Goal: Information Seeking & Learning: Learn about a topic

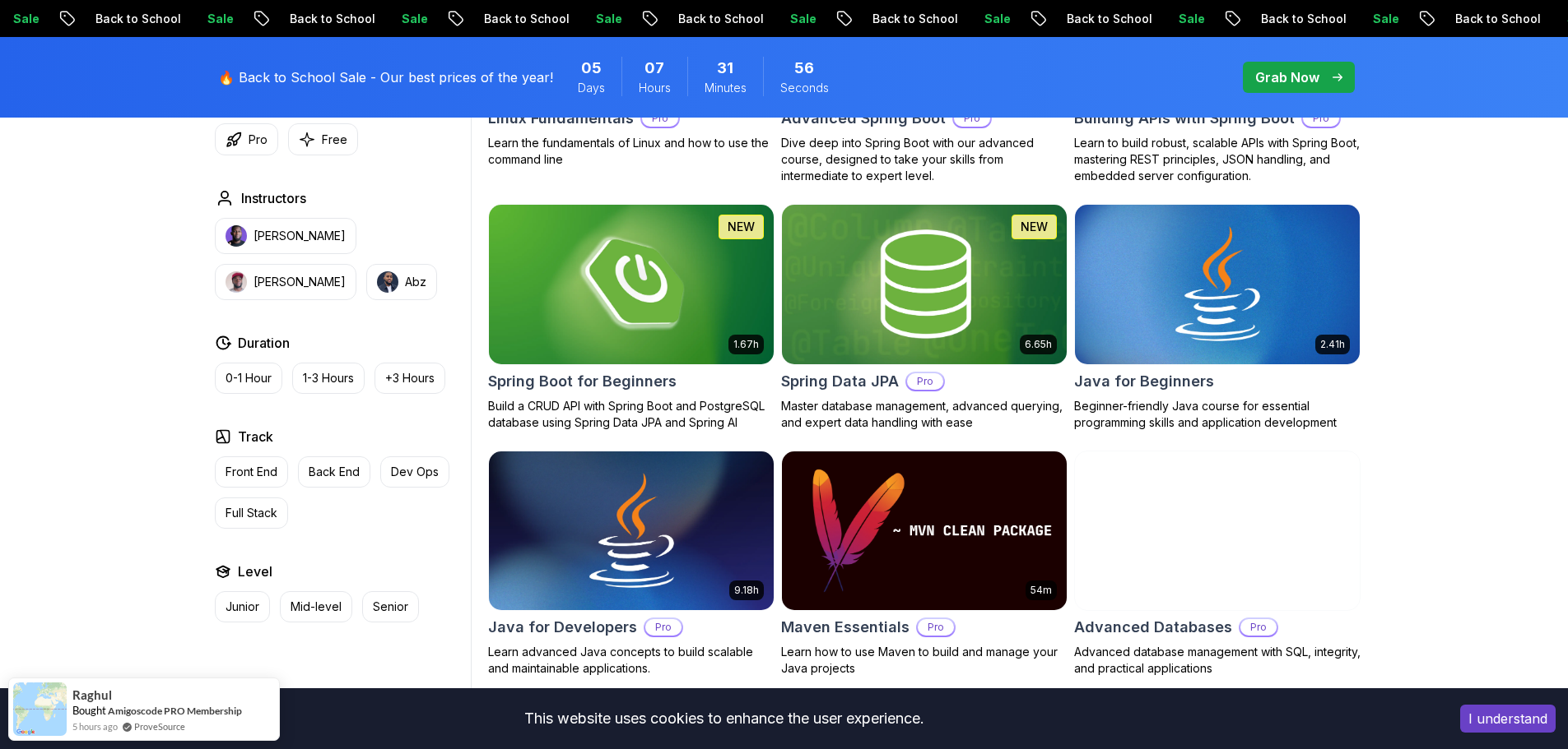
scroll to position [329, 0]
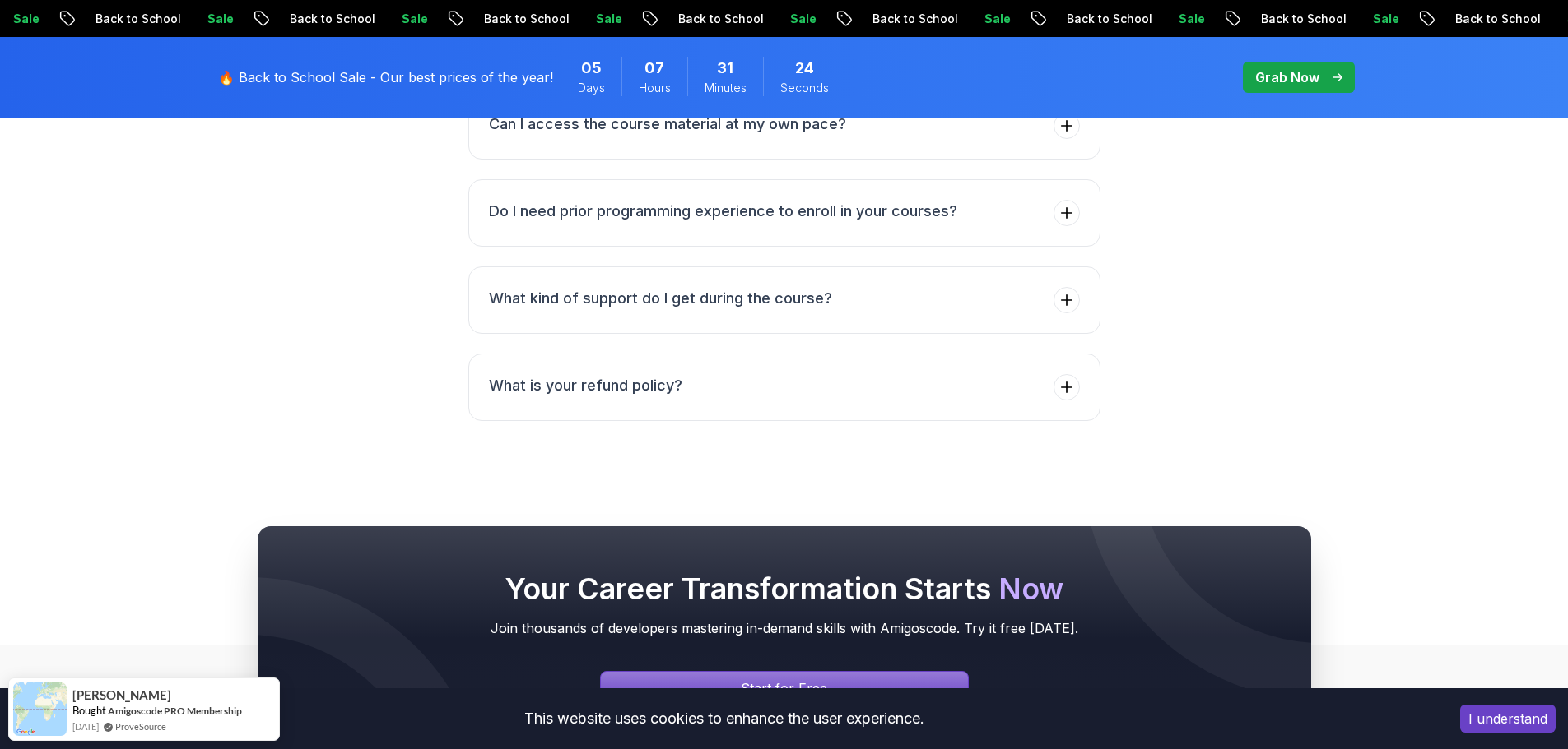
scroll to position [7552, 0]
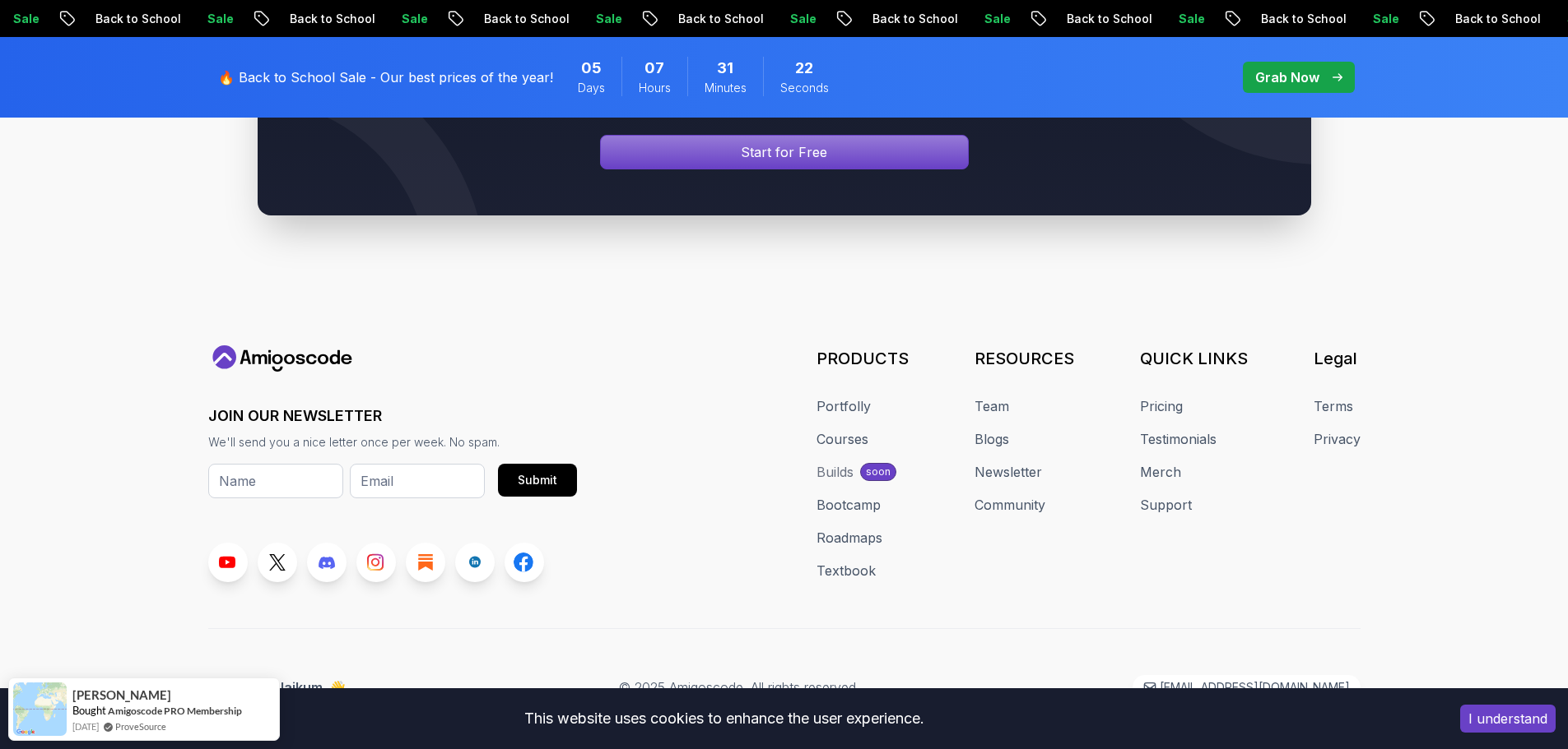
click at [1504, 724] on button "I understand" at bounding box center [1507, 718] width 96 height 28
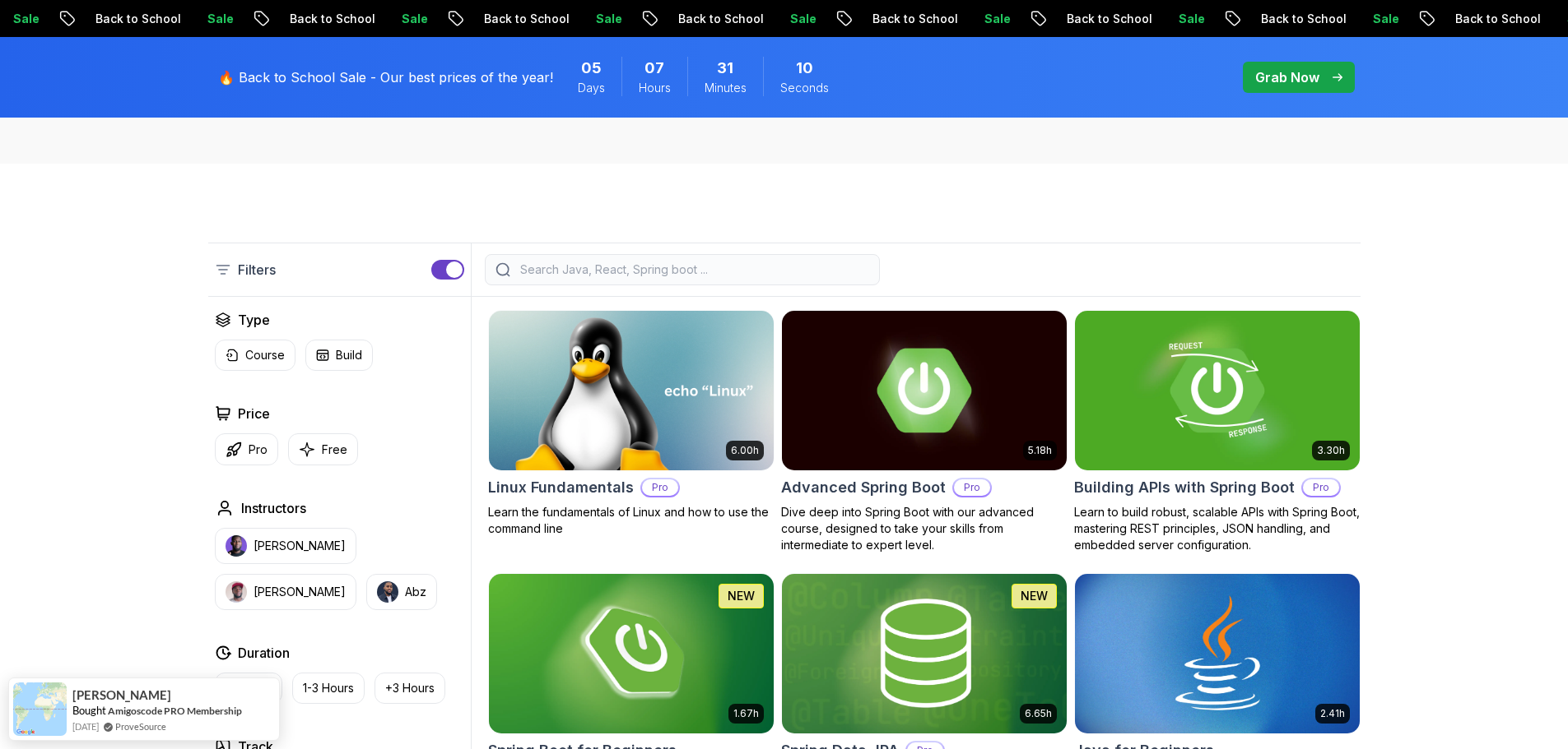
scroll to position [329, 0]
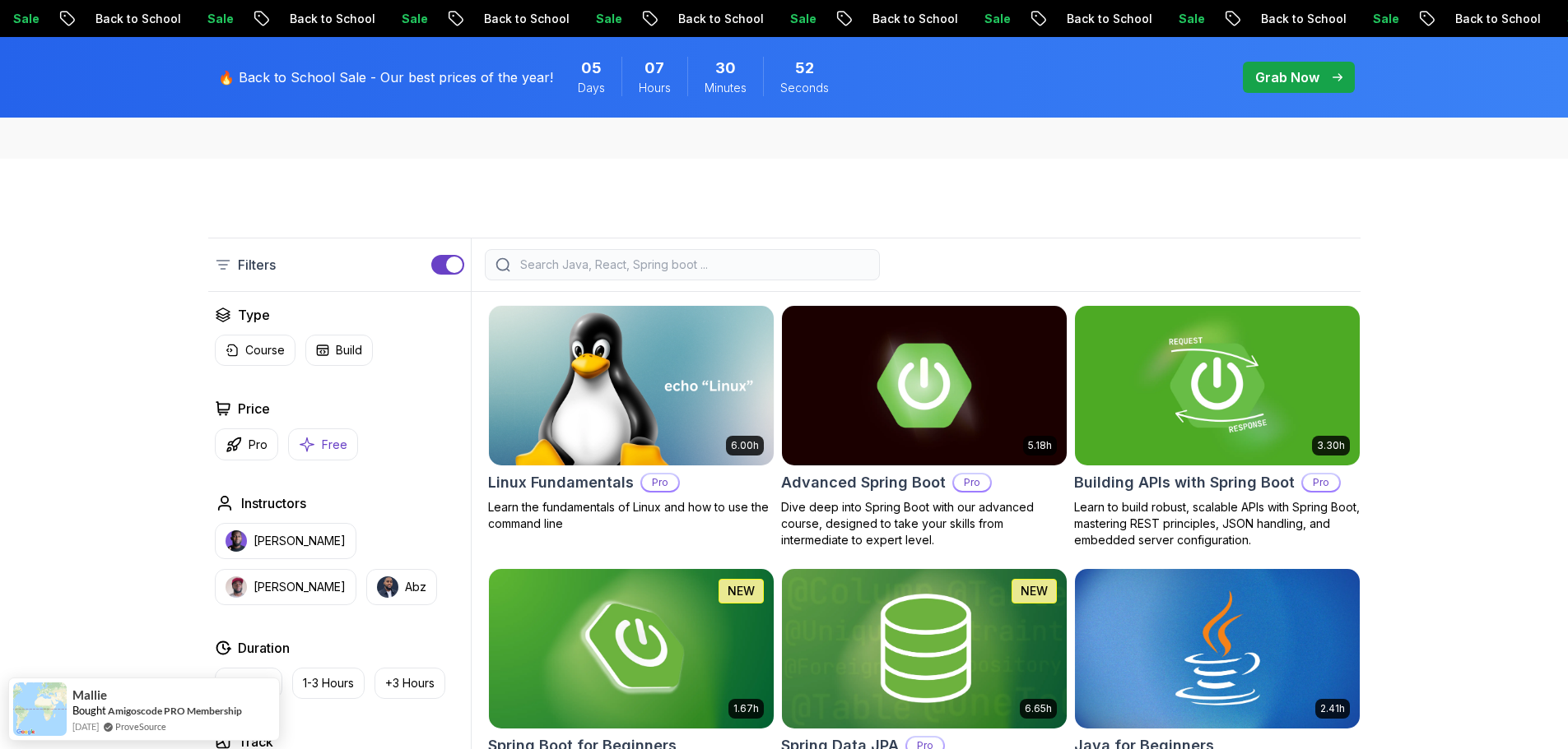
click at [312, 450] on icon "button" at bounding box center [307, 444] width 16 height 17
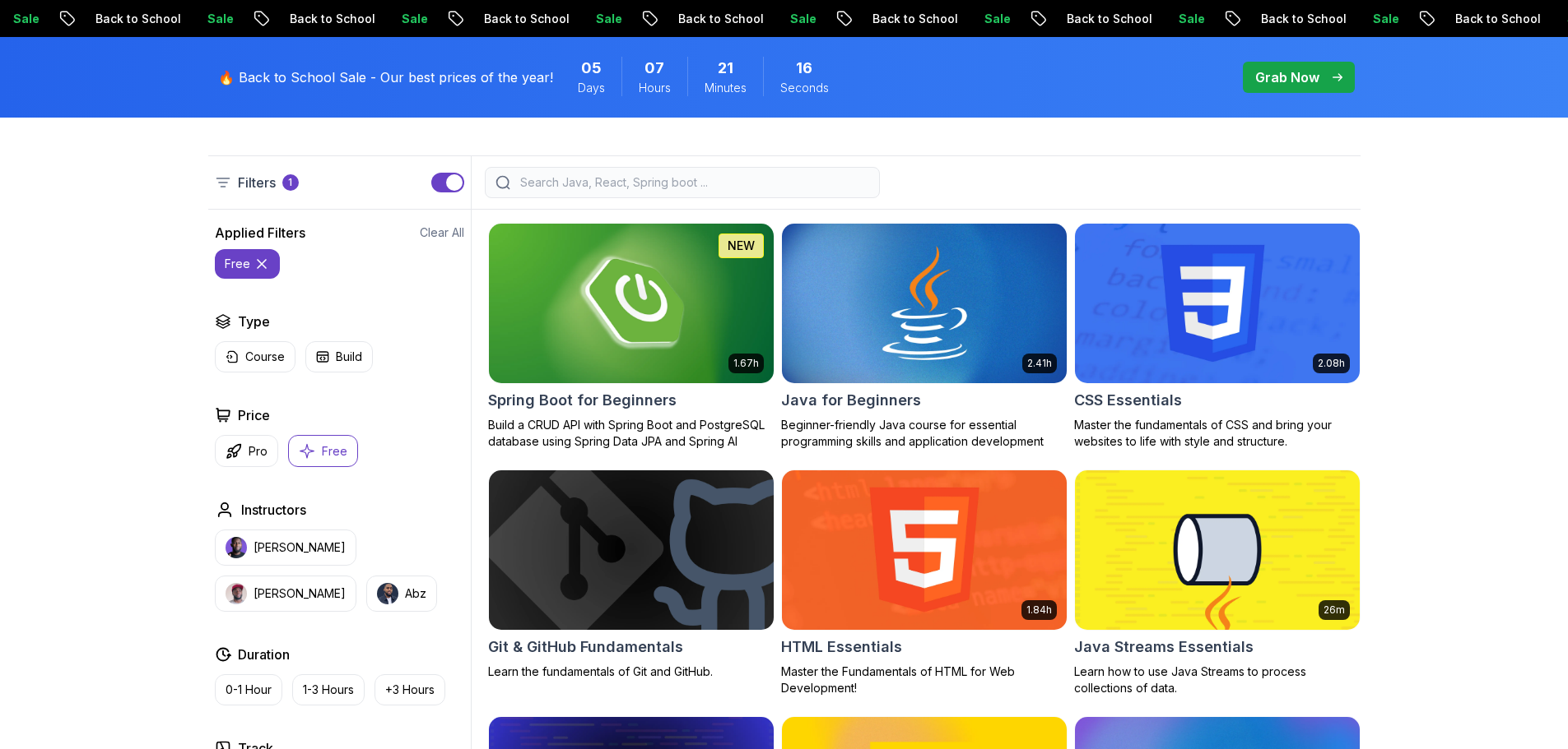
scroll to position [576, 0]
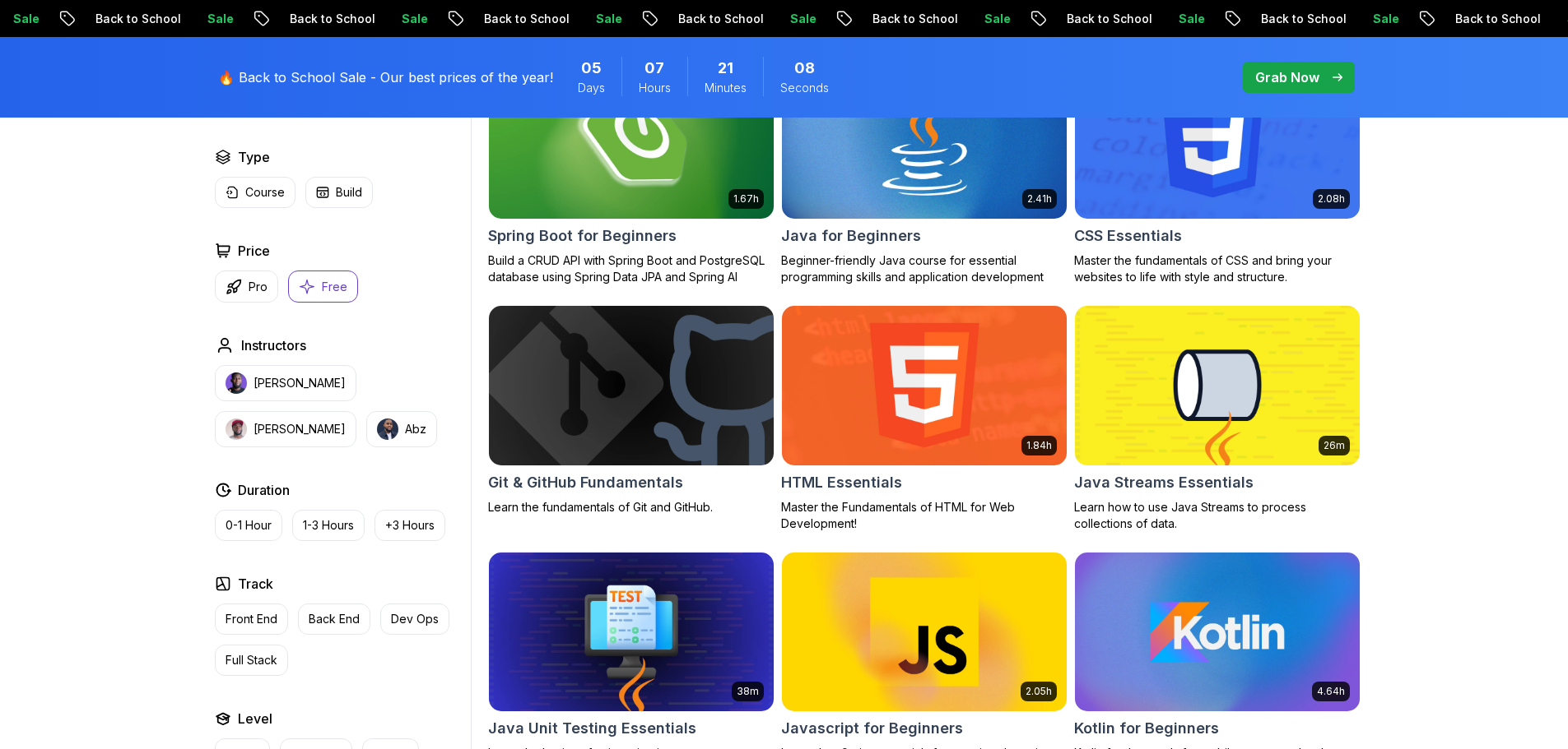
click at [641, 233] on h2 "Spring Boot for Beginners" at bounding box center [582, 236] width 189 height 23
click at [837, 240] on h2 "Java for Beginners" at bounding box center [851, 236] width 140 height 23
click at [1211, 488] on h2 "Java Streams Essentials" at bounding box center [1164, 483] width 179 height 23
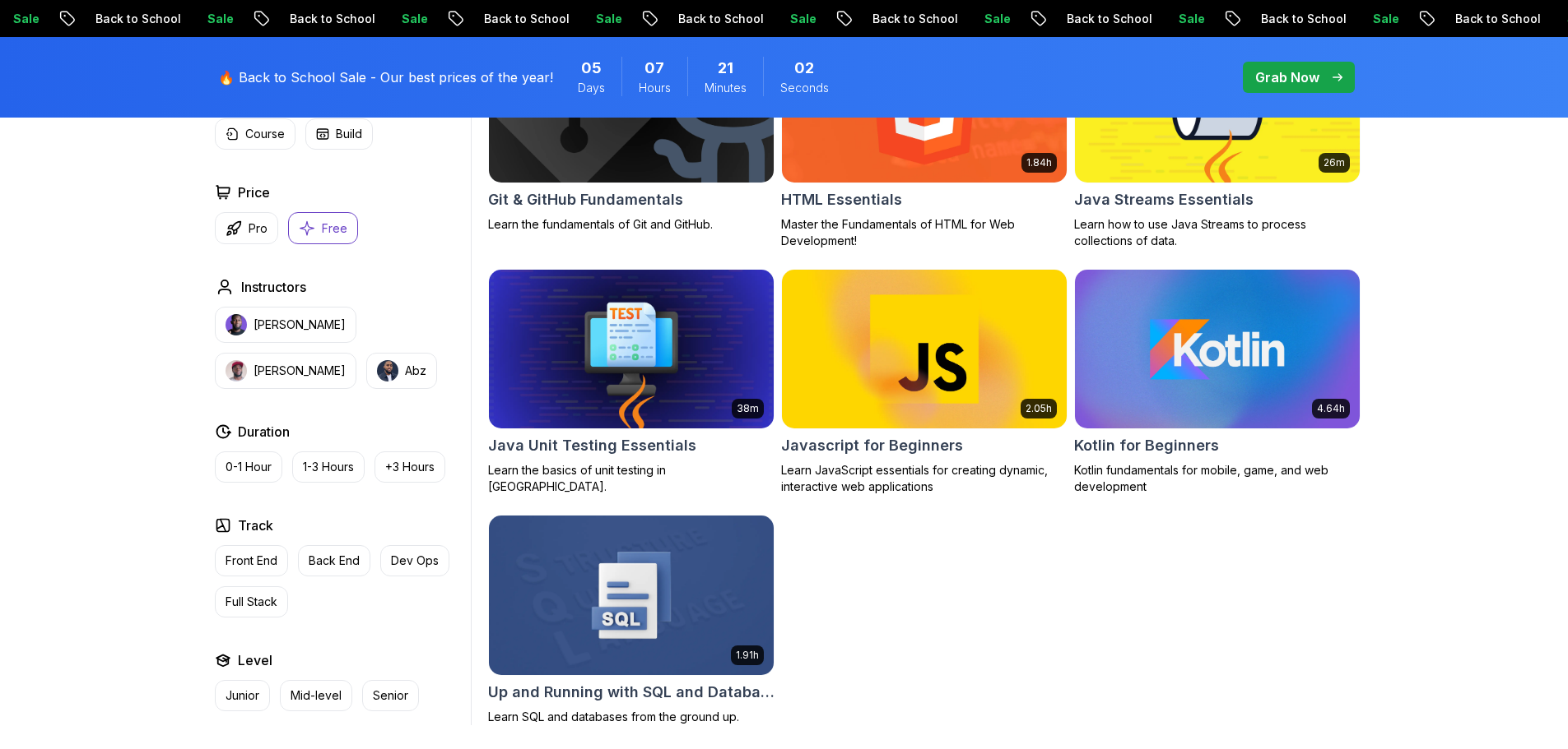
scroll to position [904, 0]
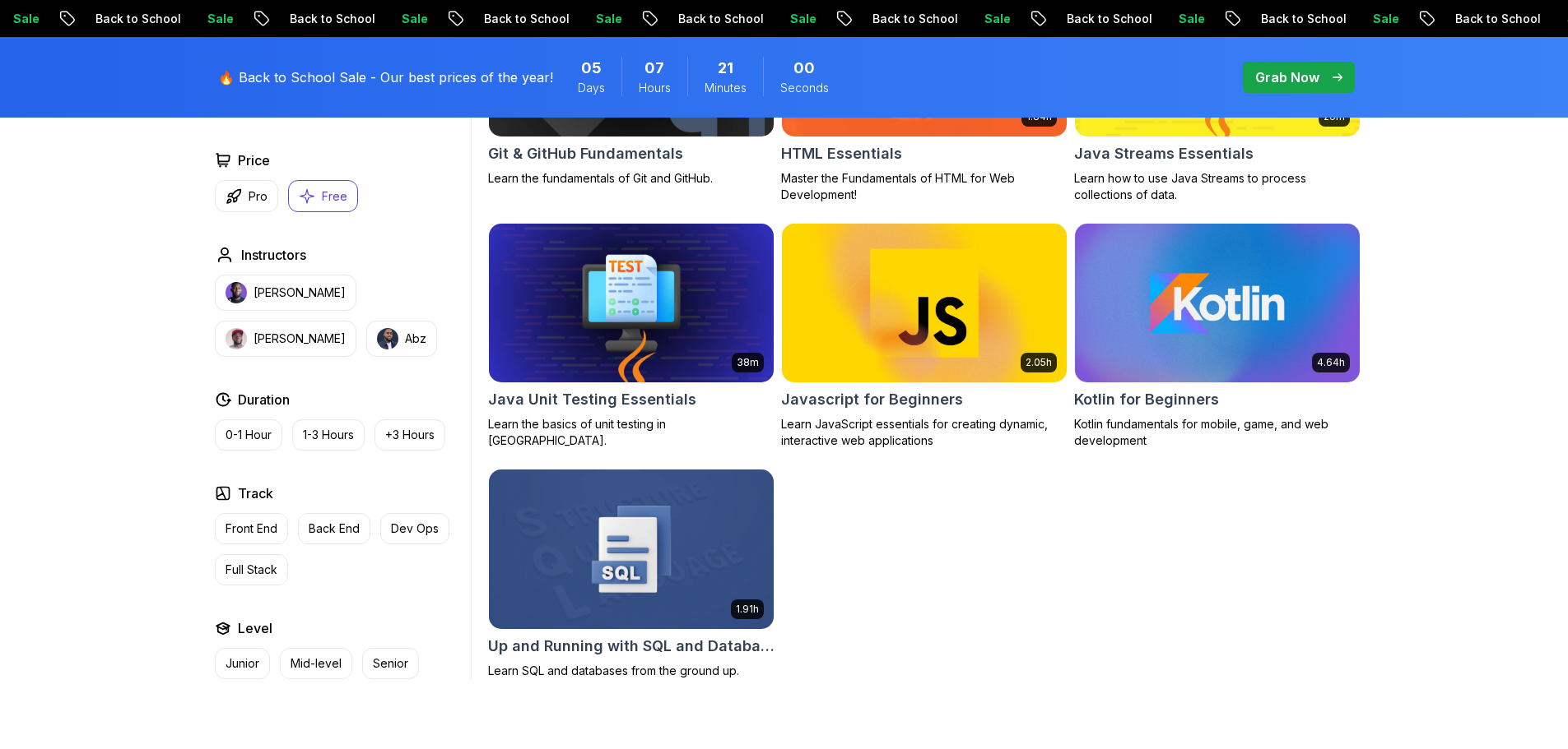
click at [643, 400] on h2 "Java Unit Testing Essentials" at bounding box center [592, 400] width 208 height 23
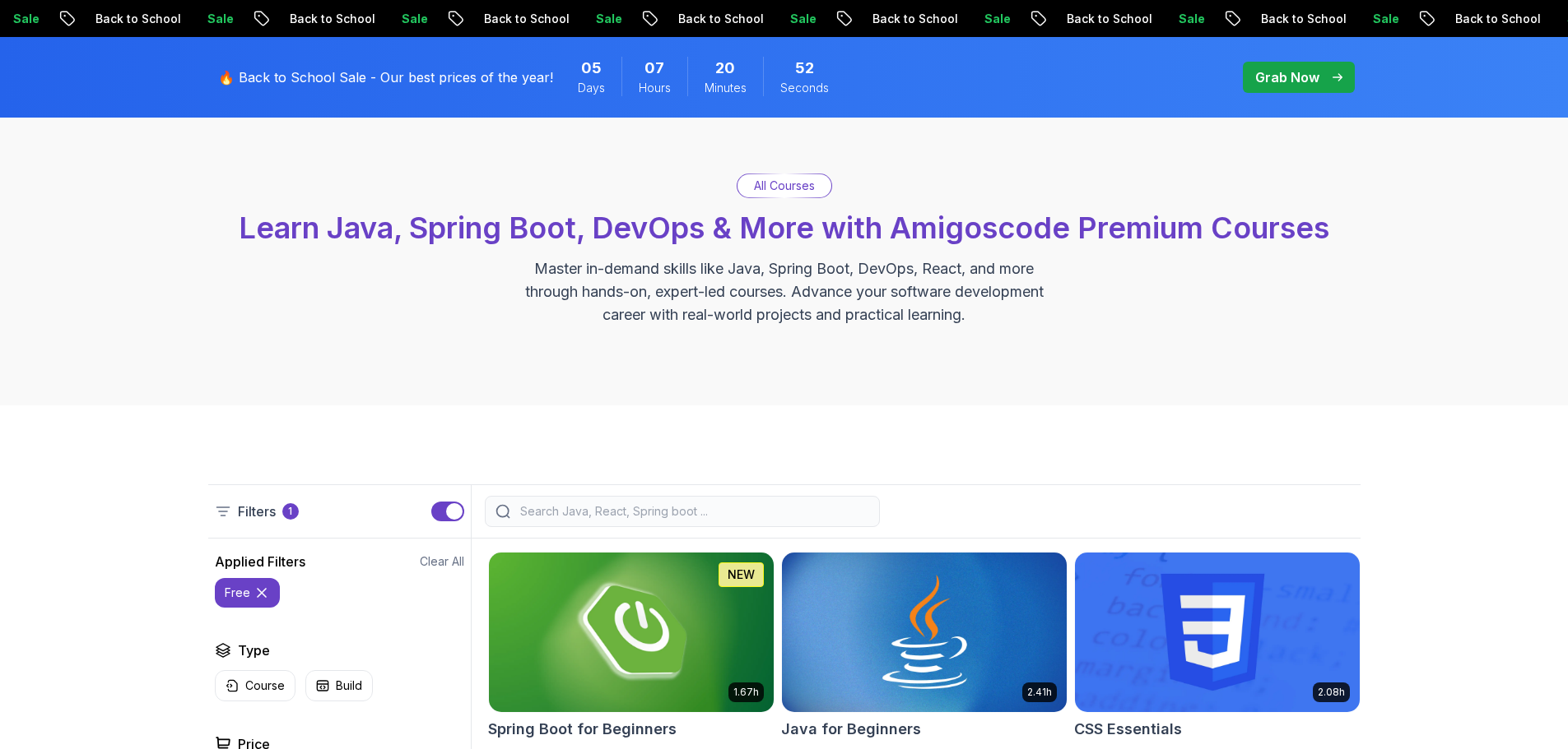
scroll to position [0, 0]
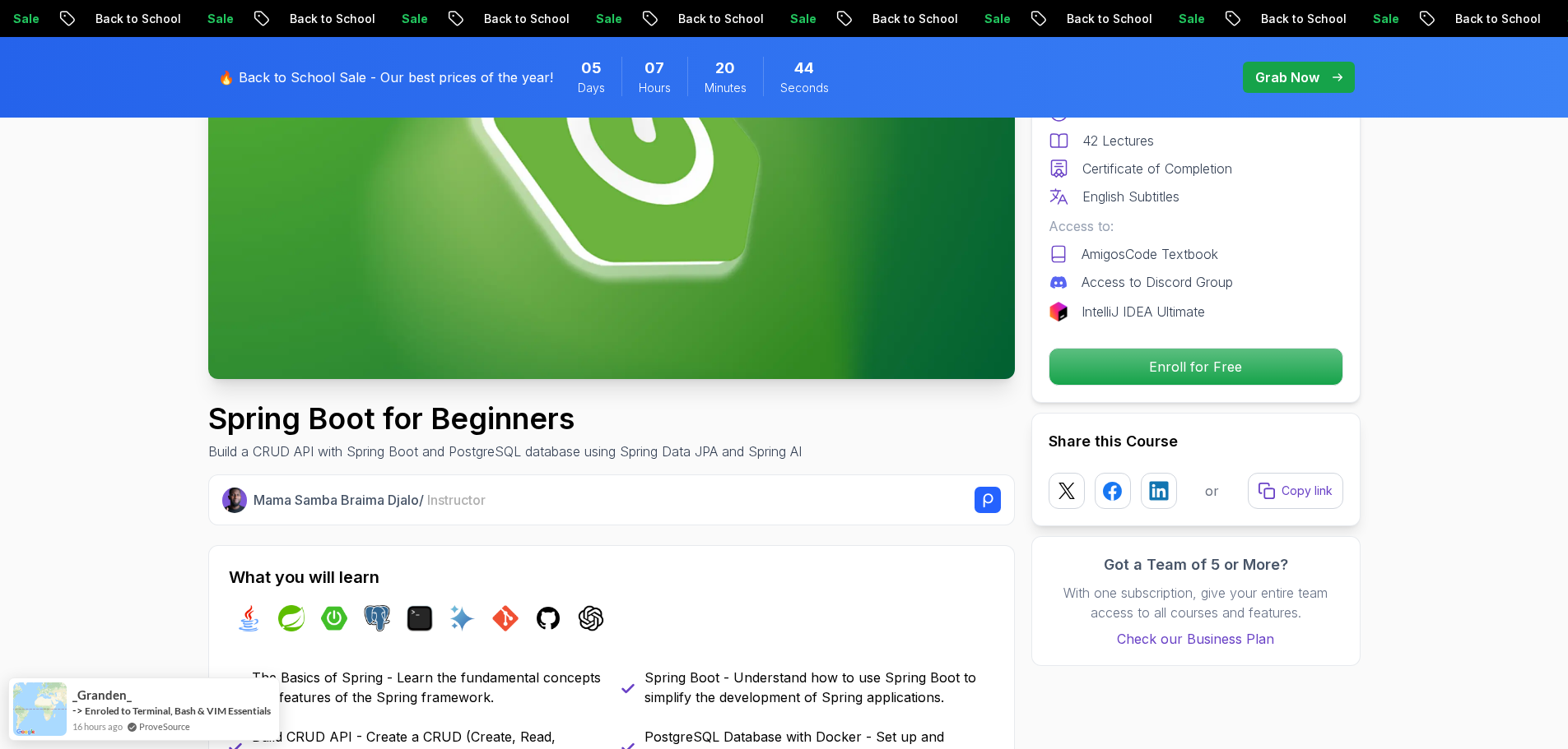
scroll to position [329, 0]
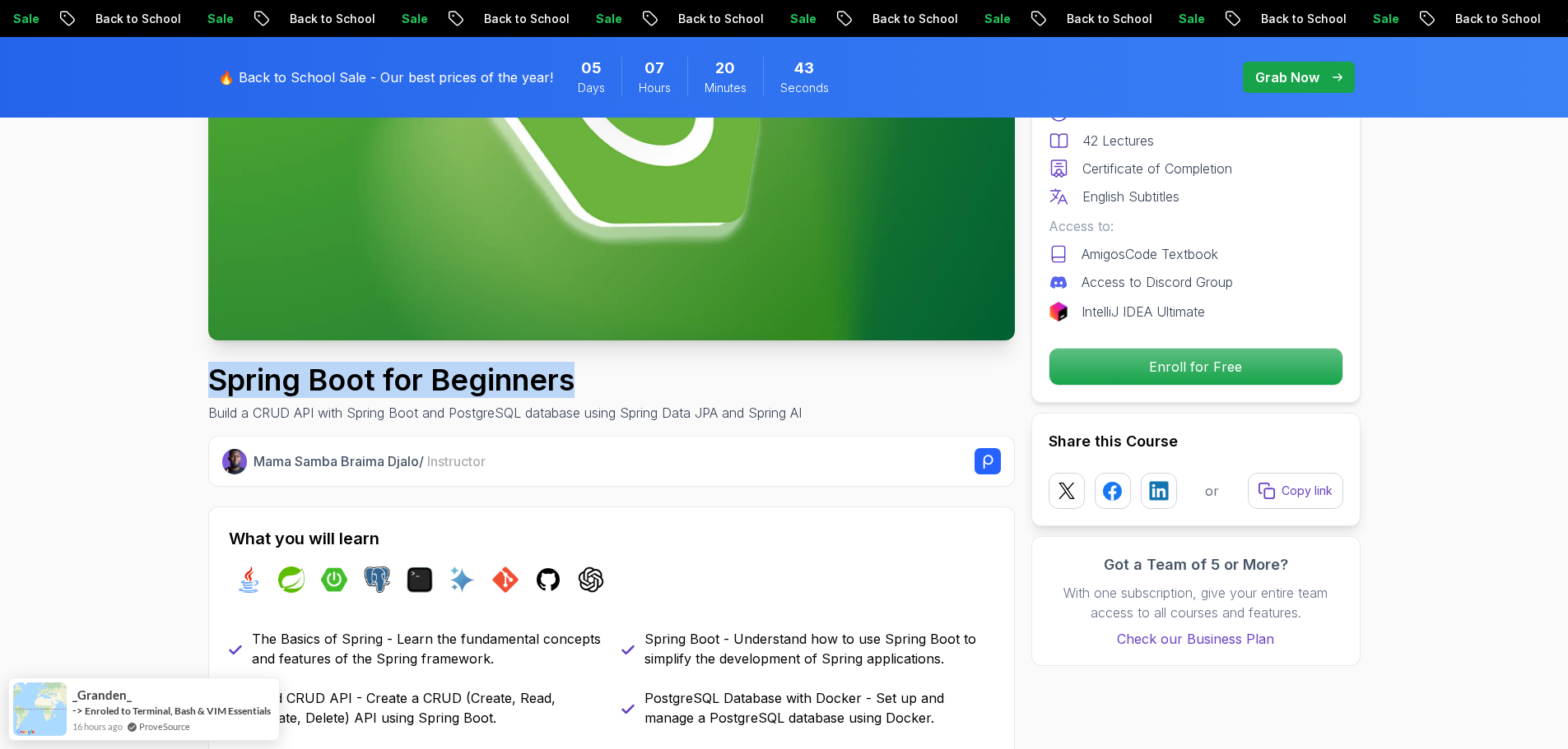
drag, startPoint x: 438, startPoint y: 384, endPoint x: 592, endPoint y: 389, distance: 154.1
click at [592, 389] on h1 "Spring Boot for Beginners" at bounding box center [505, 380] width 593 height 33
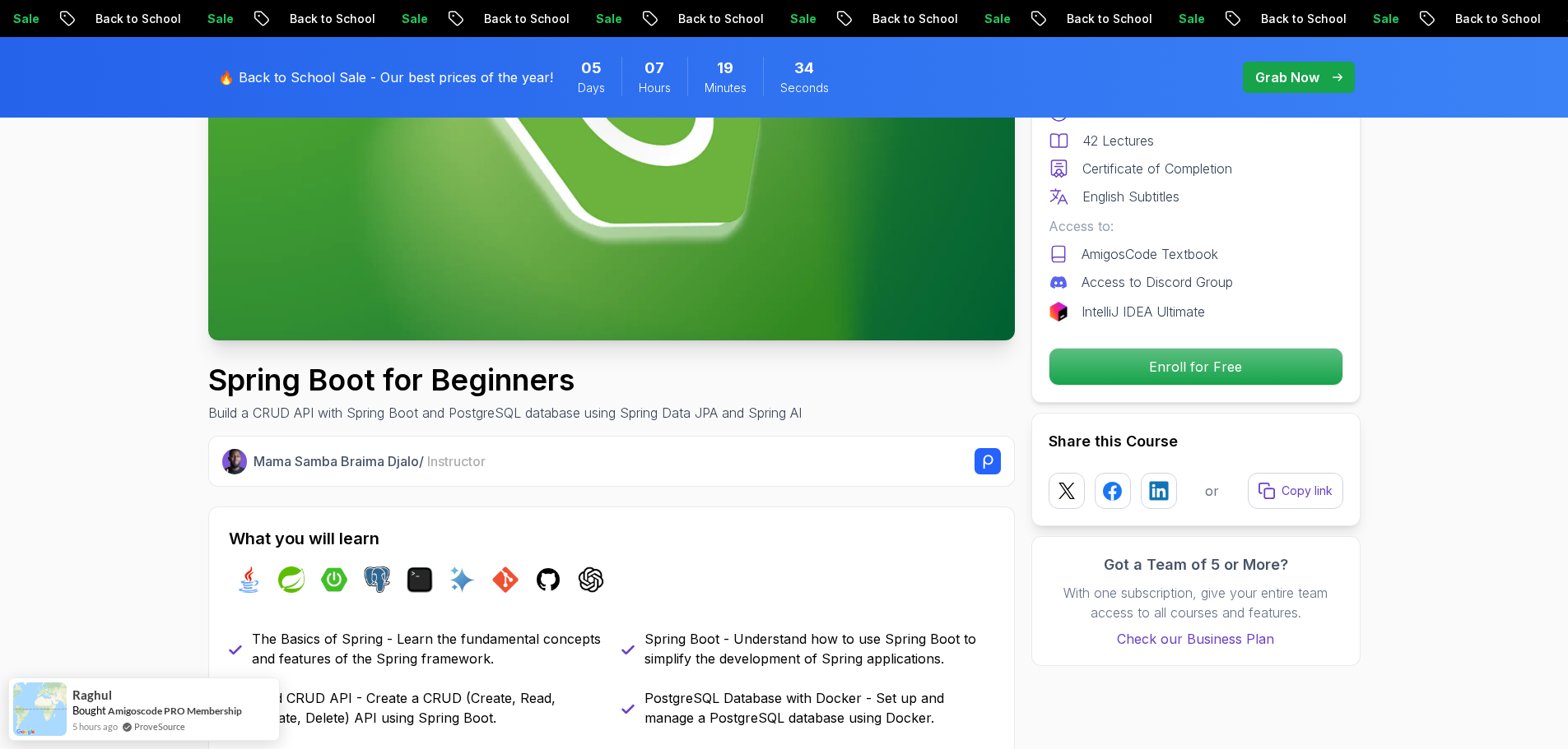
drag, startPoint x: 43, startPoint y: 301, endPoint x: 32, endPoint y: 296, distance: 12.1
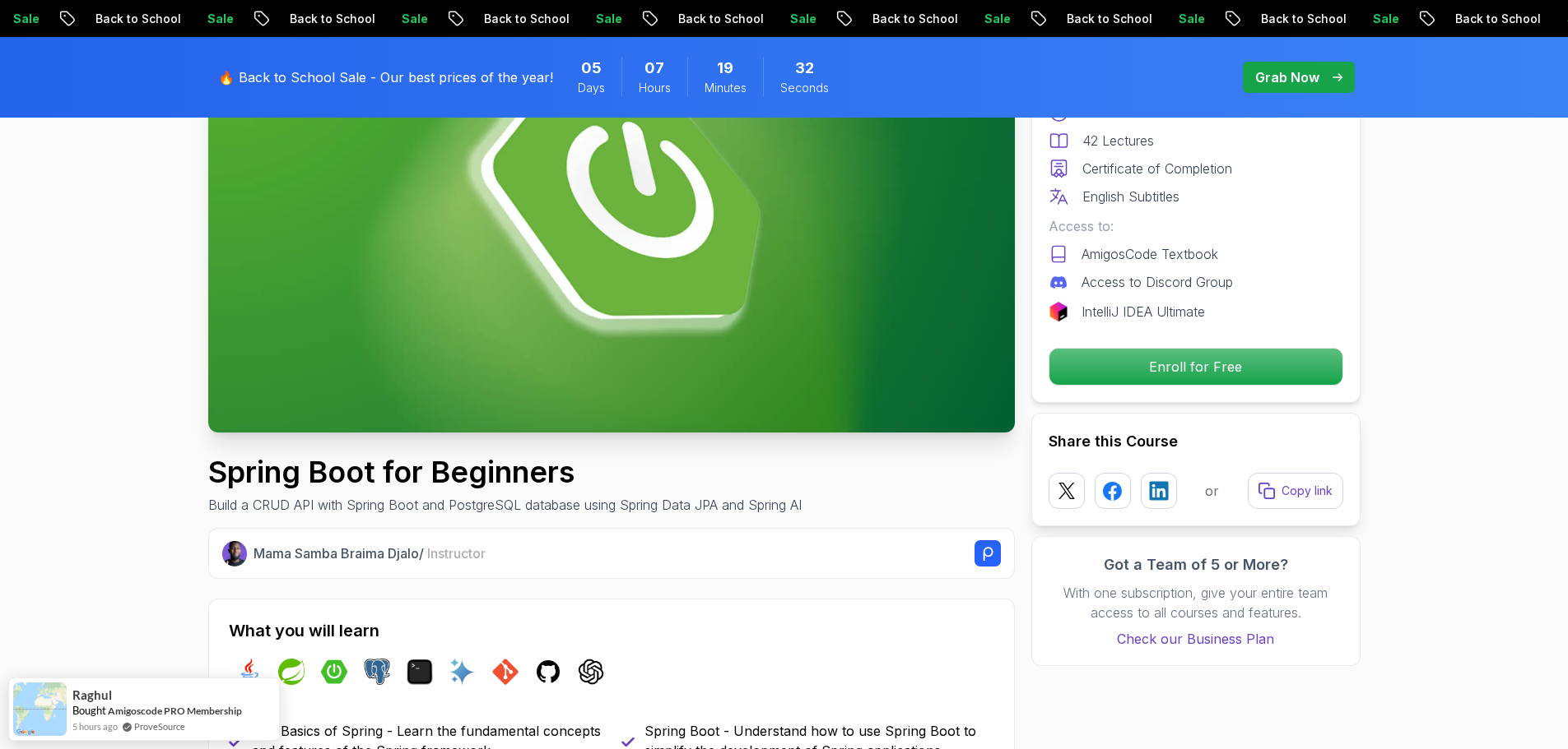
scroll to position [247, 0]
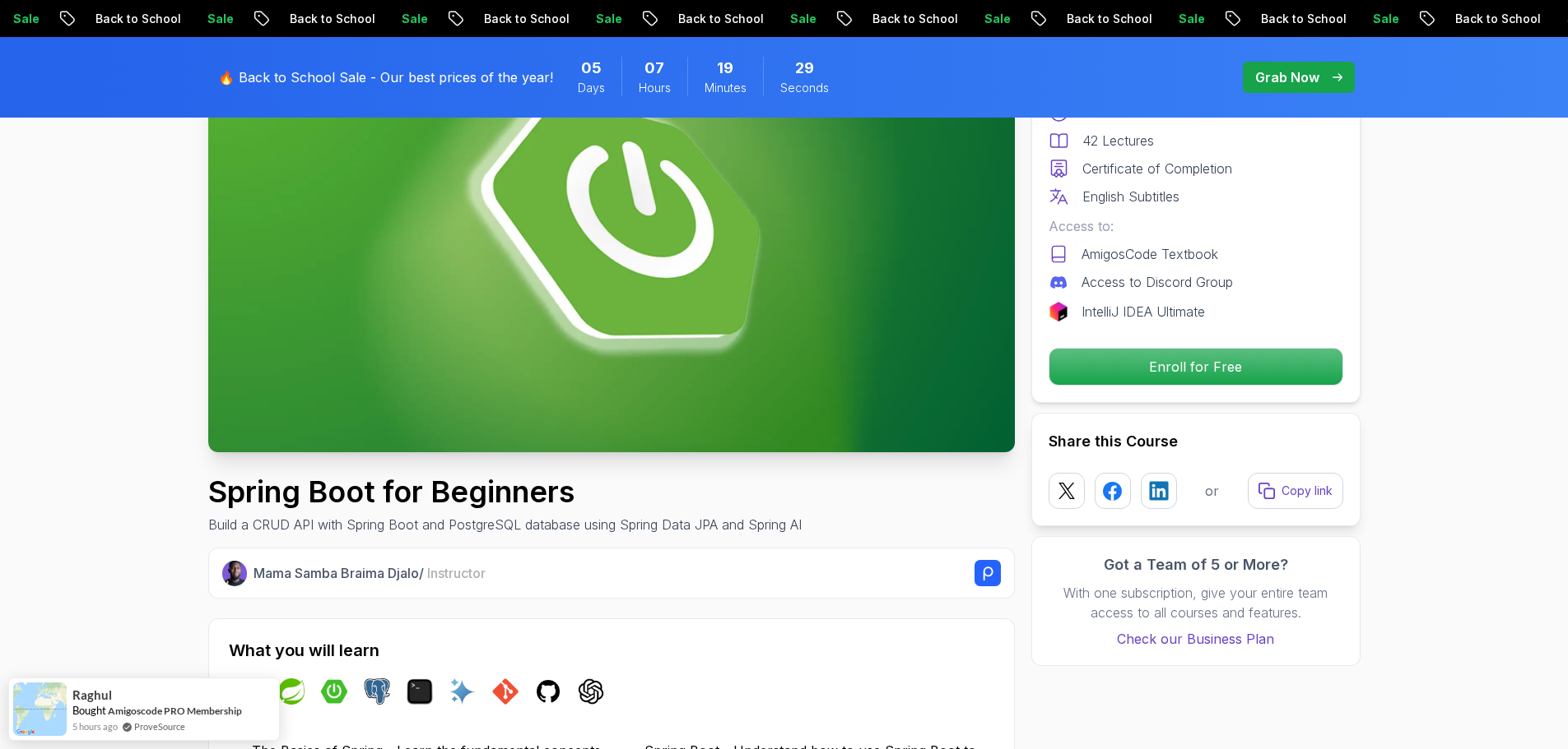
scroll to position [165, 0]
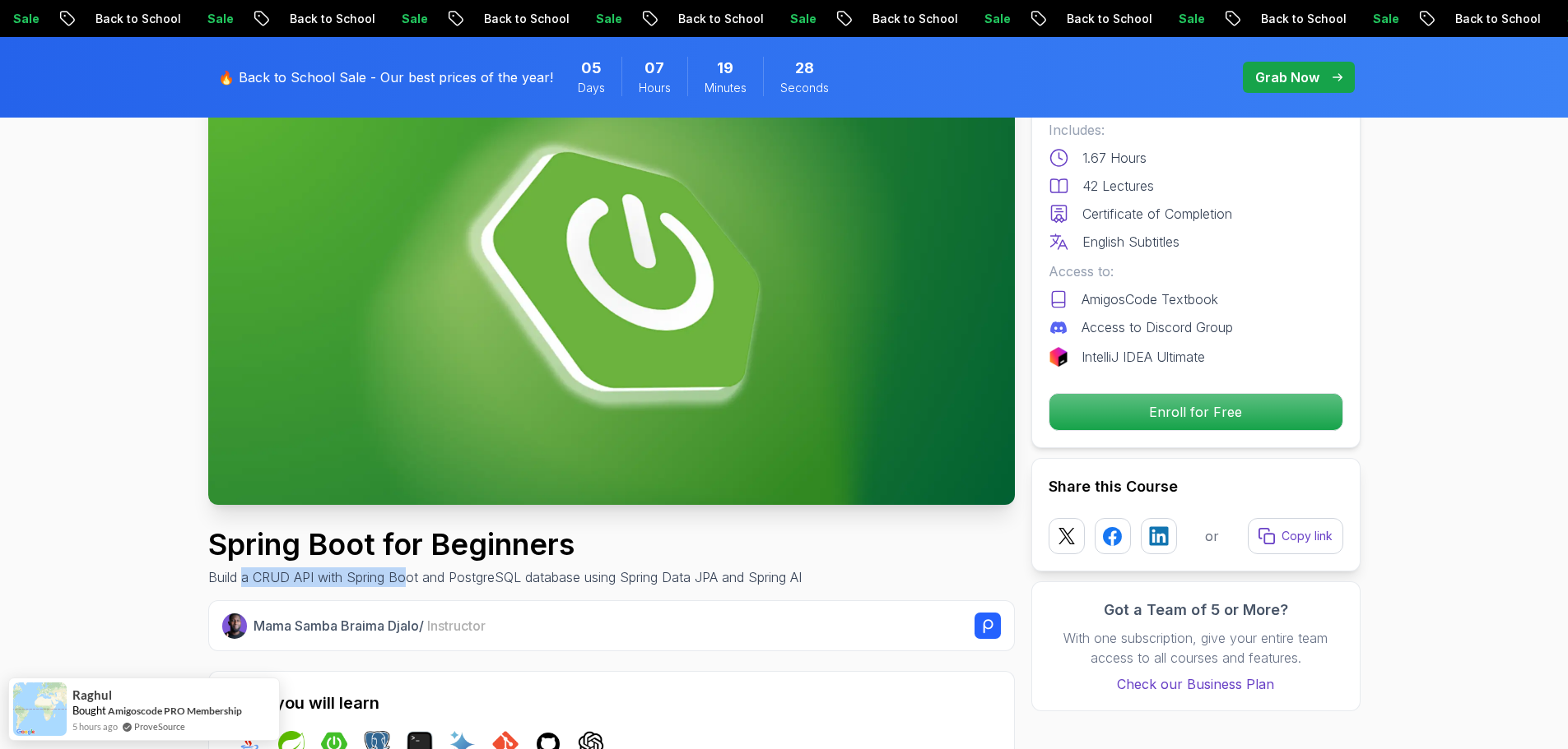
drag, startPoint x: 337, startPoint y: 578, endPoint x: 412, endPoint y: 576, distance: 75.0
click at [408, 576] on p "Build a CRUD API with Spring Boot and PostgreSQL database using Spring Data JPA…" at bounding box center [505, 577] width 593 height 20
drag, startPoint x: 484, startPoint y: 583, endPoint x: 531, endPoint y: 585, distance: 47.0
click at [524, 585] on p "Build a CRUD API with Spring Boot and PostgreSQL database using Spring Data JPA…" at bounding box center [505, 577] width 593 height 20
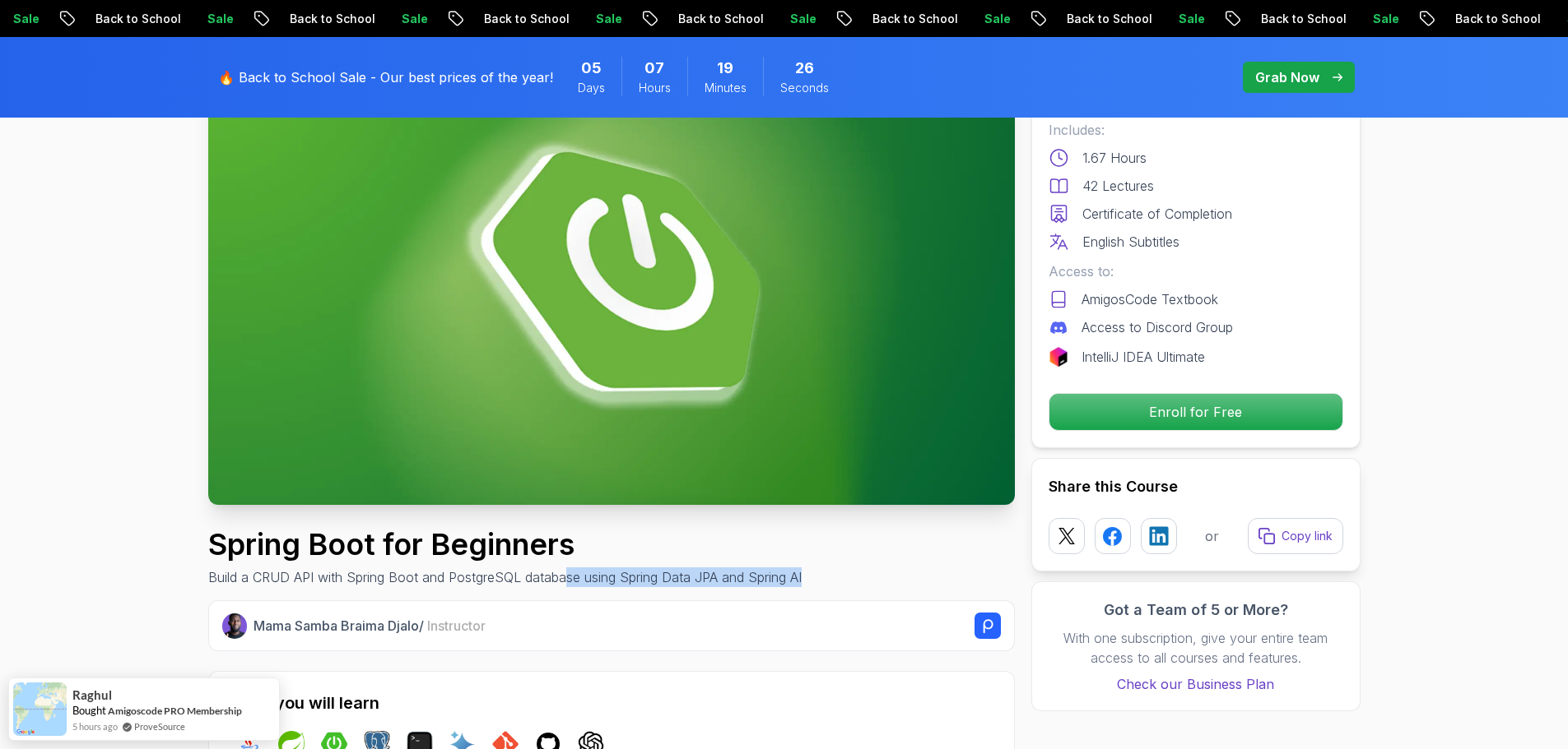
drag, startPoint x: 567, startPoint y: 585, endPoint x: 844, endPoint y: 586, distance: 277.0
click at [844, 586] on div "Spring Boot for Beginners Build a CRUD API with Spring Boot and PostgreSQL data…" at bounding box center [612, 557] width 807 height 59
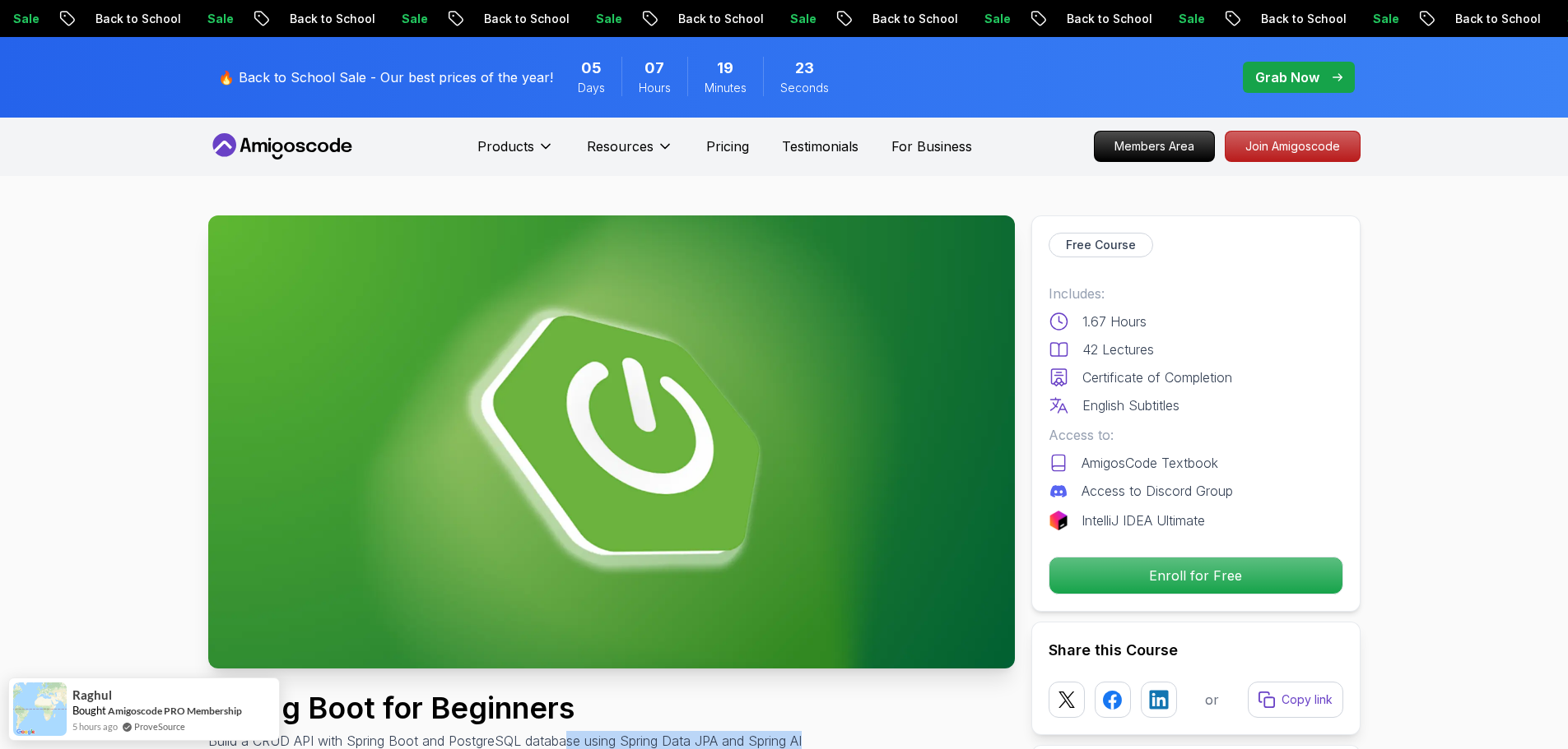
scroll to position [0, 0]
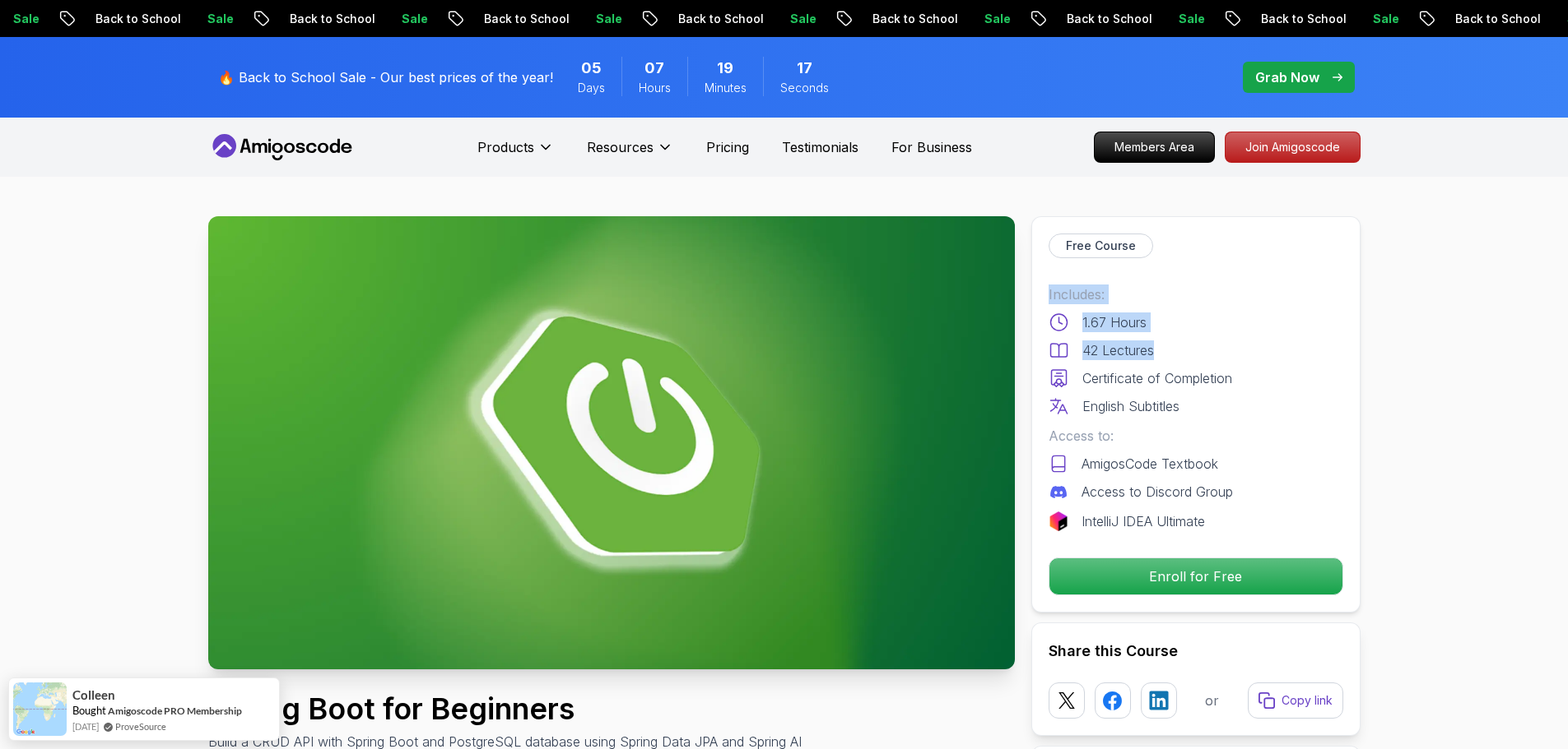
drag, startPoint x: 1045, startPoint y: 296, endPoint x: 1194, endPoint y: 348, distance: 157.8
click at [1194, 348] on div "Free Course Includes: 1.67 Hours 42 Lectures Certificate of Completion English …" at bounding box center [1195, 414] width 329 height 396
copy div "Includes: 1.67 Hours 42 Lectures"
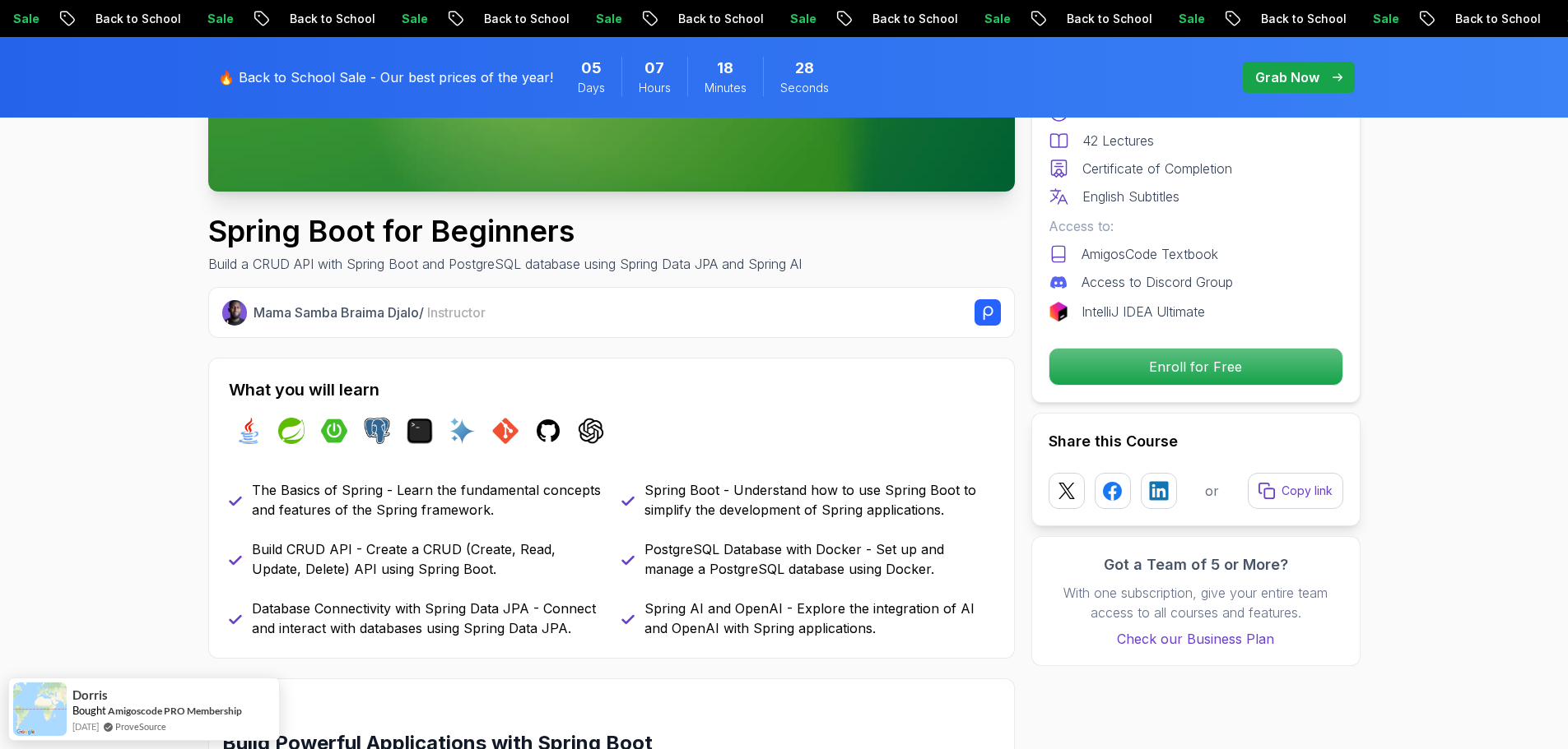
scroll to position [494, 0]
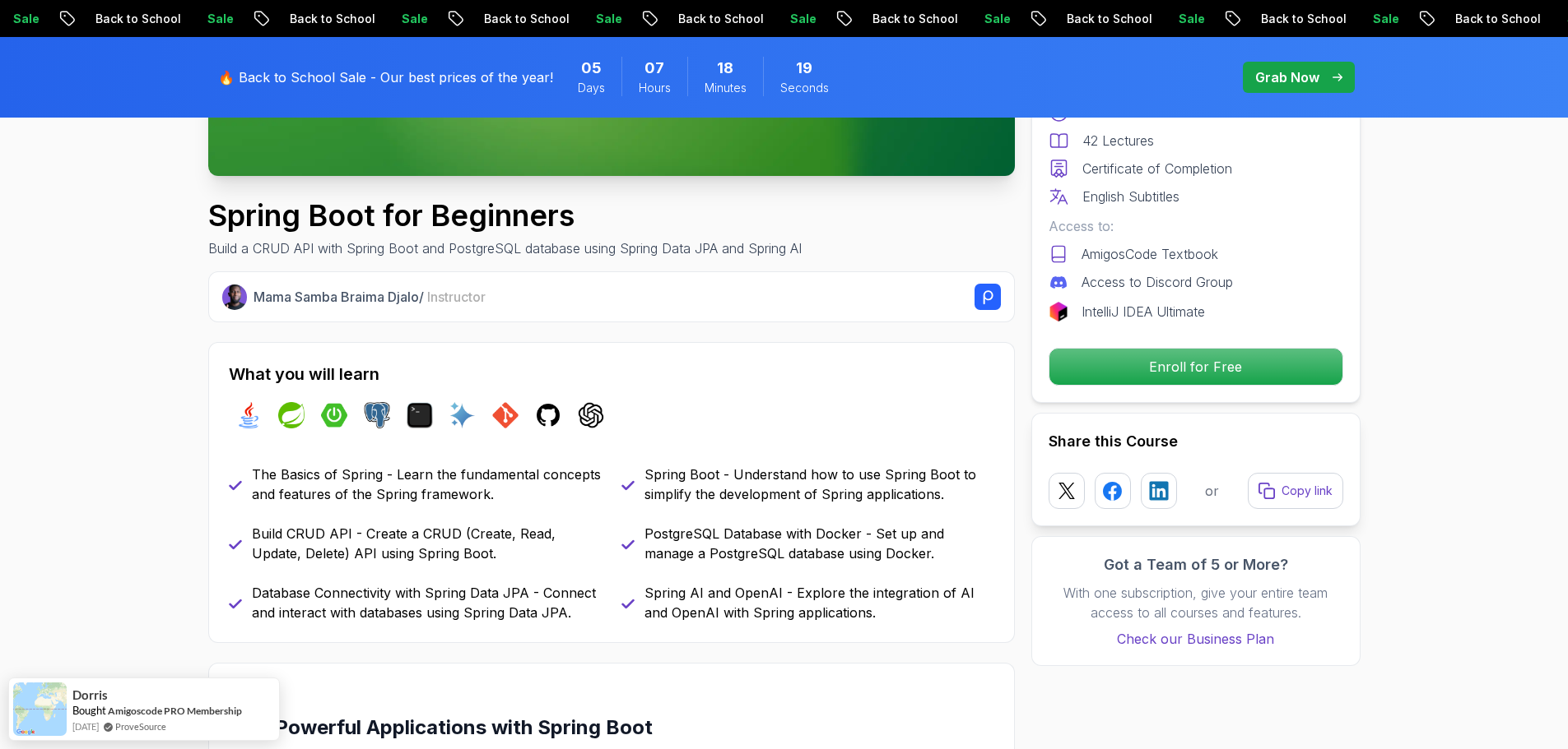
drag, startPoint x: 216, startPoint y: 368, endPoint x: 479, endPoint y: 368, distance: 263.0
click at [479, 368] on div "What you will learn java spring spring-boot postgres terminal ai git github cha…" at bounding box center [612, 493] width 807 height 301
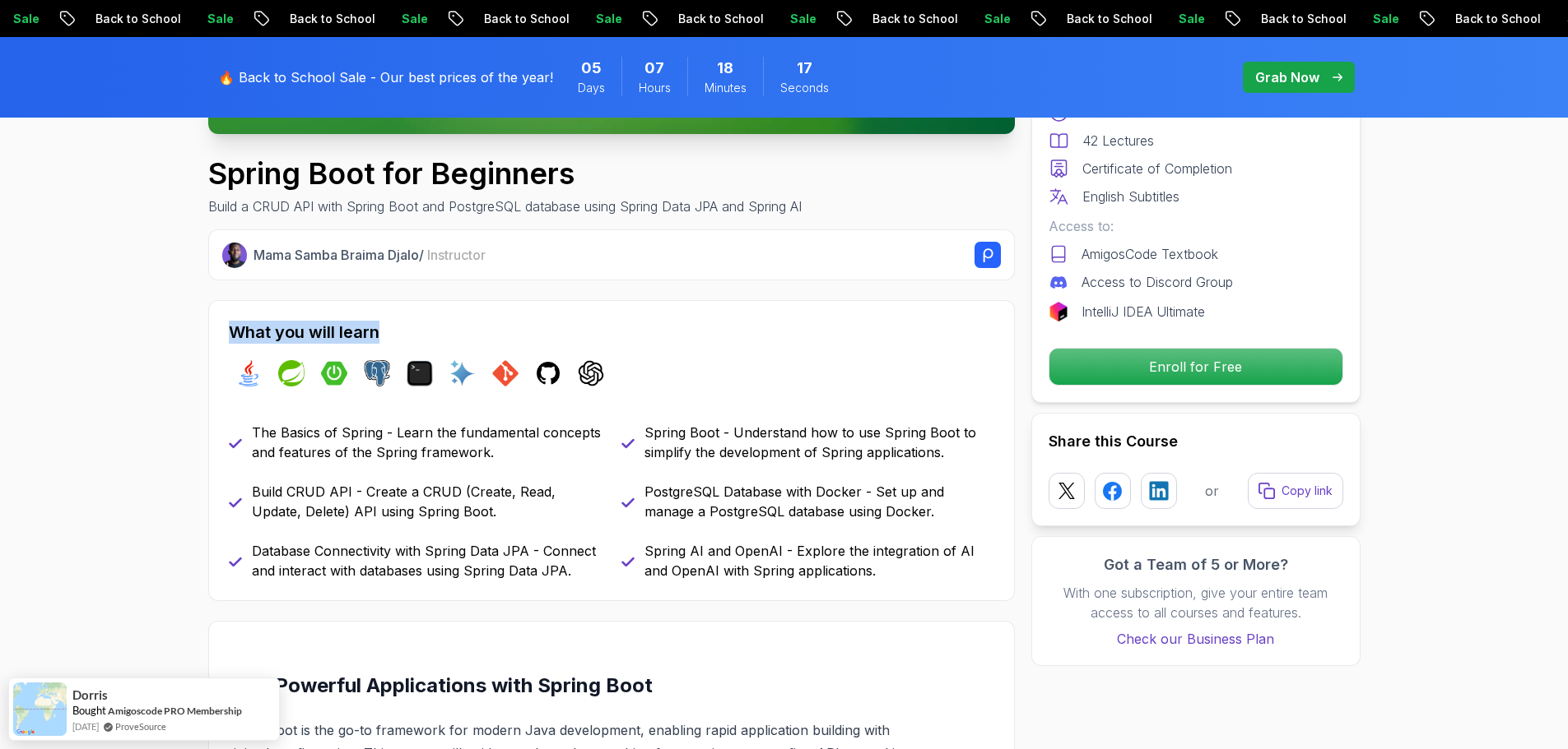
scroll to position [576, 0]
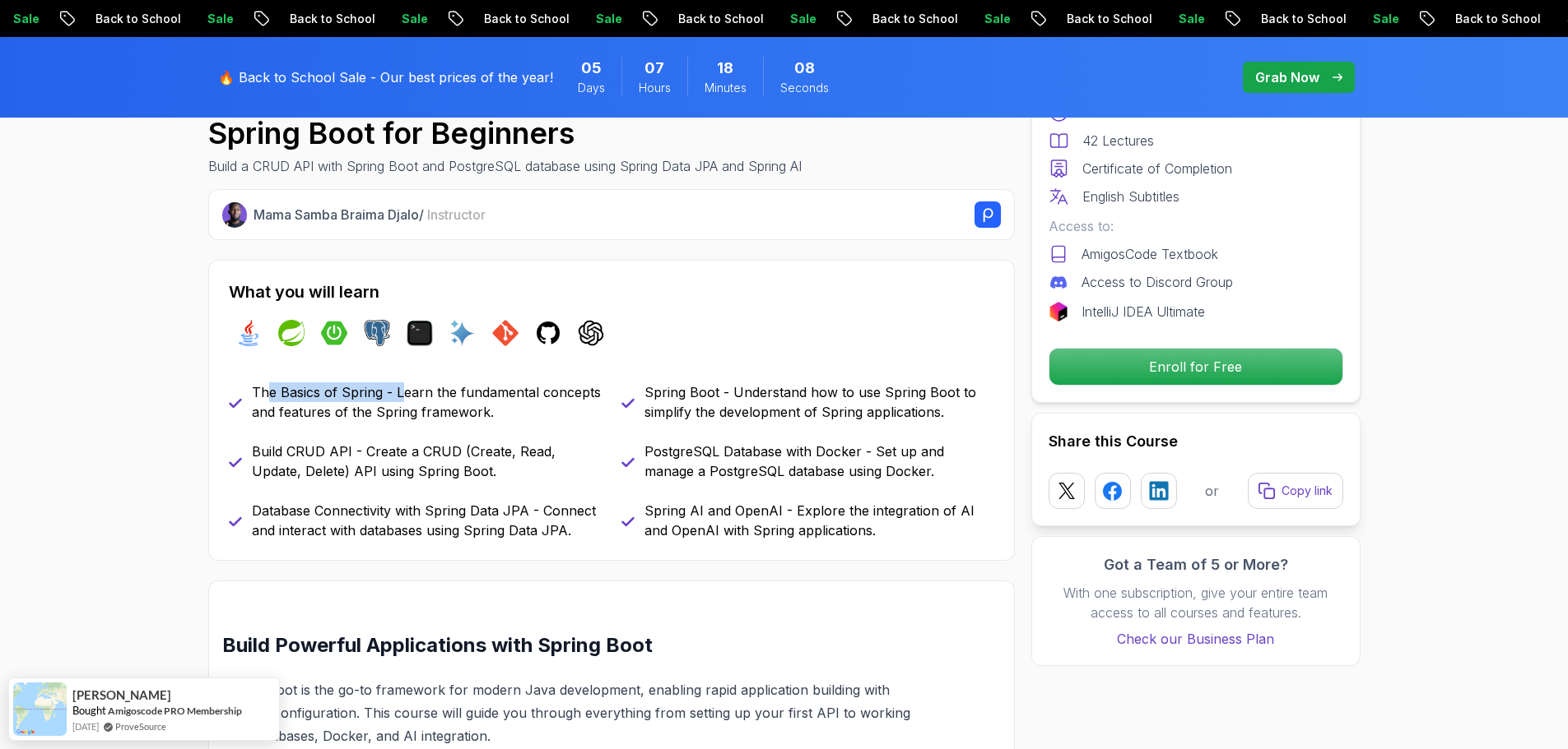
drag, startPoint x: 299, startPoint y: 389, endPoint x: 399, endPoint y: 389, distance: 100.0
click at [398, 389] on p "The Basics of Spring - Learn the fundamental concepts and features of the Sprin…" at bounding box center [426, 402] width 349 height 39
drag, startPoint x: 457, startPoint y: 389, endPoint x: 586, endPoint y: 391, distance: 129.0
click at [586, 391] on p "The Basics of Spring - Learn the fundamental concepts and features of the Sprin…" at bounding box center [426, 402] width 349 height 39
drag, startPoint x: 258, startPoint y: 407, endPoint x: 507, endPoint y: 425, distance: 249.6
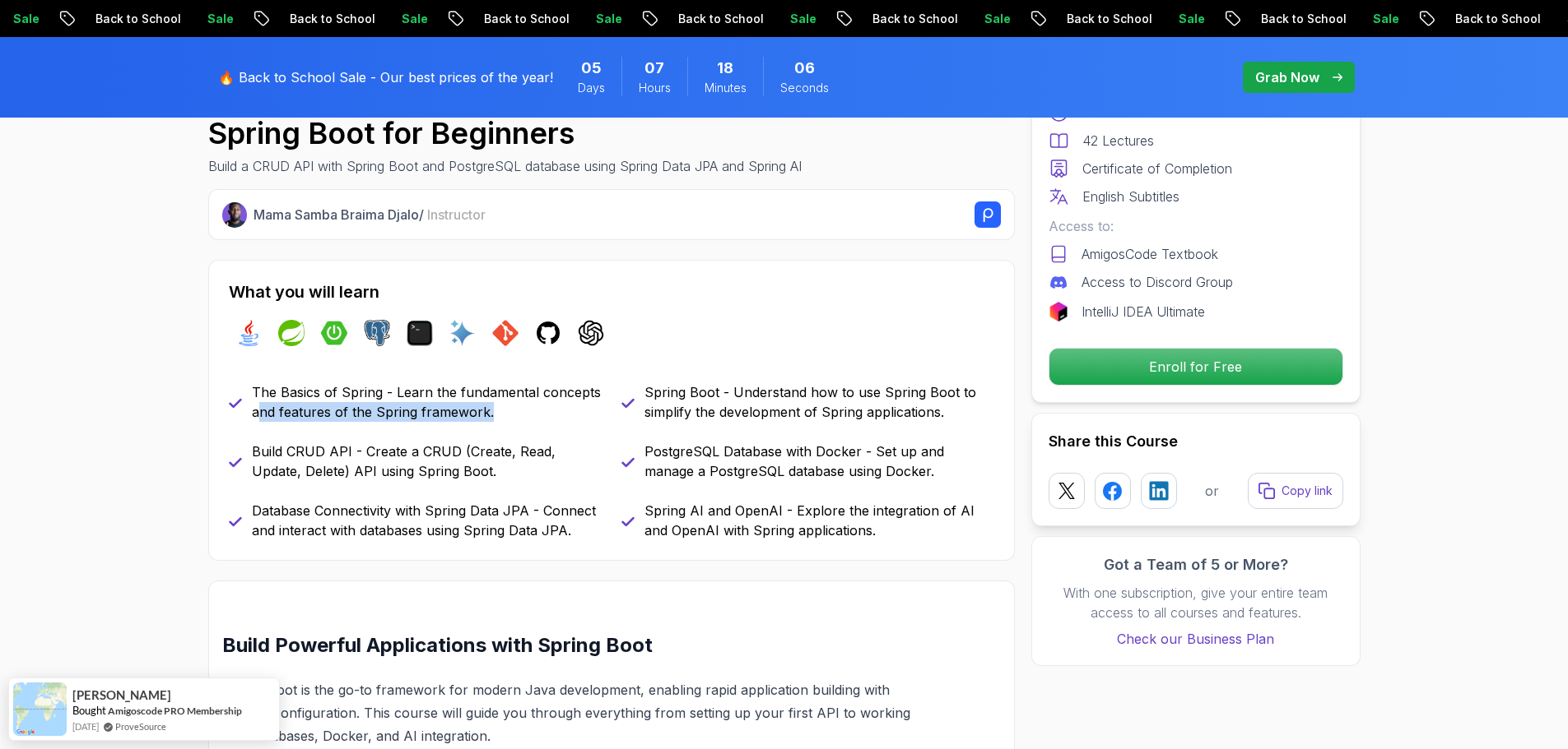
click at [507, 425] on div "The Basics of Spring - Learn the fundamental concepts and features of the Sprin…" at bounding box center [612, 461] width 766 height 158
drag, startPoint x: 279, startPoint y: 454, endPoint x: 339, endPoint y: 453, distance: 60.0
click at [339, 453] on div "Build CRUD API - Create a CRUD (Create, Read, Update, Delete) API using Spring …" at bounding box center [415, 461] width 373 height 39
click at [373, 457] on p "Build CRUD API - Create a CRUD (Create, Read, Update, Delete) API using Spring …" at bounding box center [426, 461] width 349 height 39
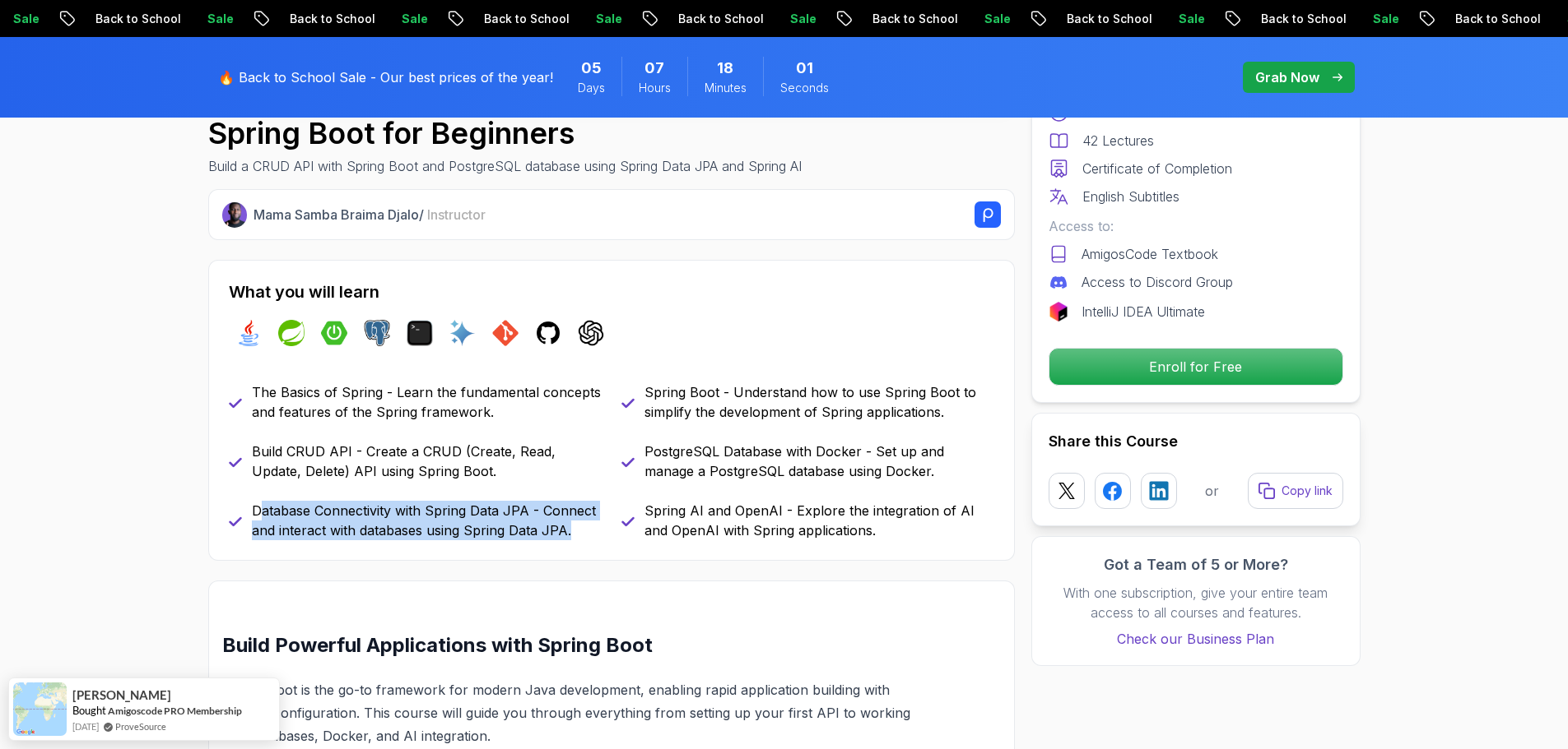
drag, startPoint x: 259, startPoint y: 512, endPoint x: 590, endPoint y: 535, distance: 331.8
click at [590, 535] on p "Database Connectivity with Spring Data JPA - Connect and interact with database…" at bounding box center [426, 521] width 349 height 39
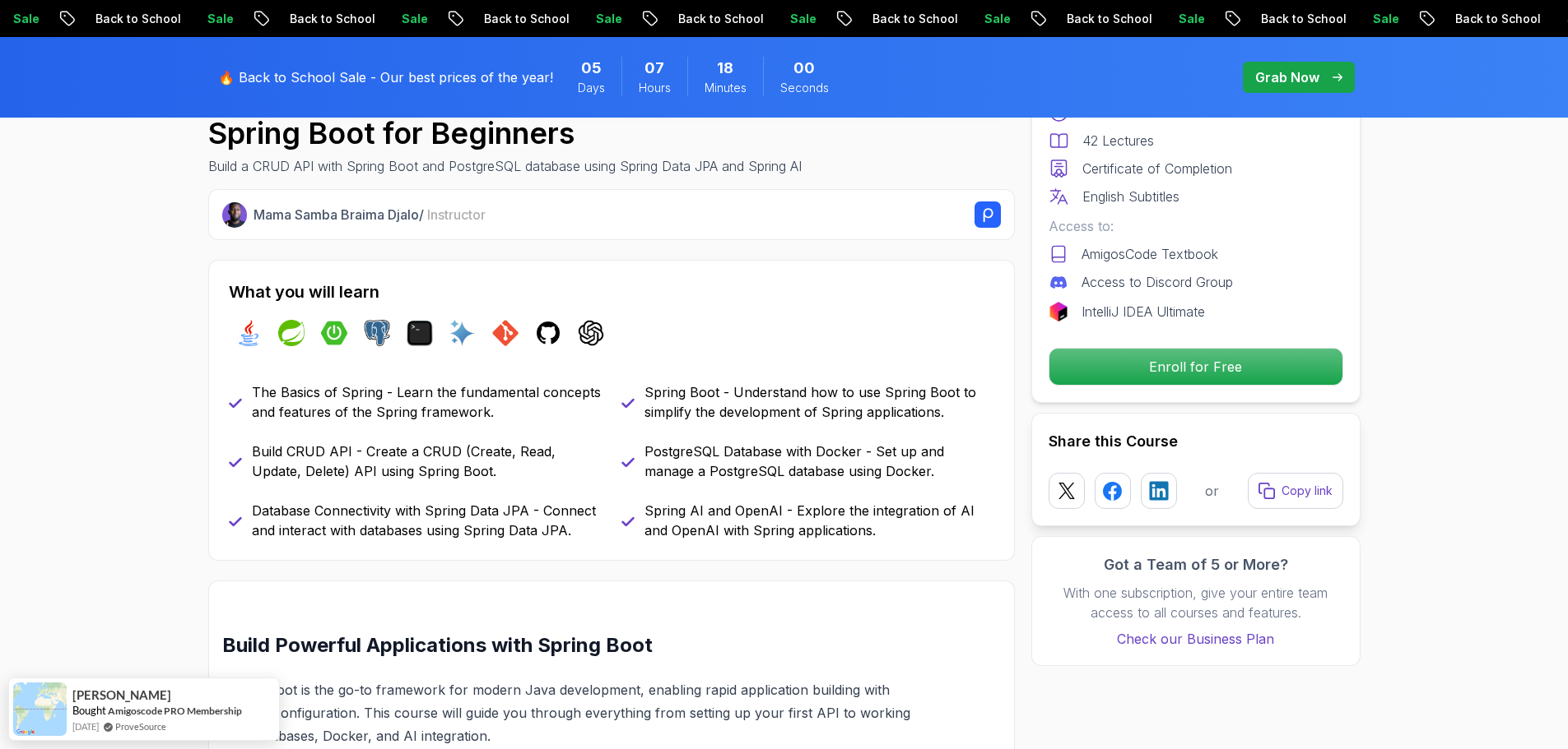
click at [653, 389] on p "Spring Boot - Understand how to use Spring Boot to simplify the development of …" at bounding box center [819, 402] width 349 height 39
drag, startPoint x: 778, startPoint y: 396, endPoint x: 960, endPoint y: 395, distance: 182.0
click at [960, 395] on p "Spring Boot - Understand how to use Spring Boot to simplify the development of …" at bounding box center [819, 402] width 349 height 39
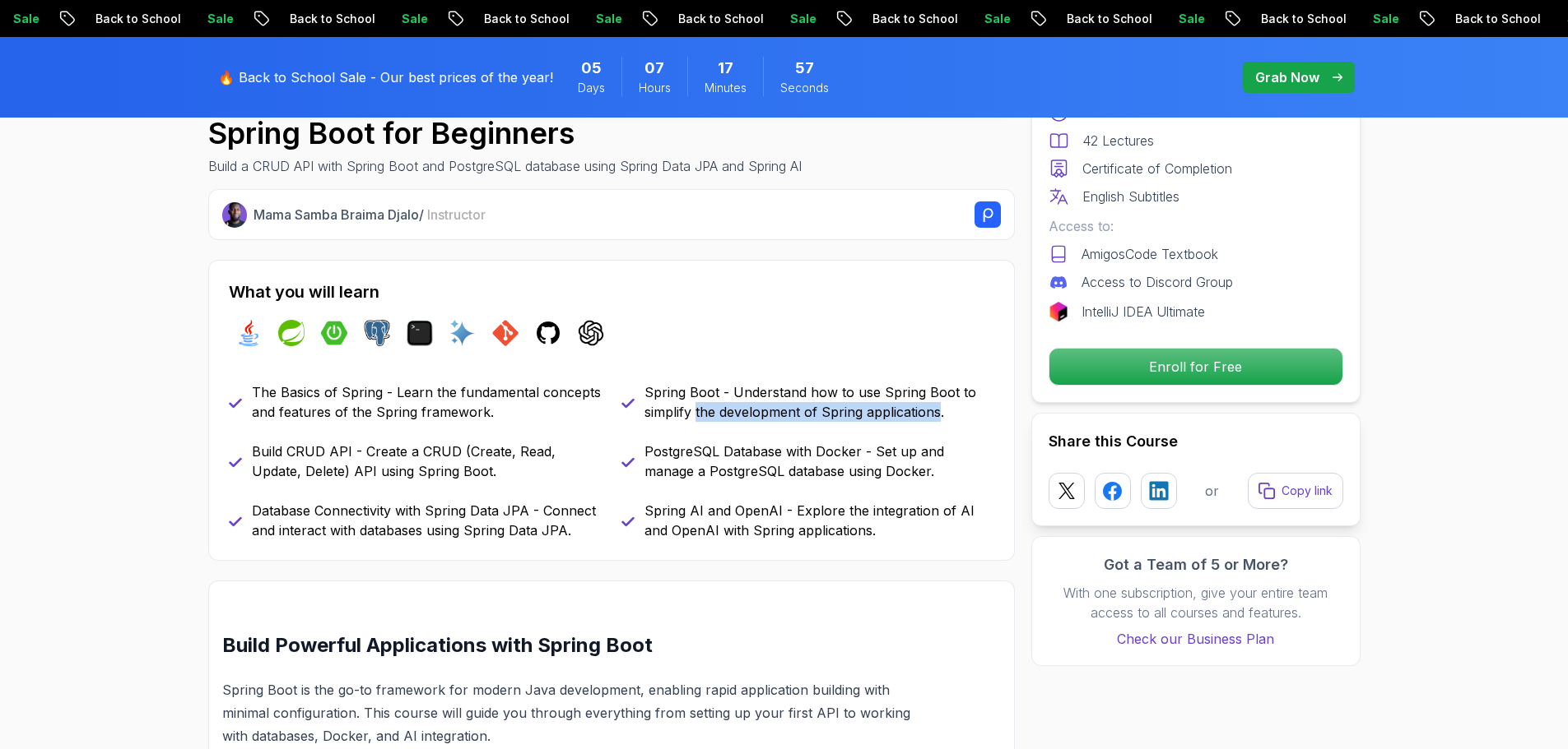
drag, startPoint x: 697, startPoint y: 413, endPoint x: 940, endPoint y: 422, distance: 243.2
click at [940, 422] on p "Spring Boot - Understand how to use Spring Boot to simplify the development of …" at bounding box center [819, 402] width 349 height 39
drag, startPoint x: 646, startPoint y: 458, endPoint x: 894, endPoint y: 439, distance: 248.7
click at [890, 439] on div "The Basics of Spring - Learn the fundamental concepts and features of the Sprin…" at bounding box center [612, 461] width 766 height 158
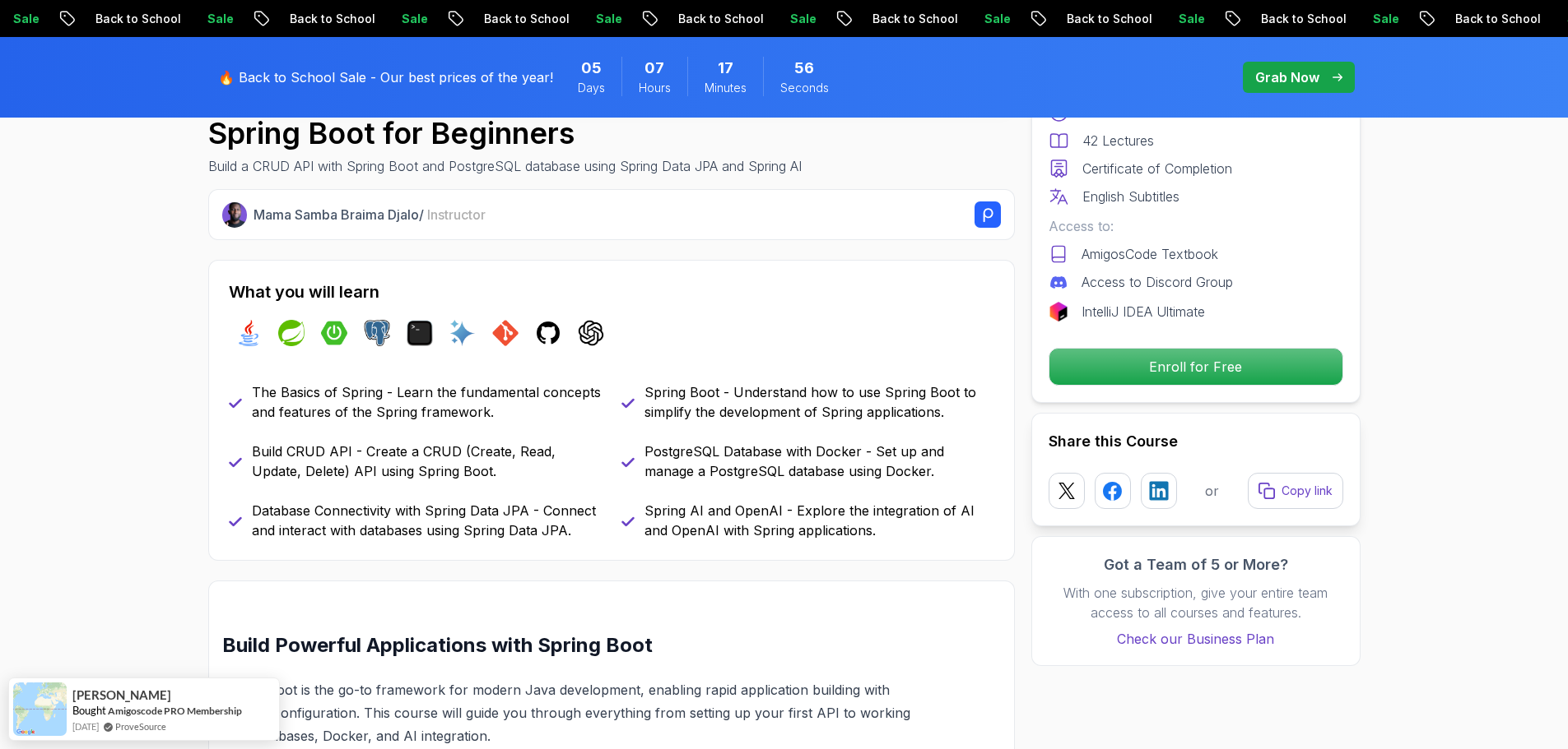
click at [896, 438] on div "The Basics of Spring - Learn the fundamental concepts and features of the Sprin…" at bounding box center [612, 461] width 766 height 158
drag, startPoint x: 662, startPoint y: 479, endPoint x: 801, endPoint y: 471, distance: 139.2
click at [801, 471] on p "PostgreSQL Database with Docker - Set up and manage a PostgreSQL database using…" at bounding box center [819, 461] width 349 height 39
click at [825, 484] on div "The Basics of Spring - Learn the fundamental concepts and features of the Sprin…" at bounding box center [612, 461] width 766 height 158
click at [872, 494] on div "The Basics of Spring - Learn the fundamental concepts and features of the Sprin…" at bounding box center [612, 461] width 766 height 158
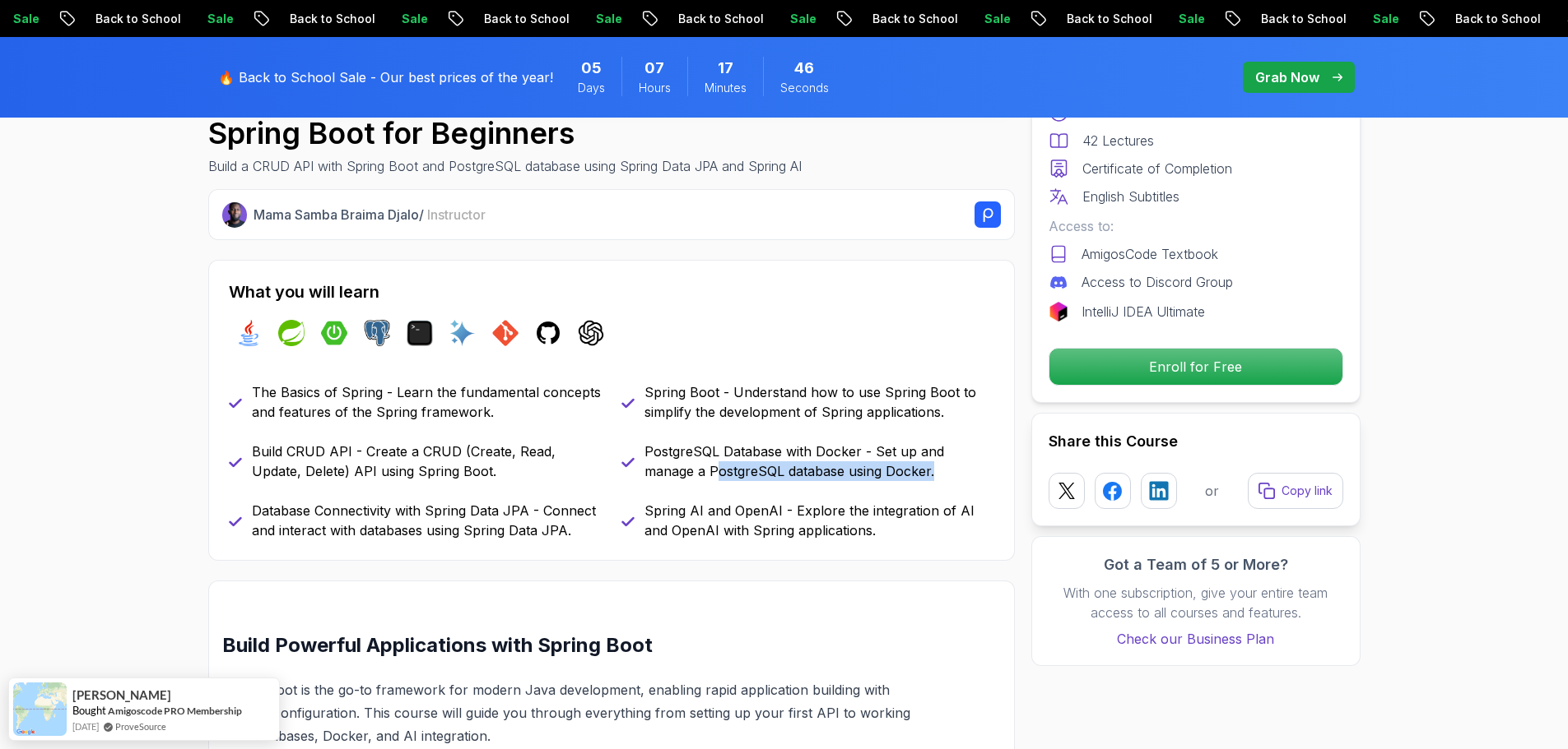
drag, startPoint x: 661, startPoint y: 472, endPoint x: 962, endPoint y: 465, distance: 301.1
click at [962, 465] on p "PostgreSQL Database with Docker - Set up and manage a PostgreSQL database using…" at bounding box center [819, 461] width 349 height 39
click at [657, 503] on p "Spring AI and OpenAI - Explore the integration of AI and OpenAI with Spring app…" at bounding box center [819, 521] width 349 height 39
drag, startPoint x: 644, startPoint y: 509, endPoint x: 782, endPoint y: 502, distance: 138.2
click at [782, 502] on div "Spring AI and OpenAI - Explore the integration of AI and OpenAI with Spring app…" at bounding box center [807, 521] width 373 height 39
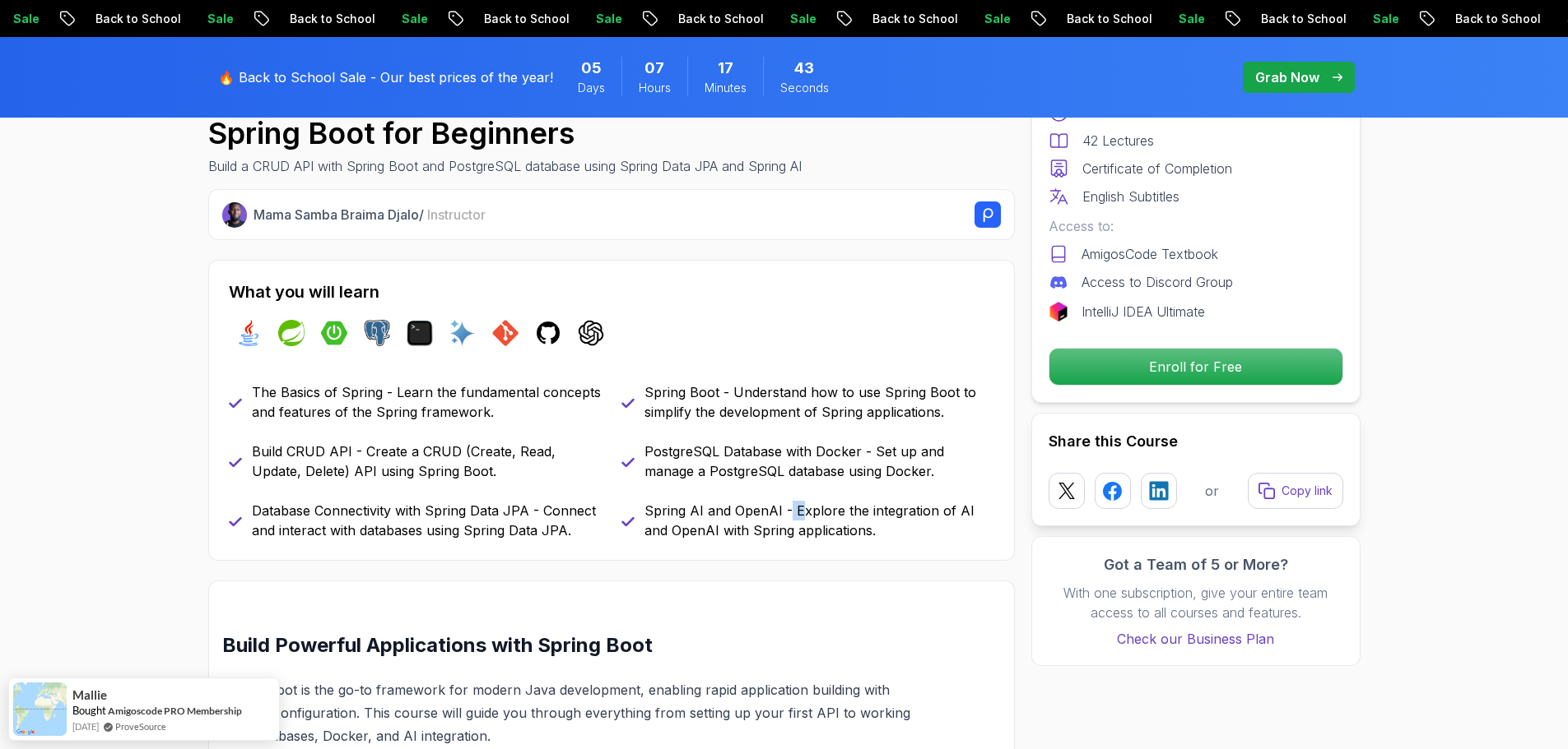
drag, startPoint x: 793, startPoint y: 504, endPoint x: 805, endPoint y: 504, distance: 12.0
click at [804, 504] on p "Spring AI and OpenAI - Explore the integration of AI and OpenAI with Spring app…" at bounding box center [819, 521] width 349 height 39
click at [824, 506] on p "Spring AI and OpenAI - Explore the integration of AI and OpenAI with Spring app…" at bounding box center [819, 521] width 349 height 39
drag, startPoint x: 829, startPoint y: 507, endPoint x: 947, endPoint y: 506, distance: 118.0
click at [947, 506] on p "Spring AI and OpenAI - Explore the integration of AI and OpenAI with Spring app…" at bounding box center [819, 521] width 349 height 39
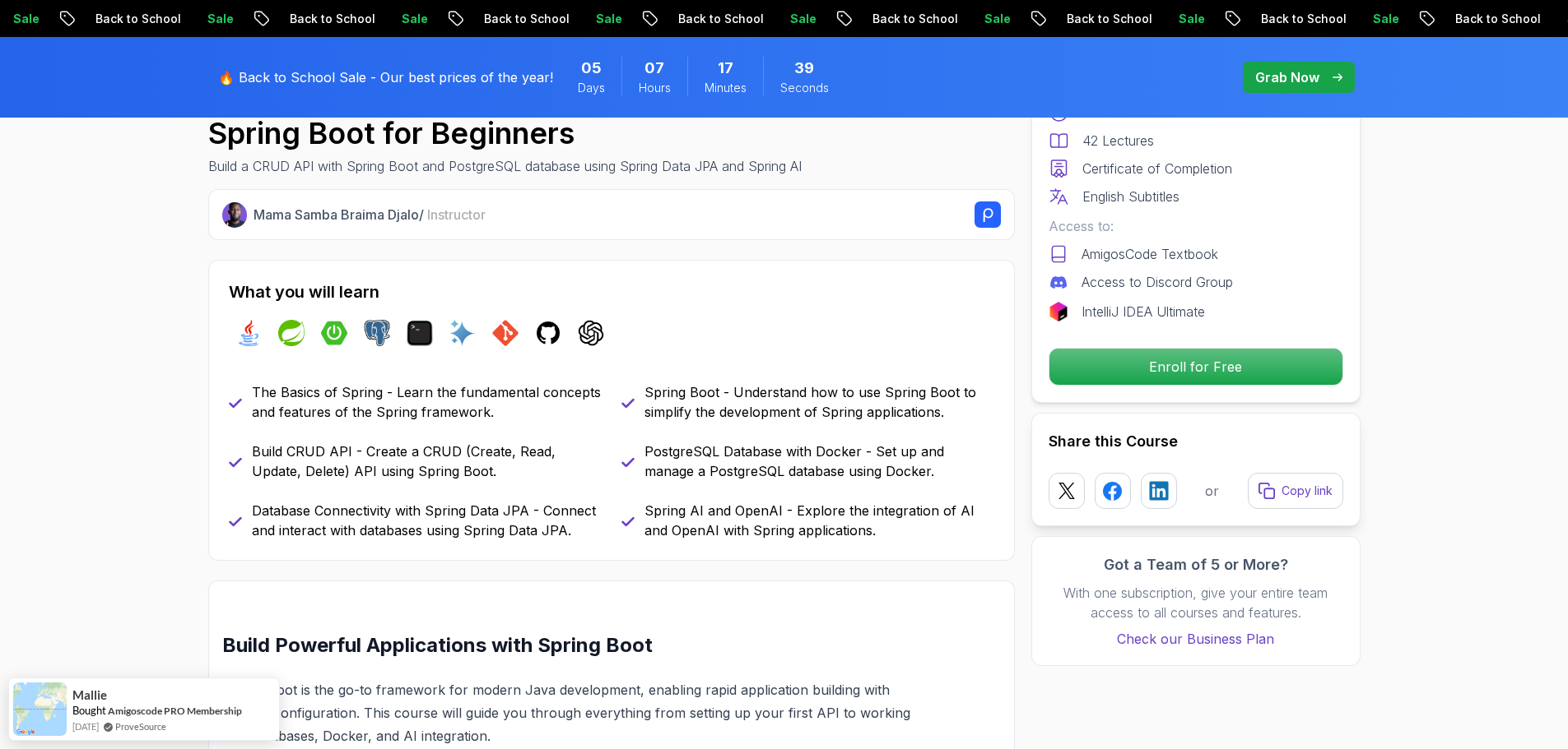
click at [907, 534] on p "Spring AI and OpenAI - Explore the integration of AI and OpenAI with Spring app…" at bounding box center [819, 521] width 349 height 39
drag, startPoint x: 645, startPoint y: 535, endPoint x: 870, endPoint y: 532, distance: 225.0
click at [870, 532] on p "Spring AI and OpenAI - Explore the integration of AI and OpenAI with Spring app…" at bounding box center [819, 521] width 349 height 39
click at [621, 450] on div "PostgreSQL Database with Docker - Set up and manage a PostgreSQL database using…" at bounding box center [807, 461] width 373 height 39
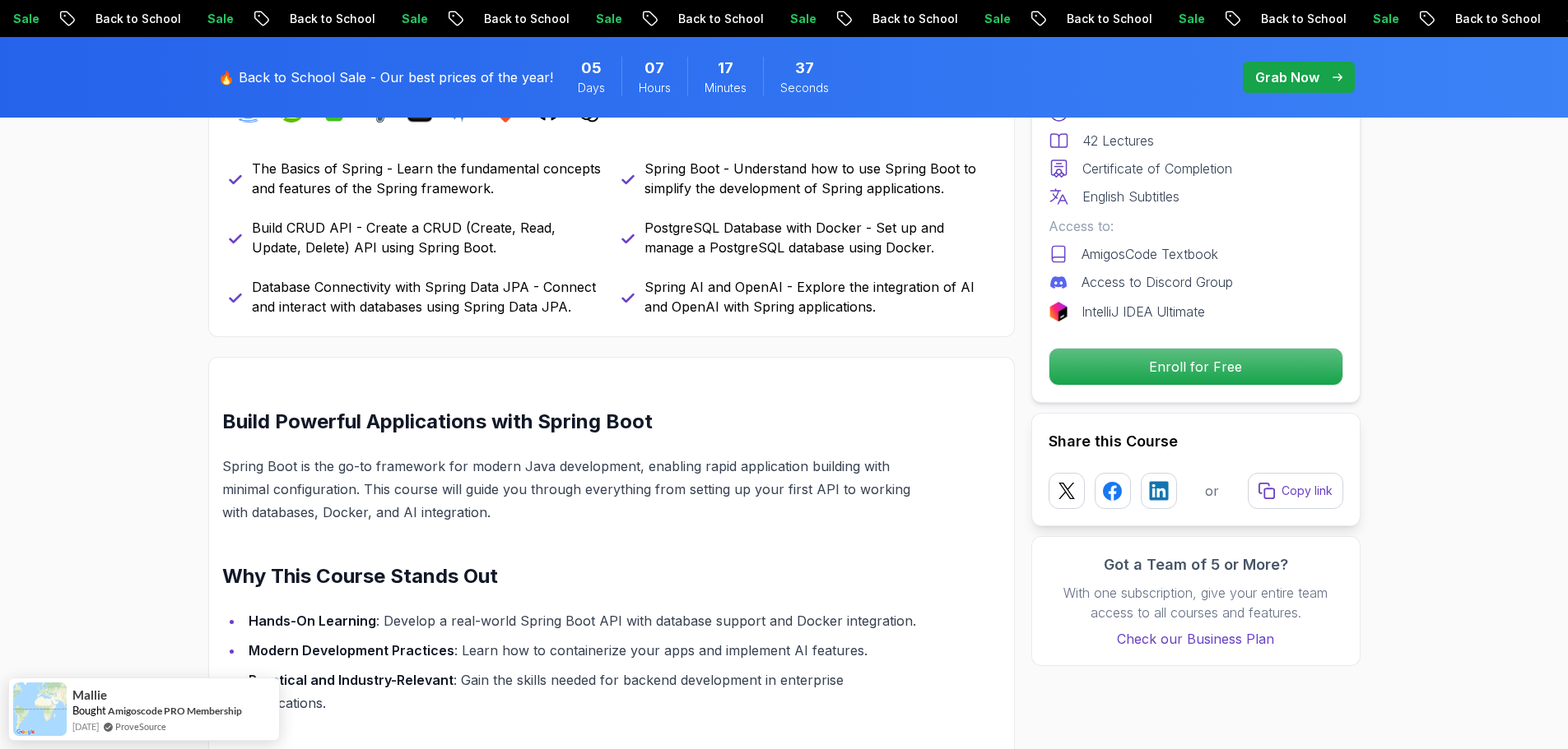
scroll to position [822, 0]
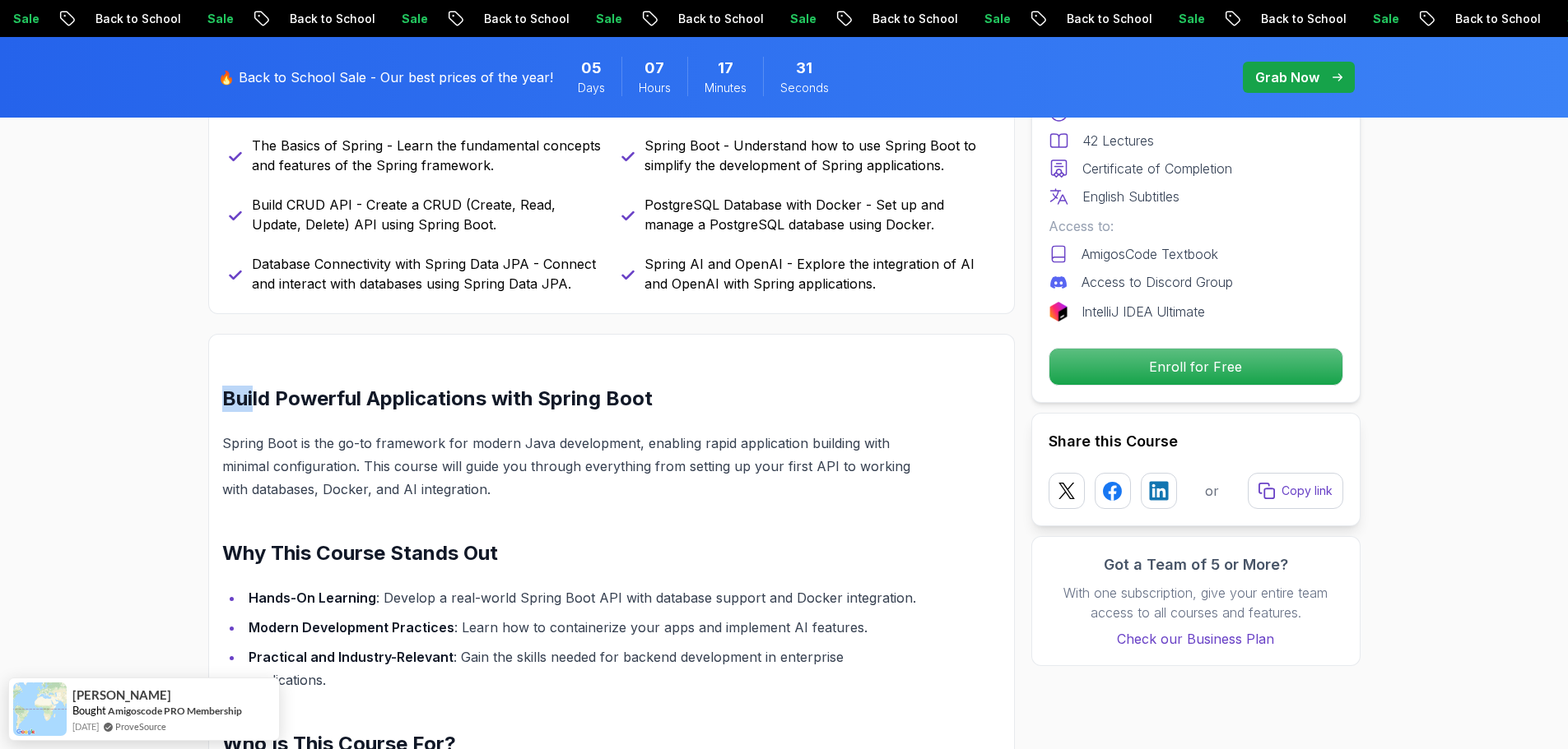
drag, startPoint x: 228, startPoint y: 405, endPoint x: 269, endPoint y: 400, distance: 41.3
click at [266, 399] on h2 "Build Powerful Applications with Spring Boot" at bounding box center [573, 399] width 701 height 26
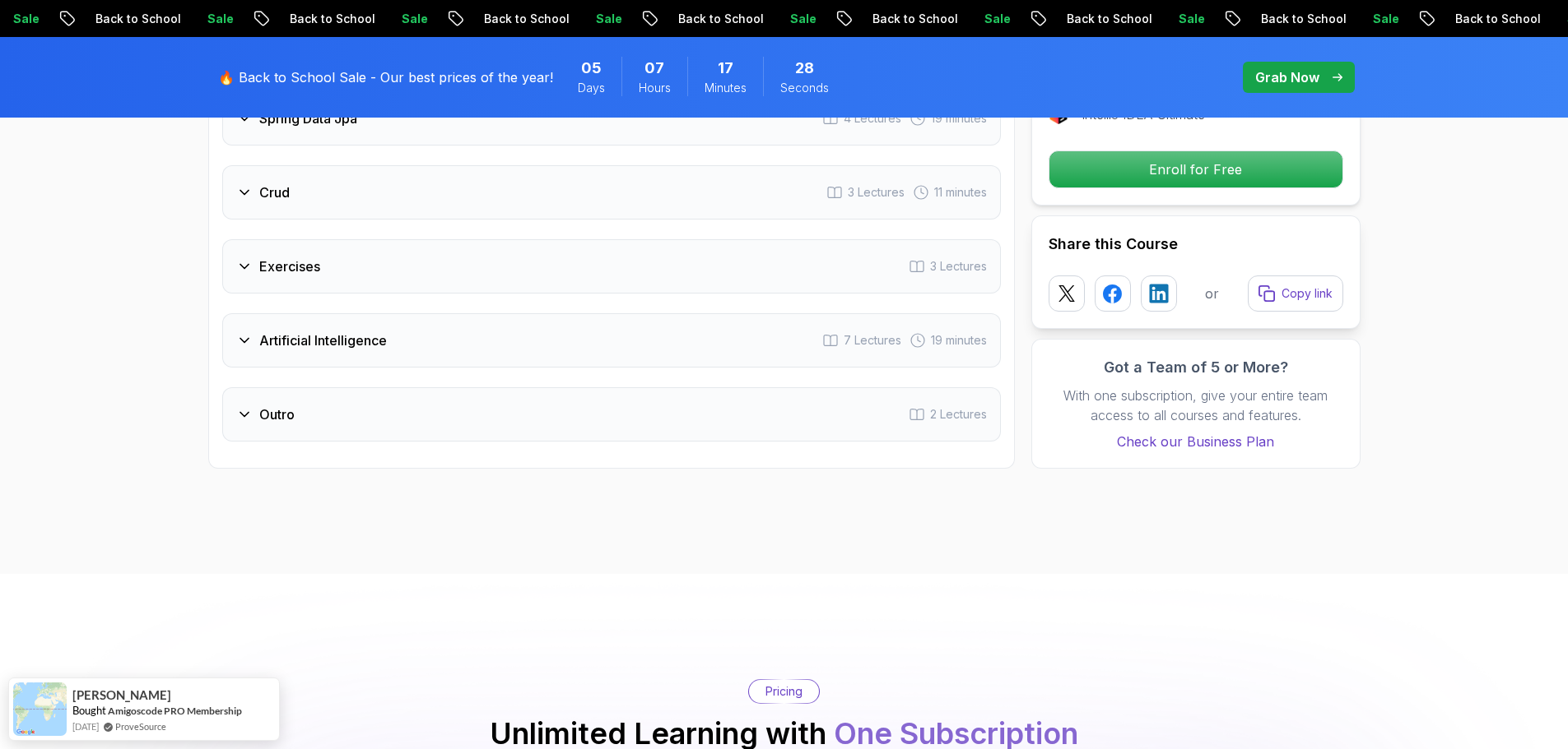
click at [313, 331] on h3 "Artificial Intelligence" at bounding box center [322, 340] width 127 height 20
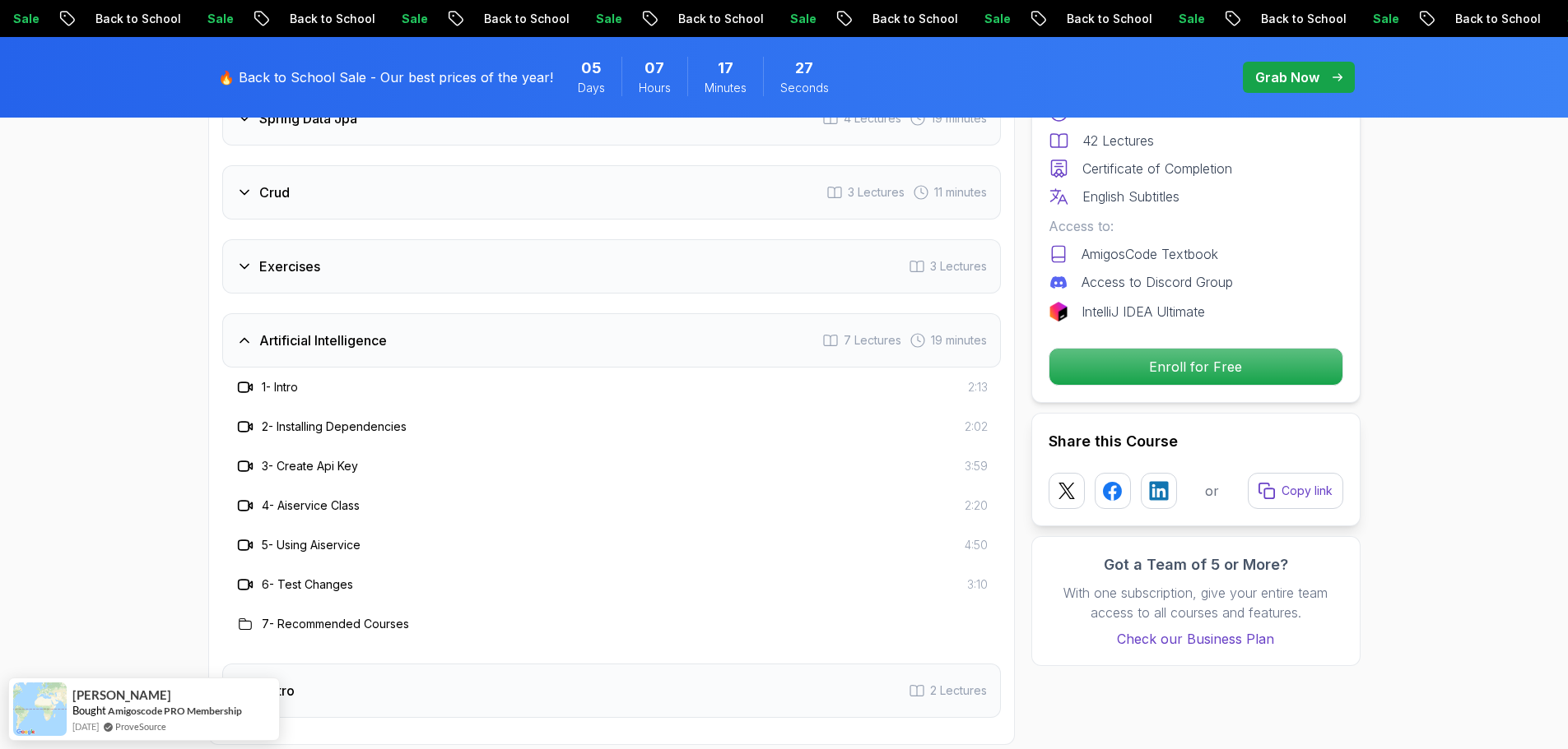
click at [314, 331] on h3 "Artificial Intelligence" at bounding box center [322, 340] width 127 height 20
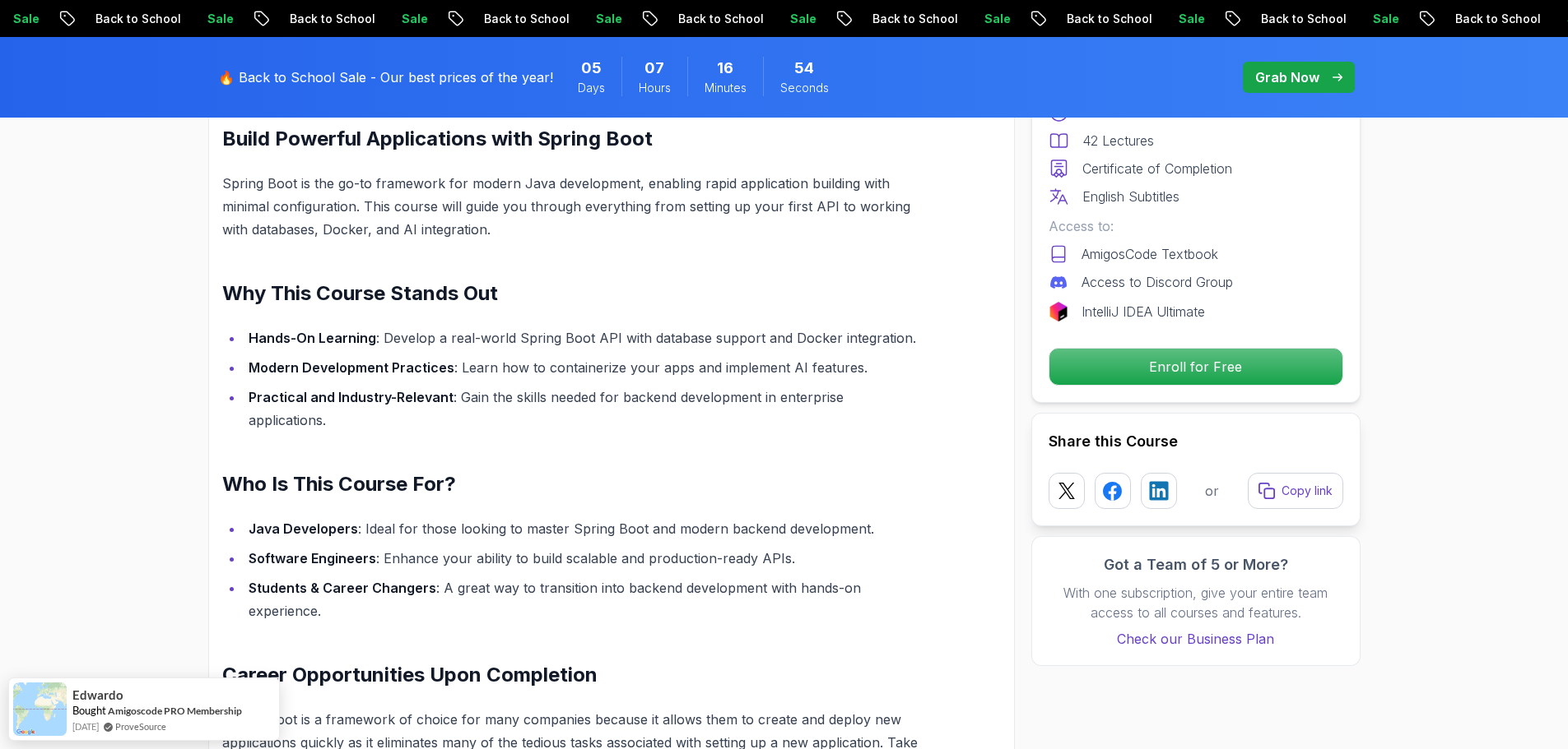
scroll to position [1237, 0]
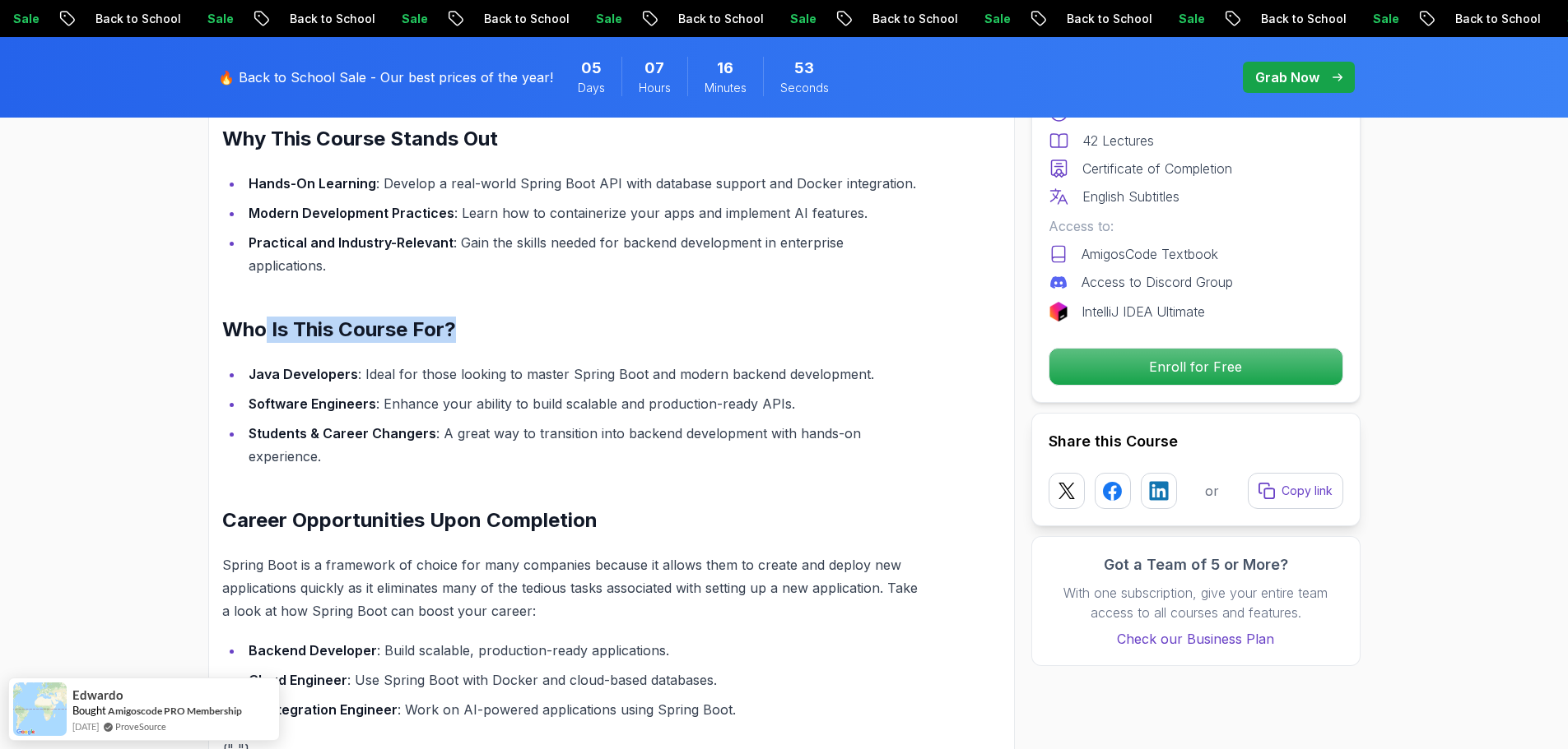
drag, startPoint x: 535, startPoint y: 303, endPoint x: 551, endPoint y: 303, distance: 16.0
click at [551, 317] on h2 "Who Is This Course For?" at bounding box center [573, 330] width 701 height 26
drag, startPoint x: 519, startPoint y: 341, endPoint x: 578, endPoint y: 344, distance: 59.1
click at [577, 363] on li "Java Developers : Ideal for those looking to master Spring Boot and modern back…" at bounding box center [583, 374] width 679 height 23
click at [590, 363] on li "Java Developers : Ideal for those looking to master Spring Boot and modern back…" at bounding box center [583, 374] width 679 height 23
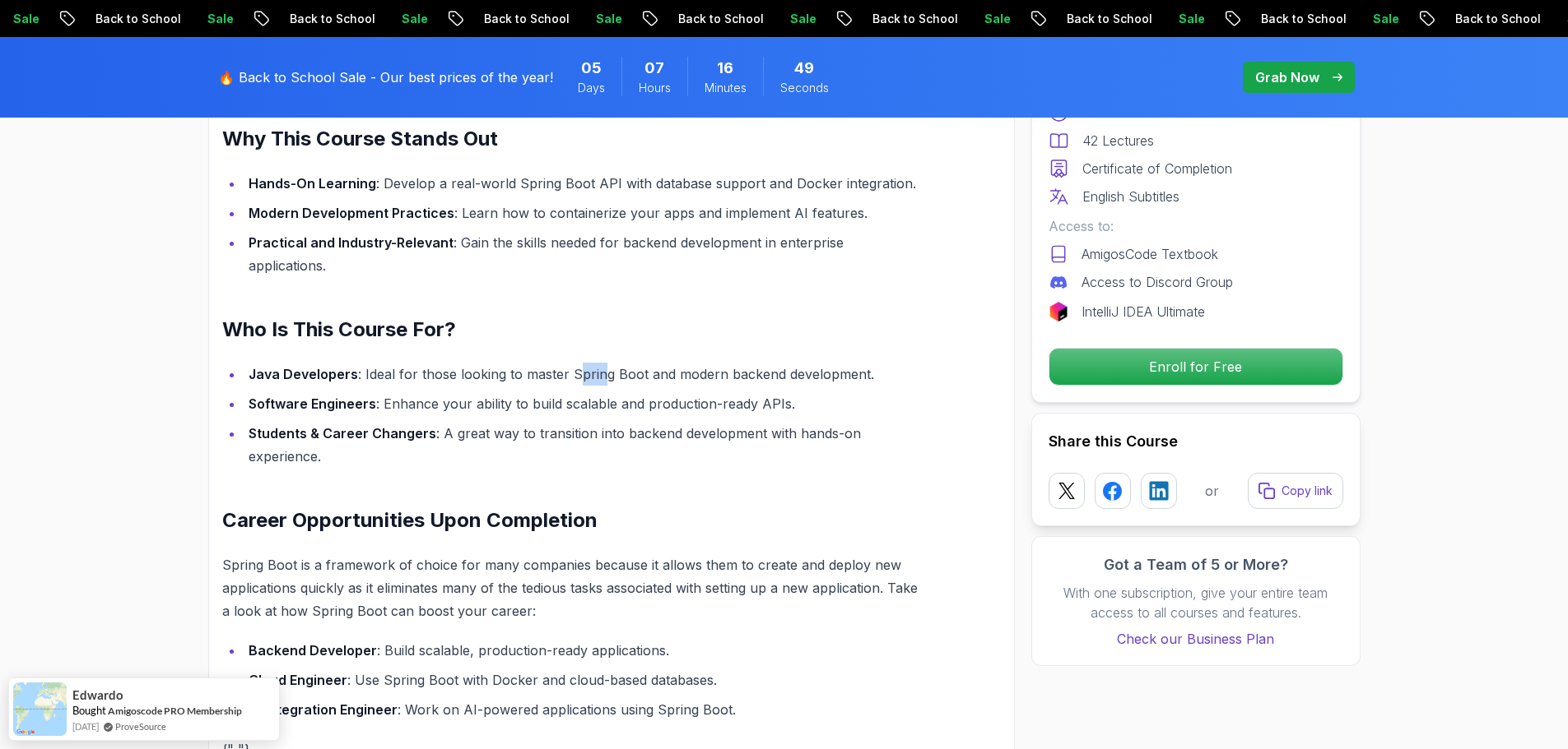
drag, startPoint x: 570, startPoint y: 348, endPoint x: 608, endPoint y: 348, distance: 38.0
click at [600, 363] on li "Java Developers : Ideal for those looking to master Spring Boot and modern back…" at bounding box center [583, 374] width 679 height 23
drag, startPoint x: 687, startPoint y: 350, endPoint x: 835, endPoint y: 349, distance: 148.0
click at [843, 363] on li "Java Developers : Ideal for those looking to master Spring Boot and modern back…" at bounding box center [583, 374] width 679 height 23
click at [474, 366] on ul "Java Developers : Ideal for those looking to master Spring Boot and modern back…" at bounding box center [573, 415] width 701 height 105
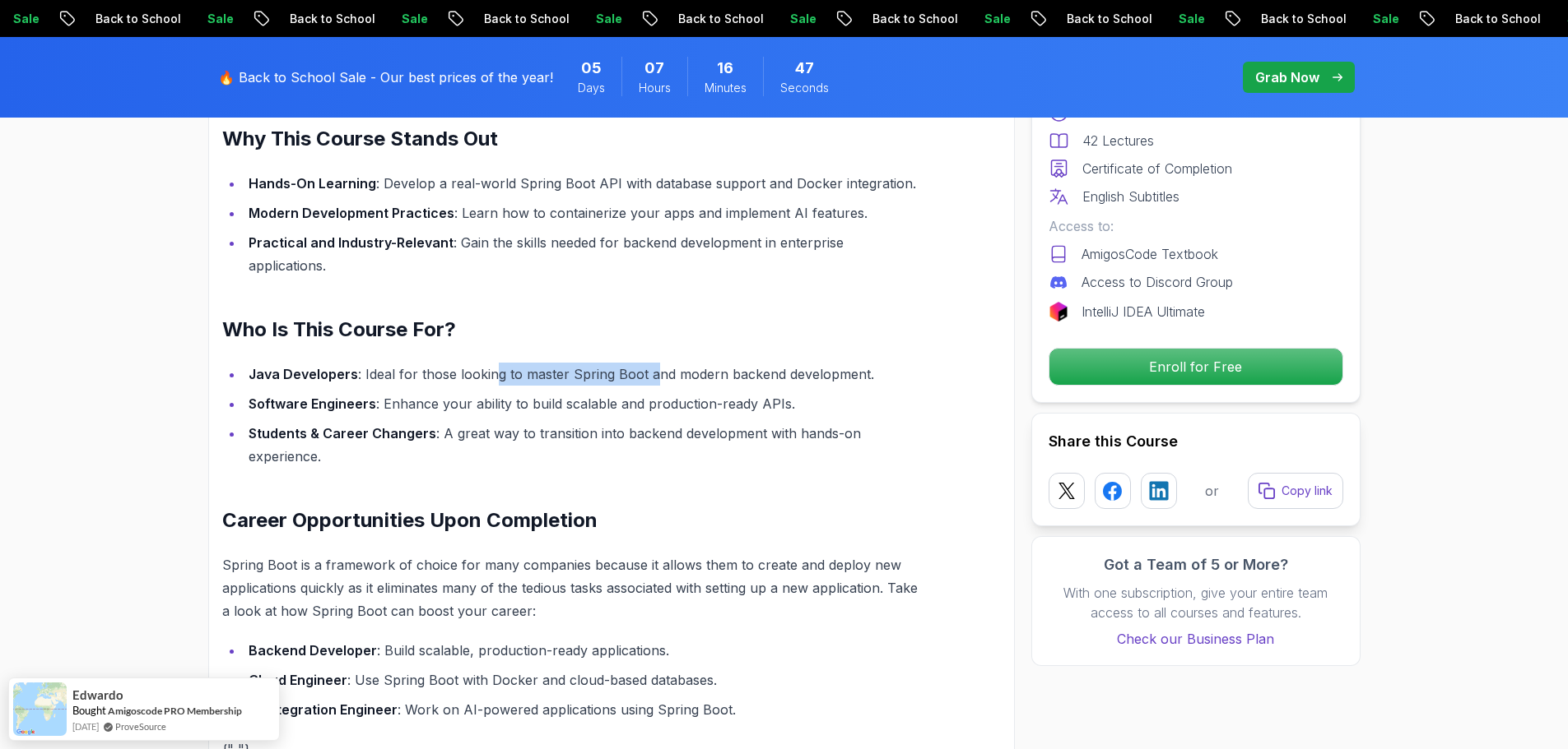
drag, startPoint x: 584, startPoint y: 354, endPoint x: 649, endPoint y: 356, distance: 65.0
click at [649, 363] on li "Java Developers : Ideal for those looking to master Spring Boot and modern back…" at bounding box center [583, 374] width 679 height 23
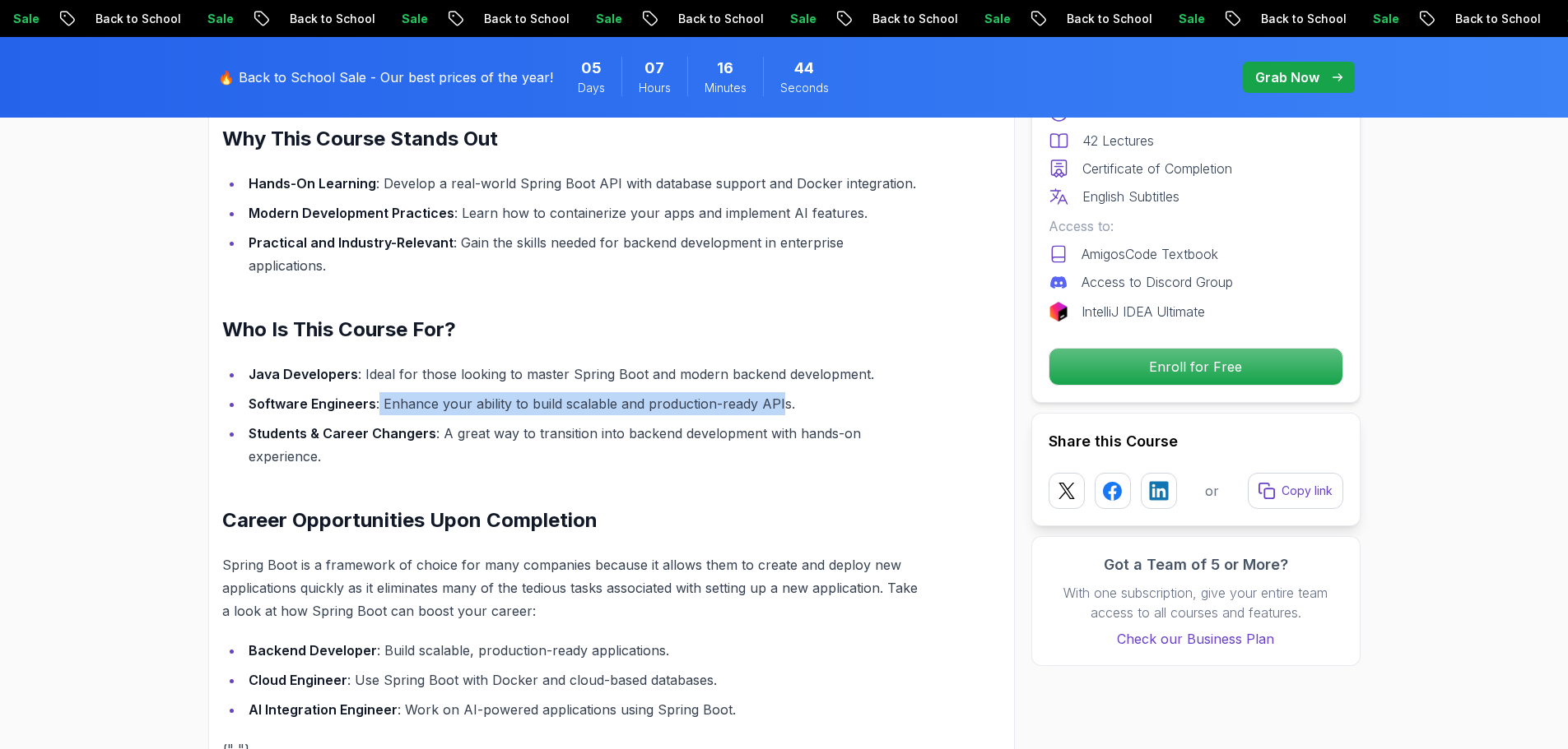
drag, startPoint x: 375, startPoint y: 381, endPoint x: 776, endPoint y: 384, distance: 401.0
click at [776, 392] on li "Software Engineers : Enhance your ability to build scalable and production-read…" at bounding box center [583, 403] width 679 height 23
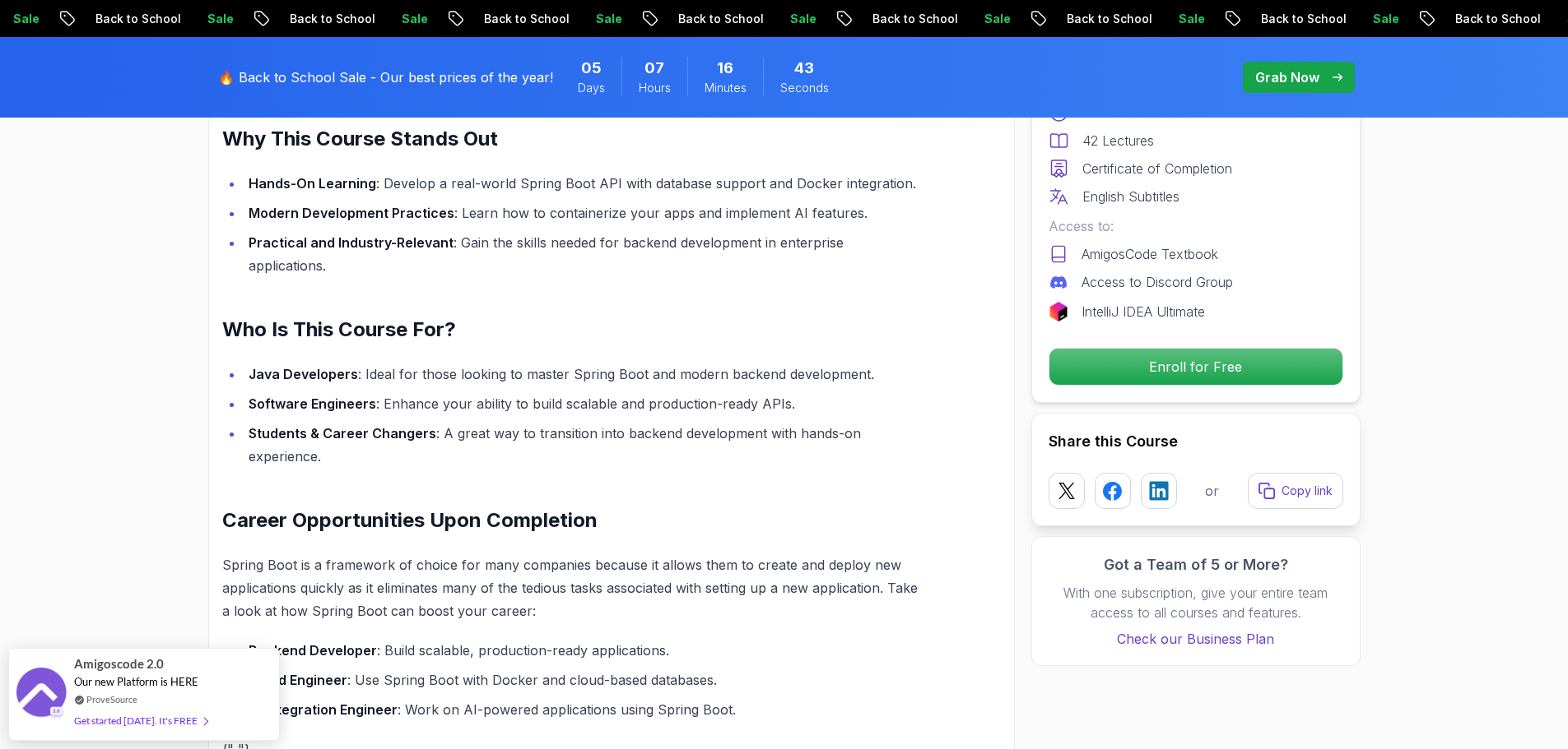
click at [333, 425] on strong "Students & Career Changers" at bounding box center [343, 433] width 188 height 16
click at [131, 709] on div "Get started today. It's FREE" at bounding box center [141, 712] width 133 height 19
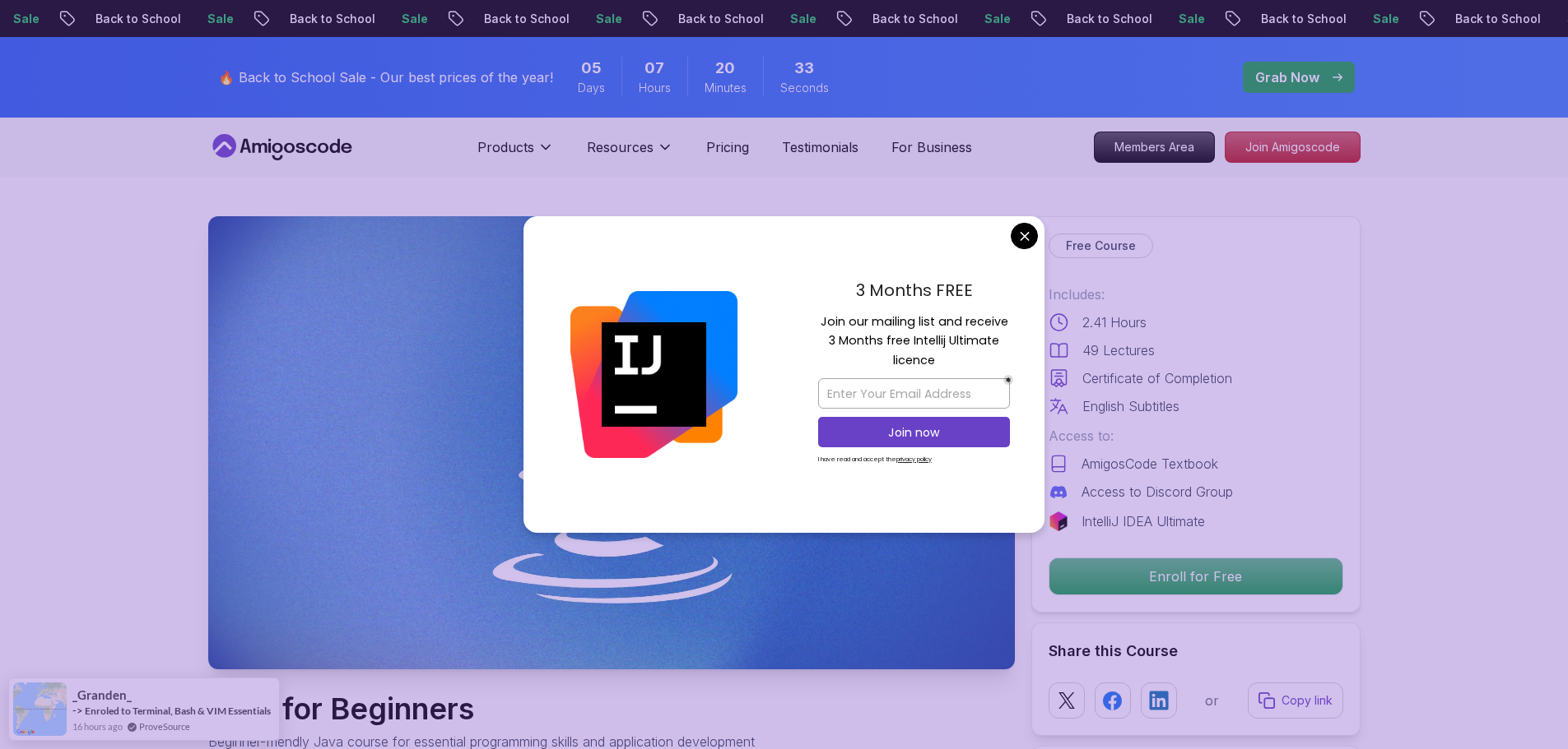
drag, startPoint x: 582, startPoint y: 223, endPoint x: 706, endPoint y: 181, distance: 130.9
click at [580, 223] on div at bounding box center [654, 375] width 261 height 318
drag, startPoint x: 810, startPoint y: 185, endPoint x: 913, endPoint y: 211, distance: 106.2
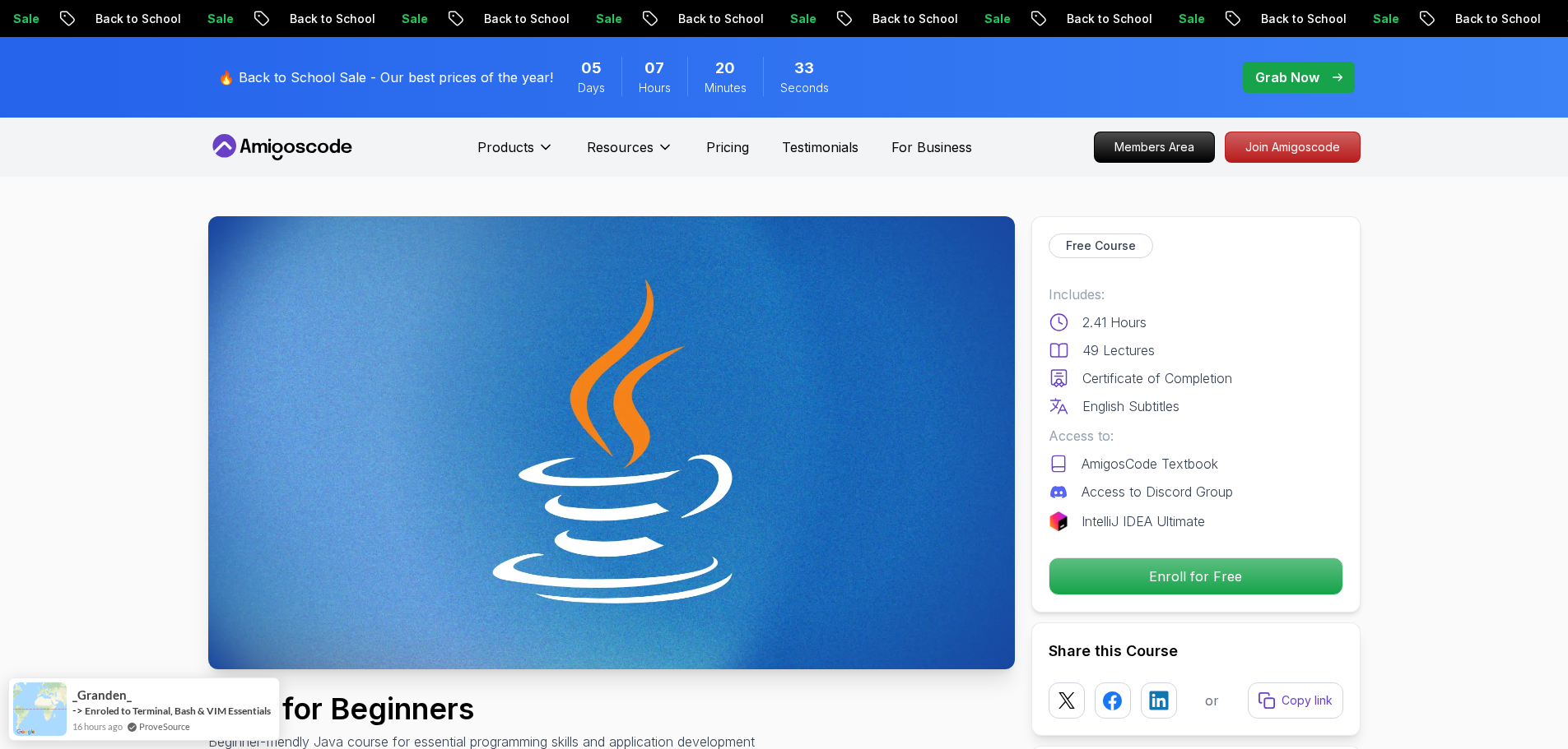
drag, startPoint x: 1025, startPoint y: 238, endPoint x: 568, endPoint y: 310, distance: 462.6
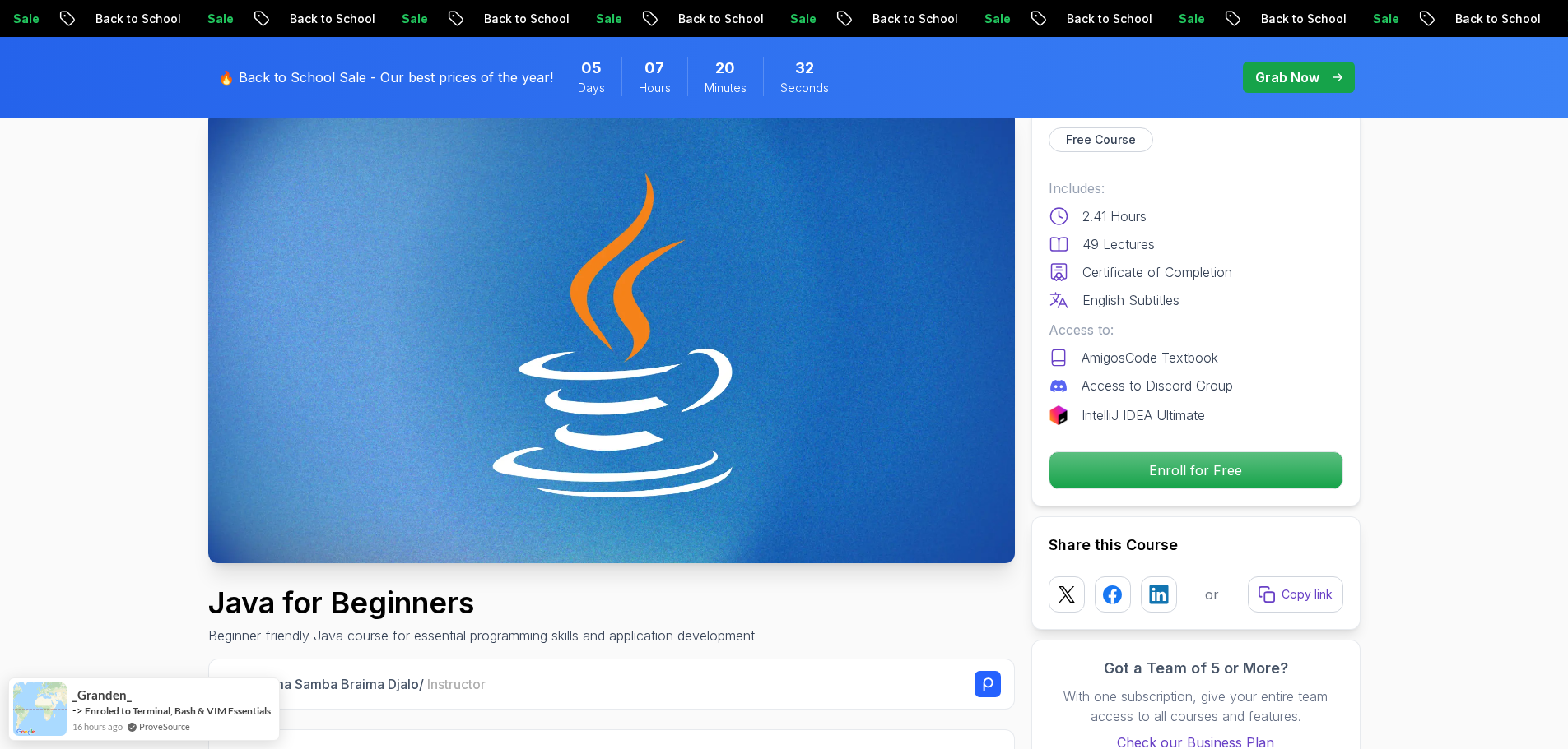
scroll to position [412, 0]
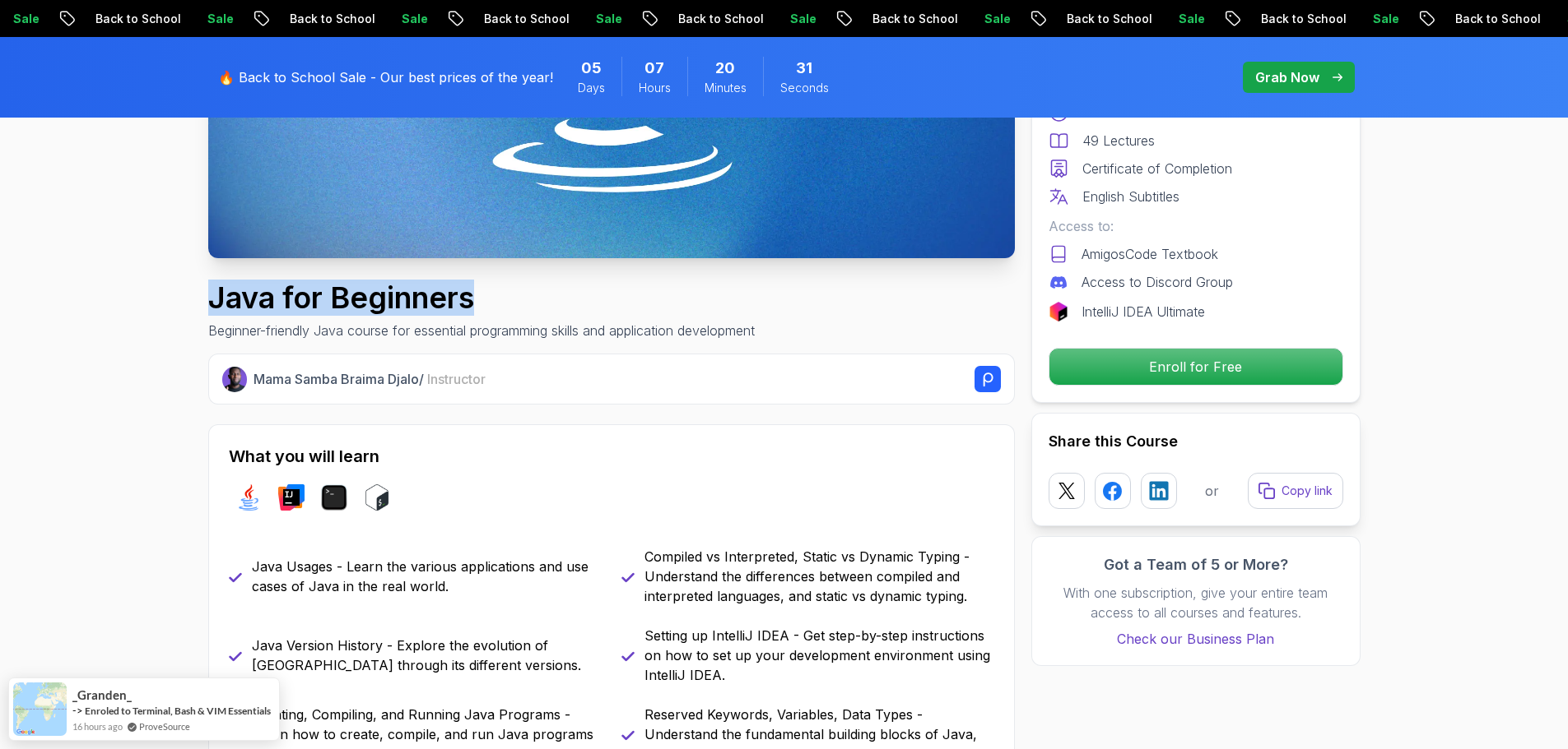
drag, startPoint x: 201, startPoint y: 284, endPoint x: 533, endPoint y: 299, distance: 332.3
copy h1 "Java for Beginners"
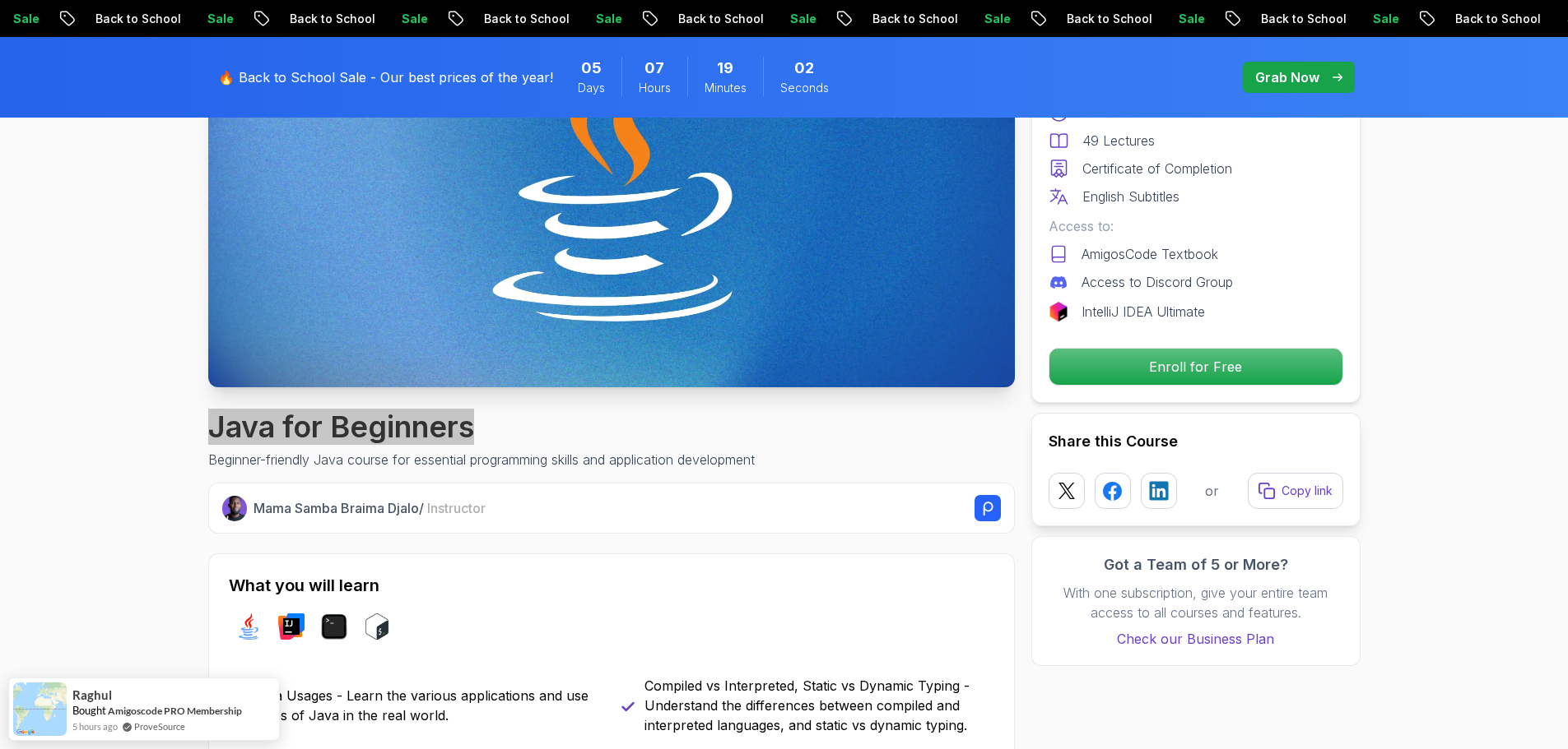
scroll to position [82, 0]
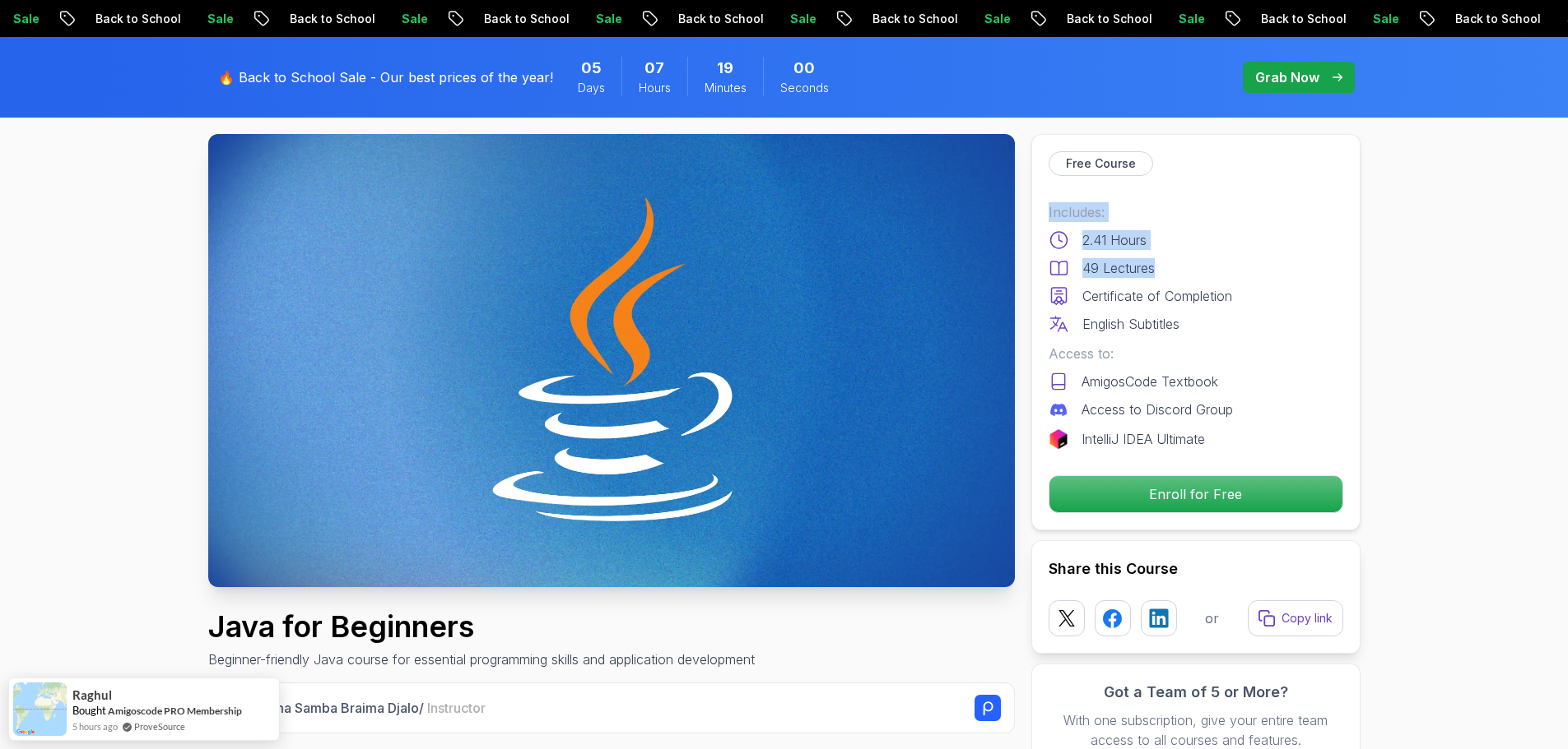
drag, startPoint x: 1043, startPoint y: 219, endPoint x: 1268, endPoint y: 259, distance: 228.5
click at [1268, 259] on div "Free Course Includes: 2.41 Hours 49 Lectures Certificate of Completion English …" at bounding box center [1195, 332] width 329 height 396
copy div "Includes: 2.41 Hours 49 Lectures"
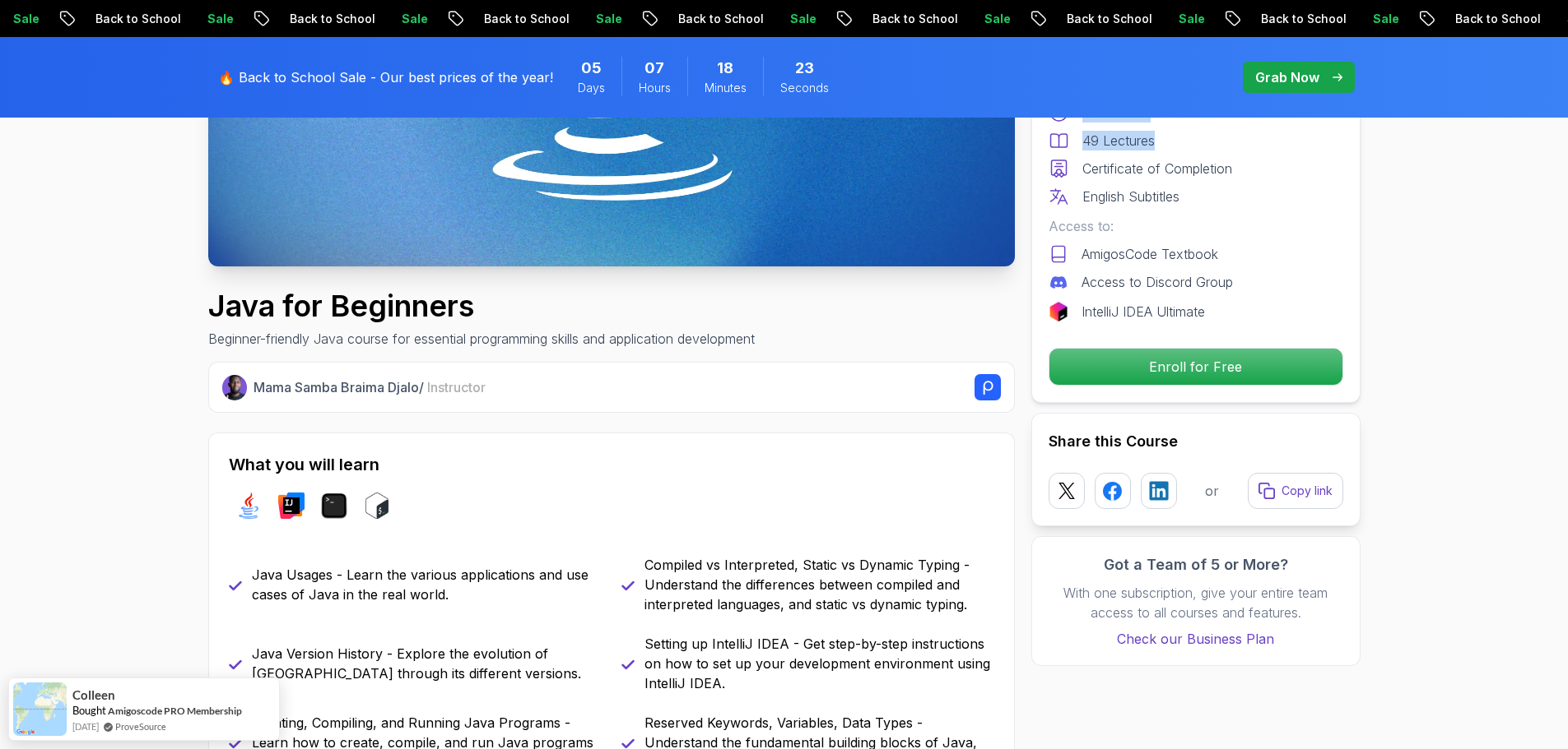
scroll to position [412, 0]
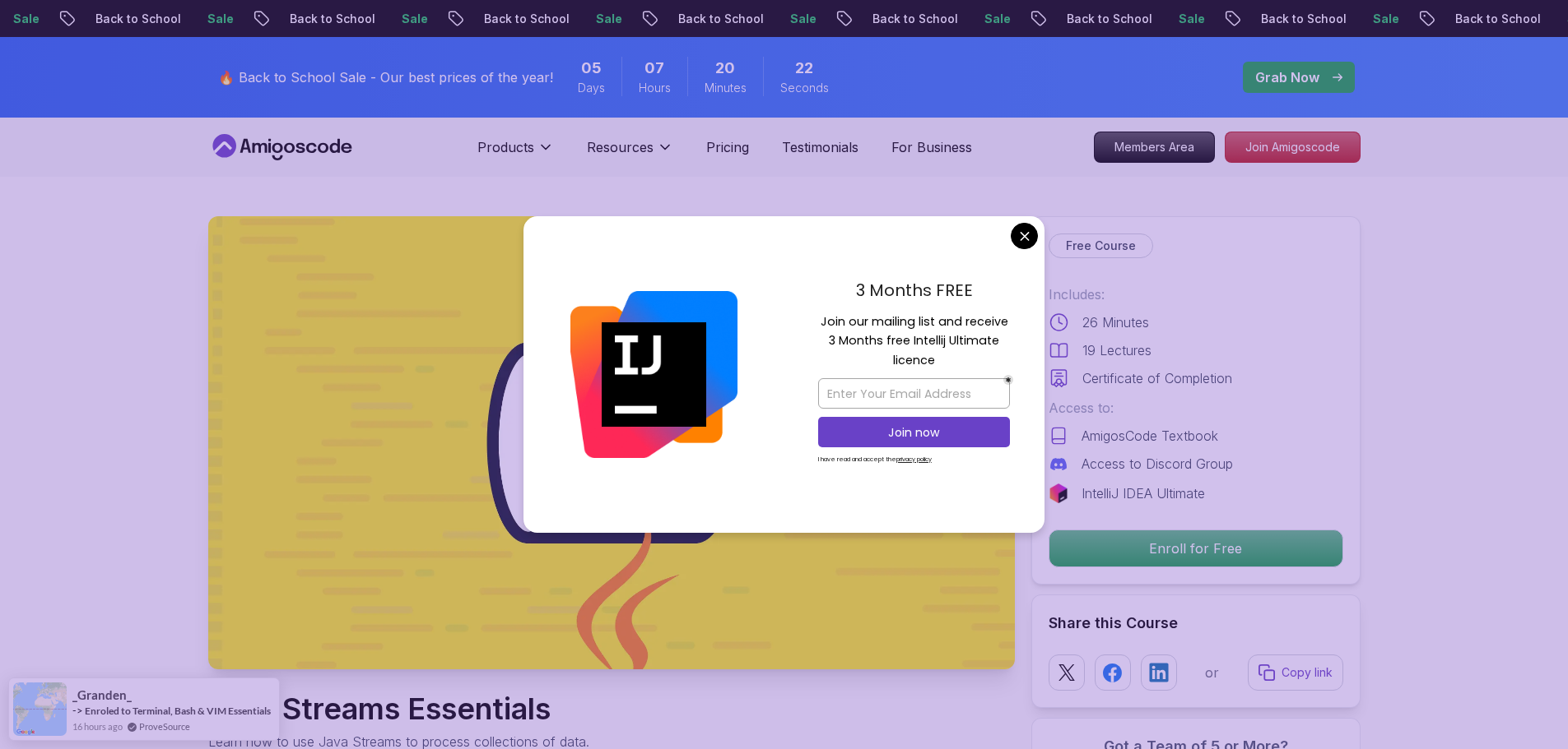
drag, startPoint x: 1023, startPoint y: 235, endPoint x: 638, endPoint y: 263, distance: 386.0
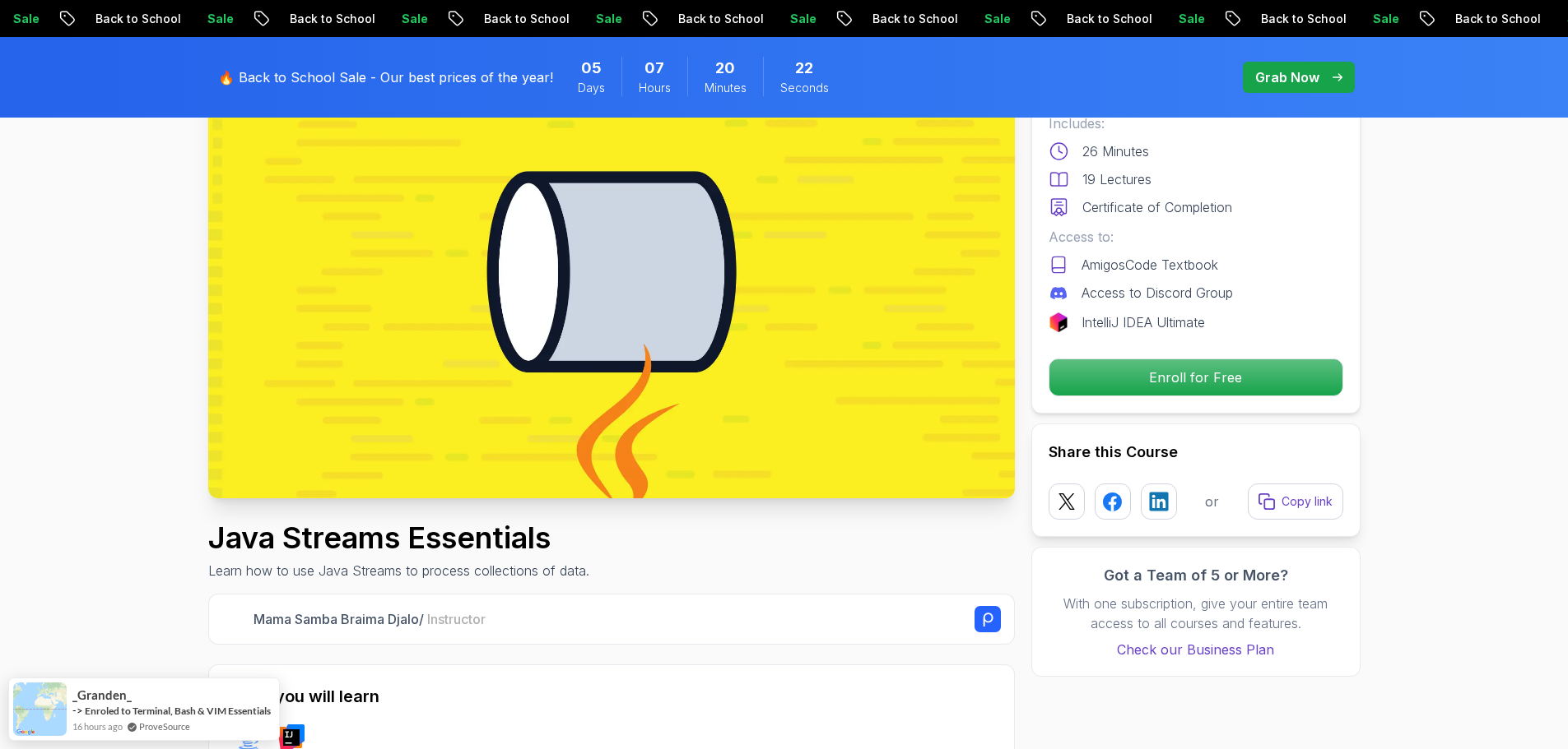
scroll to position [329, 0]
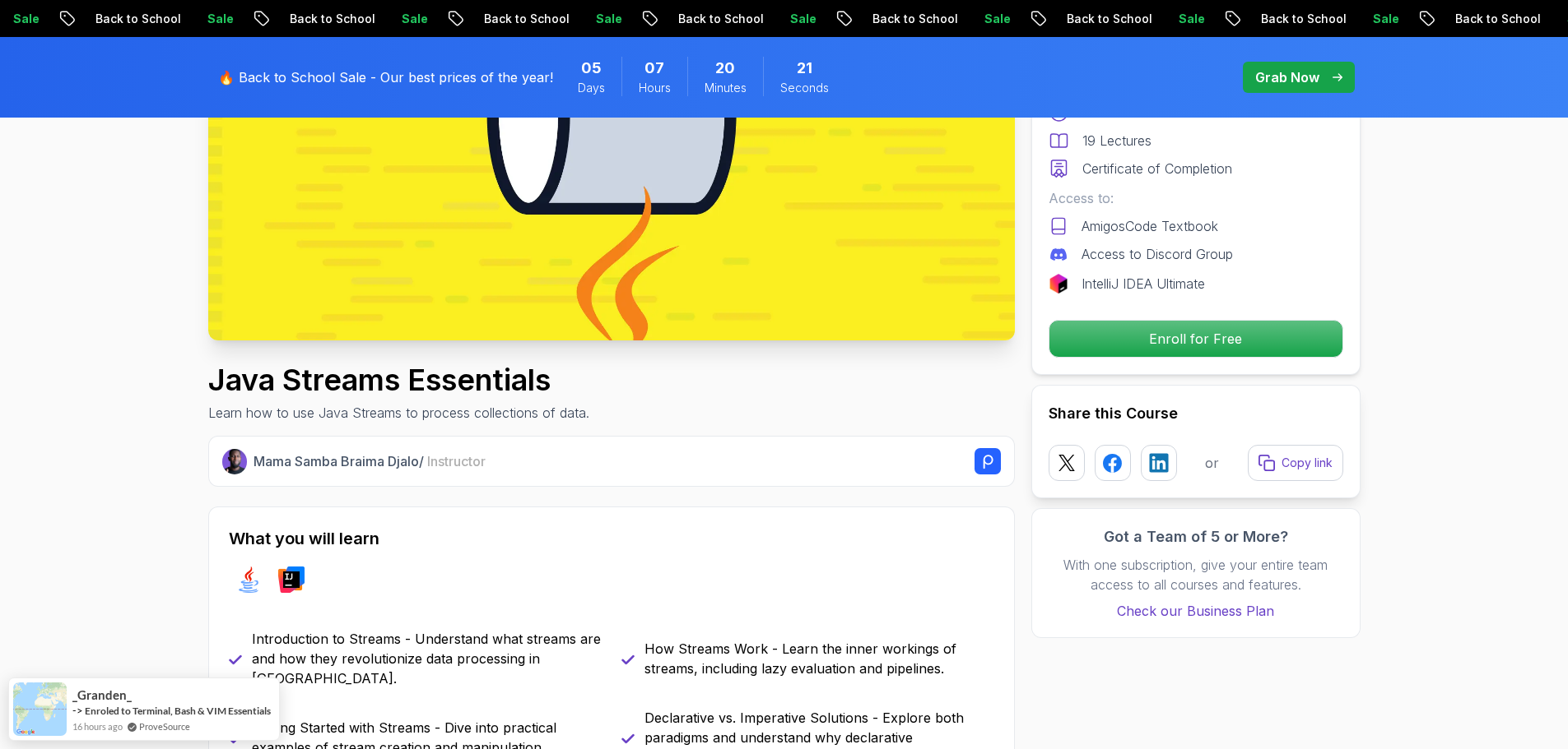
click at [220, 372] on h1 "Java Streams Essentials" at bounding box center [399, 380] width 381 height 33
click at [219, 372] on h1 "Java Streams Essentials" at bounding box center [399, 380] width 381 height 33
drag, startPoint x: 214, startPoint y: 377, endPoint x: 602, endPoint y: 376, distance: 388.0
click at [602, 376] on div "Java Streams Essentials Learn how to use Java Streams to process collections of…" at bounding box center [612, 393] width 807 height 59
copy h1 "Java Streams Essentials"
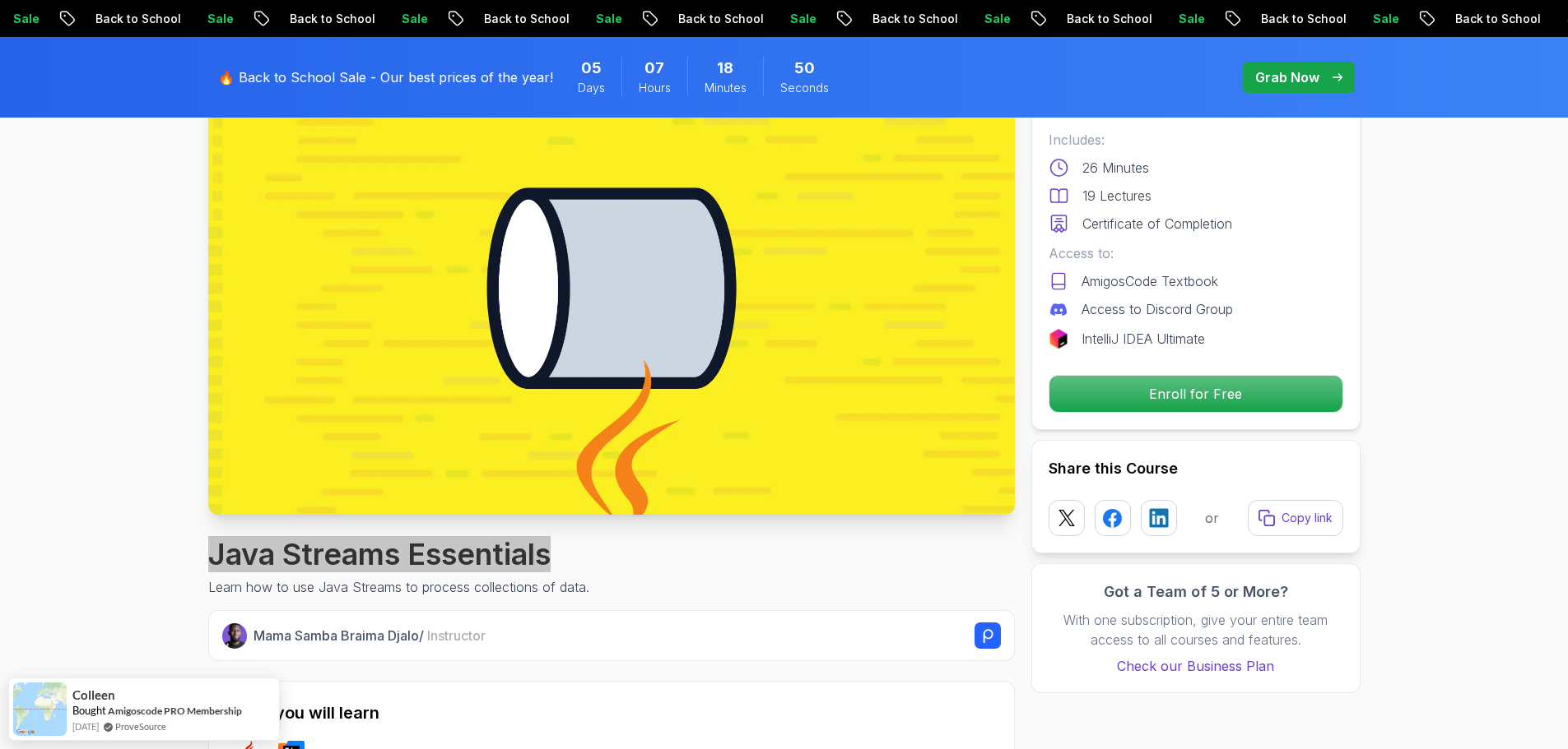
scroll to position [0, 0]
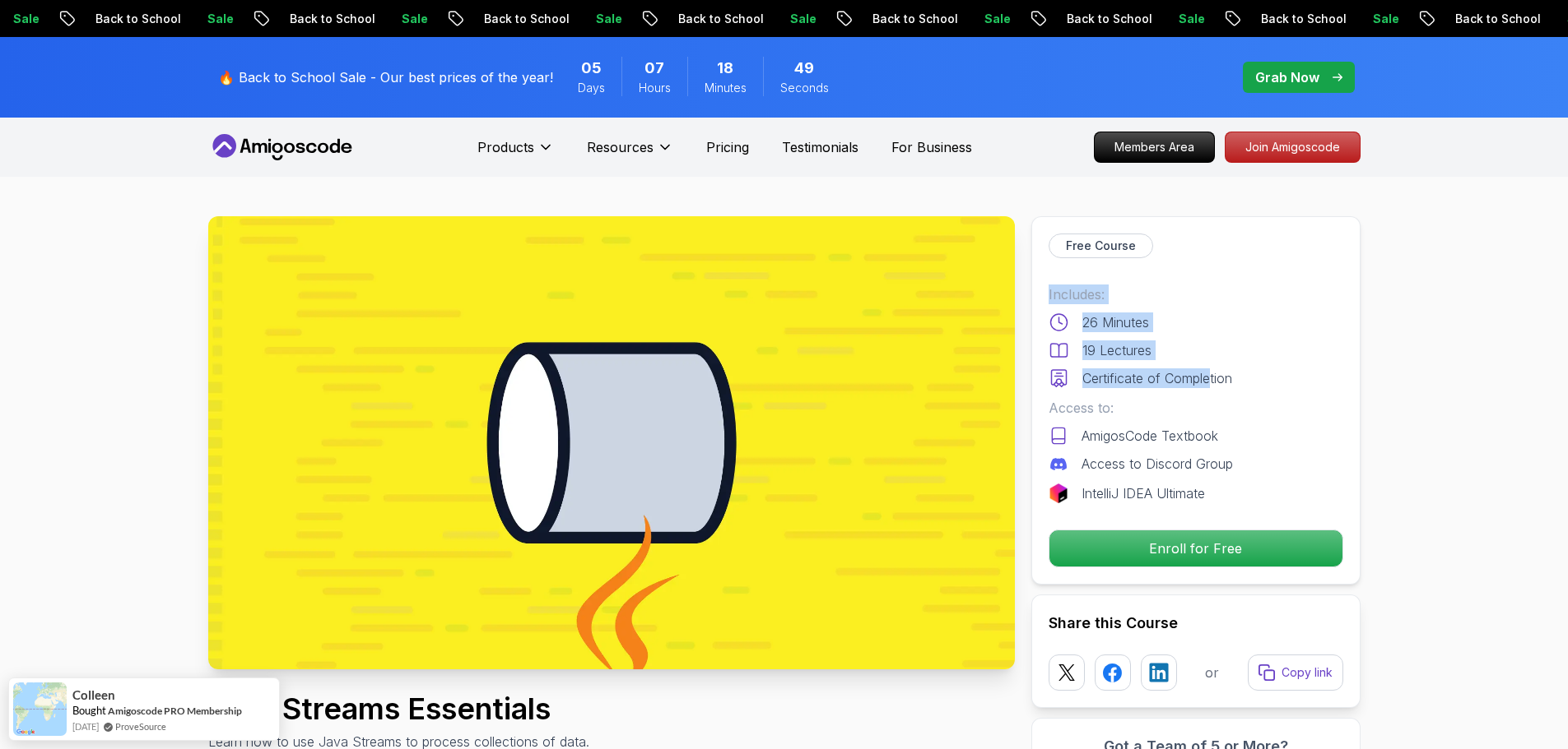
drag, startPoint x: 1105, startPoint y: 320, endPoint x: 1210, endPoint y: 360, distance: 112.4
click at [1210, 360] on div "Free Course Includes: 26 Minutes 19 Lectures Certificate of Completion Access t…" at bounding box center [1195, 400] width 329 height 368
click at [1194, 350] on div "19 Lectures" at bounding box center [1195, 350] width 295 height 20
copy div "Includes: 26 Minutes 19 Lectures"
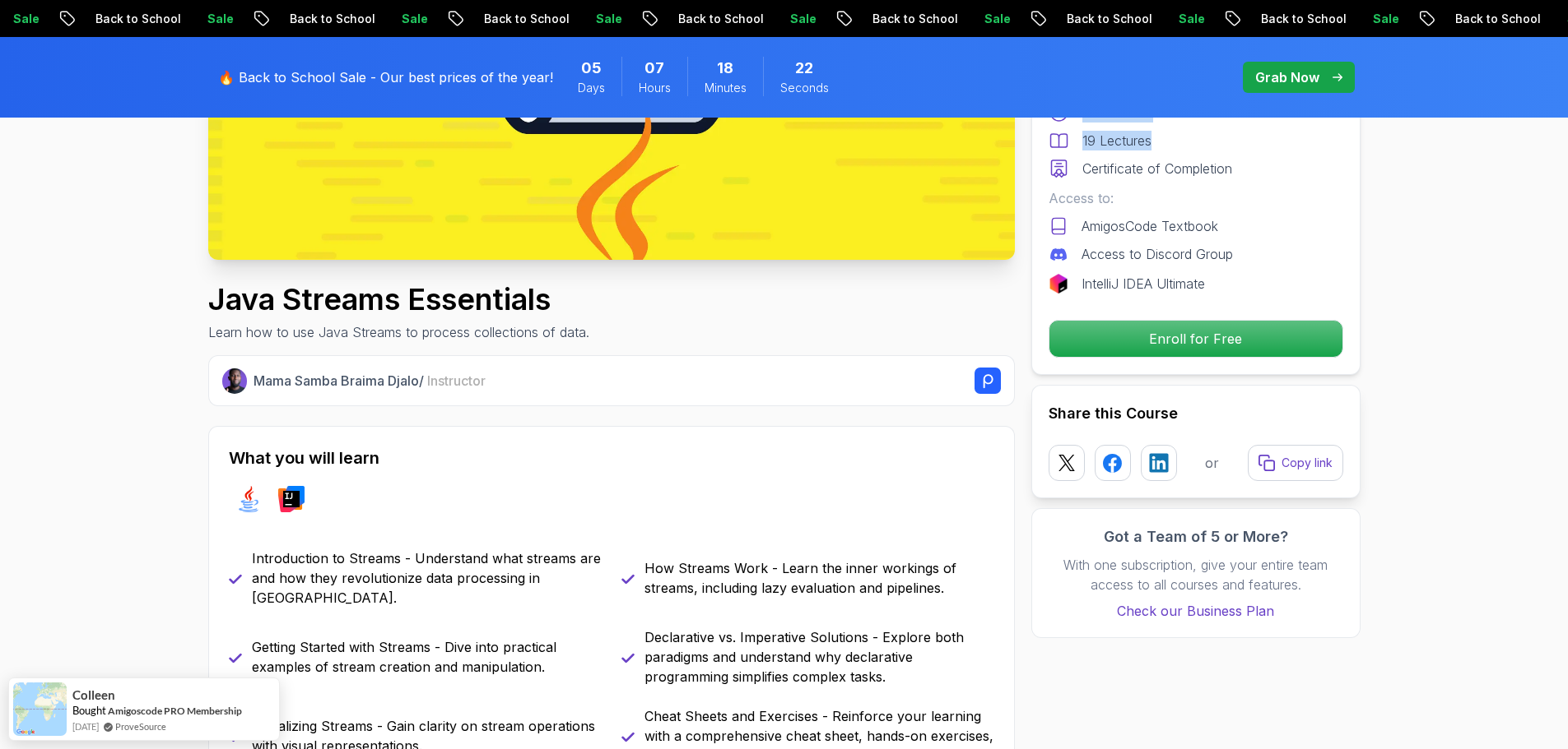
scroll to position [412, 0]
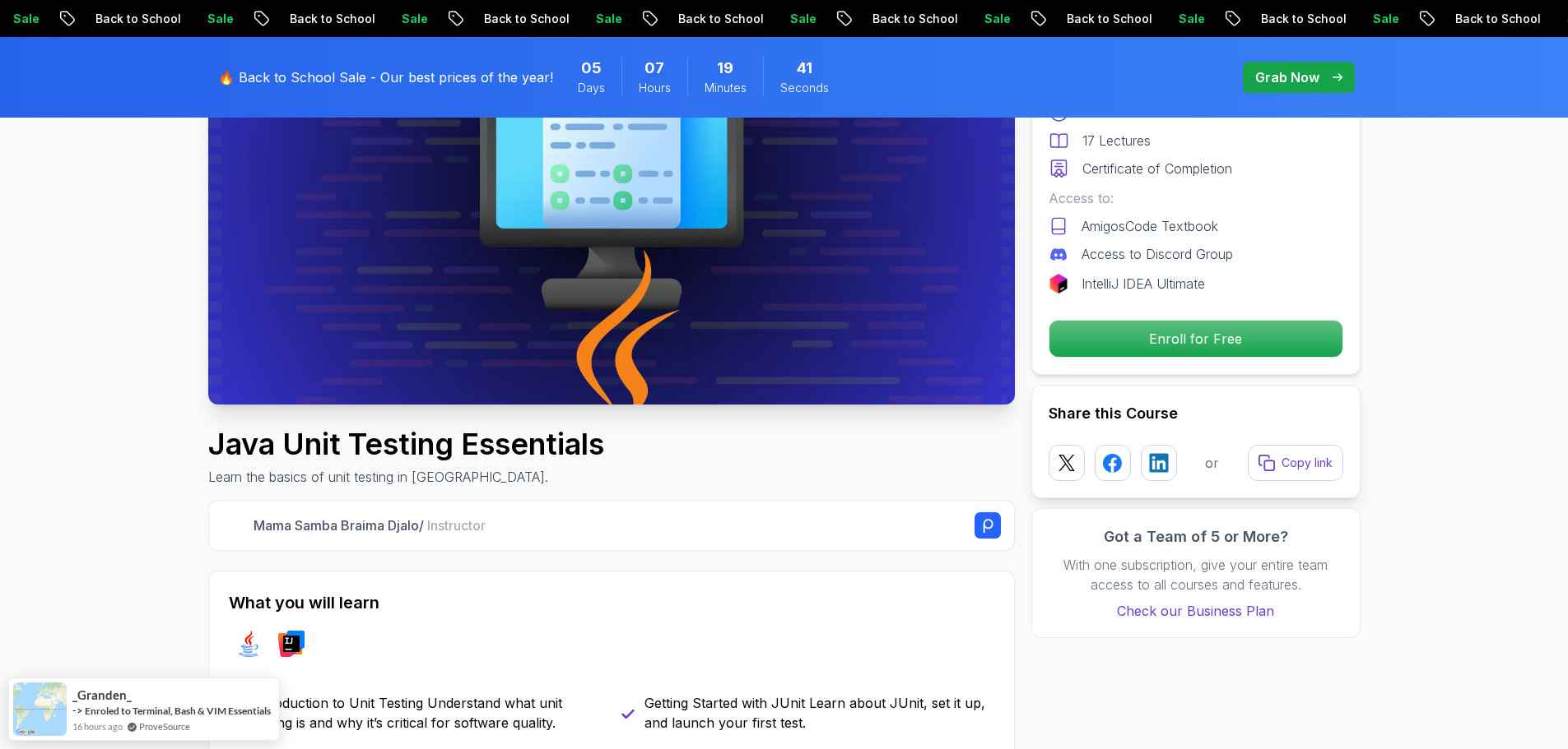
scroll to position [412, 0]
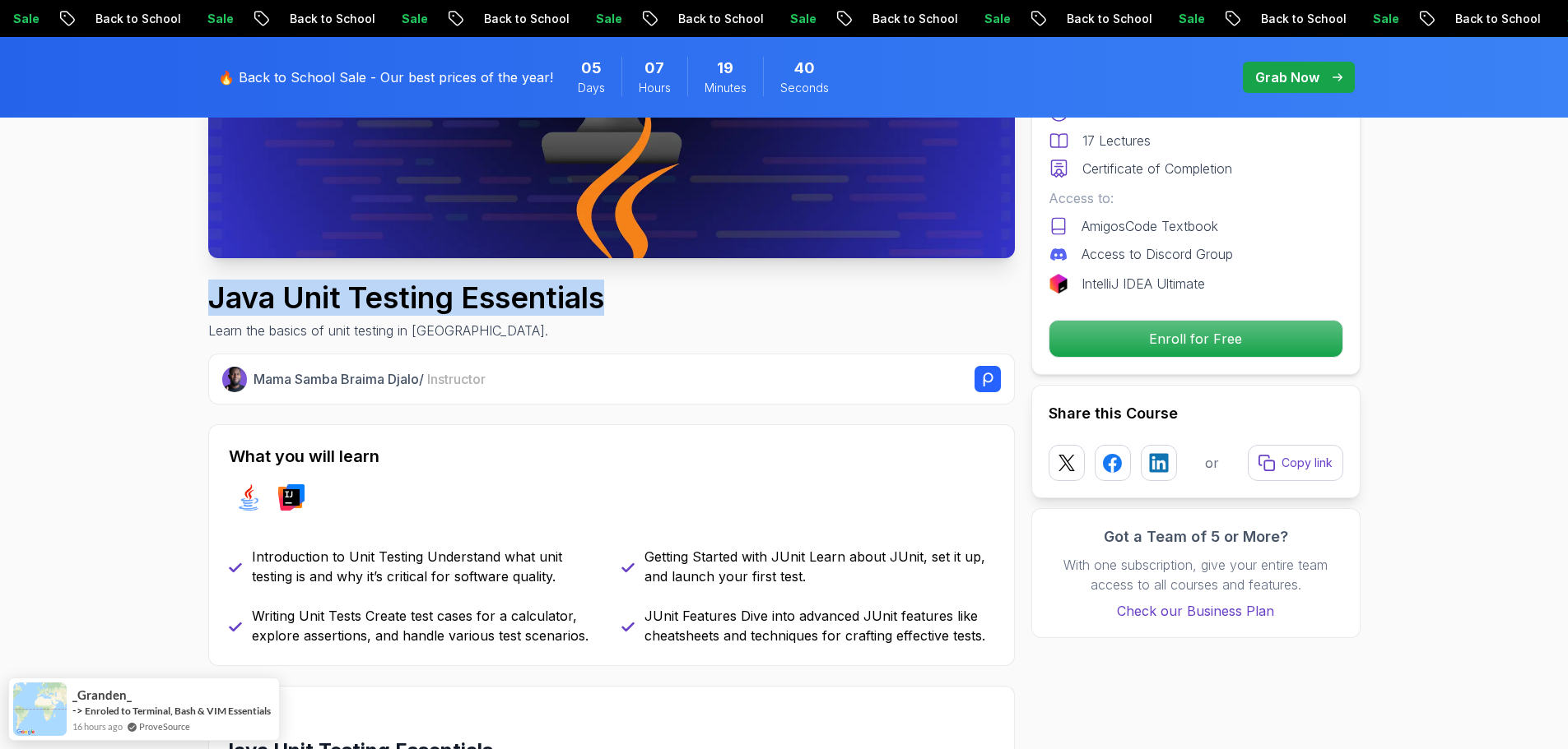
drag, startPoint x: 210, startPoint y: 293, endPoint x: 700, endPoint y: 307, distance: 490.2
click at [700, 307] on div "Java Unit Testing Essentials Learn the basics of unit testing in [GEOGRAPHIC_DA…" at bounding box center [612, 310] width 807 height 59
copy h1 "Java Unit Testing Essentials"
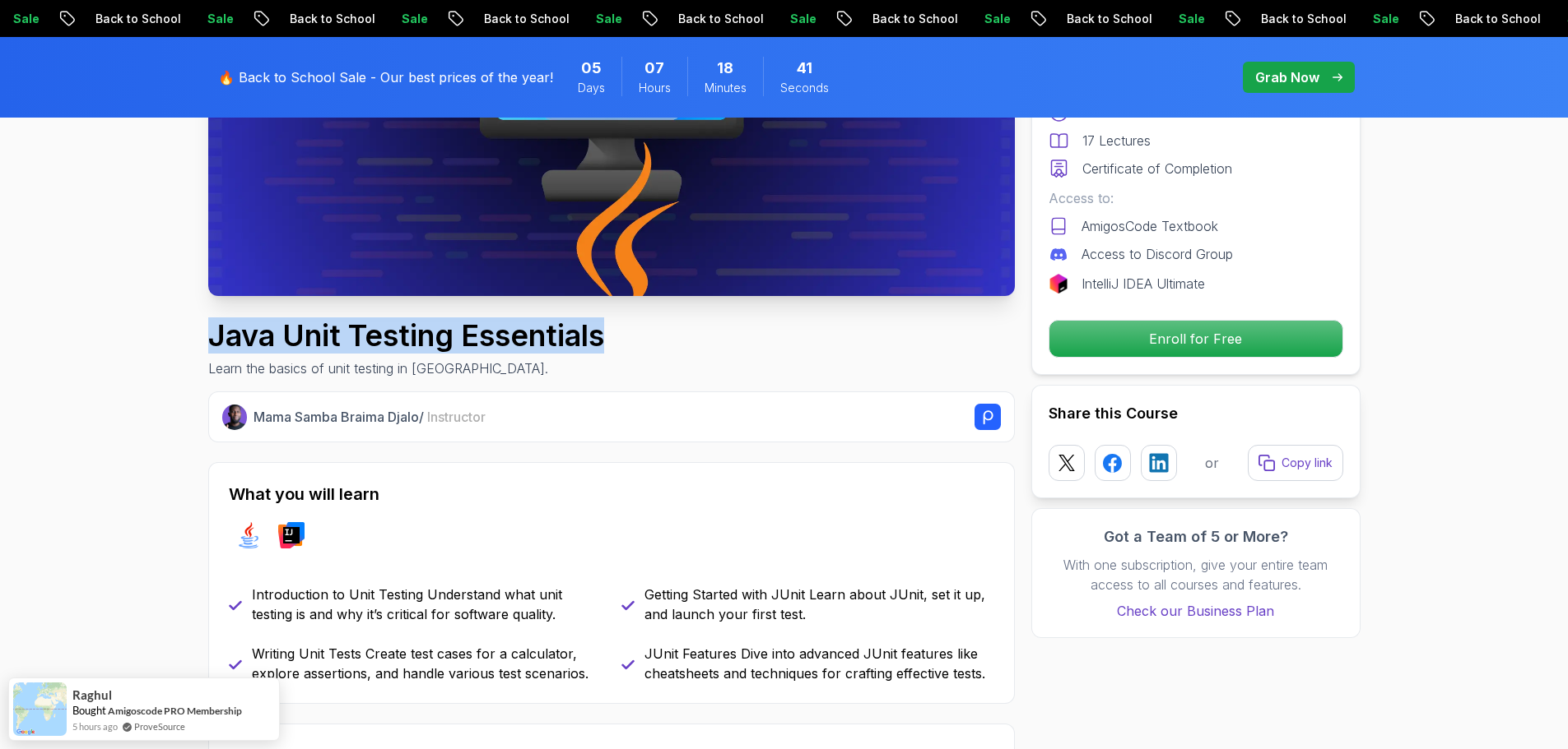
scroll to position [0, 0]
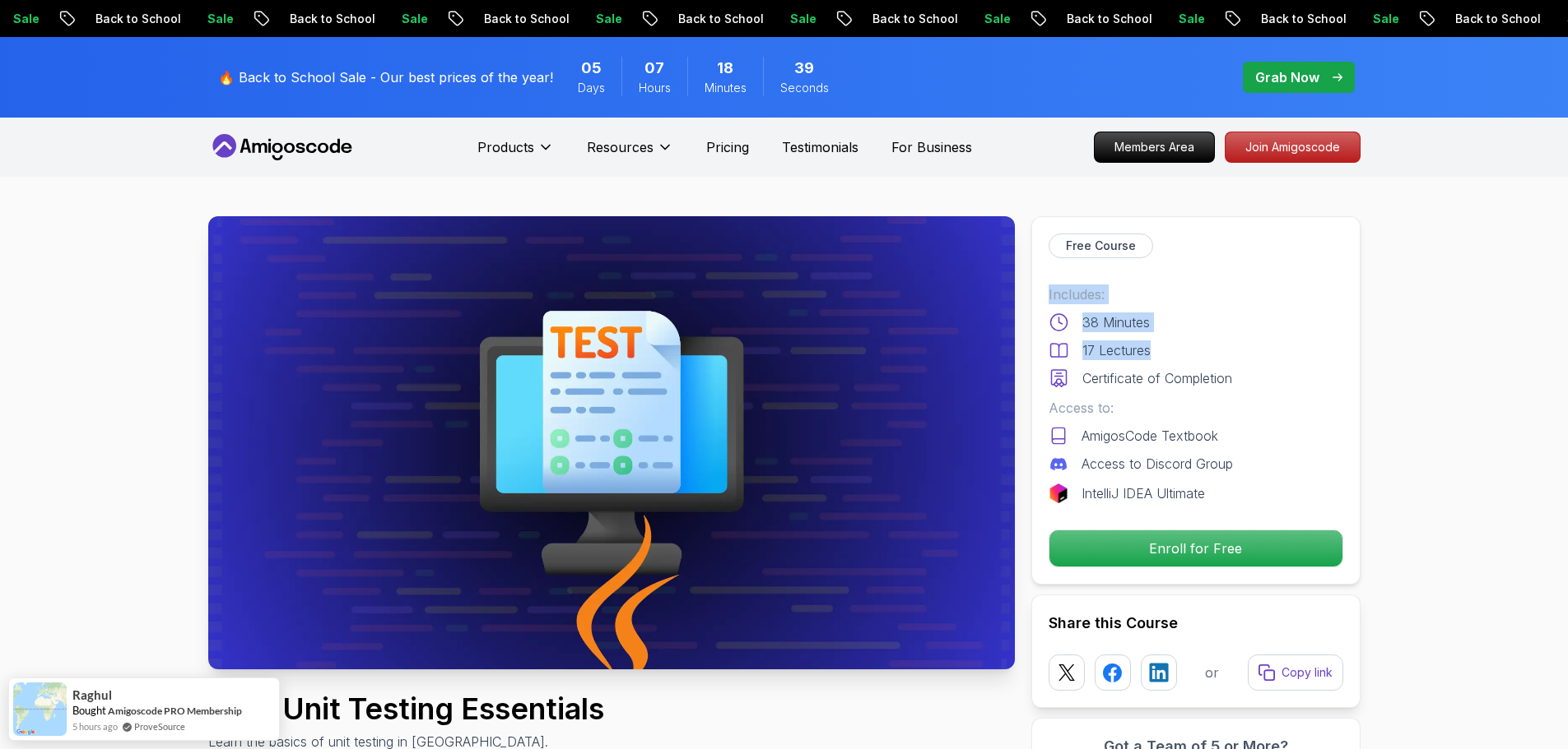
drag, startPoint x: 1132, startPoint y: 319, endPoint x: 1199, endPoint y: 339, distance: 69.9
click at [1199, 339] on div "Free Course Includes: 38 Minutes 17 Lectures Certificate of Completion Access t…" at bounding box center [1195, 400] width 329 height 368
copy div "Includes: 38 Minutes 17 Lectures"
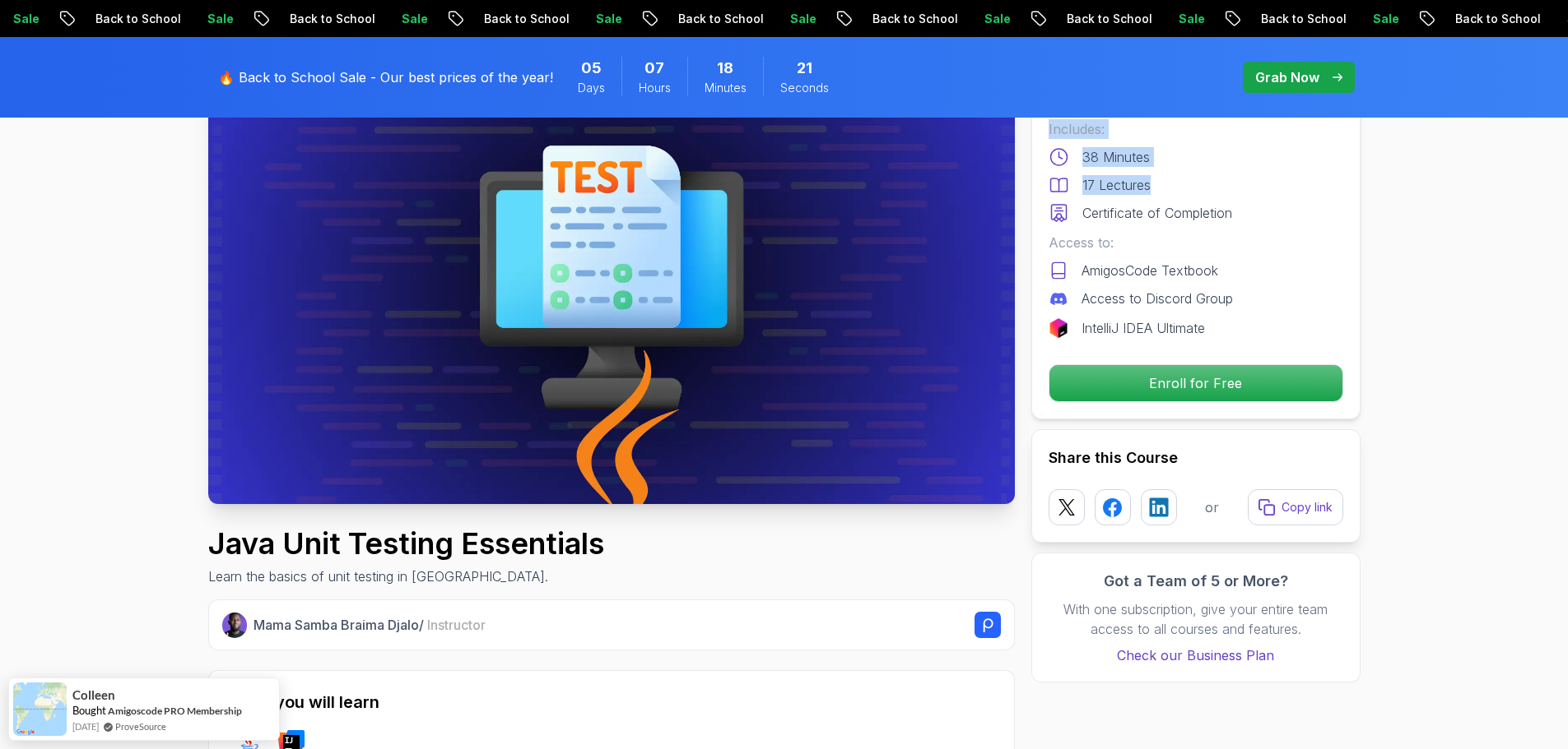
scroll to position [329, 0]
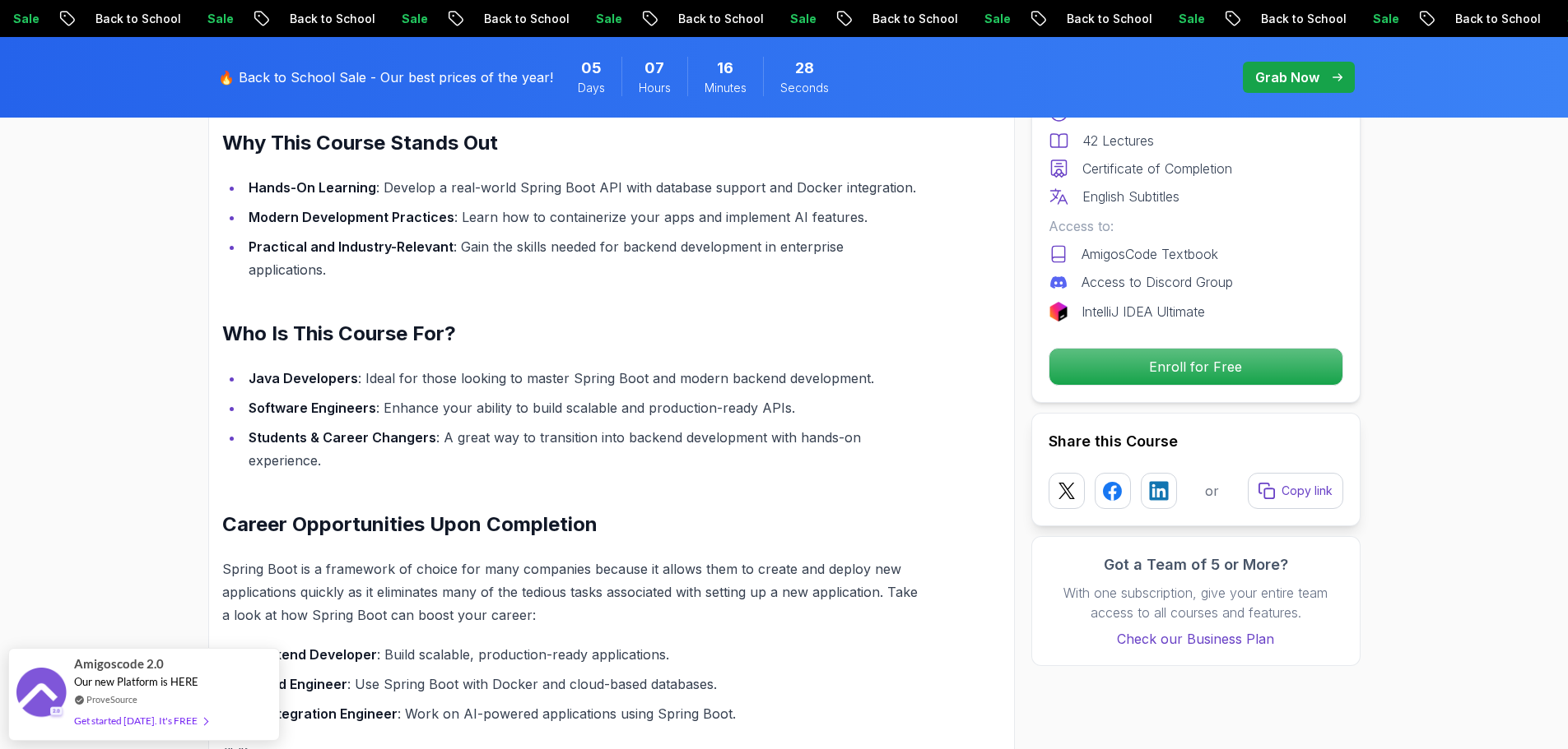
scroll to position [1237, 0]
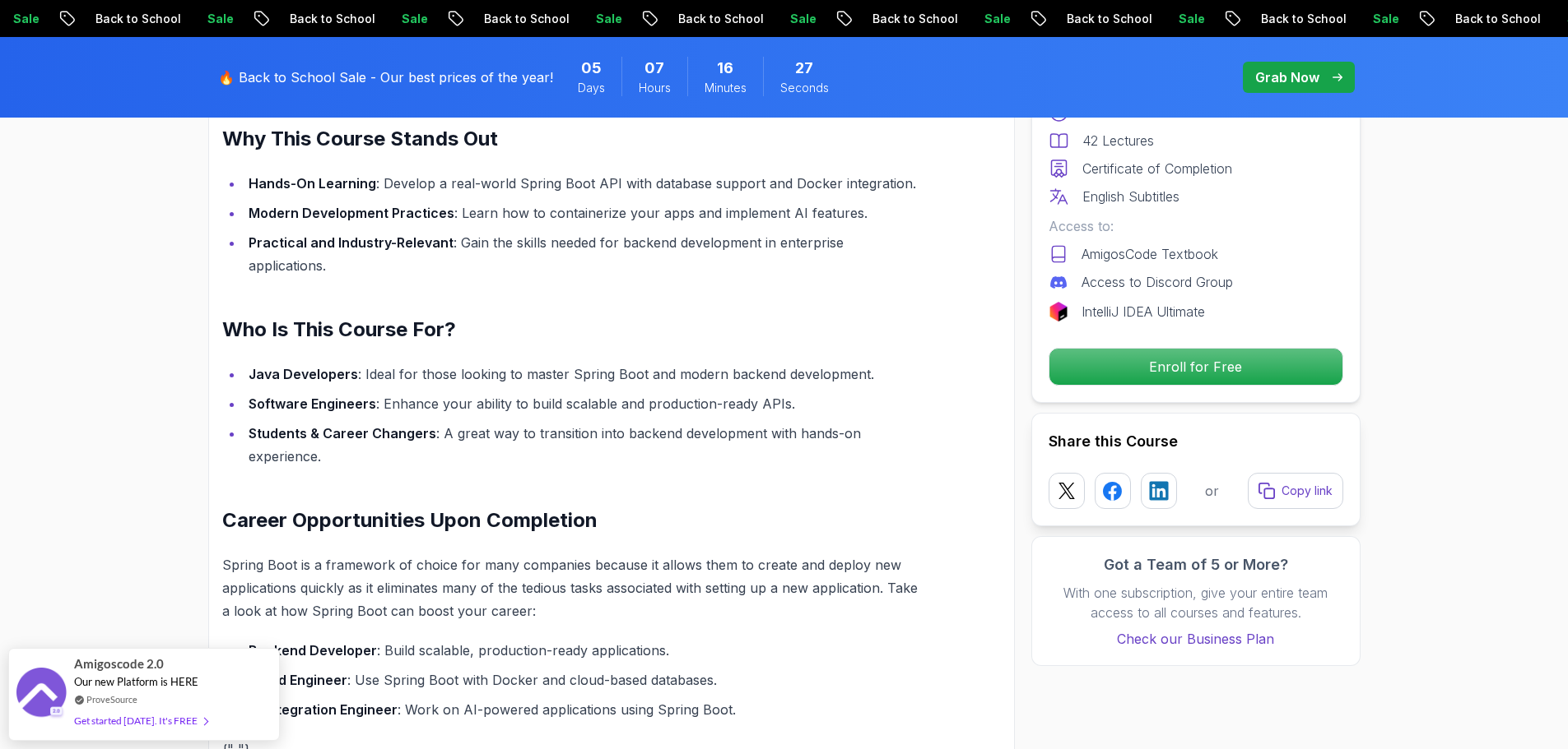
click at [122, 495] on section "Spring Boot for Beginners Build a CRUD API with Spring Boot and PostgreSQL data…" at bounding box center [784, 537] width 1568 height 3194
drag, startPoint x: 349, startPoint y: 406, endPoint x: 402, endPoint y: 405, distance: 53.0
click at [387, 425] on strong "Students & Career Changers" at bounding box center [343, 433] width 188 height 16
drag, startPoint x: 410, startPoint y: 405, endPoint x: 526, endPoint y: 403, distance: 116.0
click at [526, 422] on li "Students & Career Changers : A great way to transition into backend development…" at bounding box center [583, 445] width 679 height 46
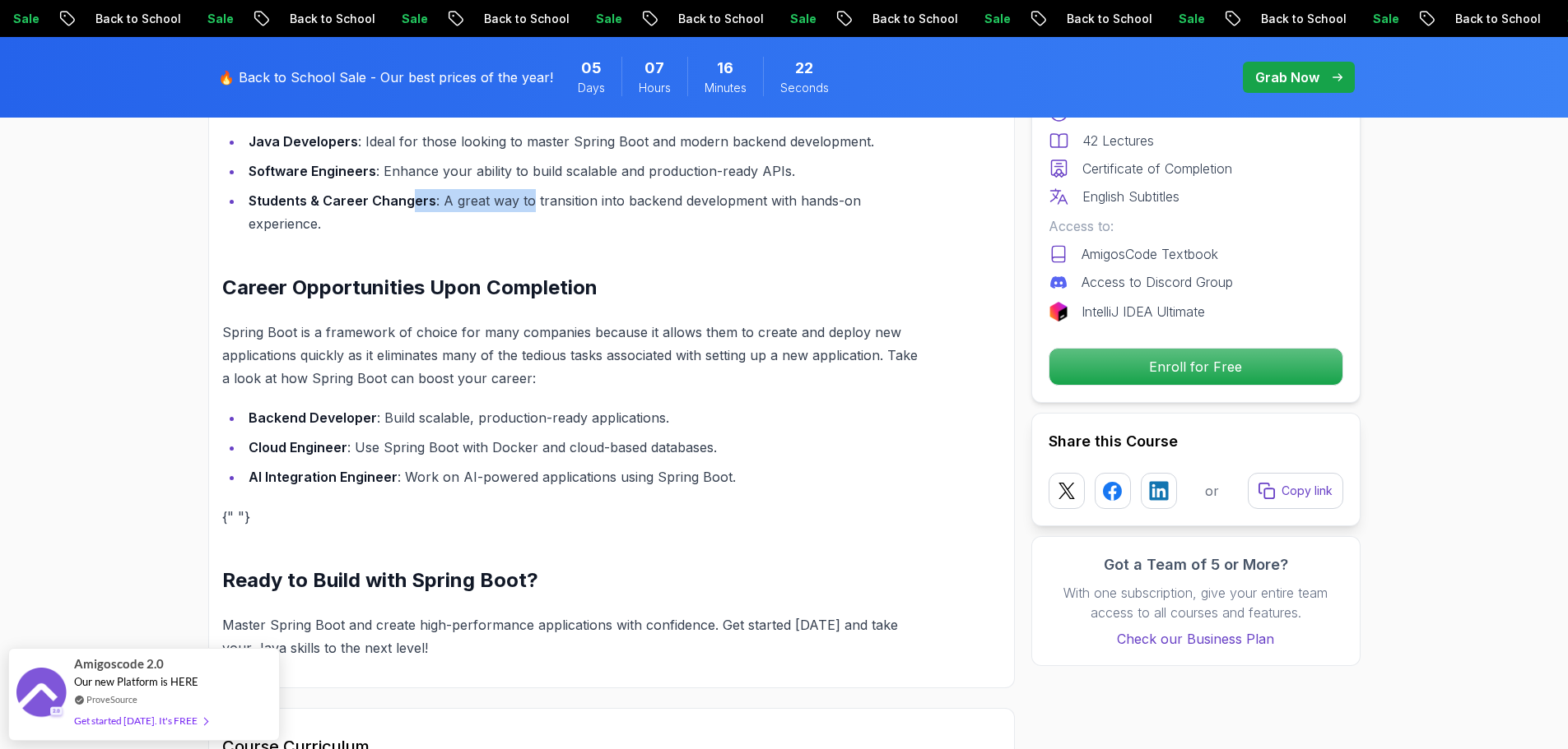
scroll to position [1483, 0]
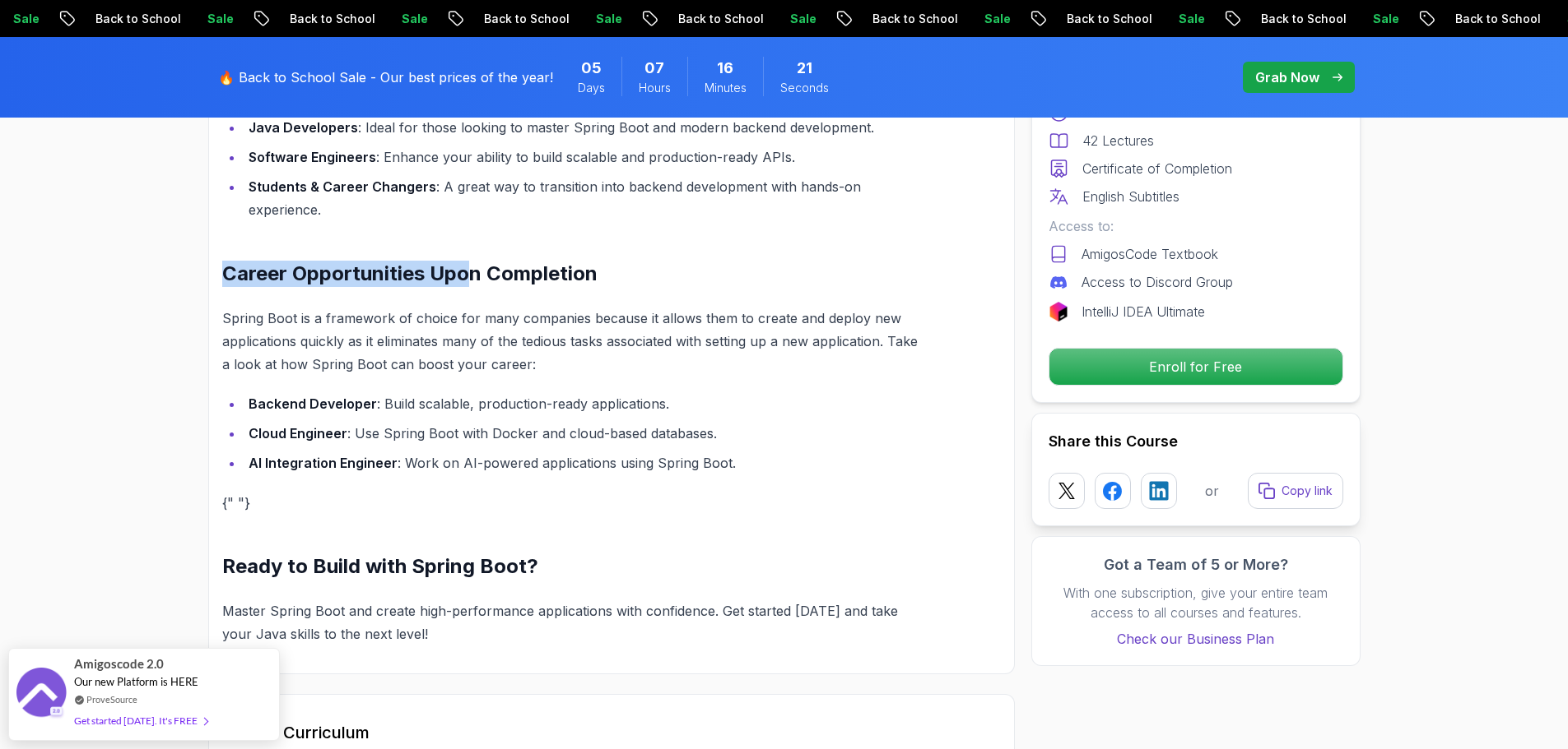
drag, startPoint x: 214, startPoint y: 248, endPoint x: 470, endPoint y: 255, distance: 256.1
click at [467, 254] on div "Build Powerful Applications with Spring Boot Spring Boot is the go-to framework…" at bounding box center [612, 173] width 807 height 1002
click at [481, 260] on h2 "Career Opportunities Upon Completion" at bounding box center [573, 273] width 701 height 26
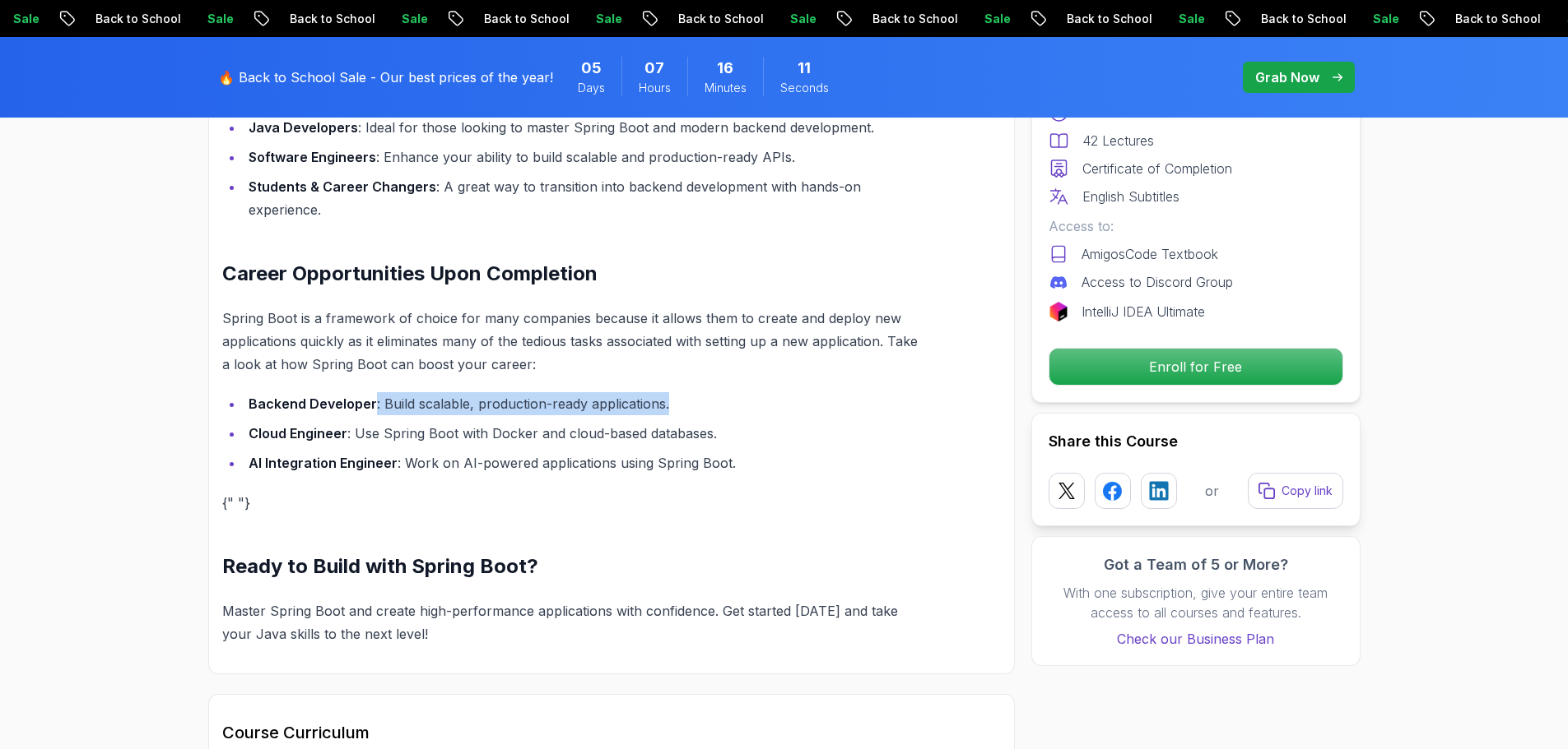
drag, startPoint x: 438, startPoint y: 377, endPoint x: 677, endPoint y: 380, distance: 239.0
click at [677, 392] on li "Backend Developer : Build scalable, production-ready applications." at bounding box center [583, 403] width 679 height 23
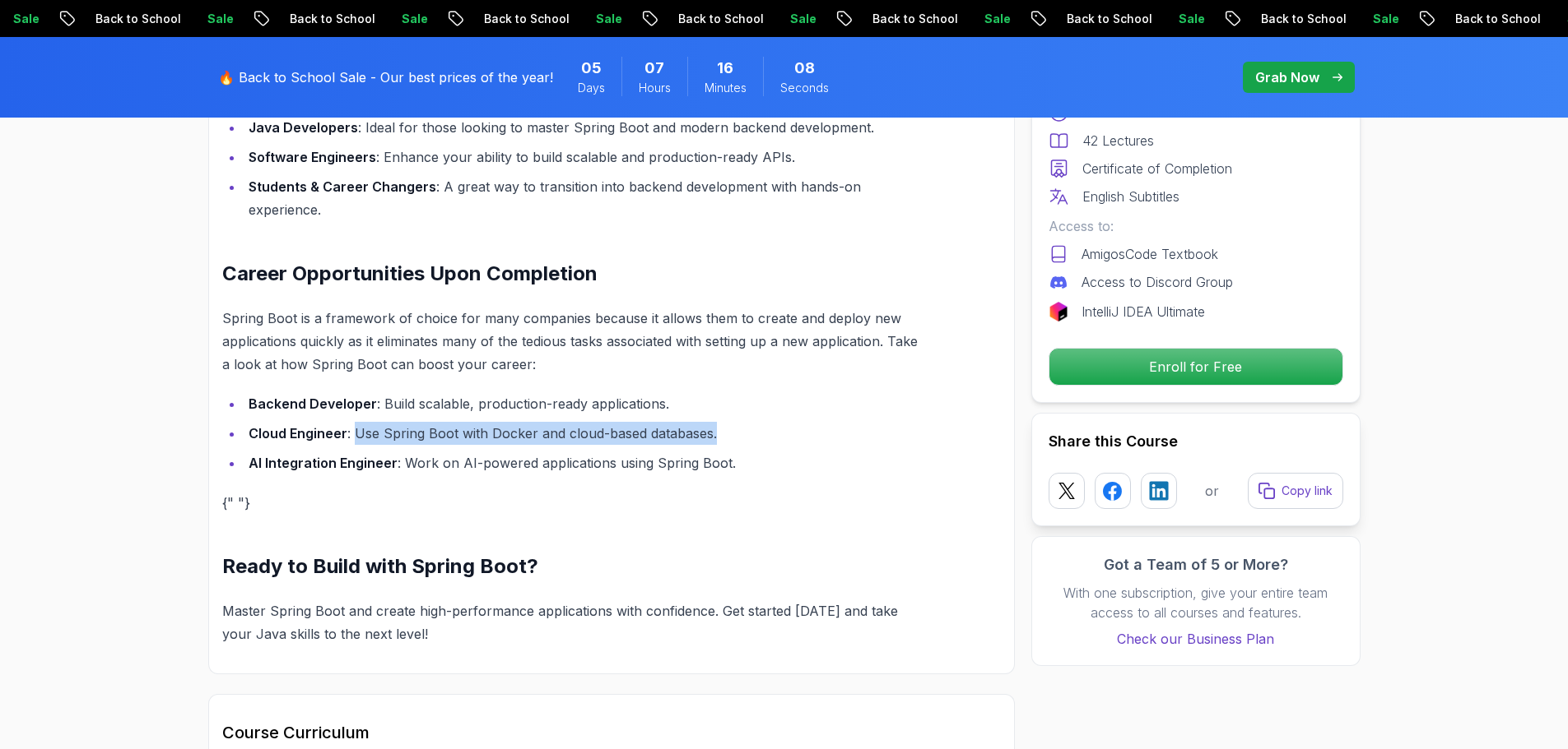
drag, startPoint x: 353, startPoint y: 407, endPoint x: 734, endPoint y: 406, distance: 381.0
click at [734, 422] on li "Cloud Engineer : Use Spring Boot with Docker and cloud-based databases." at bounding box center [583, 433] width 679 height 23
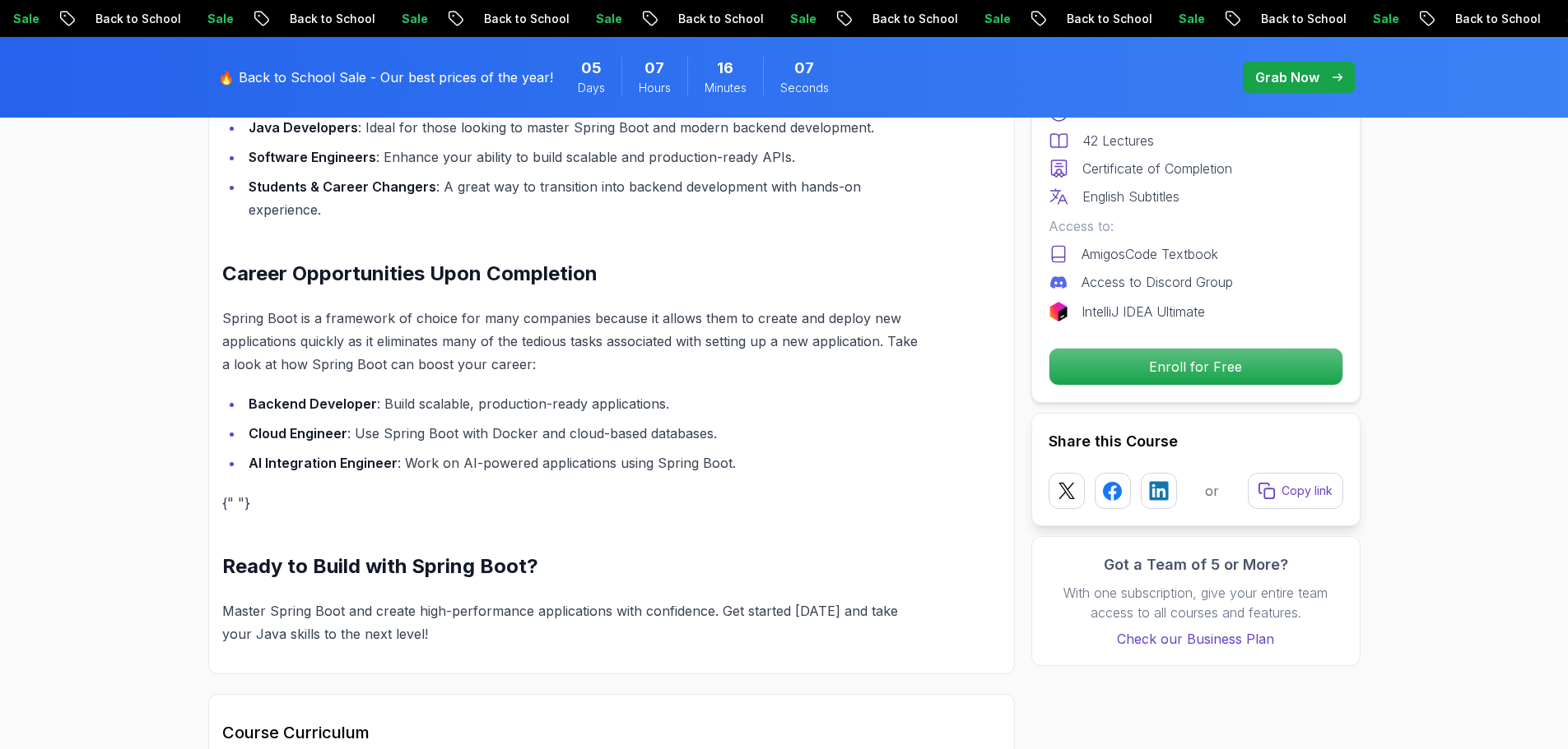
click at [457, 452] on li "AI Integration Engineer : Work on AI-powered applications using Spring Boot." at bounding box center [583, 463] width 679 height 23
drag, startPoint x: 274, startPoint y: 474, endPoint x: 205, endPoint y: 474, distance: 69.0
click at [208, 474] on div "Build Powerful Applications with Spring Boot Spring Boot is the go-to framework…" at bounding box center [612, 173] width 807 height 1002
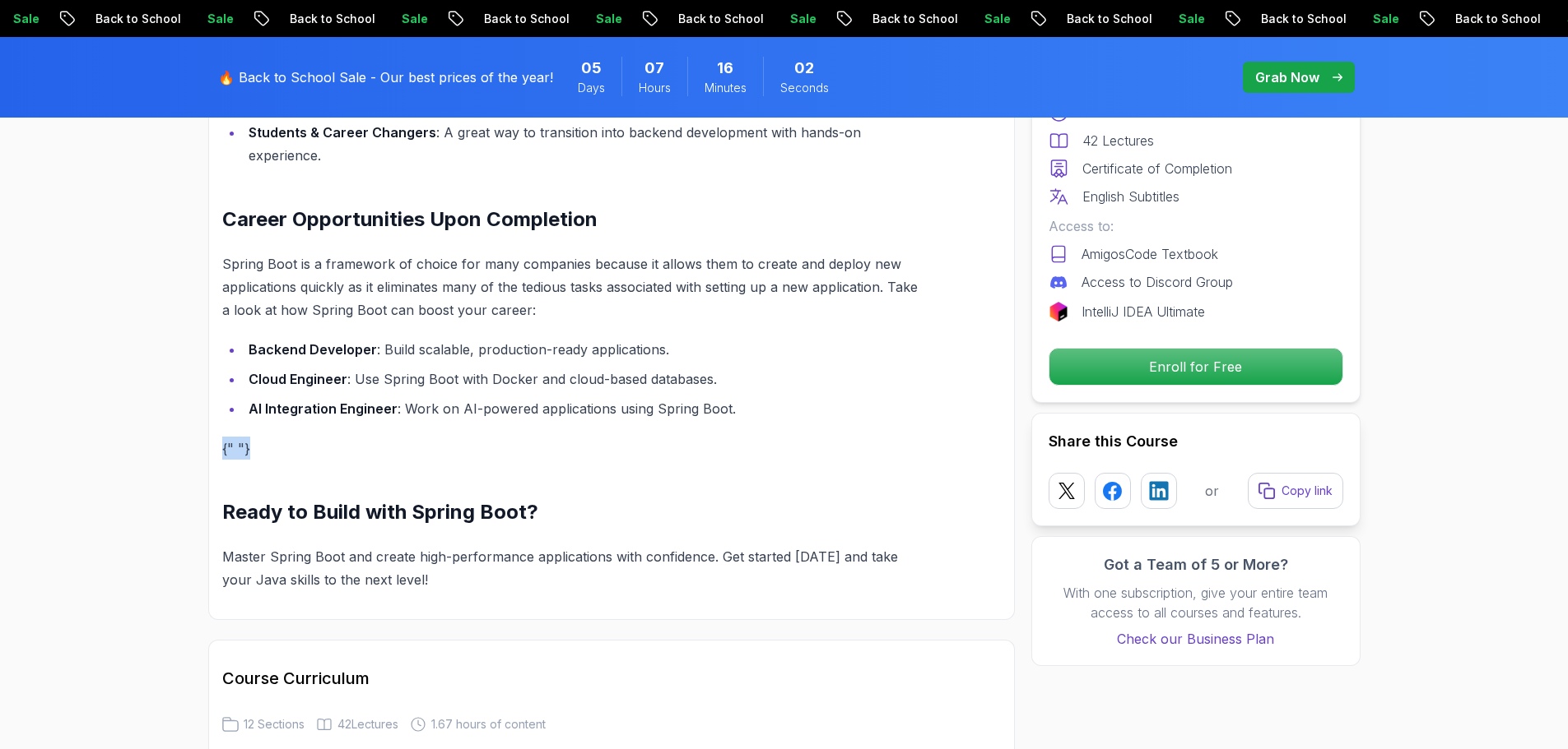
scroll to position [1648, 0]
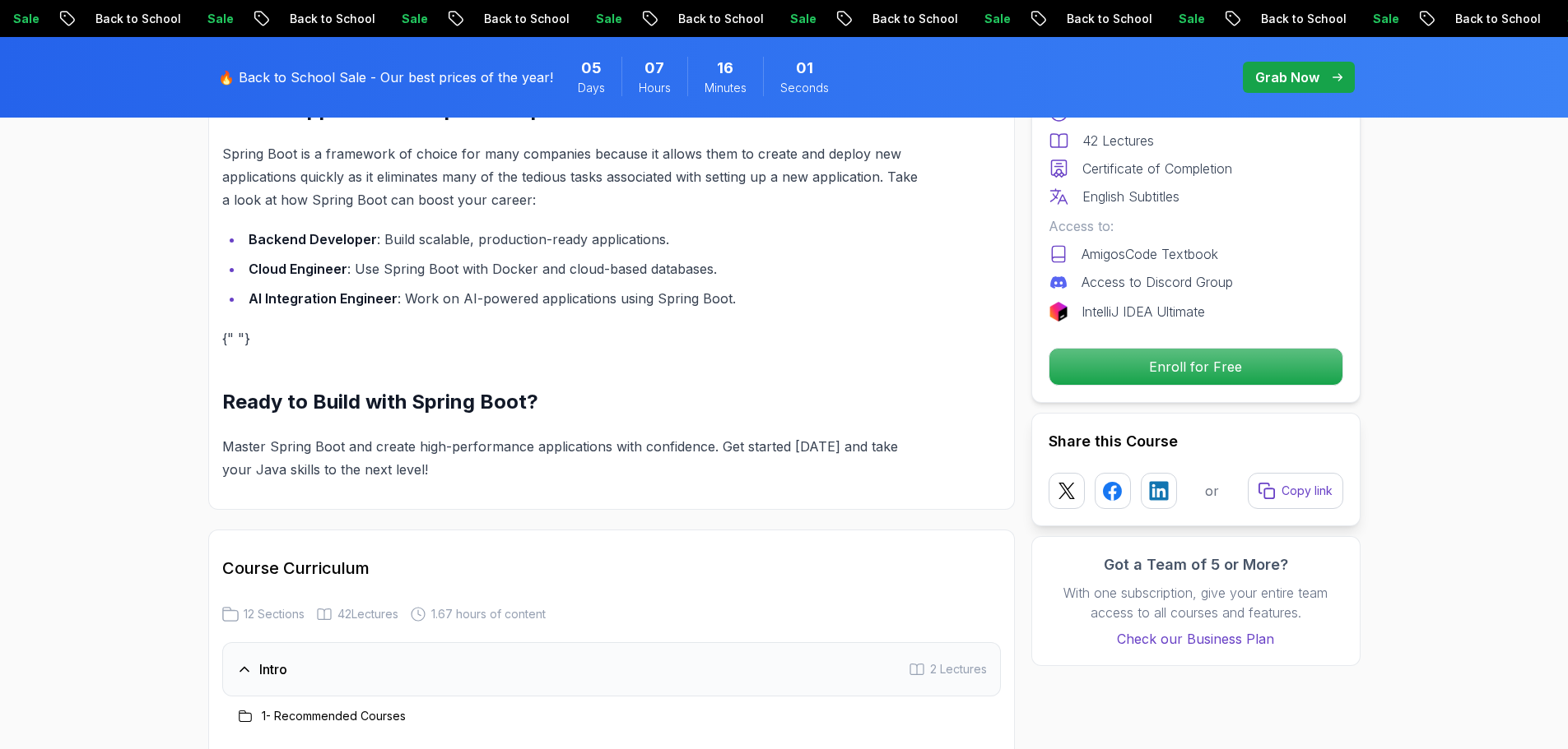
click at [166, 436] on section "Spring Boot for Beginners Build a CRUD API with Spring Boot and PostgreSQL data…" at bounding box center [784, 126] width 1568 height 3194
drag, startPoint x: 321, startPoint y: 377, endPoint x: 232, endPoint y: 378, distance: 89.0
click at [232, 389] on h2 "Ready to Build with Spring Boot?" at bounding box center [573, 402] width 701 height 26
click at [571, 351] on div "Build Powerful Applications with Spring Boot Spring Boot is the go-to framework…" at bounding box center [573, 20] width 701 height 922
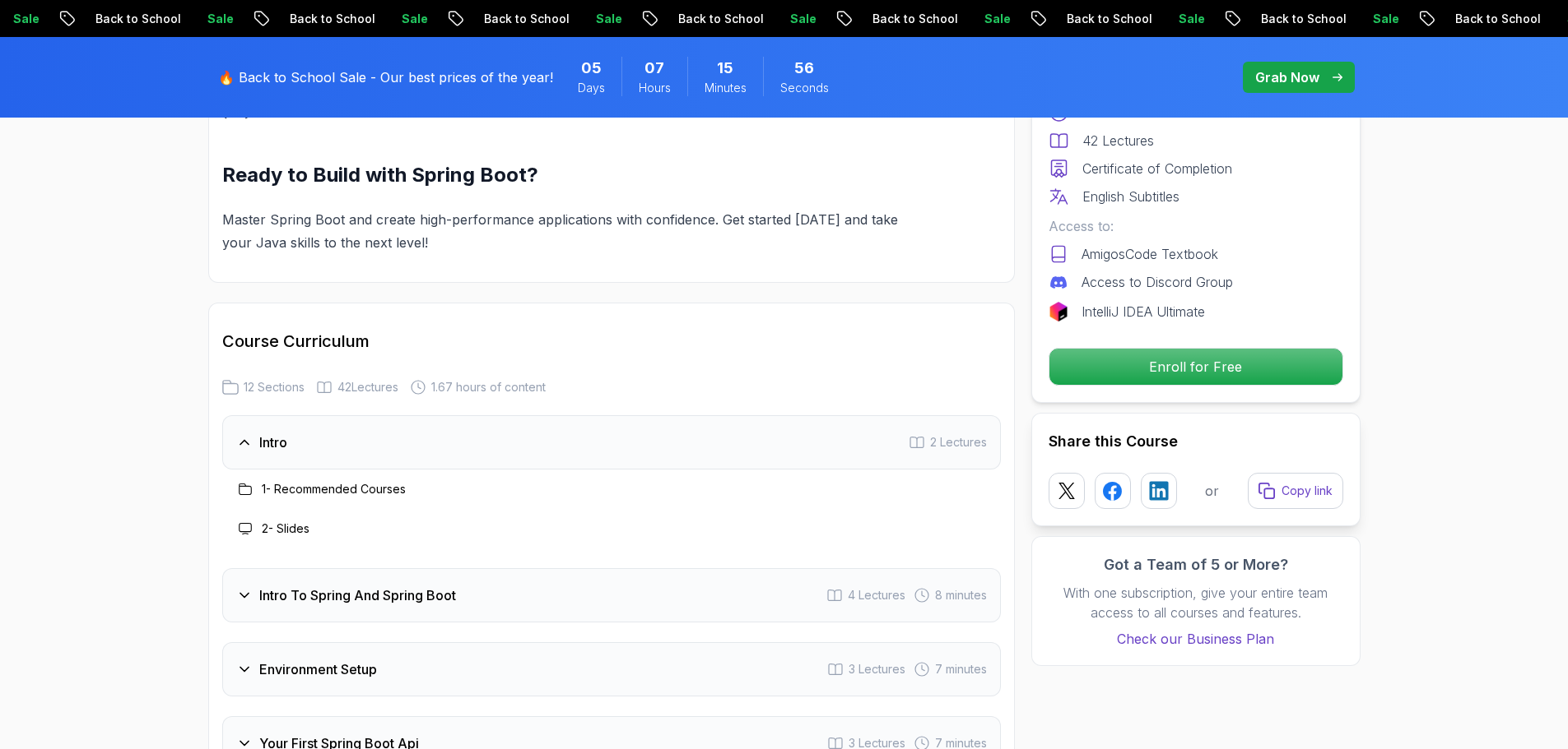
scroll to position [1895, 0]
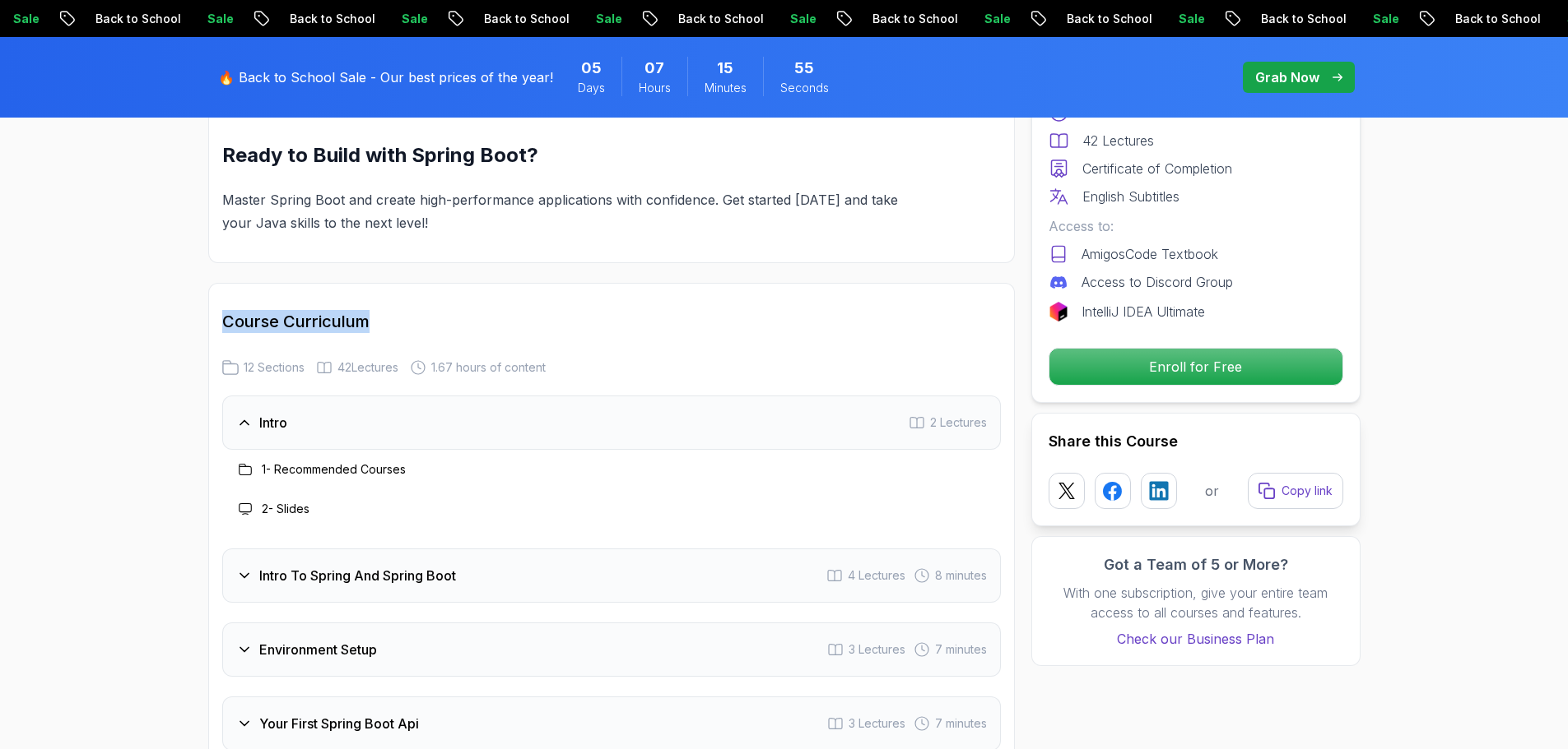
drag, startPoint x: 494, startPoint y: 292, endPoint x: 507, endPoint y: 290, distance: 13.2
click at [507, 310] on h2 "Course Curriculum" at bounding box center [611, 321] width 778 height 23
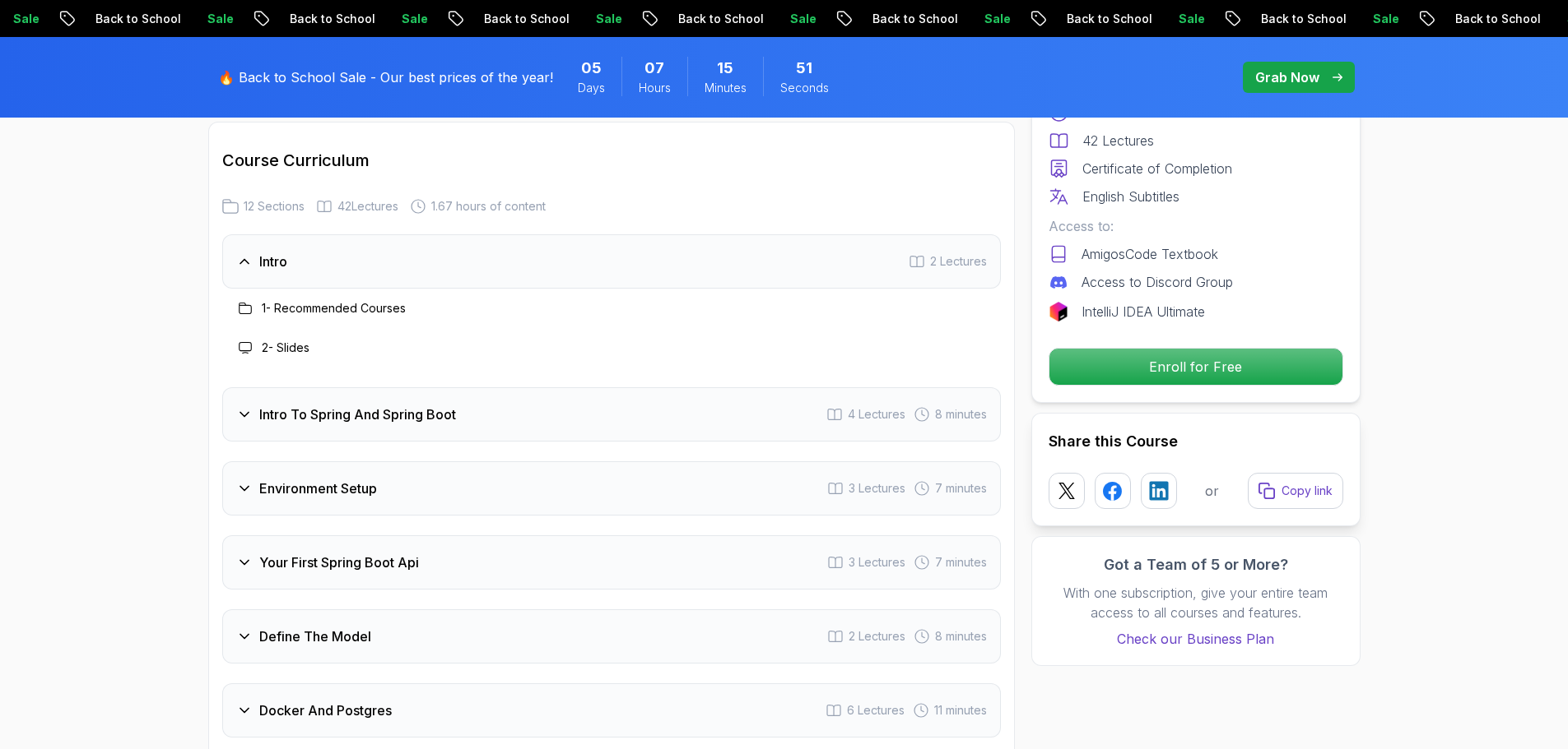
scroll to position [2060, 0]
click at [772, 244] on div "Intro 2 Lectures" at bounding box center [611, 259] width 778 height 55
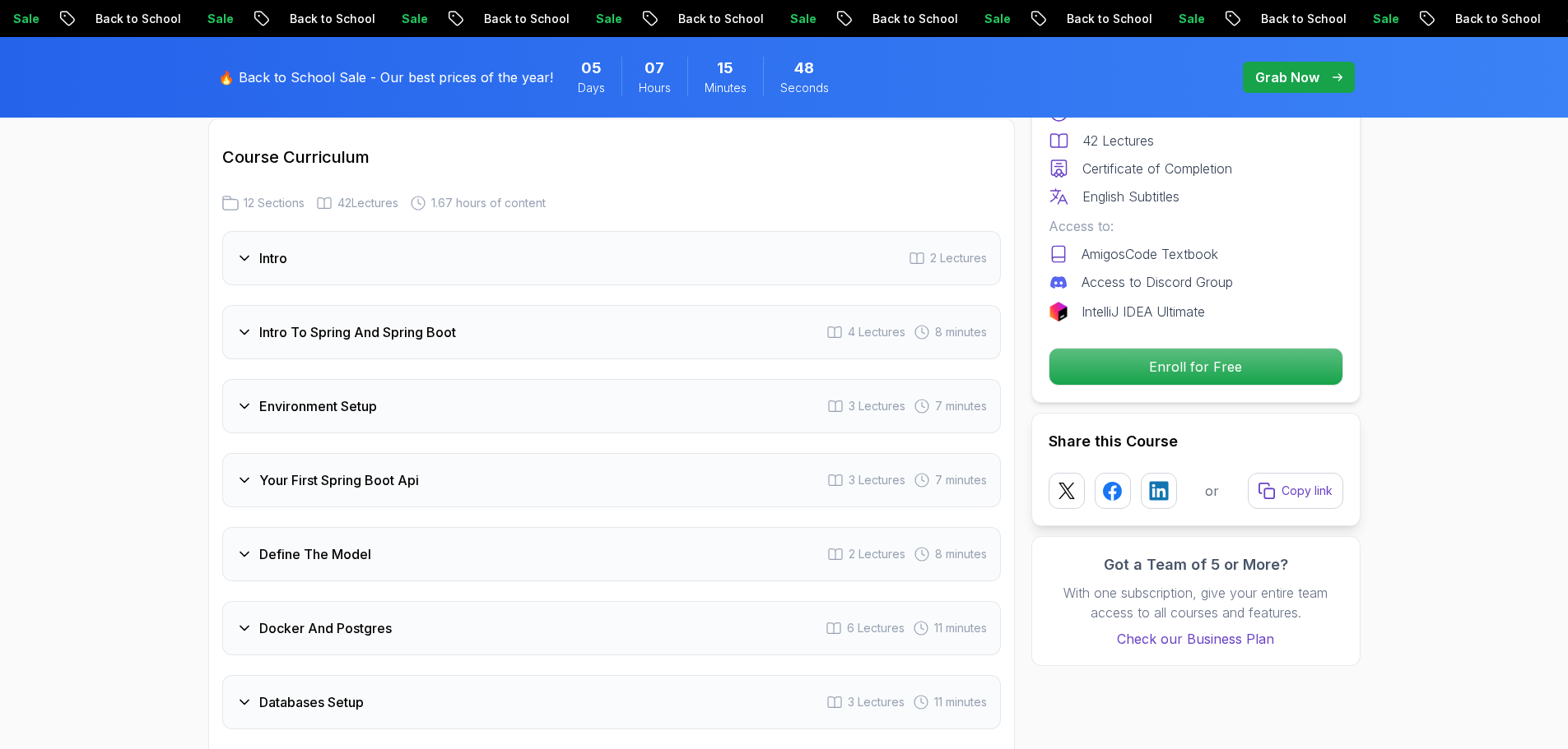
click at [772, 244] on div "Intro 2 Lectures" at bounding box center [611, 259] width 778 height 55
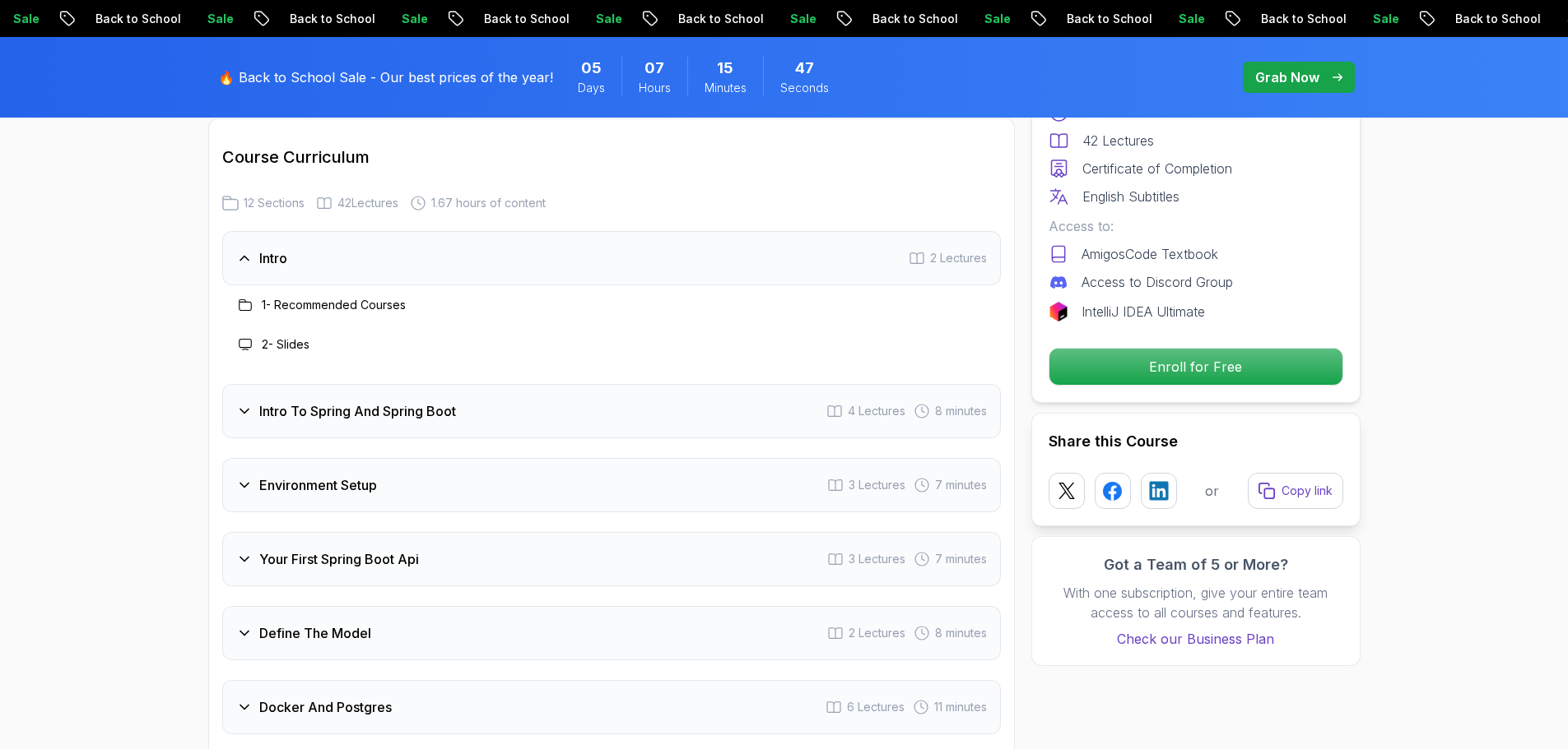
click at [247, 299] on icon at bounding box center [244, 305] width 13 height 13
click at [252, 296] on div at bounding box center [244, 305] width 20 height 20
click at [432, 296] on div "1 - Recommended Courses" at bounding box center [611, 305] width 752 height 20
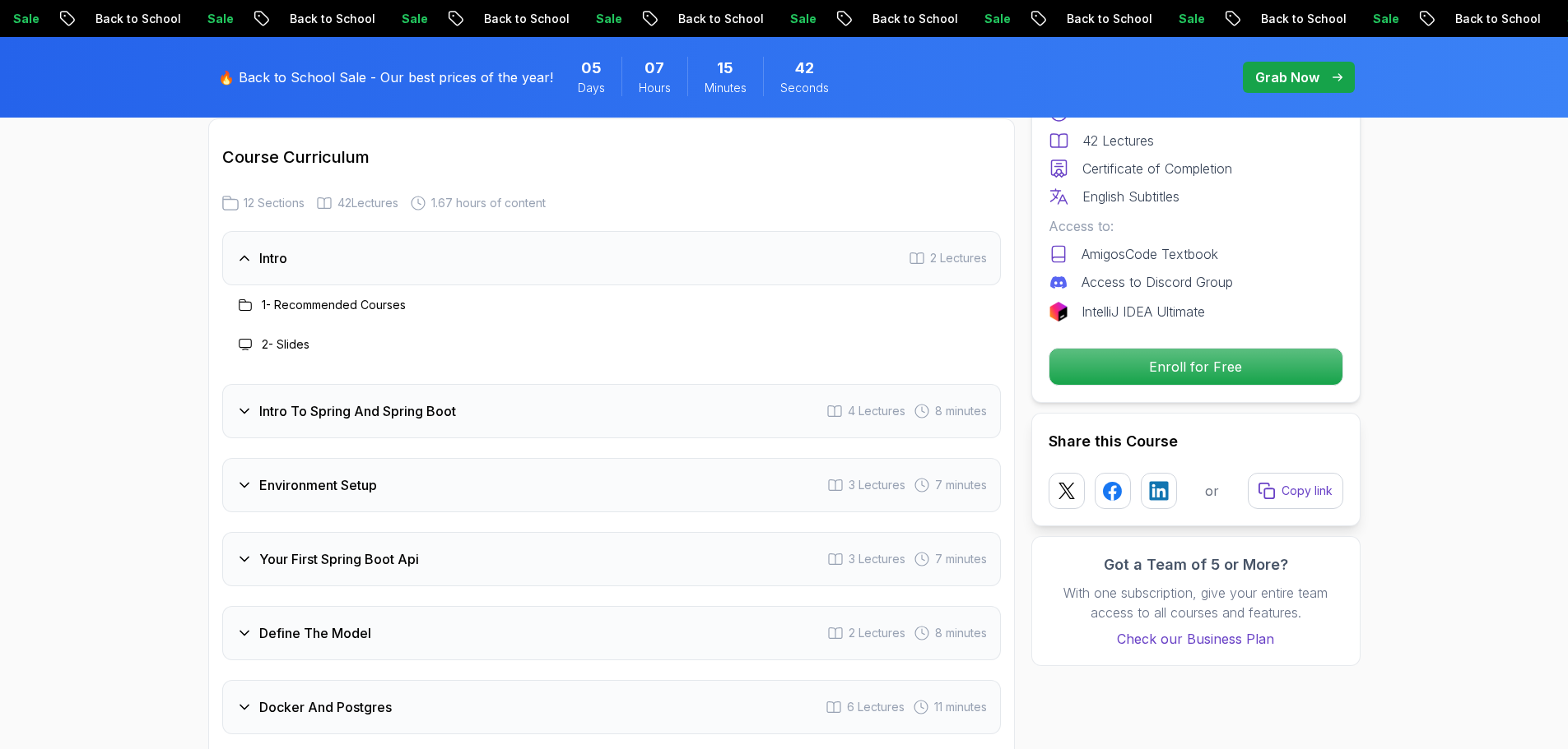
drag, startPoint x: 358, startPoint y: 266, endPoint x: 337, endPoint y: 330, distance: 67.4
click at [357, 285] on div "1 - Recommended Courses" at bounding box center [611, 305] width 778 height 39
click at [338, 335] on div "2 - Slides" at bounding box center [611, 344] width 752 height 20
click at [338, 401] on h3 "Intro To Spring And Spring Boot" at bounding box center [357, 411] width 197 height 20
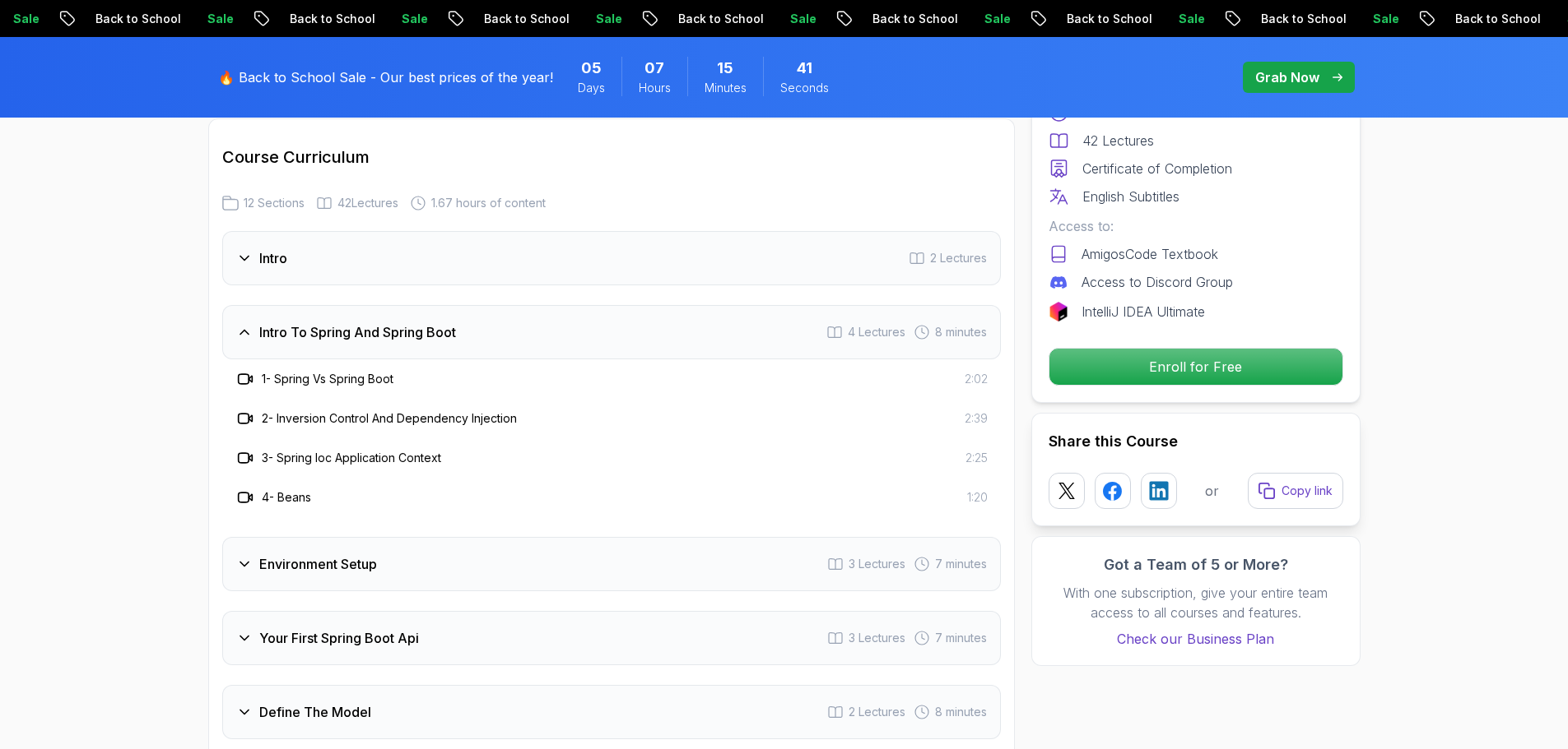
click at [279, 409] on div "2 - Inversion Control And Dependency Injection" at bounding box center [375, 418] width 281 height 20
click at [244, 399] on div "2 - Inversion Control And Dependency Injection 2:39" at bounding box center [611, 418] width 778 height 39
click at [275, 402] on div "1 - Spring Vs Spring Boot 2:02 2 - Inversion Control And Dependency Injection 2…" at bounding box center [611, 438] width 778 height 158
drag, startPoint x: 273, startPoint y: 427, endPoint x: 508, endPoint y: 389, distance: 238.1
click at [264, 407] on div at bounding box center [264, 407] width 0 height 0
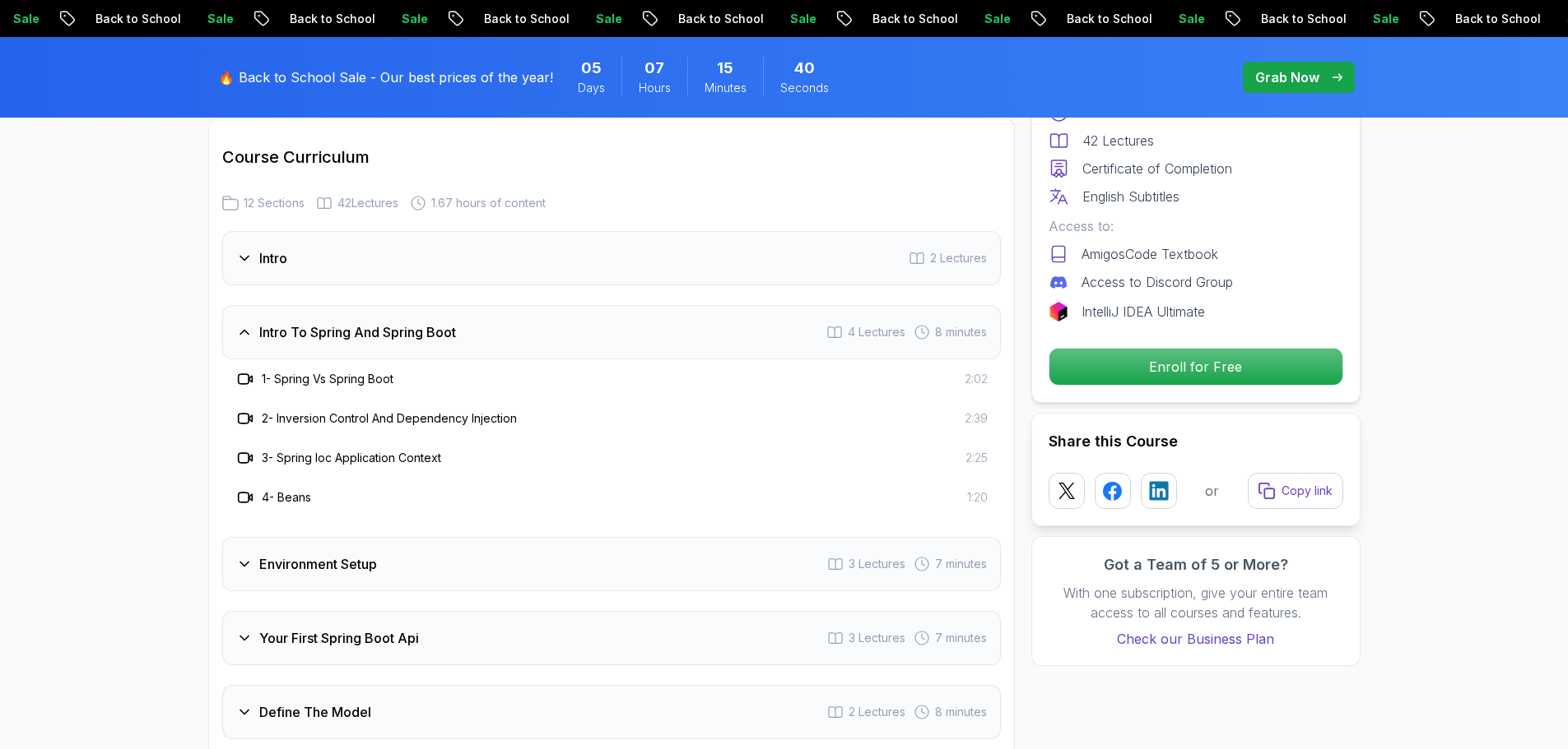
drag, startPoint x: 543, startPoint y: 389, endPoint x: 573, endPoint y: 348, distance: 50.8
click at [544, 409] on div "2 - Inversion Control And Dependency Injection 2:39" at bounding box center [611, 418] width 752 height 20
click at [344, 323] on h3 "Intro To Spring And Spring Boot" at bounding box center [357, 332] width 197 height 20
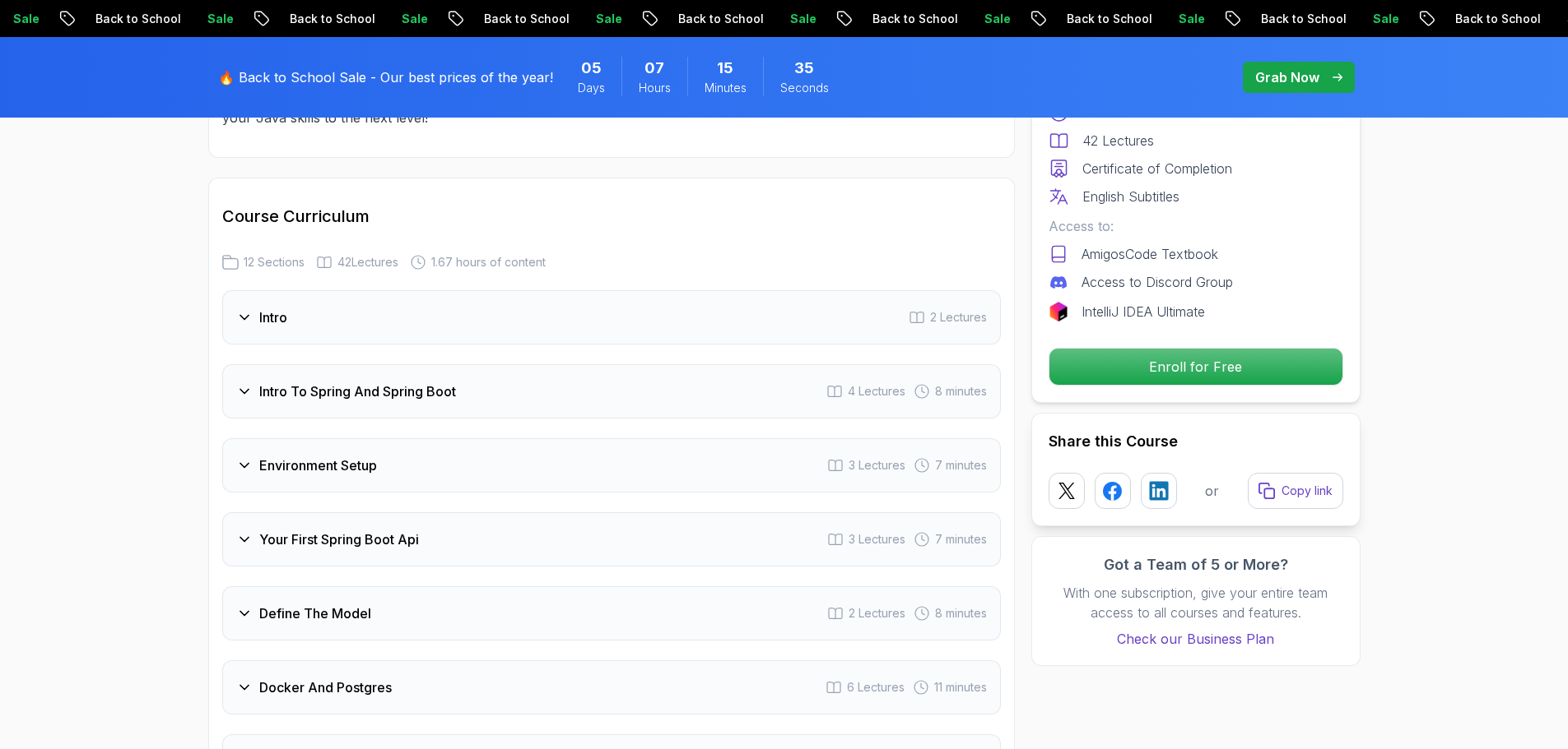
scroll to position [1895, 0]
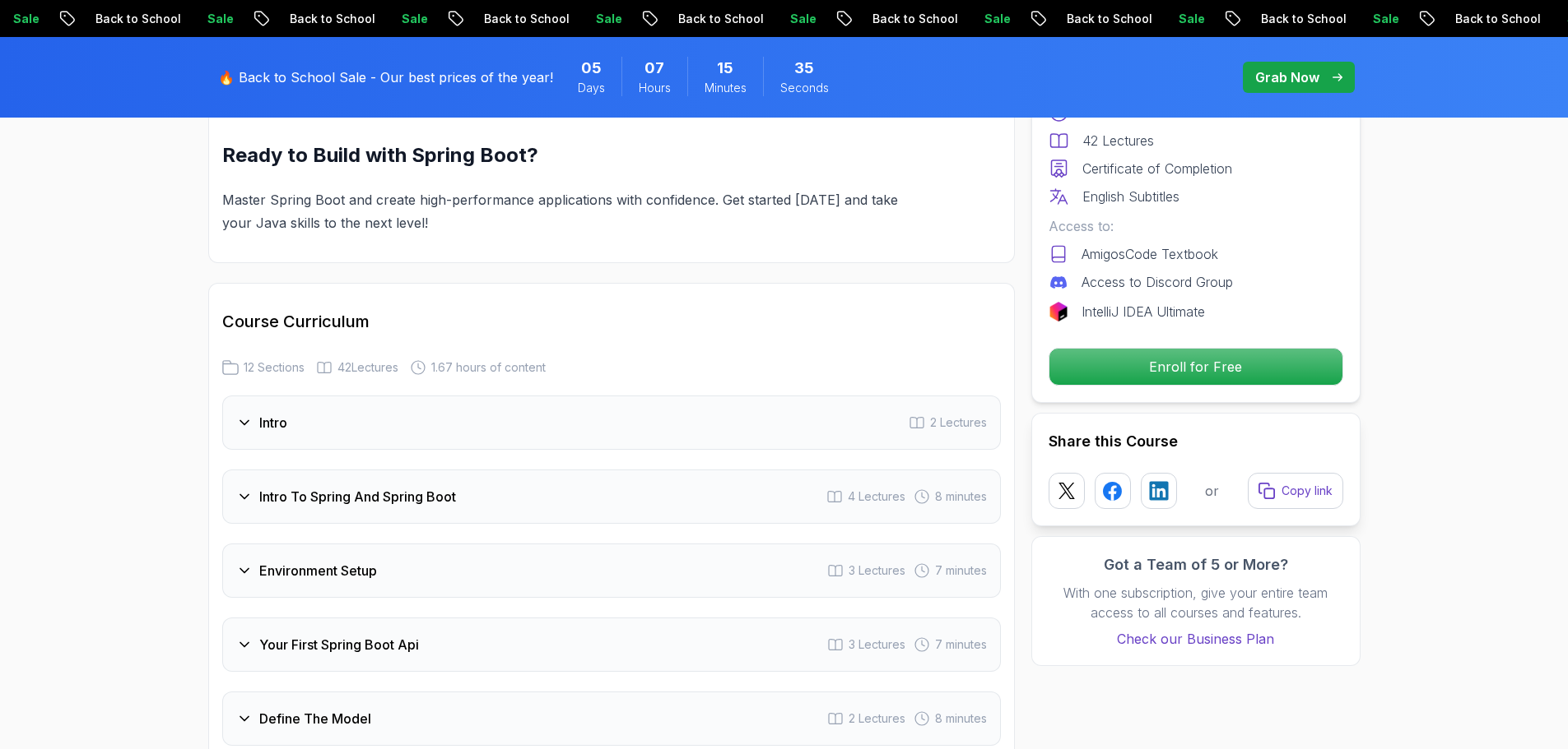
click at [381, 412] on div "Intro 2 Lectures" at bounding box center [611, 423] width 778 height 55
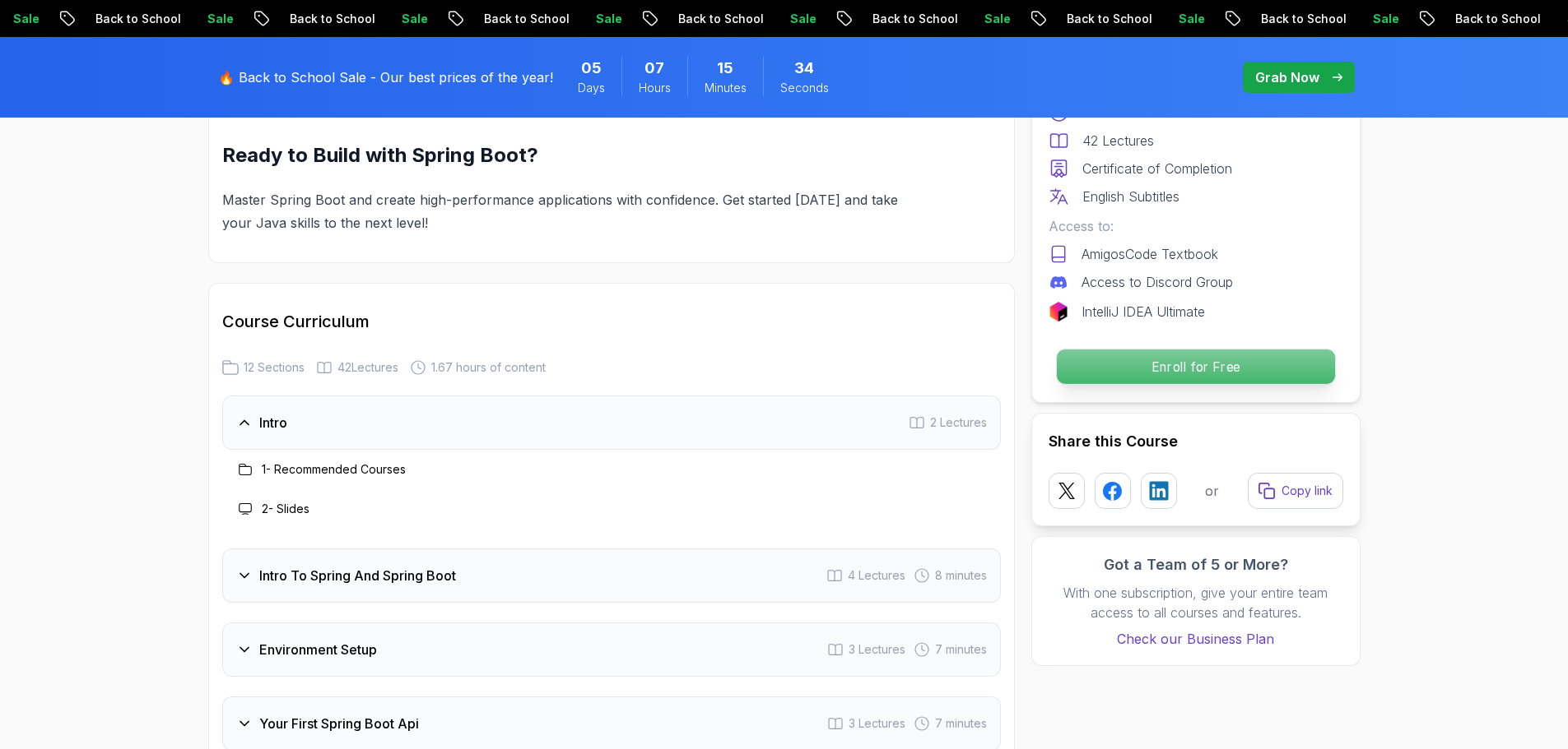
click at [1201, 372] on p "Enroll for Free" at bounding box center [1195, 366] width 279 height 34
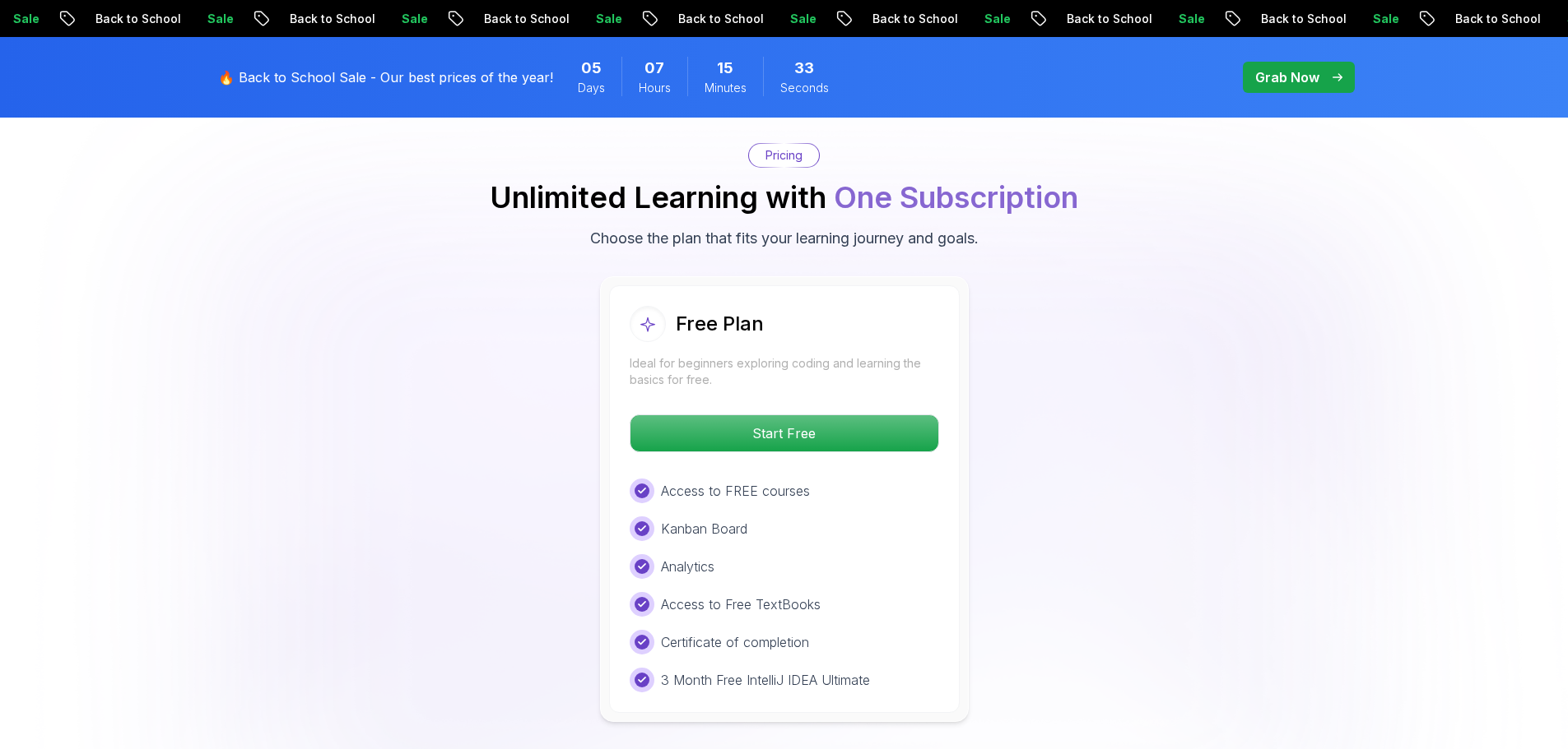
scroll to position [3348, 0]
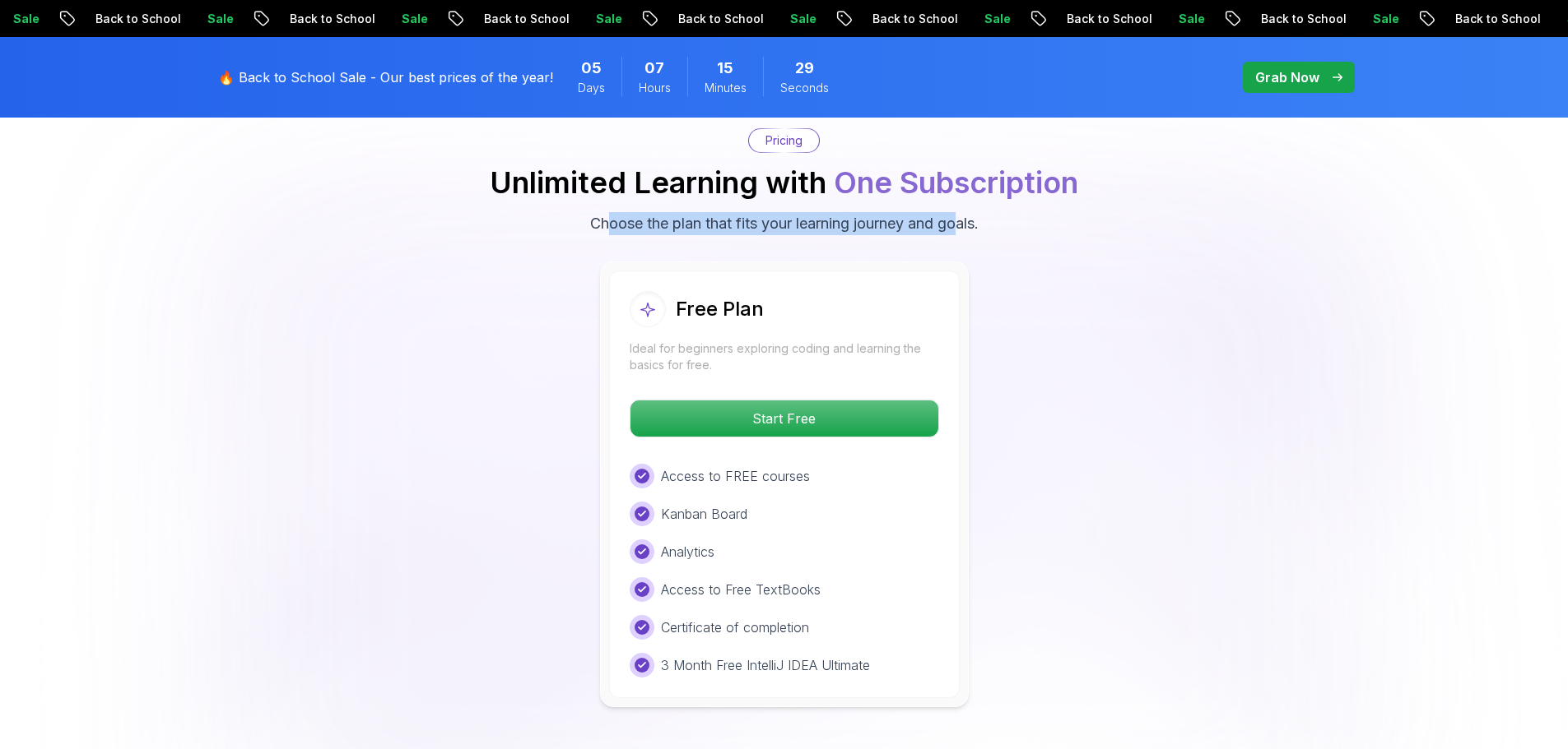
drag, startPoint x: 604, startPoint y: 193, endPoint x: 961, endPoint y: 187, distance: 357.1
click at [961, 187] on div "Pricing Unlimited Learning with One Subscription Choose the plan that fits your…" at bounding box center [784, 181] width 1152 height 107
drag, startPoint x: 729, startPoint y: 642, endPoint x: 848, endPoint y: 639, distance: 119.0
click at [847, 656] on p "3 Month Free IntelliJ IDEA Ultimate" at bounding box center [765, 665] width 209 height 20
click at [866, 656] on p "3 Month Free IntelliJ IDEA Ultimate" at bounding box center [765, 665] width 209 height 20
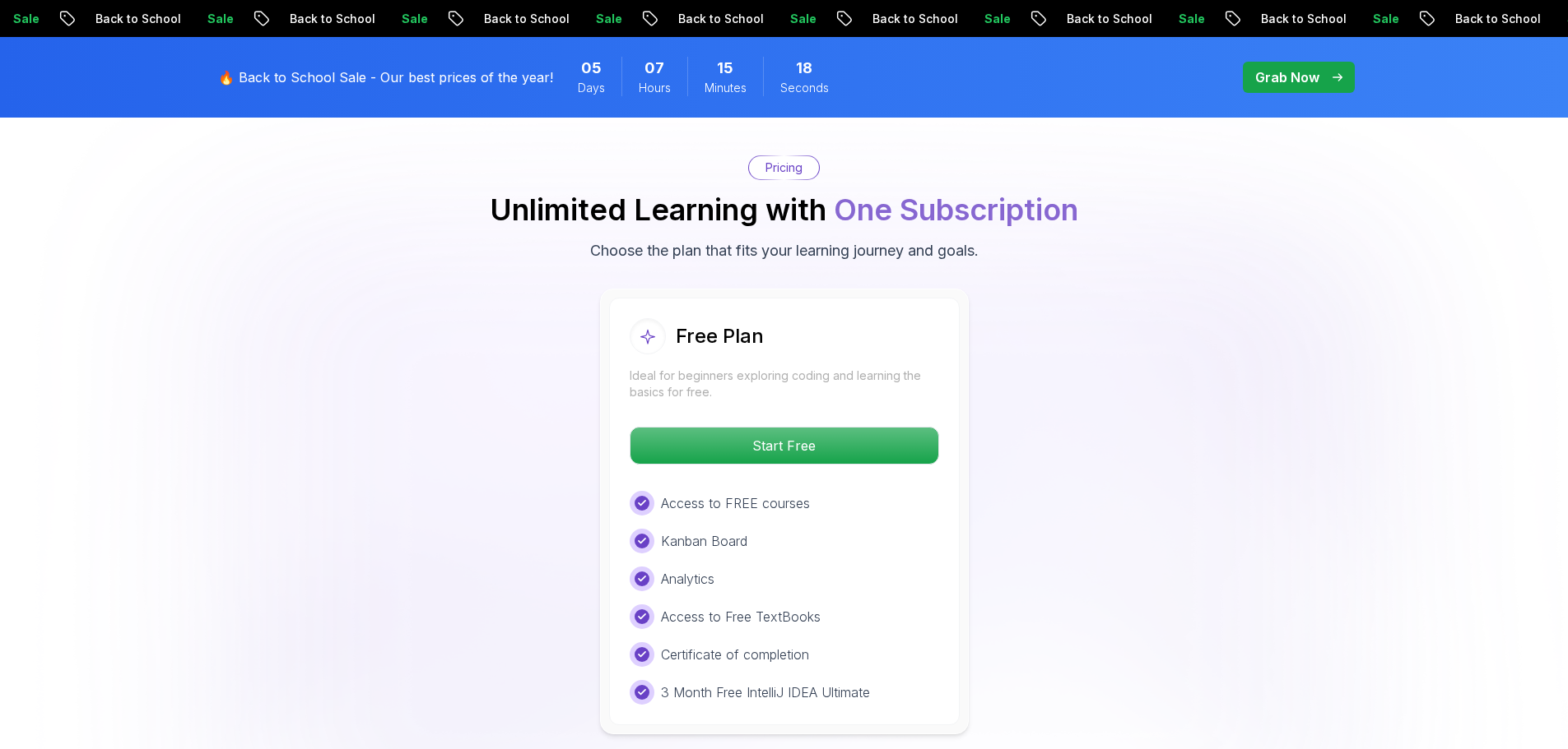
scroll to position [3265, 0]
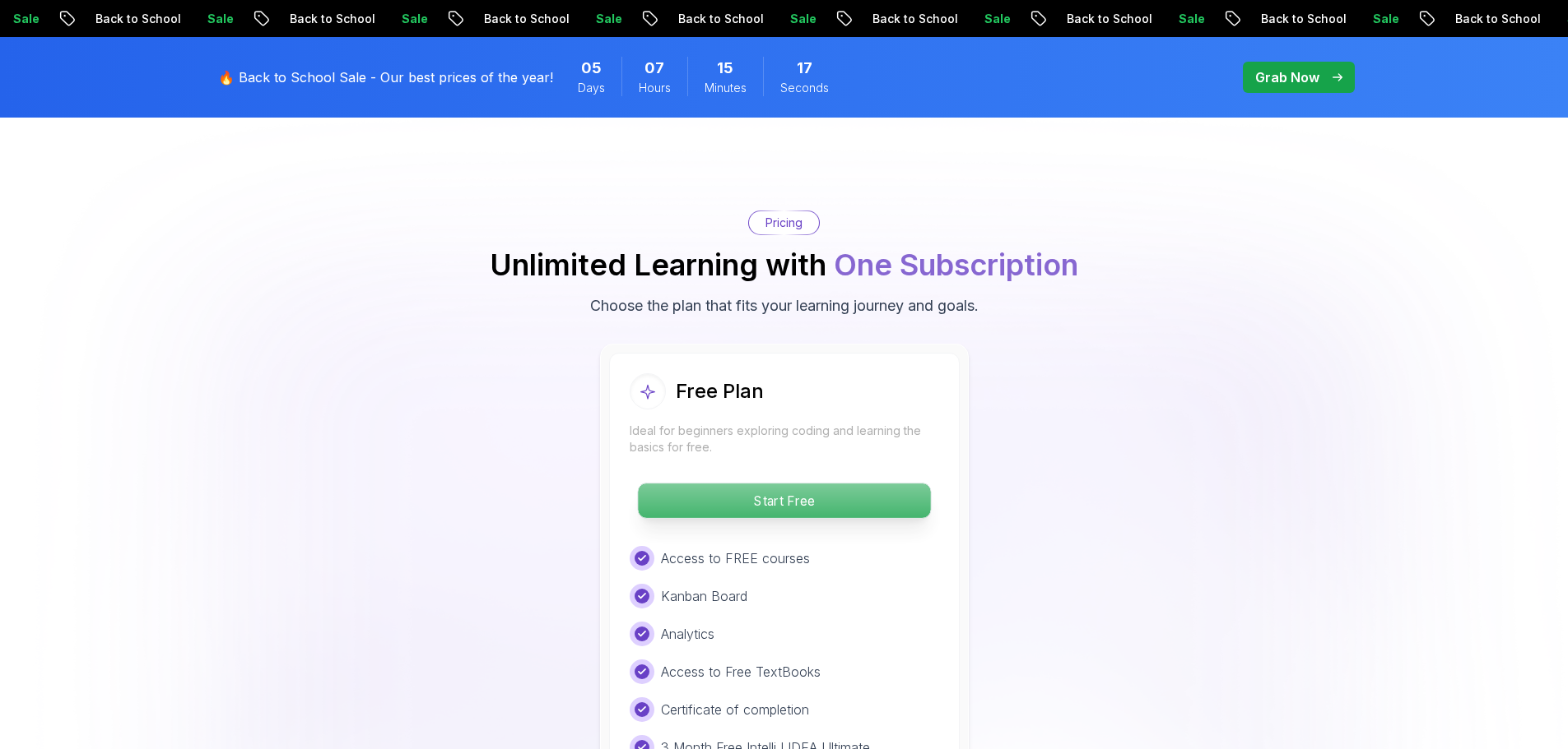
drag, startPoint x: 791, startPoint y: 474, endPoint x: 819, endPoint y: 479, distance: 28.4
click at [790, 483] on p "Start Free" at bounding box center [784, 500] width 292 height 34
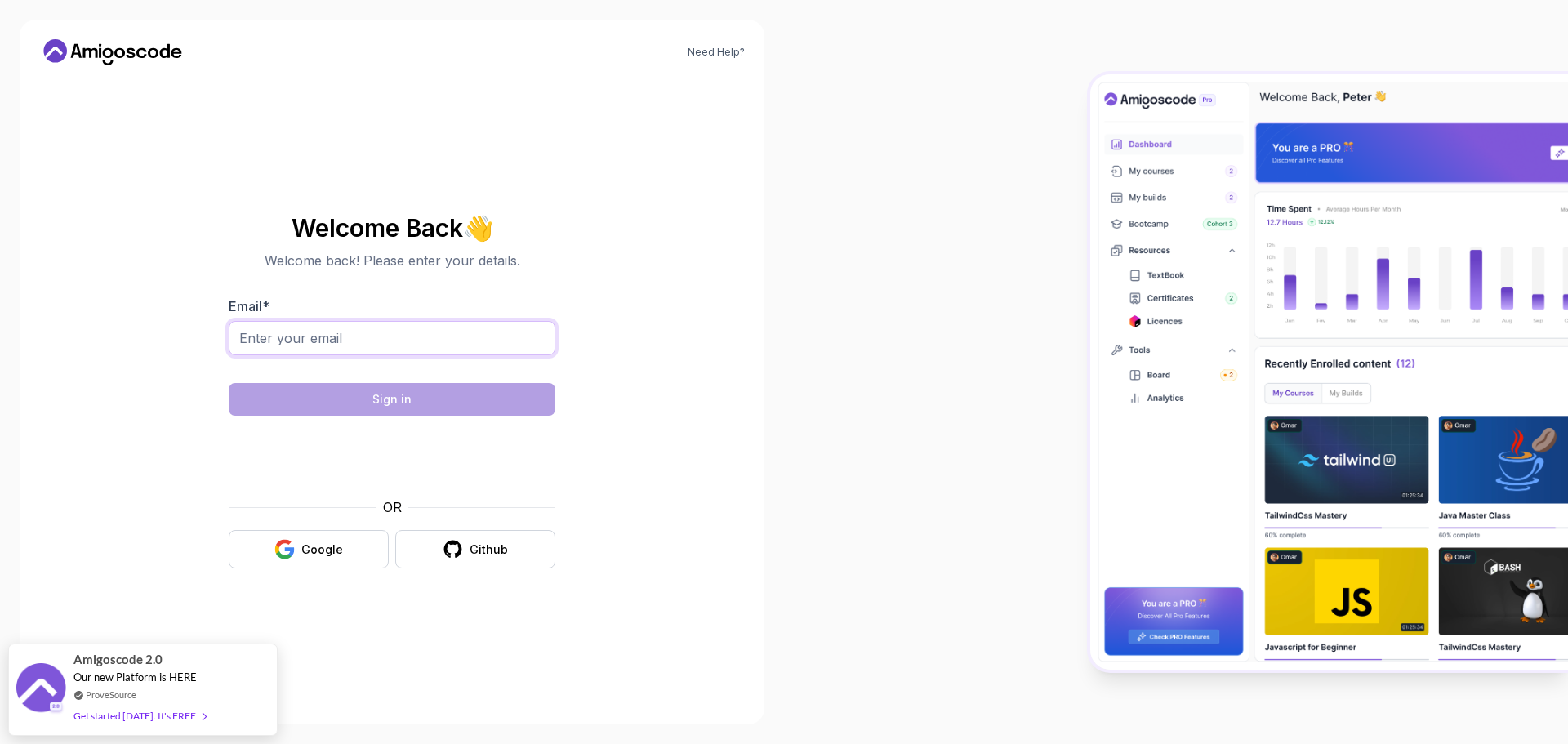
click at [392, 342] on input "Email *" at bounding box center [392, 338] width 326 height 34
click at [354, 333] on input "amr.almajeedi@musala.com" at bounding box center [392, 338] width 326 height 34
drag, startPoint x: 479, startPoint y: 339, endPoint x: 500, endPoint y: 341, distance: 21.1
click at [479, 338] on input "amr.almajeedi@gmail.com" at bounding box center [392, 338] width 326 height 34
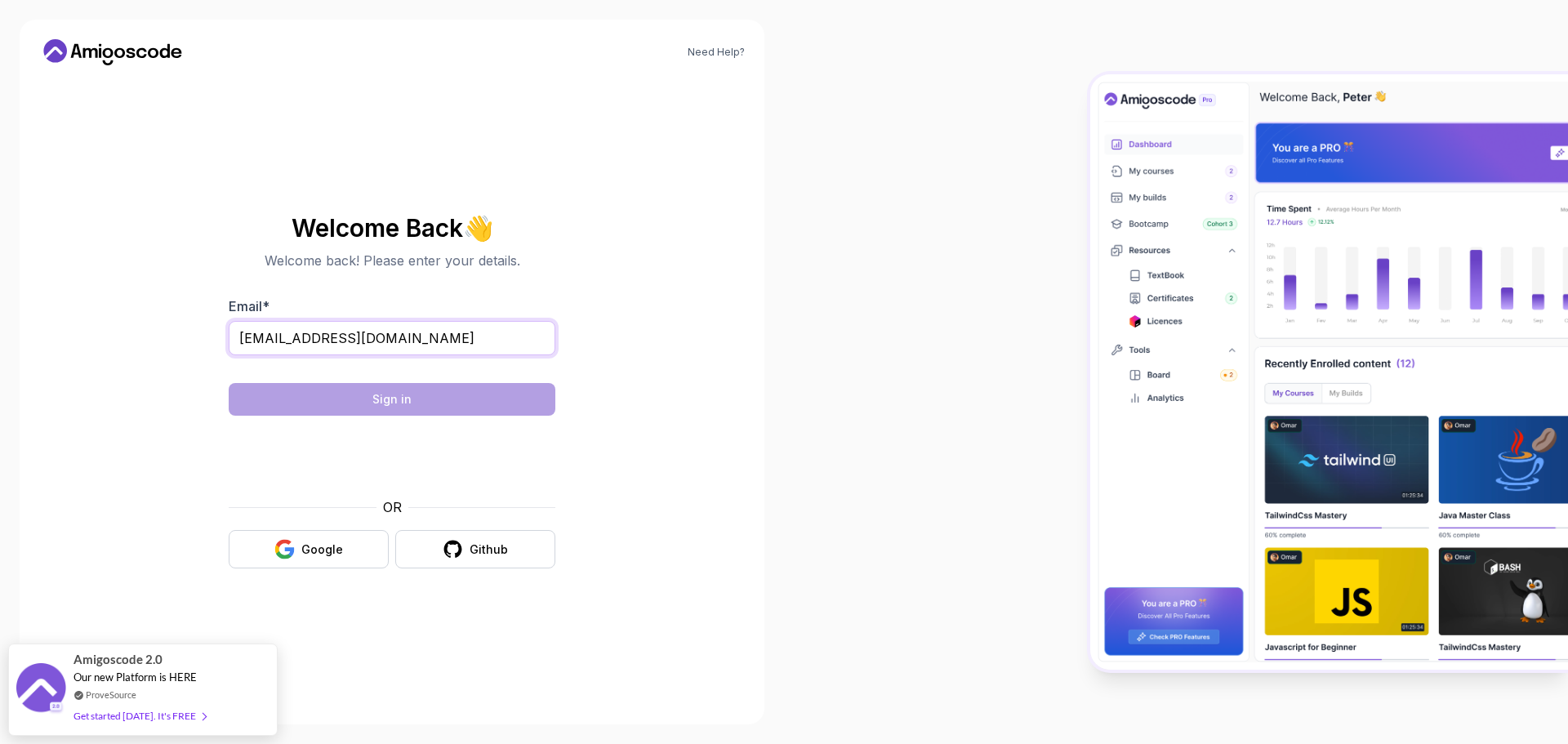
type input "amr.almajeedi@gmail.com"
click at [661, 346] on section "Welcome Back 👋 Welcome back! Please enter your details. Email * amr.almajeedi@g…" at bounding box center [392, 392] width 549 height 387
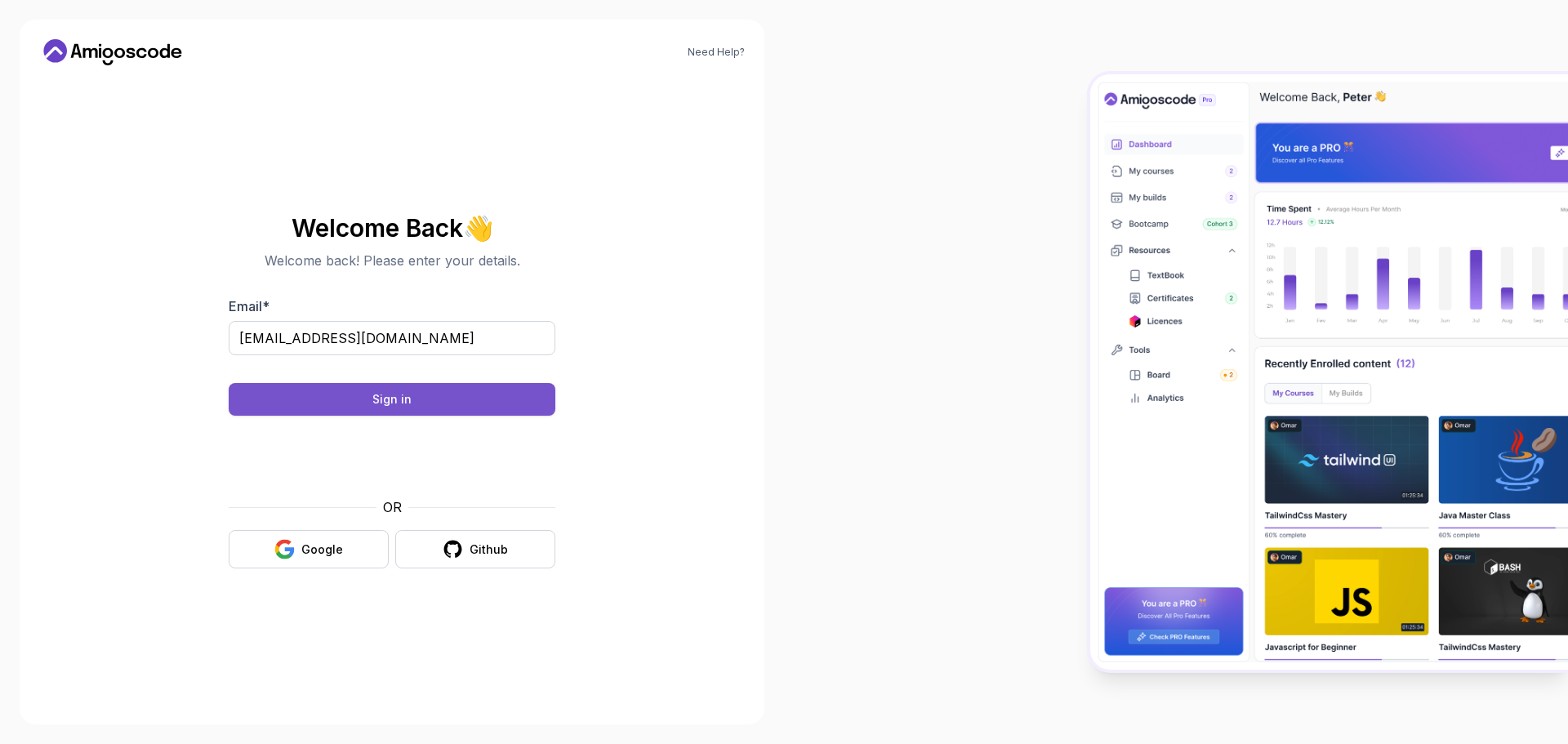
click at [418, 396] on button "Sign in" at bounding box center [392, 400] width 326 height 33
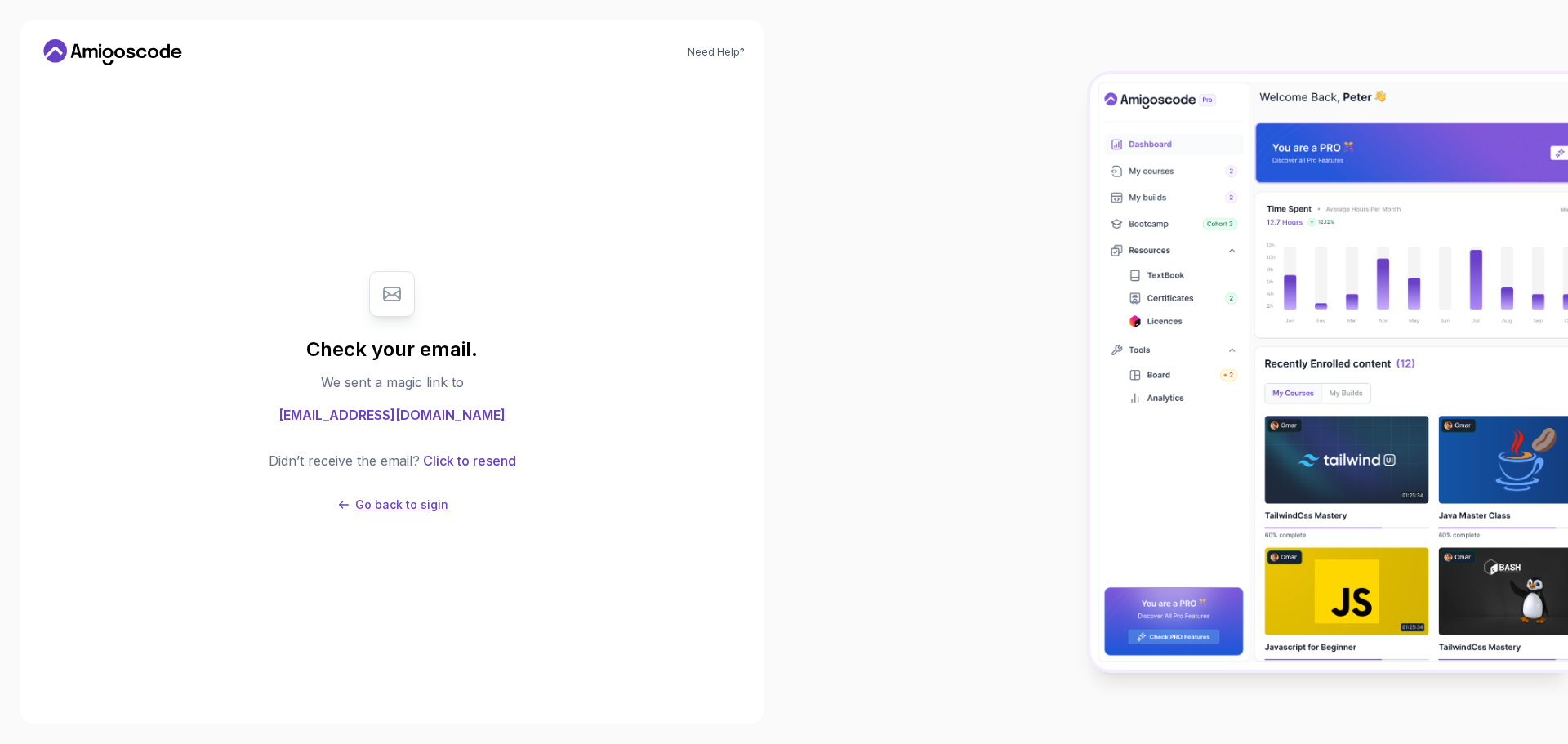
click at [414, 501] on p "Go back to sigin" at bounding box center [402, 505] width 93 height 16
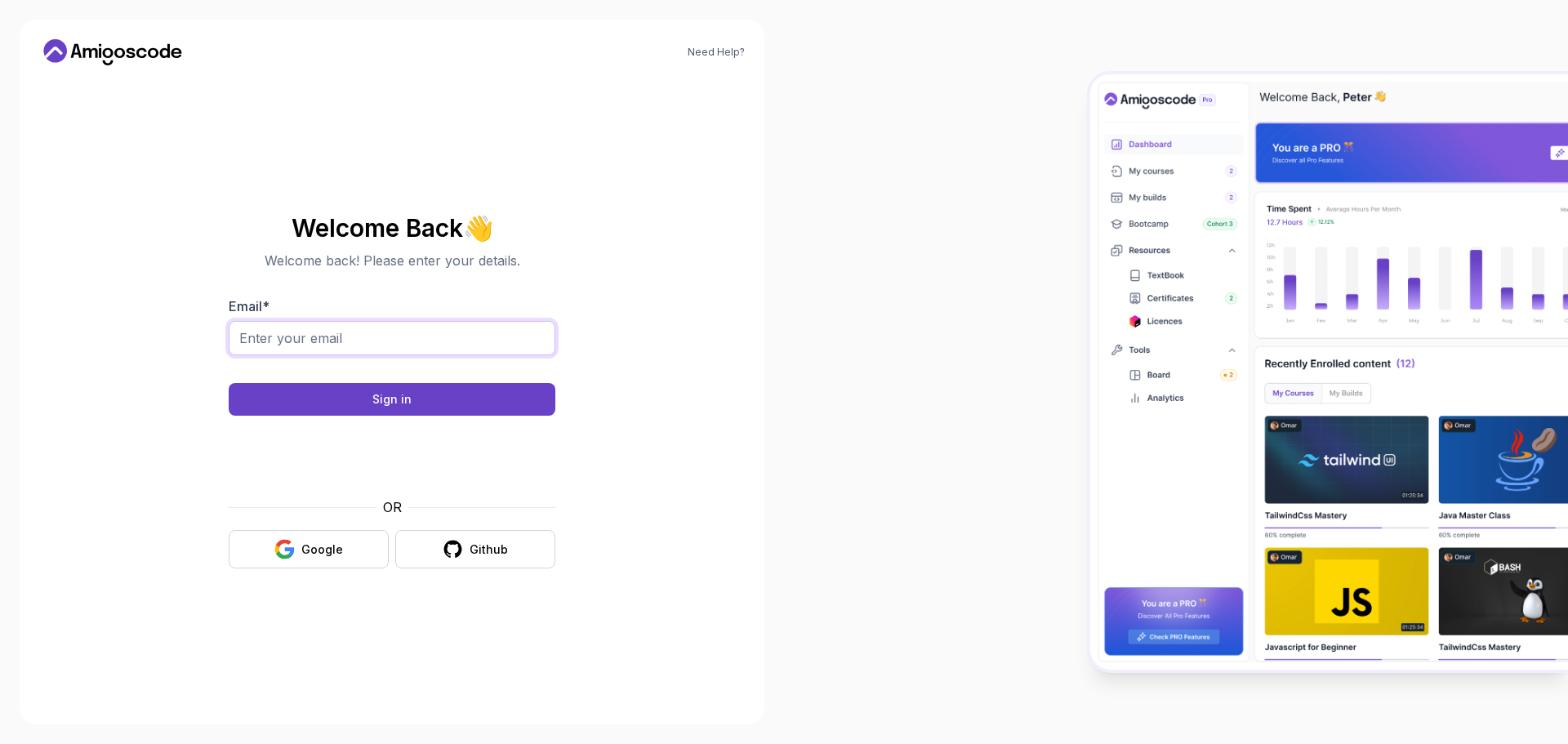
click at [321, 343] on input "Email *" at bounding box center [392, 338] width 326 height 34
click at [347, 336] on input "amr.almajeedi@musala.com" at bounding box center [392, 338] width 326 height 34
click at [326, 343] on input "amr.almajeedi@musala.com" at bounding box center [392, 338] width 326 height 34
click at [355, 337] on input "amr.almajeedy@musala.com" at bounding box center [392, 338] width 326 height 34
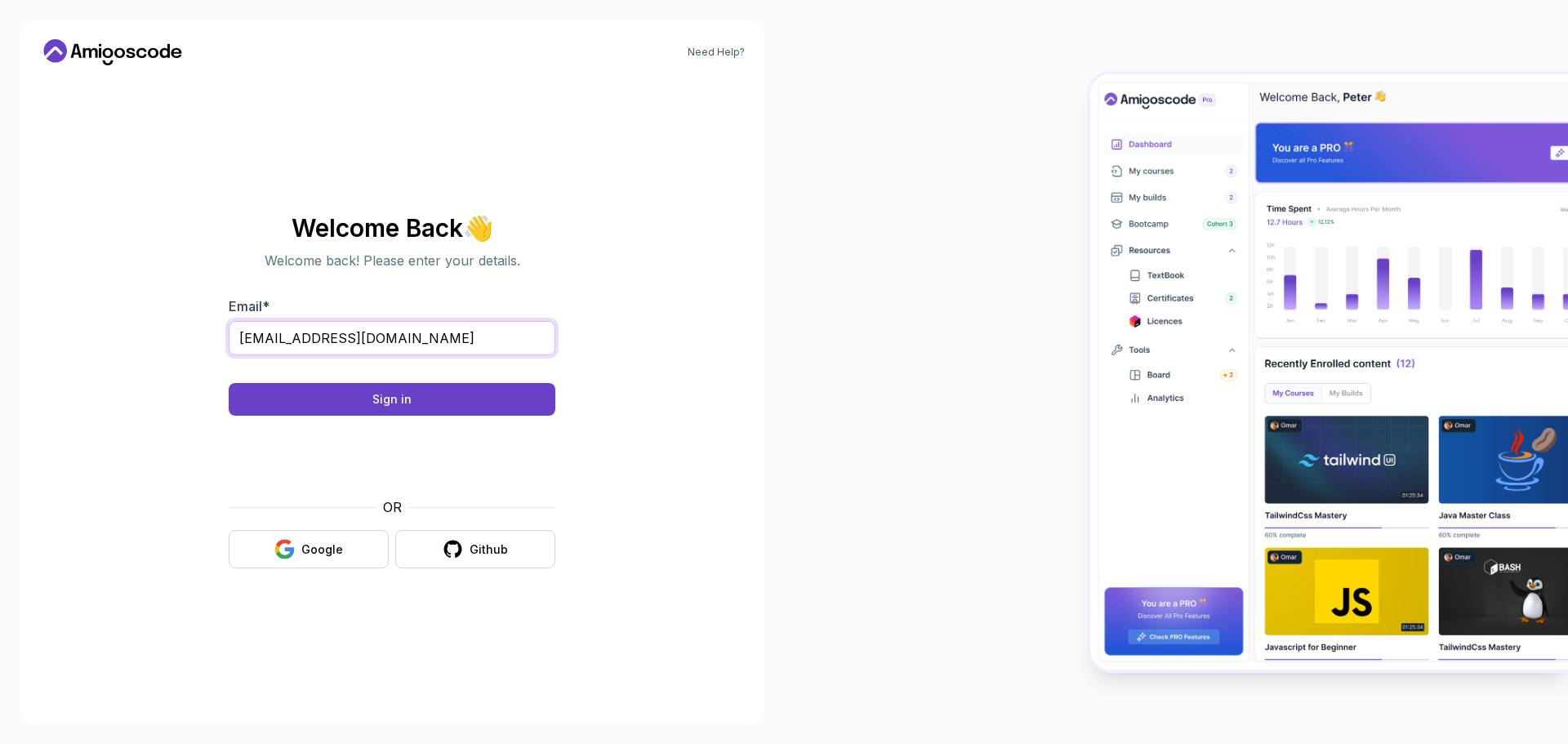
click at [355, 337] on input "amr.almajeedy@musala.com" at bounding box center [392, 338] width 326 height 34
type input "amr.almajeedy@gmail.com"
click at [434, 391] on button "Sign in" at bounding box center [392, 400] width 326 height 33
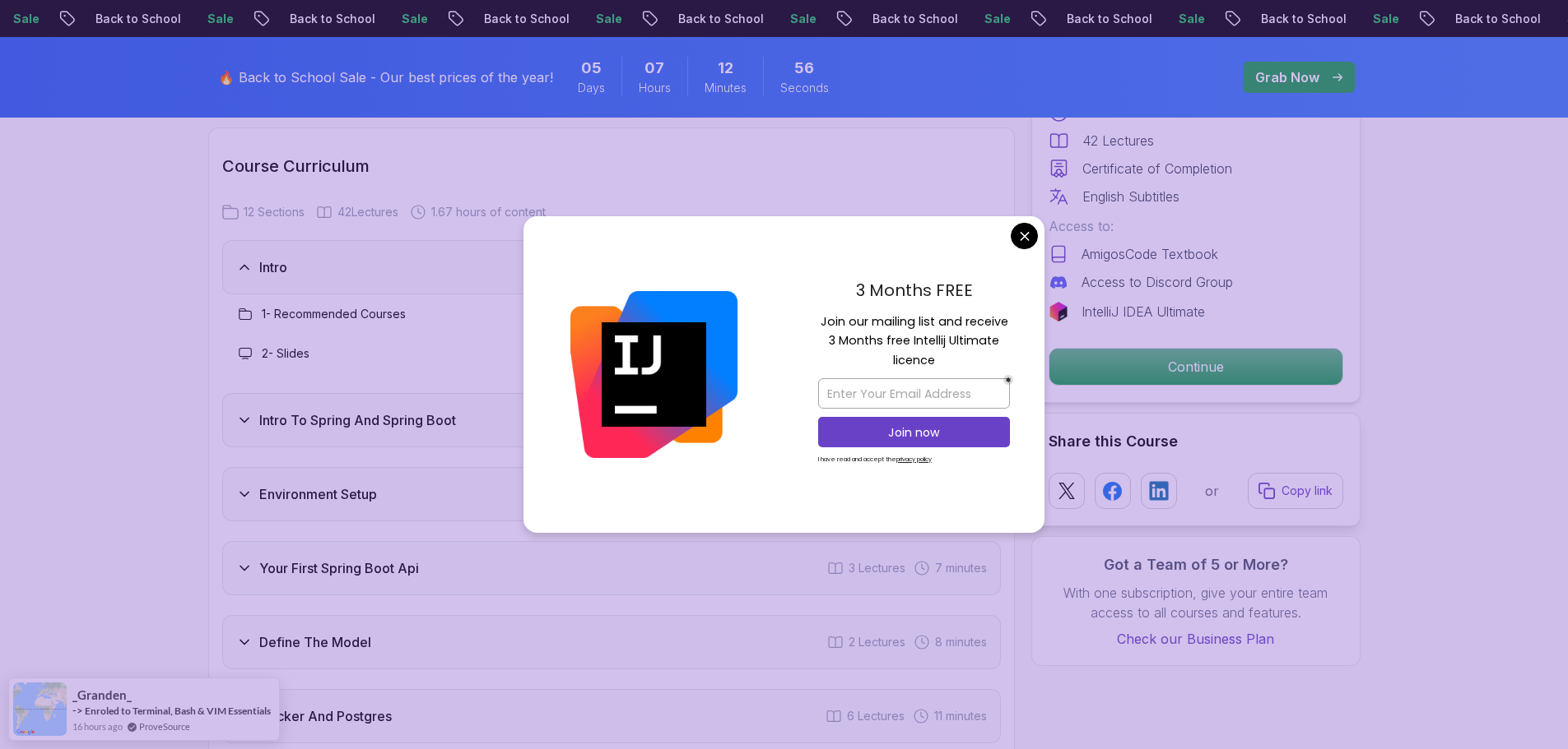
scroll to position [2057, 0]
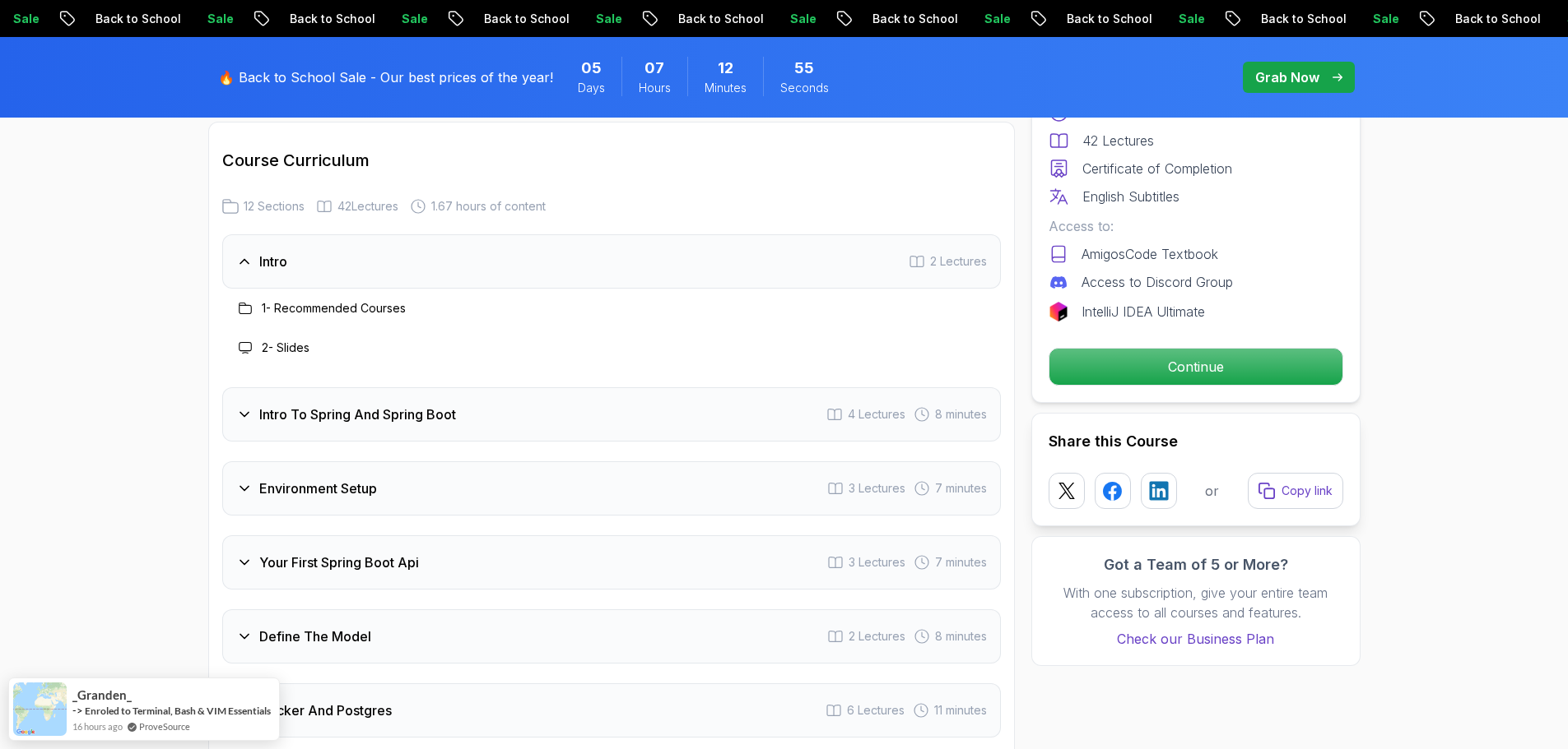
click at [297, 301] on h3 "1 - Recommended Courses" at bounding box center [333, 308] width 144 height 16
click at [1101, 369] on p "Continue" at bounding box center [1195, 366] width 279 height 34
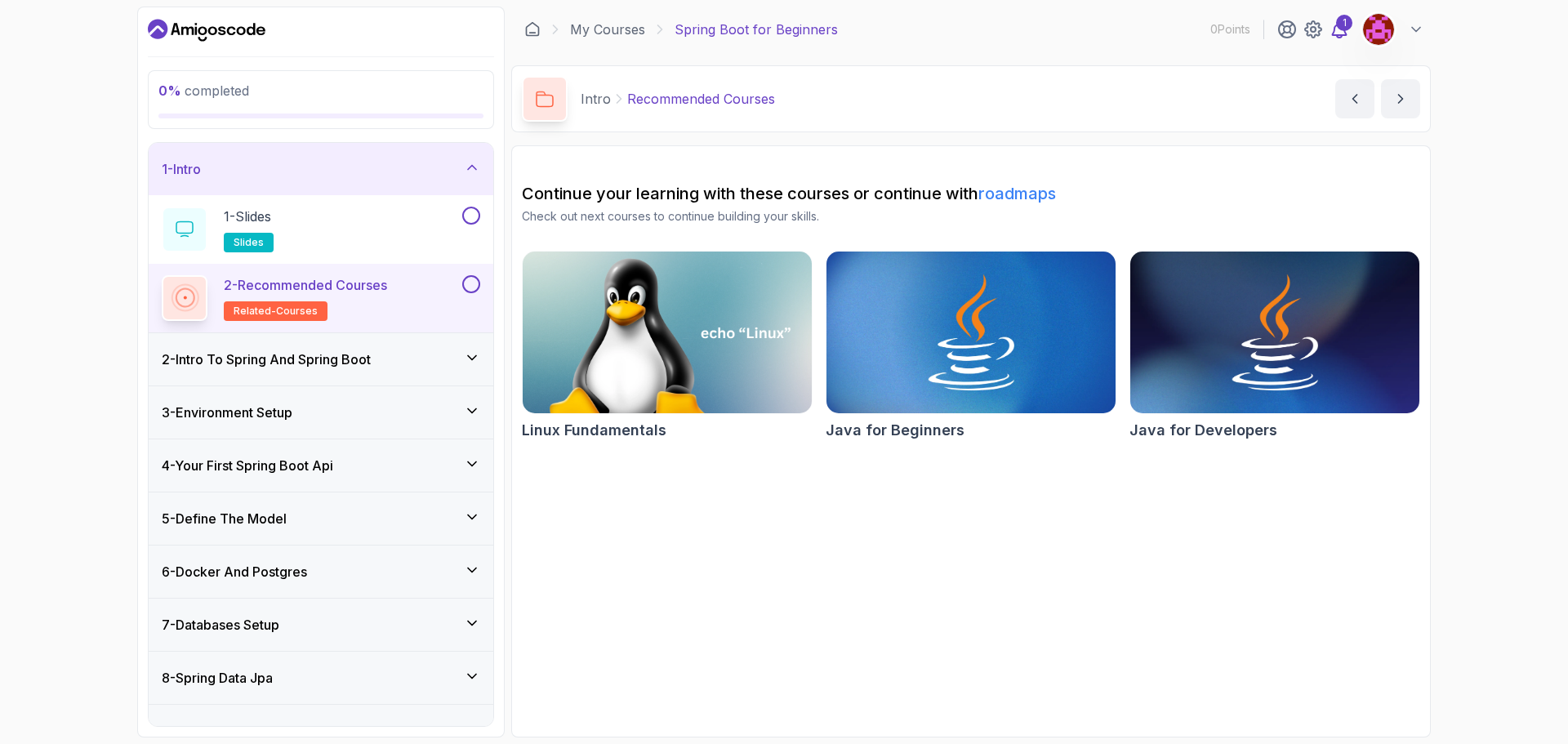
click at [1344, 25] on div "1" at bounding box center [1344, 22] width 16 height 16
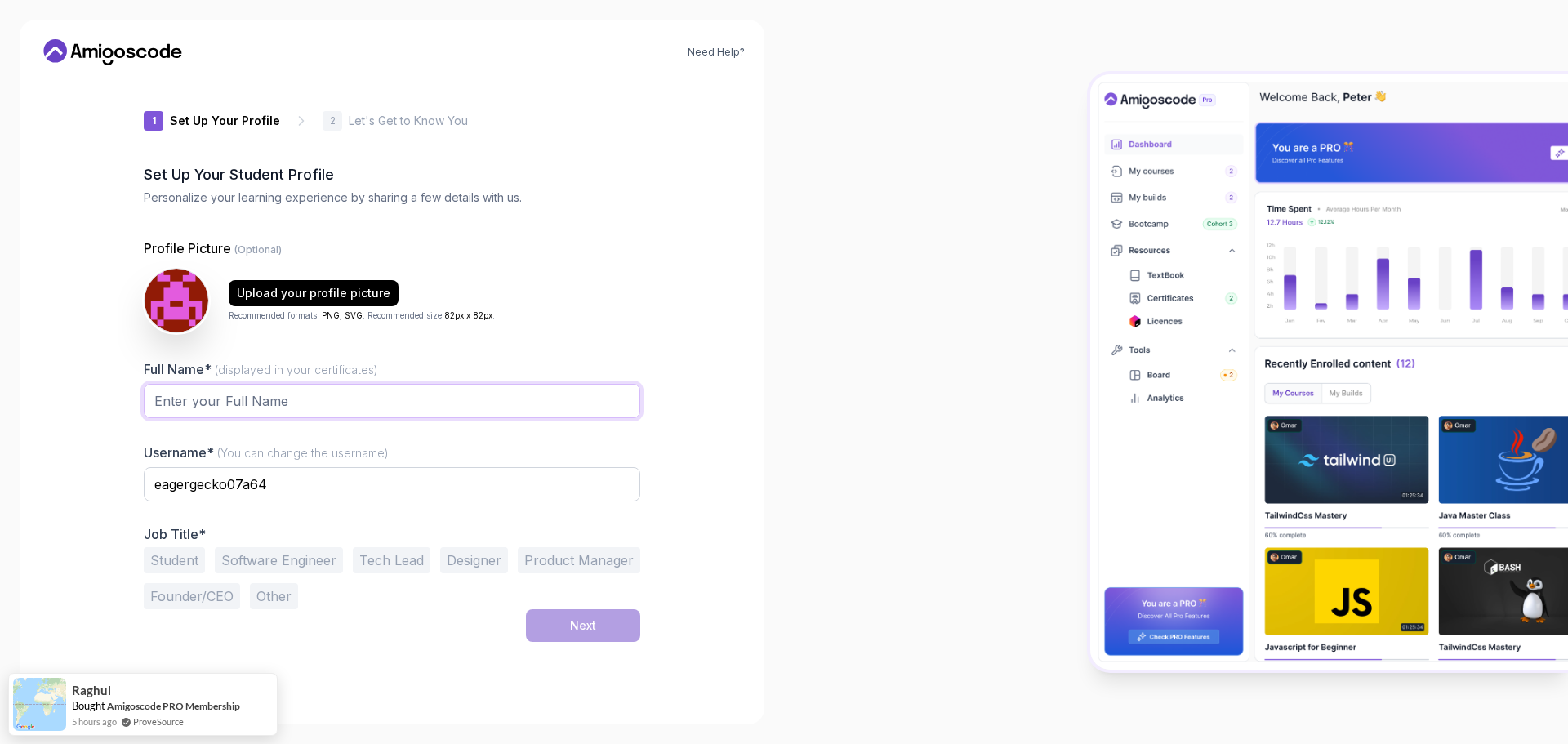
click at [197, 406] on input "Full Name* (displayed in your certificates)" at bounding box center [392, 401] width 497 height 34
type input "Amr Almajeedi"
type input "a"
click at [833, 395] on div at bounding box center [1176, 372] width 784 height 744
click at [226, 481] on input "amr.almajeedi" at bounding box center [392, 484] width 497 height 34
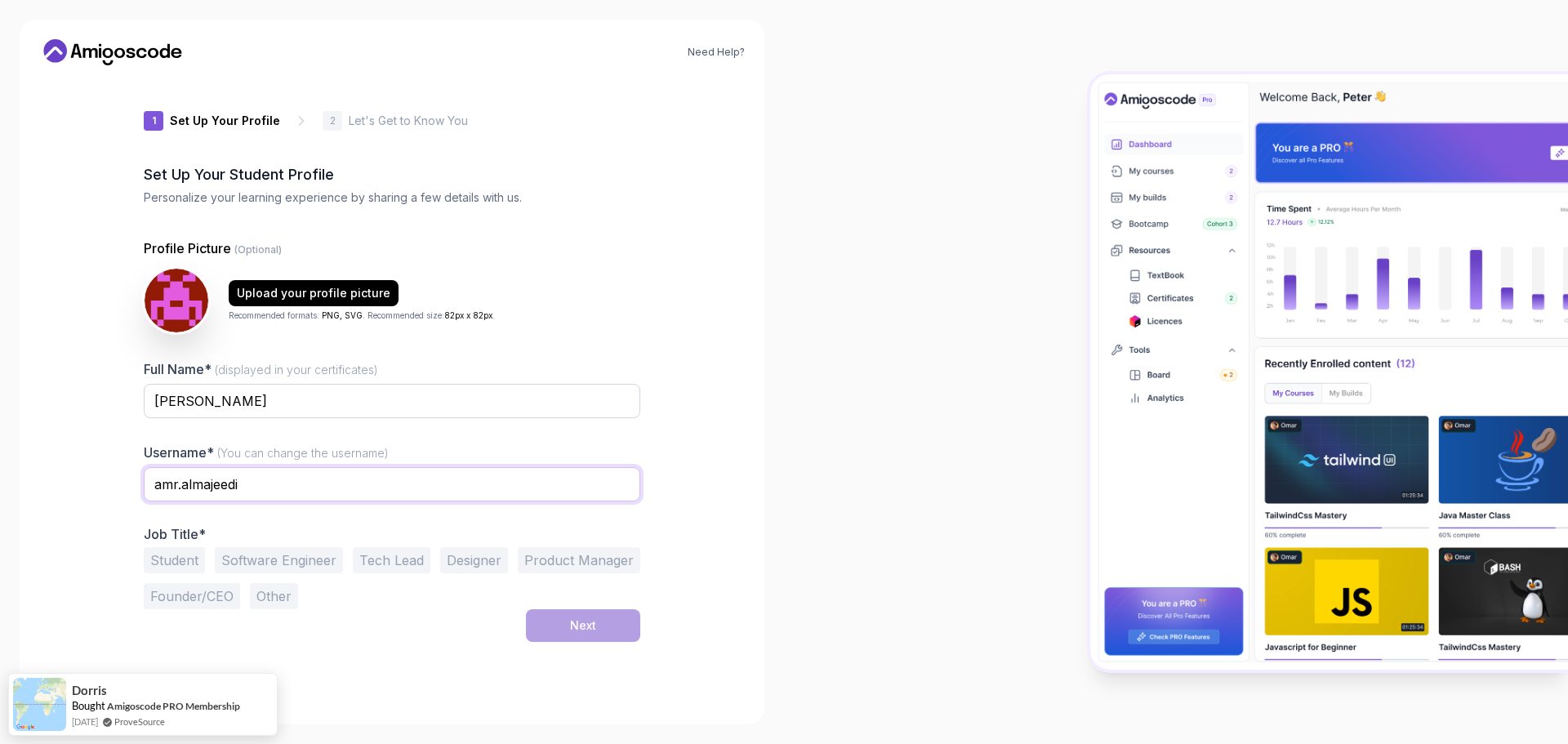
click at [443, 484] on input "amr.almajeedi" at bounding box center [392, 484] width 497 height 34
click at [688, 487] on div "Need Help? 1 Set Up Your Profile 1 Set Up Your Profile 2 Let's Get to Know You …" at bounding box center [392, 372] width 745 height 705
drag, startPoint x: 244, startPoint y: 484, endPoint x: 25, endPoint y: 494, distance: 219.2
click at [25, 494] on div "Need Help? 1 Set Up Your Profile 1 Set Up Your Profile 2 Let's Get to Know You …" at bounding box center [392, 372] width 745 height 705
click at [193, 484] on input "amr.almajeedi" at bounding box center [392, 484] width 497 height 34
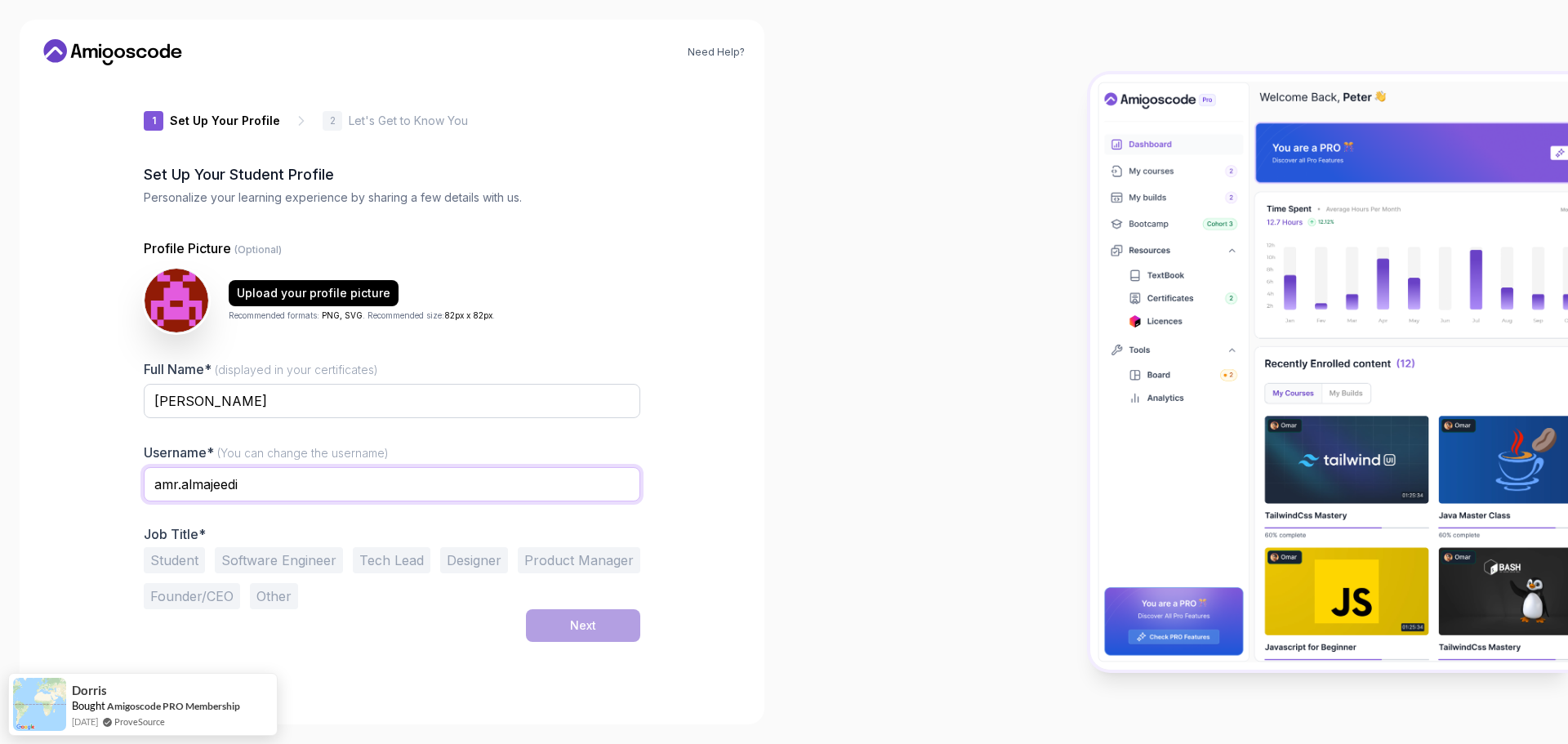
click at [184, 484] on input "amr.almajeedi" at bounding box center [392, 484] width 497 height 34
click at [286, 563] on button "Software Engineer" at bounding box center [278, 560] width 128 height 26
click at [256, 488] on input "amralmajeedi" at bounding box center [392, 484] width 497 height 34
click at [181, 478] on input "amralmajeedi" at bounding box center [392, 484] width 497 height 34
type input "amr.almajeedi"
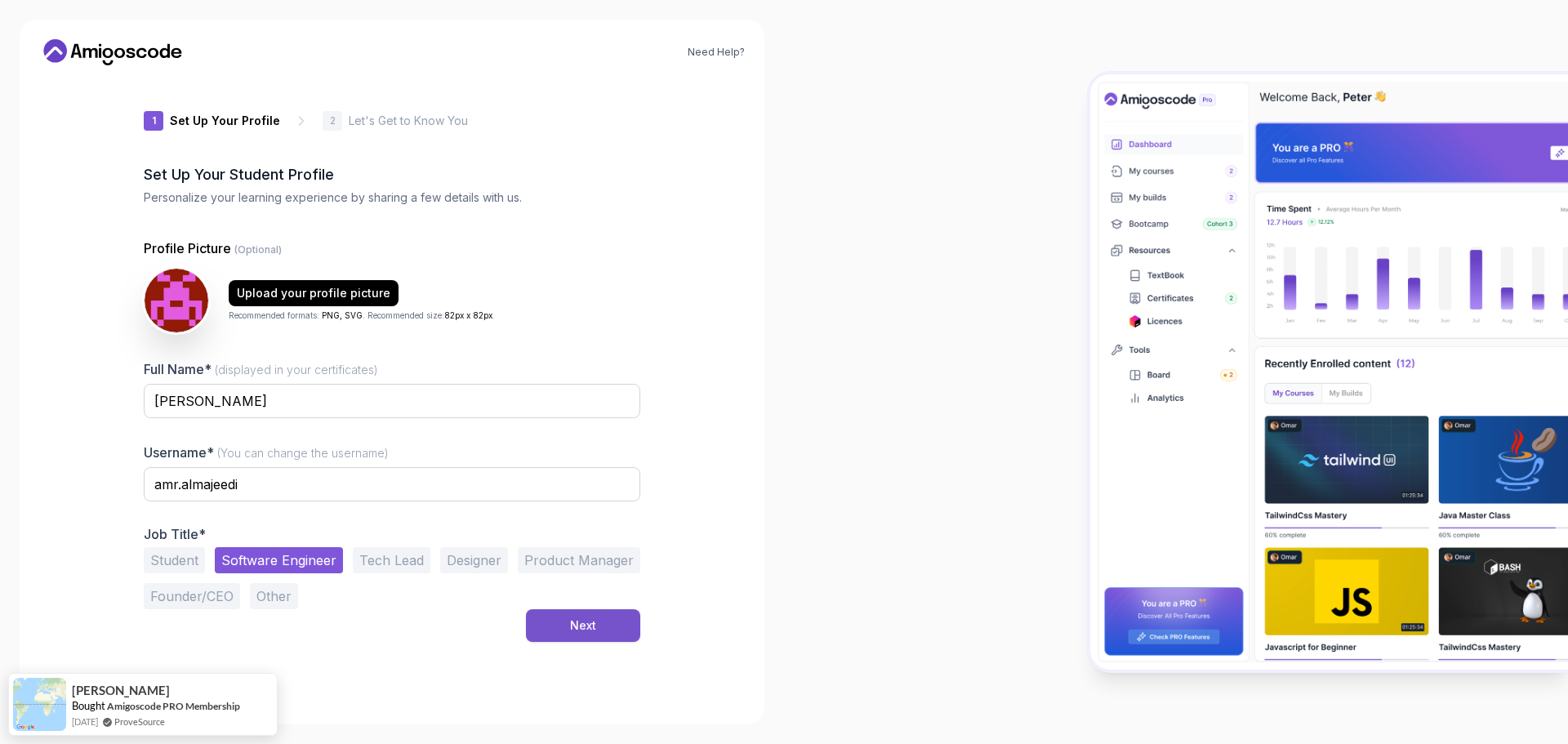
click at [583, 623] on div "Next" at bounding box center [583, 625] width 26 height 16
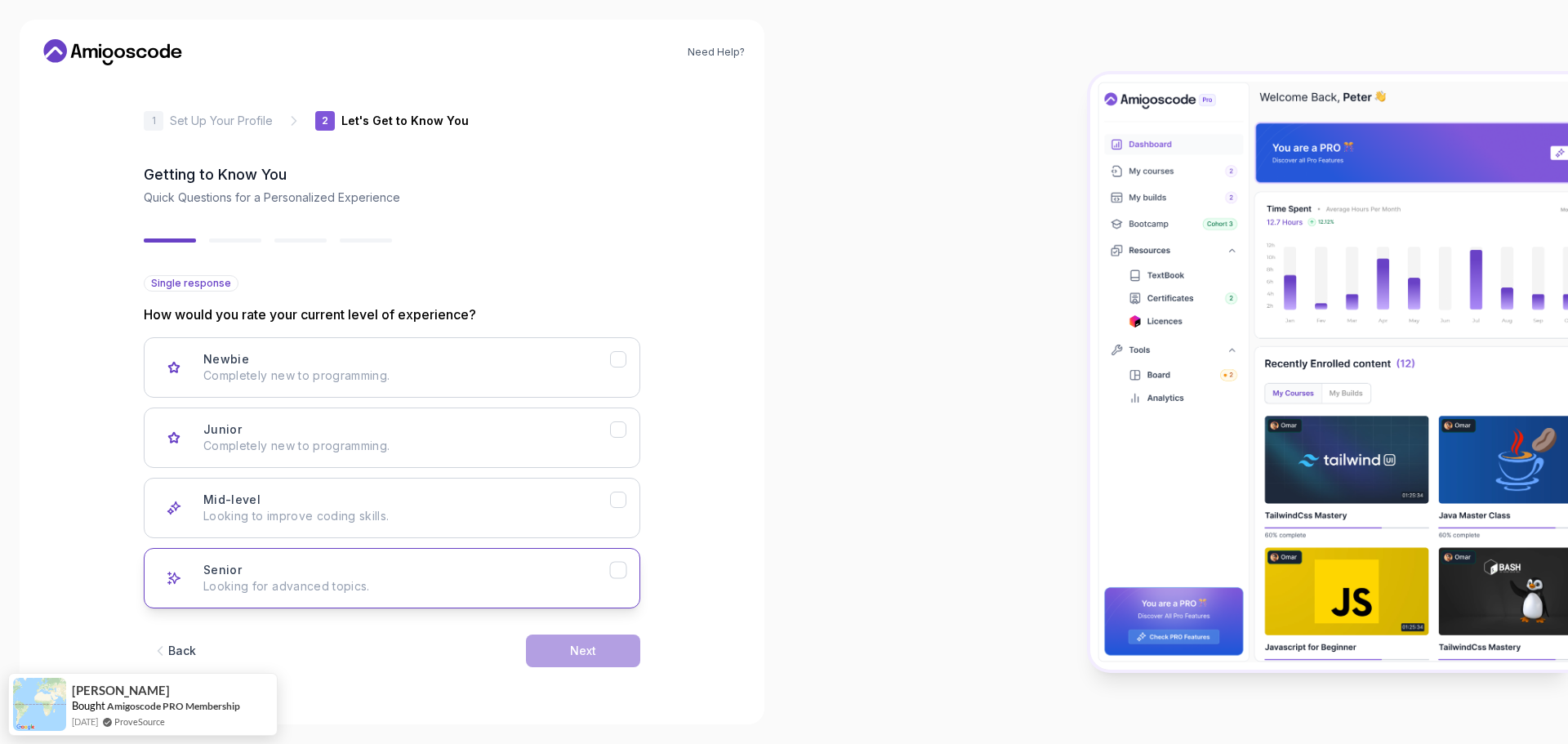
click at [438, 581] on p "Looking for advanced topics." at bounding box center [407, 586] width 407 height 16
click at [599, 647] on button "Next" at bounding box center [583, 651] width 114 height 33
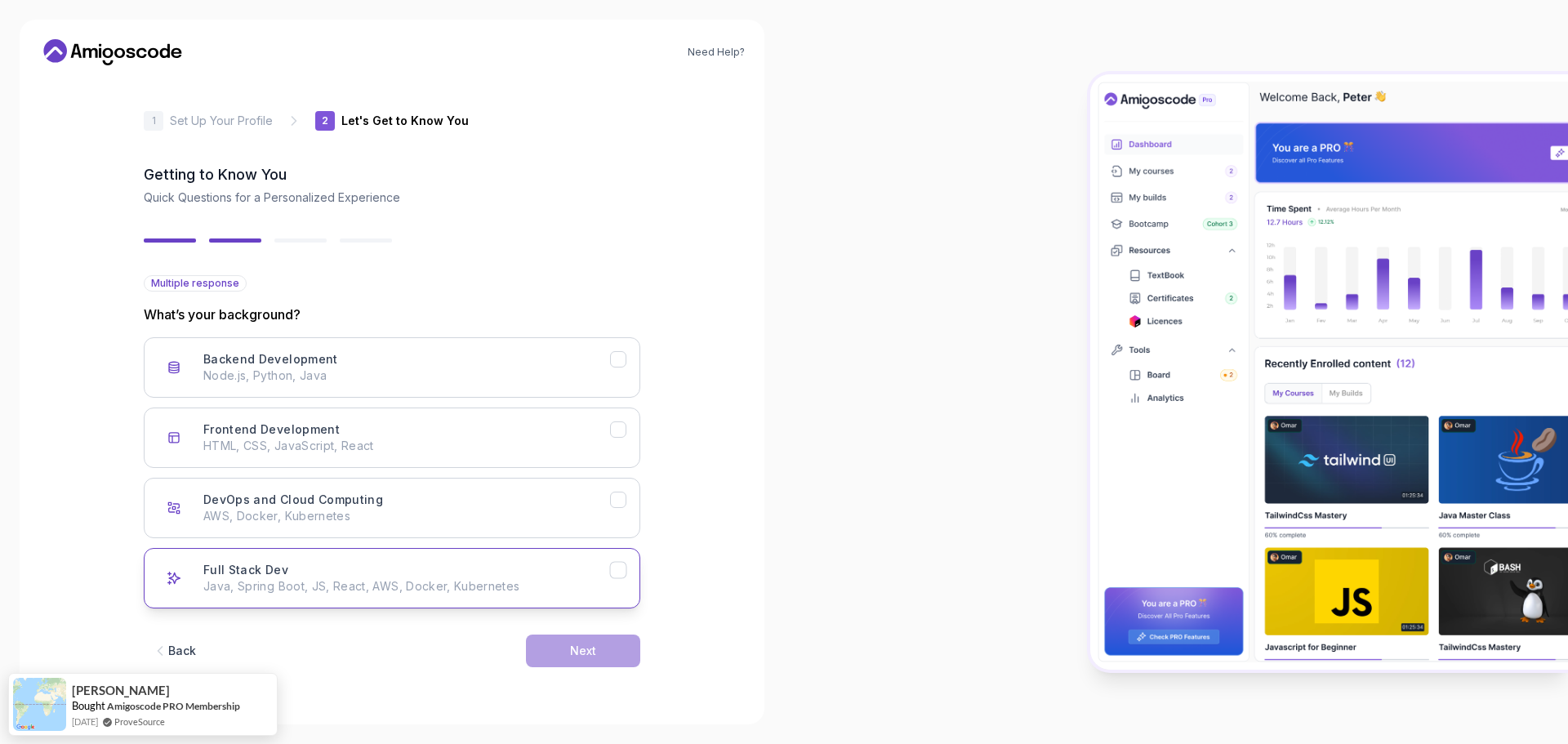
click at [355, 585] on p "Java, Spring Boot, JS, React, AWS, Docker, Kubernetes" at bounding box center [407, 586] width 407 height 16
click at [557, 650] on button "Next" at bounding box center [583, 651] width 114 height 33
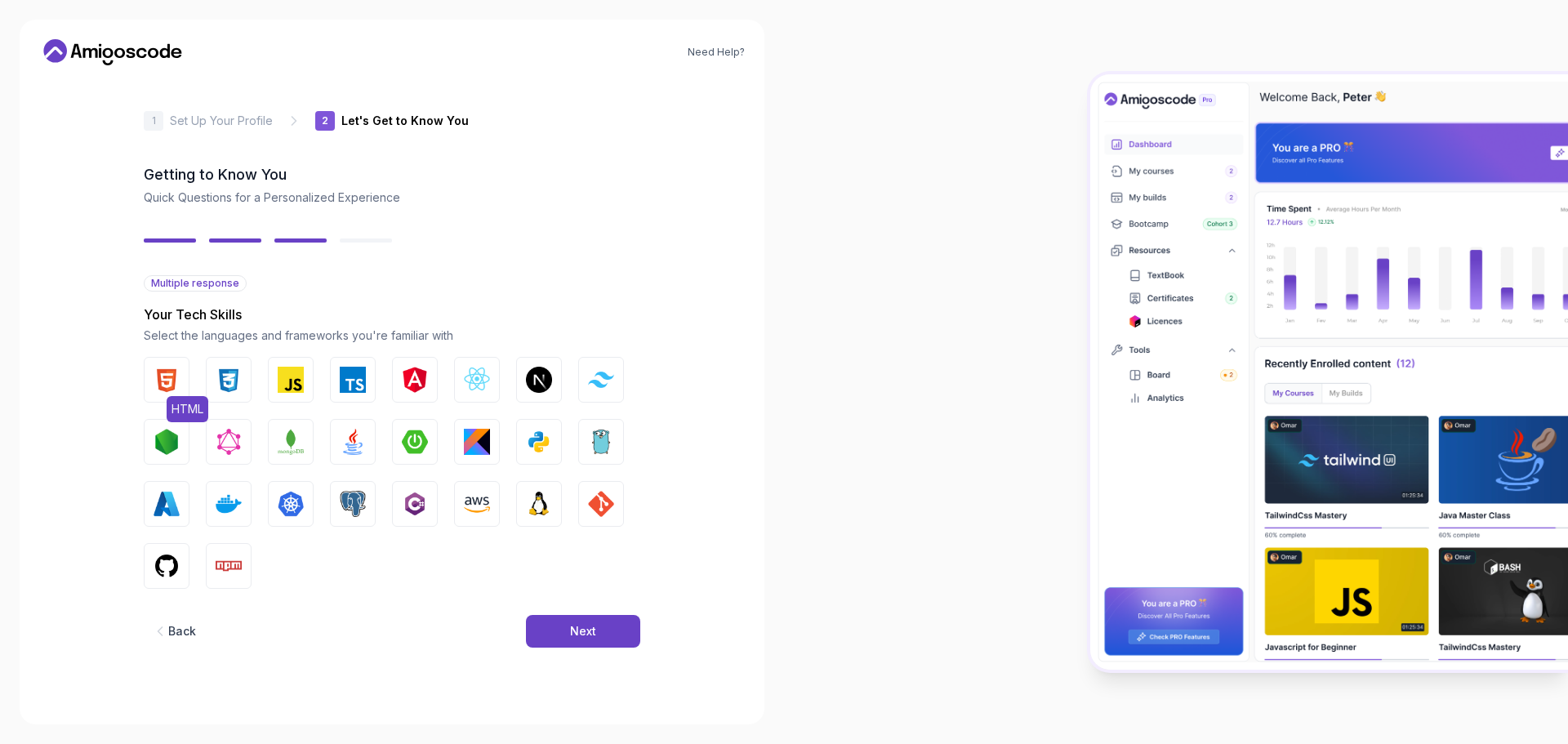
click at [167, 381] on img "button" at bounding box center [166, 379] width 26 height 26
click at [221, 384] on img "button" at bounding box center [228, 379] width 26 height 26
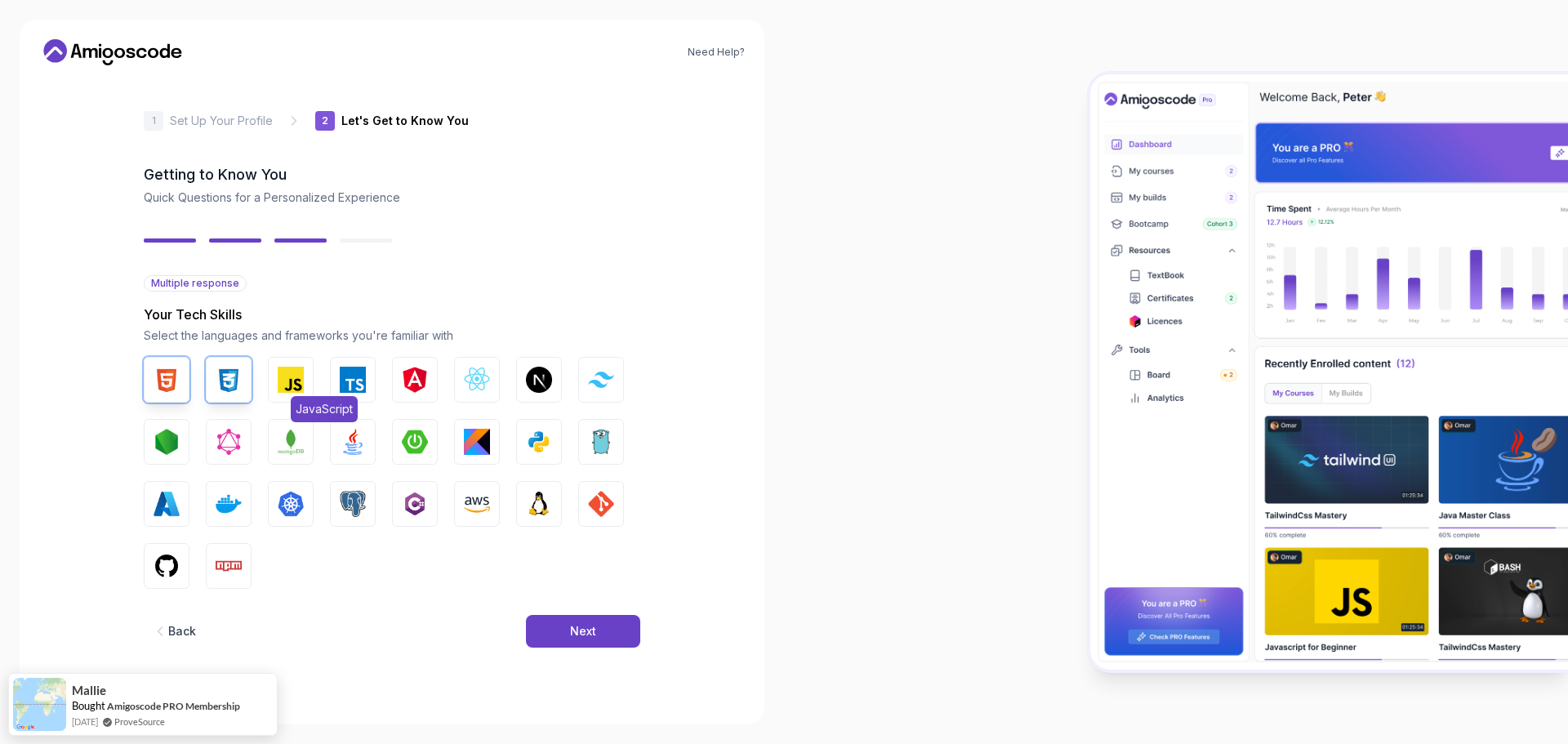
click at [294, 385] on img "button" at bounding box center [290, 379] width 26 height 26
drag, startPoint x: 395, startPoint y: 387, endPoint x: 460, endPoint y: 383, distance: 65.1
click at [397, 387] on button "Angular" at bounding box center [415, 380] width 46 height 46
click at [472, 382] on img "button" at bounding box center [477, 379] width 26 height 26
click at [420, 439] on img "button" at bounding box center [415, 442] width 26 height 26
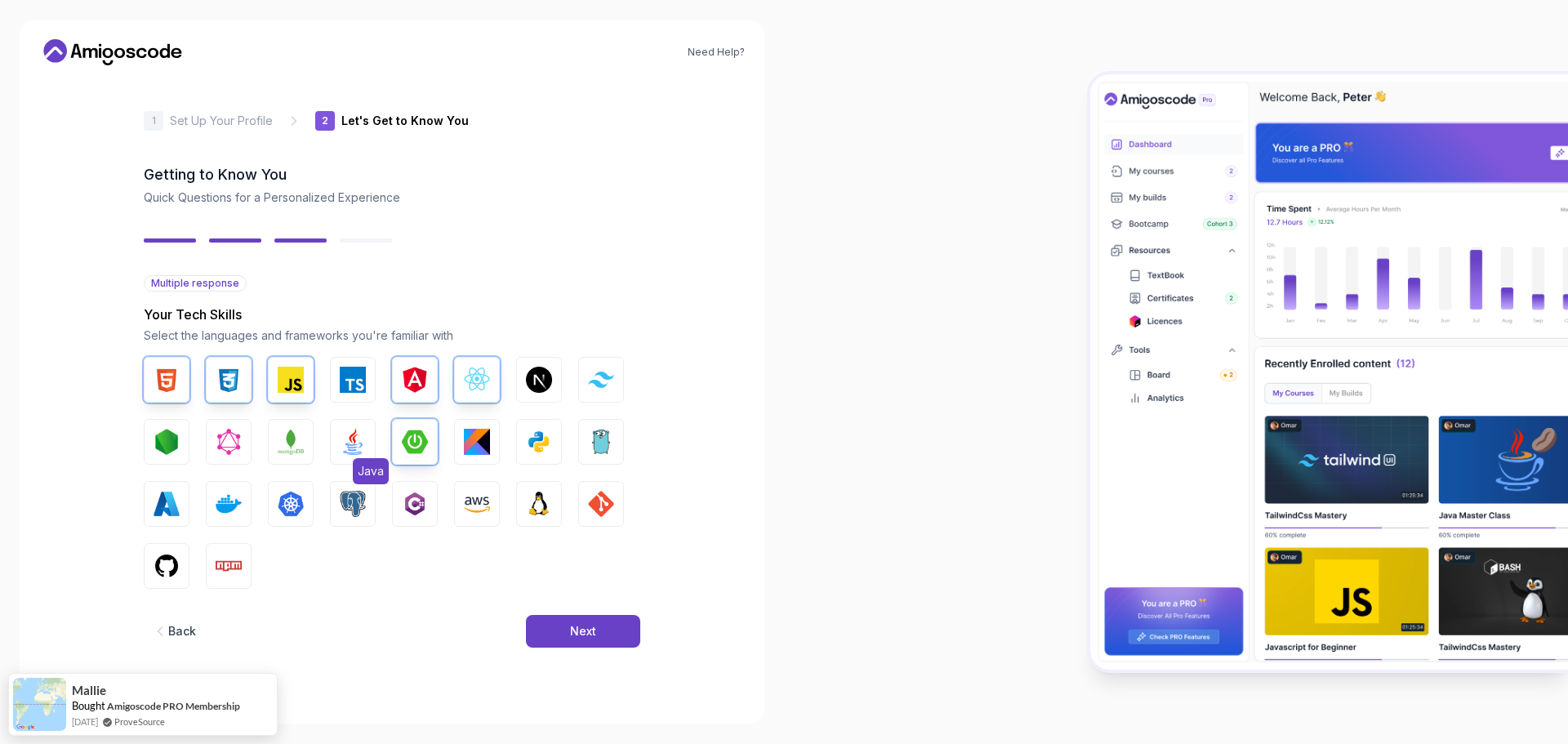
click at [356, 435] on img "button" at bounding box center [353, 442] width 26 height 26
click at [287, 442] on img "button" at bounding box center [290, 442] width 26 height 26
click at [238, 508] on img "button" at bounding box center [228, 504] width 26 height 26
click at [288, 510] on img "button" at bounding box center [290, 504] width 26 height 26
click at [338, 505] on button "PostgreSQL" at bounding box center [353, 504] width 46 height 46
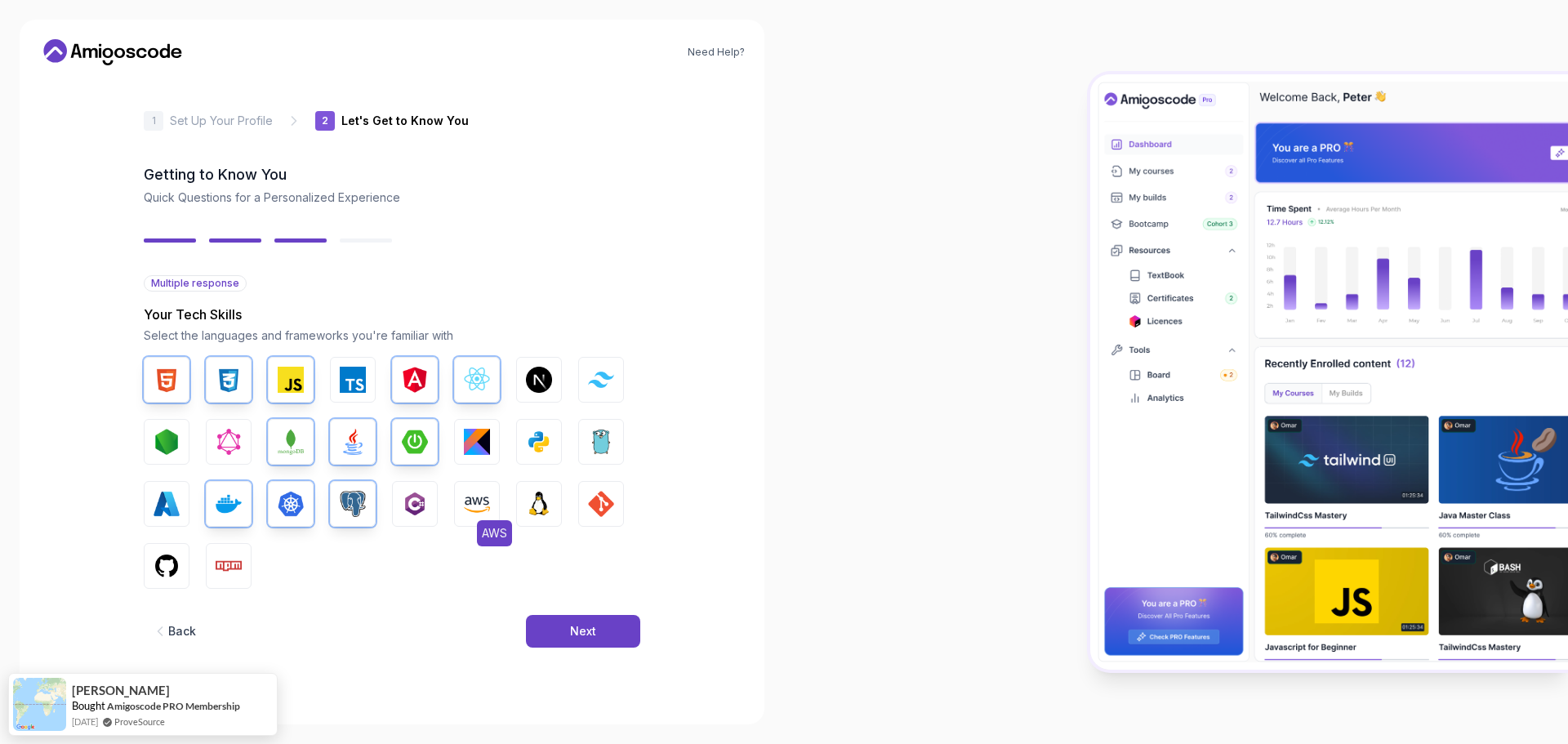
click at [477, 508] on img "button" at bounding box center [477, 504] width 26 height 26
click at [600, 512] on img "button" at bounding box center [600, 504] width 26 height 26
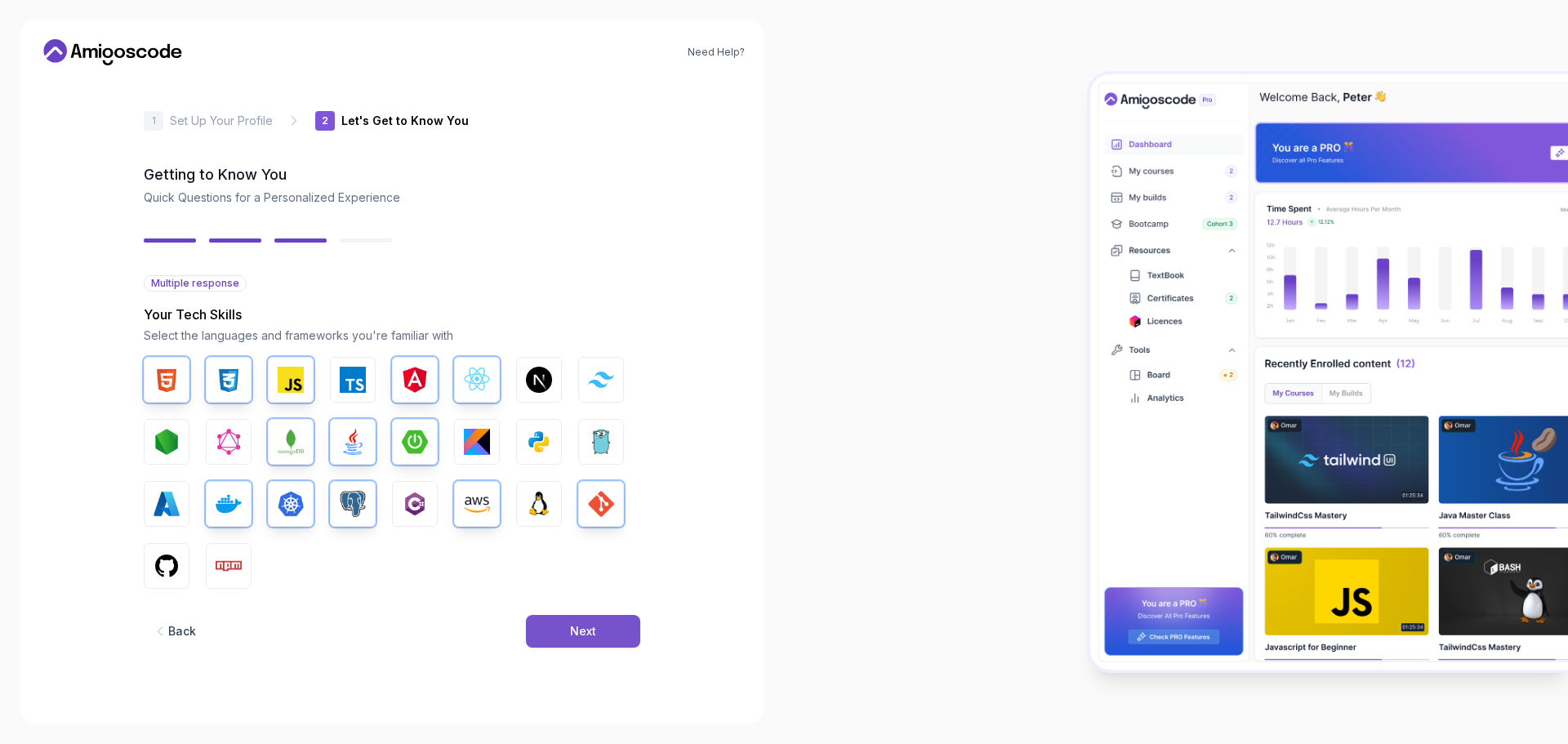
click at [580, 635] on div "Next" at bounding box center [583, 631] width 26 height 16
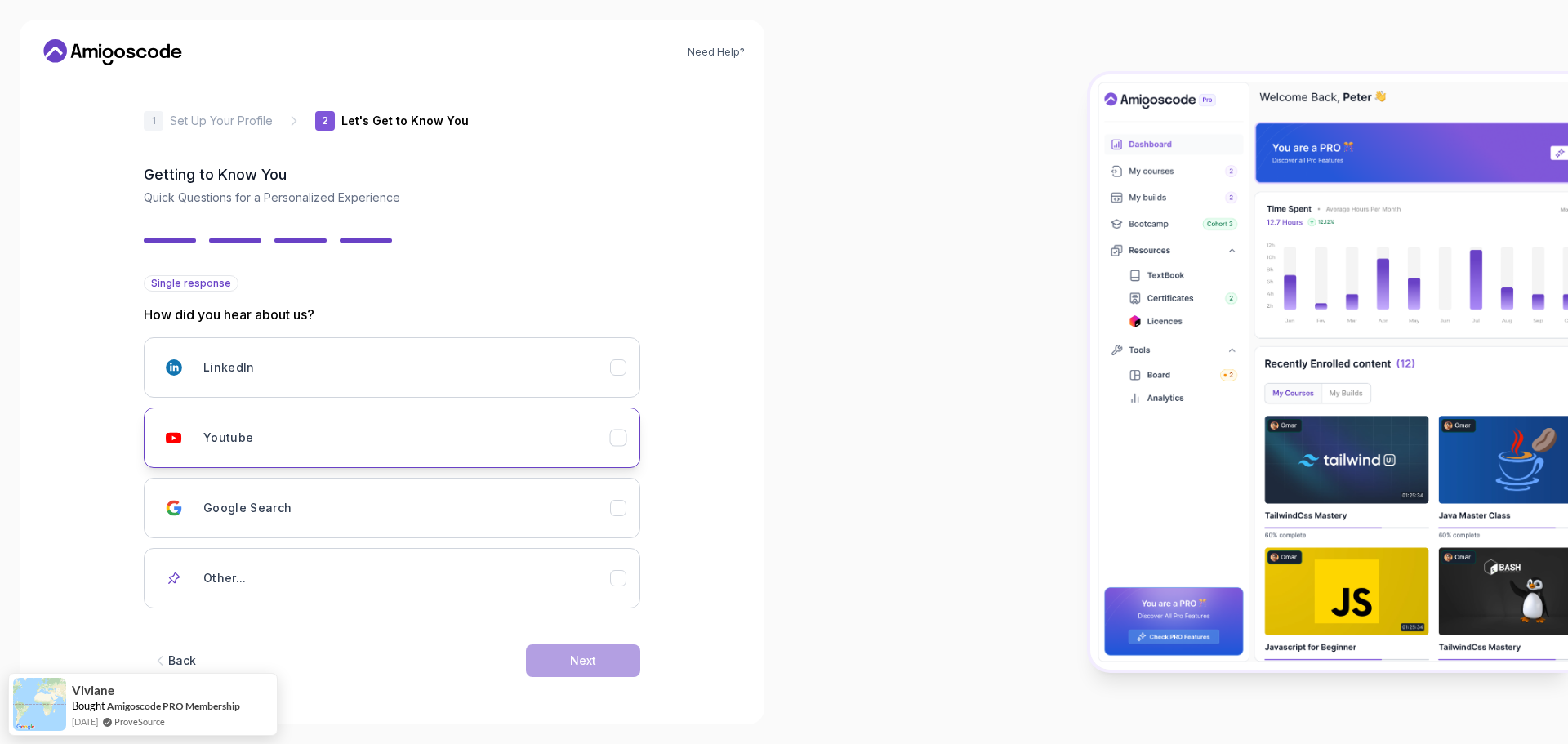
click at [626, 431] on icon "Youtube" at bounding box center [618, 439] width 15 height 15
click at [626, 372] on icon "LinkedIn" at bounding box center [618, 368] width 15 height 15
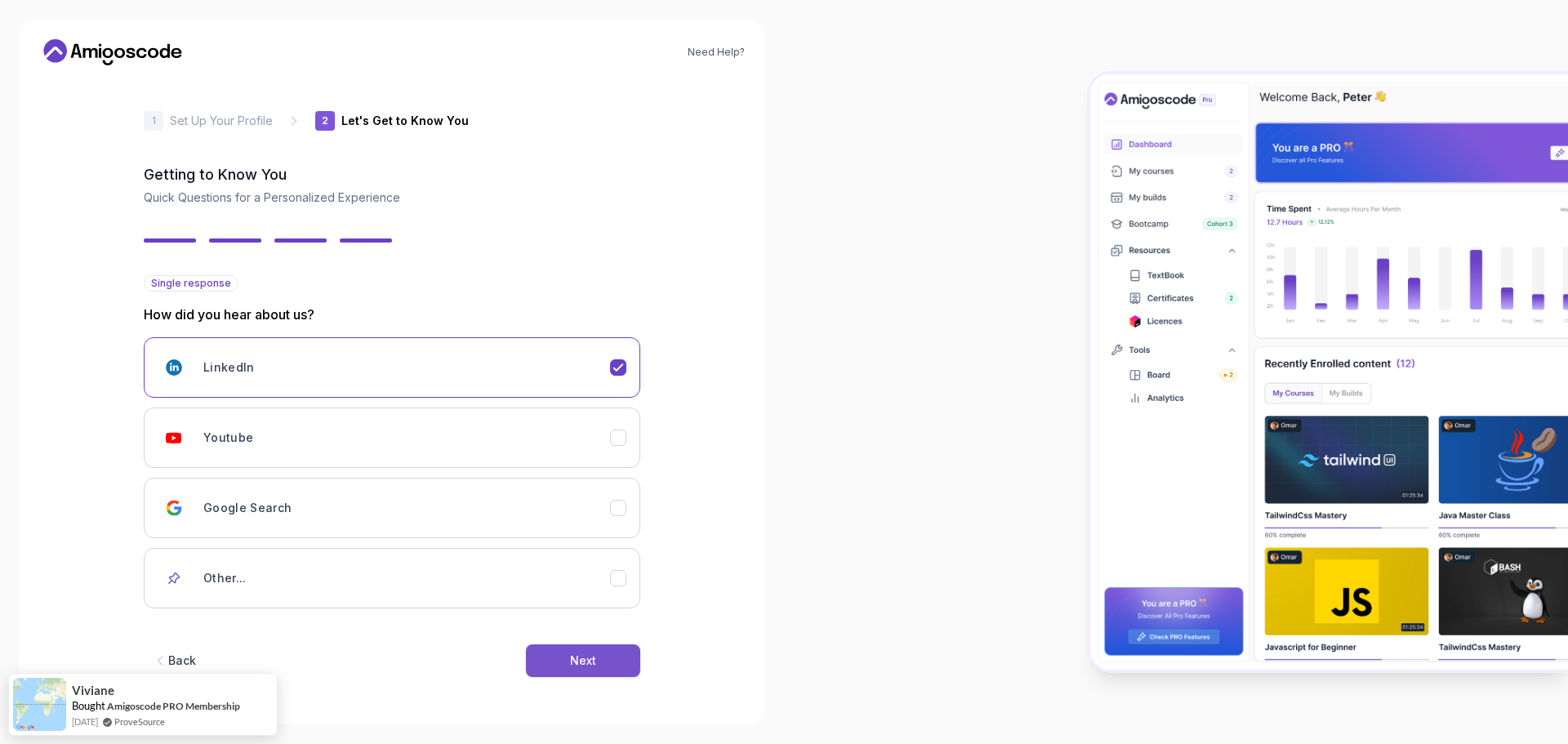
click at [593, 656] on div "Next" at bounding box center [583, 660] width 26 height 16
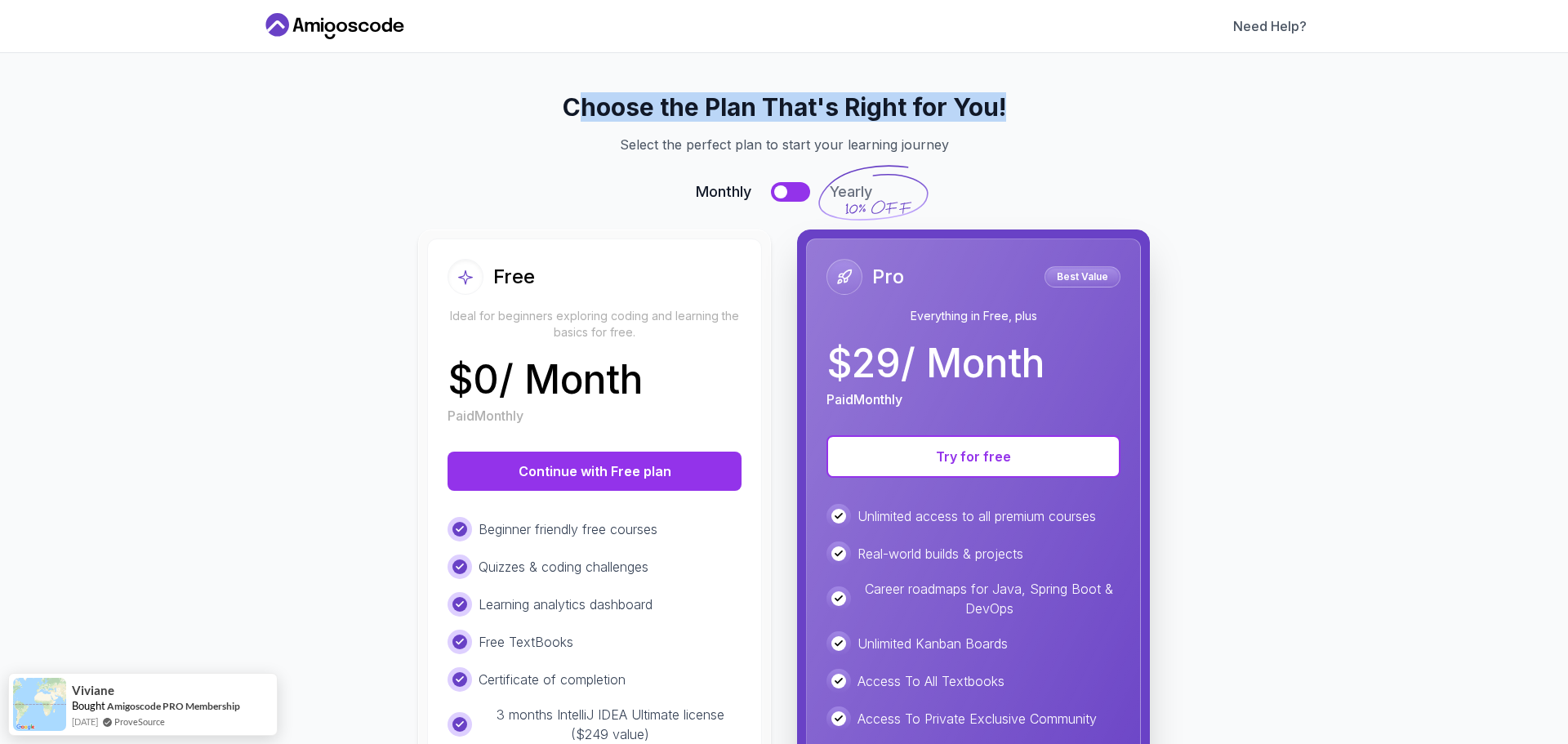
drag, startPoint x: 573, startPoint y: 110, endPoint x: 1051, endPoint y: 104, distance: 478.0
click at [1032, 104] on h2 "Choose the Plan That's Right for You!" at bounding box center [784, 107] width 1006 height 30
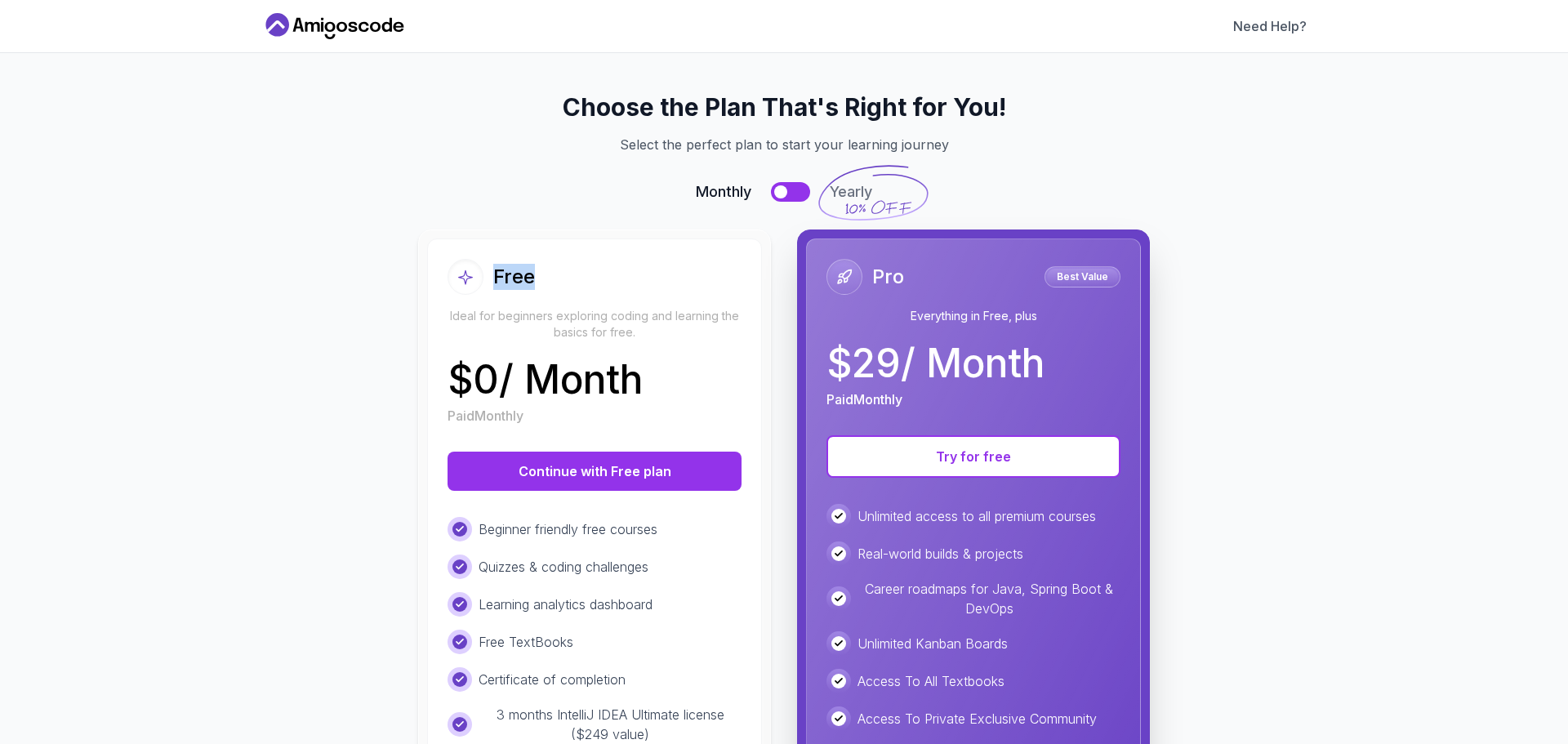
drag, startPoint x: 506, startPoint y: 280, endPoint x: 572, endPoint y: 270, distance: 66.8
click at [572, 270] on div "Free" at bounding box center [594, 277] width 294 height 36
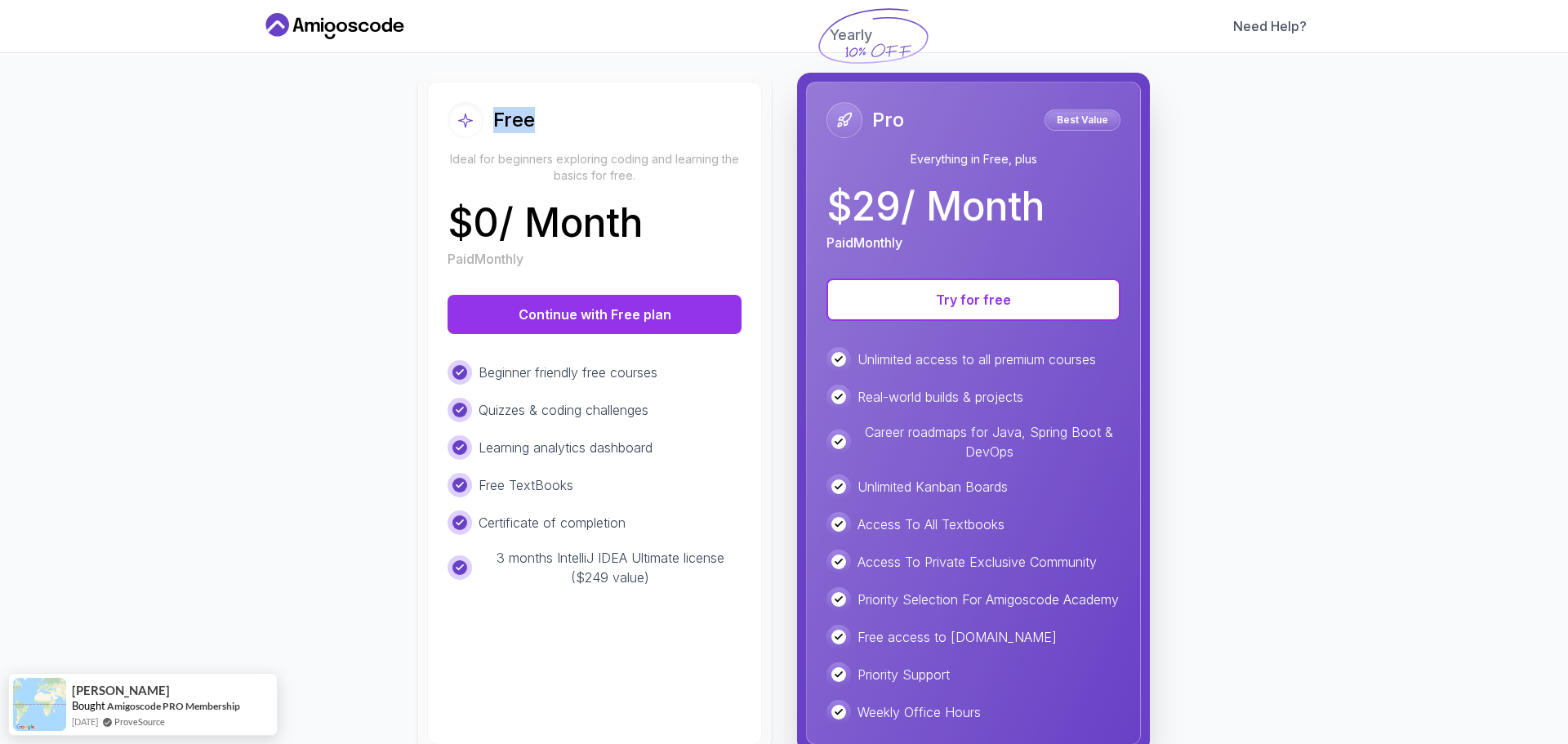
scroll to position [164, 0]
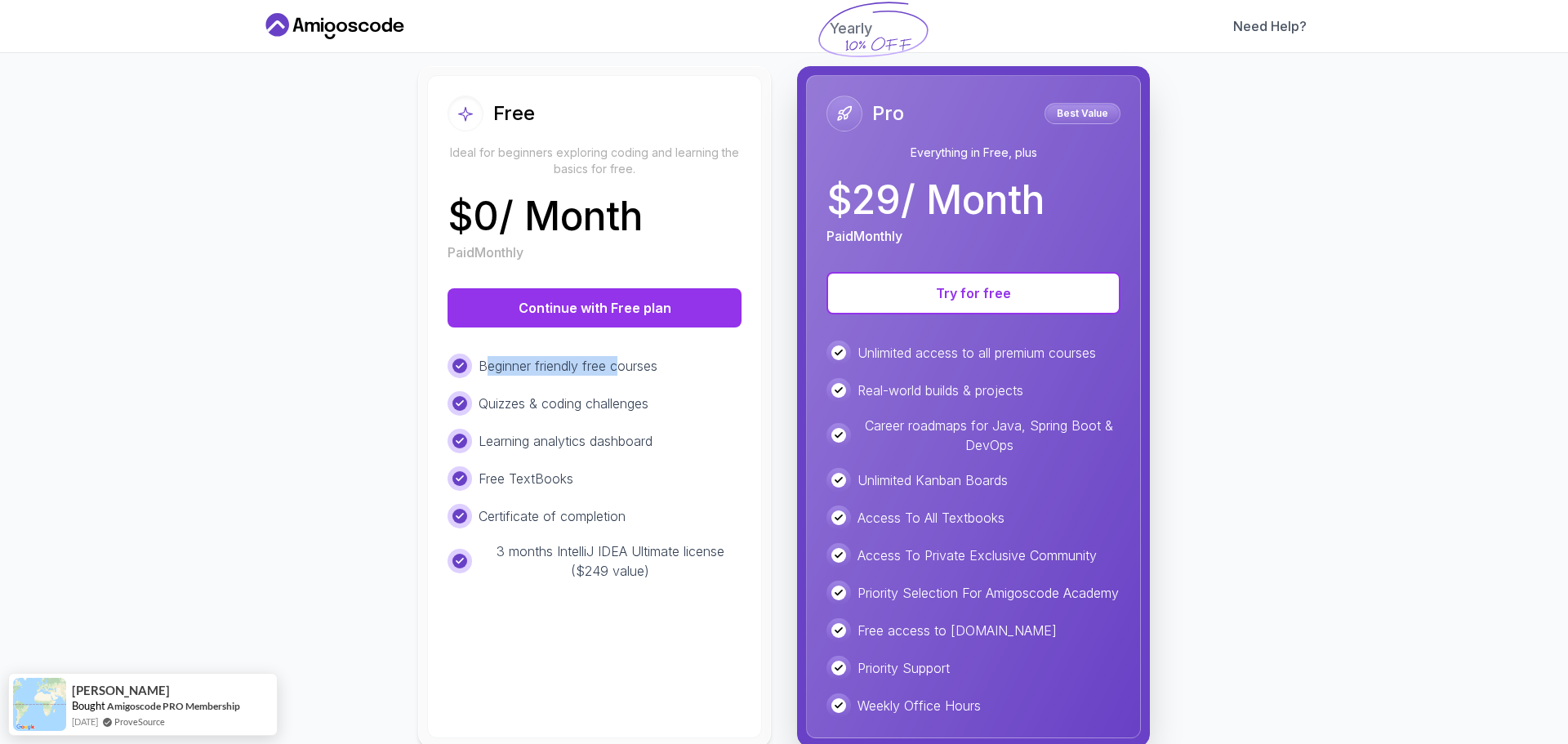
drag, startPoint x: 483, startPoint y: 363, endPoint x: 615, endPoint y: 363, distance: 132.0
click at [615, 363] on p "Beginner friendly free courses" at bounding box center [567, 366] width 179 height 20
drag, startPoint x: 507, startPoint y: 401, endPoint x: 597, endPoint y: 395, distance: 90.2
click at [597, 395] on p "Quizzes & coding challenges" at bounding box center [563, 403] width 170 height 20
drag, startPoint x: 535, startPoint y: 552, endPoint x: 652, endPoint y: 578, distance: 119.9
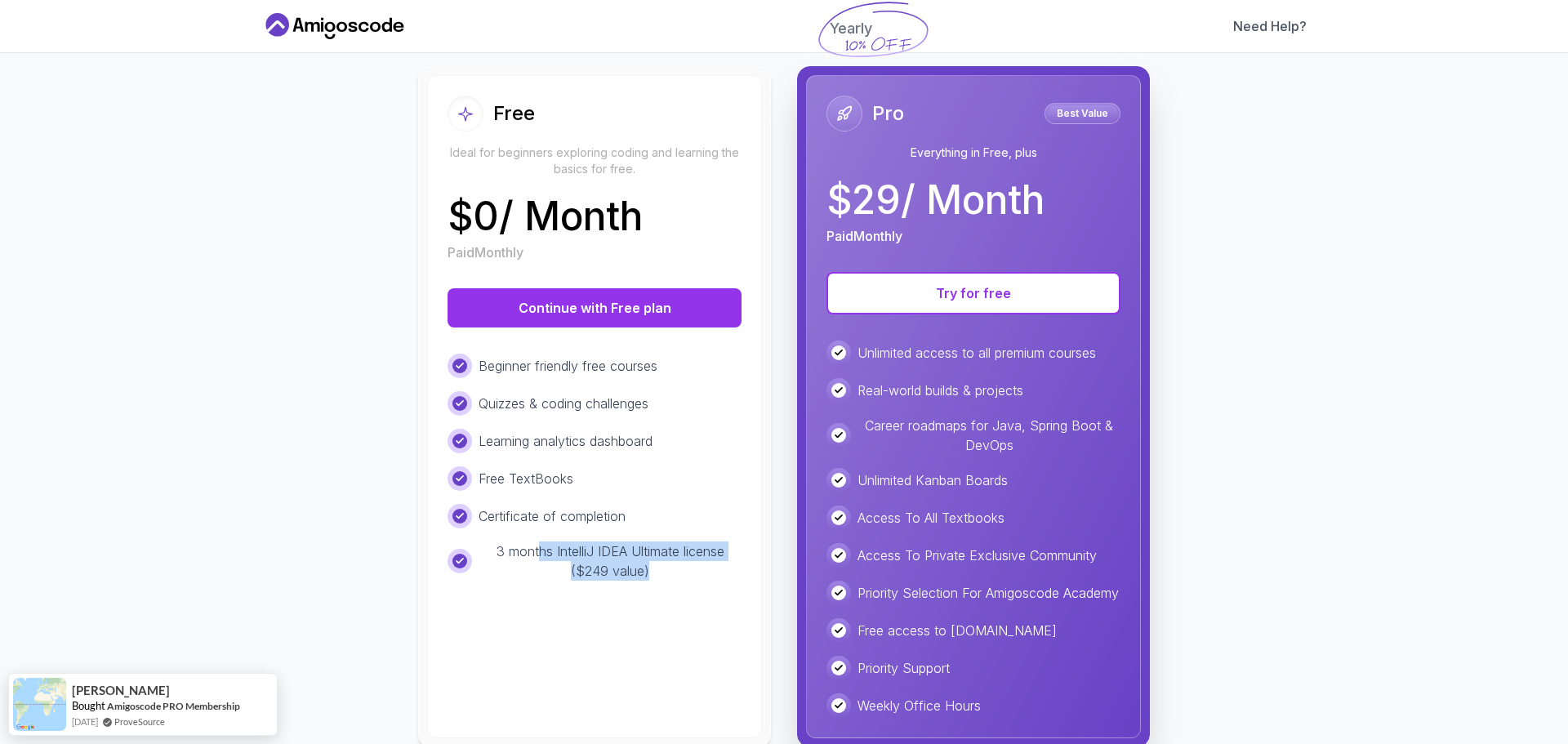
click at [652, 578] on p "3 months IntelliJ IDEA Ultimate license ($249 value)" at bounding box center [610, 562] width 263 height 39
click at [667, 486] on div "Free TextBooks" at bounding box center [594, 478] width 294 height 25
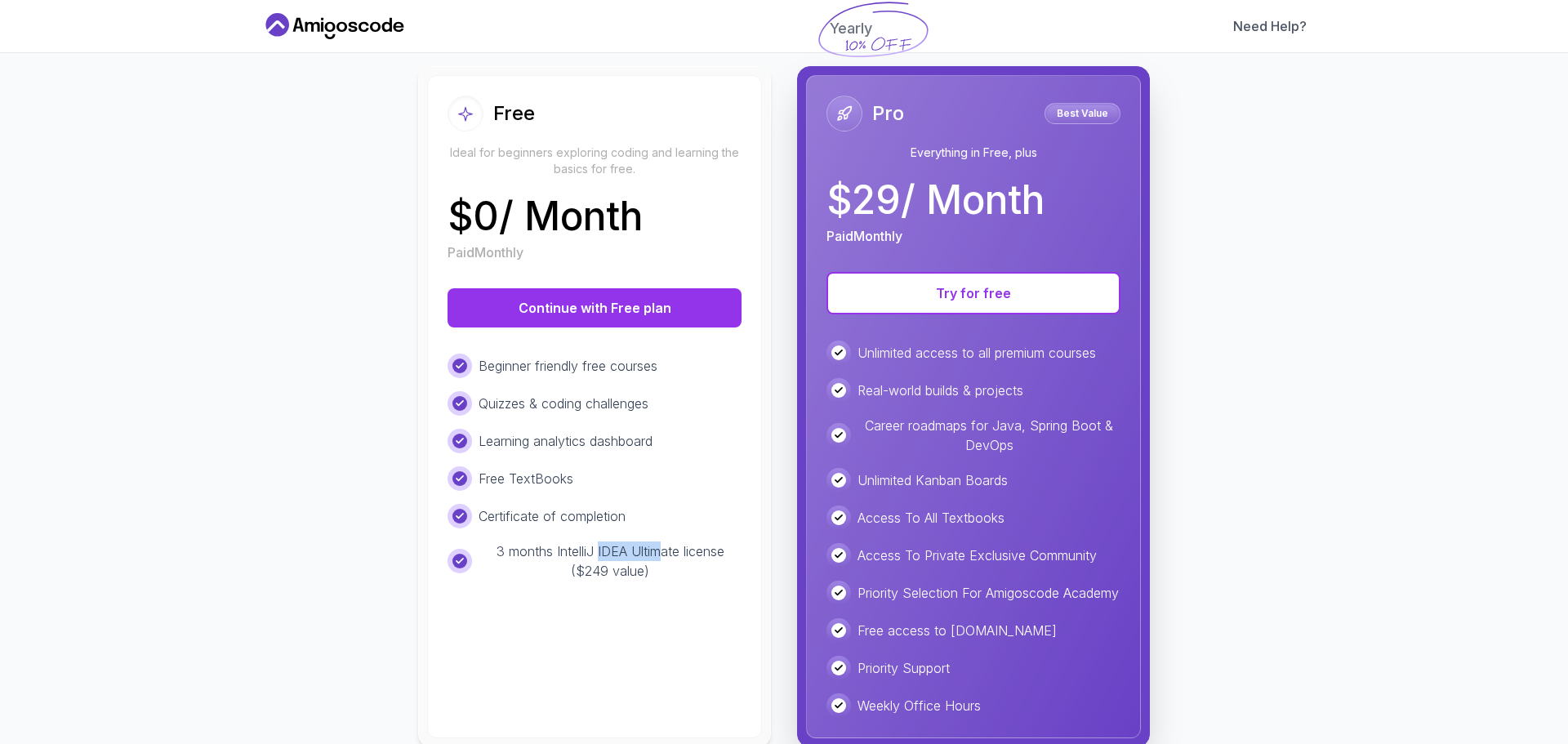
drag, startPoint x: 603, startPoint y: 549, endPoint x: 658, endPoint y: 544, distance: 55.2
click at [658, 544] on p "3 months IntelliJ IDEA Ultimate license ($249 value)" at bounding box center [610, 562] width 263 height 39
click at [656, 563] on p "3 months IntelliJ IDEA Ultimate license ($249 value)" at bounding box center [610, 562] width 263 height 39
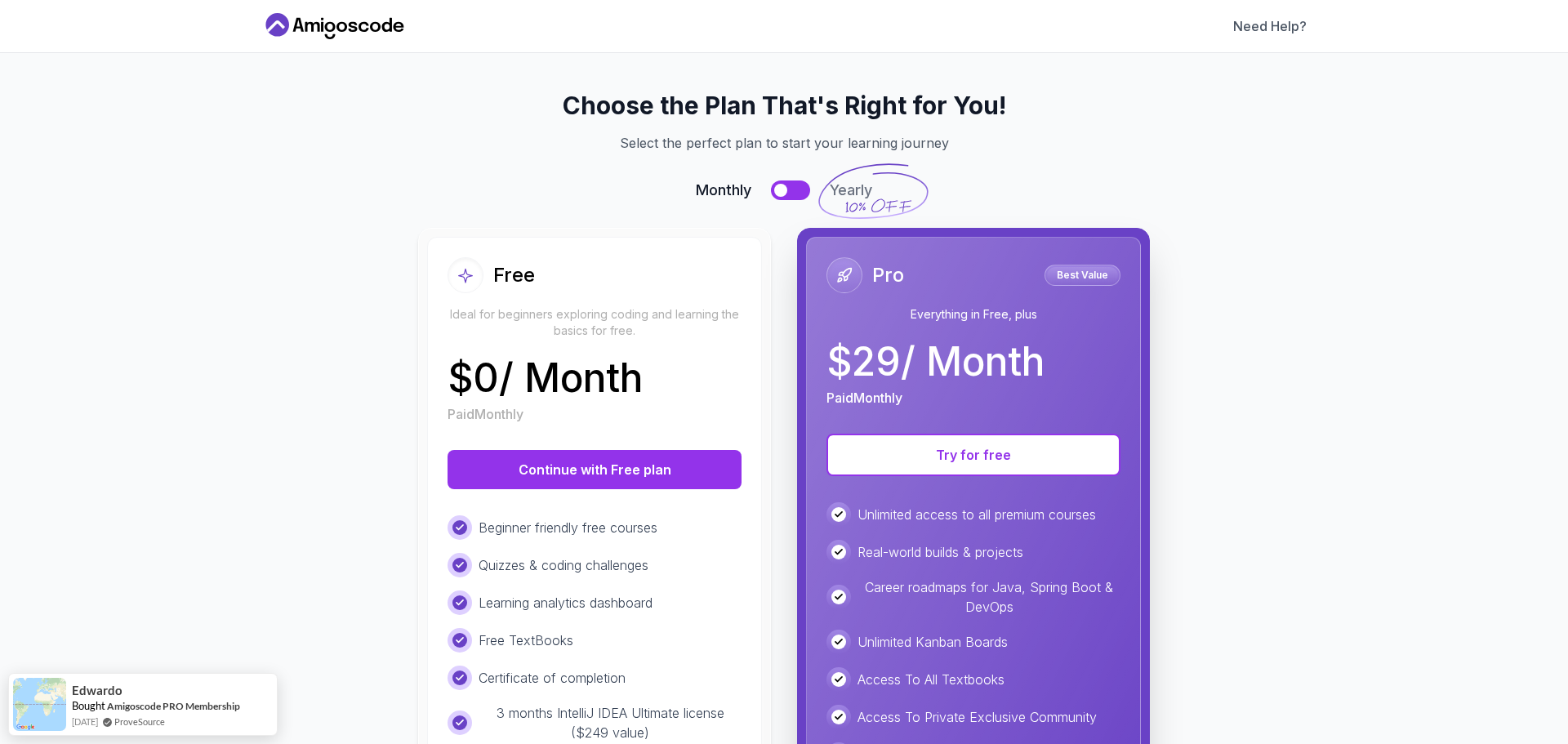
scroll to position [0, 0]
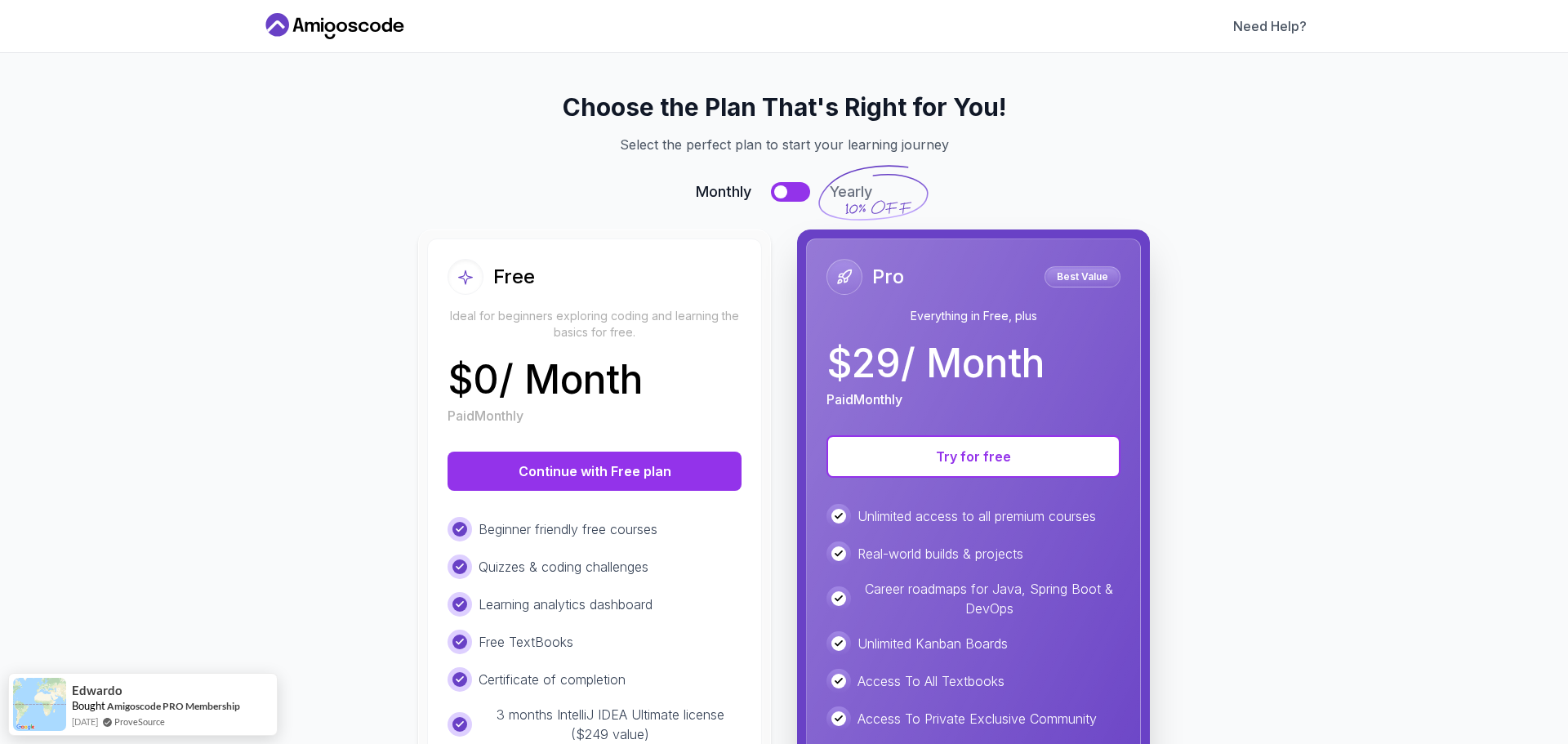
click at [786, 194] on button at bounding box center [790, 192] width 39 height 20
click at [784, 192] on button at bounding box center [790, 192] width 39 height 20
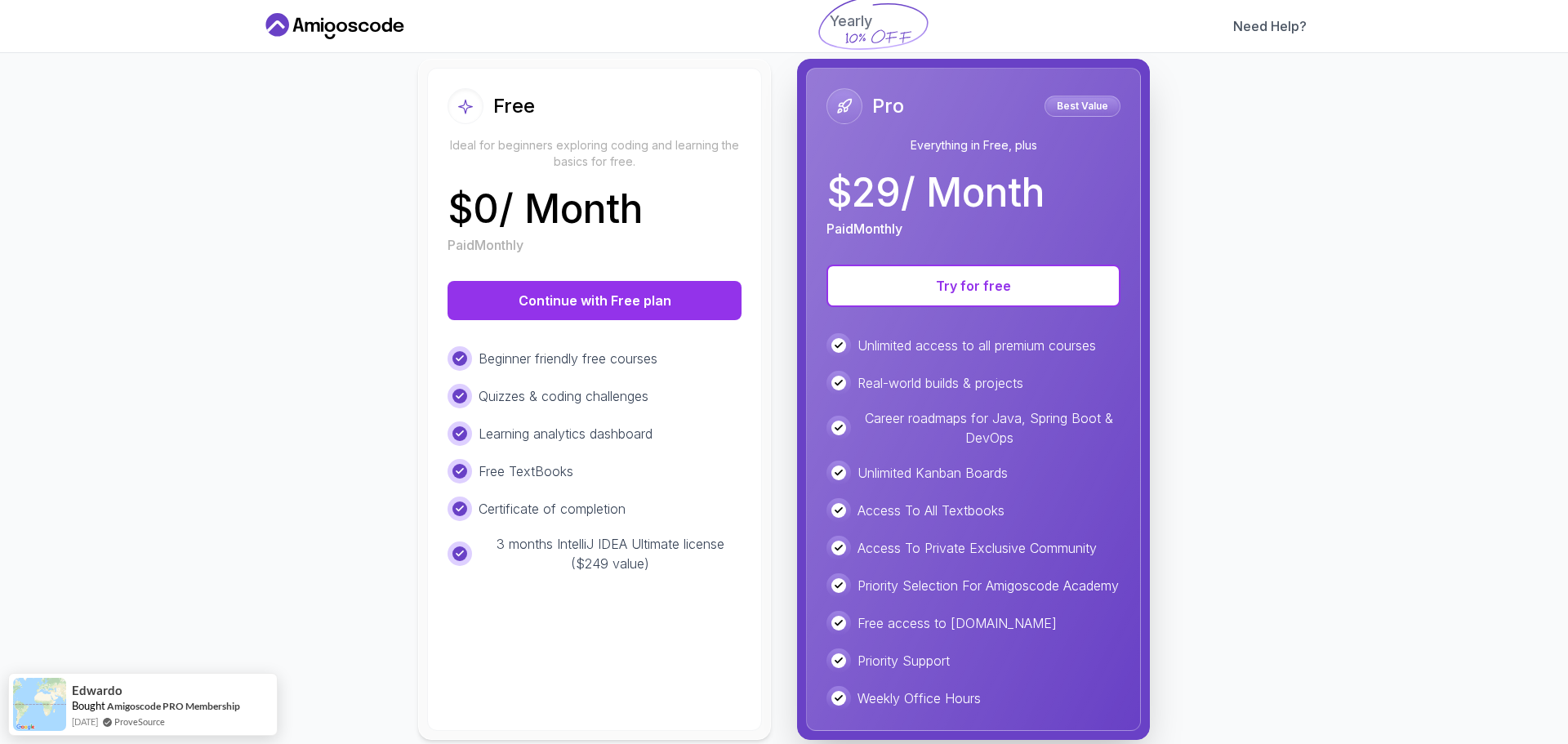
scroll to position [221, 0]
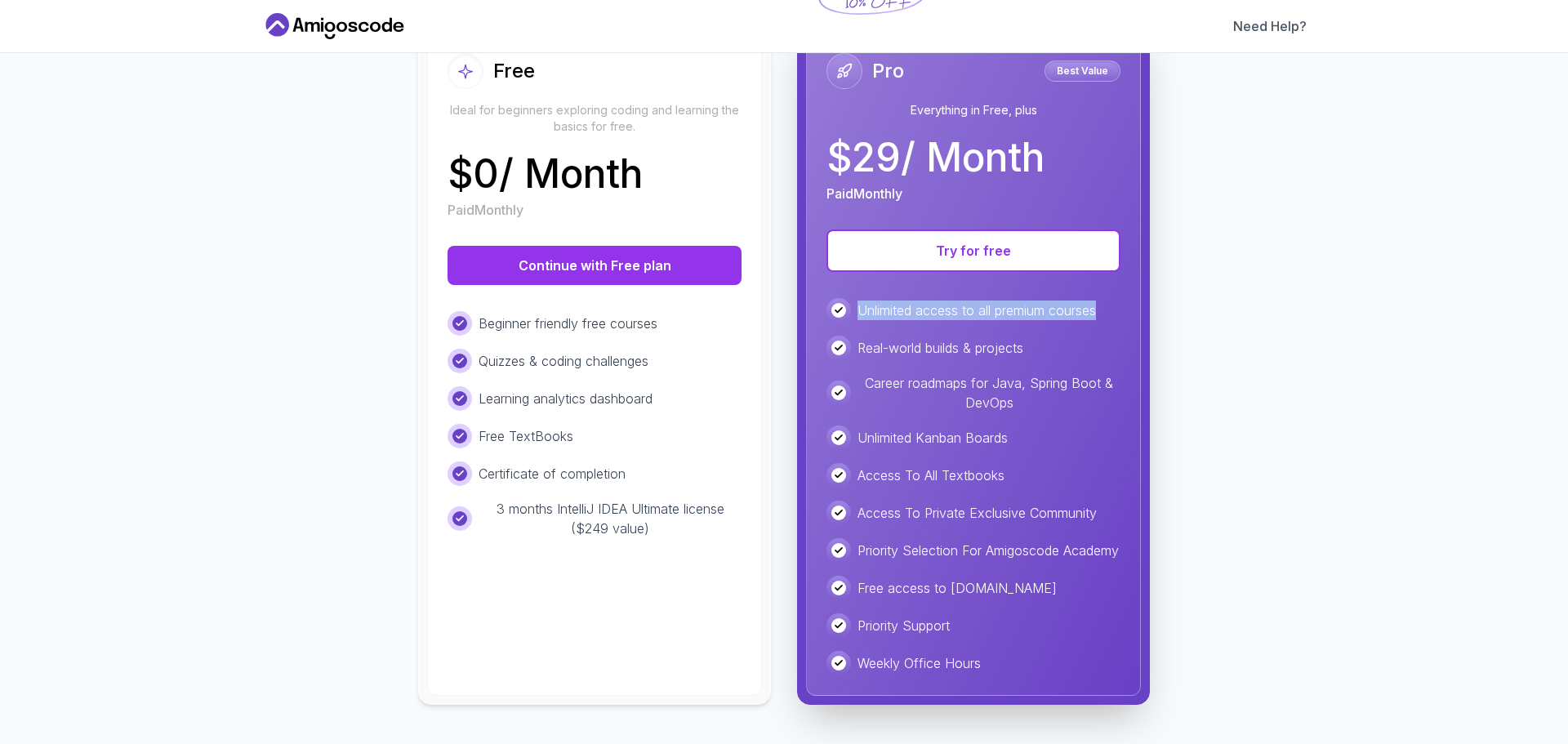
drag, startPoint x: 890, startPoint y: 296, endPoint x: 1110, endPoint y: 287, distance: 220.2
click at [1110, 299] on div "Unlimited access to all premium courses" at bounding box center [974, 310] width 294 height 25
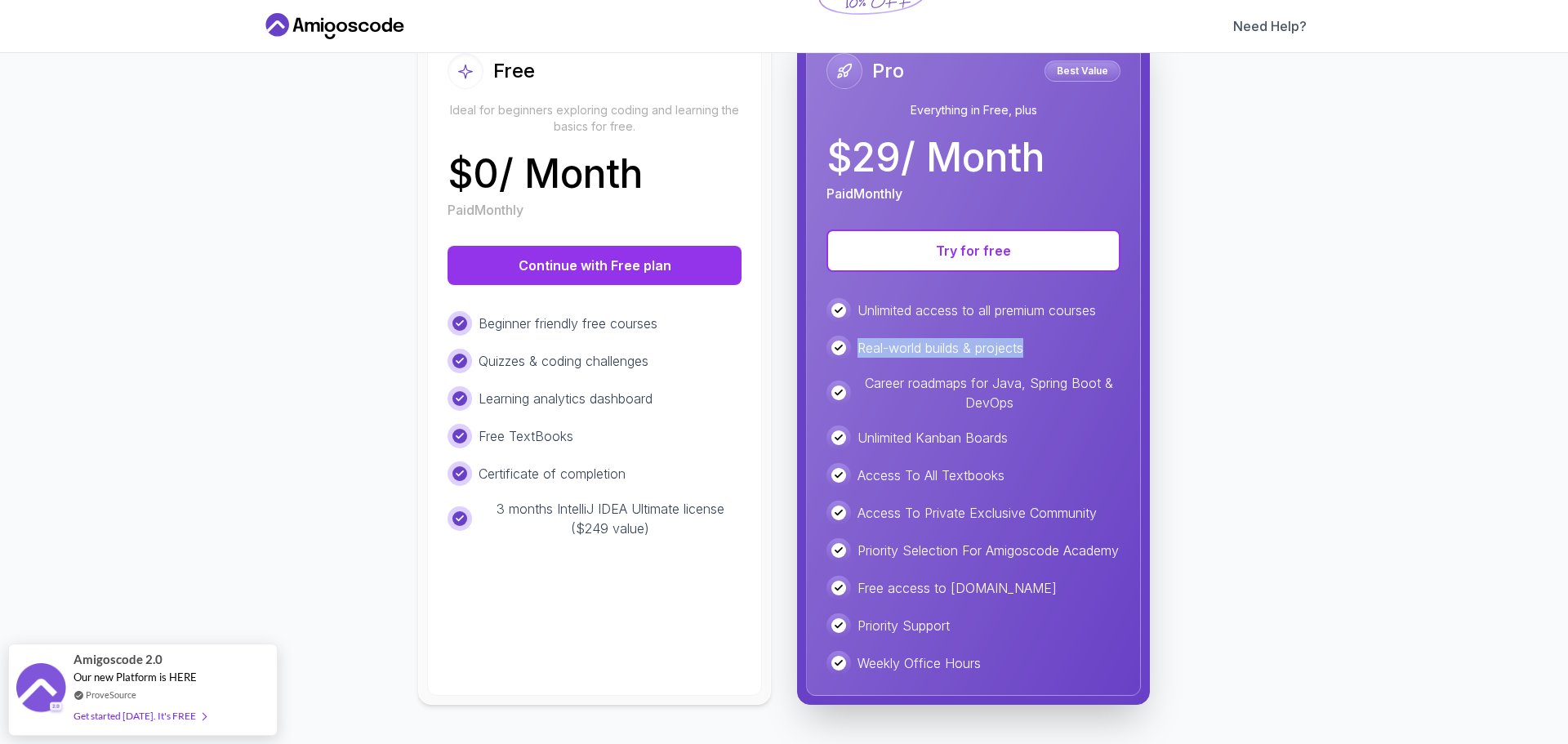
drag, startPoint x: 849, startPoint y: 327, endPoint x: 1053, endPoint y: 322, distance: 204.1
click at [1053, 336] on div "Real-world builds & projects" at bounding box center [974, 348] width 294 height 25
click at [1051, 433] on div "Unlimited Kanban Boards" at bounding box center [974, 438] width 294 height 25
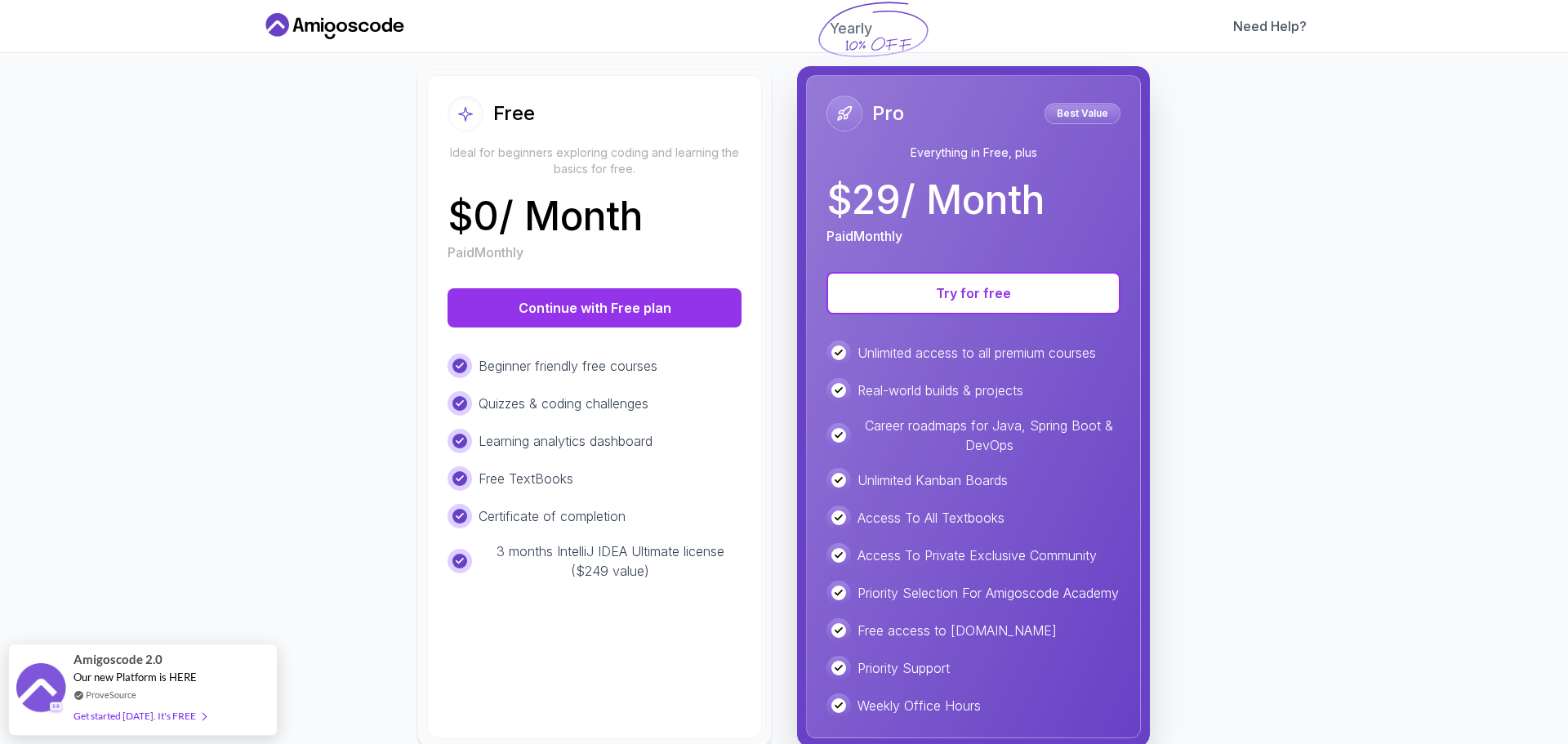
scroll to position [57, 0]
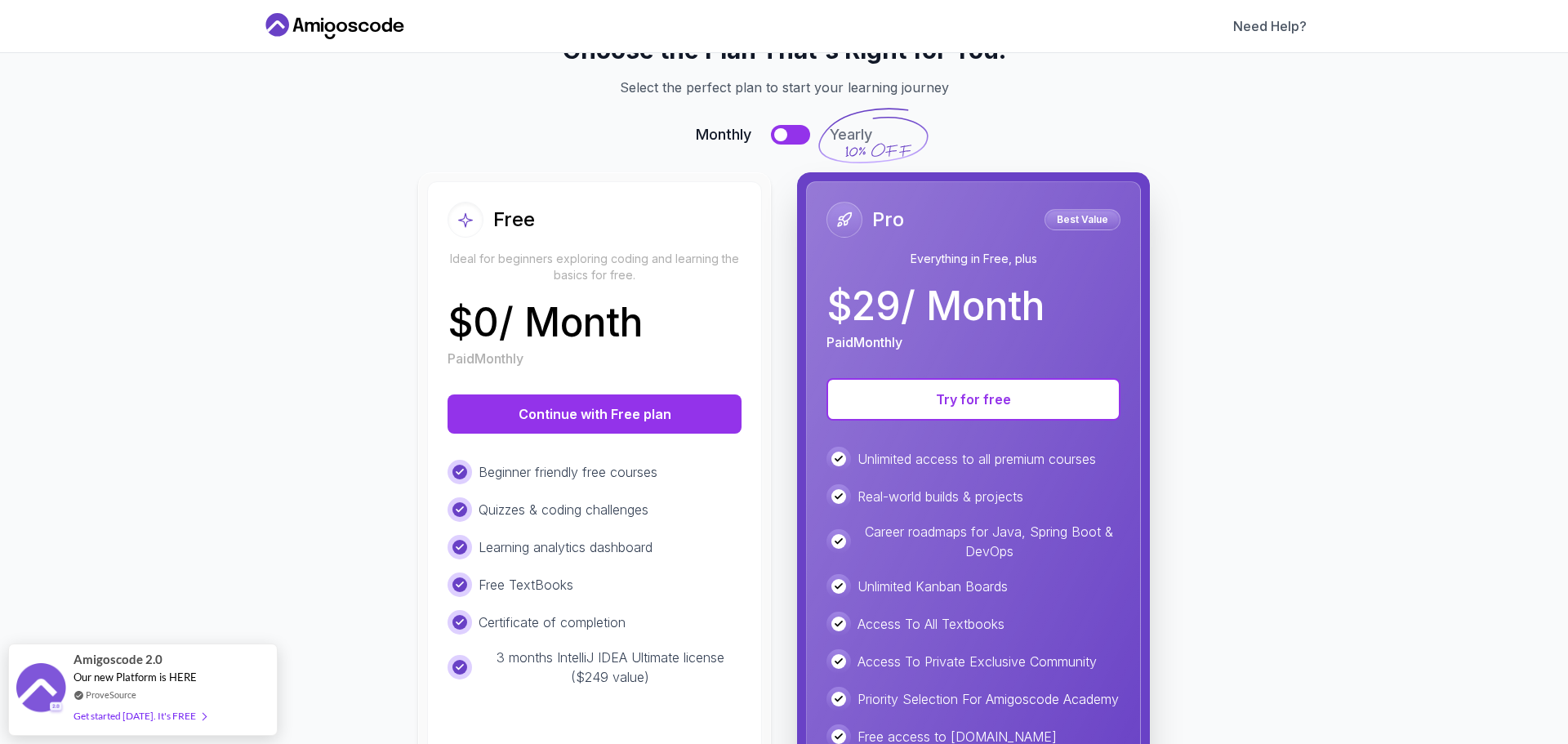
click at [793, 137] on button at bounding box center [790, 134] width 39 height 20
click at [794, 136] on div at bounding box center [800, 134] width 13 height 13
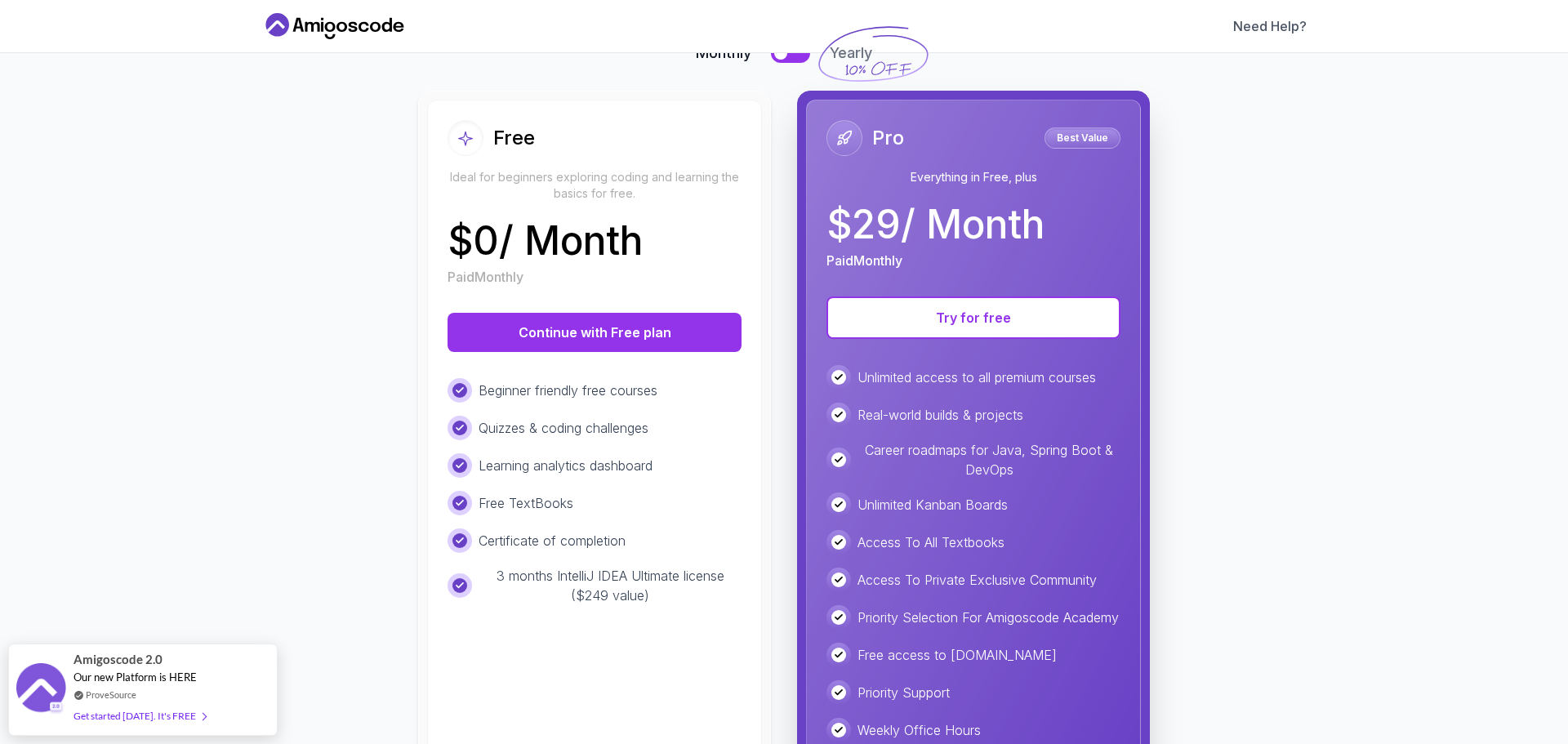
scroll to position [221, 0]
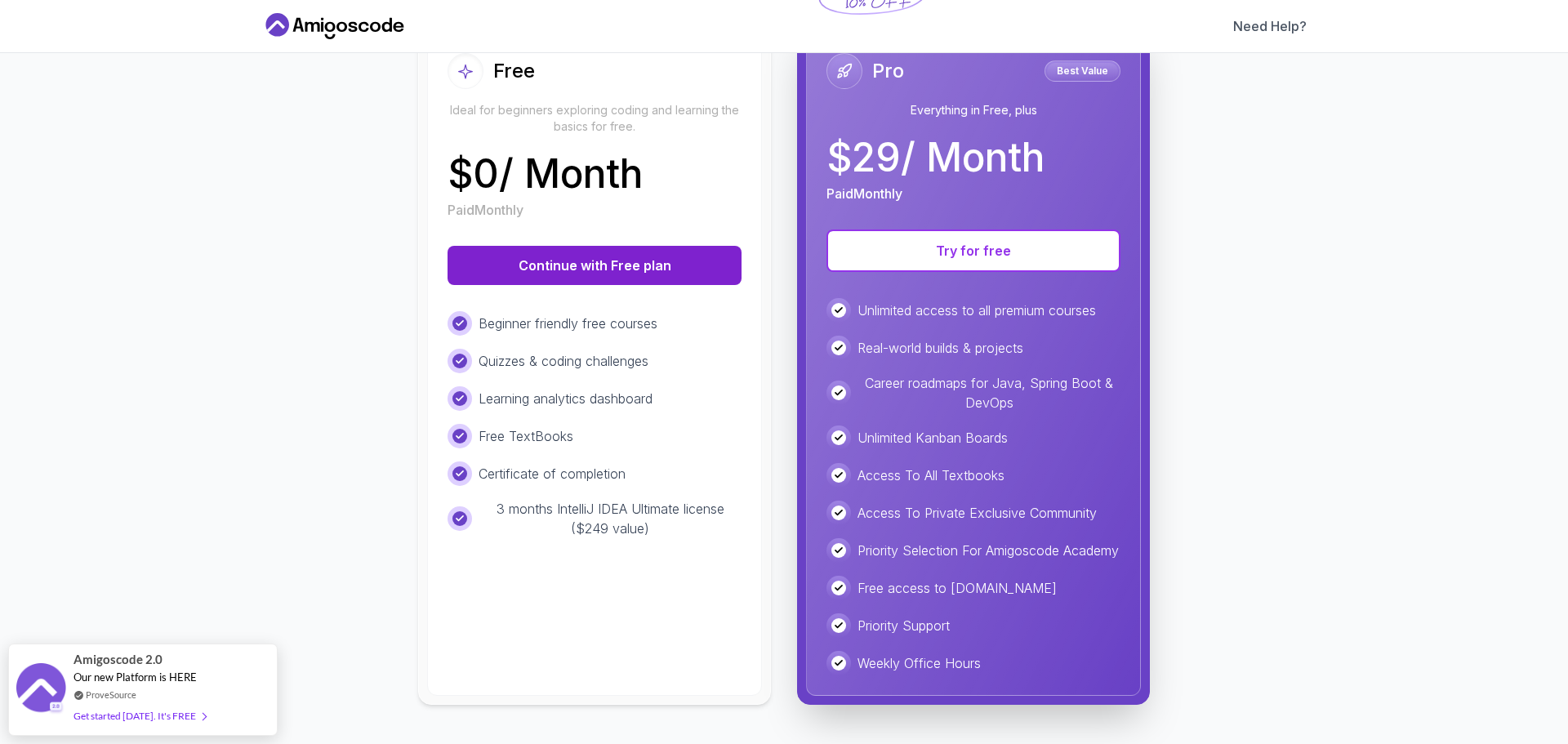
click at [575, 246] on button "Continue with Free plan" at bounding box center [594, 266] width 294 height 39
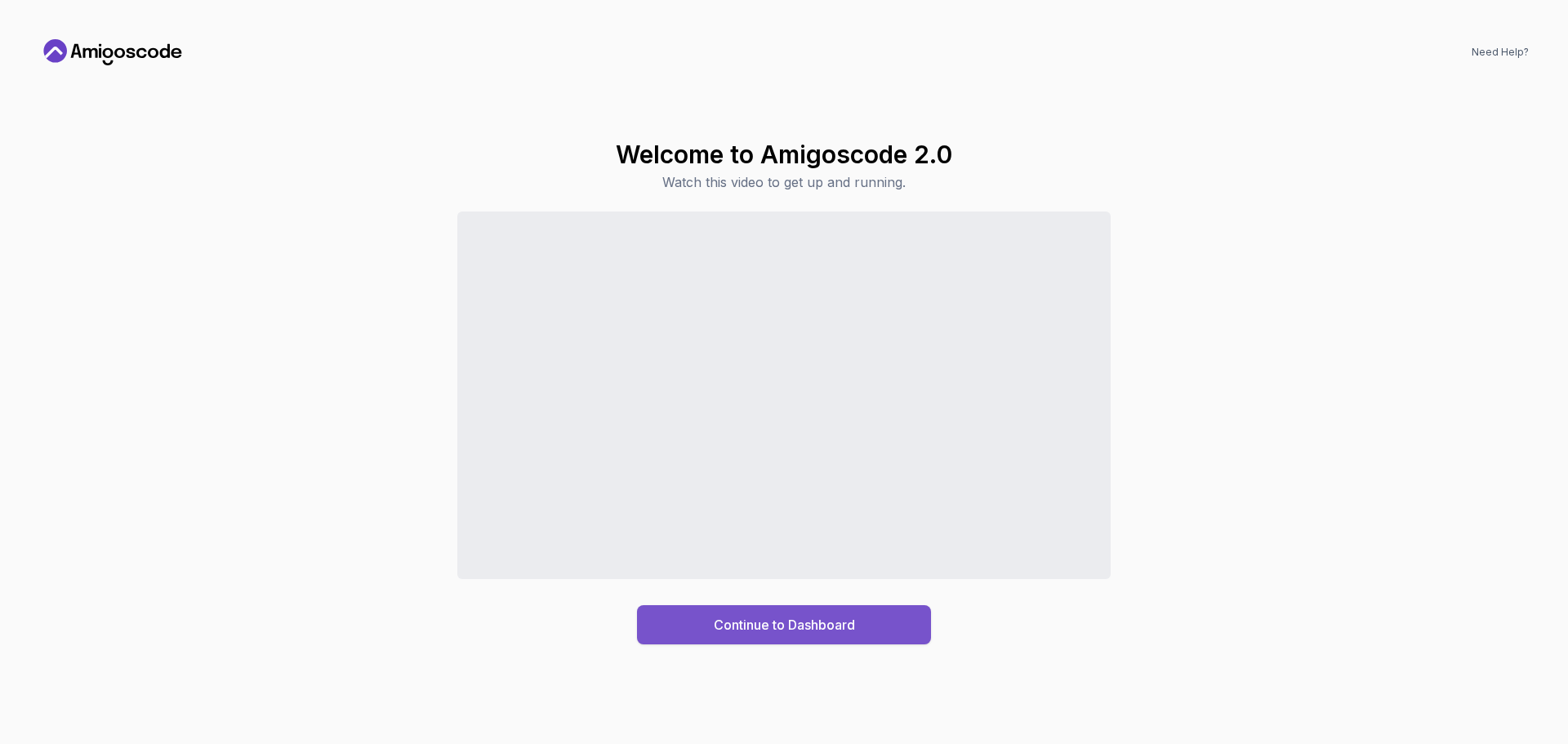
click at [665, 629] on button "Continue to Dashboard" at bounding box center [784, 625] width 294 height 39
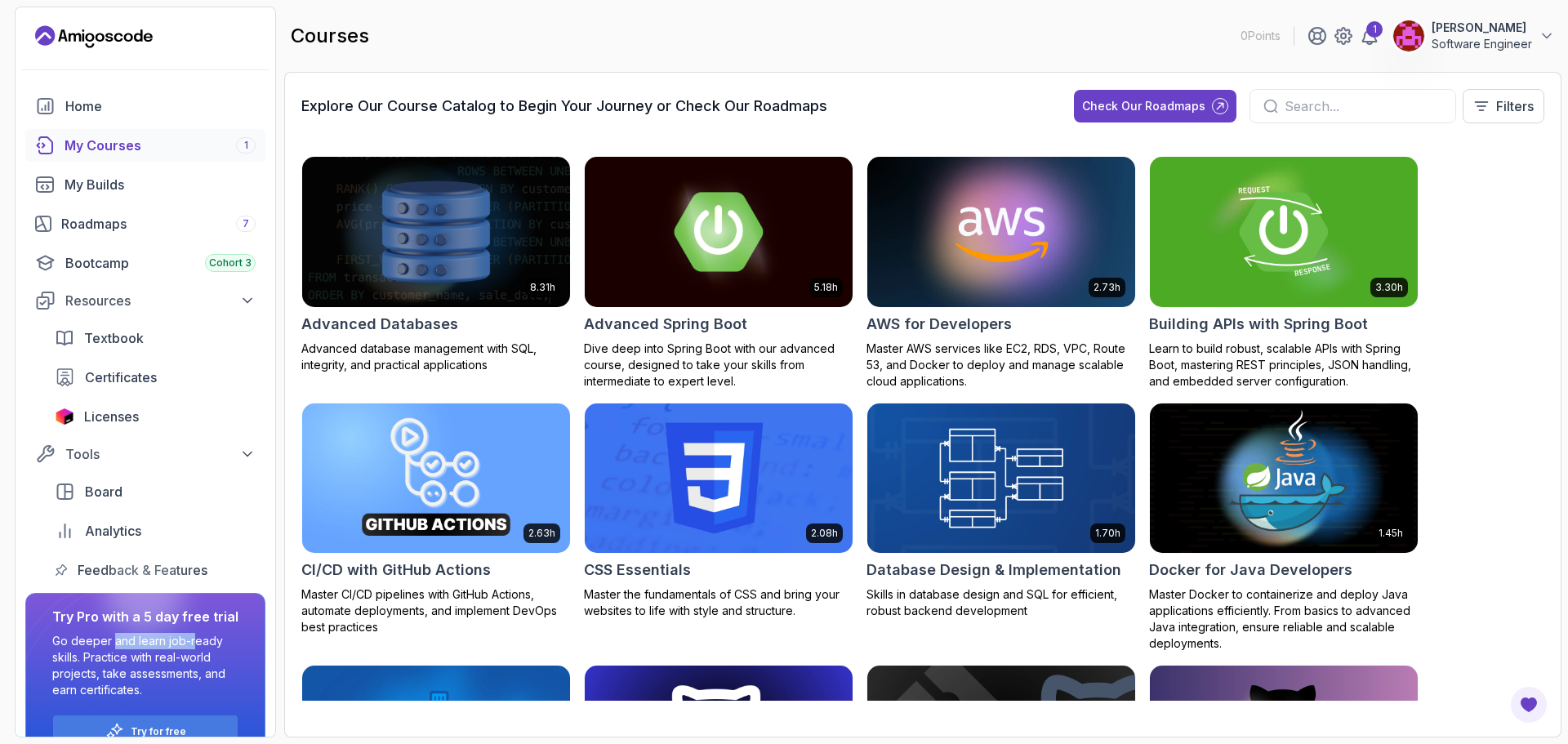
drag, startPoint x: 114, startPoint y: 641, endPoint x: 193, endPoint y: 641, distance: 79.0
click at [193, 641] on p "Go deeper and learn job-ready skills. Practice with real-world projects, take a…" at bounding box center [146, 665] width 187 height 65
click at [195, 670] on p "Go deeper and learn job-ready skills. Practice with real-world projects, take a…" at bounding box center [146, 665] width 187 height 65
drag, startPoint x: 437, startPoint y: 100, endPoint x: 582, endPoint y: 100, distance: 145.0
click at [579, 99] on h3 "Explore Our Course Catalog to Begin Your Journey or Check Our Roadmaps" at bounding box center [564, 106] width 526 height 23
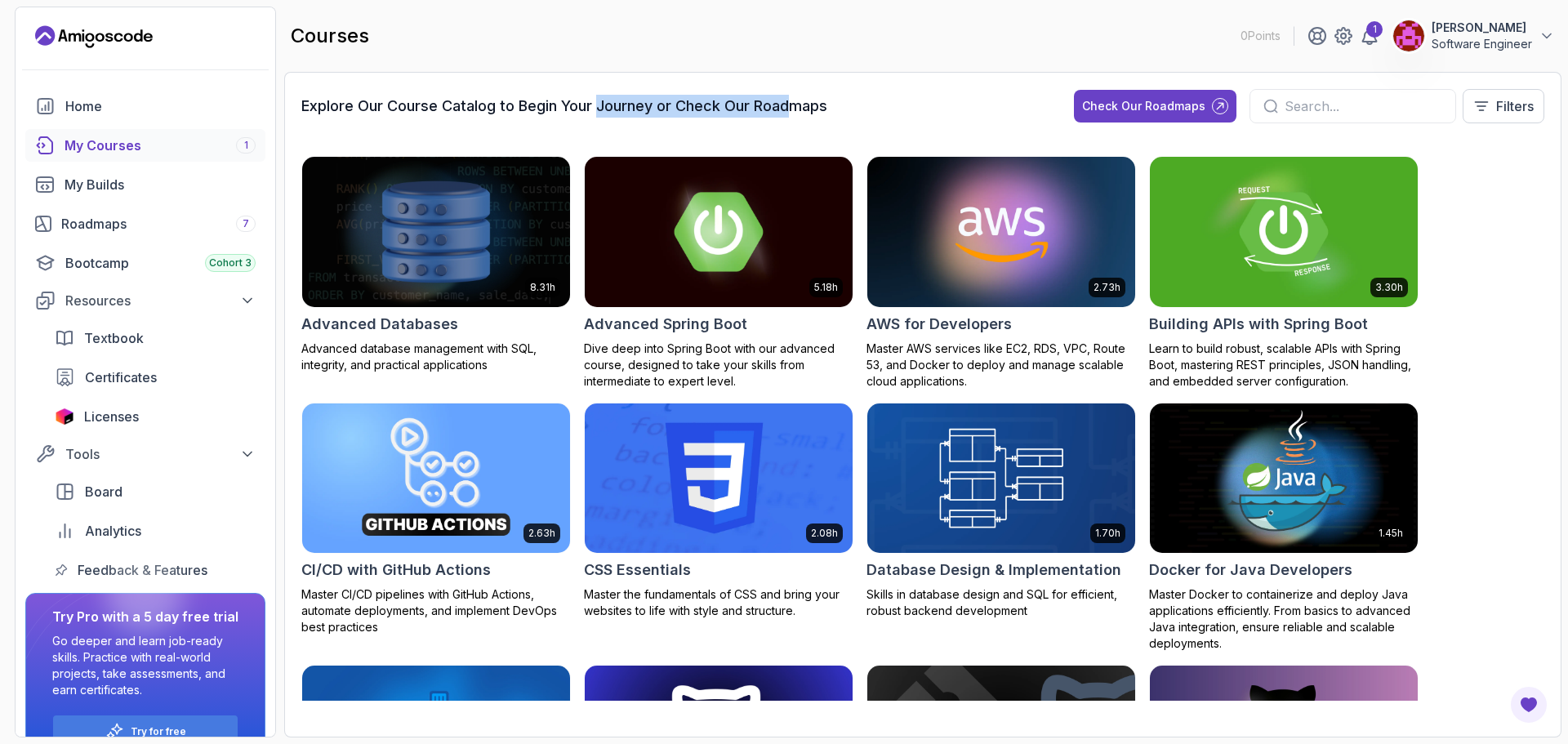
drag, startPoint x: 642, startPoint y: 105, endPoint x: 797, endPoint y: 106, distance: 155.0
click at [797, 106] on h3 "Explore Our Course Catalog to Begin Your Journey or Check Our Roadmaps" at bounding box center [564, 106] width 526 height 23
click at [1527, 115] on p "Filters" at bounding box center [1515, 106] width 37 height 20
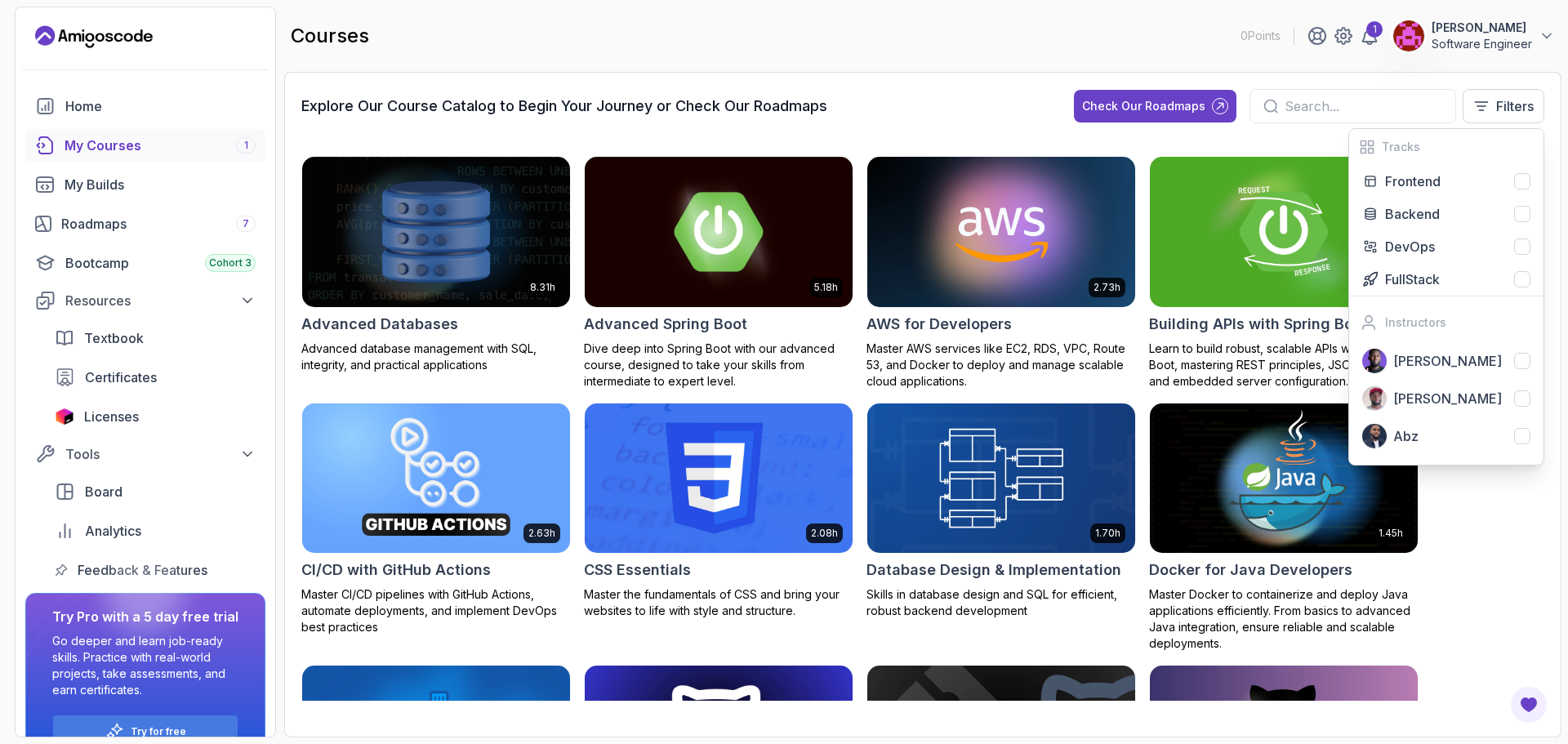
click at [963, 98] on div "Explore Our Course Catalog to Begin Your Journey or Check Our Roadmaps Check Ou…" at bounding box center [923, 113] width 1243 height 48
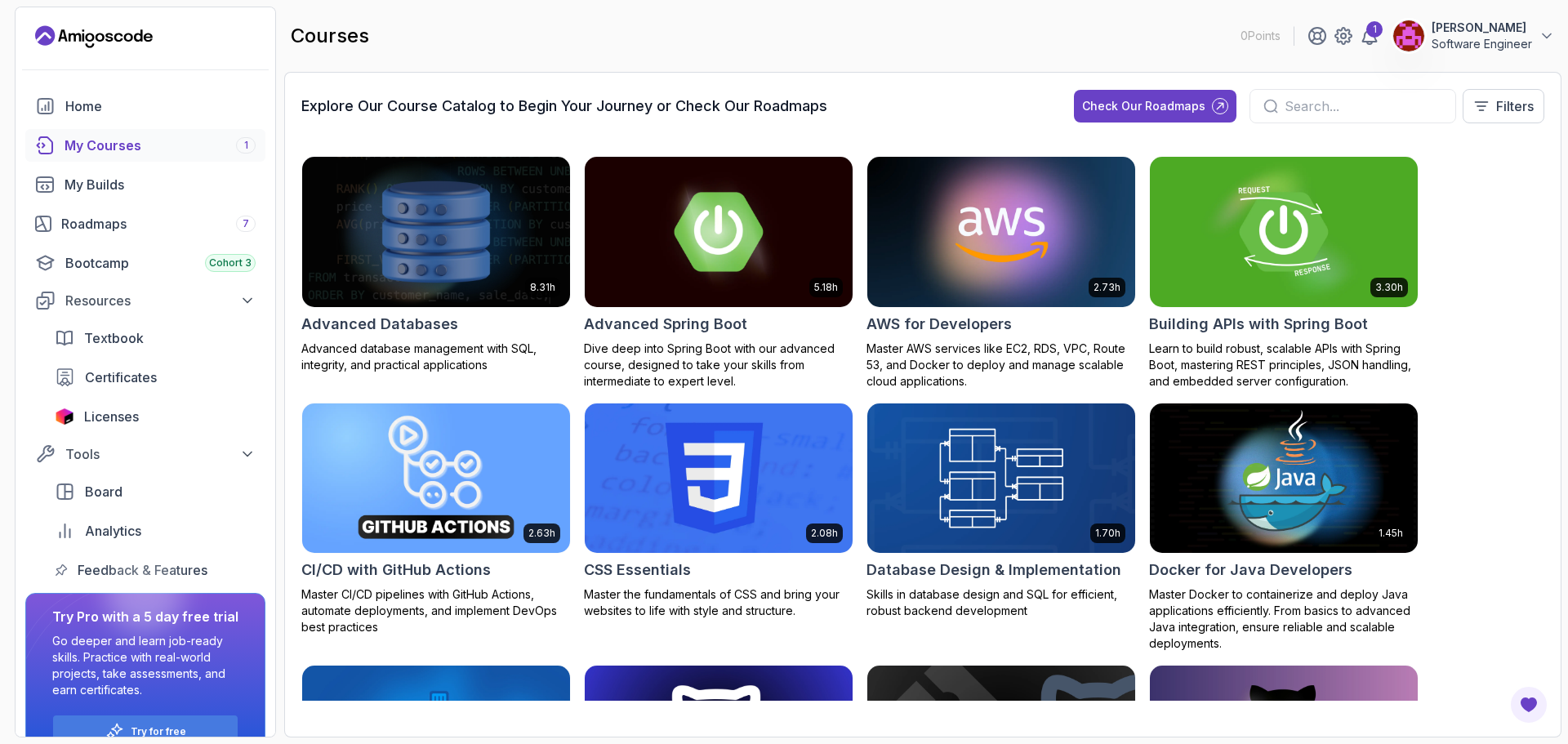
click at [494, 489] on img at bounding box center [436, 478] width 281 height 158
click at [1493, 119] on button "Filters" at bounding box center [1504, 106] width 81 height 34
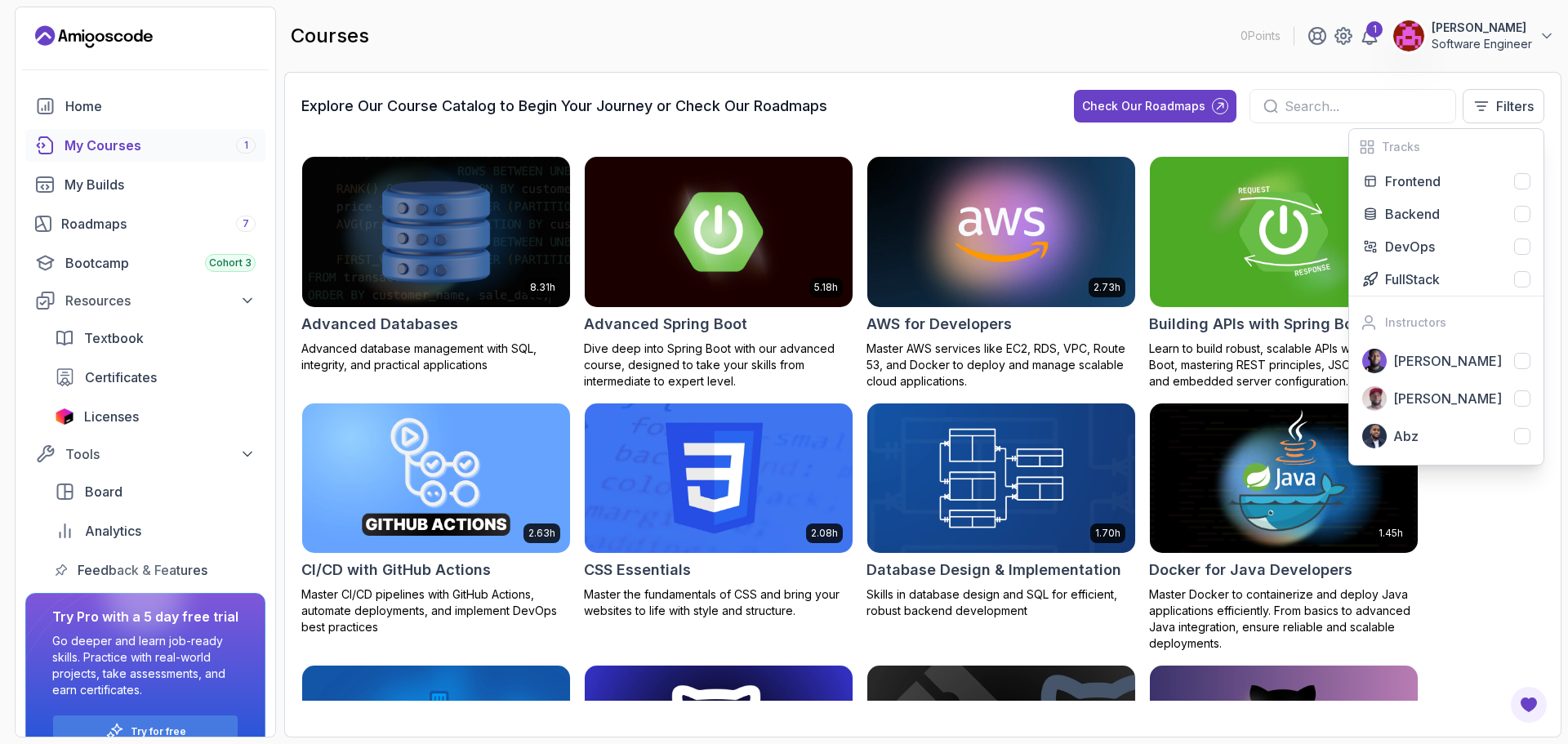
click at [1506, 542] on div "8.31h Advanced Databases Advanced database management with SQL, integrity, and …" at bounding box center [923, 428] width 1243 height 545
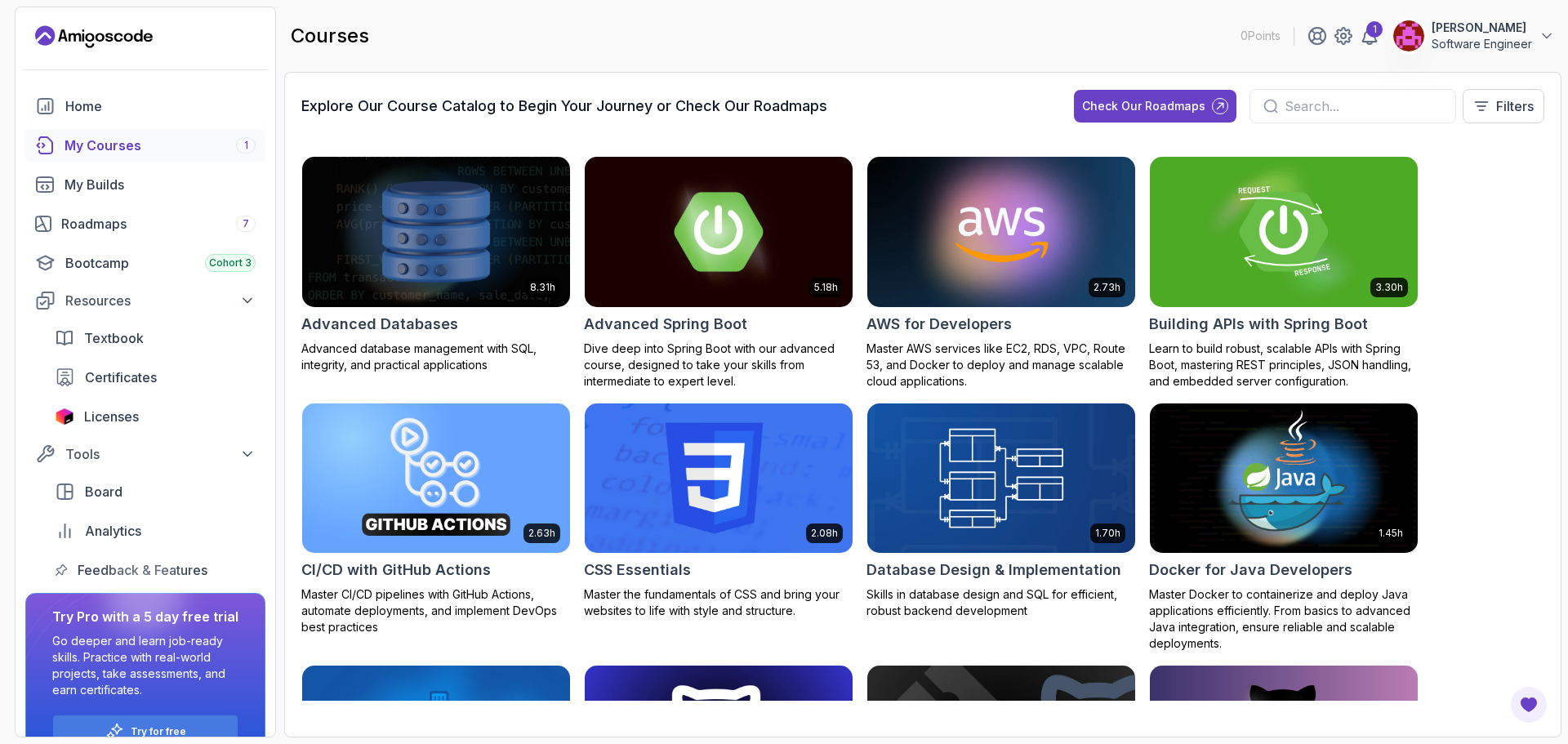
click at [126, 146] on div "My Courses 1" at bounding box center [159, 145] width 191 height 20
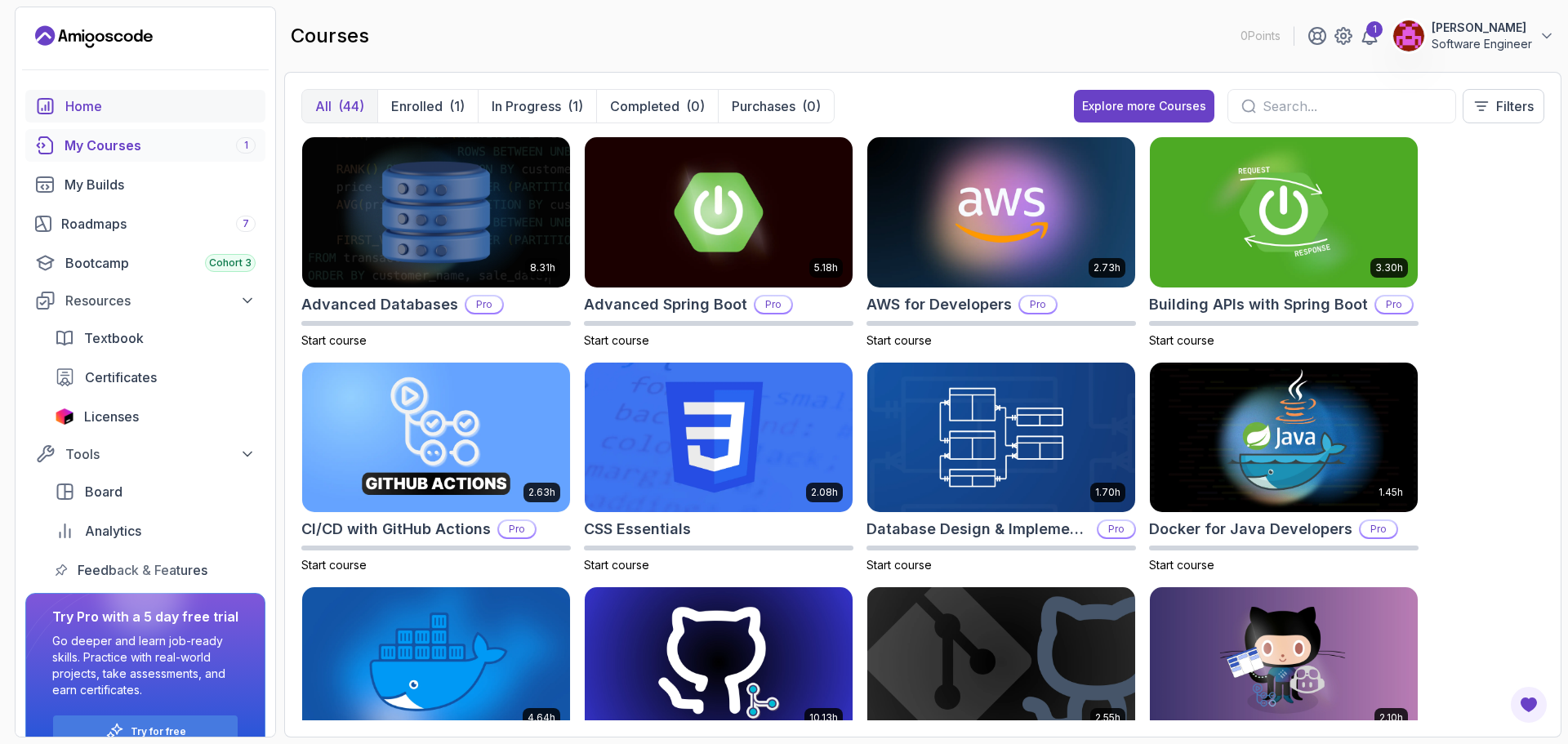
click at [127, 98] on div "Home" at bounding box center [160, 106] width 190 height 20
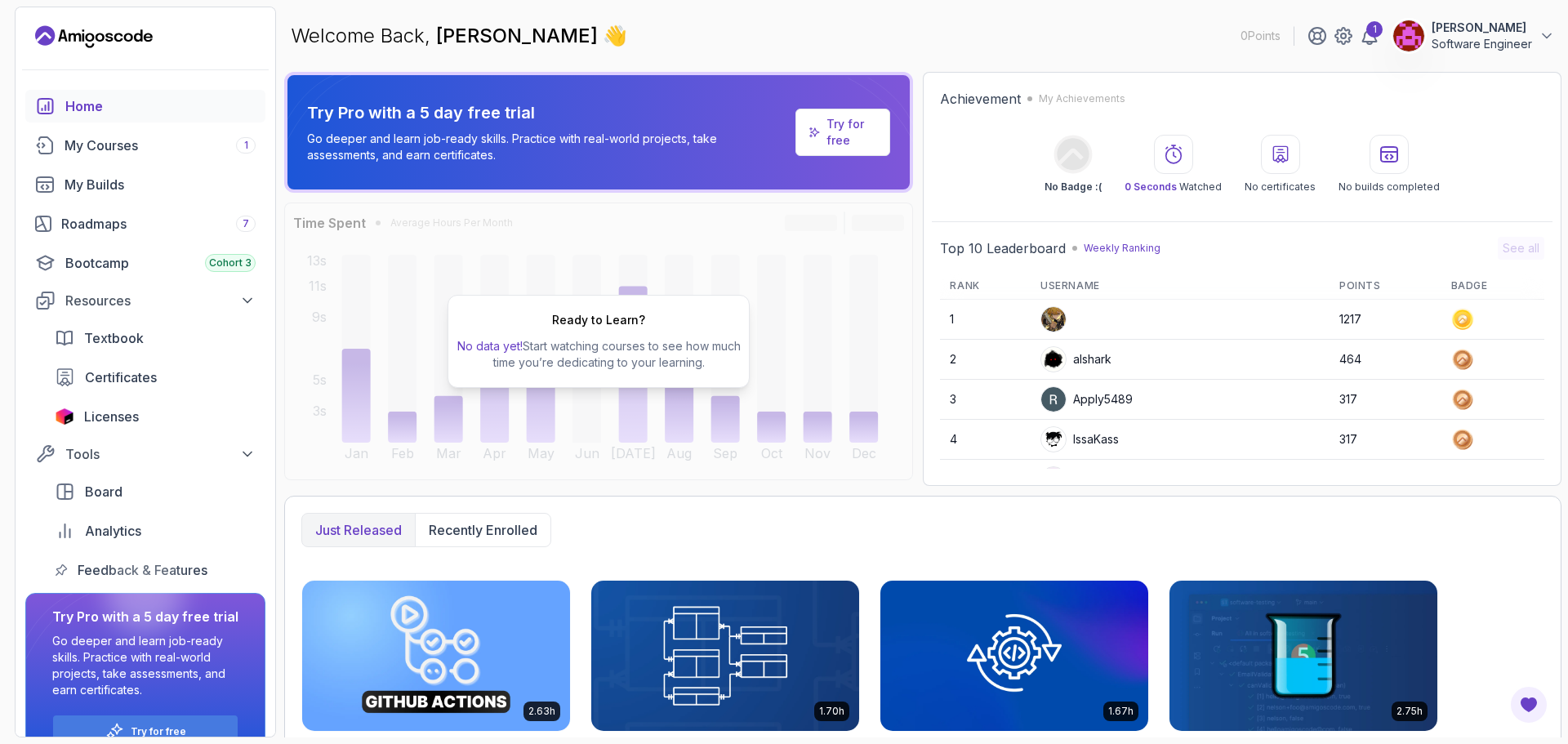
click at [98, 45] on icon "Landing page" at bounding box center [93, 36] width 118 height 26
click at [119, 141] on div "My Courses 1" at bounding box center [159, 145] width 191 height 20
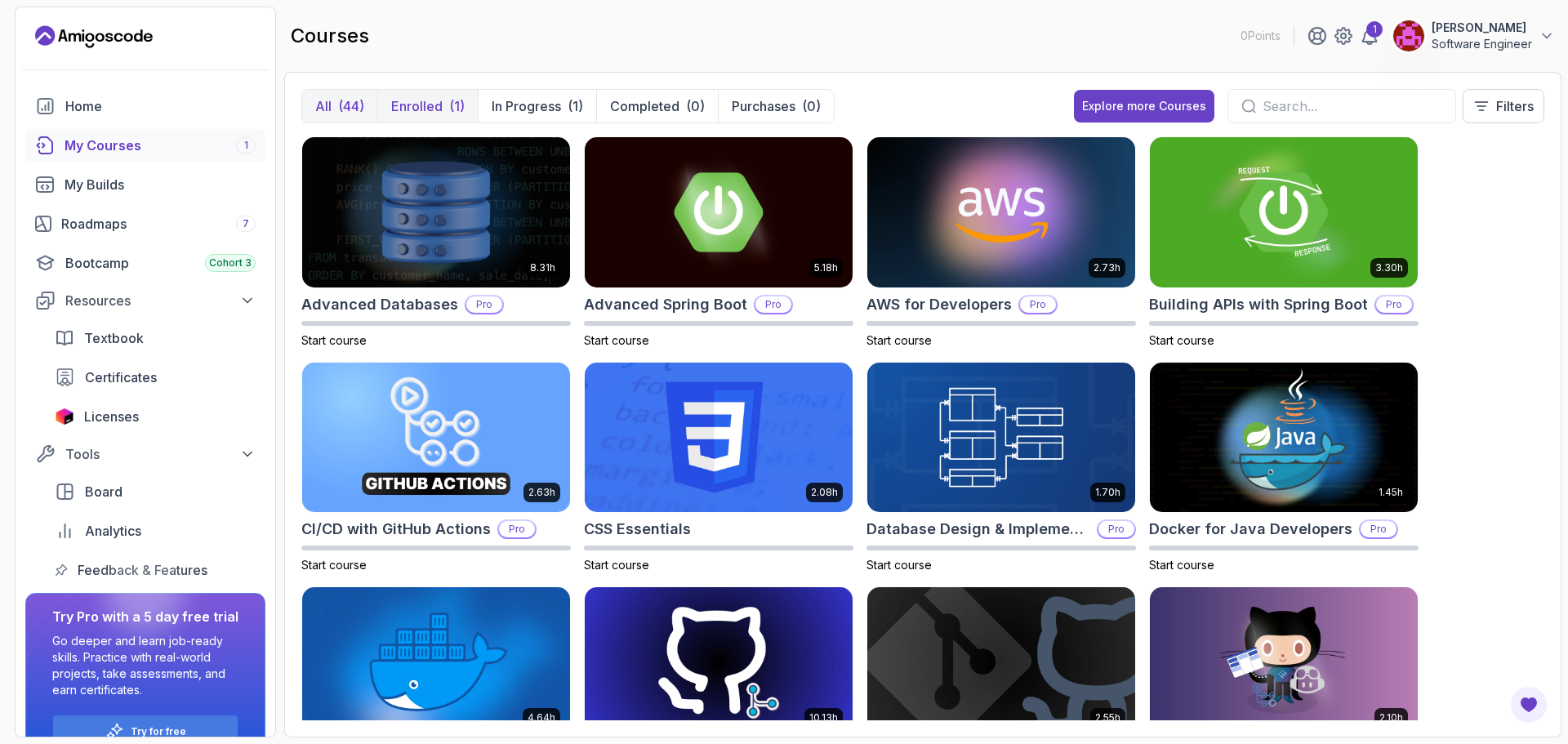
click at [415, 103] on p "Enrolled" at bounding box center [416, 106] width 52 height 20
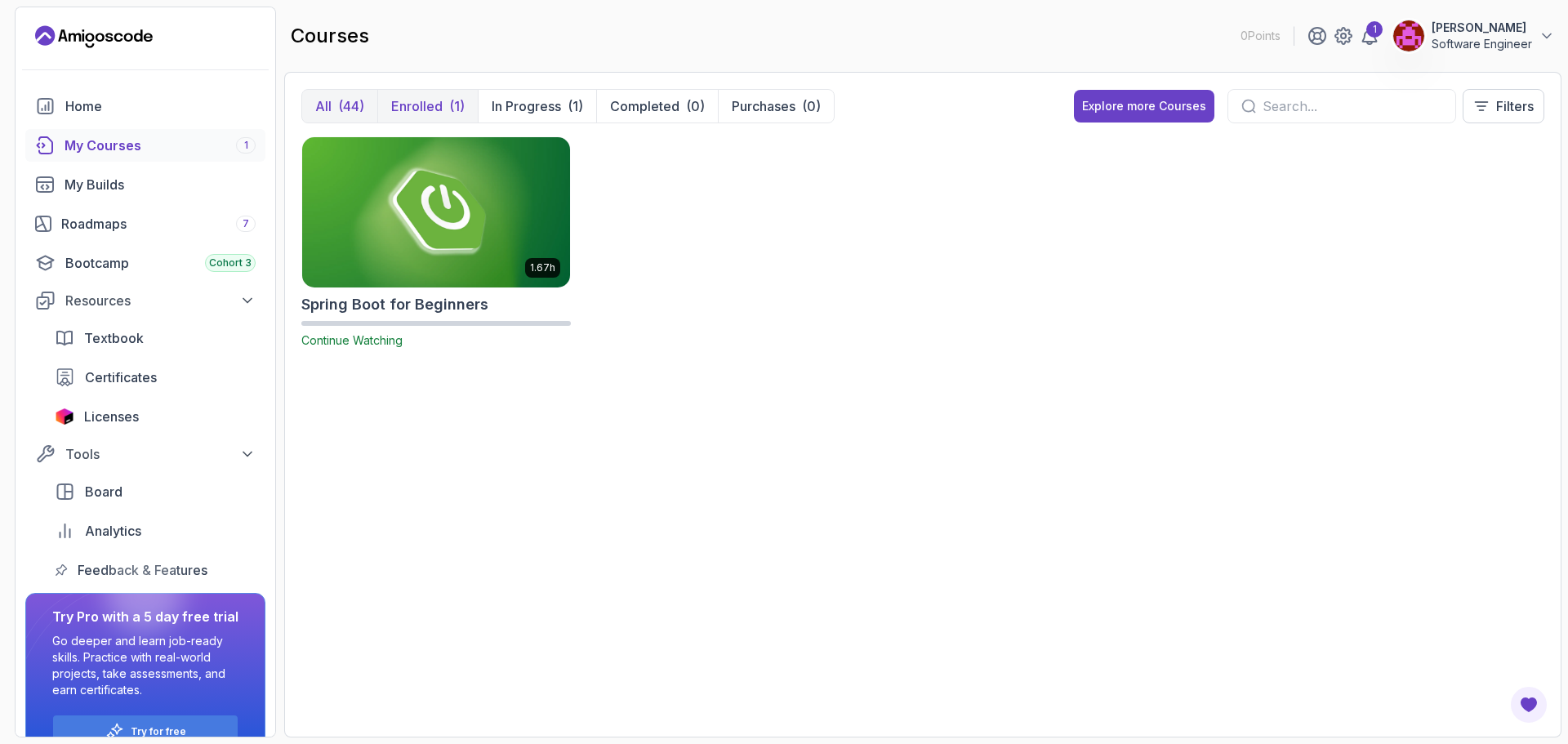
click at [351, 104] on div "(44)" at bounding box center [351, 106] width 26 height 20
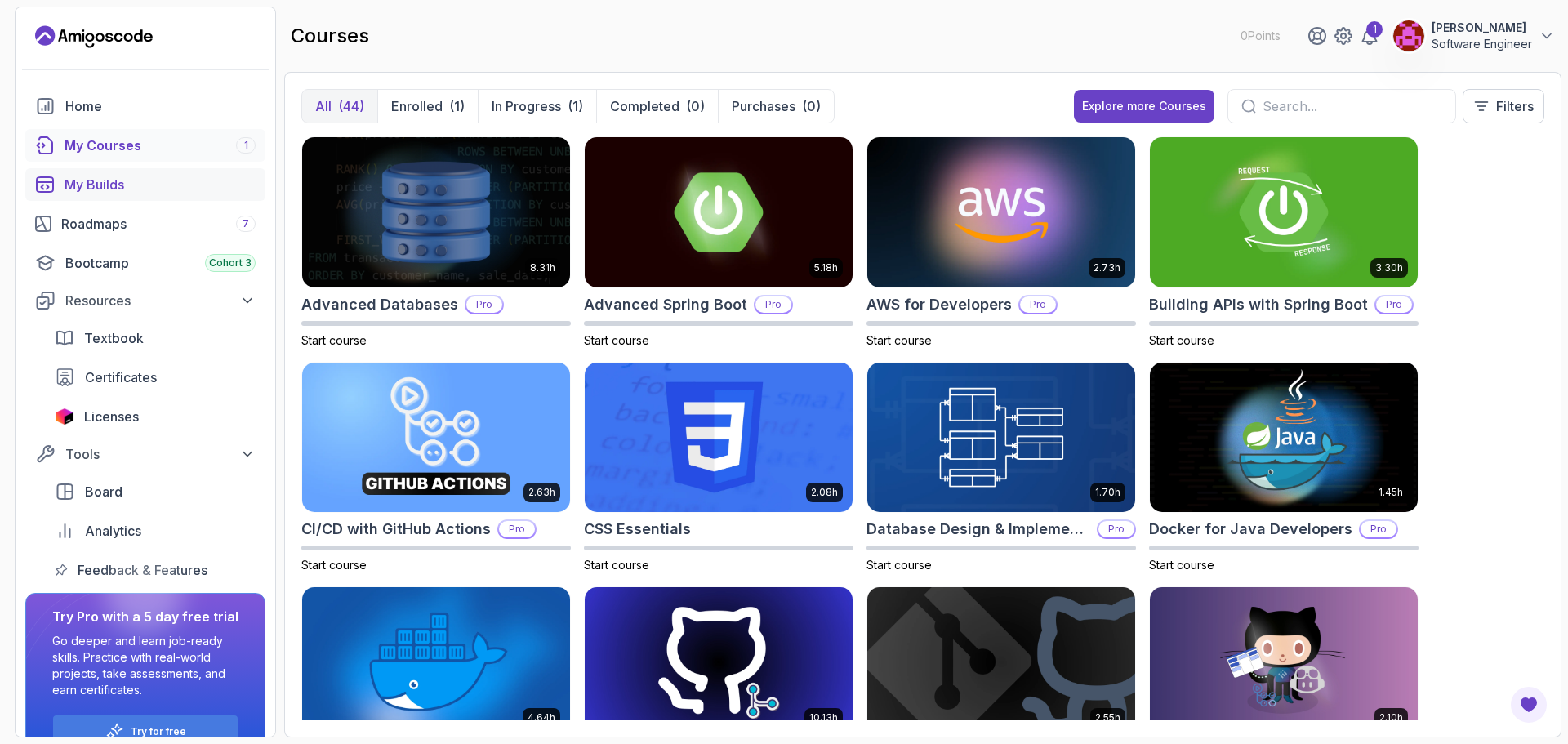
click at [115, 184] on div "My Builds" at bounding box center [159, 184] width 191 height 20
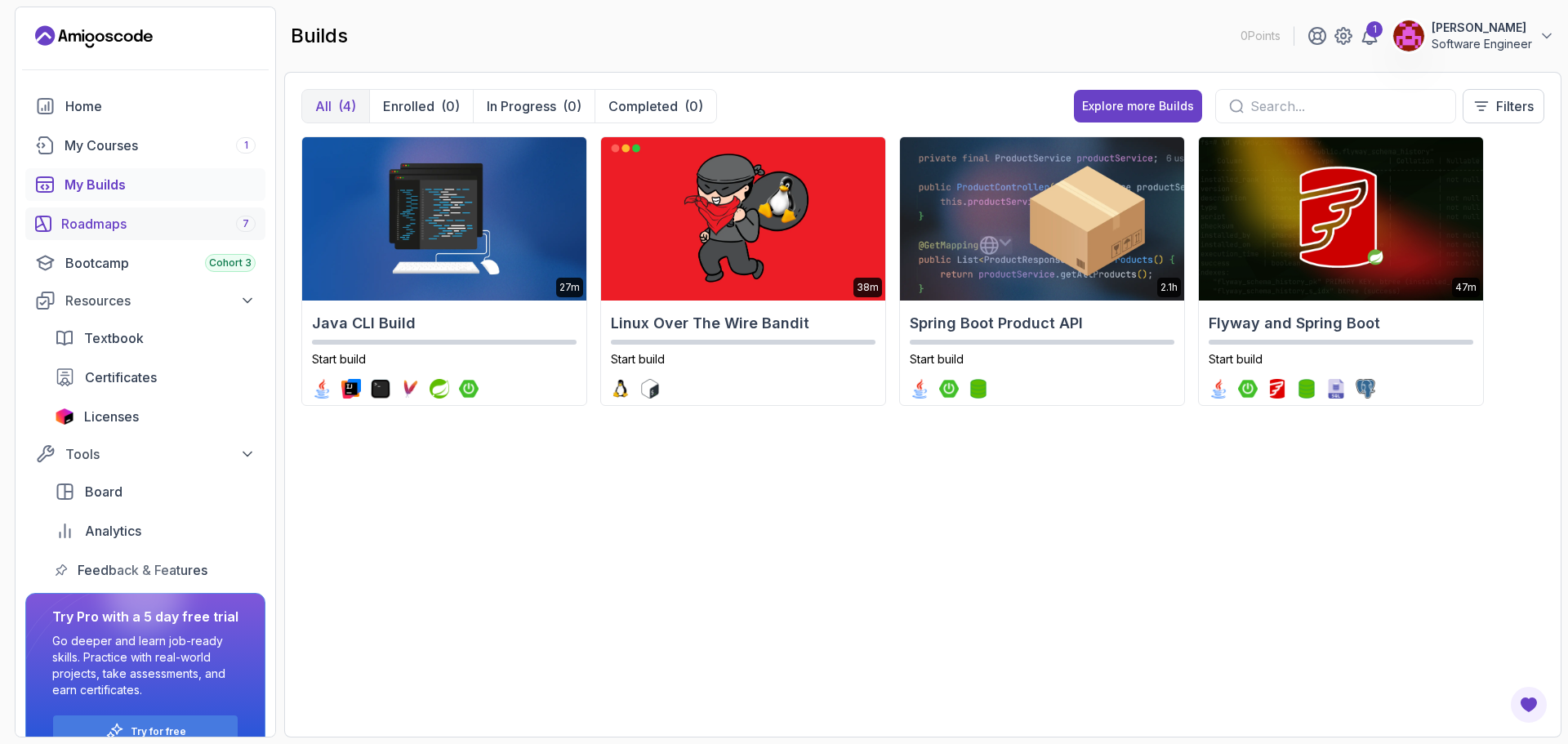
click at [131, 215] on div "Roadmaps 7" at bounding box center [158, 223] width 194 height 20
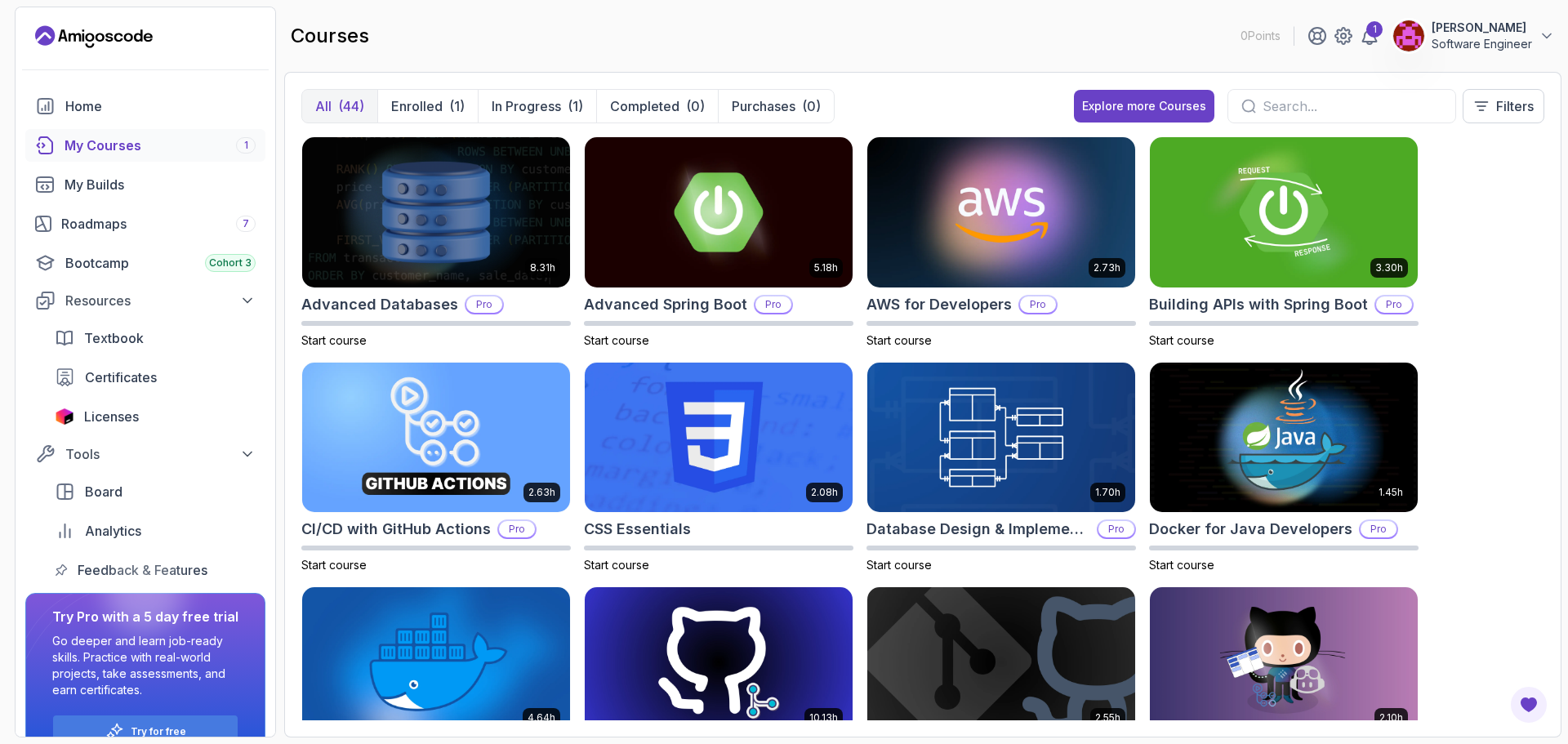
click at [150, 149] on div "My Courses 1" at bounding box center [159, 145] width 191 height 20
click at [425, 105] on p "Enrolled" at bounding box center [416, 106] width 52 height 20
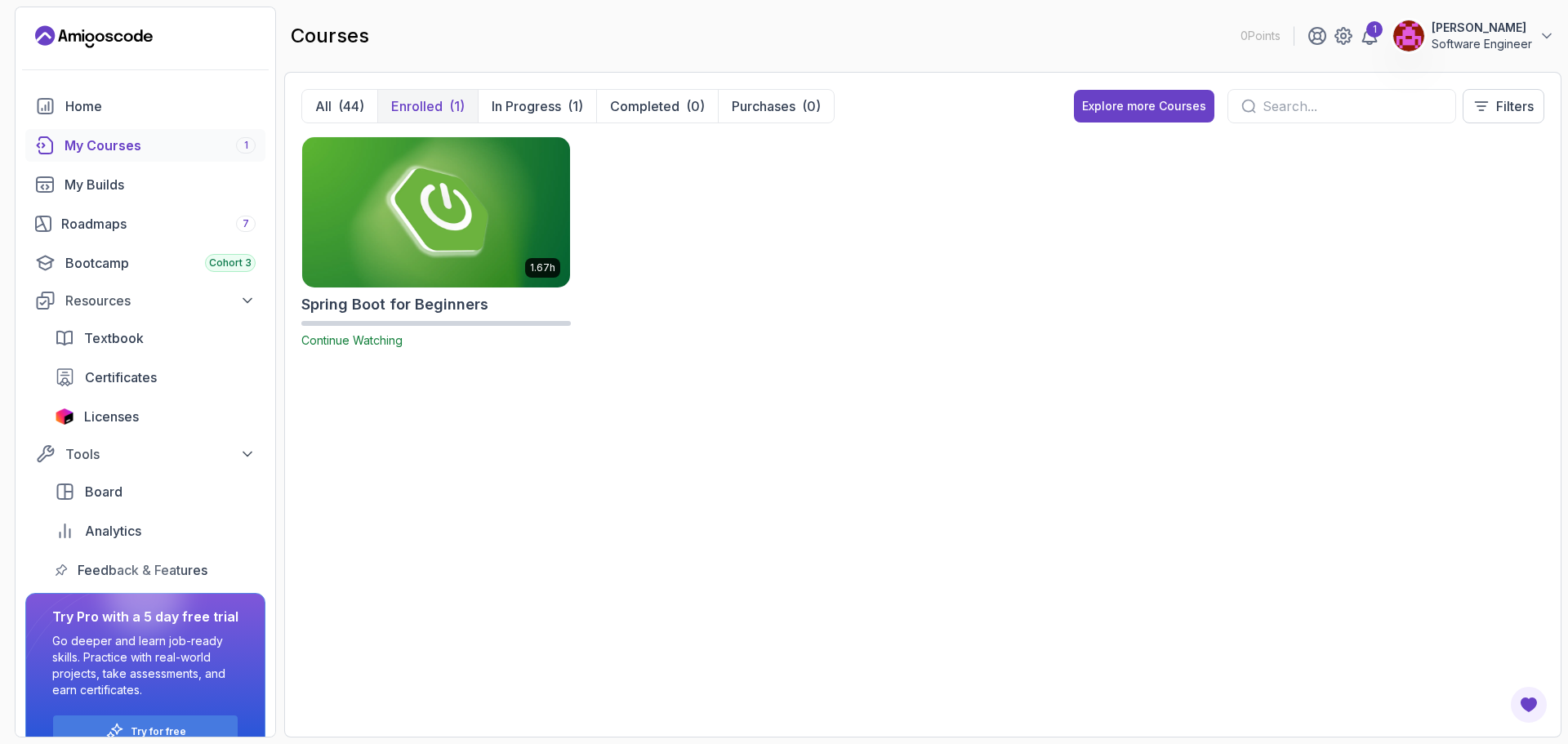
click at [431, 205] on img at bounding box center [436, 212] width 281 height 158
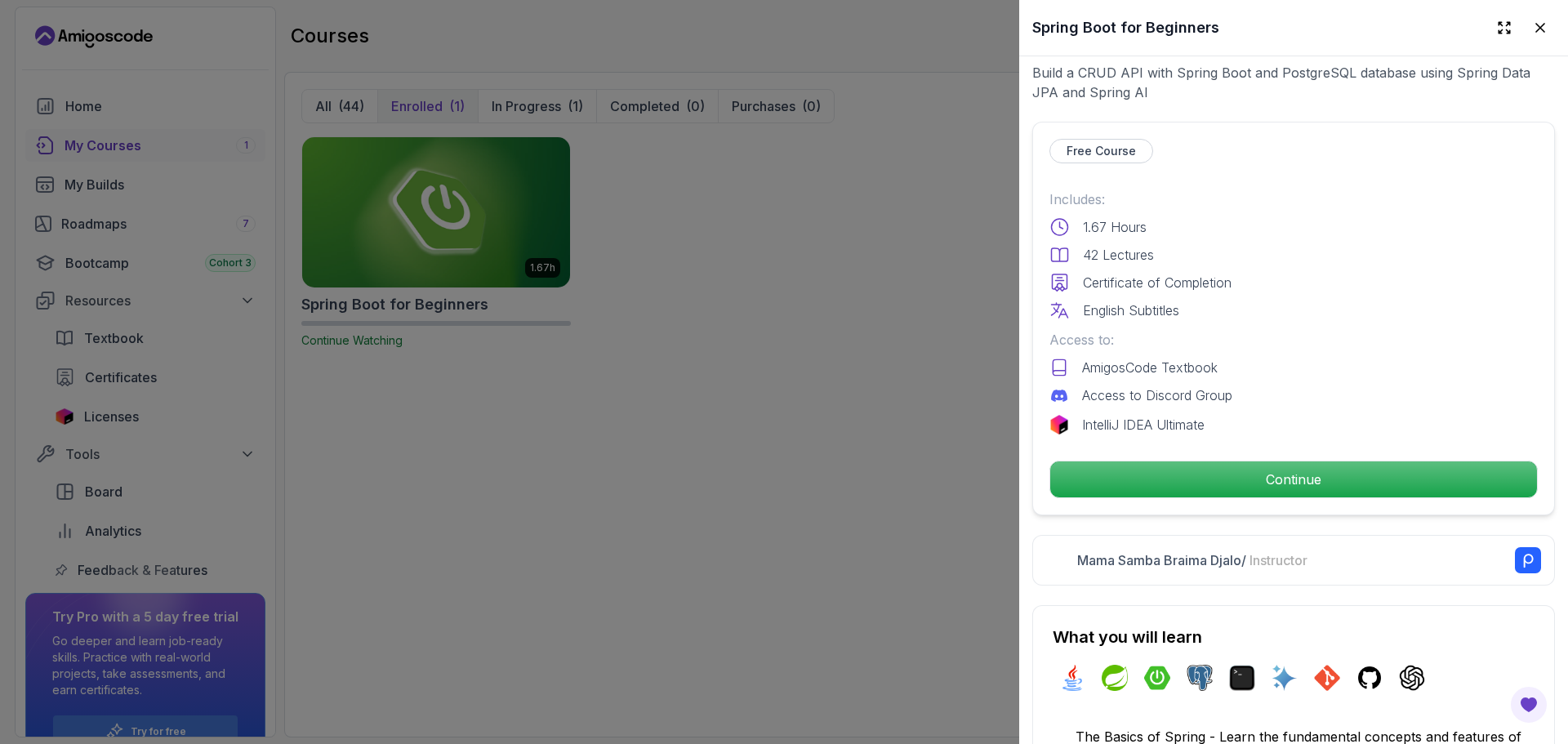
scroll to position [327, 0]
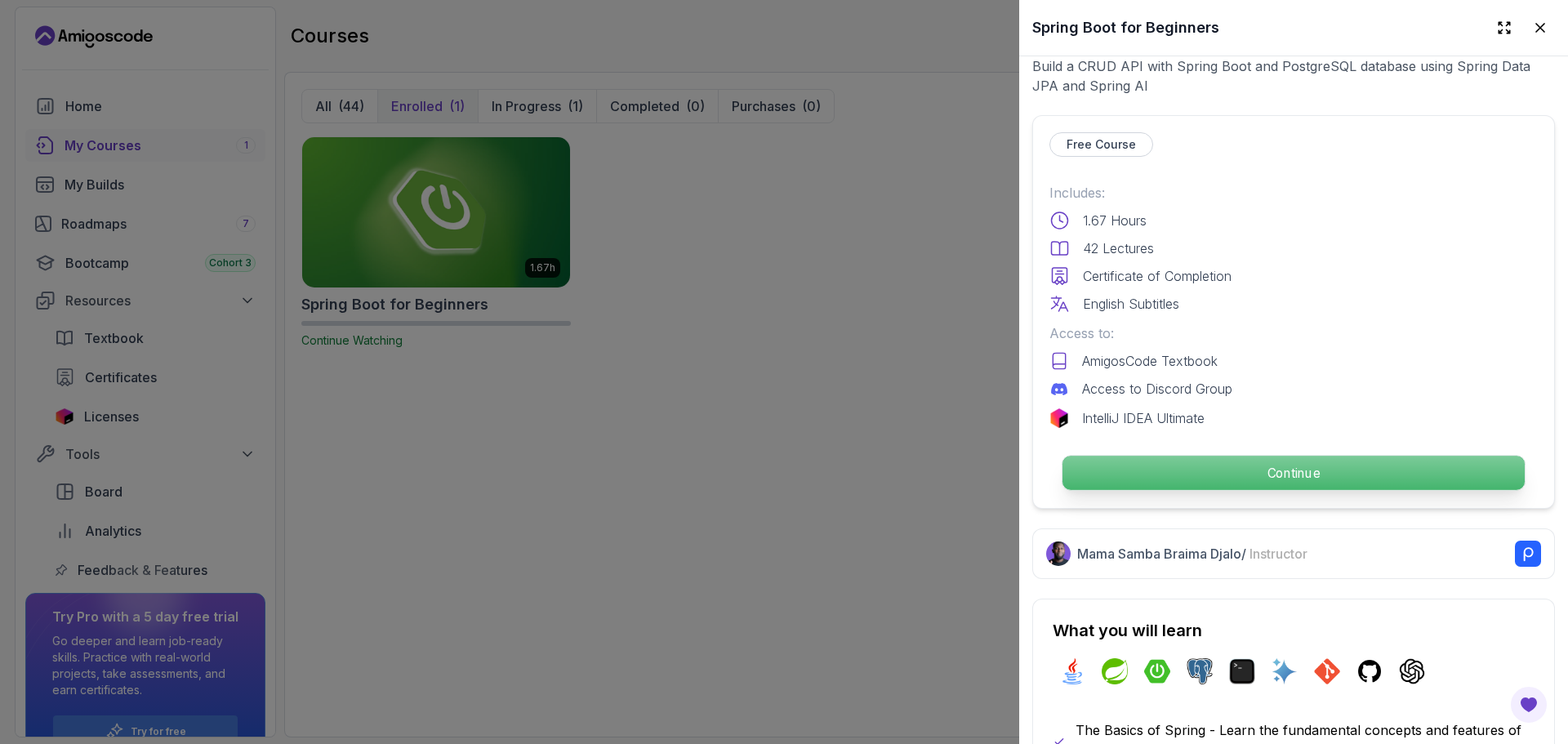
click at [1180, 459] on p "Continue" at bounding box center [1293, 473] width 462 height 34
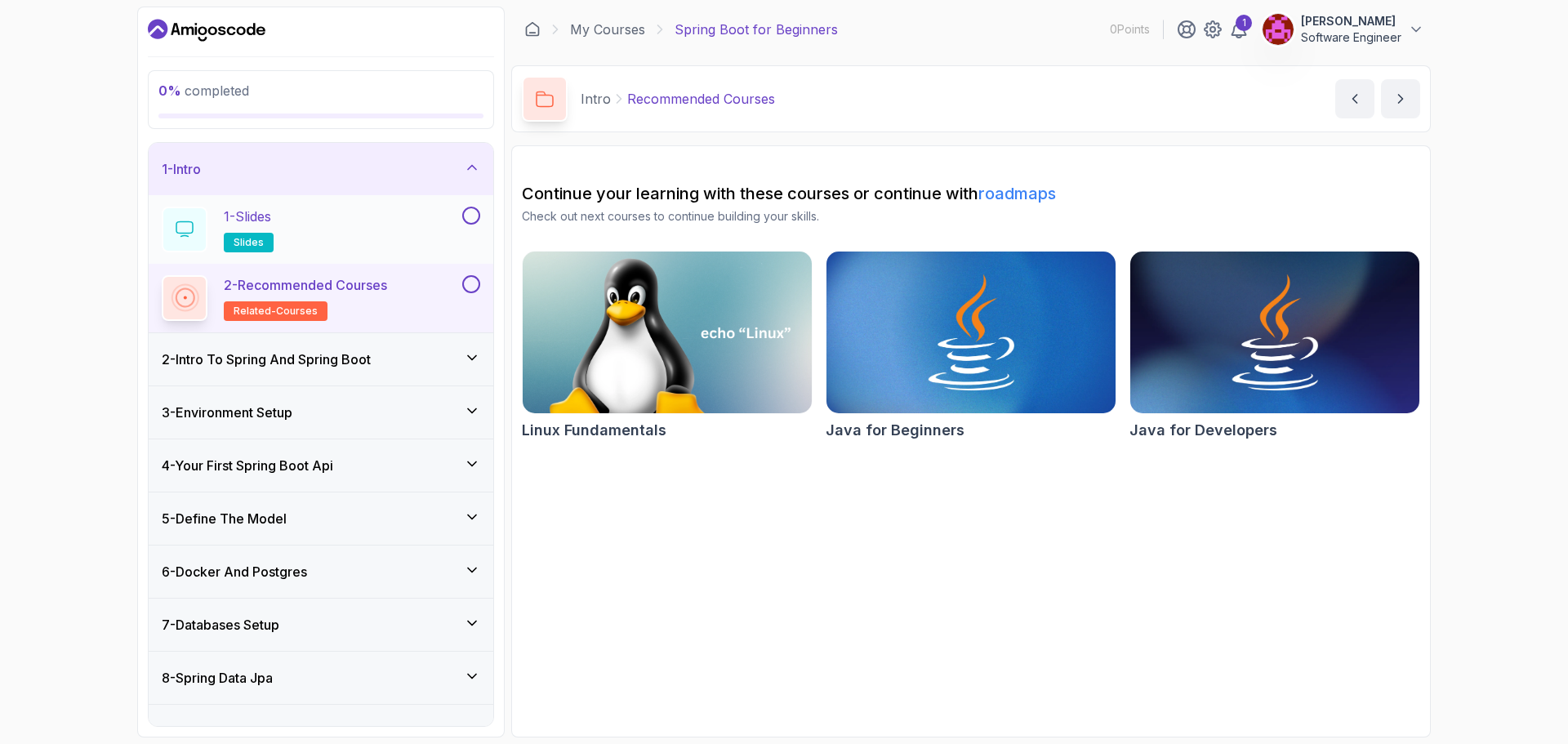
click at [362, 232] on div "1 - Slides slides" at bounding box center [310, 230] width 298 height 46
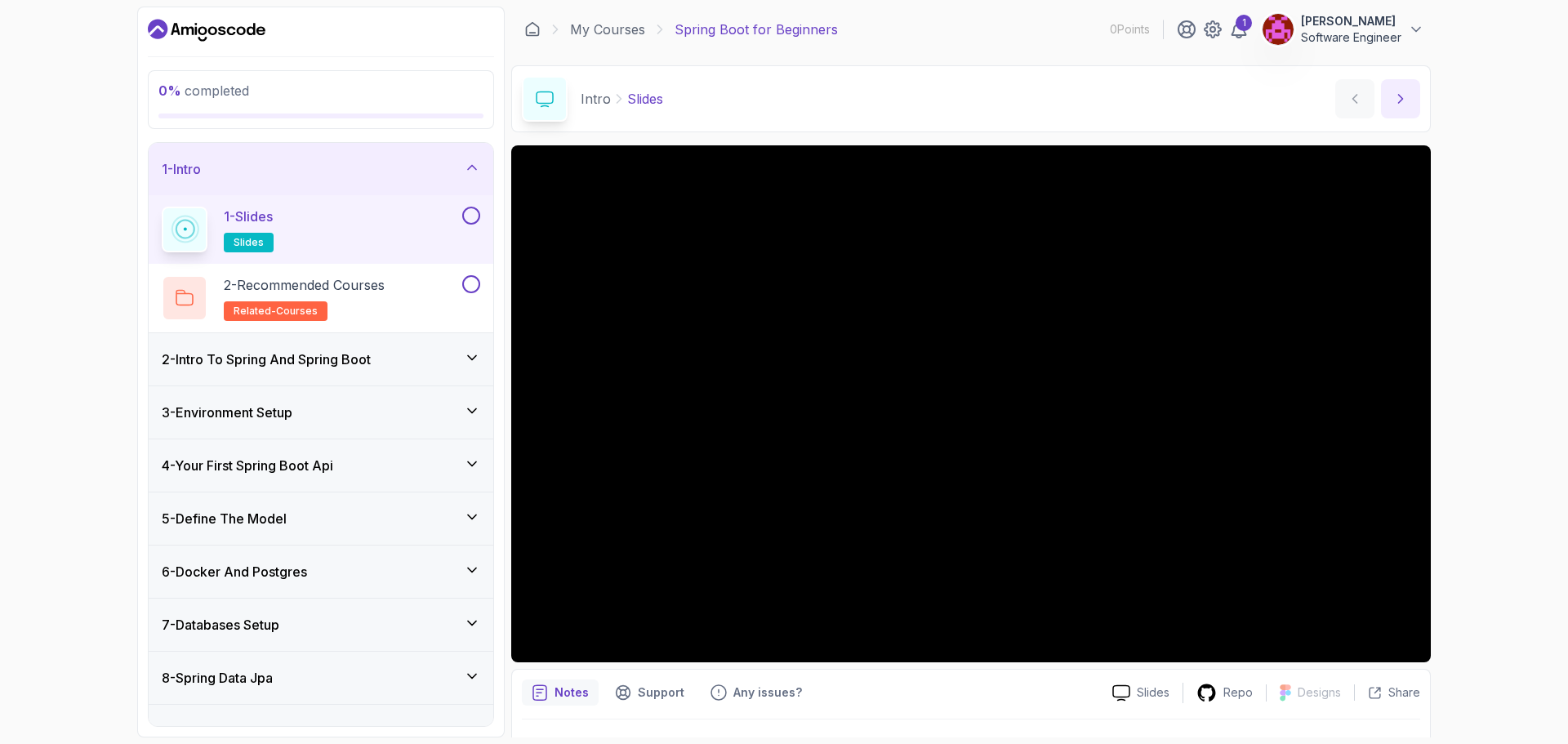
click at [1392, 104] on button "next content" at bounding box center [1401, 98] width 39 height 39
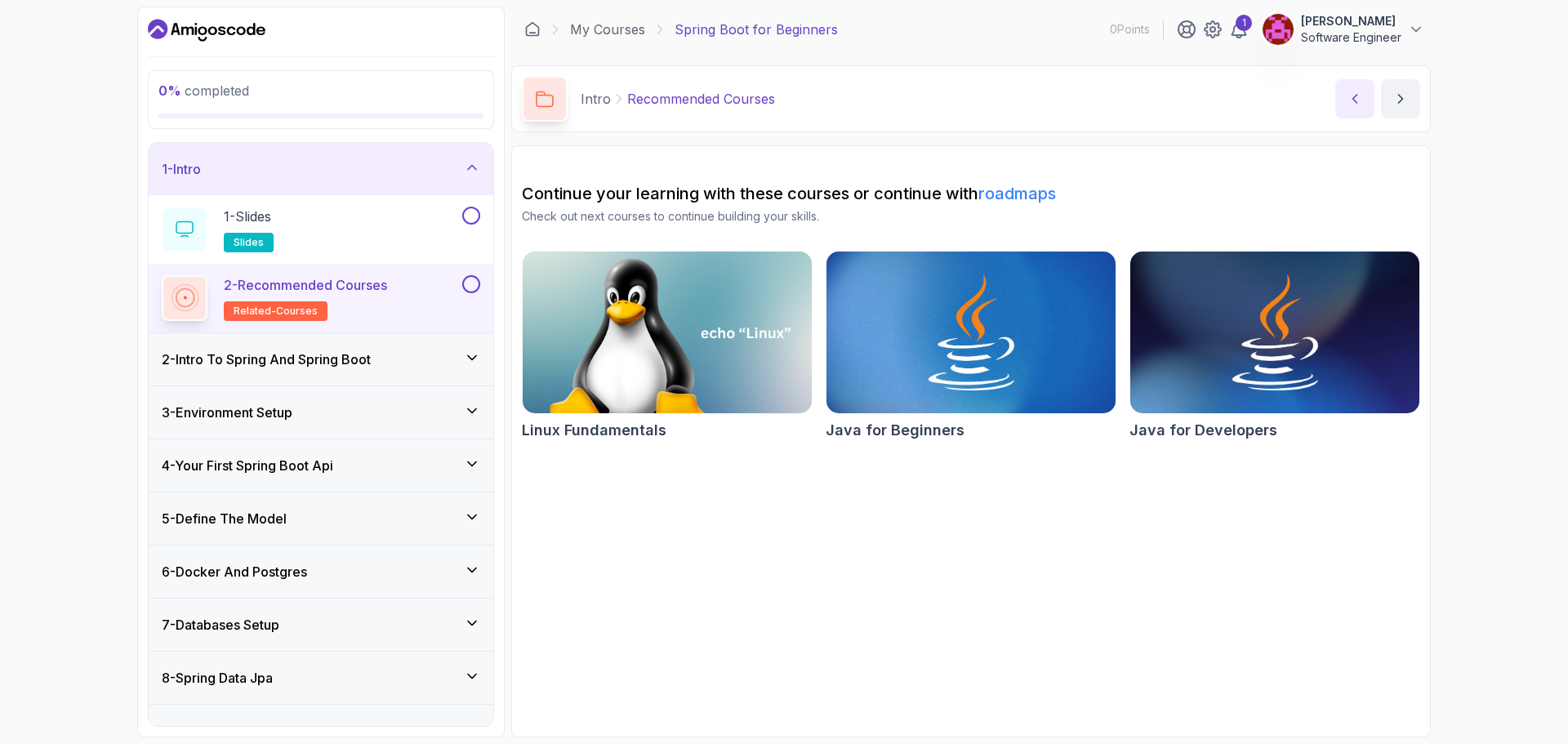
click at [1354, 108] on button "previous content" at bounding box center [1355, 98] width 39 height 39
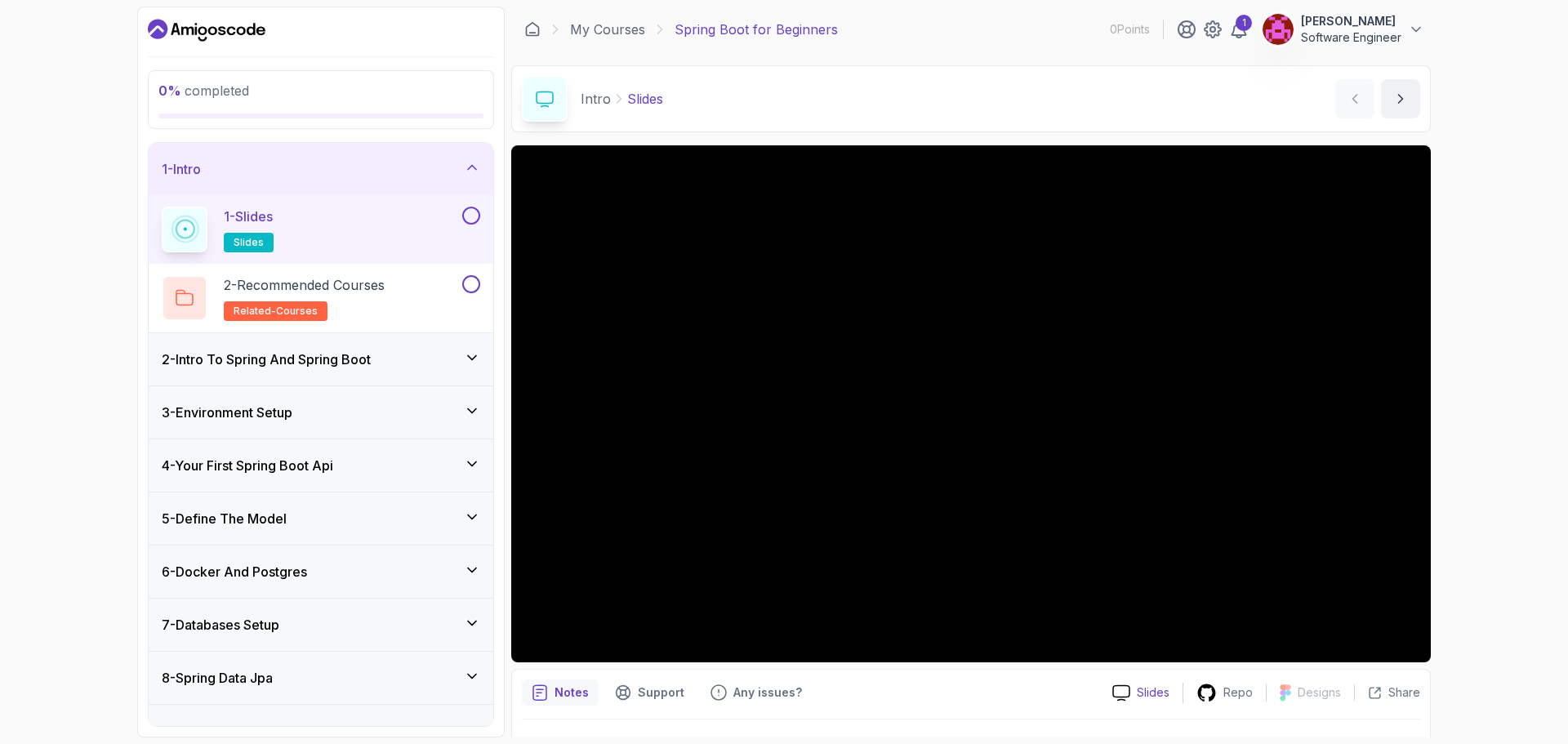
click at [1154, 691] on p "Slides" at bounding box center [1153, 692] width 33 height 16
click at [1404, 100] on icon "next content" at bounding box center [1400, 98] width 16 height 16
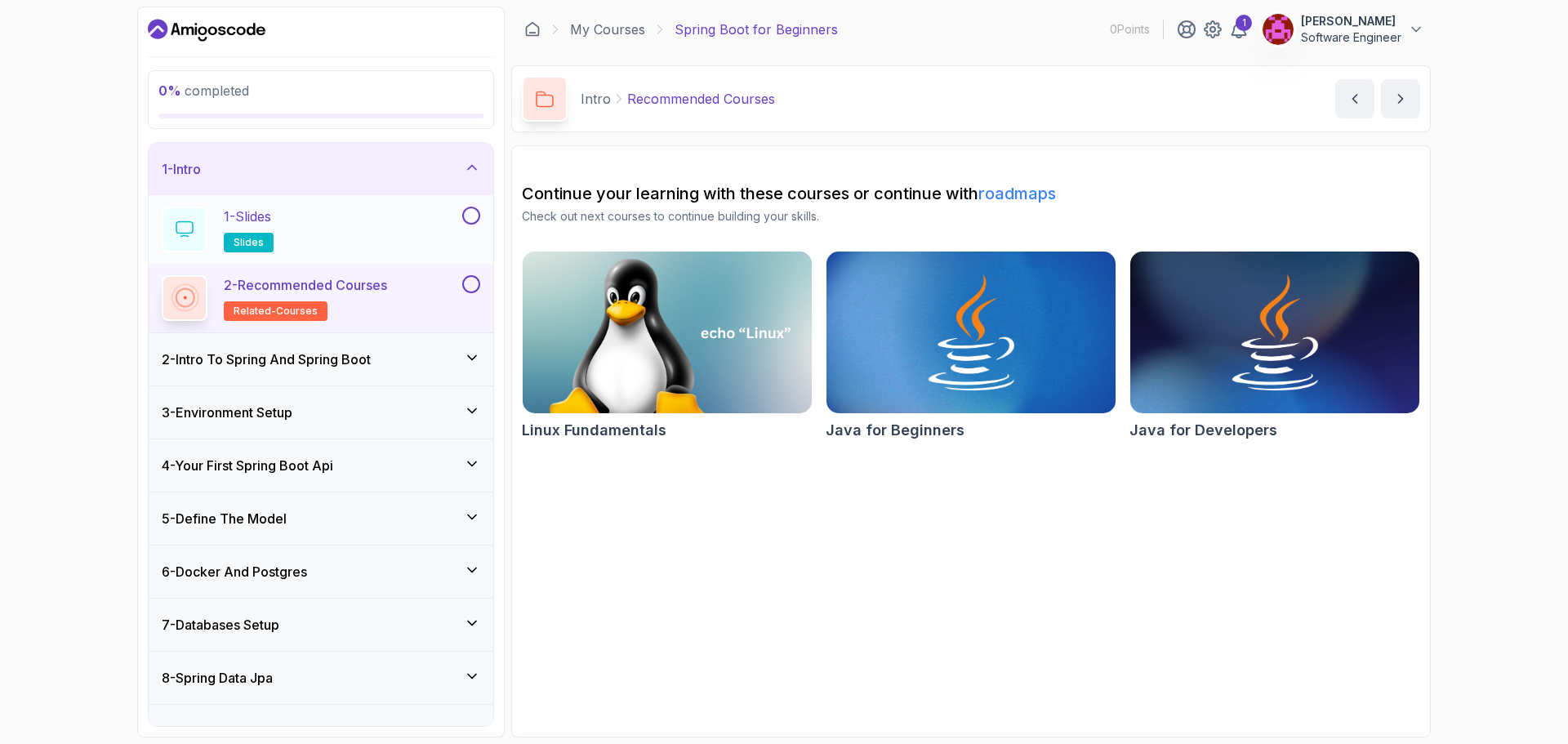
click at [467, 210] on button at bounding box center [471, 215] width 18 height 18
click at [1226, 356] on img at bounding box center [1275, 333] width 304 height 170
drag, startPoint x: 1412, startPoint y: 99, endPoint x: 1397, endPoint y: 103, distance: 15.5
click at [1412, 99] on button "next content" at bounding box center [1401, 98] width 39 height 39
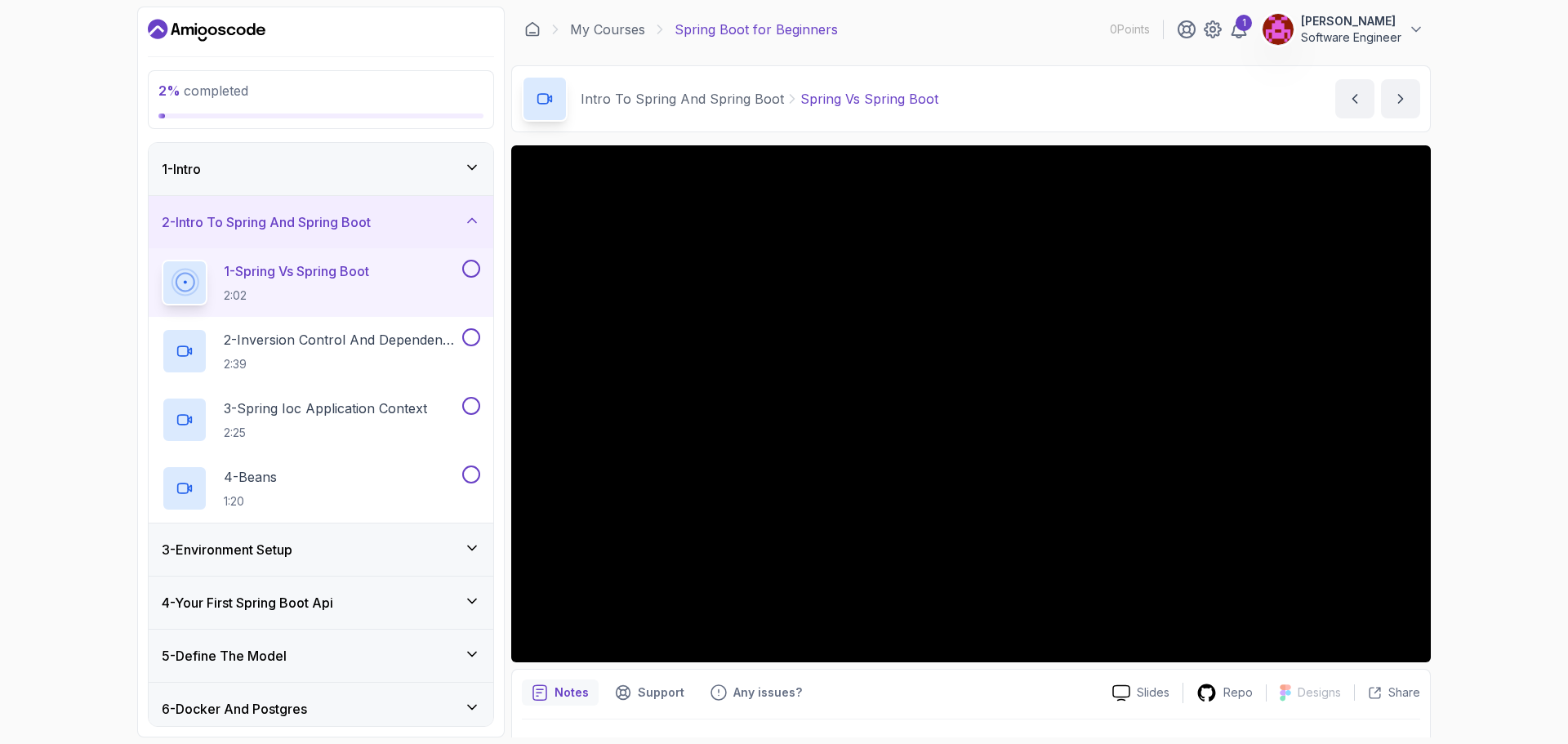
click at [466, 164] on icon at bounding box center [472, 167] width 16 height 16
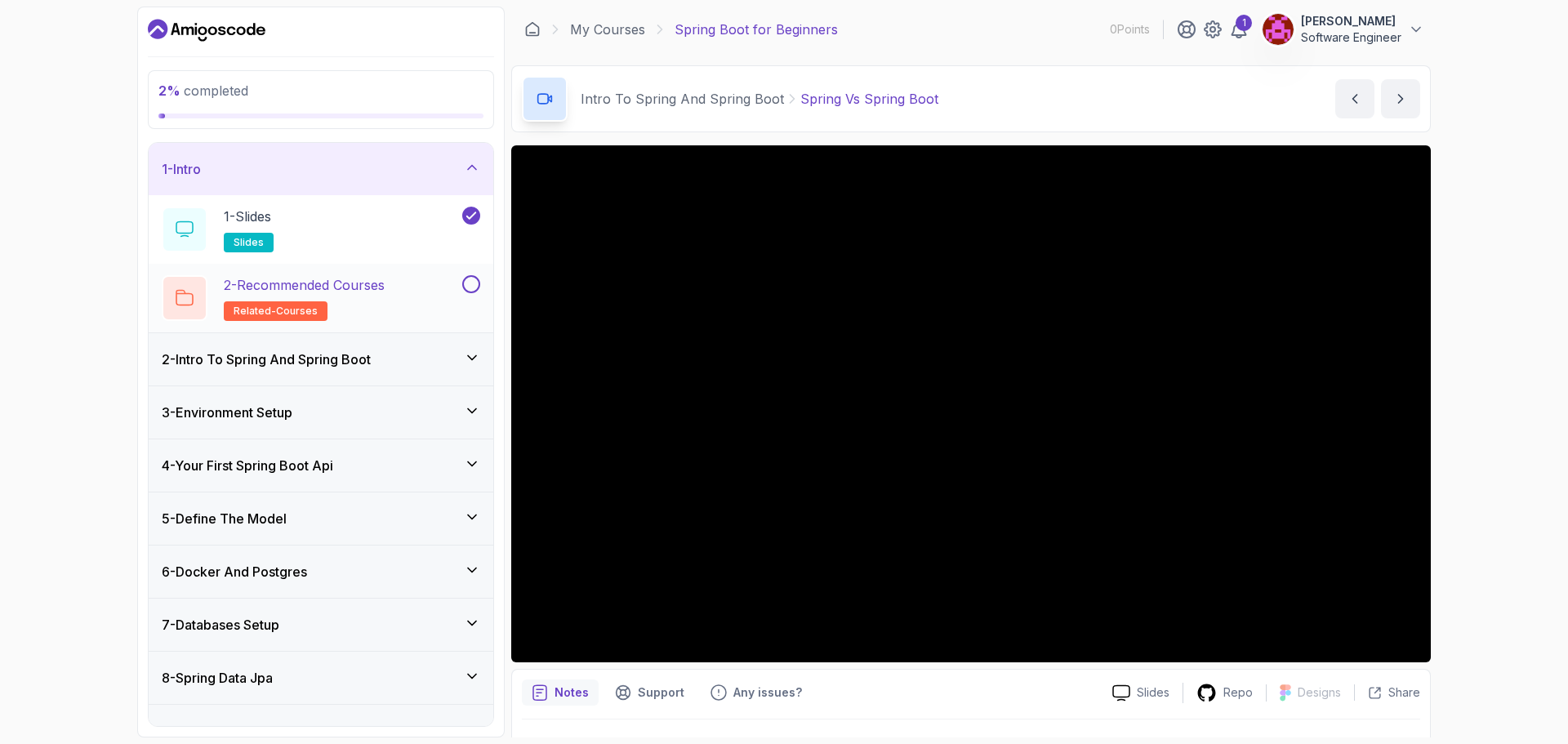
click at [477, 283] on button at bounding box center [471, 284] width 18 height 18
click at [467, 163] on icon at bounding box center [472, 167] width 16 height 16
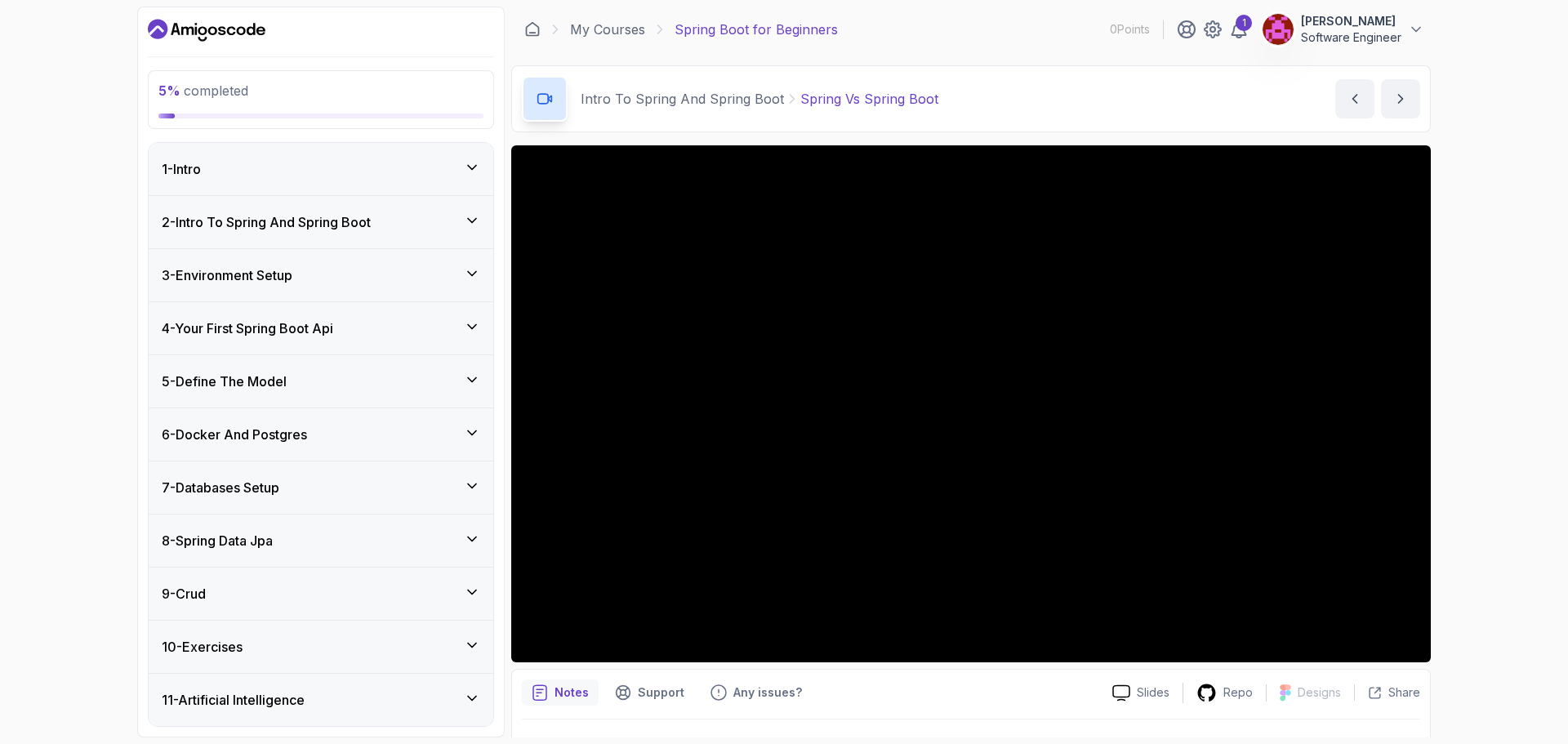
click at [420, 174] on div "1 - Intro" at bounding box center [321, 169] width 319 height 20
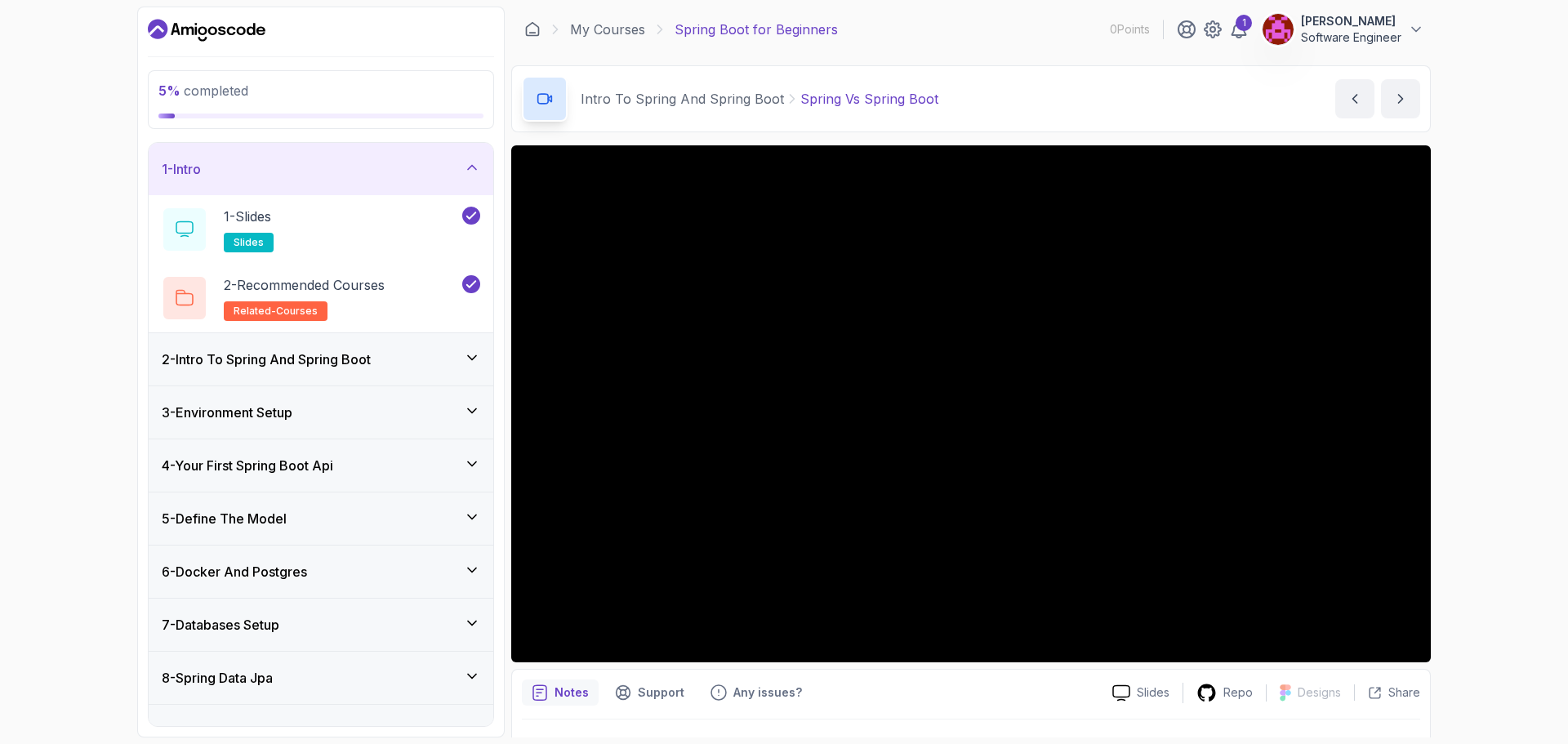
click at [466, 356] on icon at bounding box center [472, 357] width 16 height 16
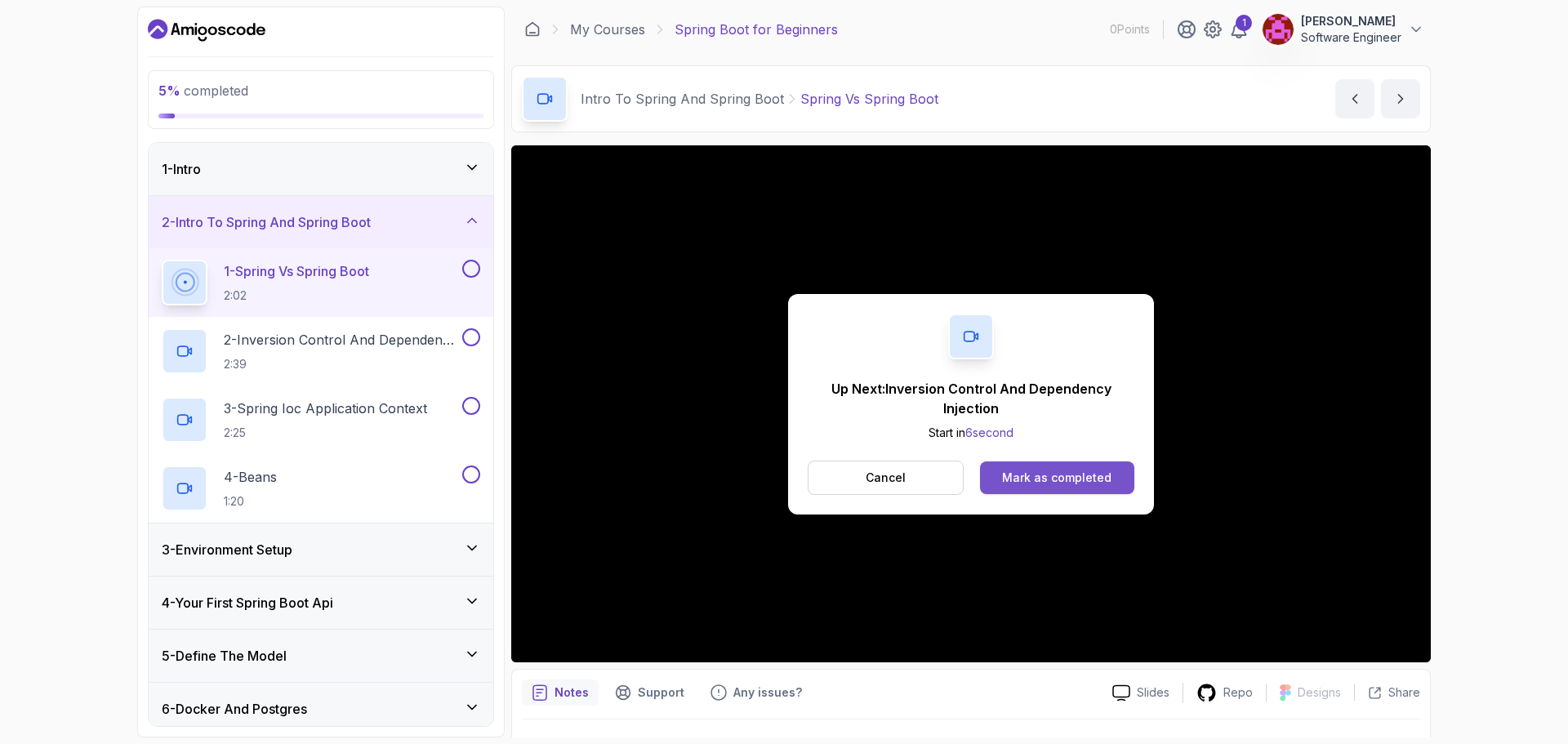
click at [1029, 476] on div "Mark as completed" at bounding box center [1057, 478] width 109 height 16
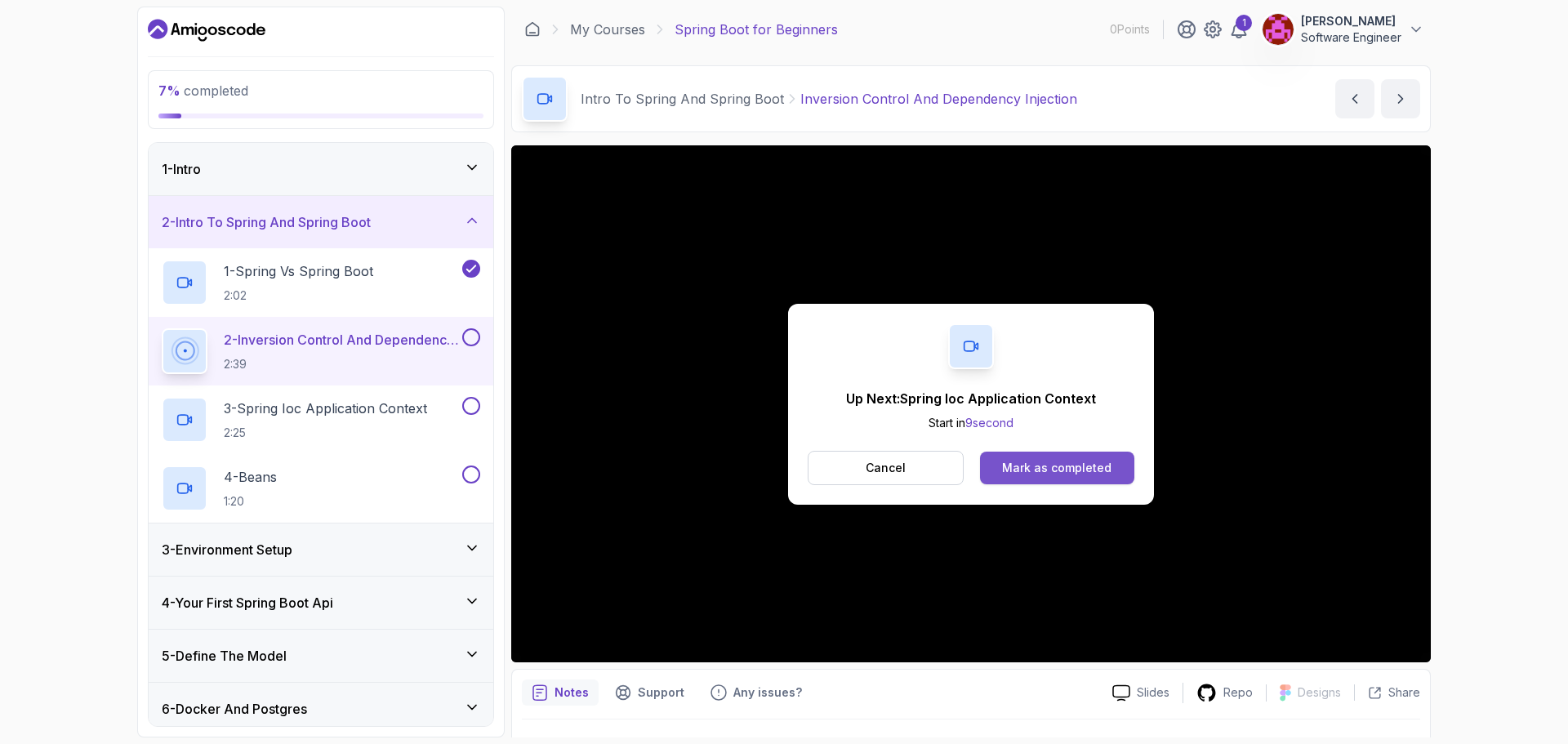
click at [1044, 464] on div "Mark as completed" at bounding box center [1057, 467] width 109 height 16
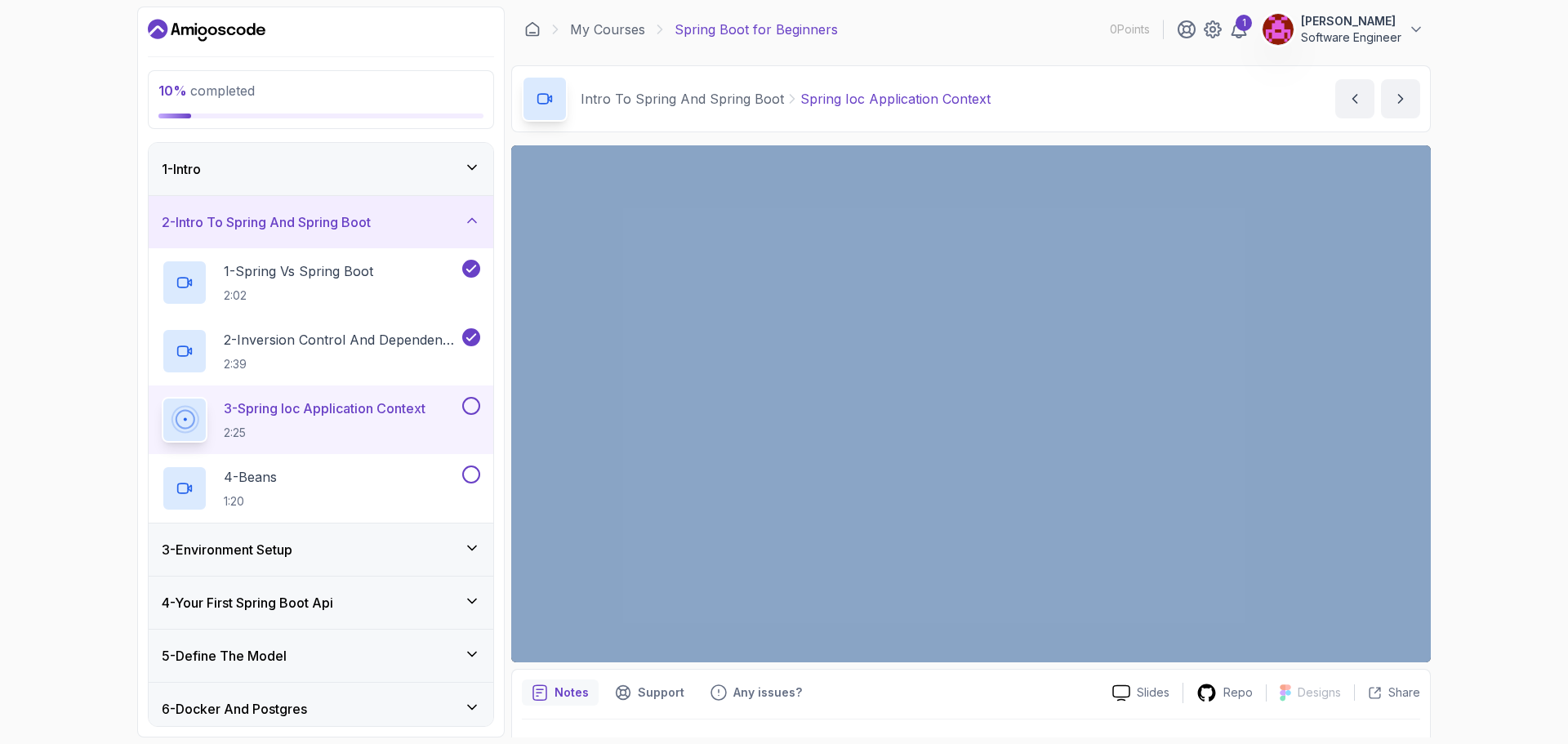
drag, startPoint x: 1095, startPoint y: 131, endPoint x: 1106, endPoint y: 148, distance: 20.2
click at [832, 420] on main "My Courses Spring Boot for Beginners 0 Points 1 Amr Almajeedi Software Engineer…" at bounding box center [971, 372] width 919 height 731
click at [1493, 255] on div "10 % completed 1 - Intro 2 - Intro To Spring And Spring Boot 1 - Spring Vs Spri…" at bounding box center [784, 372] width 1568 height 744
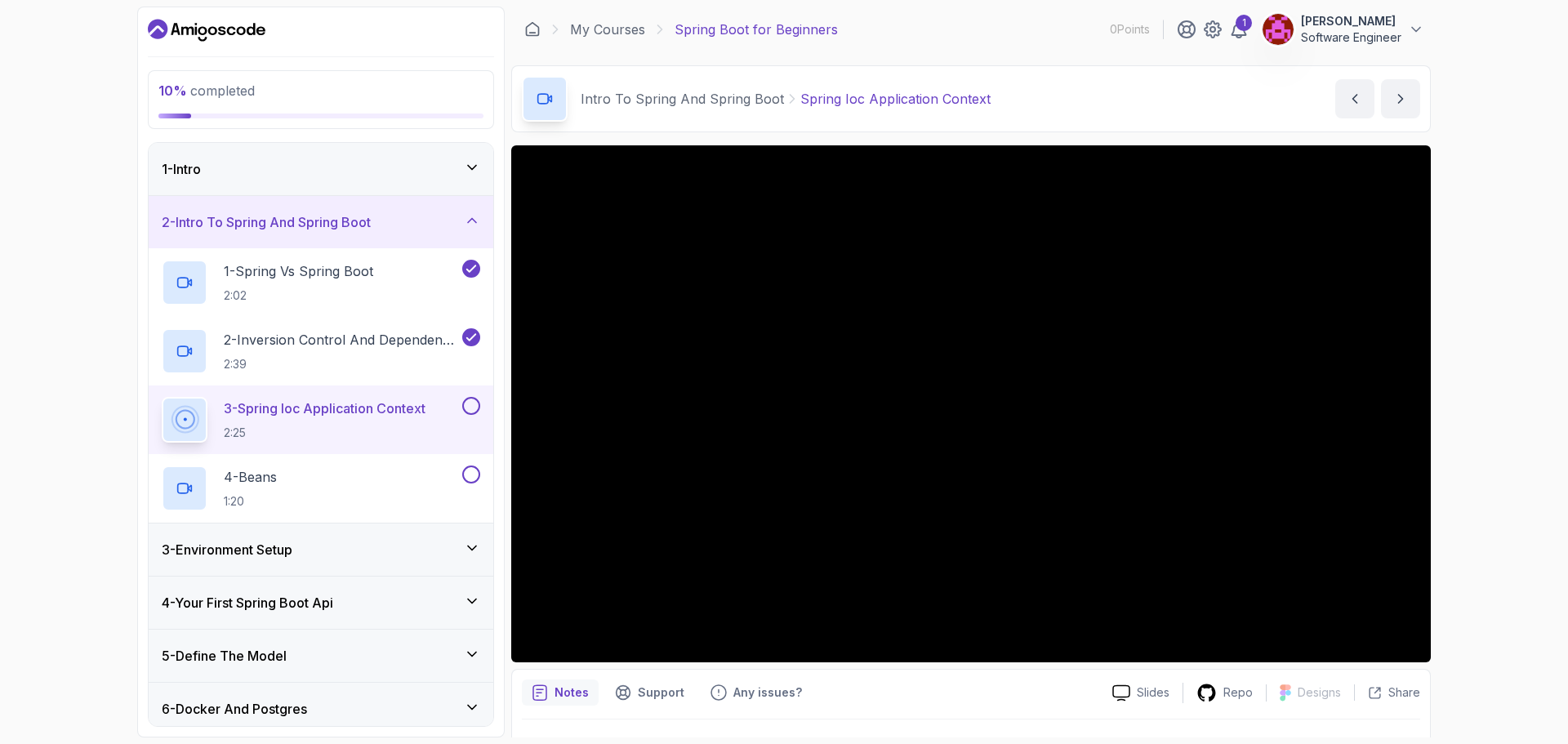
drag, startPoint x: 1422, startPoint y: 535, endPoint x: 1537, endPoint y: 573, distance: 121.1
click at [1540, 575] on div "10 % completed 1 - Intro 2 - Intro To Spring And Spring Boot 1 - Spring Vs Spri…" at bounding box center [784, 372] width 1568 height 744
drag, startPoint x: 1427, startPoint y: 571, endPoint x: 1530, endPoint y: 288, distance: 301.2
click at [1530, 288] on div "10 % completed 1 - Intro 2 - Intro To Spring And Spring Boot 1 - Spring Vs Spri…" at bounding box center [784, 372] width 1568 height 744
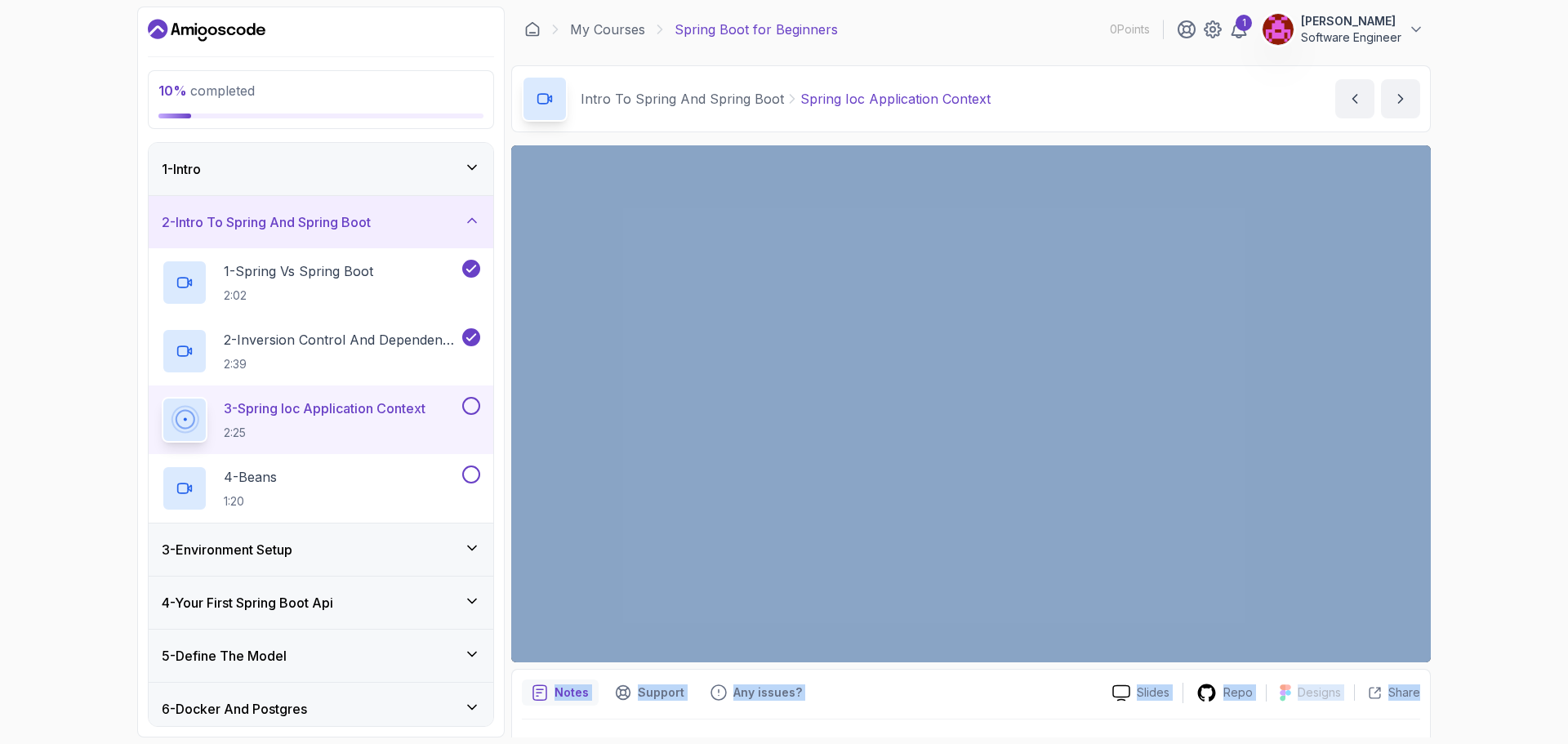
drag, startPoint x: 1445, startPoint y: 165, endPoint x: 1291, endPoint y: 694, distance: 551.0
click at [1284, 716] on div "10 % completed 1 - Intro 2 - Intro To Spring And Spring Boot 1 - Spring Vs Spri…" at bounding box center [784, 372] width 1568 height 744
click at [1475, 441] on div "10 % completed 1 - Intro 2 - Intro To Spring And Spring Boot 1 - Spring Vs Spri…" at bounding box center [784, 372] width 1568 height 744
click at [1495, 365] on div "10 % completed 1 - Intro 2 - Intro To Spring And Spring Boot 1 - Spring Vs Spri…" at bounding box center [784, 372] width 1568 height 744
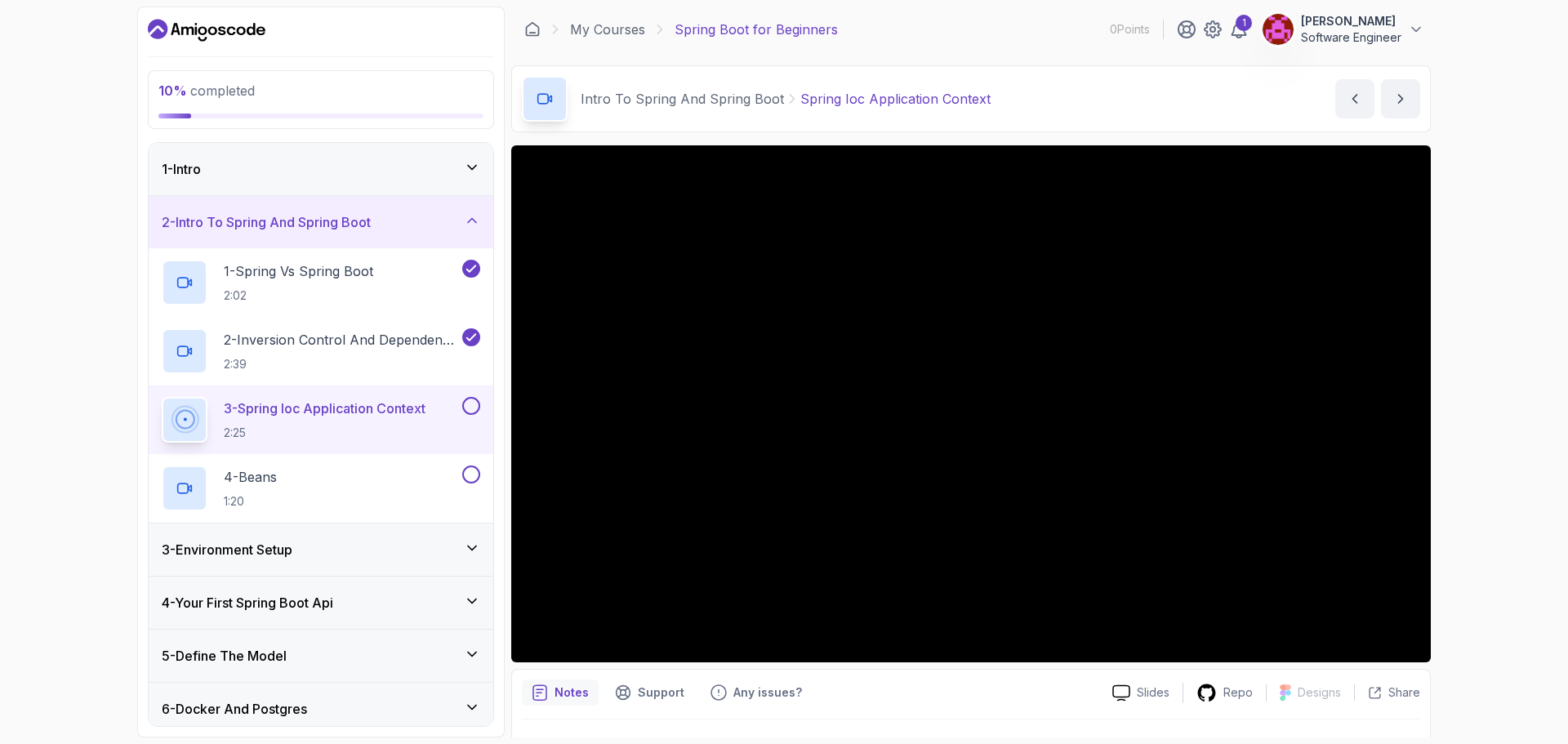
scroll to position [38, 0]
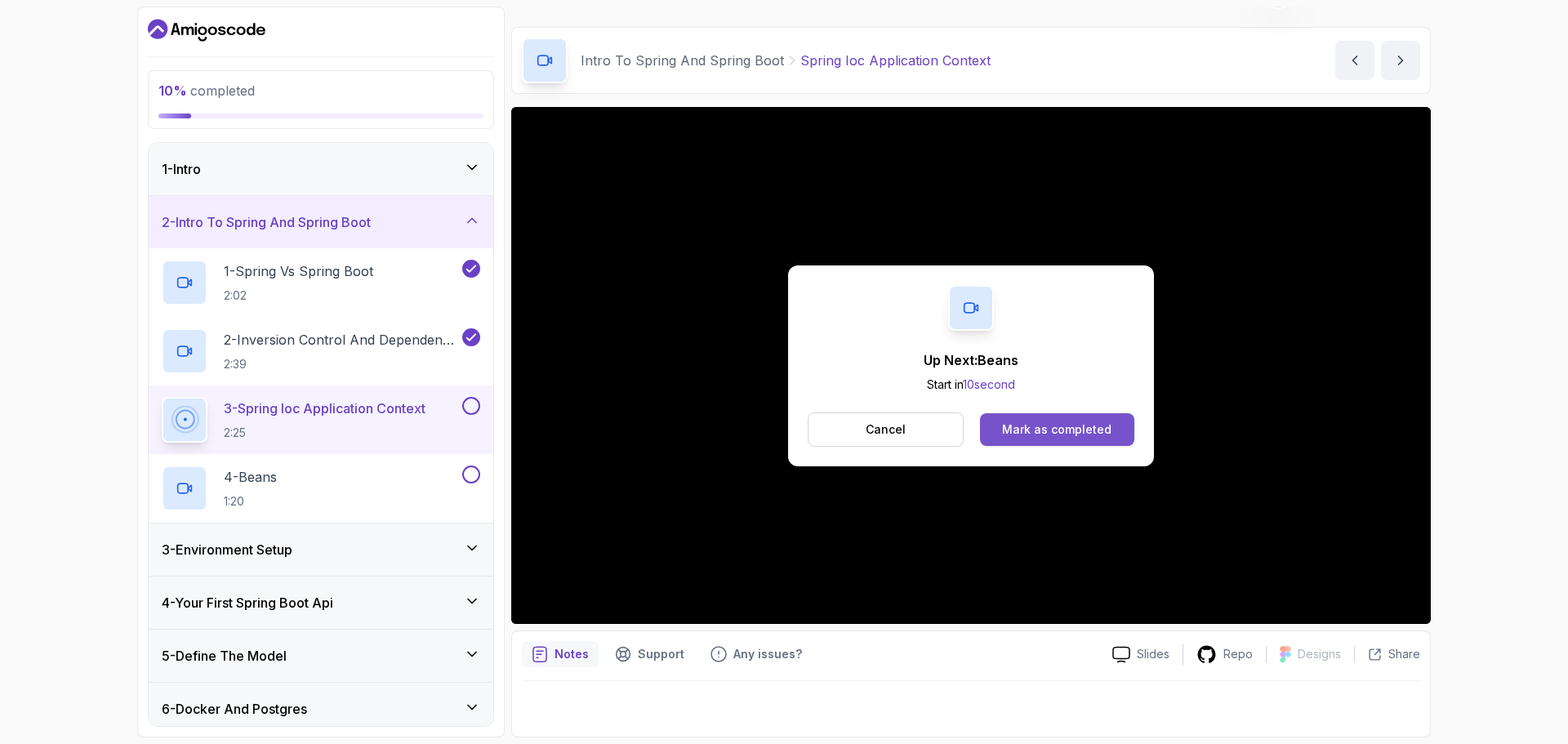
click at [1077, 425] on div "Mark as completed" at bounding box center [1057, 429] width 109 height 16
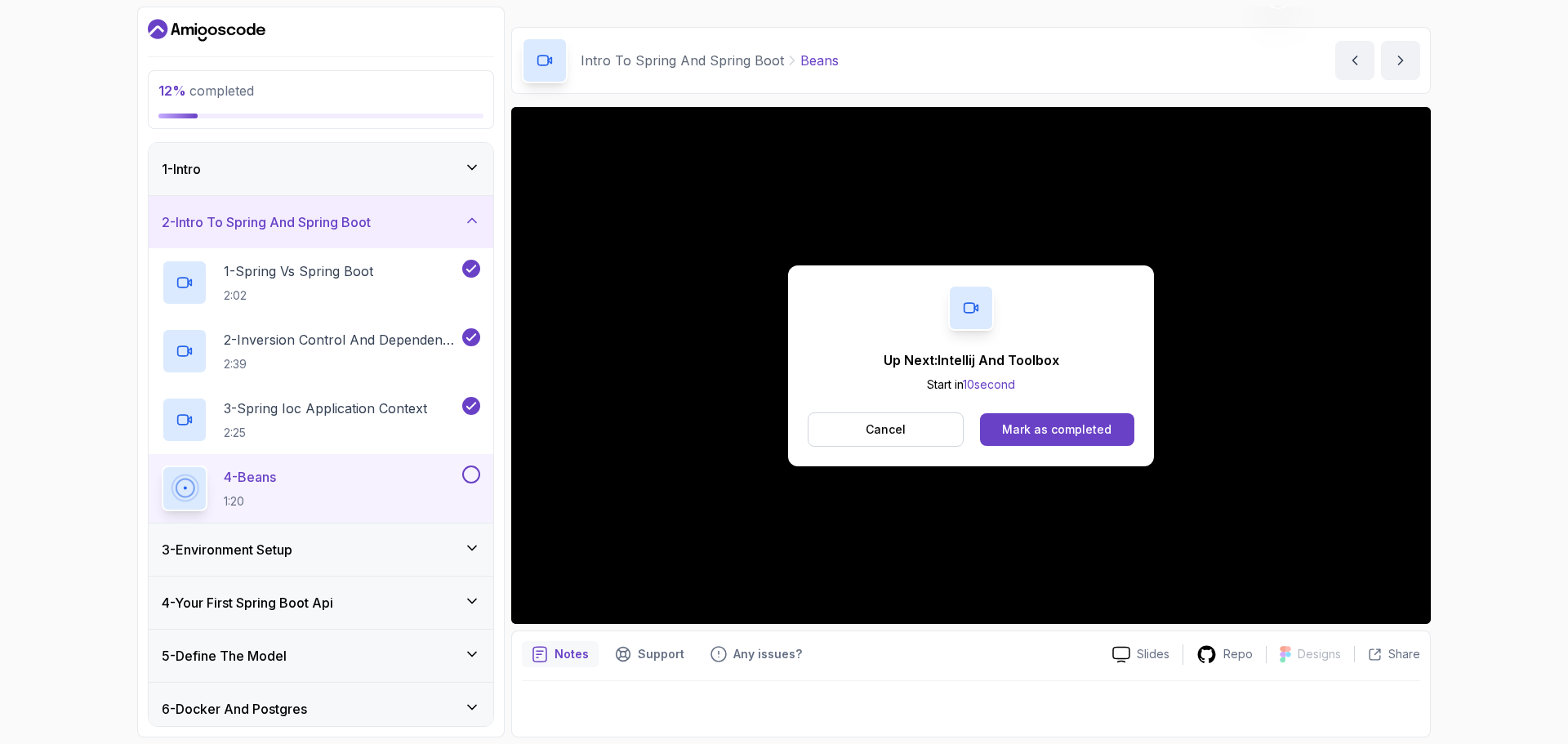
click at [777, 447] on div "Up Next: Intellij And Toolbox Start in 10 second Cancel Mark as completed" at bounding box center [971, 366] width 919 height 517
click at [276, 492] on h2 "4 - Beans 1:20" at bounding box center [250, 489] width 53 height 42
click at [1028, 437] on div "Mark as completed" at bounding box center [1057, 429] width 109 height 16
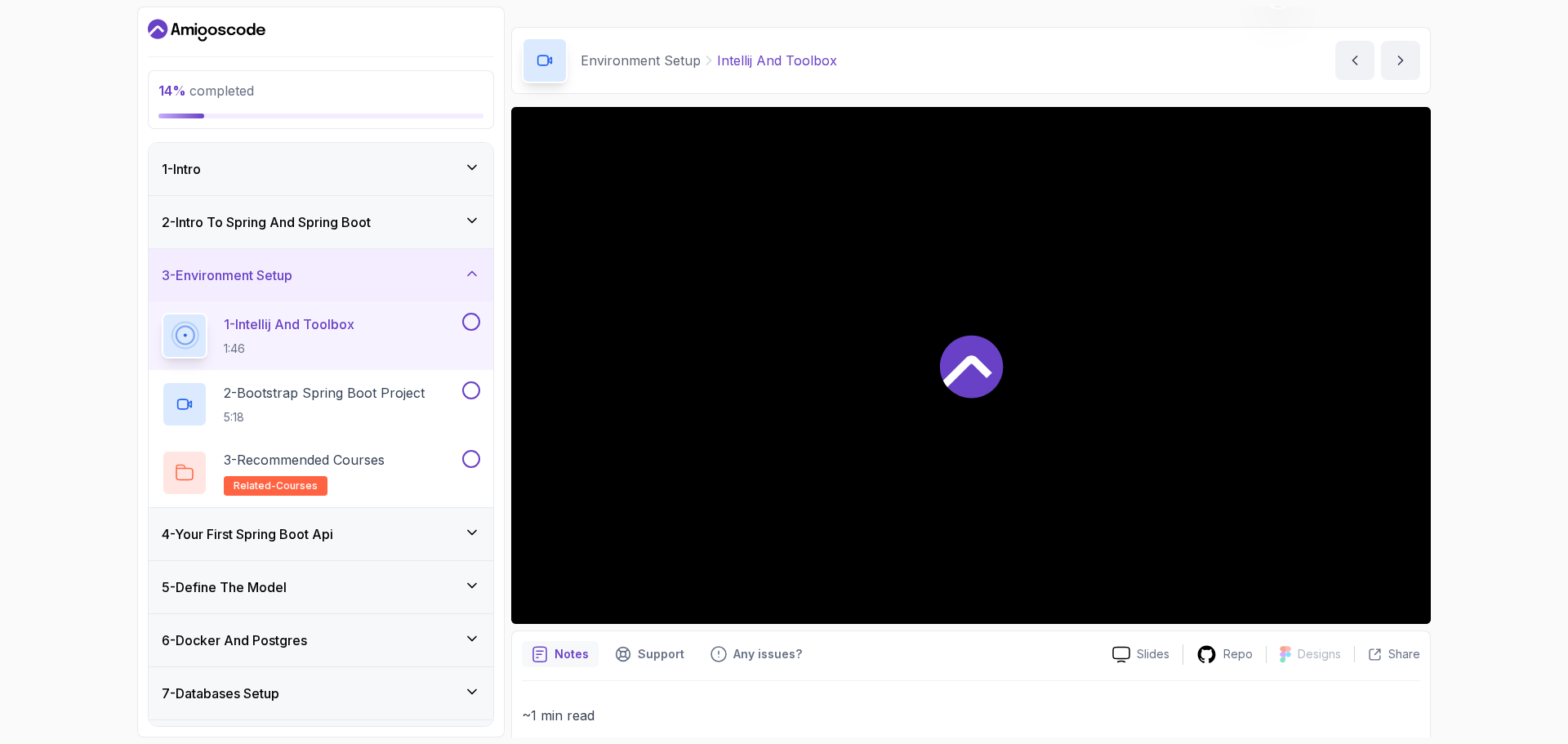
click at [307, 266] on div "3 - Environment Setup" at bounding box center [321, 275] width 319 height 20
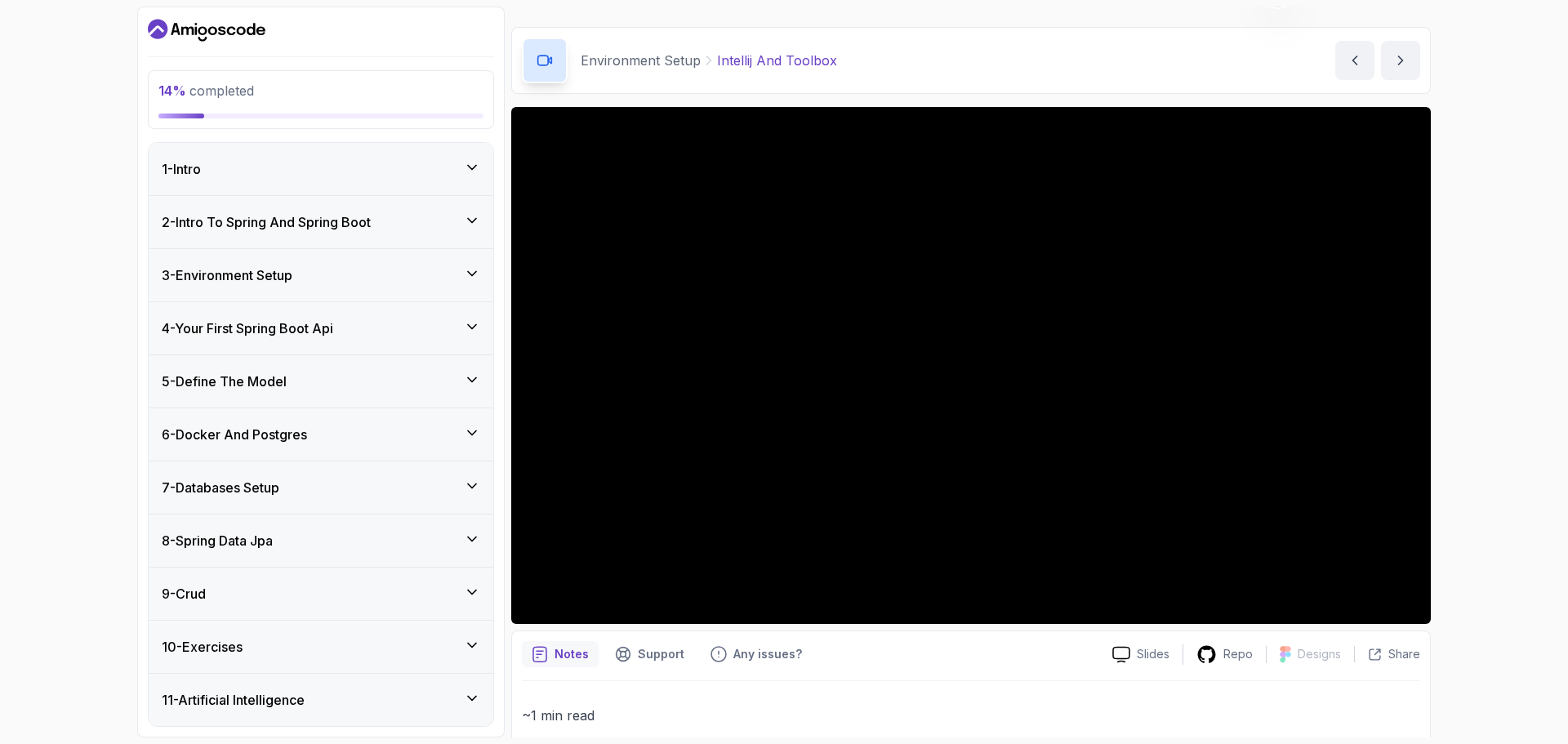
click at [325, 223] on h3 "2 - Intro To Spring And Spring Boot" at bounding box center [266, 221] width 209 height 20
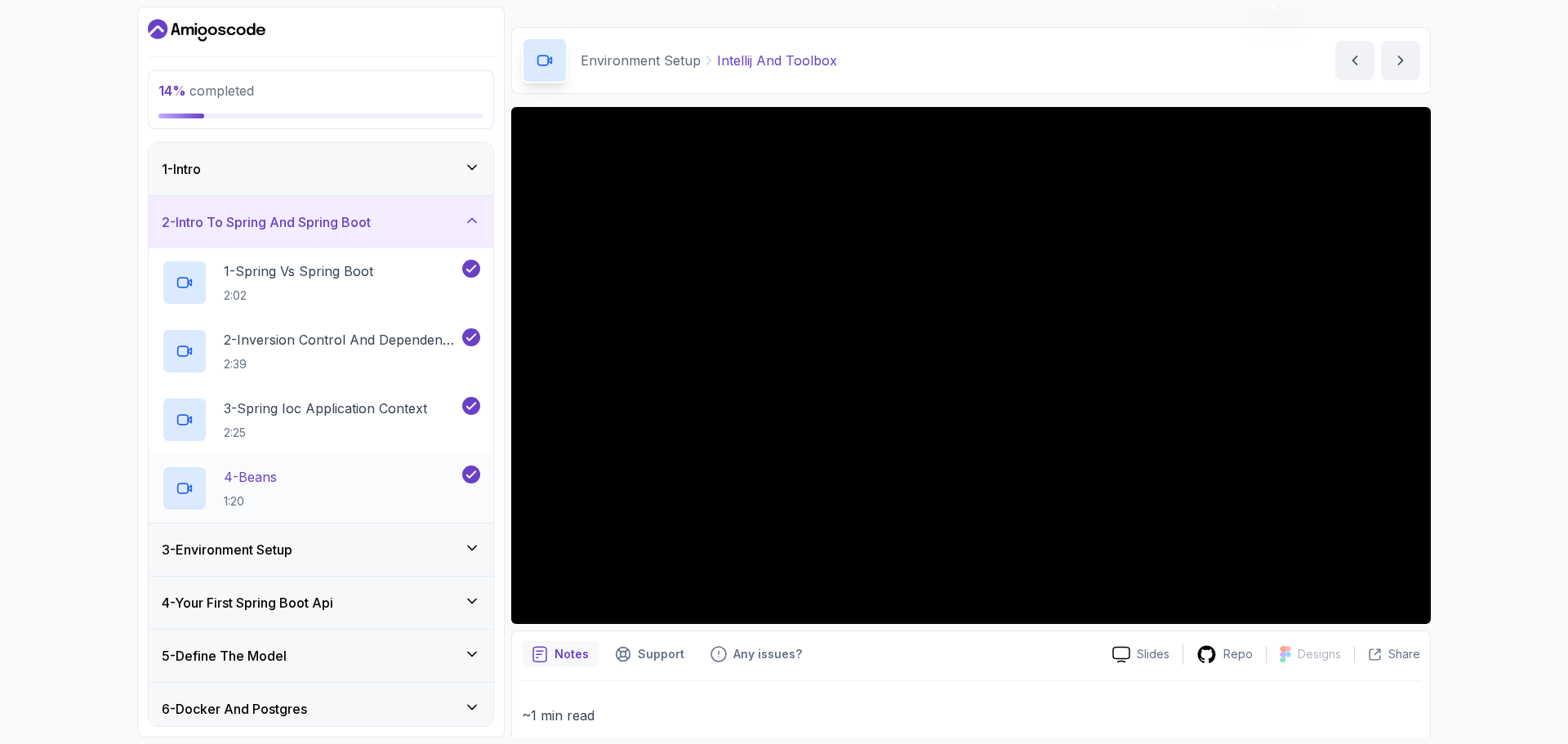
click at [321, 473] on div "4 - Beans 1:20" at bounding box center [310, 489] width 298 height 46
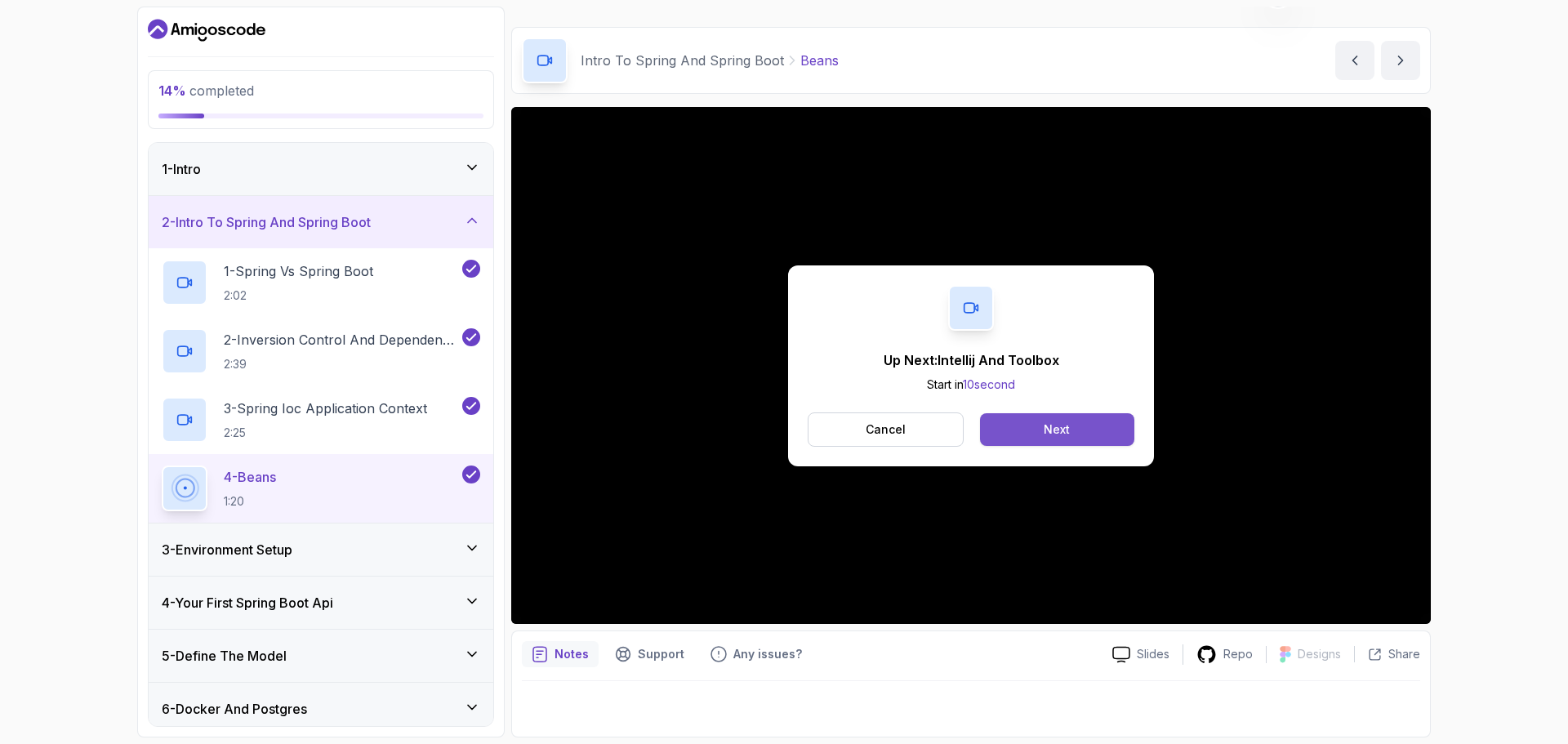
click at [1068, 428] on div "Next" at bounding box center [1057, 429] width 26 height 16
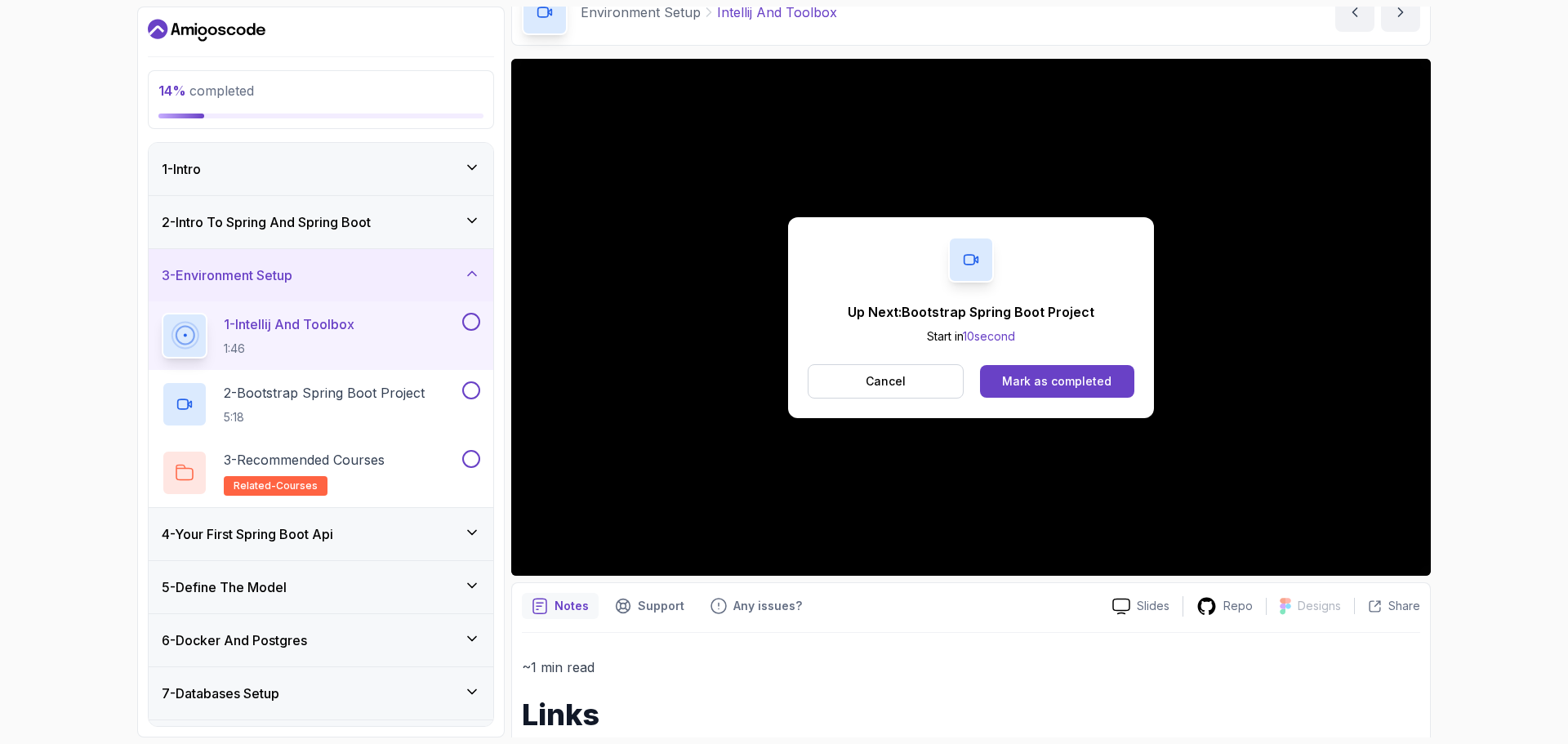
scroll to position [192, 0]
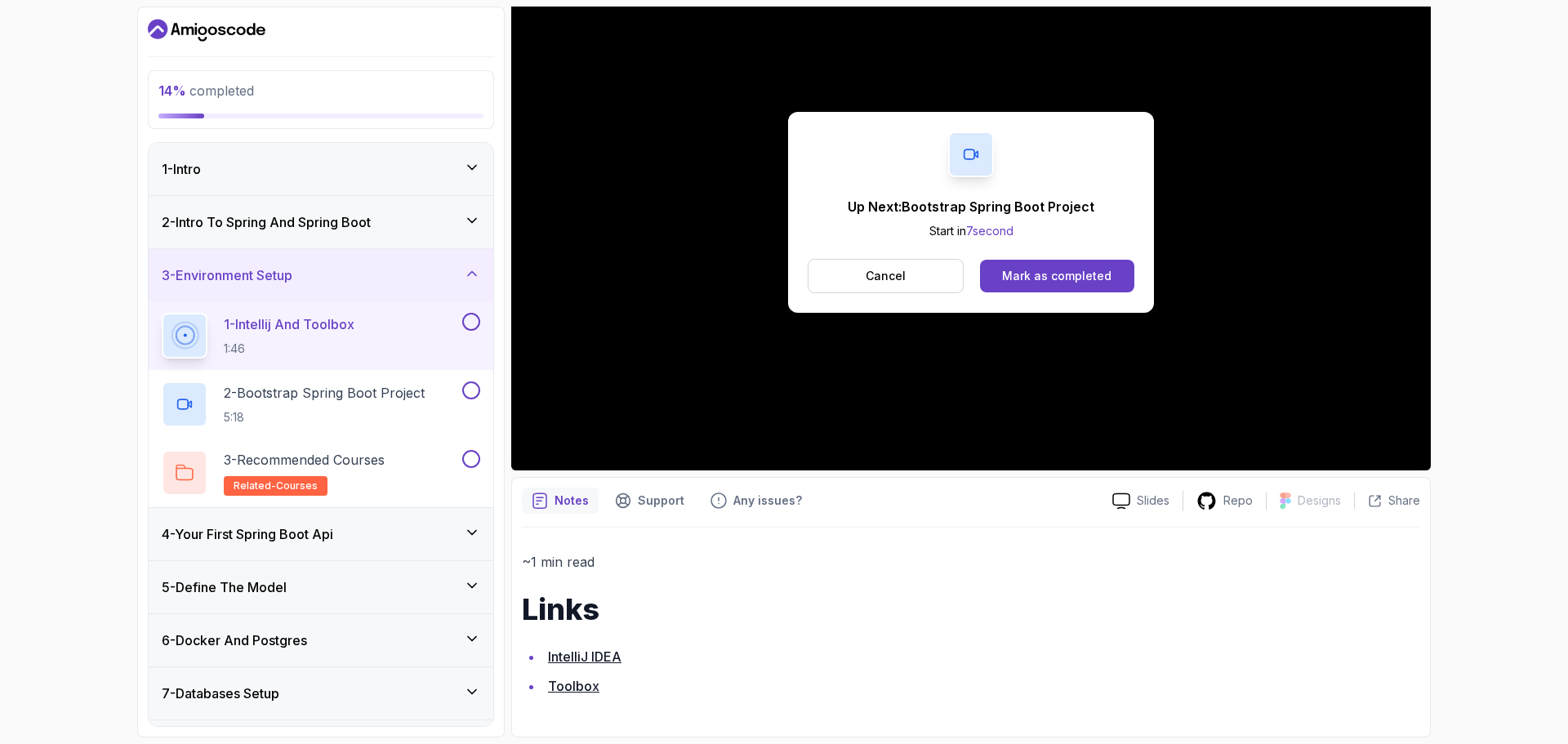
click at [267, 153] on div "1 - Intro" at bounding box center [321, 170] width 344 height 53
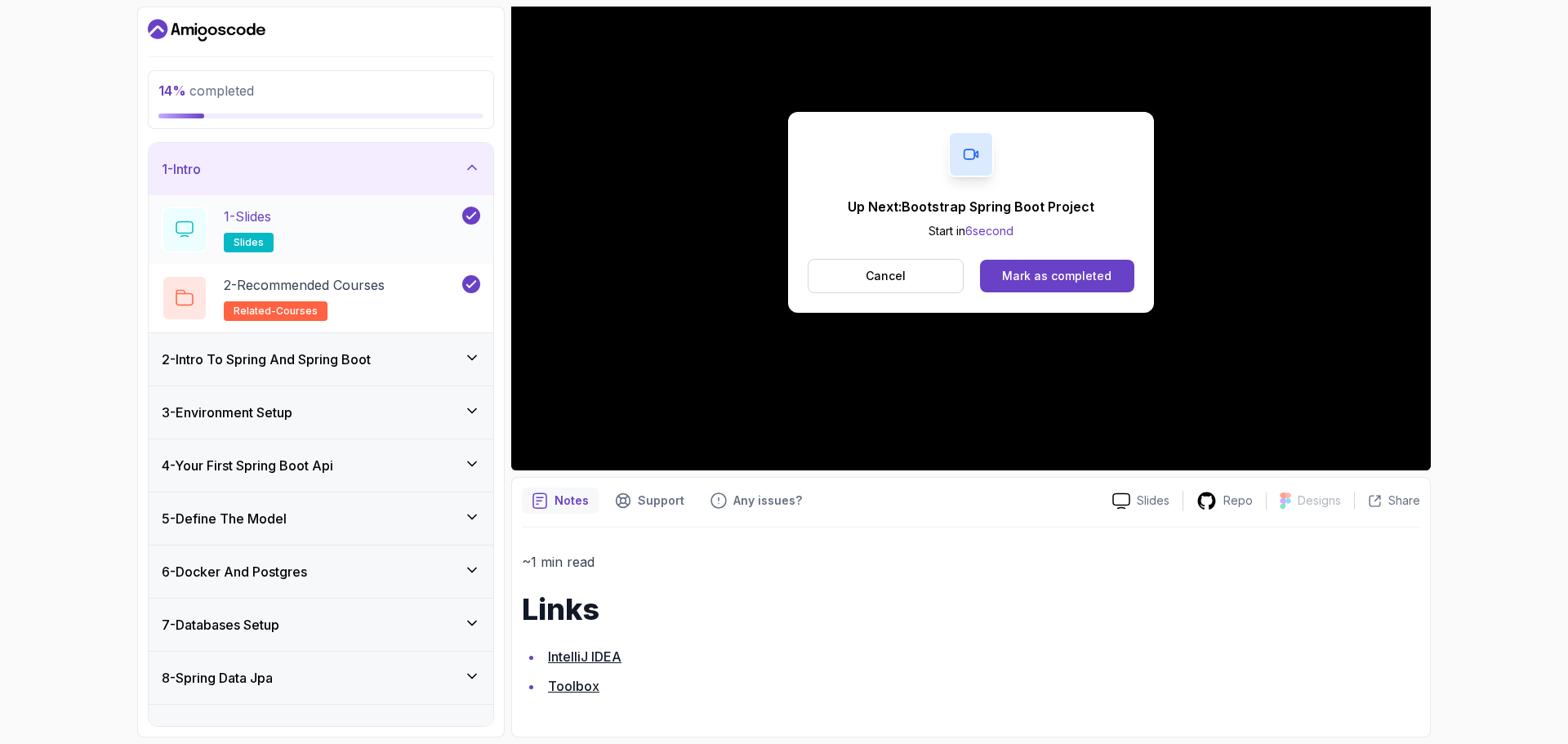
click at [365, 240] on div "1 - Slides slides" at bounding box center [310, 230] width 298 height 46
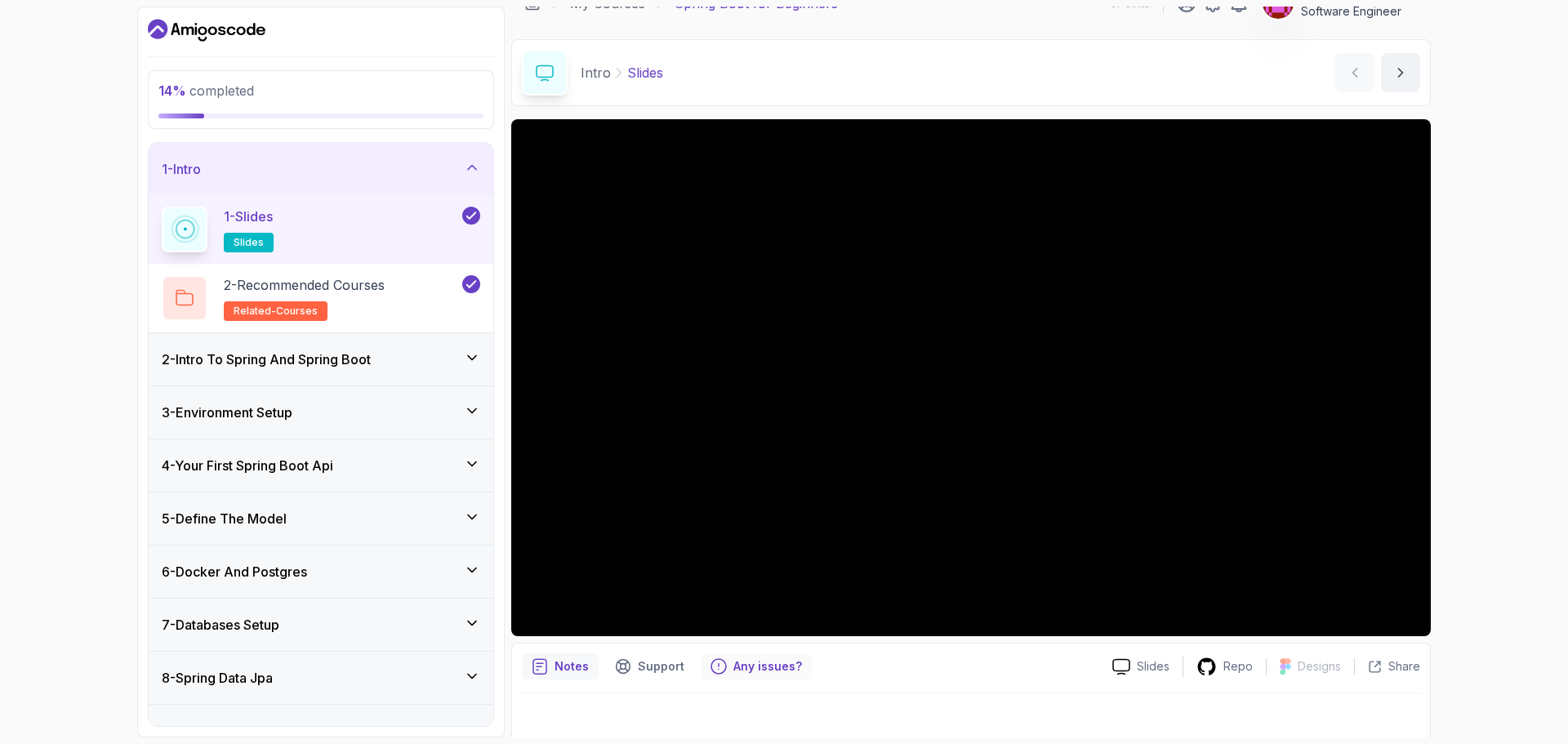
scroll to position [38, 0]
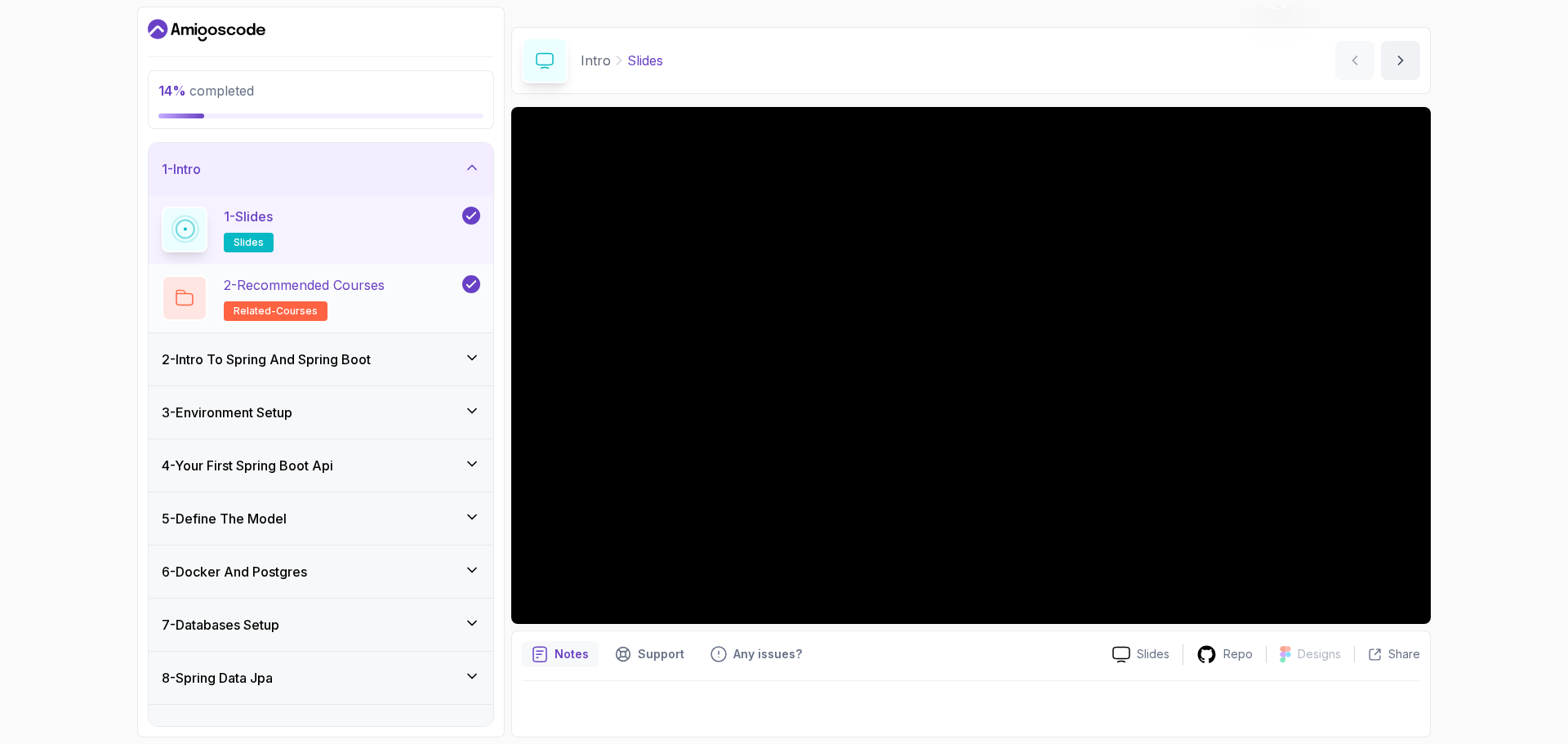
click at [246, 282] on p "2 - Recommended Courses" at bounding box center [304, 285] width 161 height 20
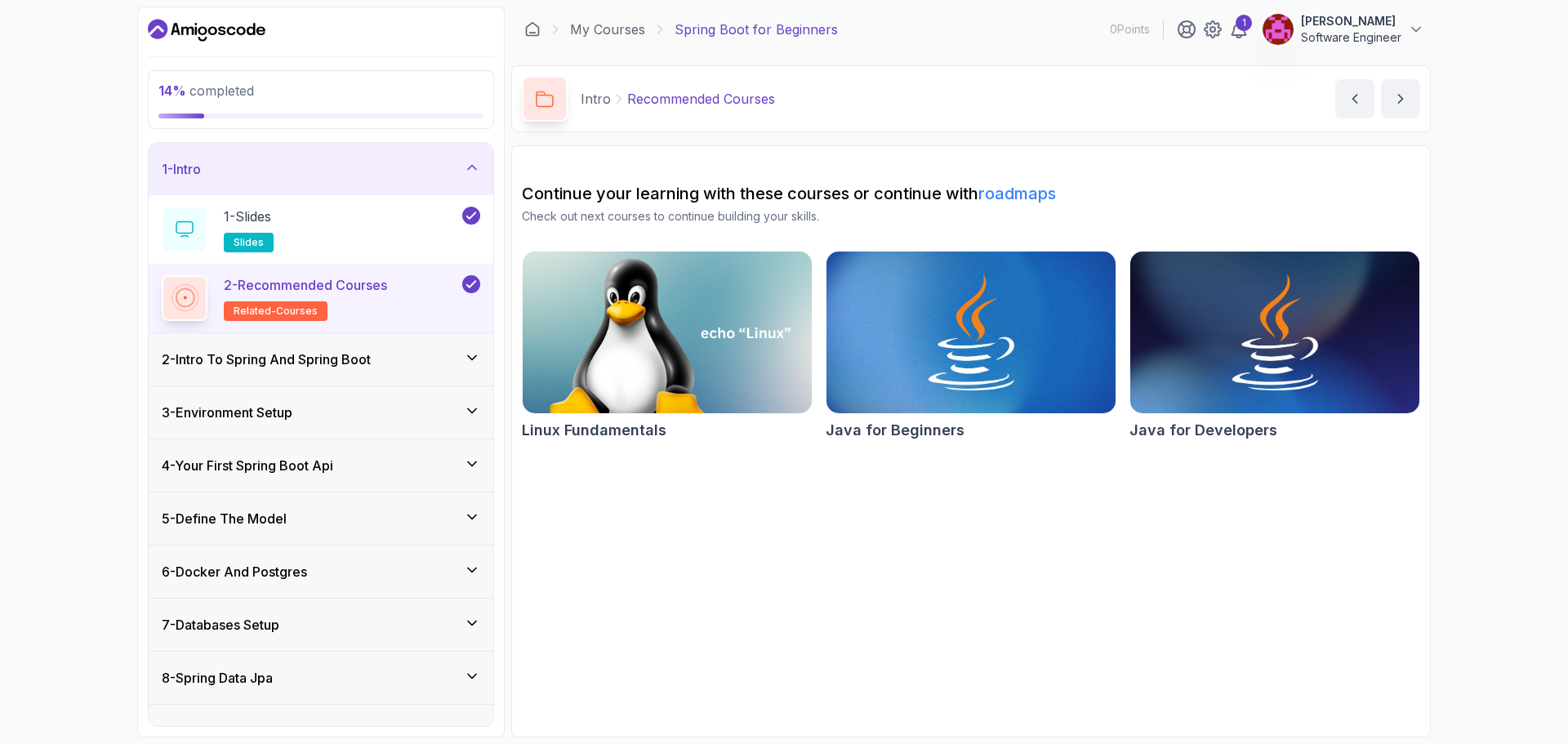
click at [304, 368] on h3 "2 - Intro To Spring And Spring Boot" at bounding box center [266, 359] width 209 height 20
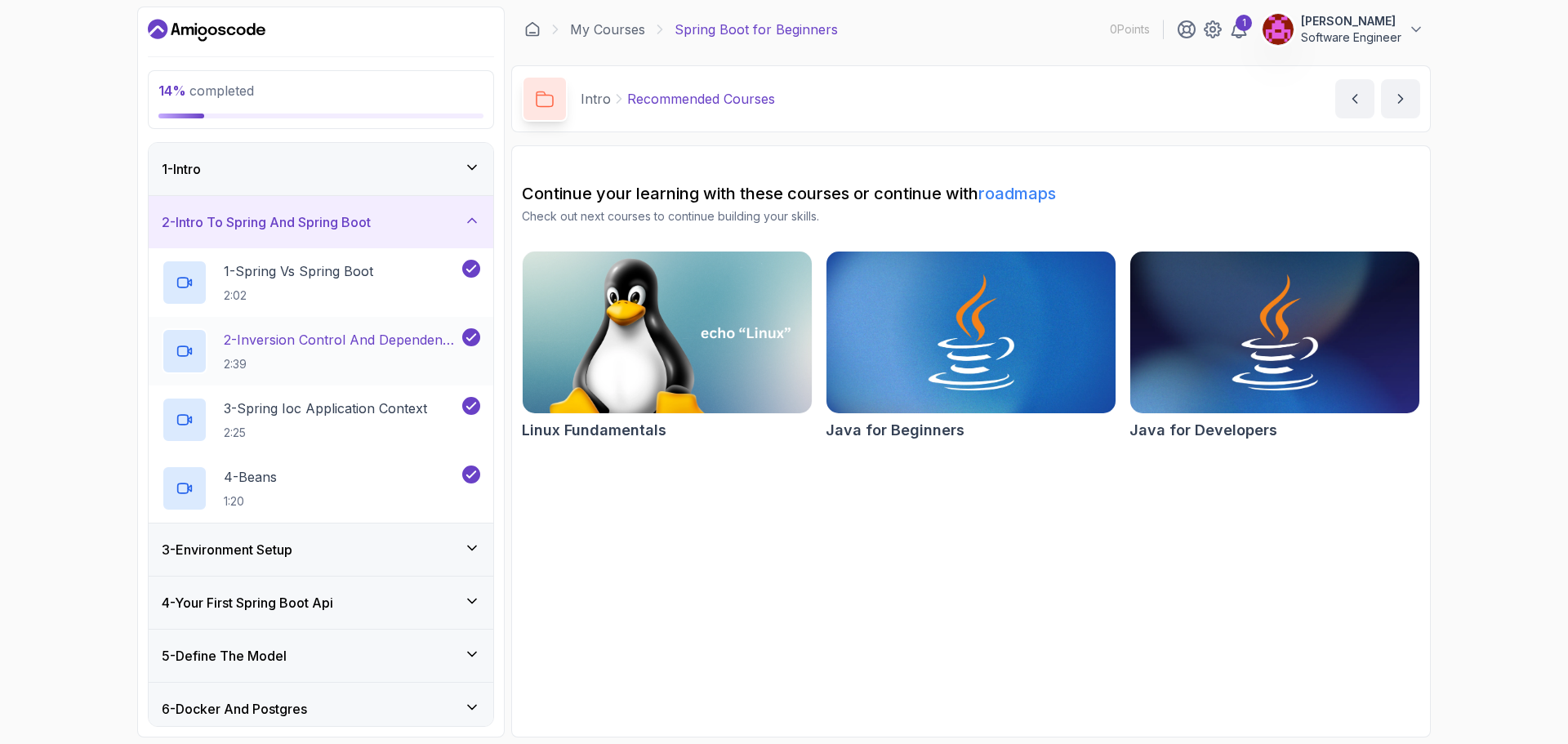
click at [309, 343] on p "2 - Inversion Control And Dependency Injection" at bounding box center [341, 339] width 235 height 20
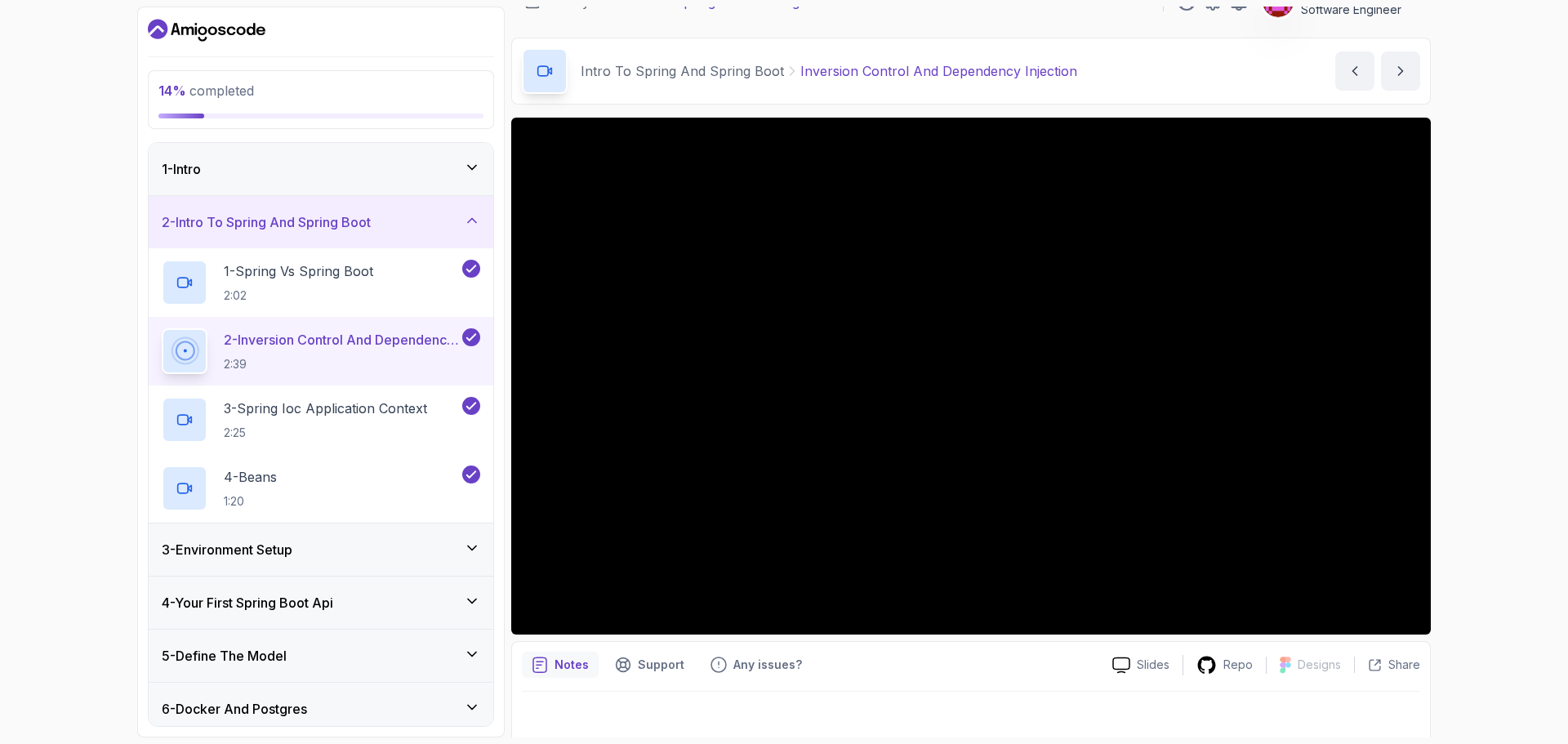
scroll to position [38, 0]
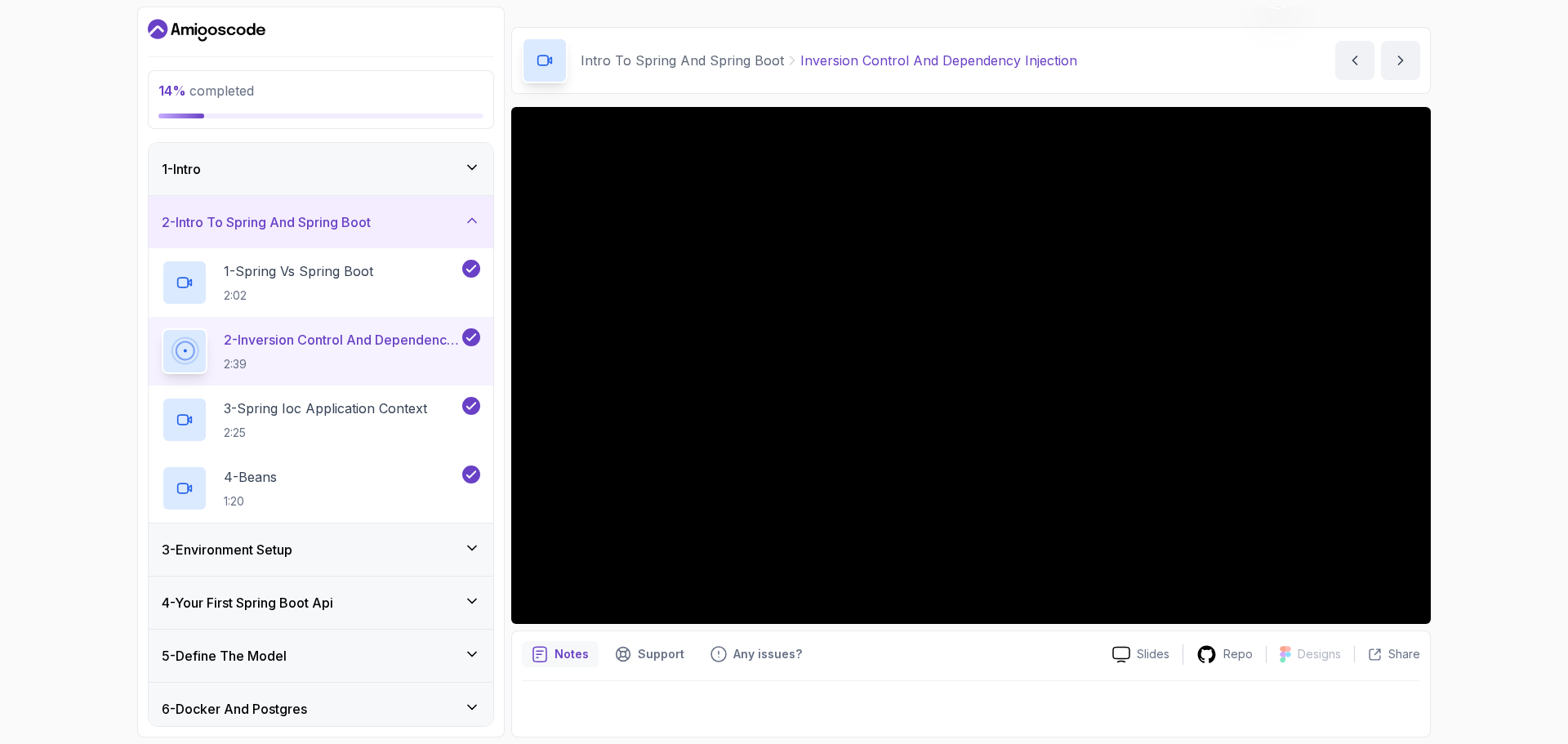
click at [615, 635] on div "Notes Support Any issues? Slides Repo Designs Design not available Share" at bounding box center [971, 684] width 919 height 107
click at [574, 649] on p "Notes" at bounding box center [572, 654] width 34 height 16
click at [332, 554] on div "3 - Environment Setup" at bounding box center [321, 550] width 319 height 20
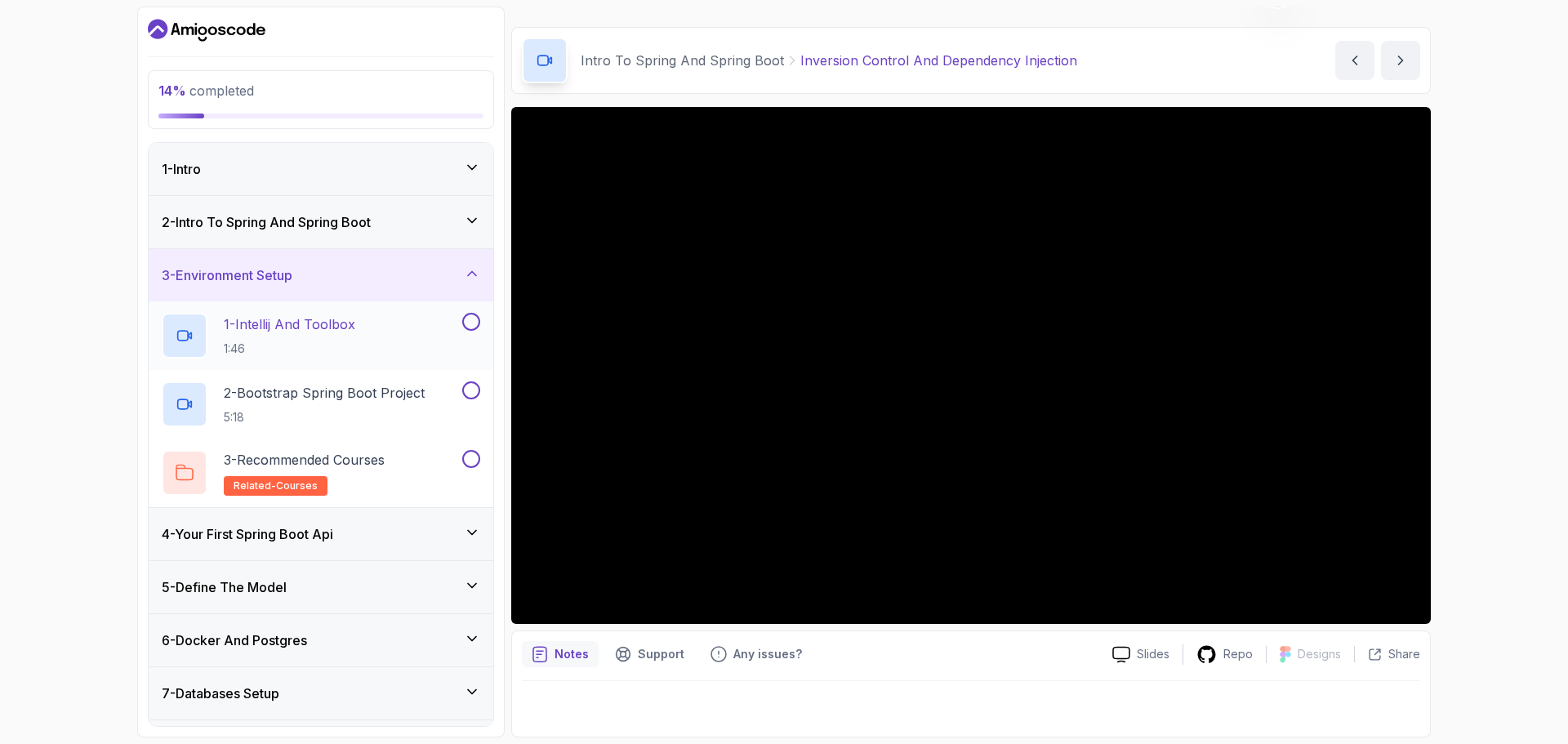
click at [337, 321] on p "1 - Intellij And Toolbox" at bounding box center [289, 324] width 131 height 20
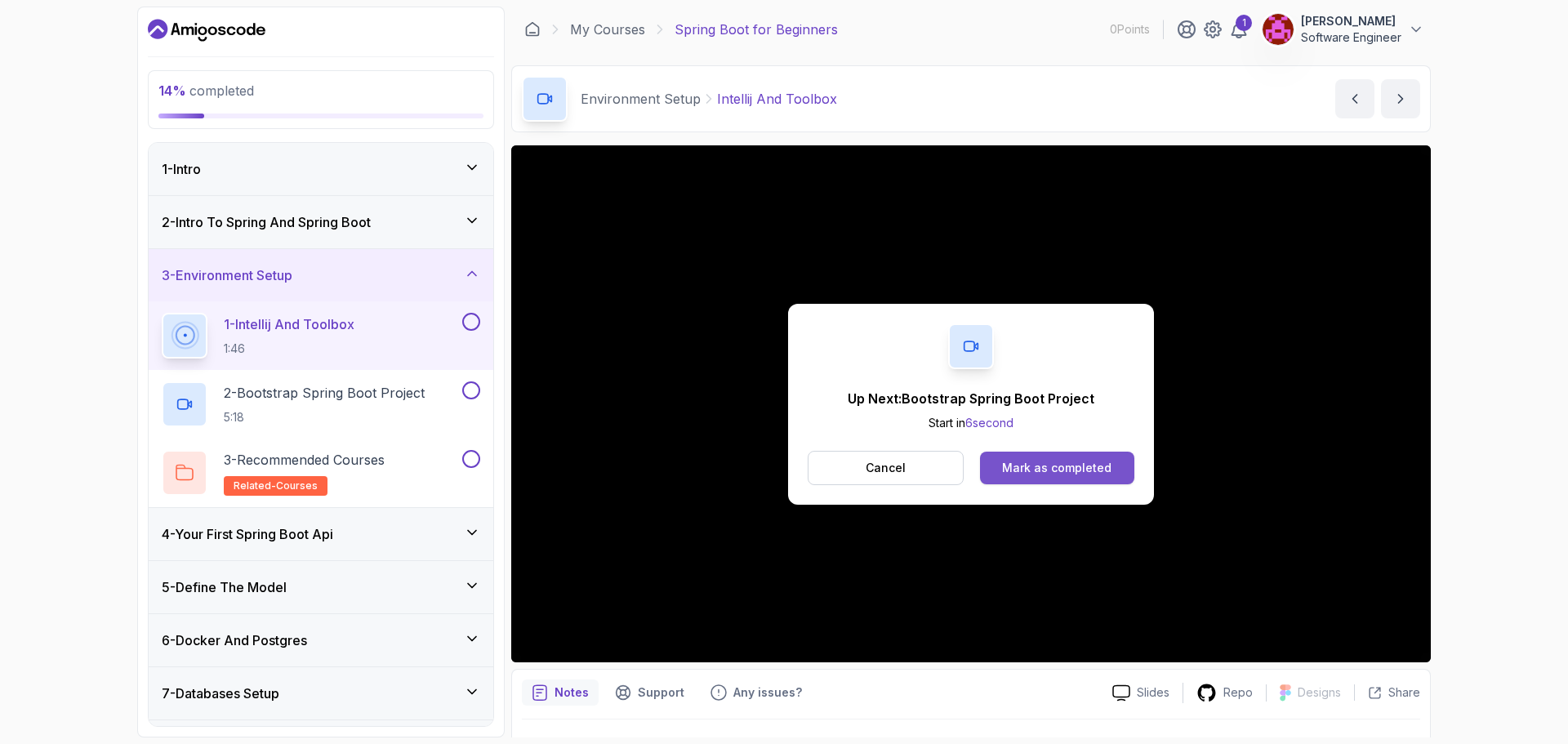
click at [1003, 470] on button "Mark as completed" at bounding box center [1057, 468] width 154 height 33
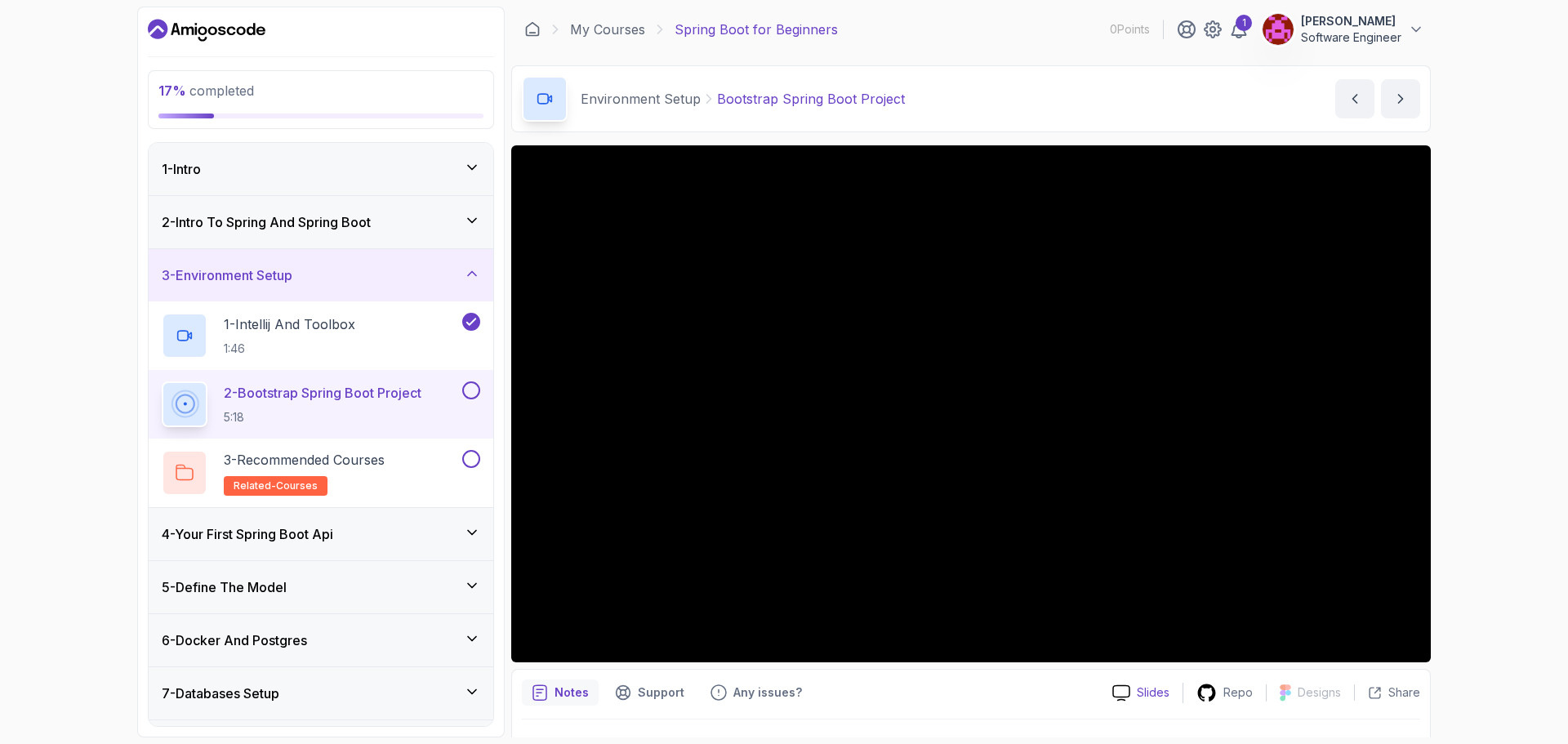
click at [1139, 691] on p "Slides" at bounding box center [1153, 692] width 33 height 16
click at [1229, 691] on p "Repo" at bounding box center [1238, 692] width 30 height 16
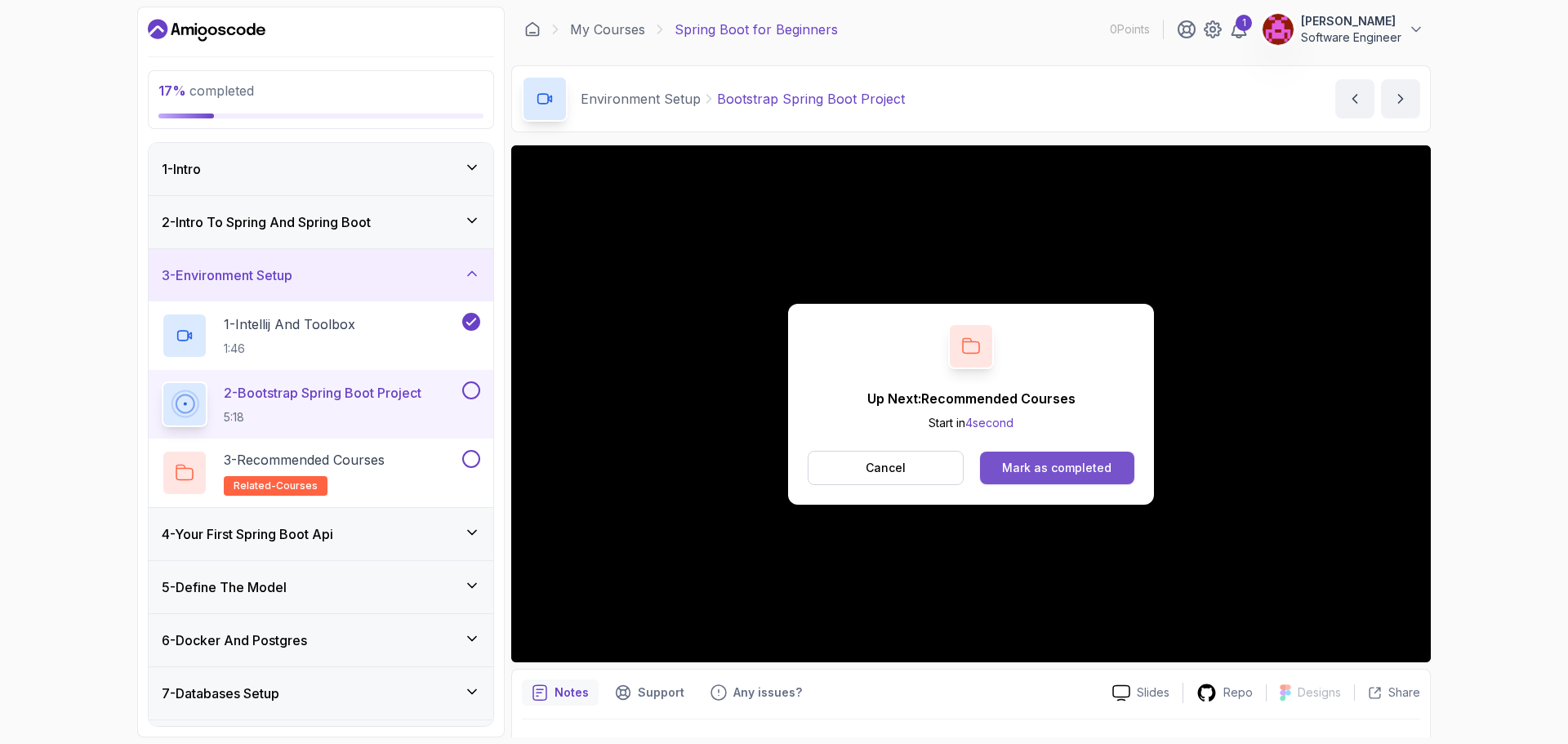
click at [1028, 469] on div "Mark as completed" at bounding box center [1057, 467] width 109 height 16
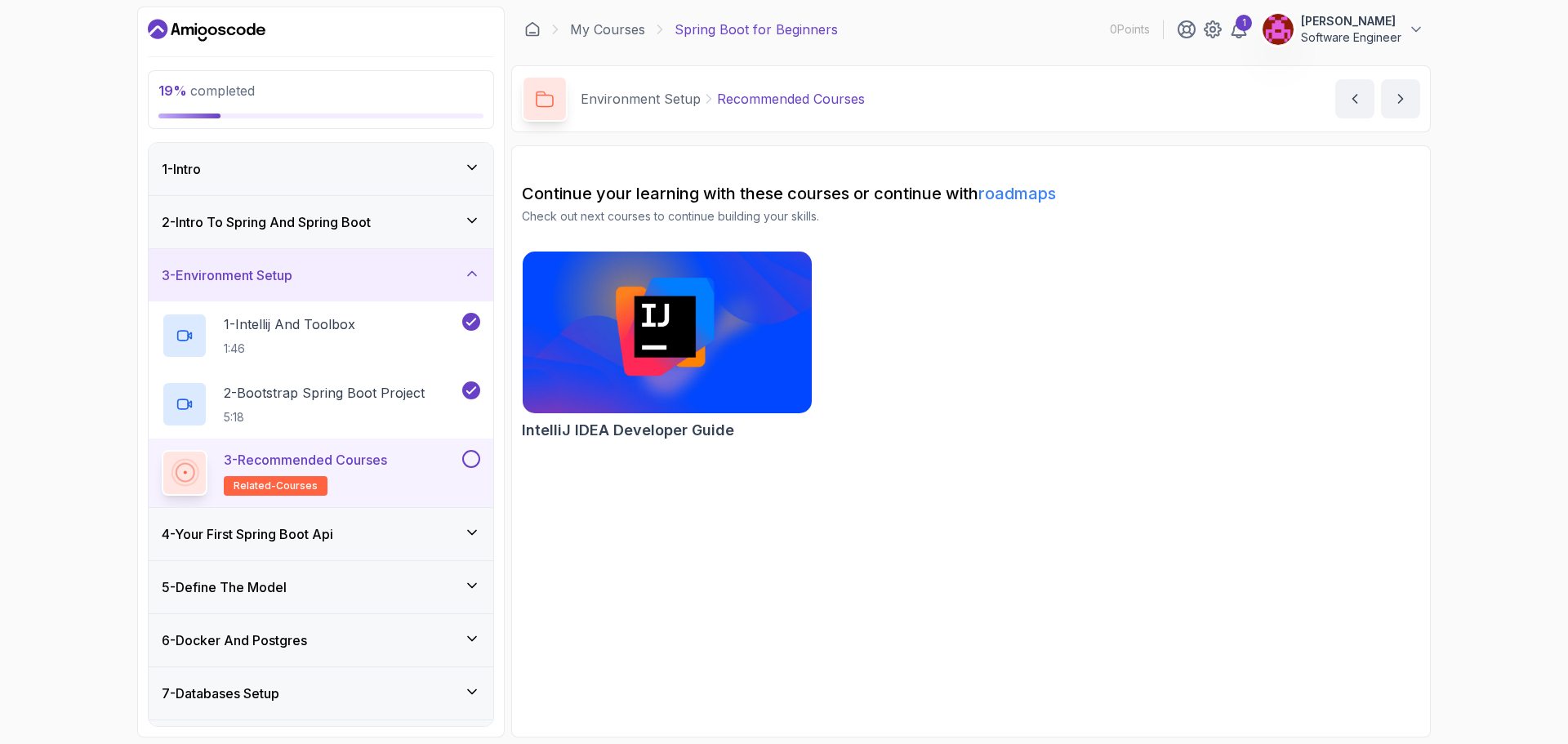
click at [474, 454] on button at bounding box center [471, 459] width 18 height 18
click at [374, 531] on div "4 - Your First Spring Boot Api" at bounding box center [321, 534] width 319 height 20
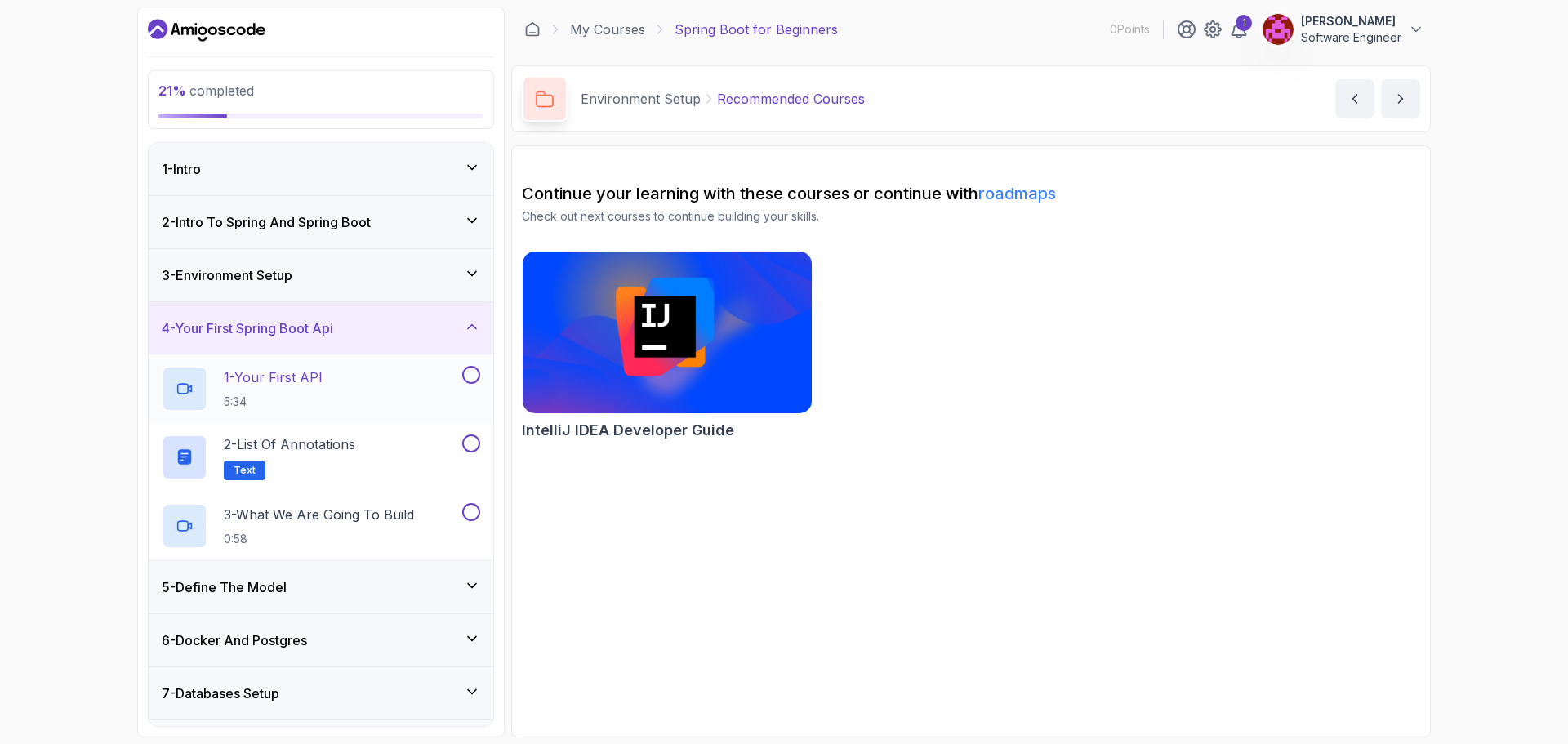
click at [313, 368] on p "1 - Your First API" at bounding box center [273, 377] width 99 height 20
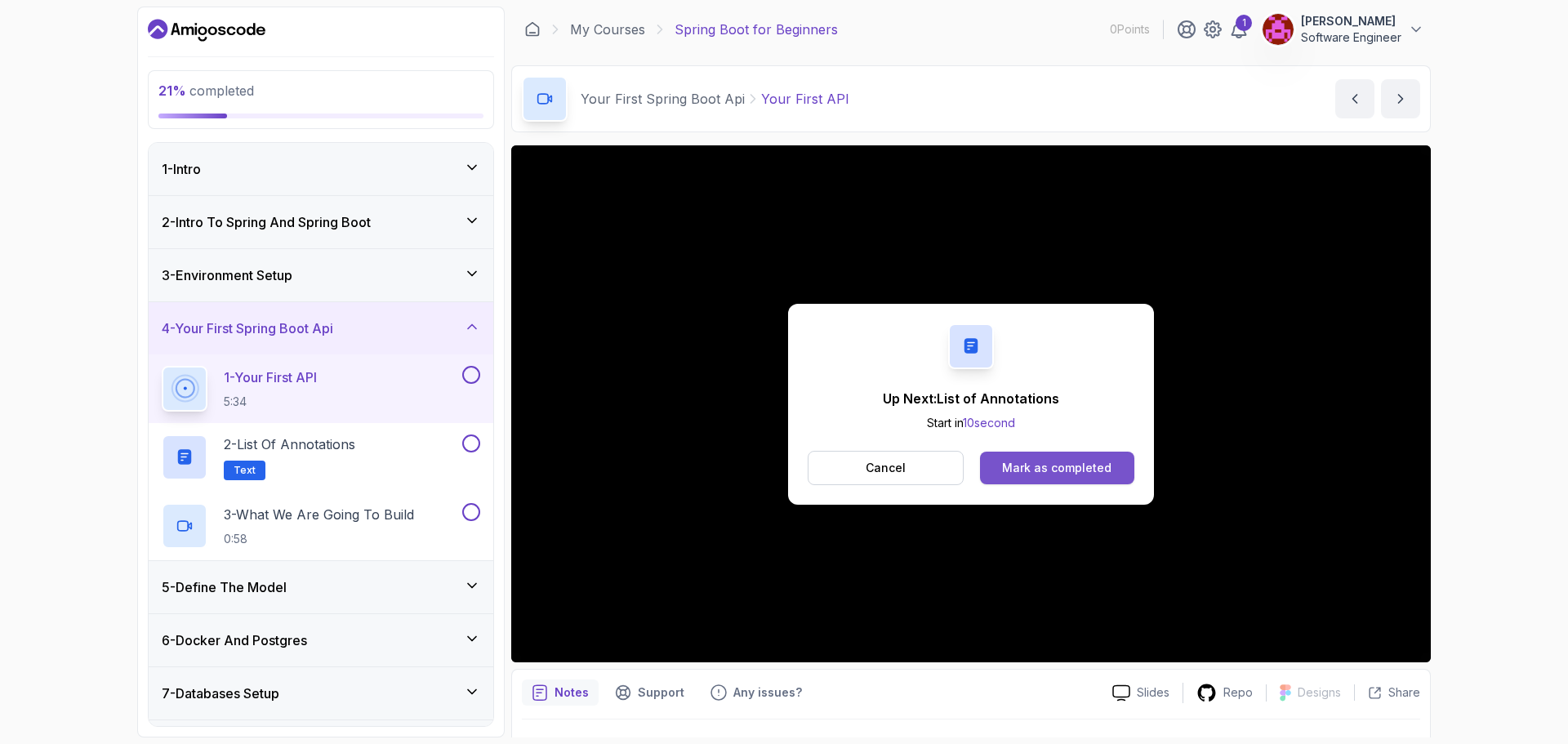
click at [1073, 467] on div "Mark as completed" at bounding box center [1057, 467] width 109 height 16
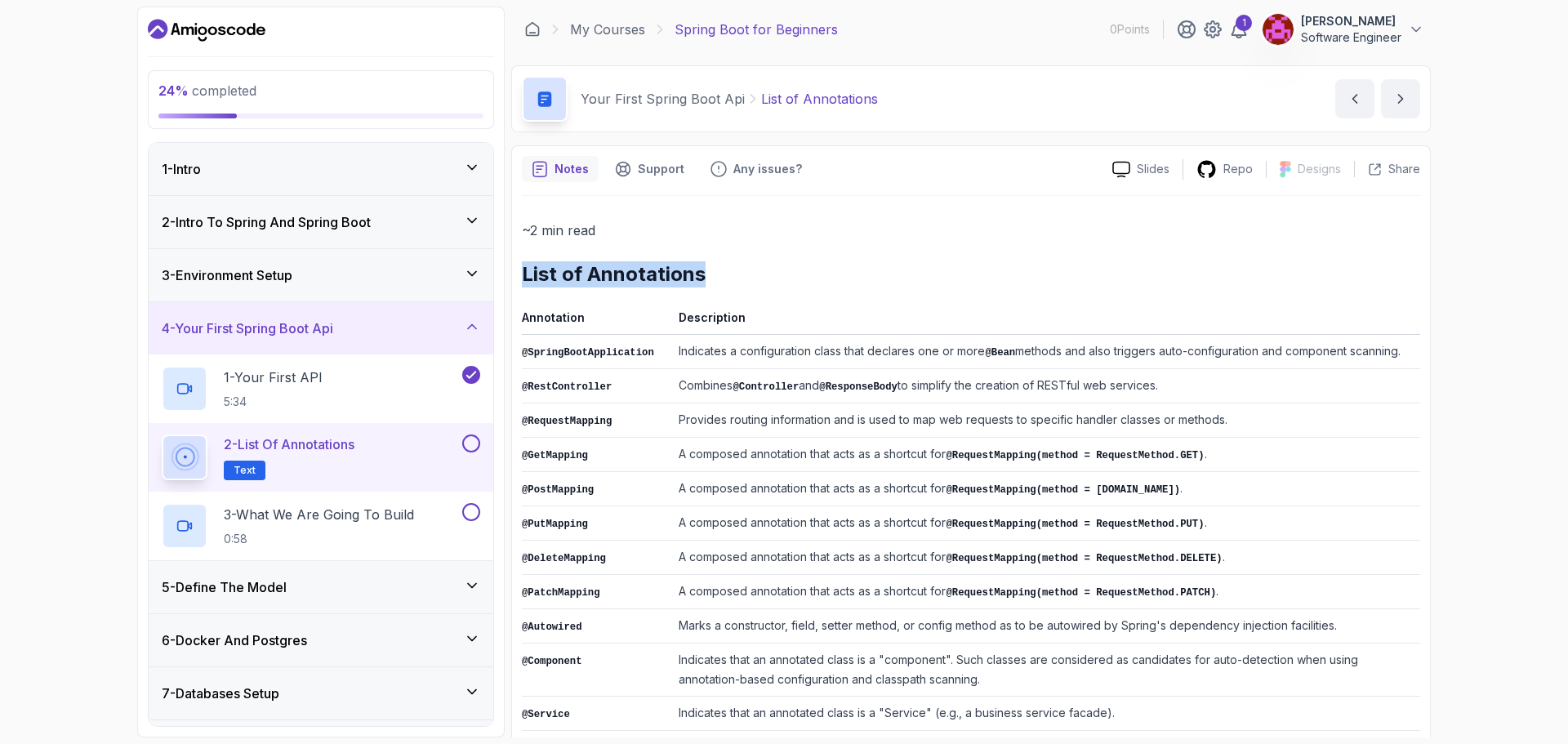
drag, startPoint x: 523, startPoint y: 279, endPoint x: 785, endPoint y: 255, distance: 263.1
click at [785, 255] on div "~2 min read List of Annotations Annotation Description @SpringBootApplication I…" at bounding box center [970, 587] width 898 height 737
drag, startPoint x: 602, startPoint y: 359, endPoint x: 617, endPoint y: 354, distance: 15.8
click at [617, 355] on td "@SpringBootApplication" at bounding box center [596, 352] width 150 height 34
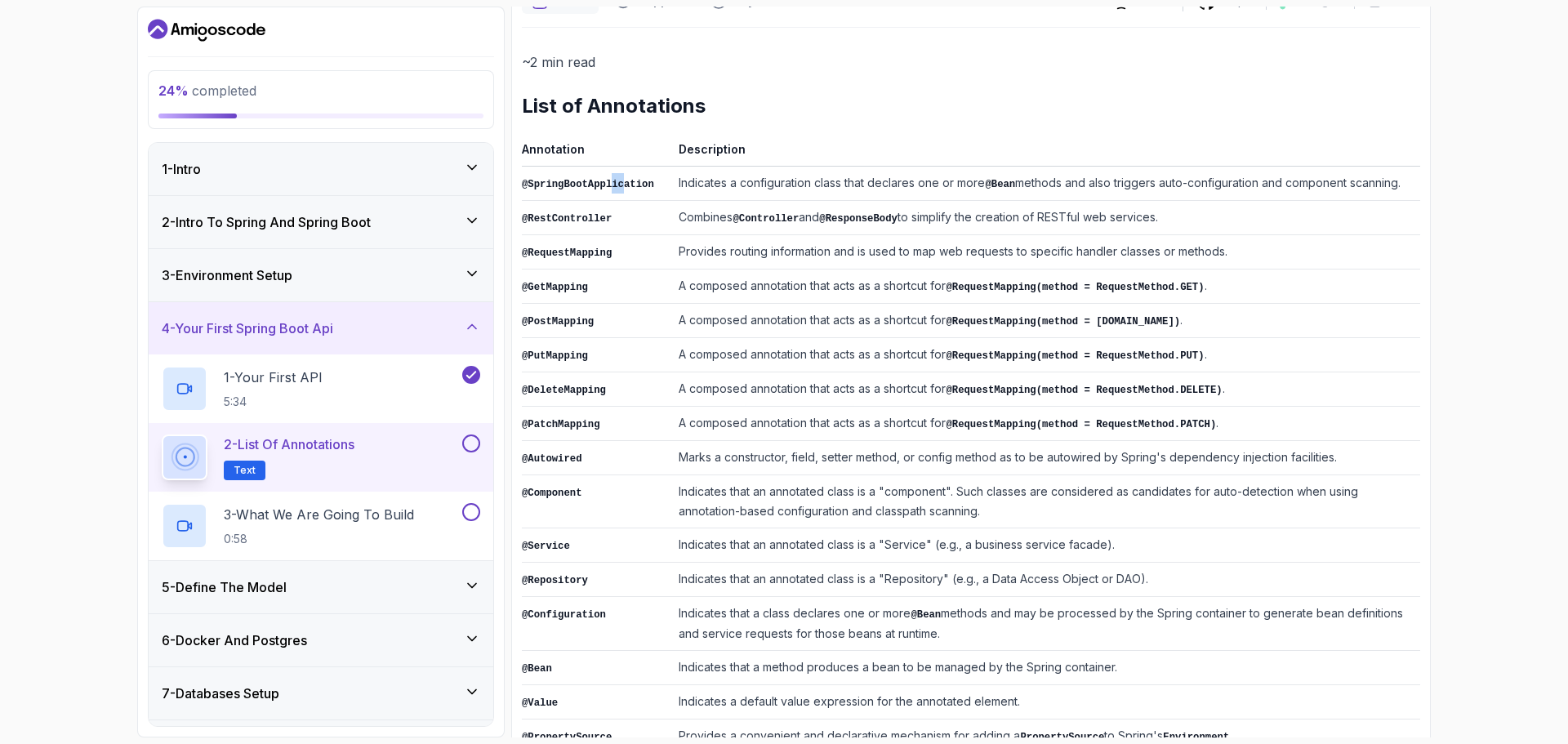
scroll to position [238, 0]
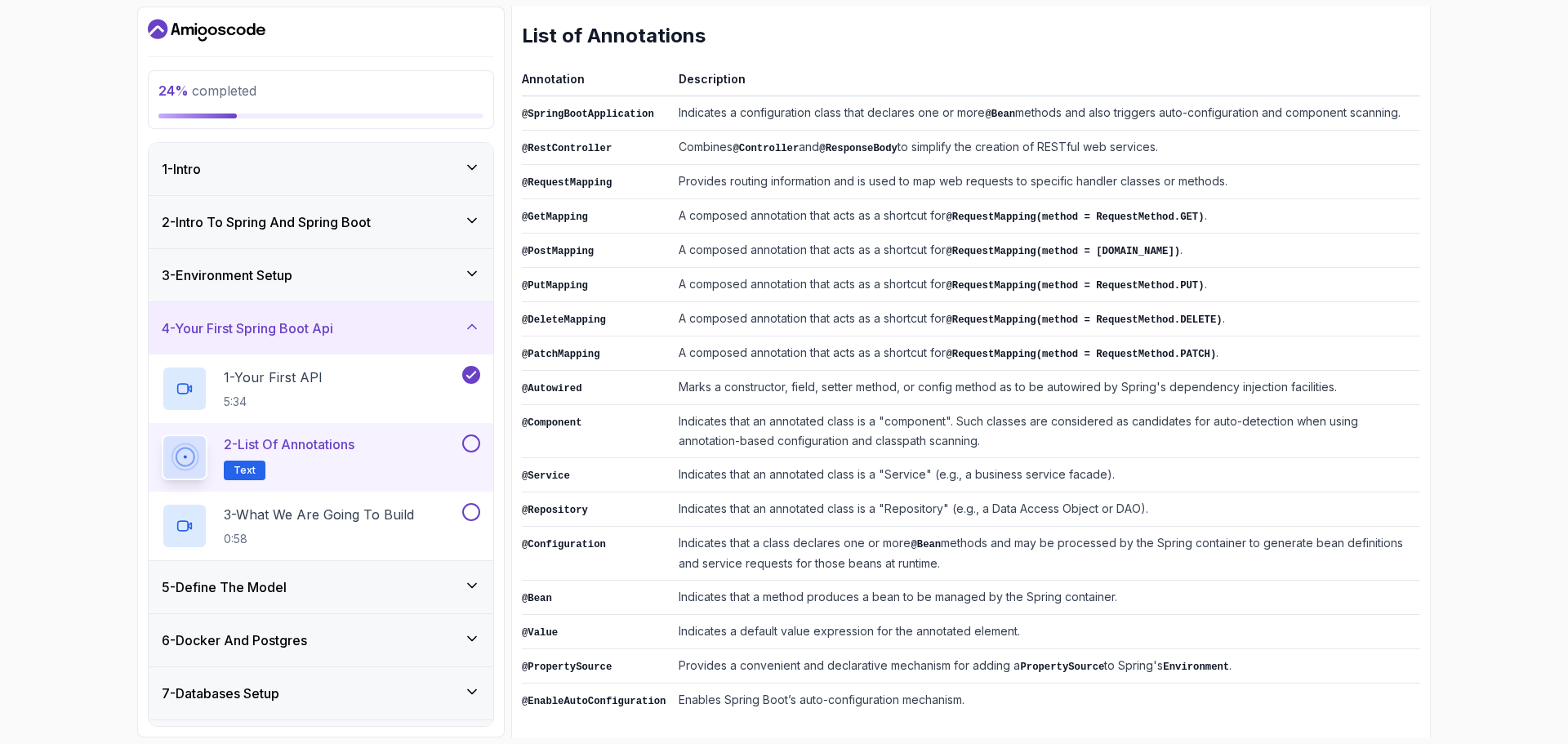
click at [608, 70] on th "Annotation" at bounding box center [596, 82] width 150 height 28
drag, startPoint x: 650, startPoint y: 155, endPoint x: 1282, endPoint y: 744, distance: 863.9
click at [1282, 743] on html "24 % completed 1 - Intro 2 - Intro To Spring And Spring Boot 3 - Environment Se…" at bounding box center [784, 372] width 1568 height 744
copy div
click at [787, 241] on td "A composed annotation that acts as a shortcut for @RequestMapping(method = Requ…" at bounding box center [1046, 250] width 748 height 34
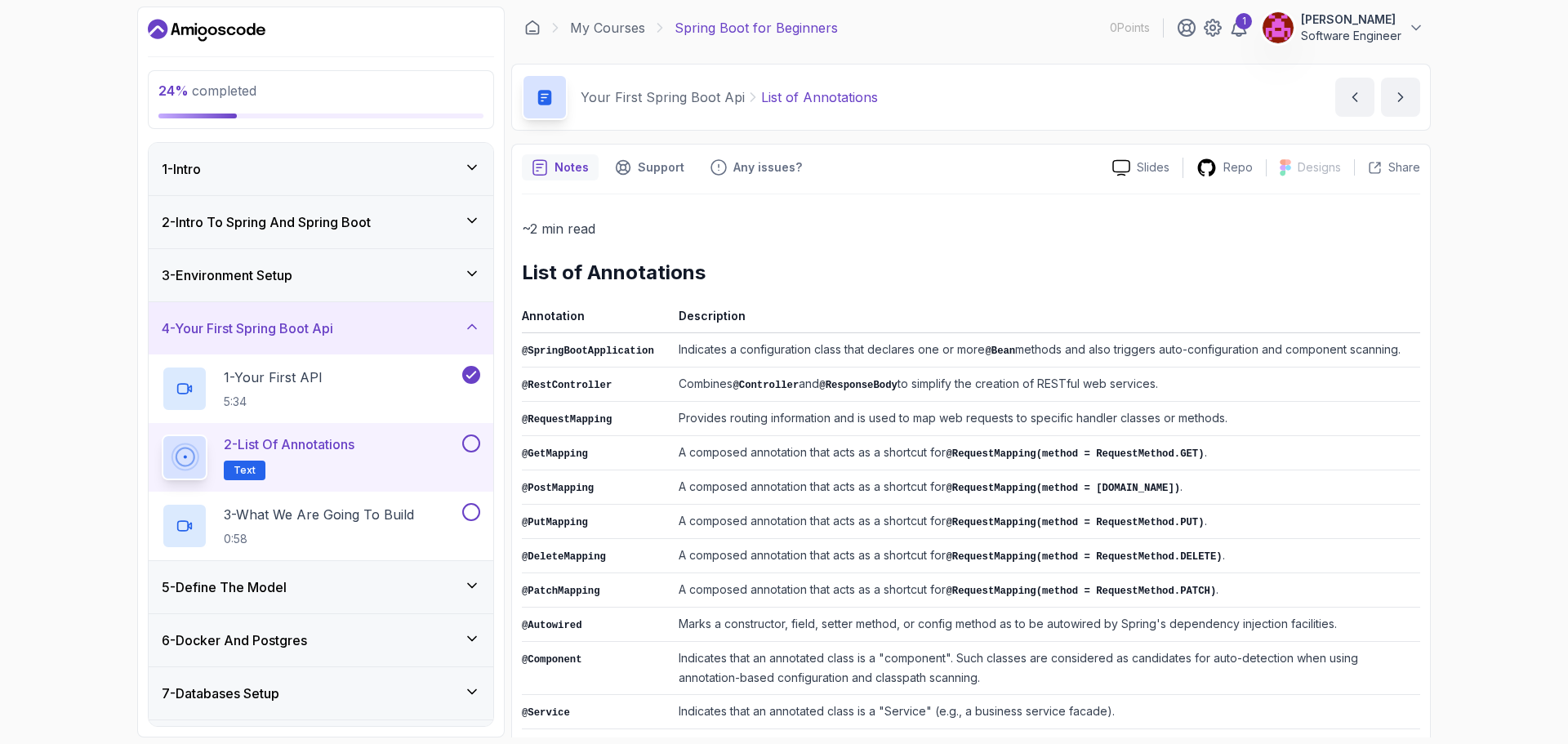
scroll to position [0, 0]
drag, startPoint x: 784, startPoint y: 353, endPoint x: 804, endPoint y: 355, distance: 20.1
click at [804, 355] on td "Indicates a configuration class that declares one or more @Bean methods and als…" at bounding box center [1046, 352] width 748 height 34
drag, startPoint x: 979, startPoint y: 351, endPoint x: 1006, endPoint y: 359, distance: 28.2
click at [1006, 359] on td "Indicates a configuration class that declares one or more @Bean methods and als…" at bounding box center [1046, 352] width 748 height 34
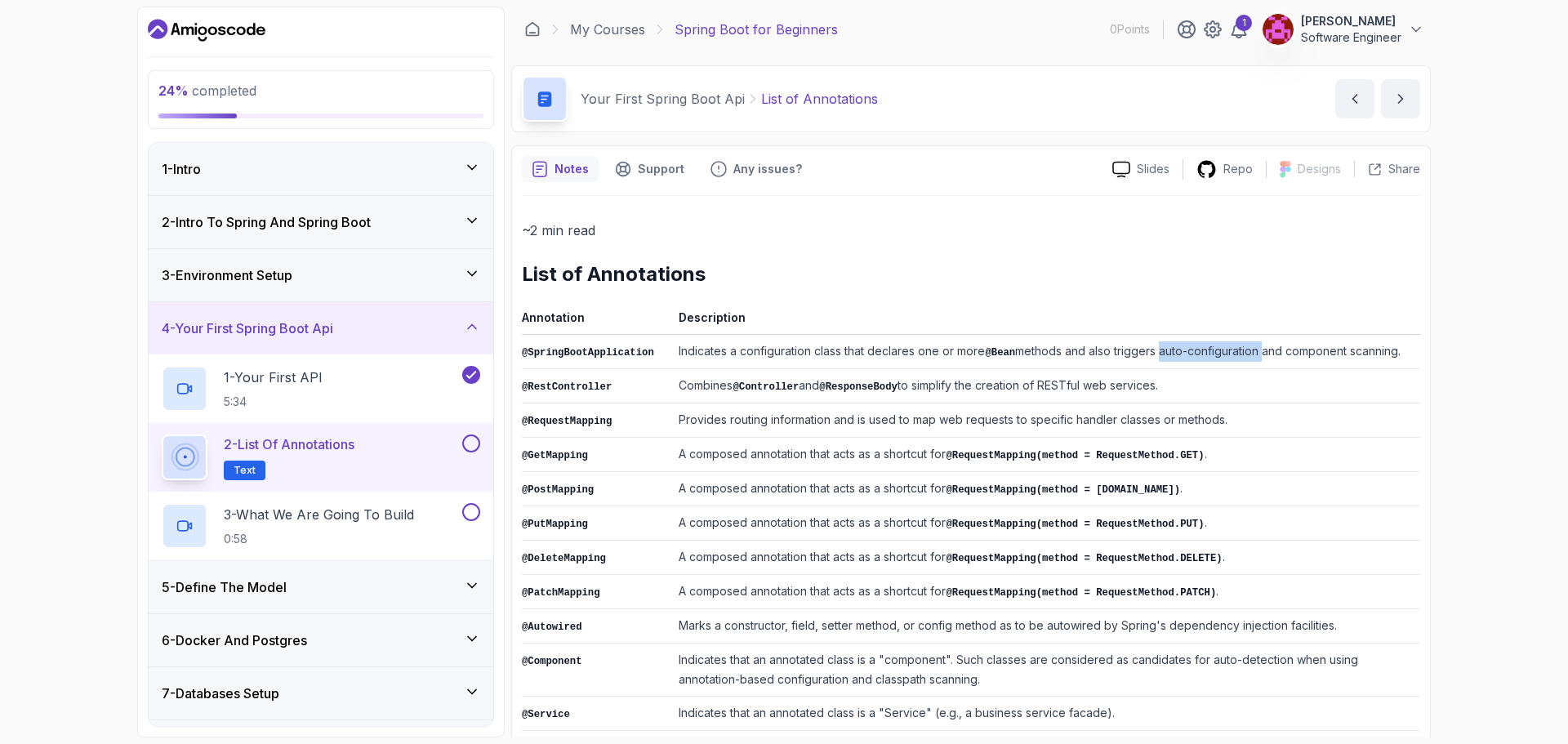
drag, startPoint x: 1170, startPoint y: 358, endPoint x: 1259, endPoint y: 348, distance: 89.6
click at [1256, 349] on td "Indicates a configuration class that declares one or more @Bean methods and als…" at bounding box center [1046, 352] width 748 height 34
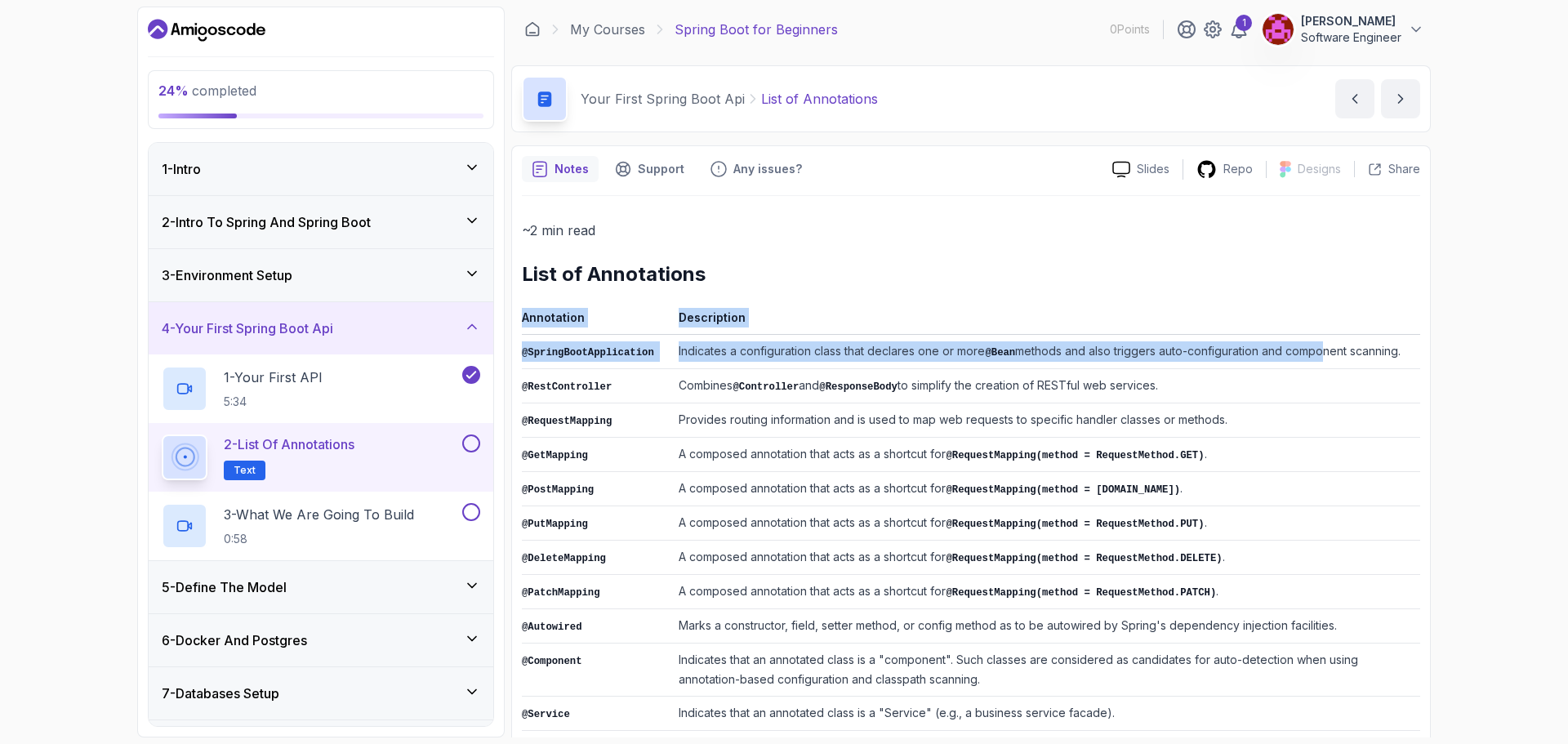
drag, startPoint x: 1338, startPoint y: 343, endPoint x: 1440, endPoint y: 350, distance: 102.2
click at [1440, 350] on div "24 % completed 1 - Intro 2 - Intro To Spring And Spring Boot 3 - Environment Se…" at bounding box center [784, 372] width 1568 height 744
click at [678, 375] on td "Combines @Controller and @ResponseBody to simplify the creation of RESTful web …" at bounding box center [1046, 386] width 748 height 34
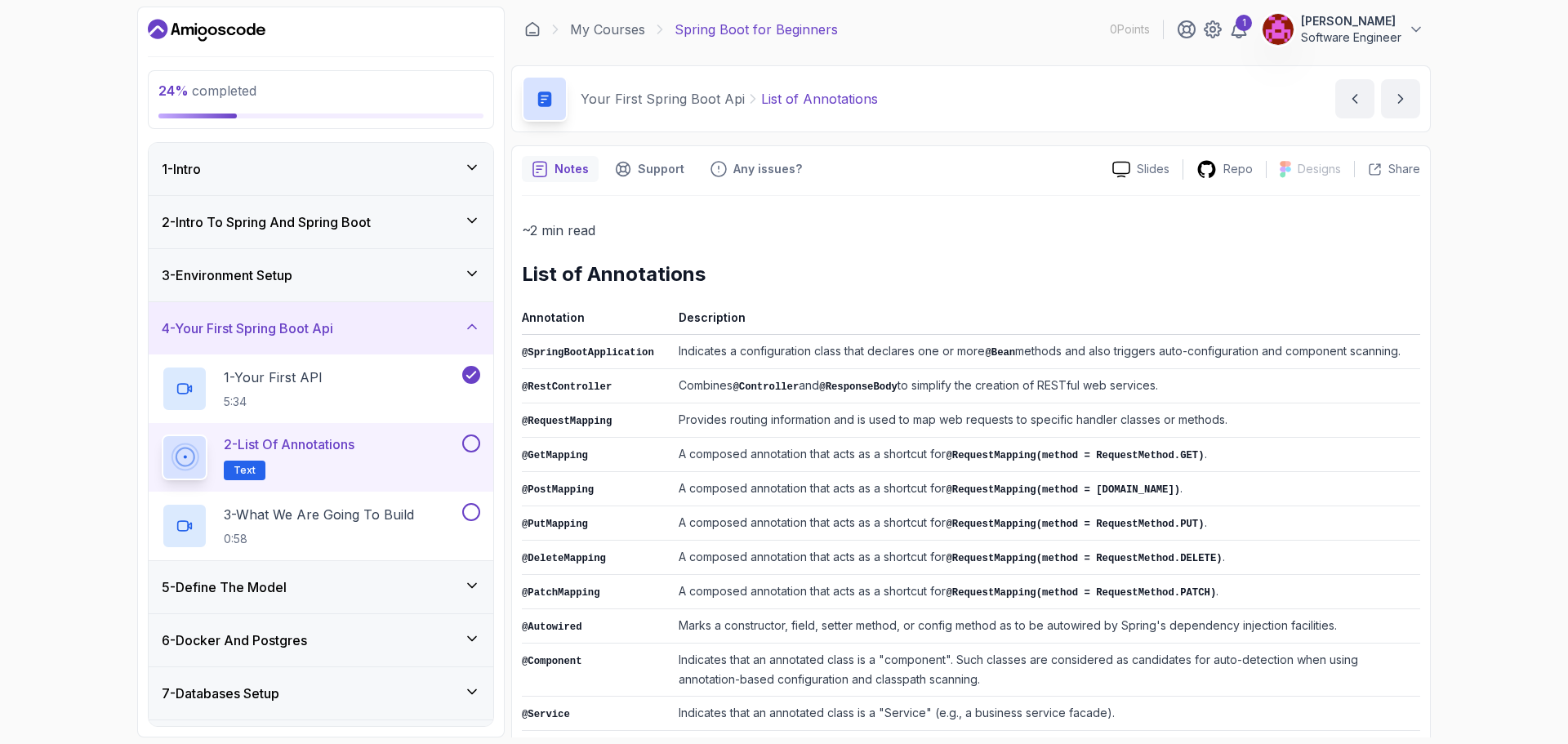
click at [631, 381] on td "@RestController" at bounding box center [596, 386] width 150 height 34
click at [740, 383] on code "@Controller" at bounding box center [766, 387] width 66 height 11
click at [823, 387] on code "@ResponseBody" at bounding box center [858, 387] width 78 height 11
drag, startPoint x: 954, startPoint y: 387, endPoint x: 1147, endPoint y: 388, distance: 193.0
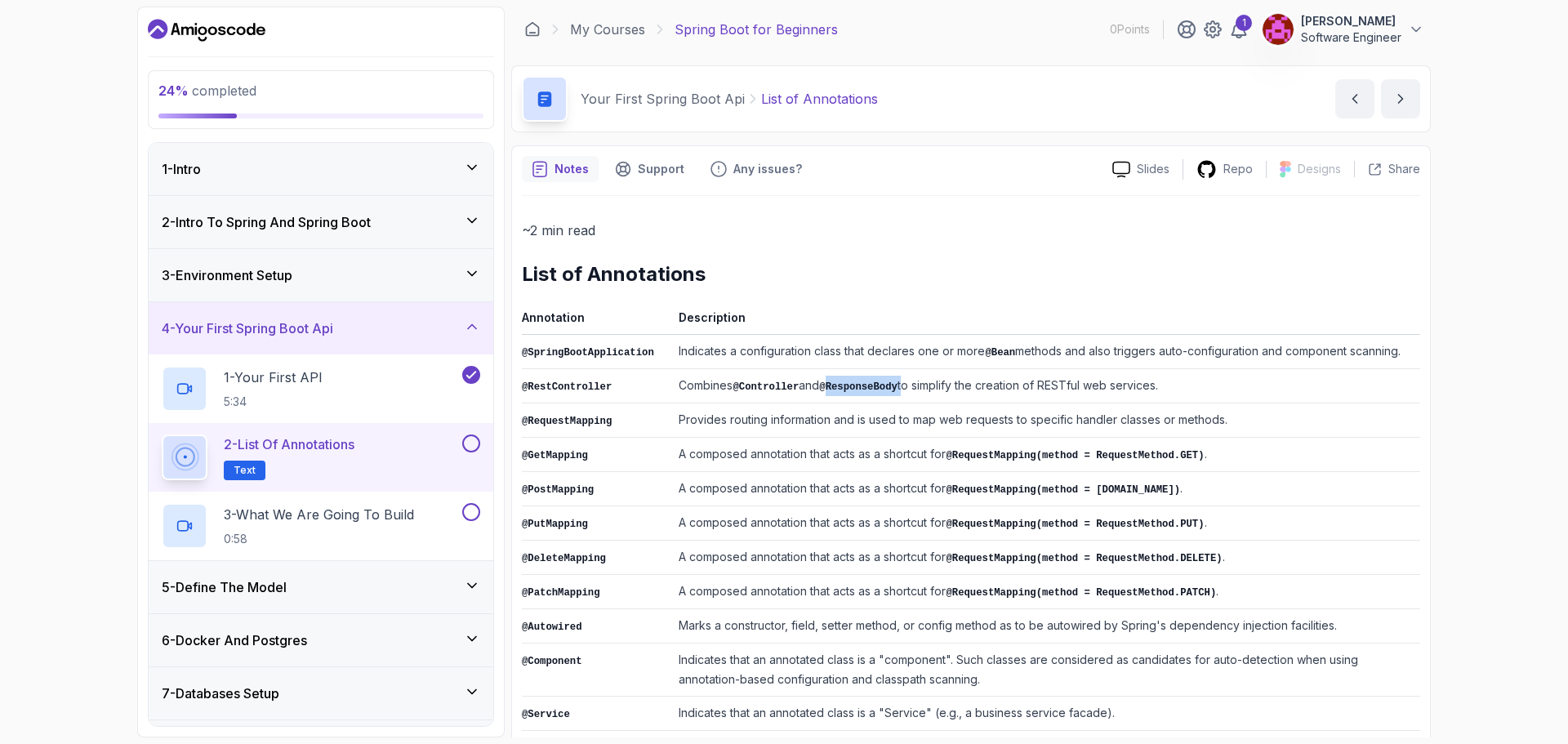
click at [1147, 388] on td "Combines @Controller and @ResponseBody to simplify the creation of RESTful web …" at bounding box center [1046, 386] width 748 height 34
click at [721, 422] on td "Provides routing information and is used to map web requests to specific handle…" at bounding box center [1046, 421] width 748 height 34
drag, startPoint x: 889, startPoint y: 419, endPoint x: 988, endPoint y: 416, distance: 99.0
click at [986, 416] on td "Provides routing information and is used to map web requests to specific handle…" at bounding box center [1046, 421] width 748 height 34
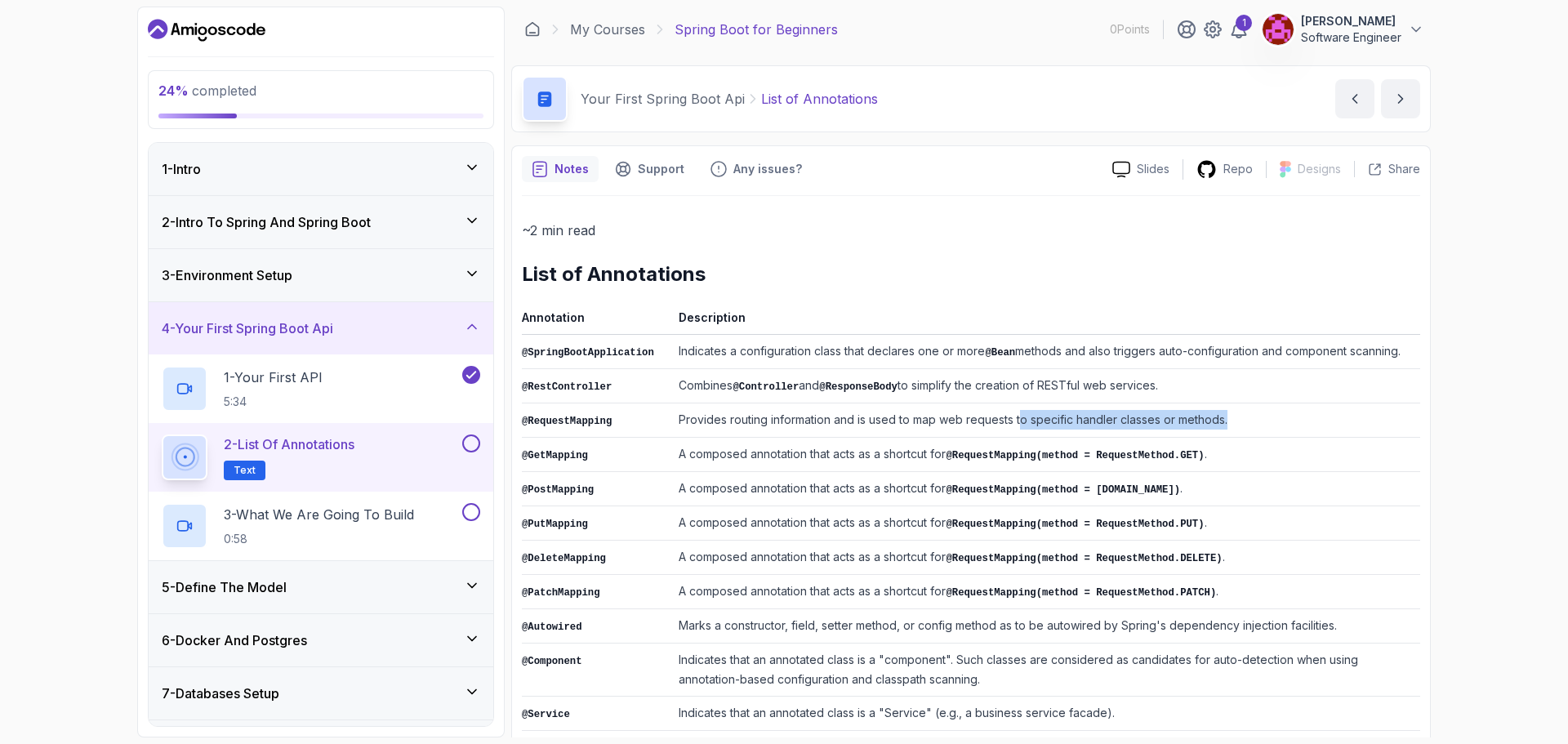
drag, startPoint x: 1018, startPoint y: 414, endPoint x: 1258, endPoint y: 417, distance: 240.0
click at [1258, 417] on td "Provides routing information and is used to map web requests to specific handle…" at bounding box center [1046, 421] width 748 height 34
drag, startPoint x: 666, startPoint y: 455, endPoint x: 946, endPoint y: 454, distance: 280.0
click at [932, 454] on td "A composed annotation that acts as a shortcut for @RequestMapping(method = Requ…" at bounding box center [1046, 455] width 748 height 34
drag, startPoint x: 948, startPoint y: 454, endPoint x: 1189, endPoint y: 448, distance: 241.1
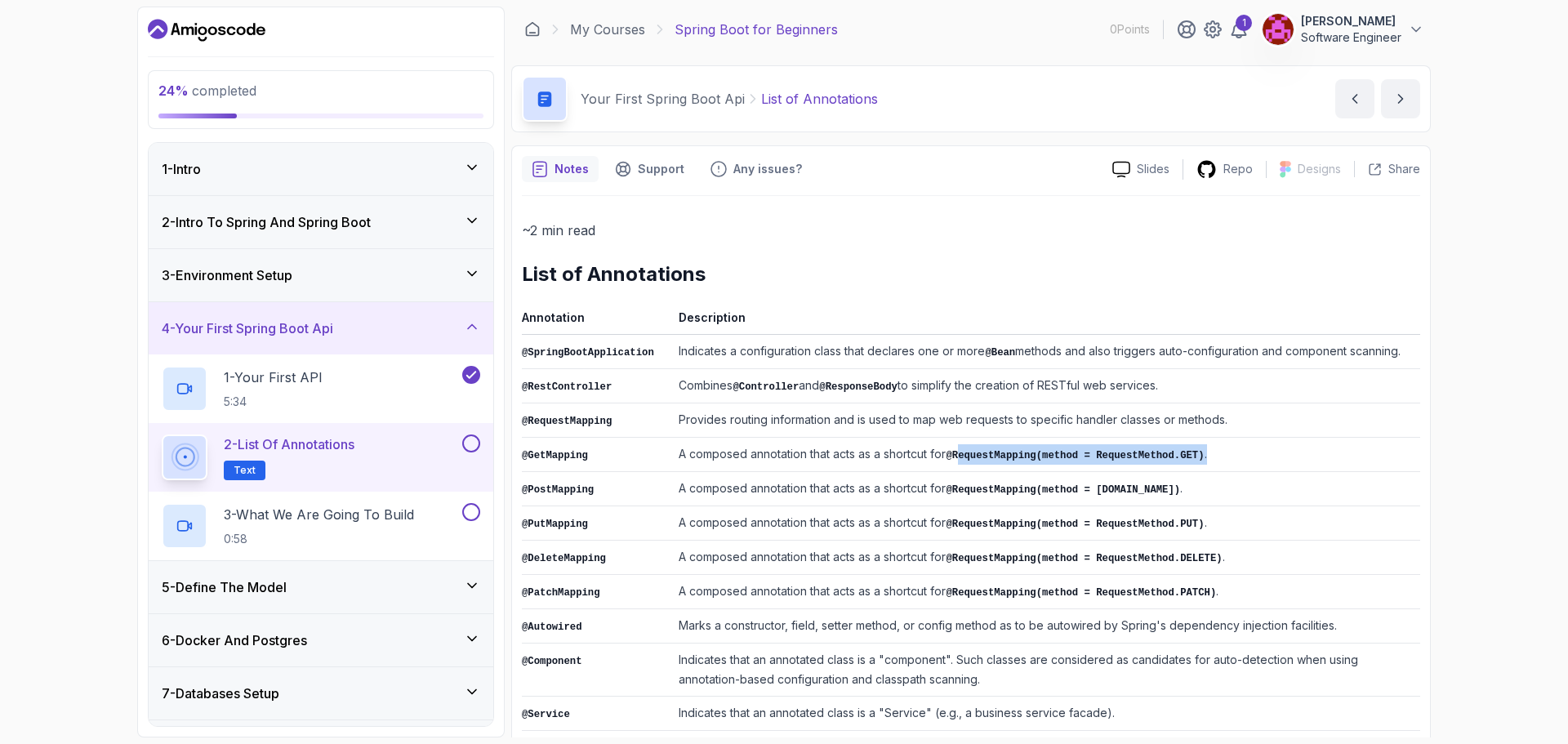
click at [1189, 448] on td "A composed annotation that acts as a shortcut for @RequestMapping(method = Requ…" at bounding box center [1046, 455] width 748 height 34
click at [1156, 484] on code "@RequestMapping(method = RequestMethod.POST)" at bounding box center [1063, 489] width 234 height 11
drag, startPoint x: 1167, startPoint y: 513, endPoint x: 1189, endPoint y: 555, distance: 47.4
click at [1167, 516] on td "A composed annotation that acts as a shortcut for @RequestMapping(method = Requ…" at bounding box center [1046, 523] width 748 height 34
drag, startPoint x: 1190, startPoint y: 564, endPoint x: 1195, endPoint y: 575, distance: 12.1
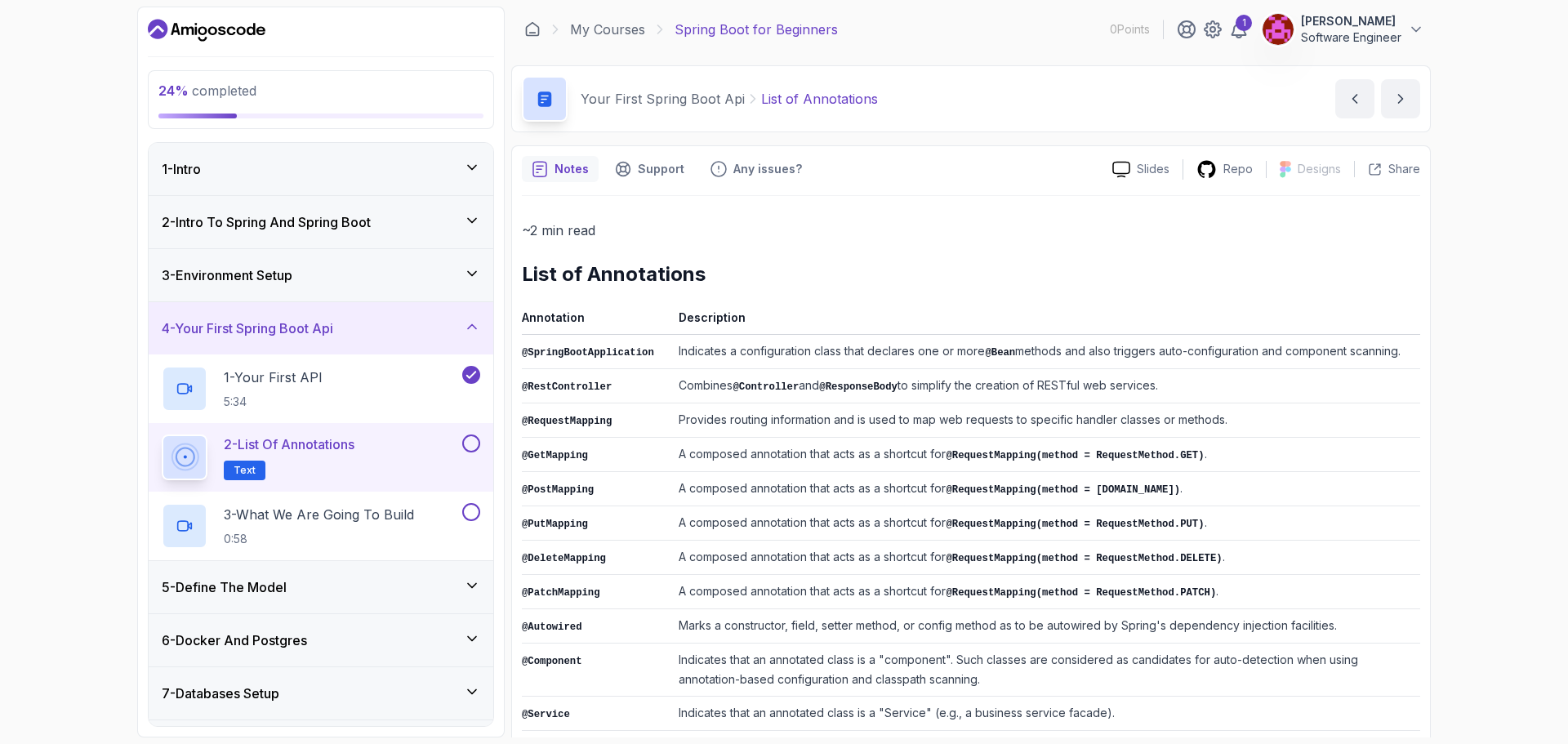
click at [1190, 564] on td "A composed annotation that acts as a shortcut for @RequestMapping(method = Requ…" at bounding box center [1046, 558] width 748 height 34
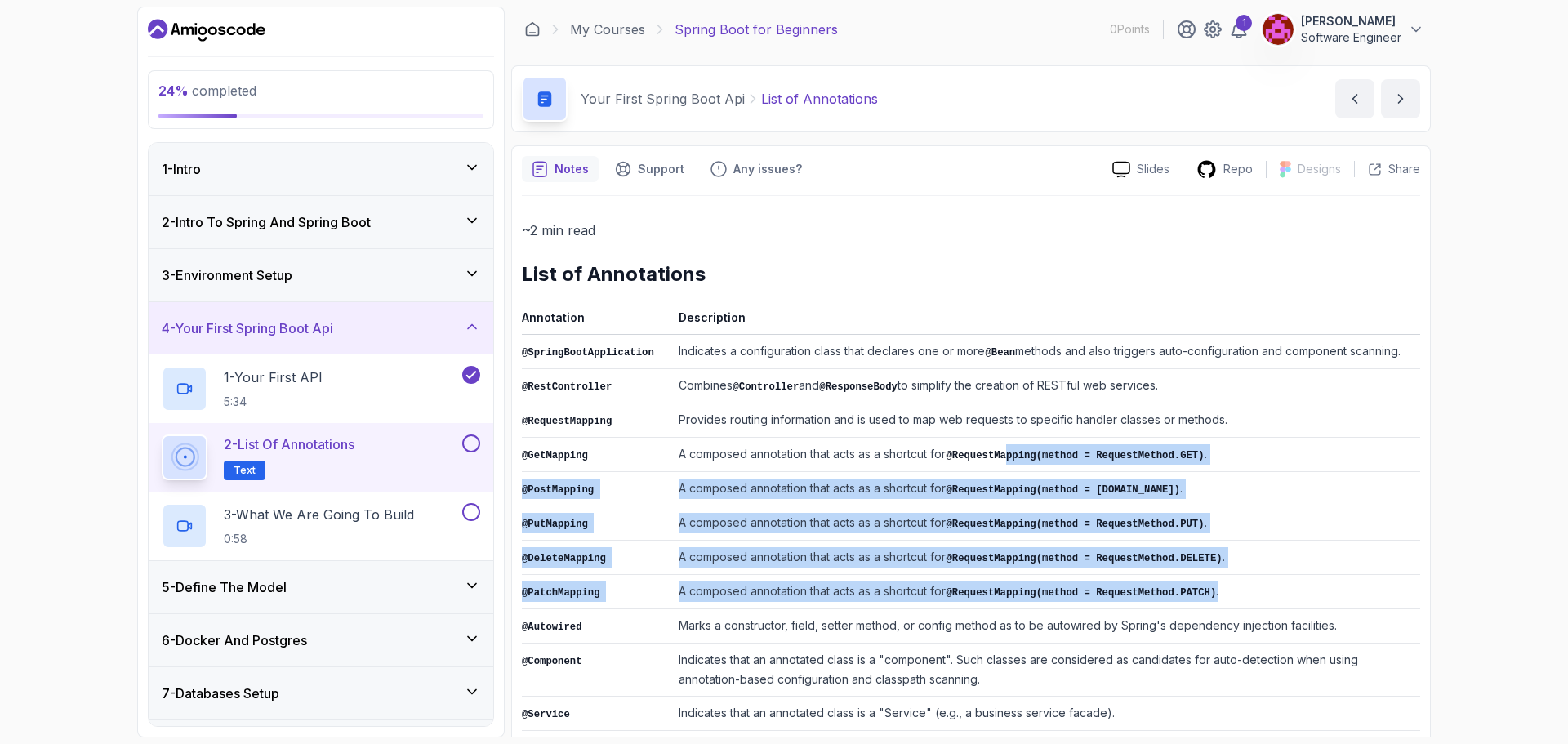
drag, startPoint x: 1172, startPoint y: 570, endPoint x: 912, endPoint y: 433, distance: 293.9
click at [990, 434] on tbody "@SpringBootApplication Indicates a configuration class that declares one or mor…" at bounding box center [970, 646] width 898 height 622
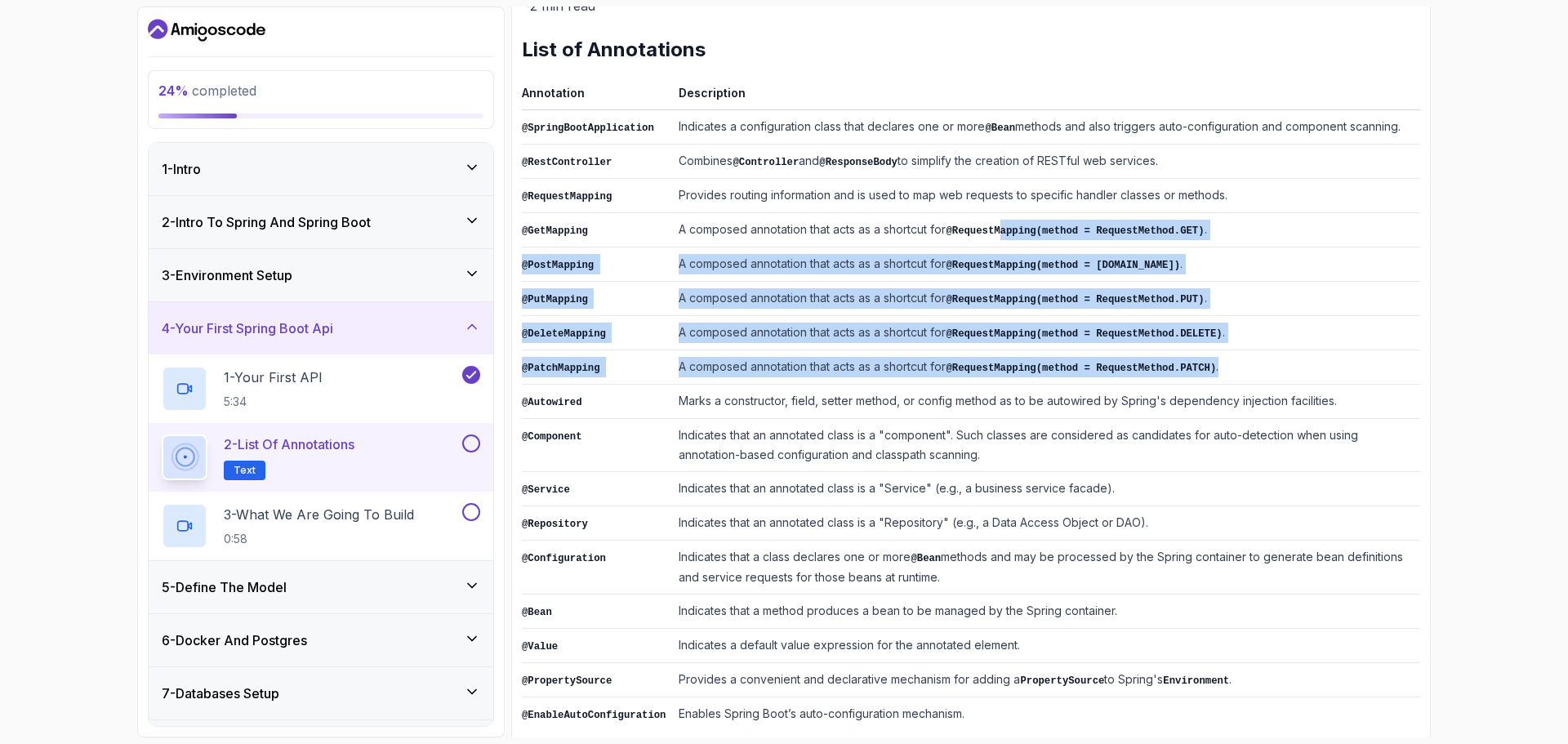
scroll to position [238, 0]
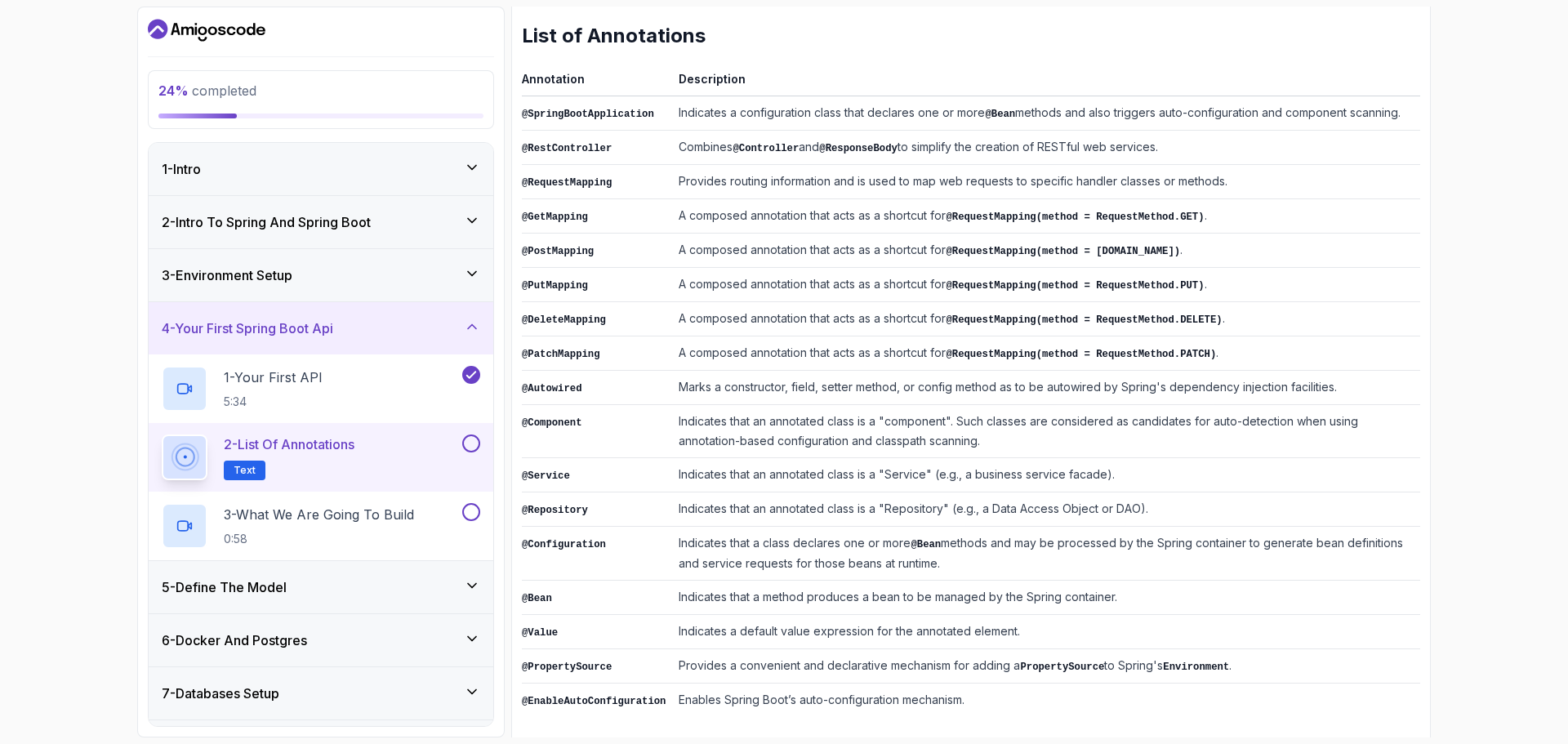
click at [574, 375] on td "@Autowired" at bounding box center [596, 388] width 150 height 34
drag, startPoint x: 672, startPoint y: 384, endPoint x: 815, endPoint y: 384, distance: 143.0
click at [789, 384] on td "Marks a constructor, field, setter method, or config method as to be autowired …" at bounding box center [1046, 388] width 748 height 34
click at [801, 375] on td "Marks a constructor, field, setter method, or config method as to be autowired …" at bounding box center [1046, 388] width 748 height 34
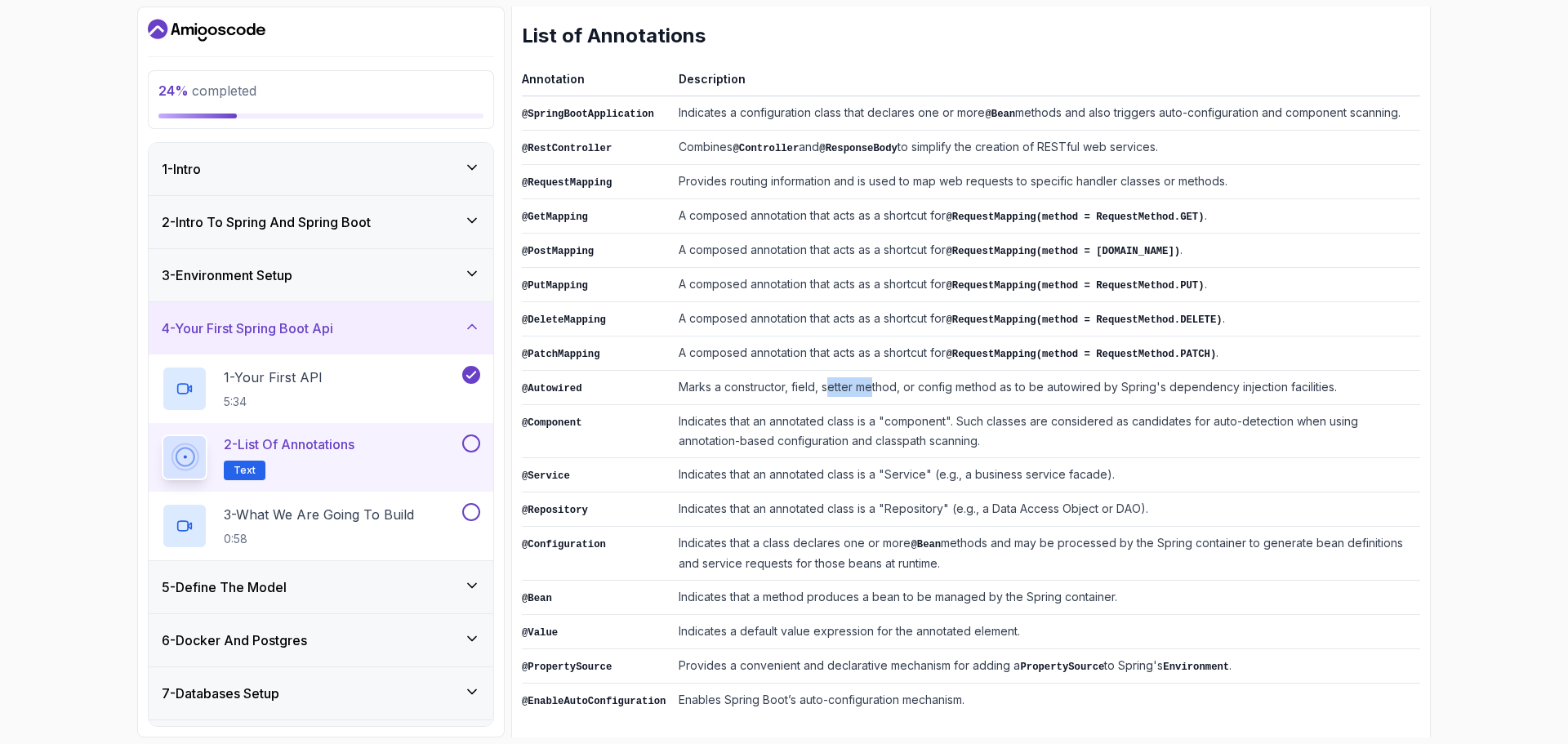
drag, startPoint x: 820, startPoint y: 378, endPoint x: 901, endPoint y: 378, distance: 81.0
click at [863, 378] on td "Marks a constructor, field, setter method, or config method as to be autowired …" at bounding box center [1046, 388] width 748 height 34
drag, startPoint x: 910, startPoint y: 378, endPoint x: 991, endPoint y: 380, distance: 81.0
click at [991, 380] on td "Marks a constructor, field, setter method, or config method as to be autowired …" at bounding box center [1046, 388] width 748 height 34
drag, startPoint x: 1007, startPoint y: 380, endPoint x: 1159, endPoint y: 380, distance: 152.0
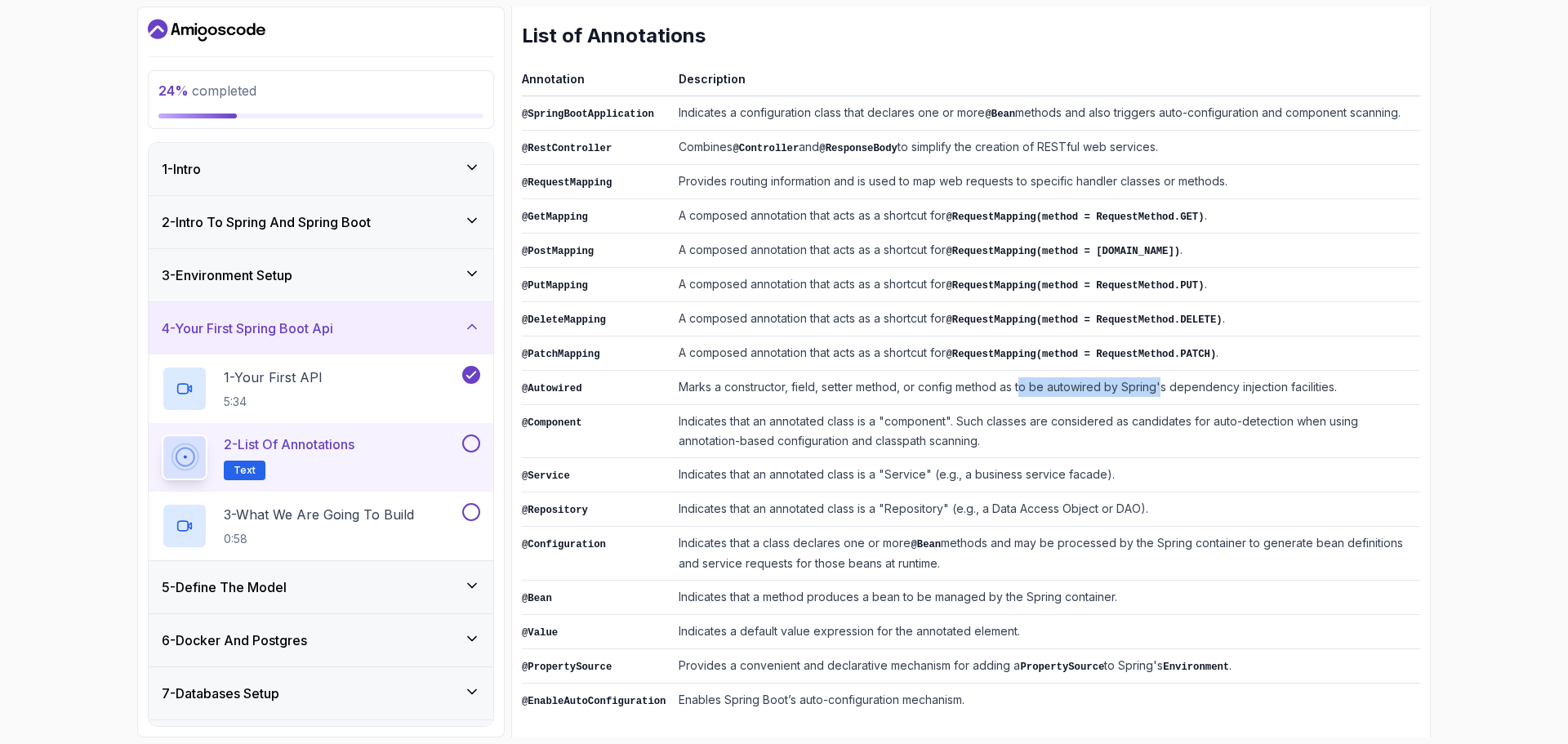
click at [1152, 380] on td "Marks a constructor, field, setter method, or config method as to be autowired …" at bounding box center [1046, 388] width 748 height 34
drag, startPoint x: 1169, startPoint y: 380, endPoint x: 1348, endPoint y: 378, distance: 179.0
click at [1348, 378] on td "Marks a constructor, field, setter method, or config method as to be autowired …" at bounding box center [1046, 388] width 748 height 34
drag, startPoint x: 578, startPoint y: 420, endPoint x: 565, endPoint y: 417, distance: 13.3
click at [565, 417] on td "@Component" at bounding box center [596, 432] width 150 height 53
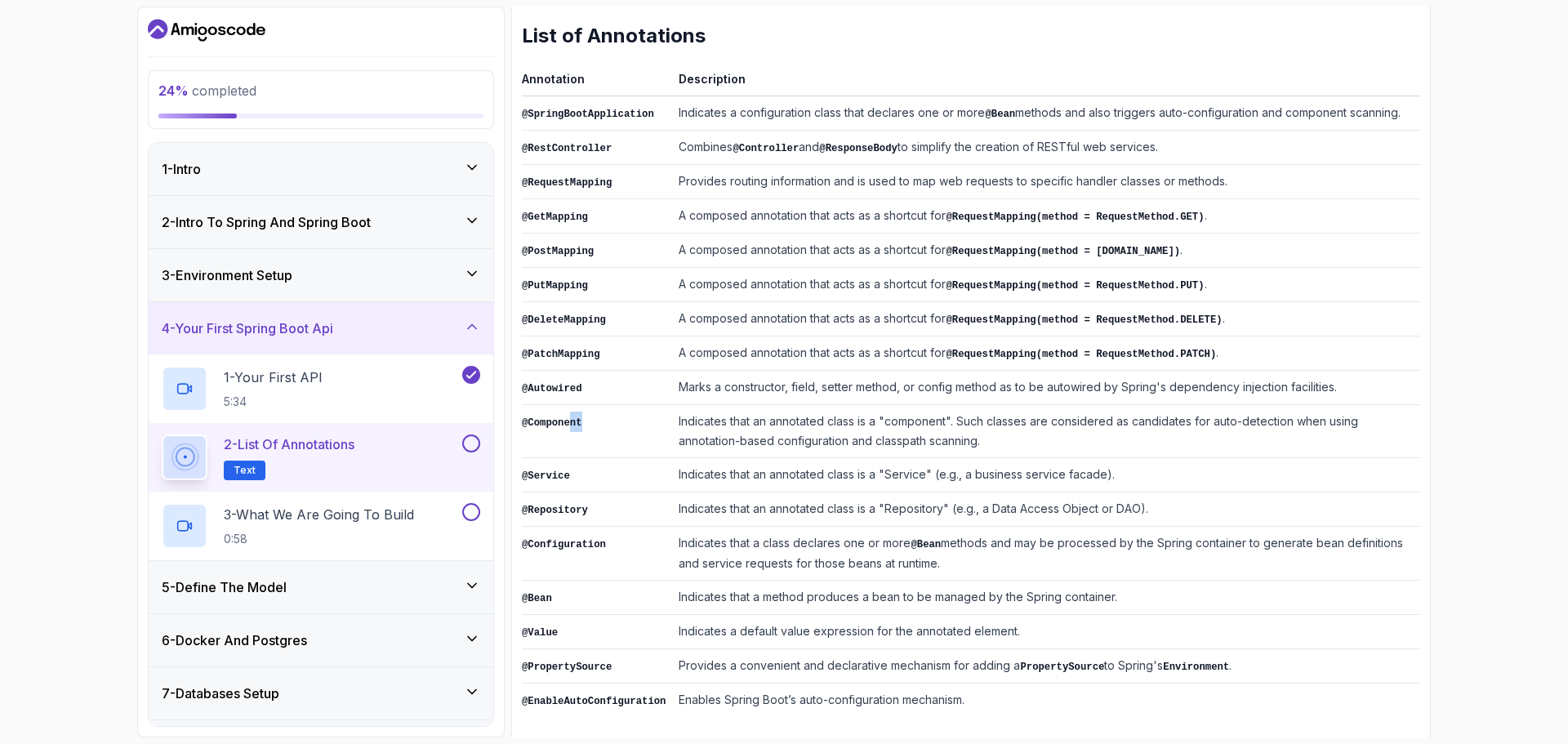
click at [614, 430] on td "@Component" at bounding box center [596, 432] width 150 height 53
click at [591, 540] on code "@Configuration" at bounding box center [563, 545] width 84 height 11
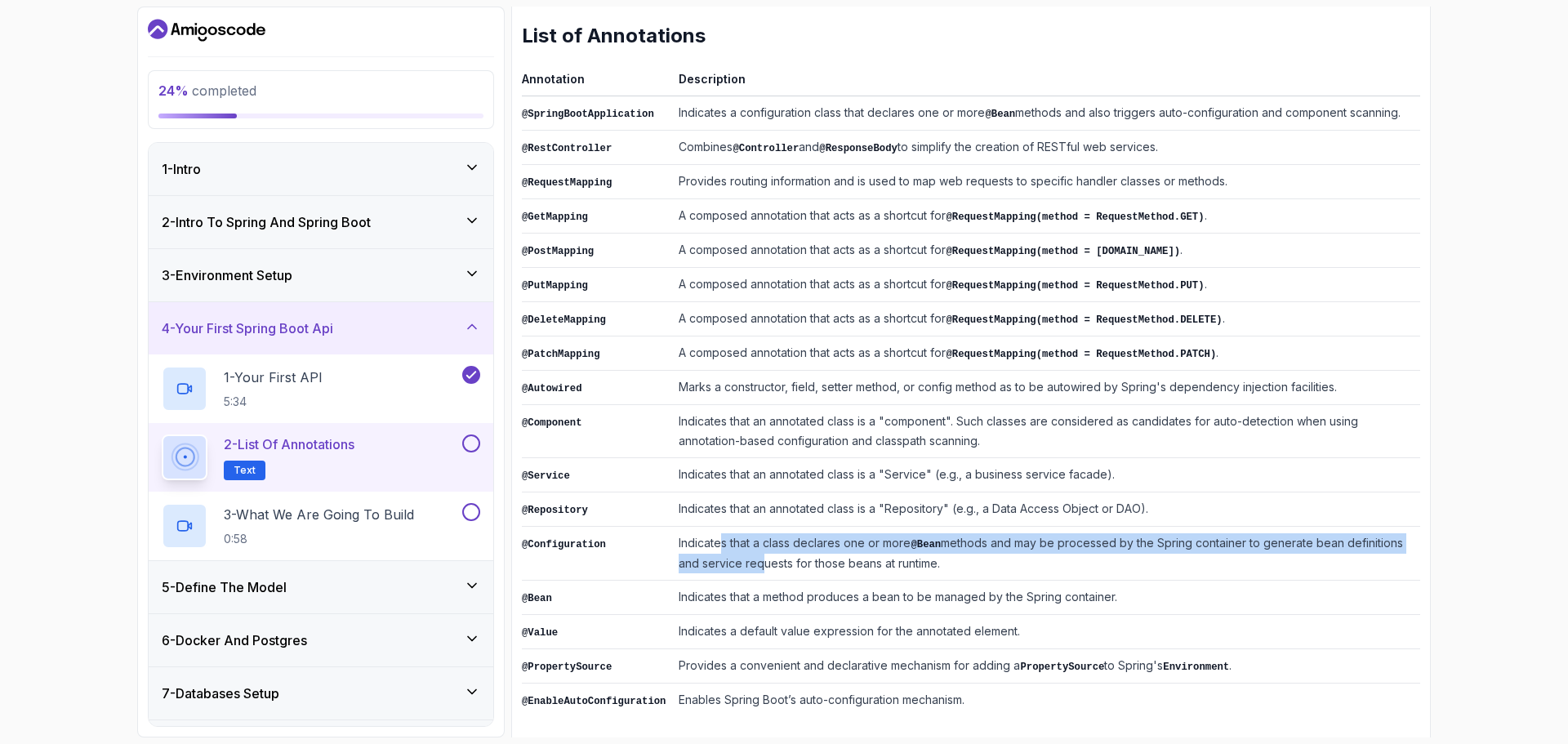
drag, startPoint x: 722, startPoint y: 558, endPoint x: 712, endPoint y: 534, distance: 26.0
click at [712, 534] on td "Indicates that a class declares one or more @Bean methods and may be processed …" at bounding box center [1046, 554] width 748 height 54
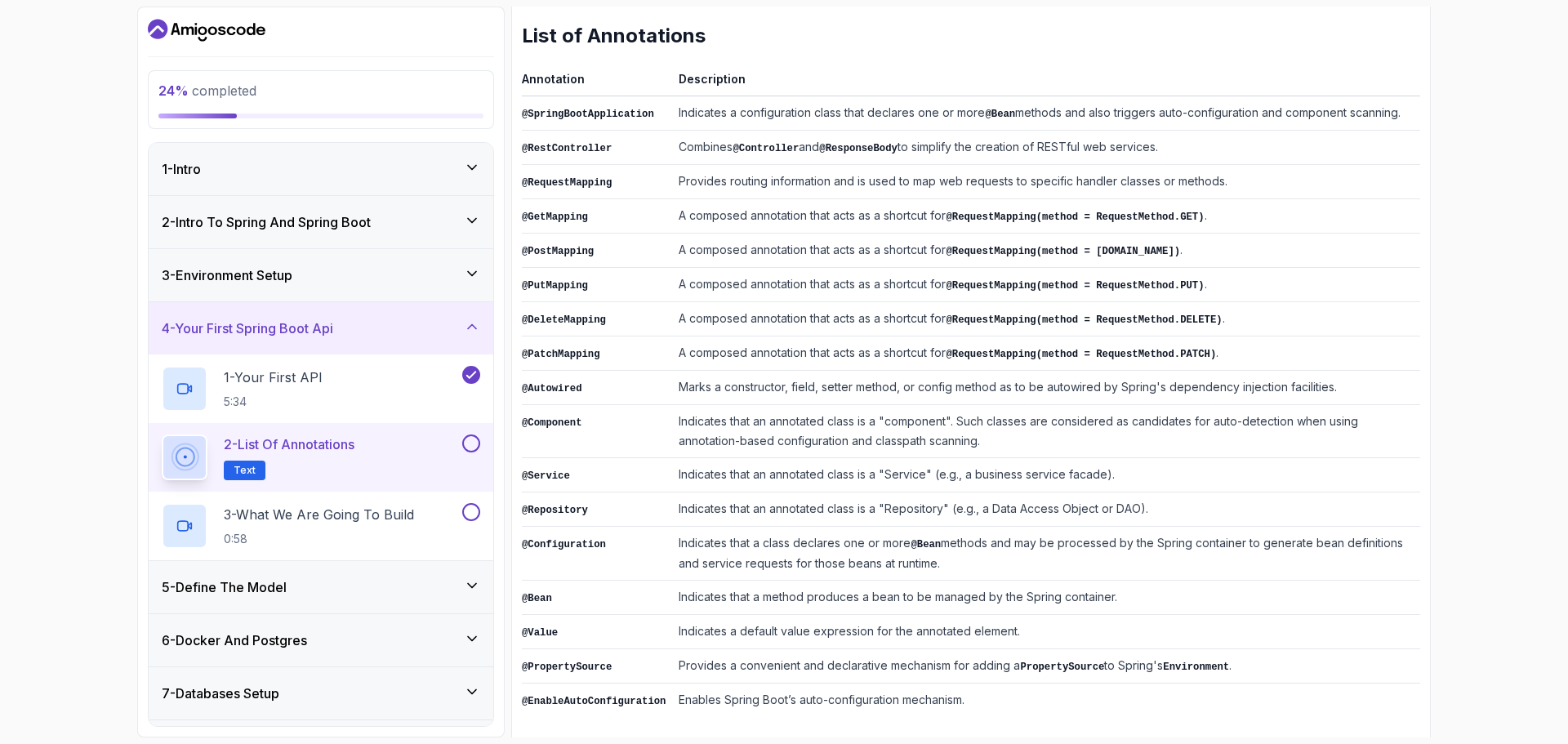
click at [631, 586] on td "@Bean" at bounding box center [596, 598] width 150 height 34
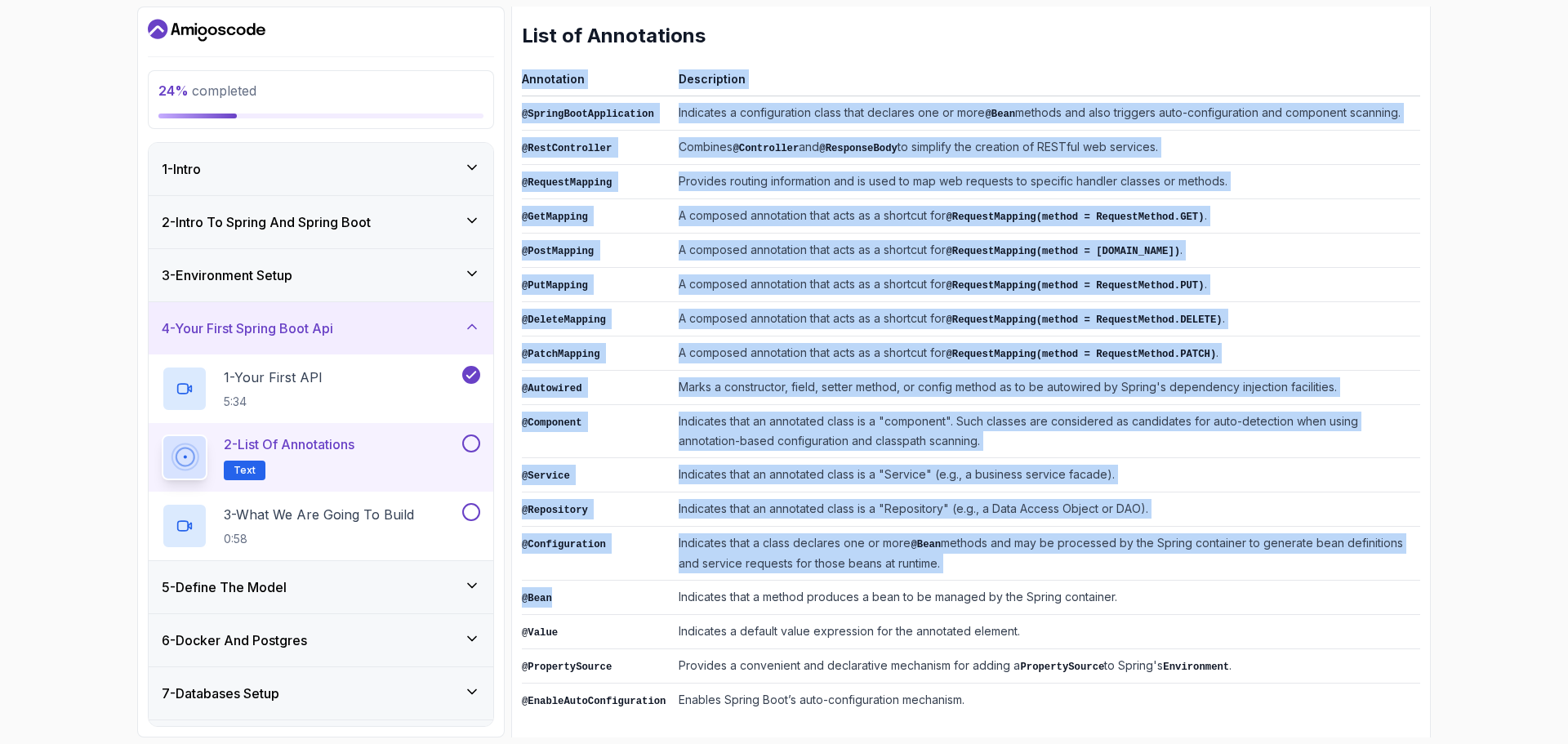
drag, startPoint x: 553, startPoint y: 589, endPoint x: 516, endPoint y: 586, distance: 37.1
click at [516, 586] on div "Notes Support Any issues? Slides Repo Designs Design not available Share ~2 min…" at bounding box center [971, 328] width 919 height 844
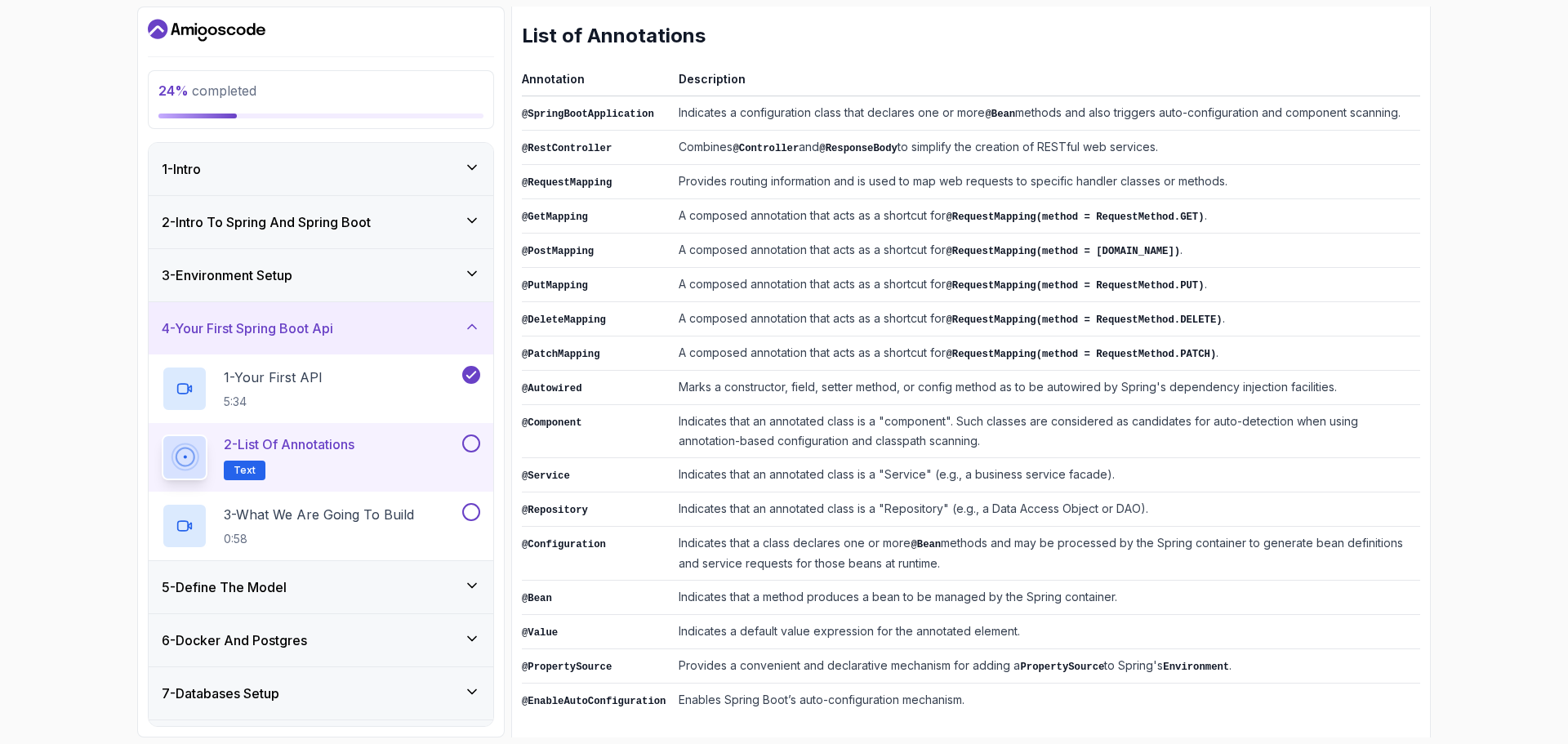
click at [622, 618] on td "@Value" at bounding box center [596, 632] width 150 height 34
click at [473, 440] on button at bounding box center [471, 443] width 18 height 18
click at [405, 522] on p "3 - What We Are Going To Build" at bounding box center [319, 514] width 190 height 20
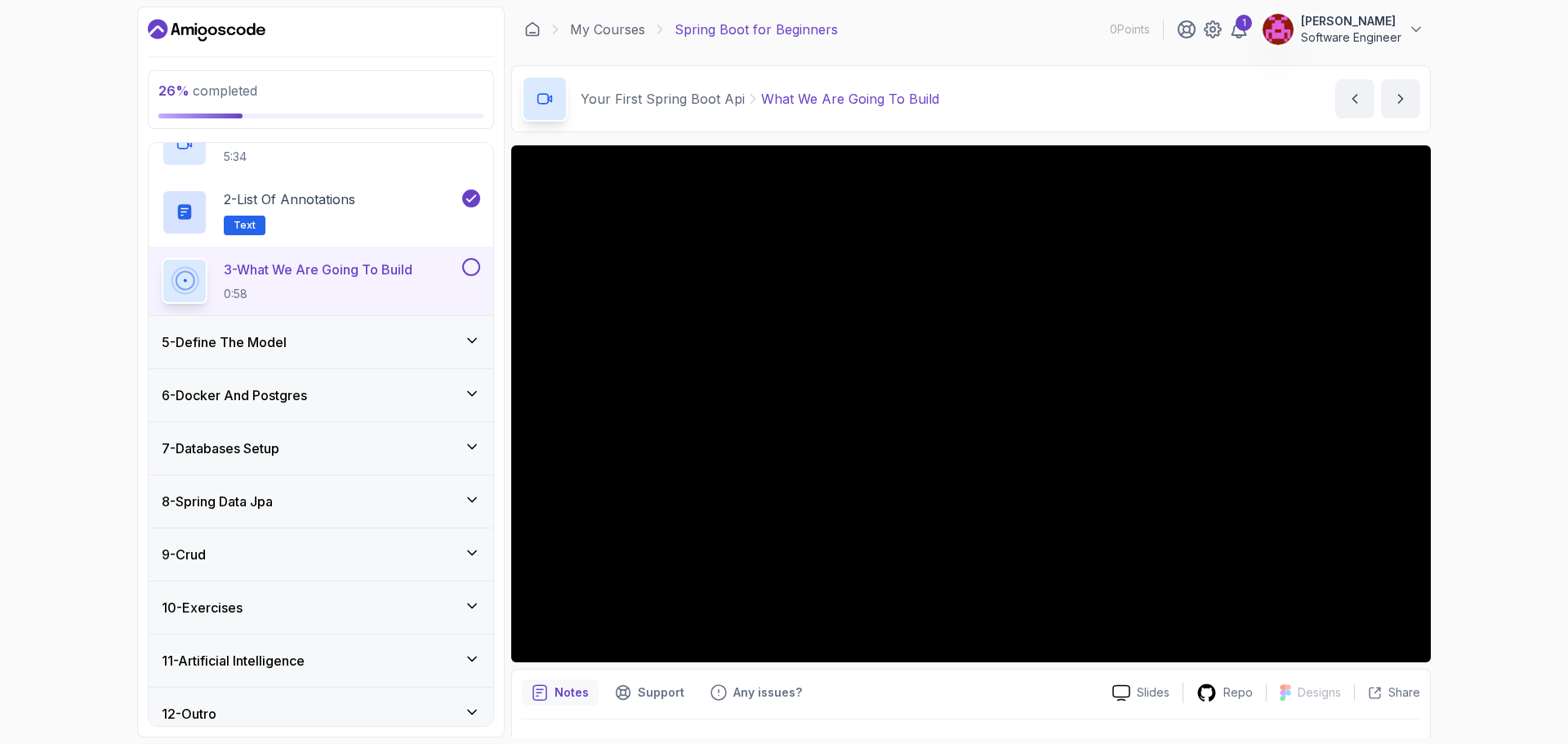
scroll to position [259, 0]
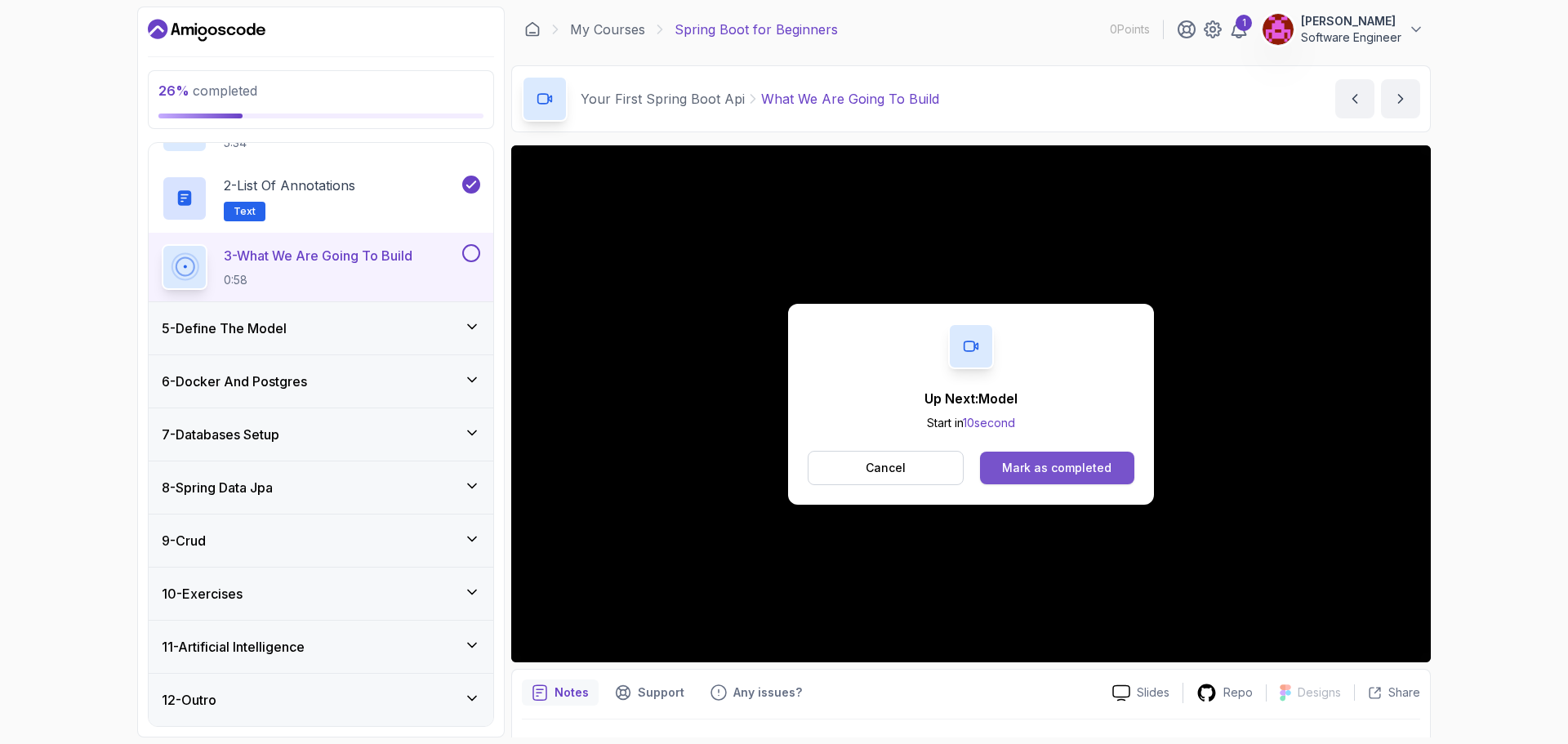
click at [1084, 471] on div "Mark as completed" at bounding box center [1057, 467] width 109 height 16
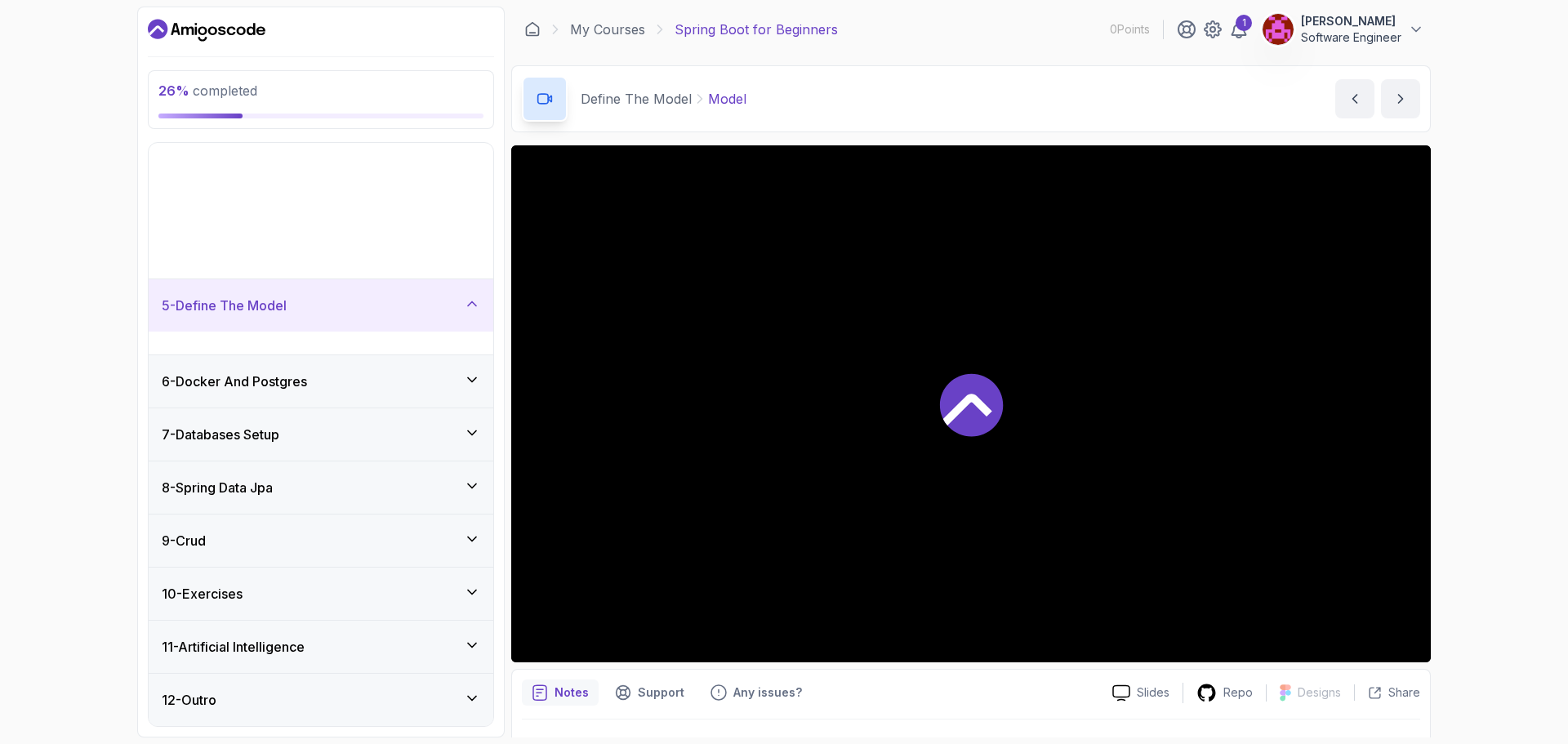
scroll to position [53, 0]
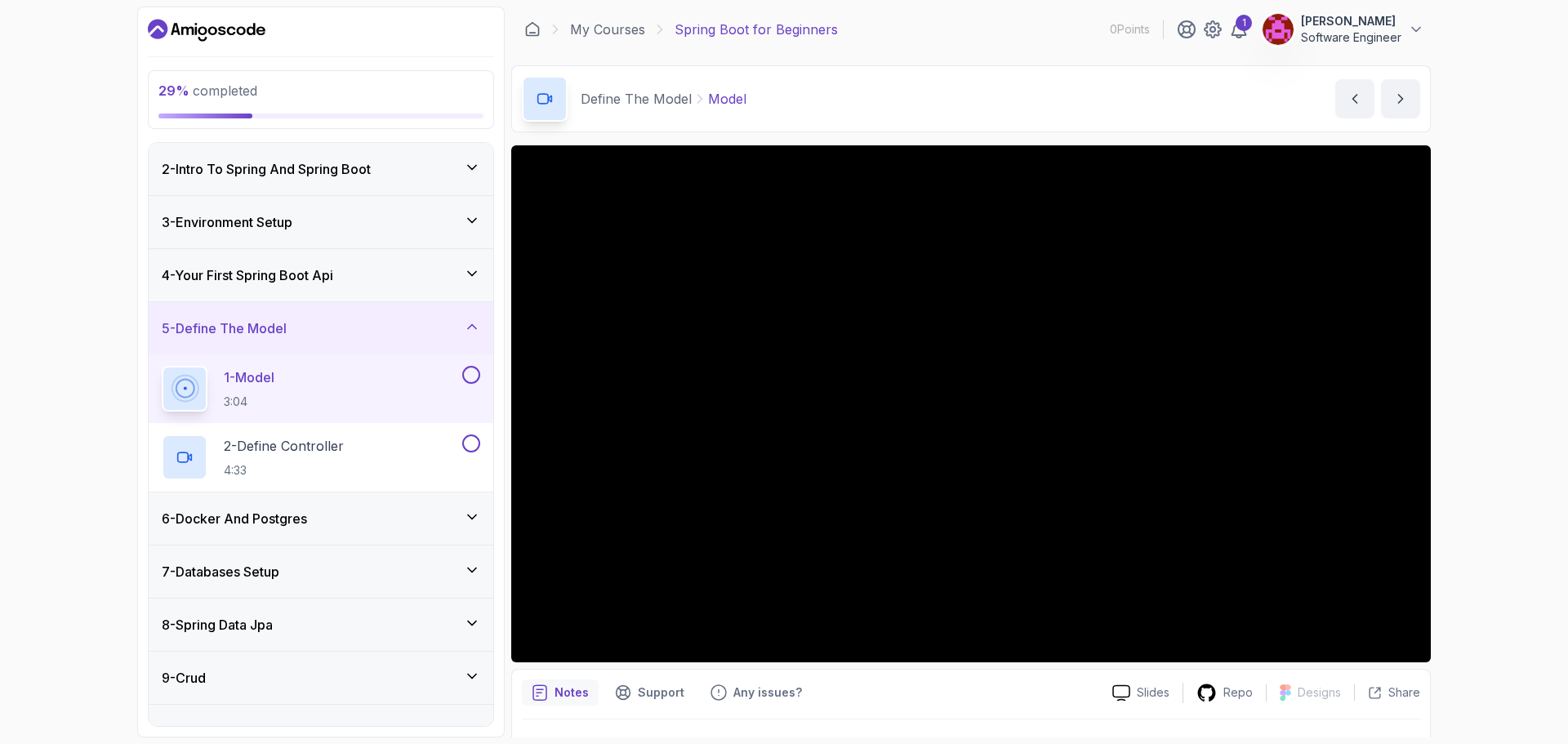
click at [353, 521] on div "6 - Docker And Postgres" at bounding box center [321, 518] width 319 height 20
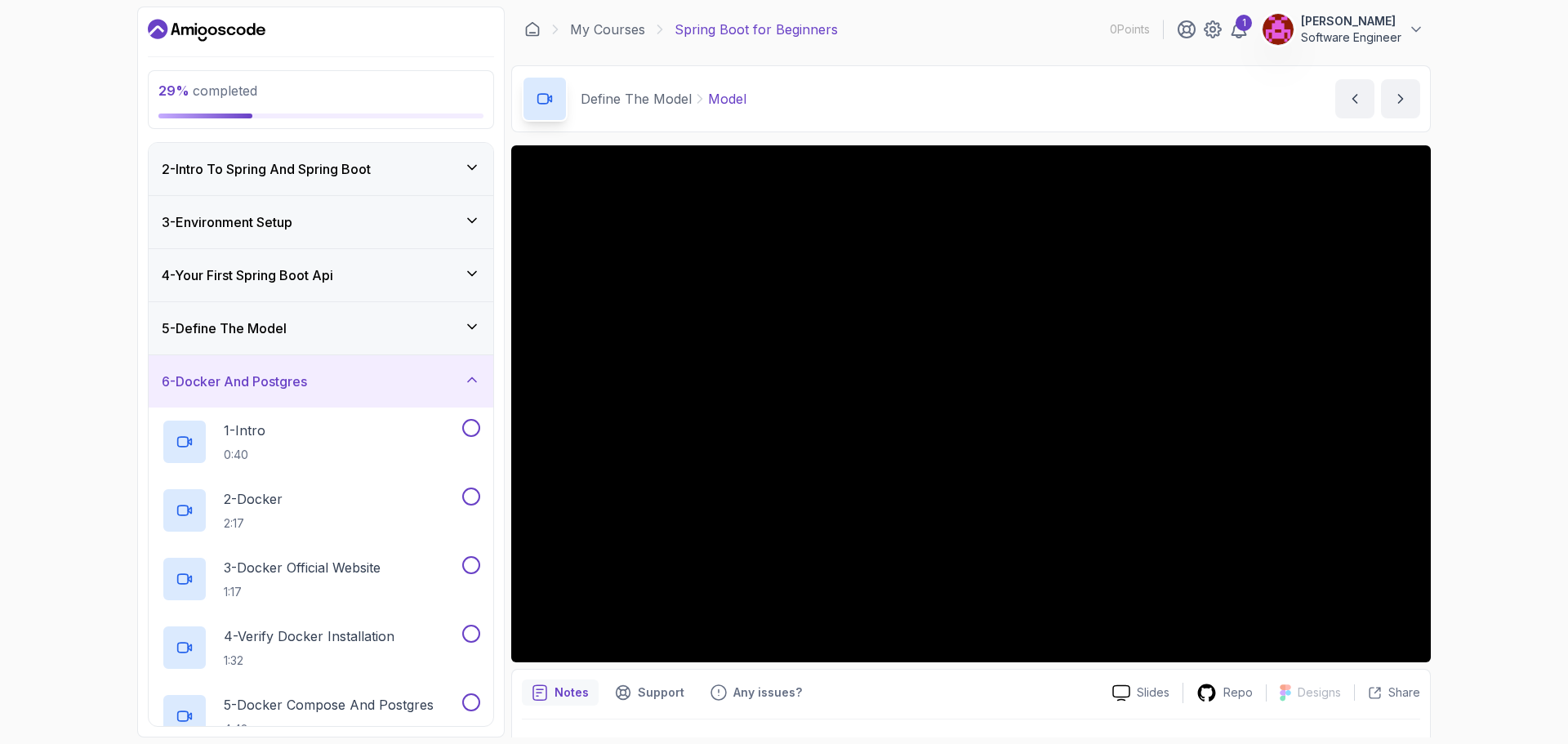
click at [350, 387] on div "6 - Docker And Postgres" at bounding box center [321, 381] width 319 height 20
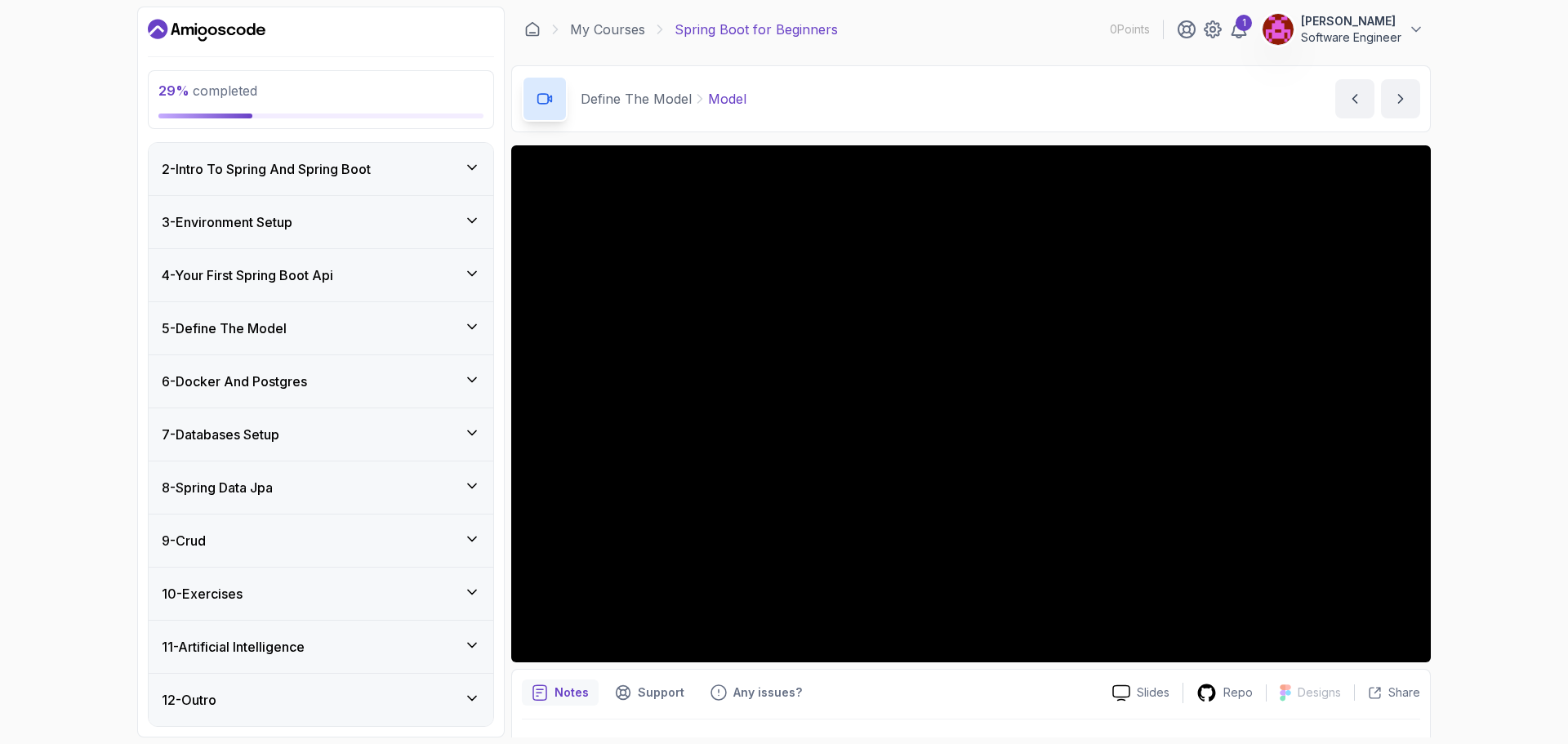
click at [403, 319] on div "5 - Define The Model" at bounding box center [321, 328] width 319 height 20
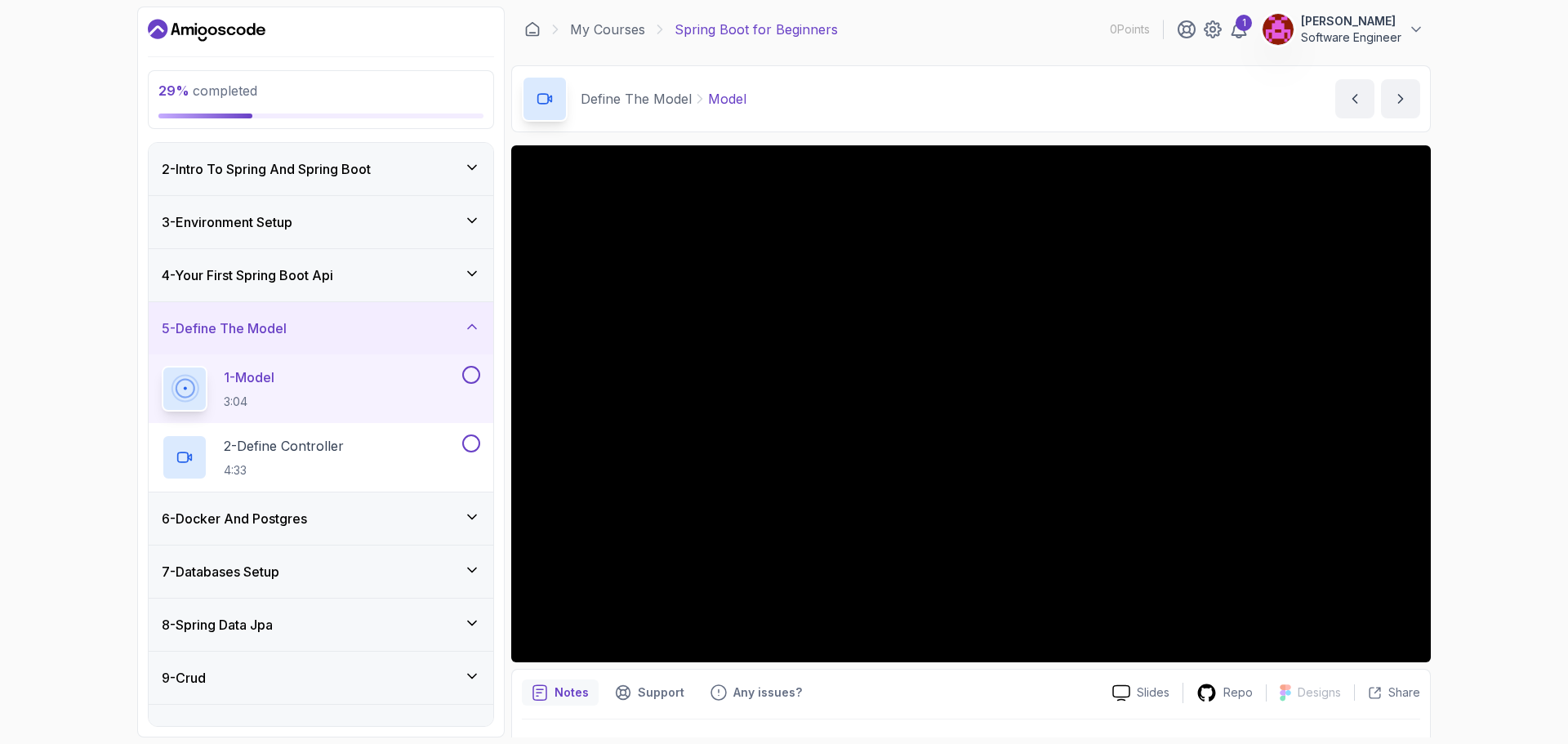
click at [61, 406] on div "29 % completed 1 - Intro 2 - Intro To Spring And Spring Boot 3 - Environment Se…" at bounding box center [784, 372] width 1568 height 744
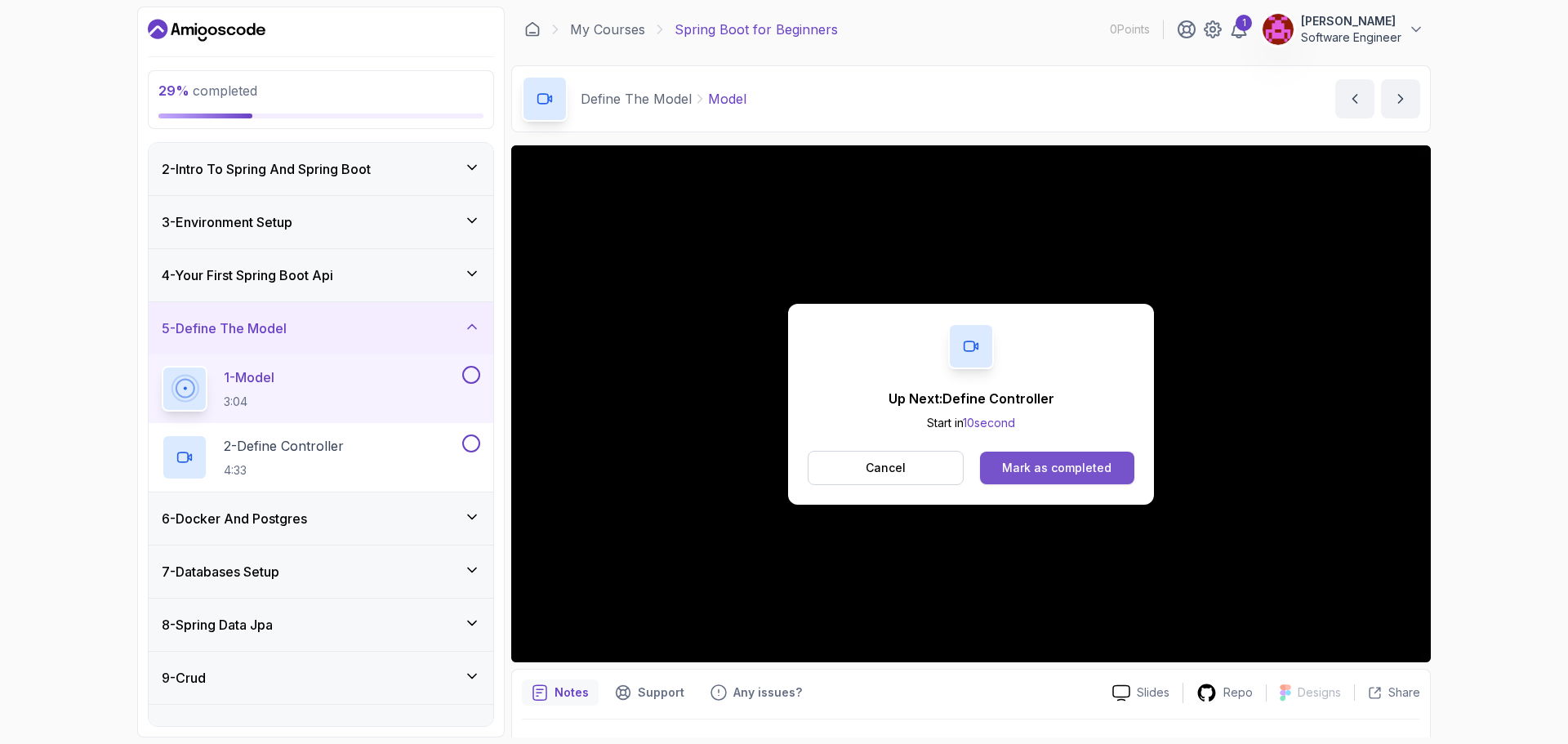
click at [1067, 473] on div "Mark as completed" at bounding box center [1057, 467] width 109 height 16
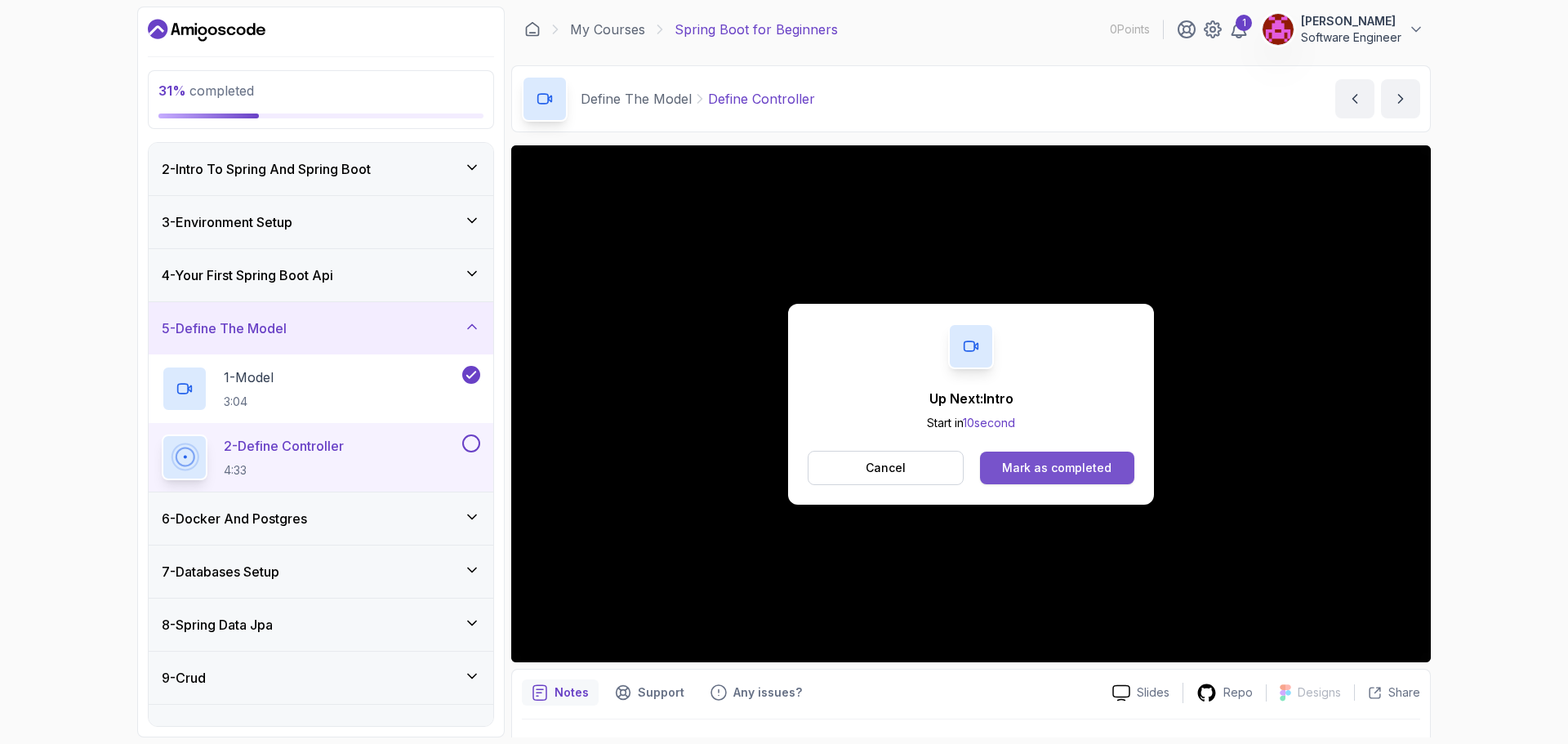
click at [1058, 465] on div "Mark as completed" at bounding box center [1057, 467] width 109 height 16
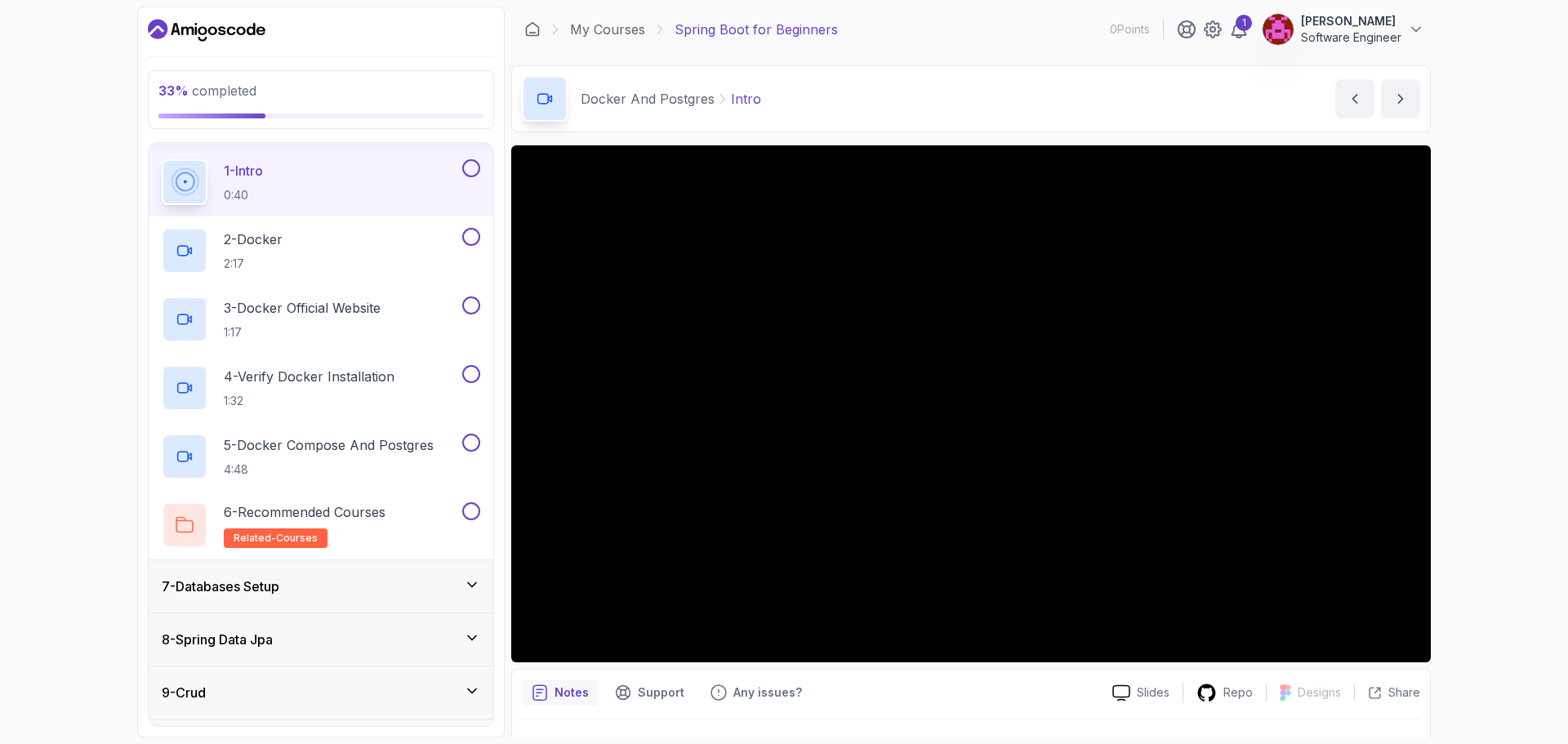
scroll to position [216, 0]
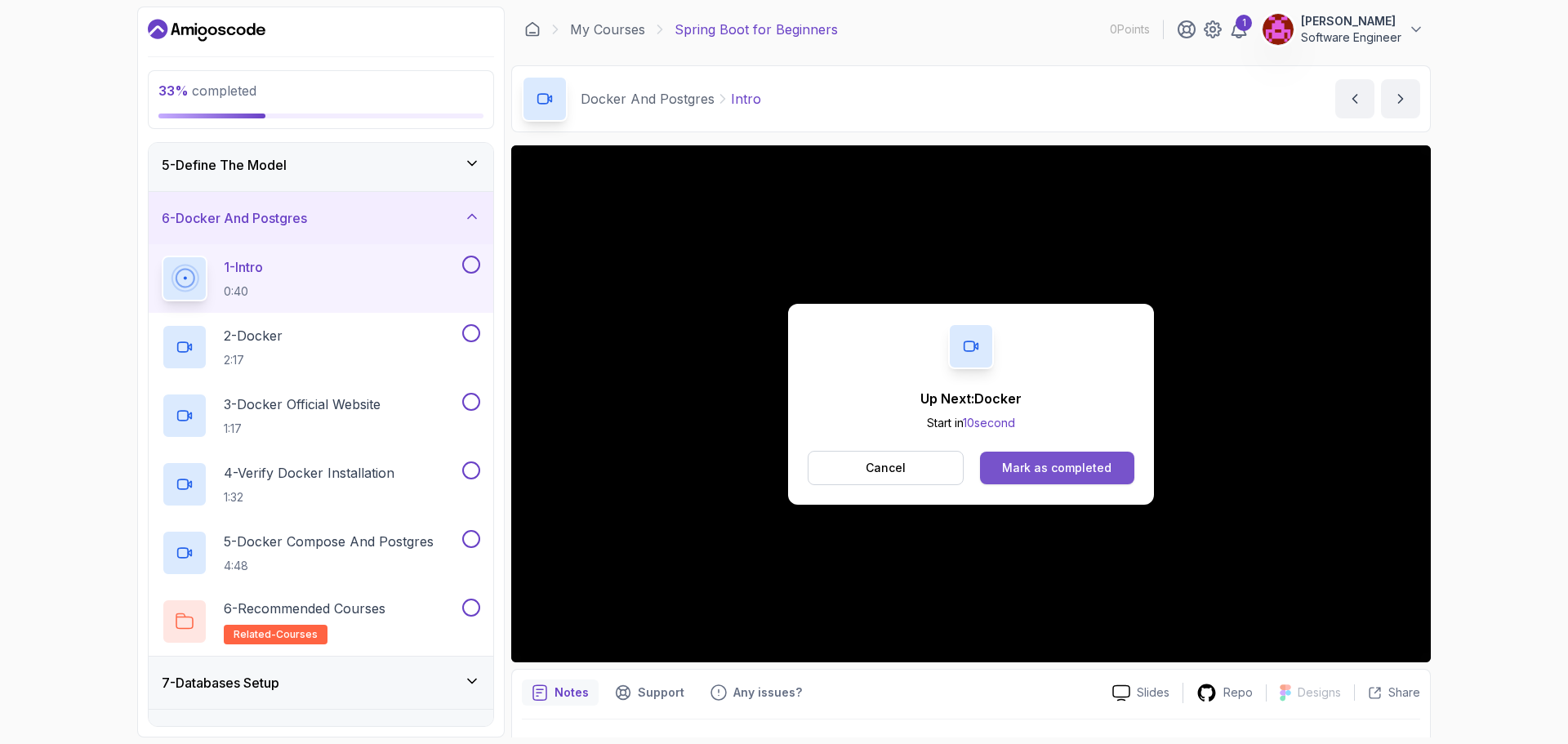
click at [1069, 461] on div "Mark as completed" at bounding box center [1057, 467] width 109 height 16
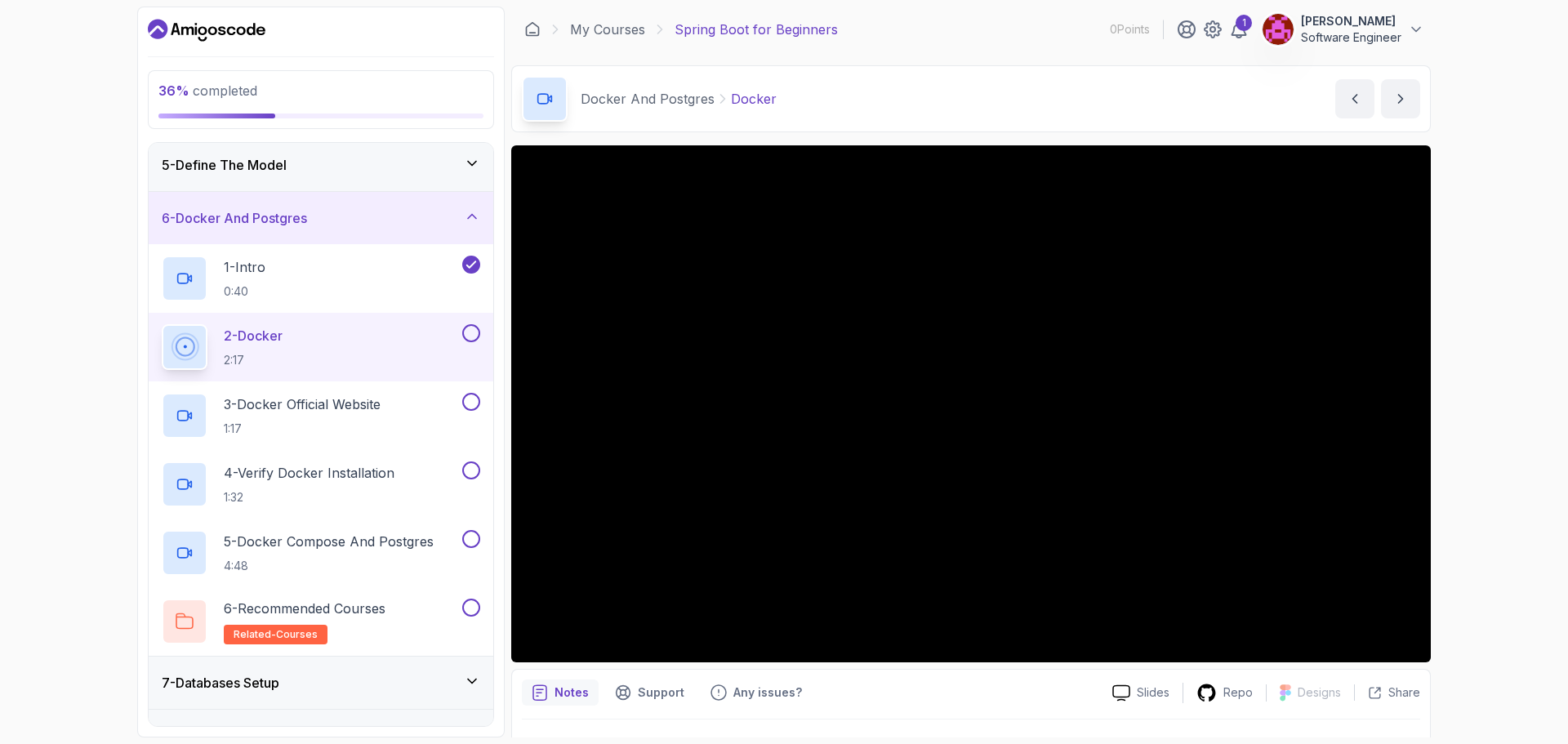
click at [1537, 317] on div "36 % completed 1 - Intro 2 - Intro To Spring And Spring Boot 3 - Environment Se…" at bounding box center [784, 372] width 1568 height 744
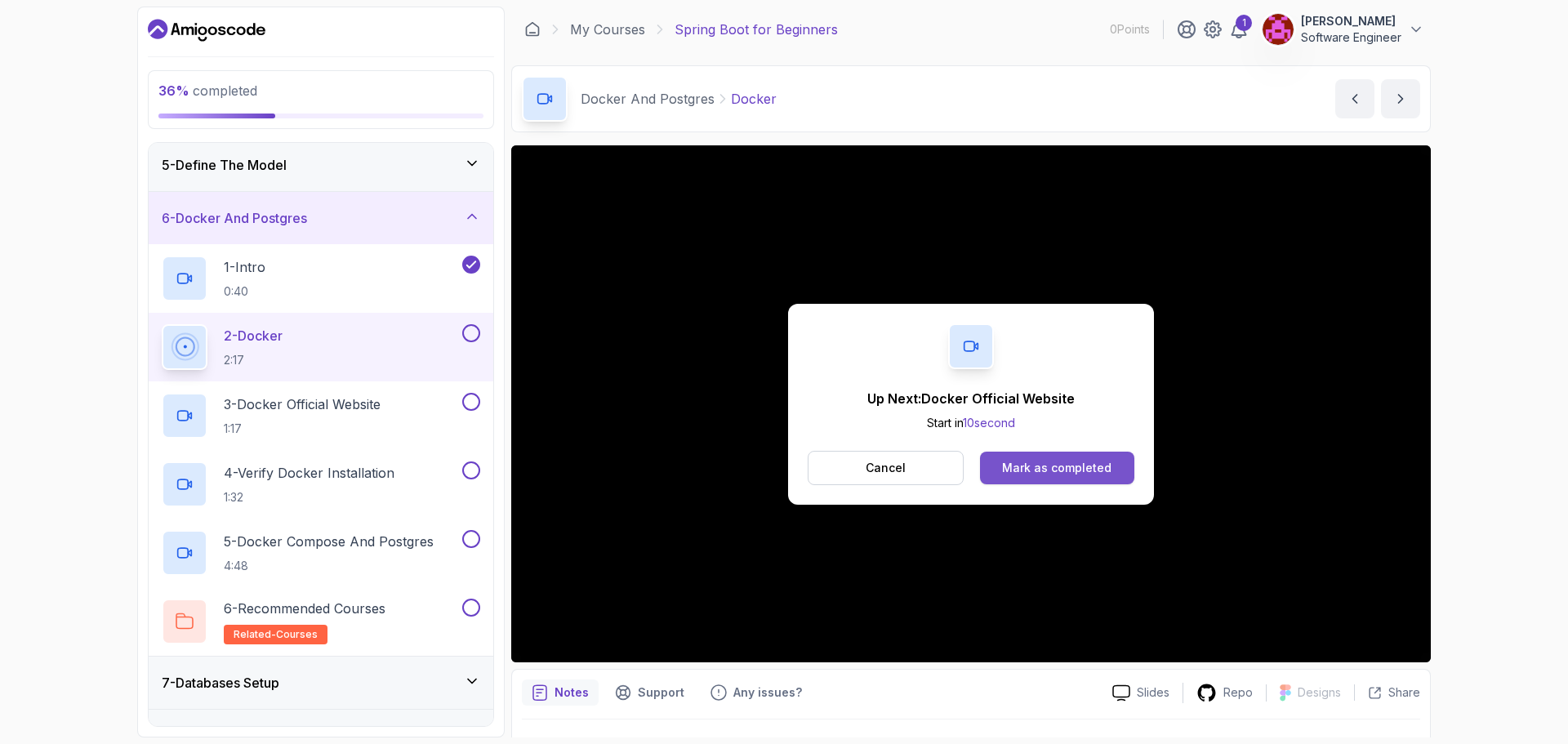
click at [1071, 460] on div "Mark as completed" at bounding box center [1057, 467] width 109 height 16
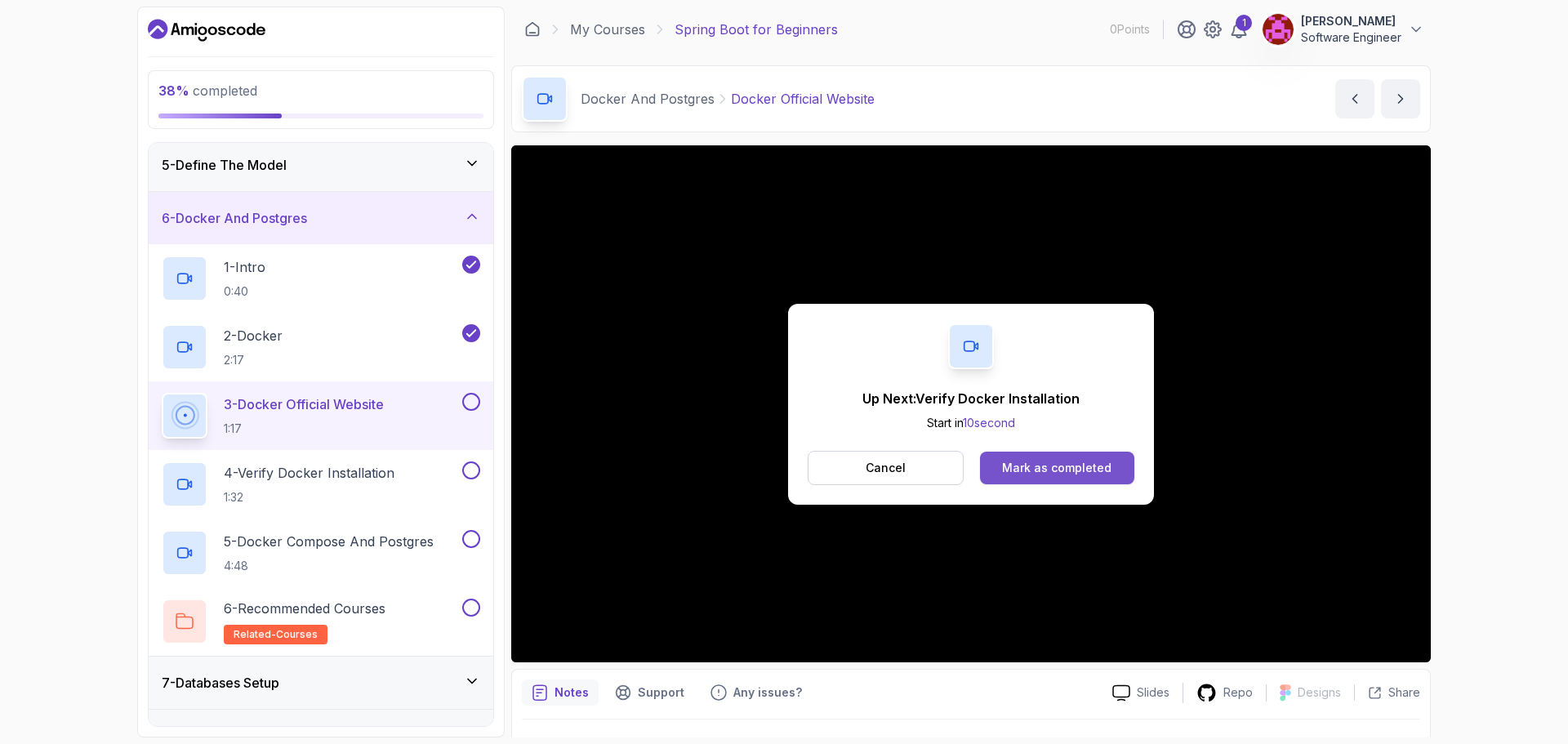
click at [1017, 478] on button "Mark as completed" at bounding box center [1057, 468] width 154 height 33
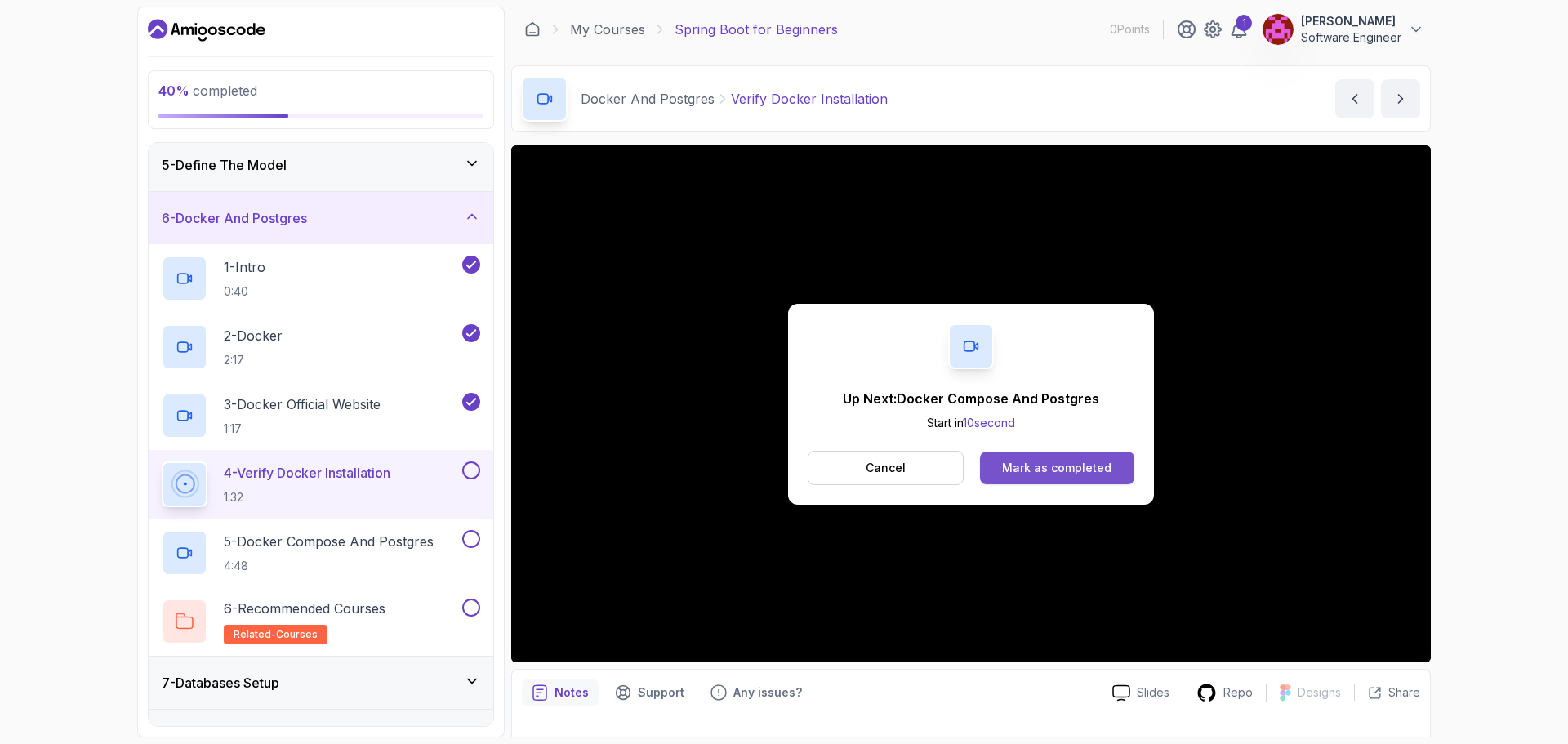
click at [1070, 467] on div "Mark as completed" at bounding box center [1057, 467] width 109 height 16
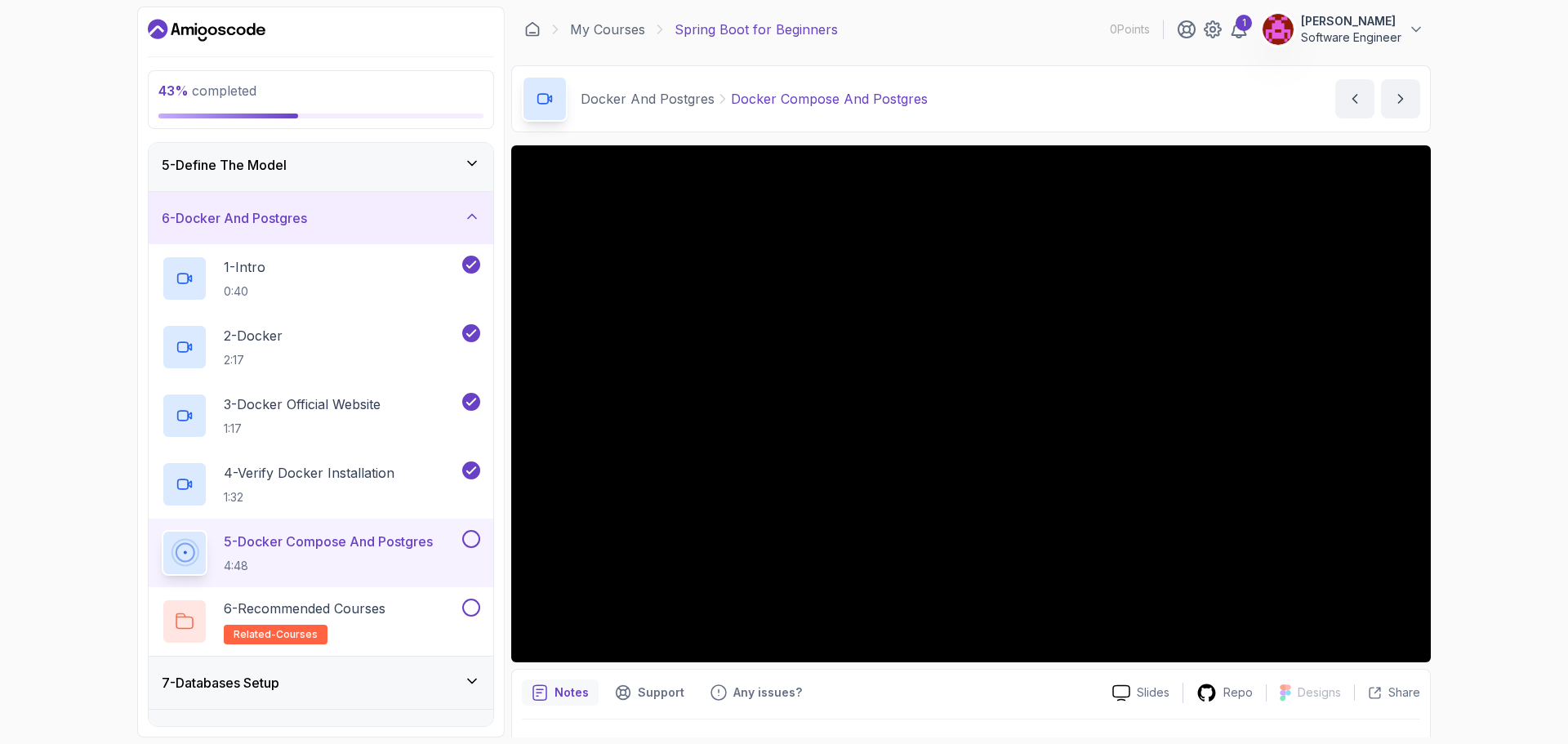
click at [1481, 325] on div "43 % completed 1 - Intro 2 - Intro To Spring And Spring Boot 3 - Environment Se…" at bounding box center [784, 372] width 1568 height 744
click at [1463, 458] on div "43 % completed 1 - Intro 2 - Intro To Spring And Spring Boot 3 - Environment Se…" at bounding box center [784, 372] width 1568 height 744
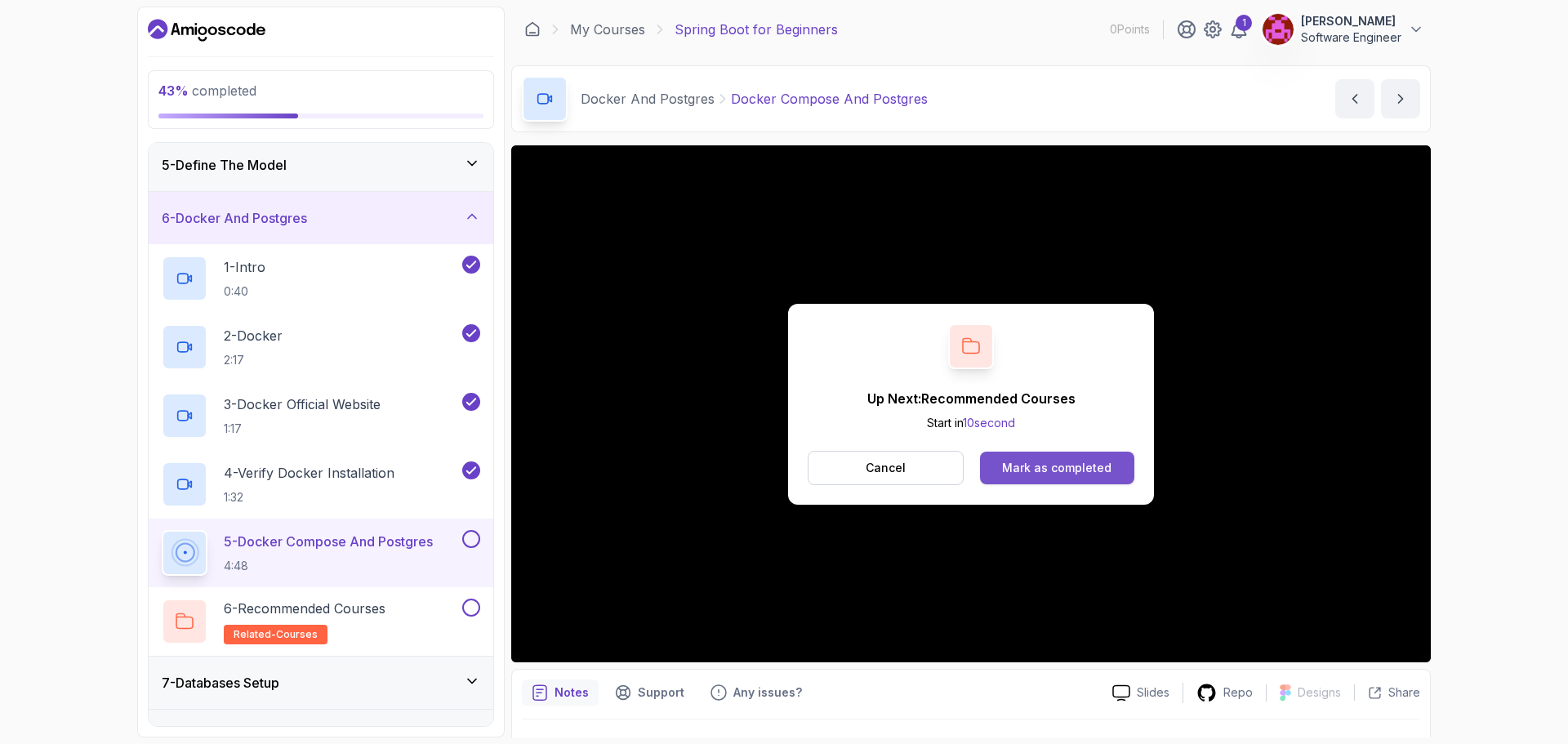
click at [1030, 467] on div "Mark as completed" at bounding box center [1057, 467] width 109 height 16
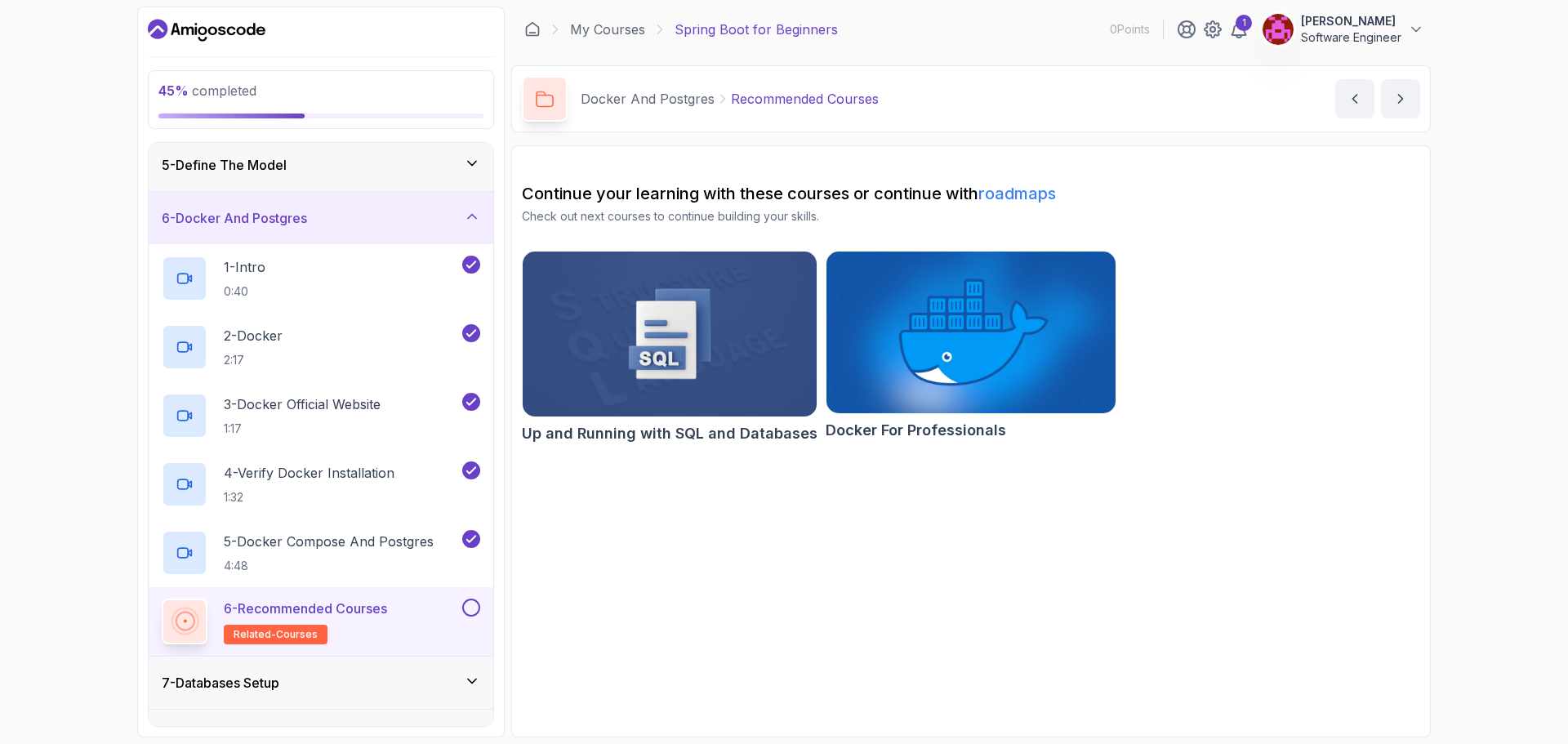
click at [473, 608] on button at bounding box center [471, 607] width 18 height 18
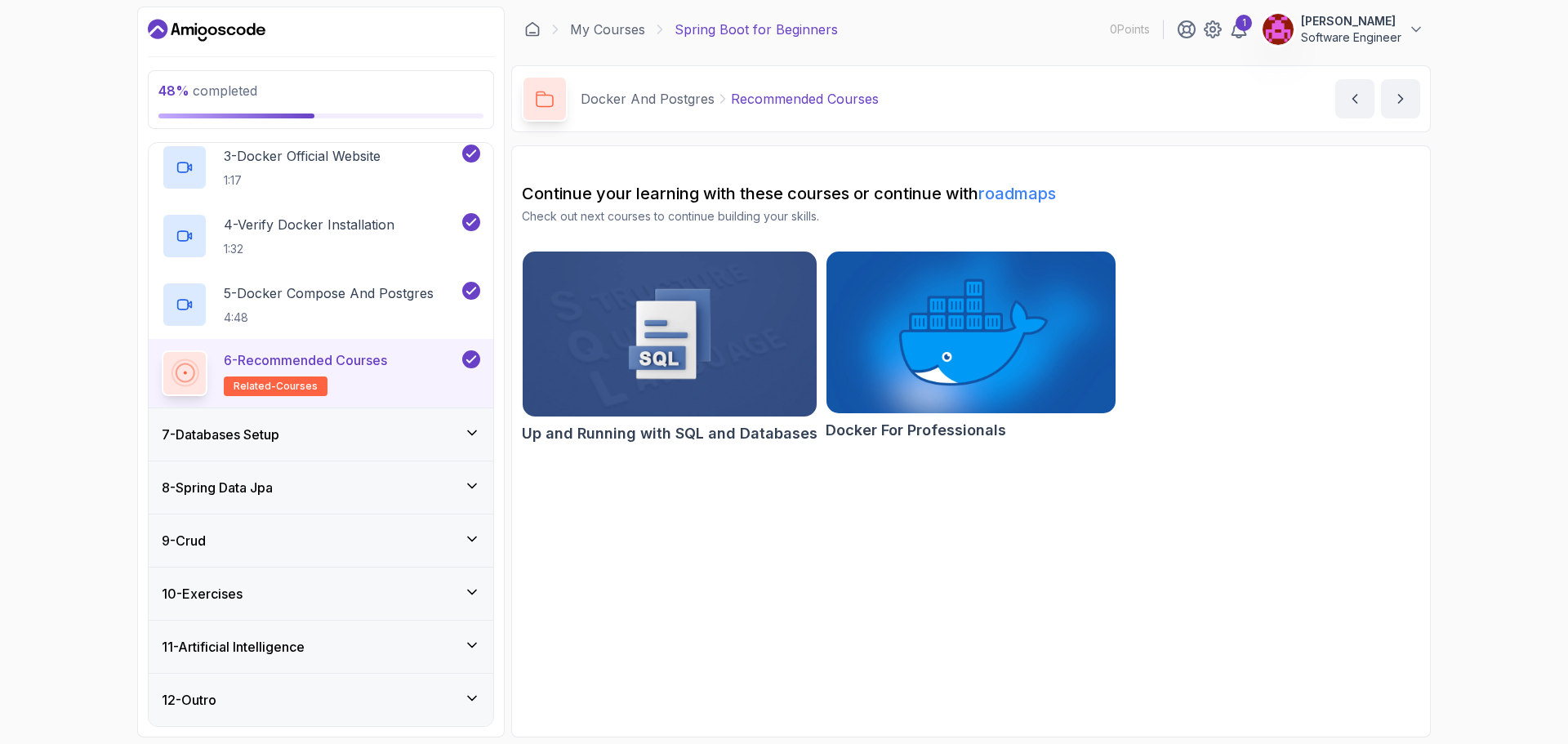
click at [341, 426] on div "7 - Databases Setup" at bounding box center [321, 434] width 319 height 20
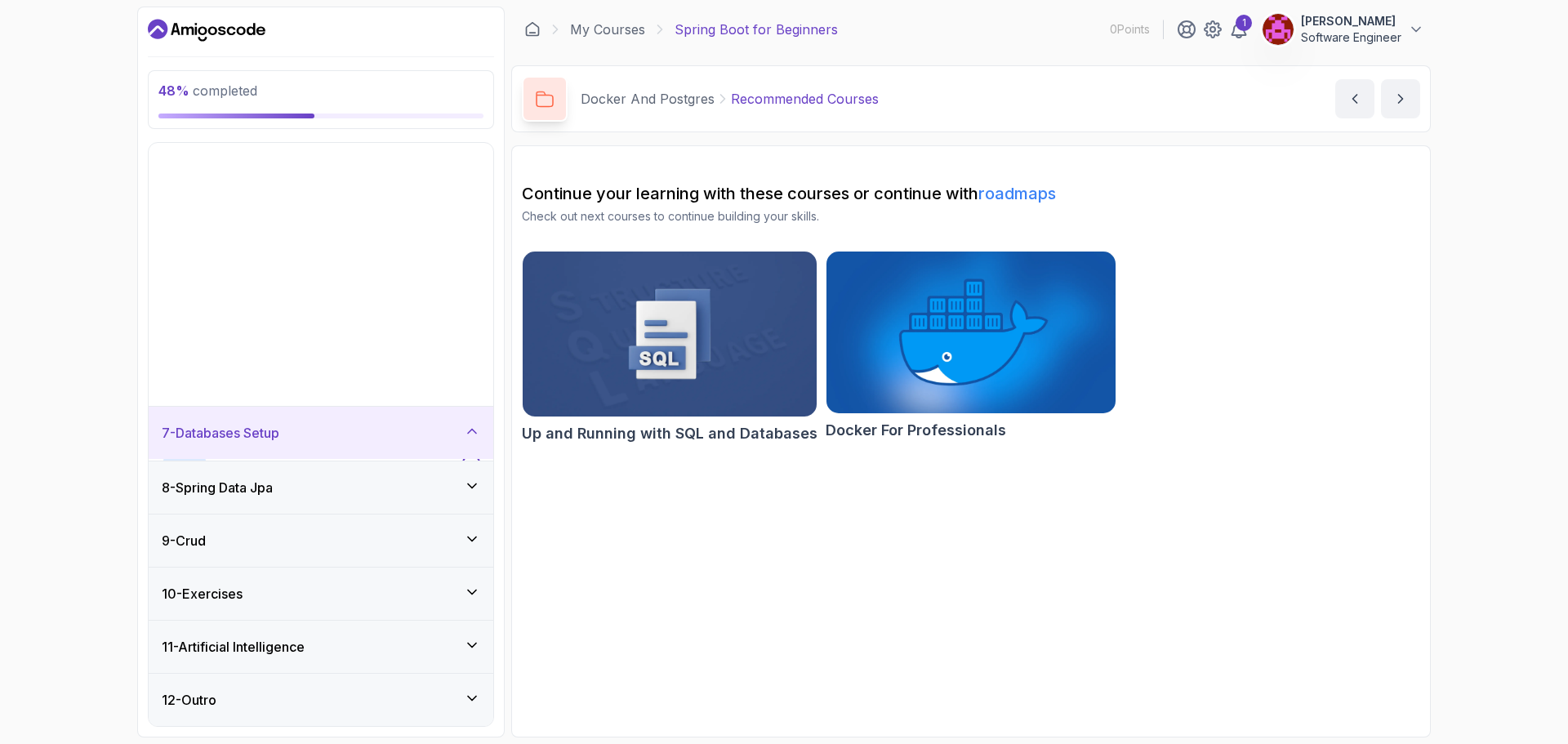
scroll to position [53, 0]
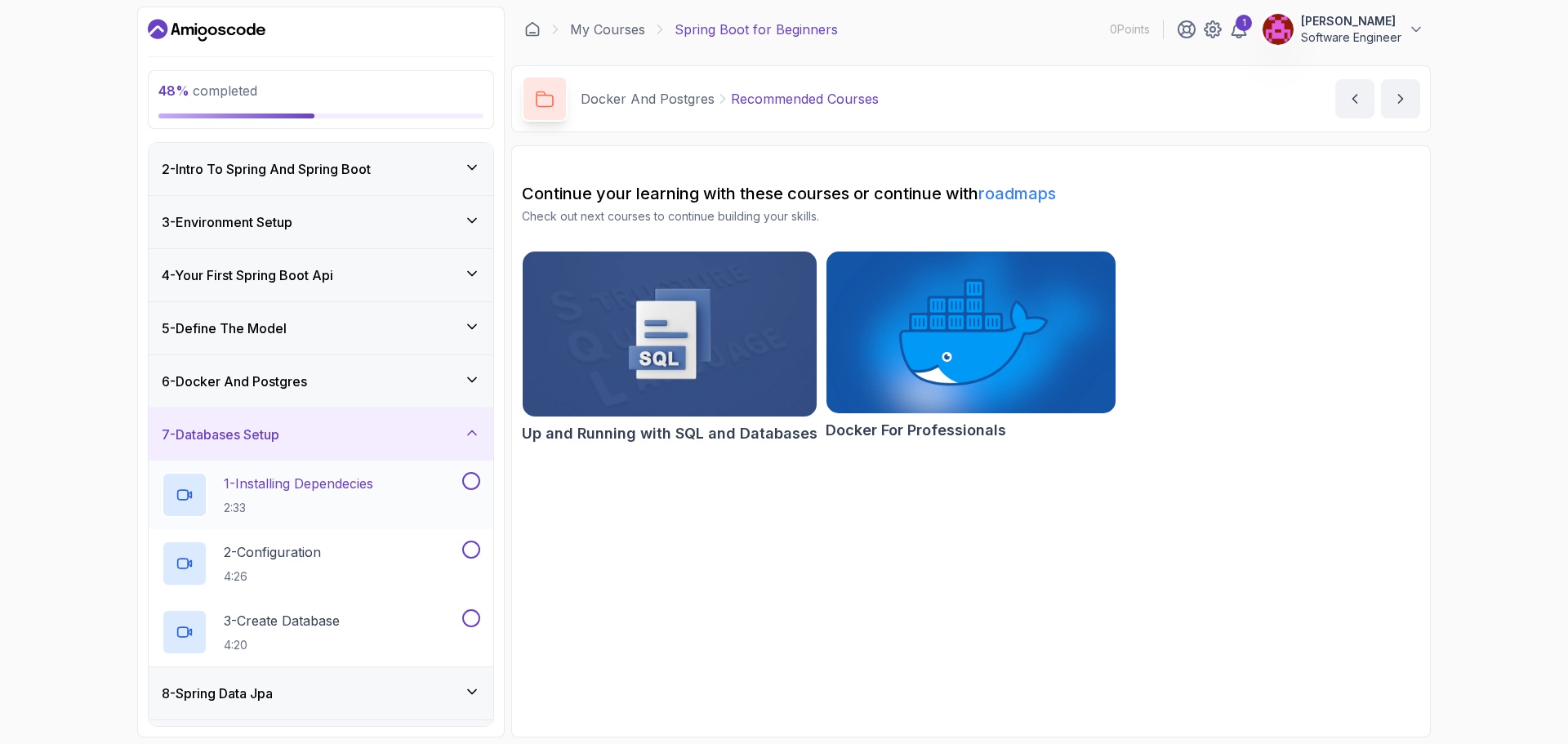
click at [316, 482] on p "1 - Installing Dependecies" at bounding box center [299, 484] width 149 height 20
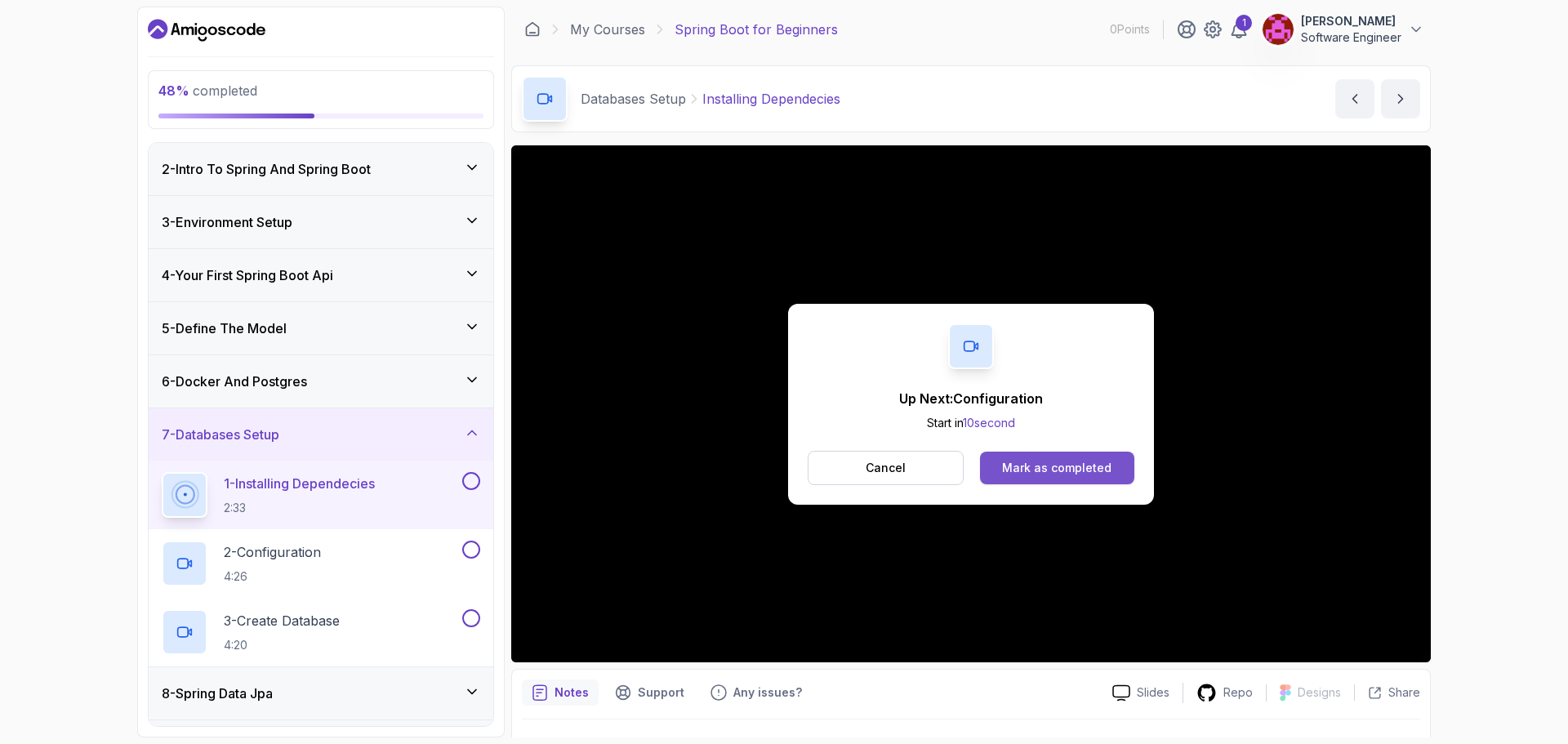
click at [1073, 467] on div "Mark as completed" at bounding box center [1057, 467] width 109 height 16
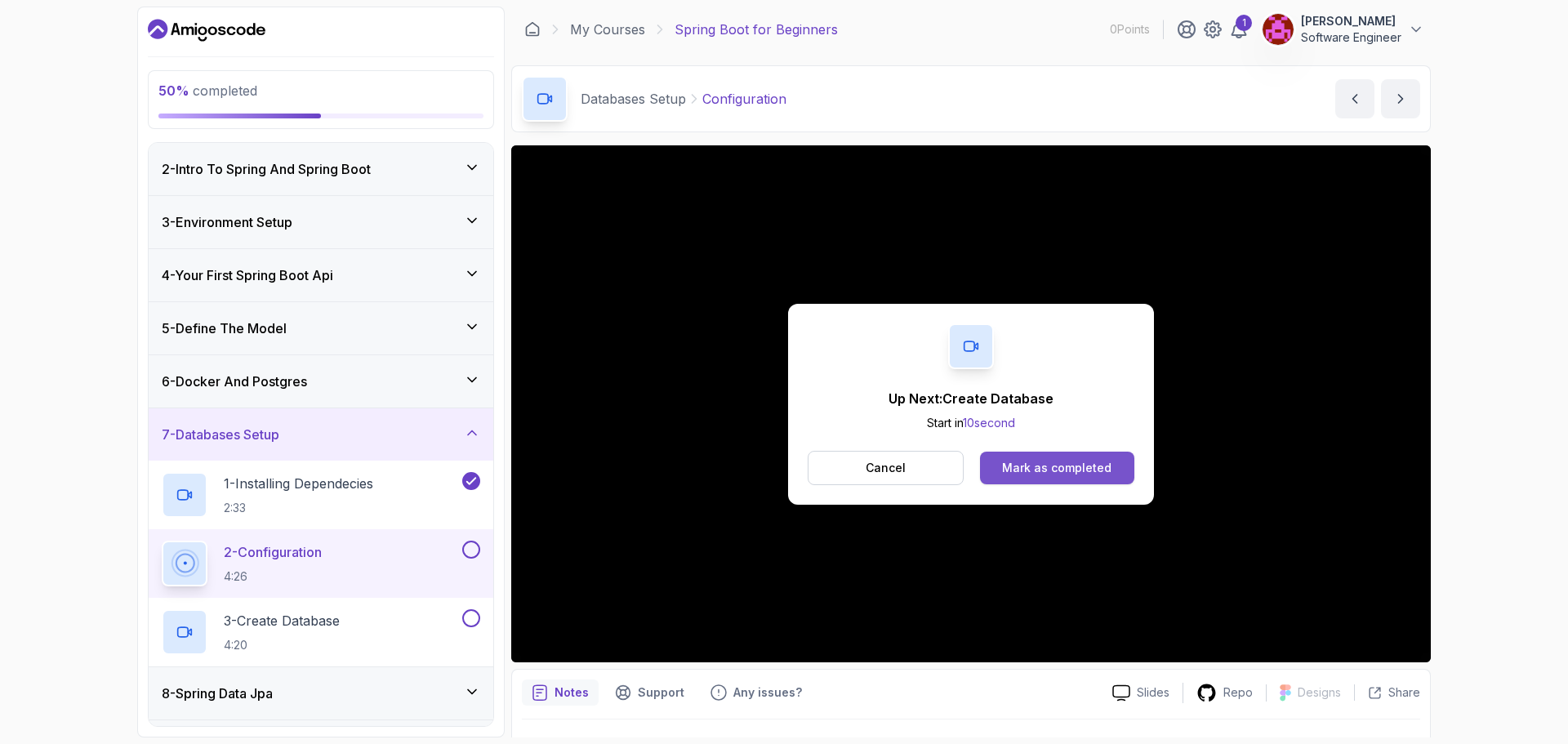
click at [1036, 472] on div "Mark as completed" at bounding box center [1057, 467] width 109 height 16
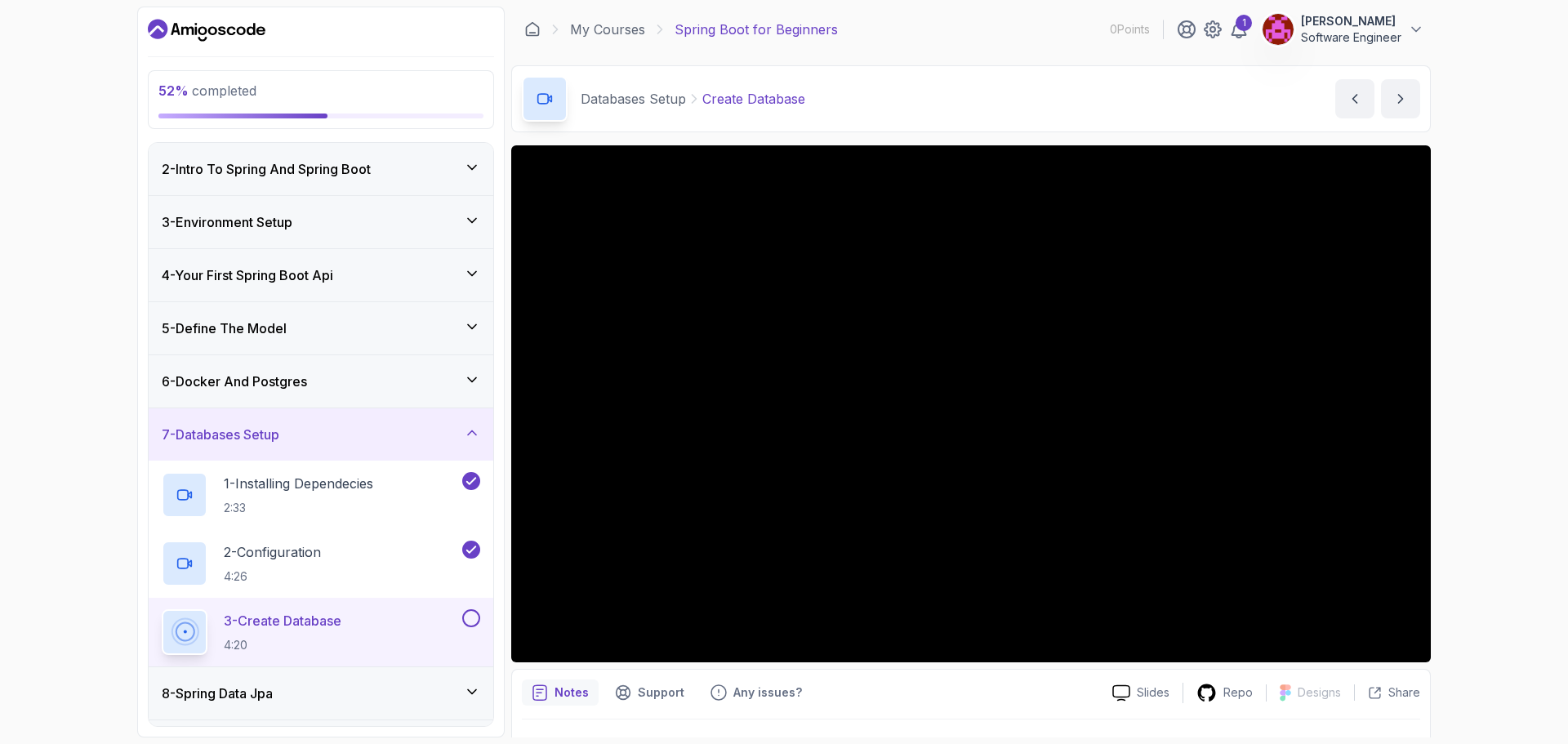
click at [1493, 376] on div "52 % completed 1 - Intro 2 - Intro To Spring And Spring Boot 3 - Environment Se…" at bounding box center [784, 372] width 1568 height 744
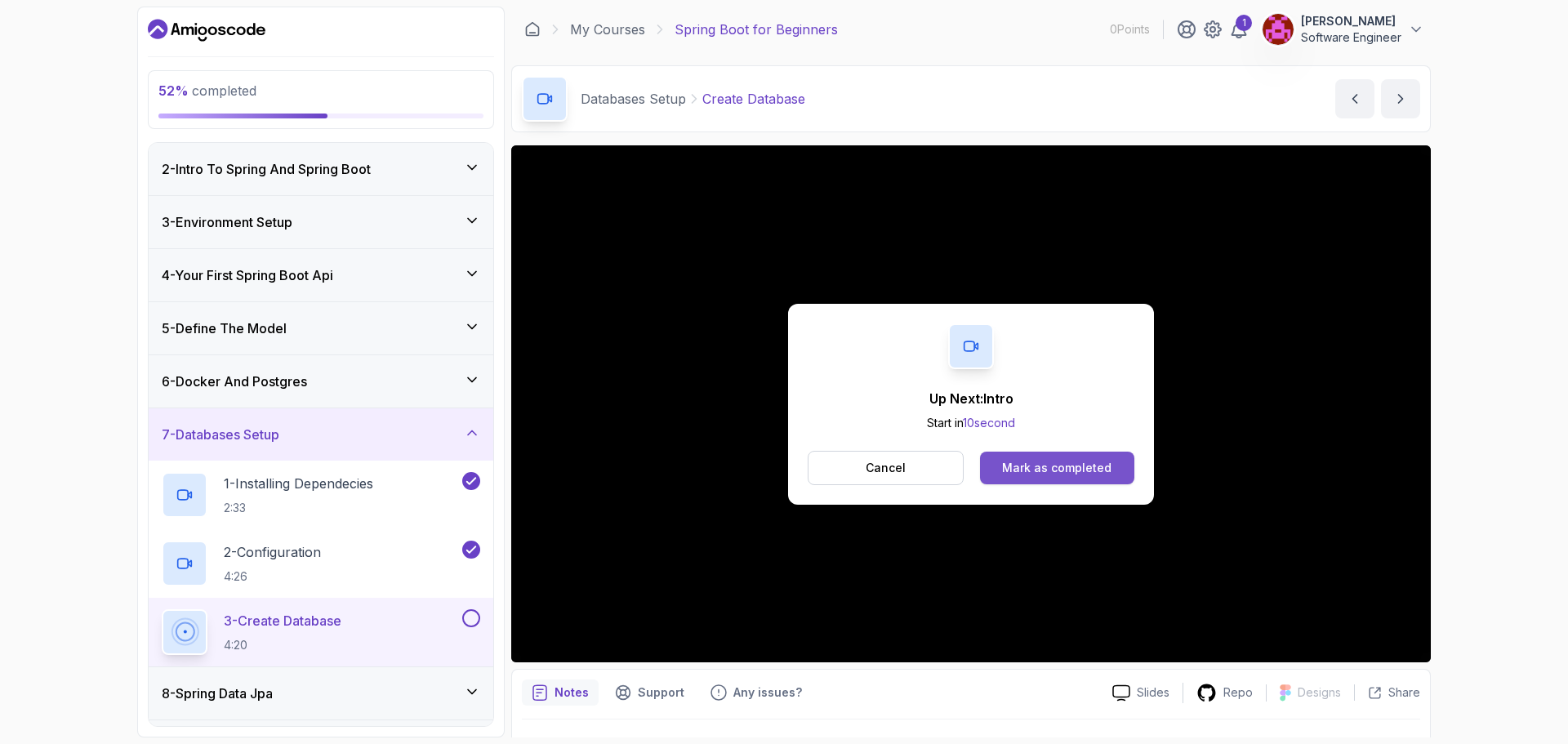
click at [1057, 461] on div "Mark as completed" at bounding box center [1057, 467] width 109 height 16
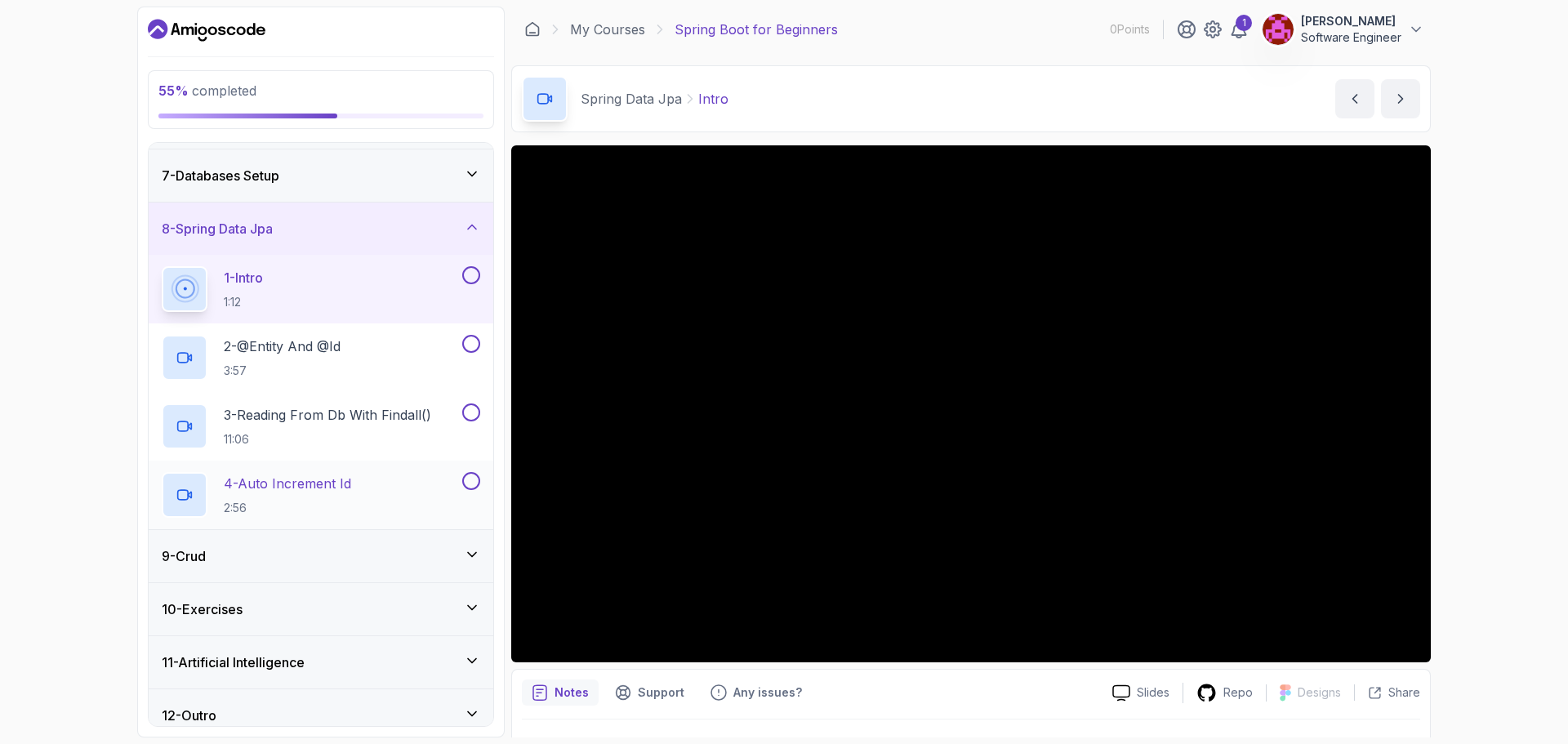
scroll to position [327, 0]
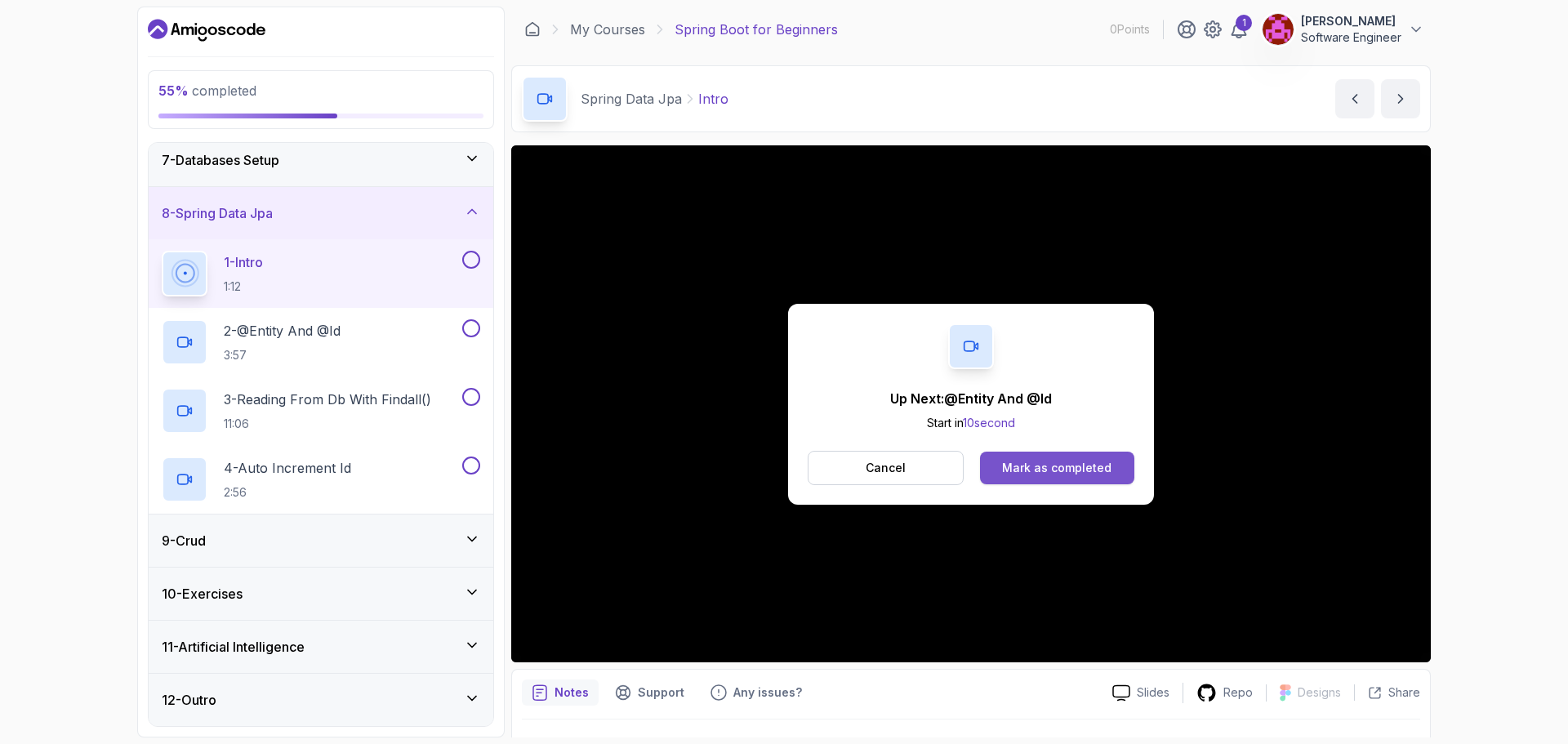
click at [1094, 454] on button "Mark as completed" at bounding box center [1057, 468] width 154 height 33
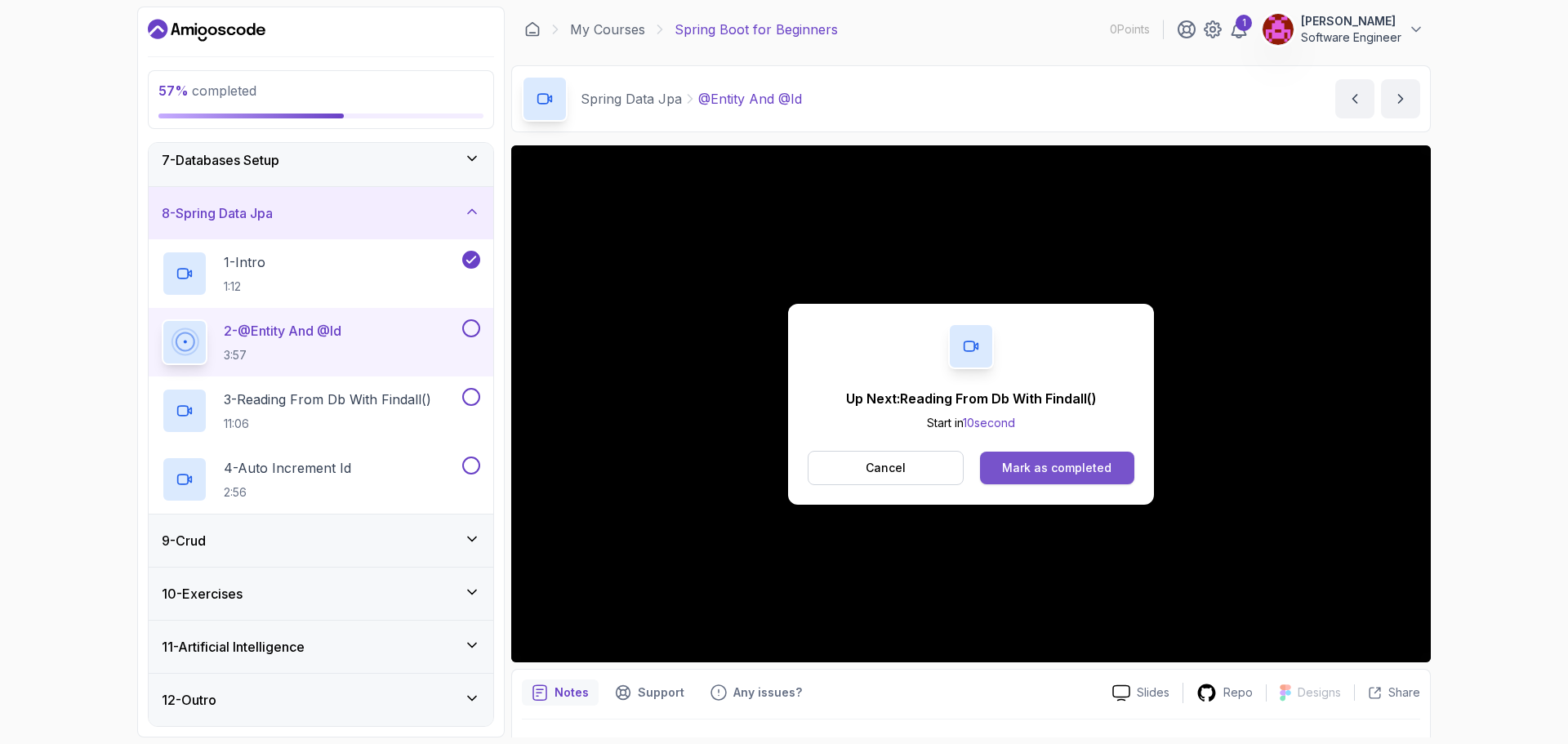
click at [1054, 467] on div "Mark as completed" at bounding box center [1057, 467] width 109 height 16
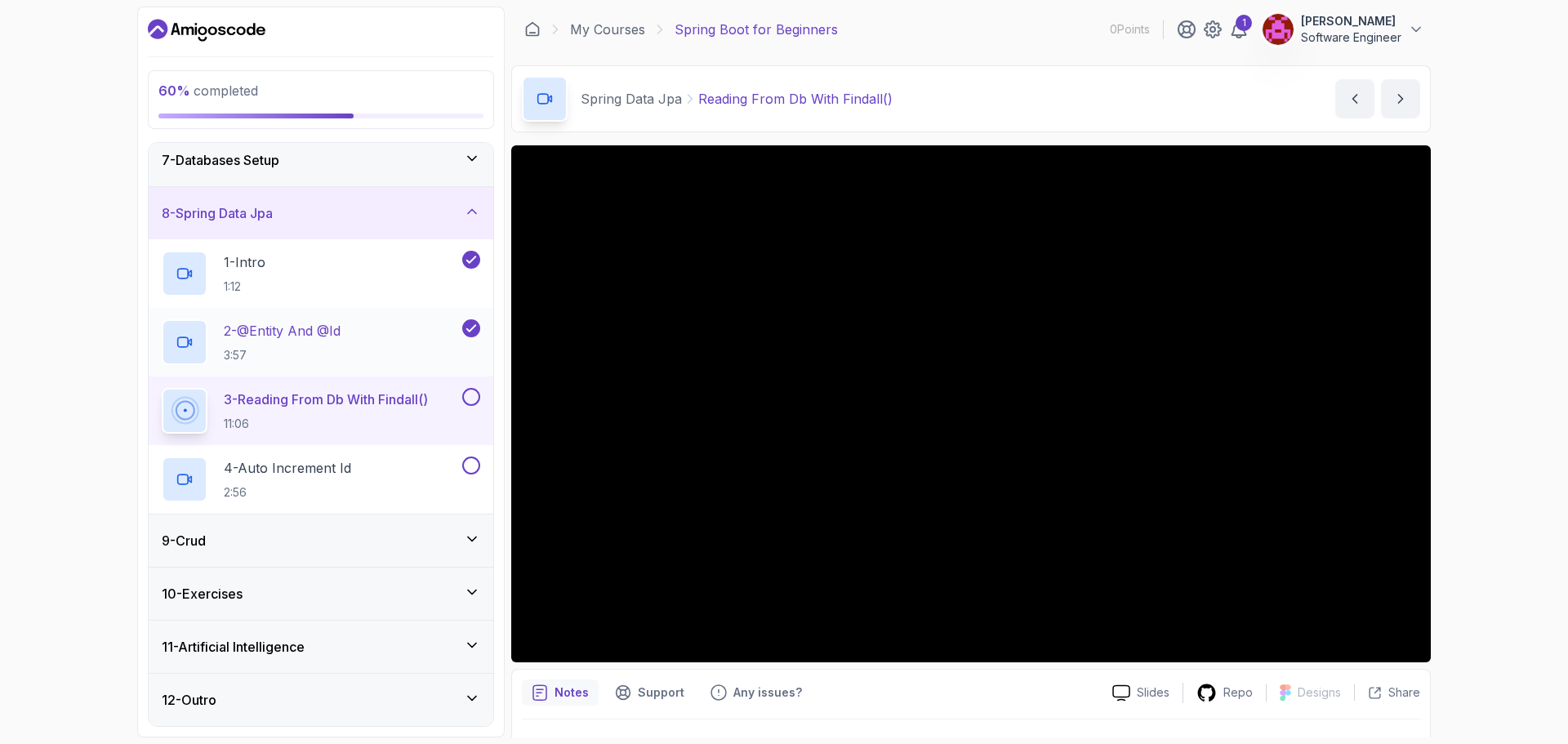
click at [321, 348] on p "3:57" at bounding box center [282, 355] width 117 height 16
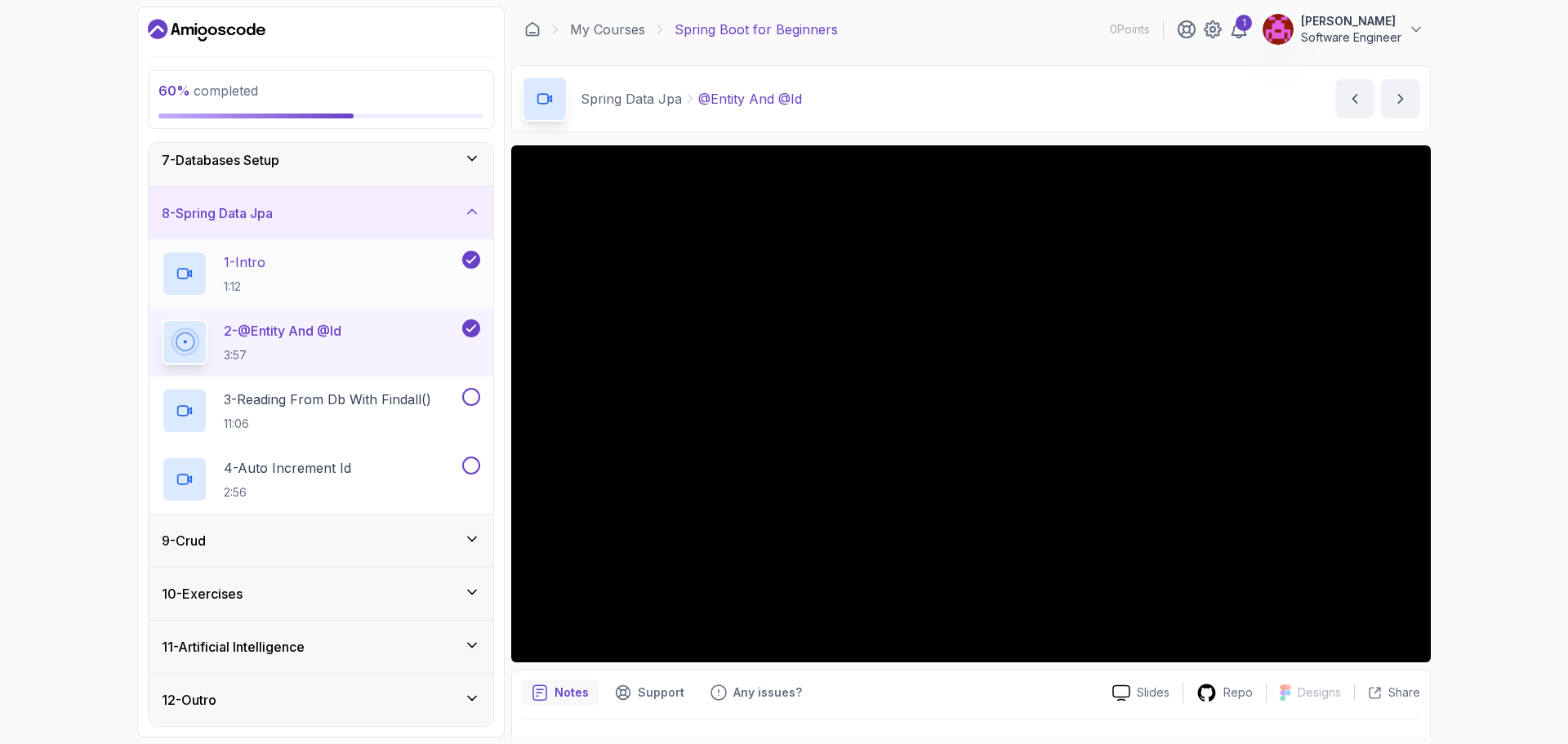
click at [281, 267] on div "1 - Intro 1:12" at bounding box center [310, 274] width 298 height 46
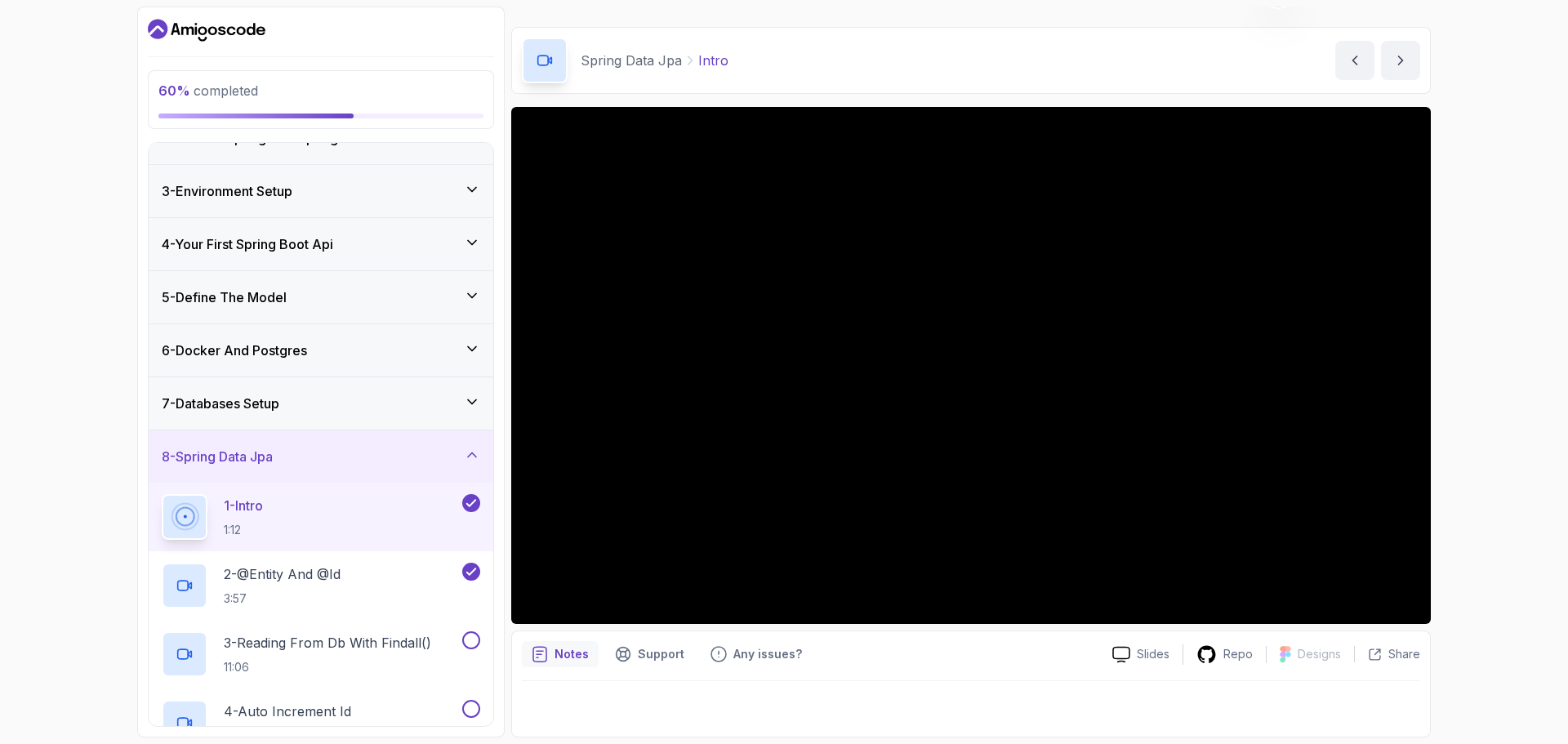
scroll to position [82, 0]
click at [278, 360] on h3 "6 - Docker And Postgres" at bounding box center [234, 352] width 145 height 20
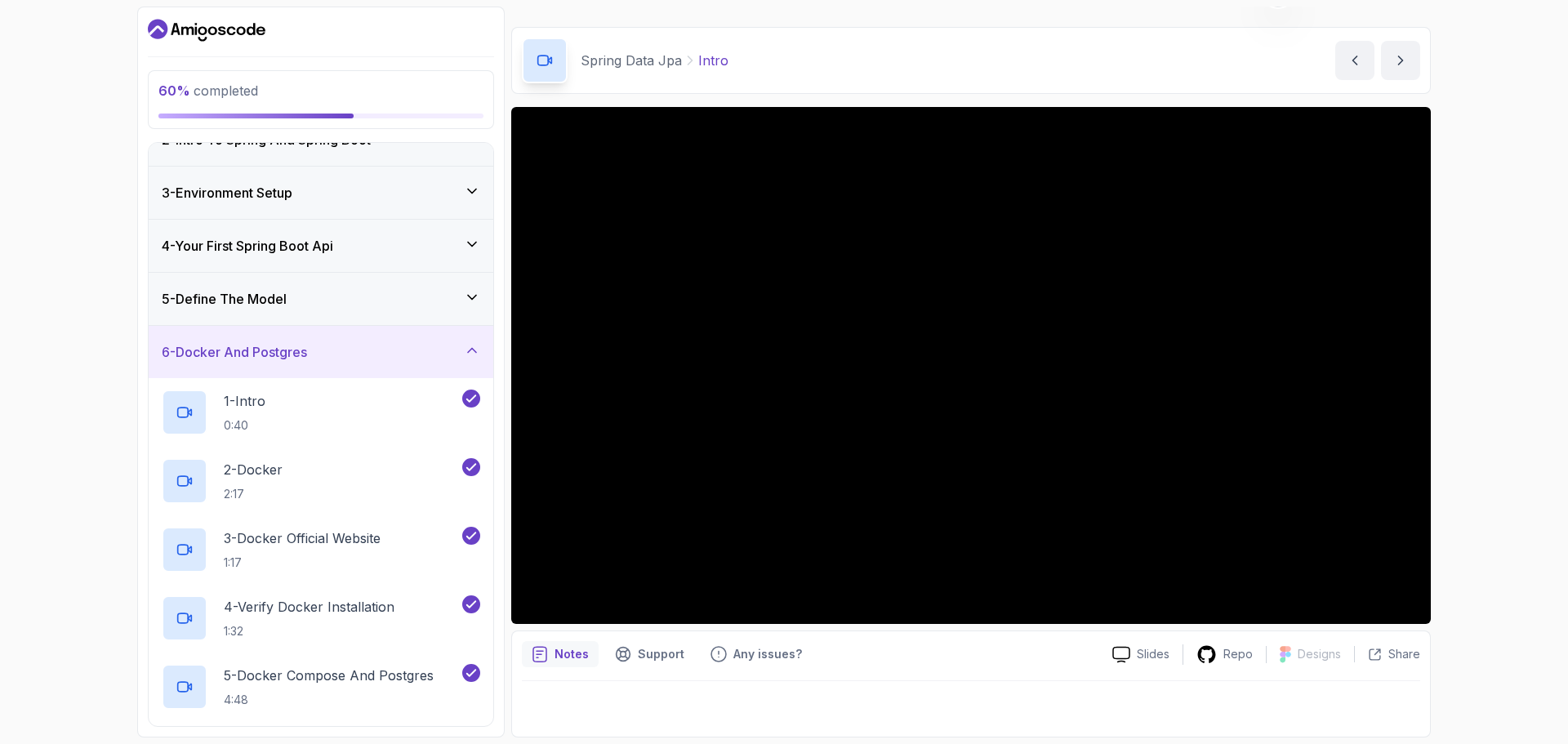
click at [261, 358] on h3 "6 - Docker And Postgres" at bounding box center [234, 352] width 145 height 20
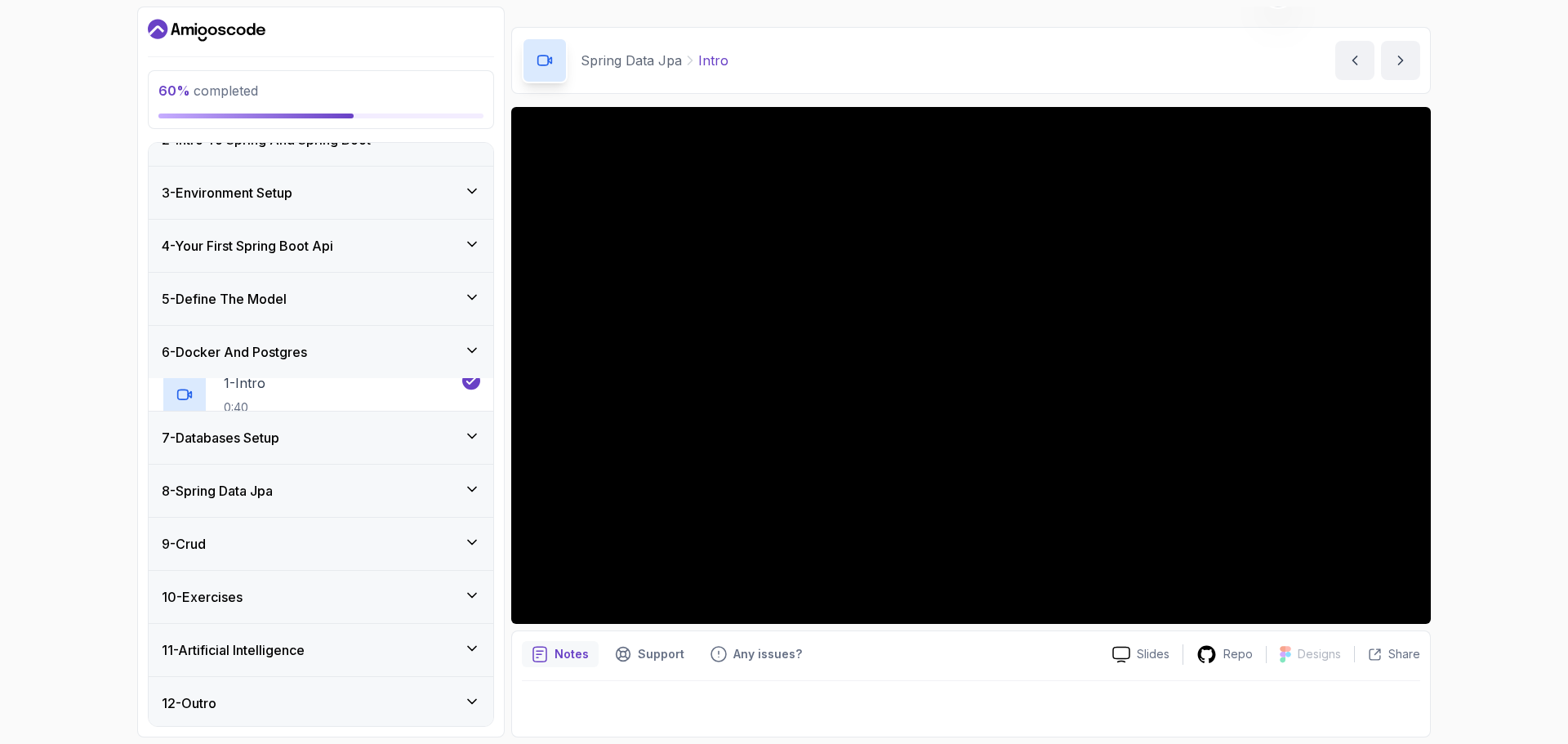
scroll to position [53, 0]
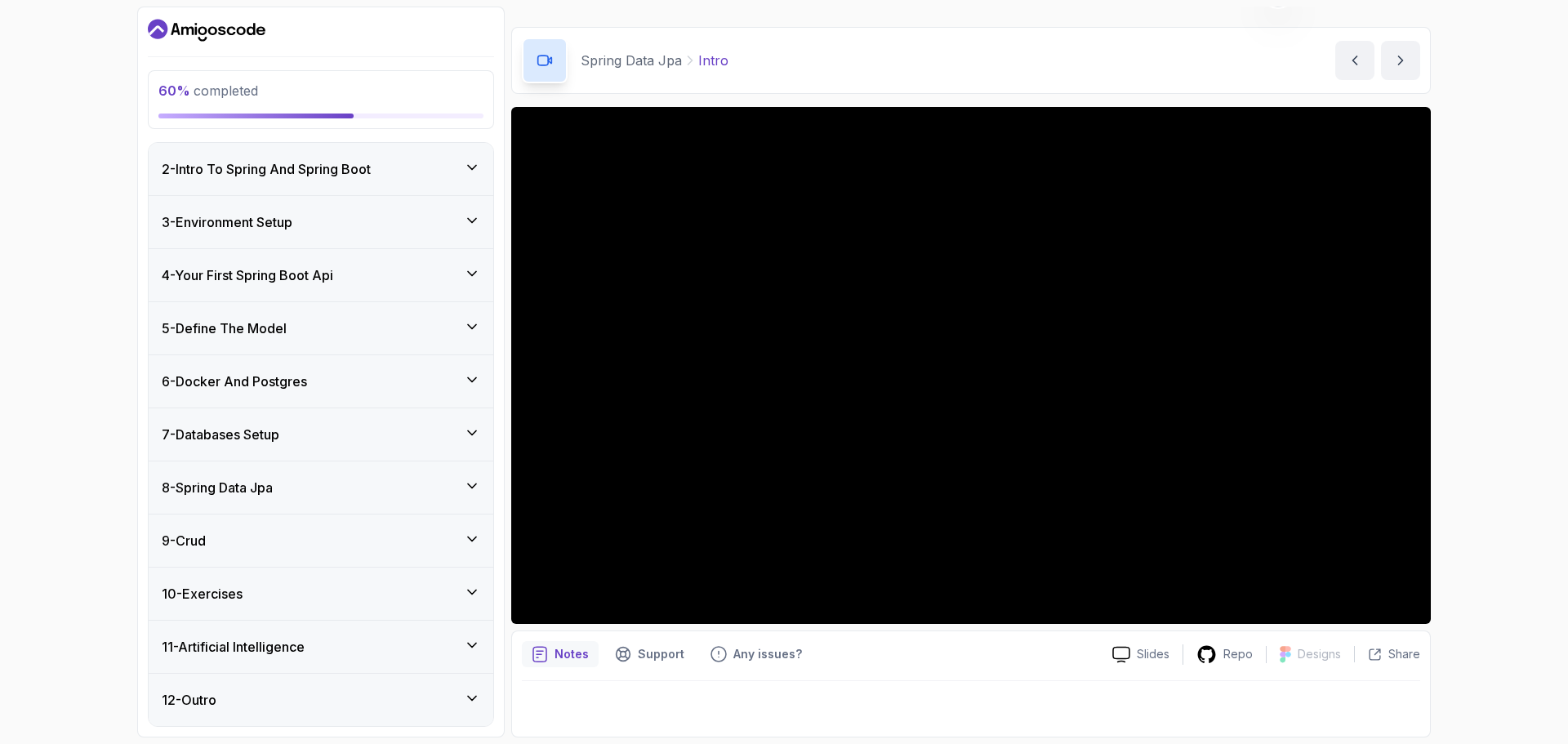
click at [259, 430] on h3 "7 - Databases Setup" at bounding box center [220, 434] width 118 height 20
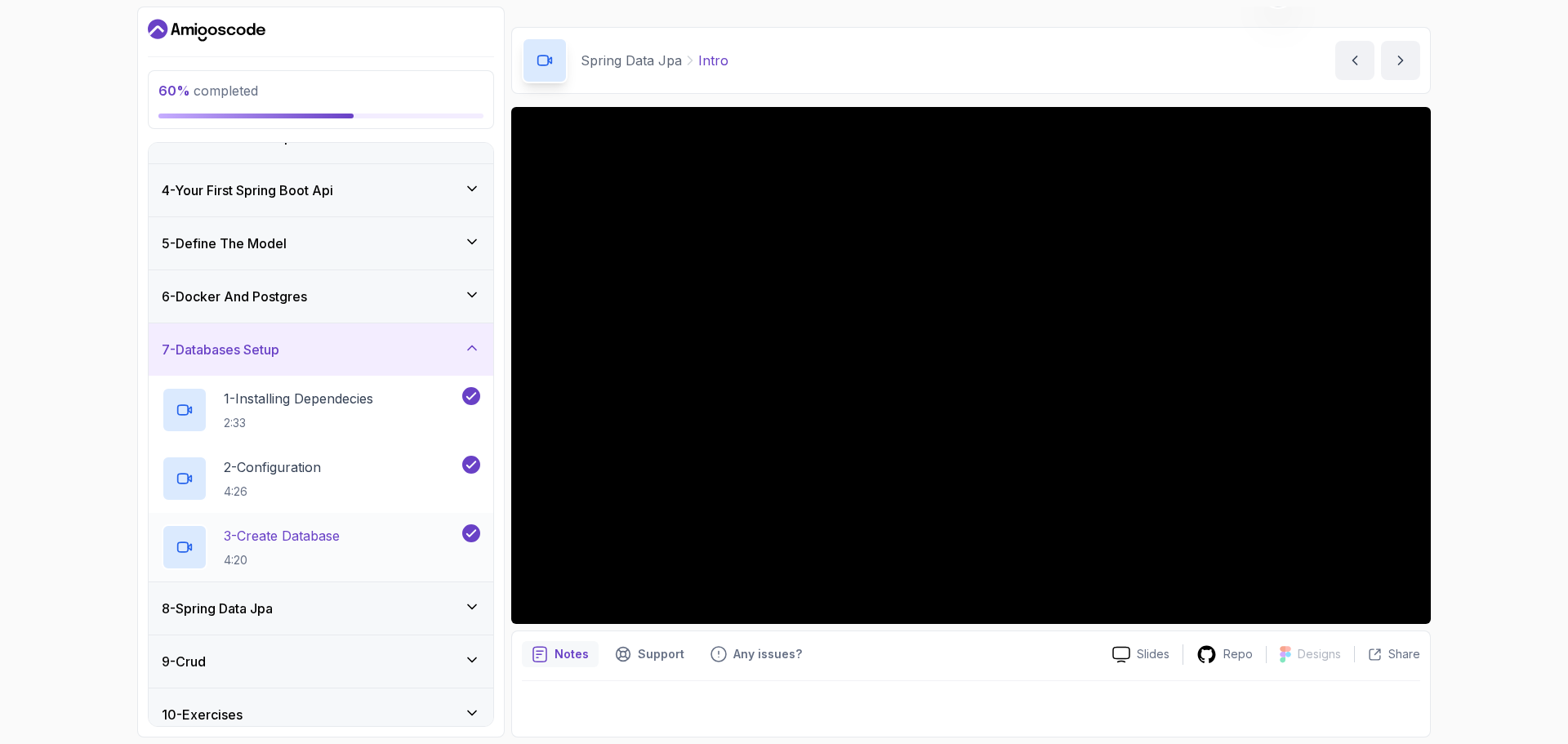
scroll to position [259, 0]
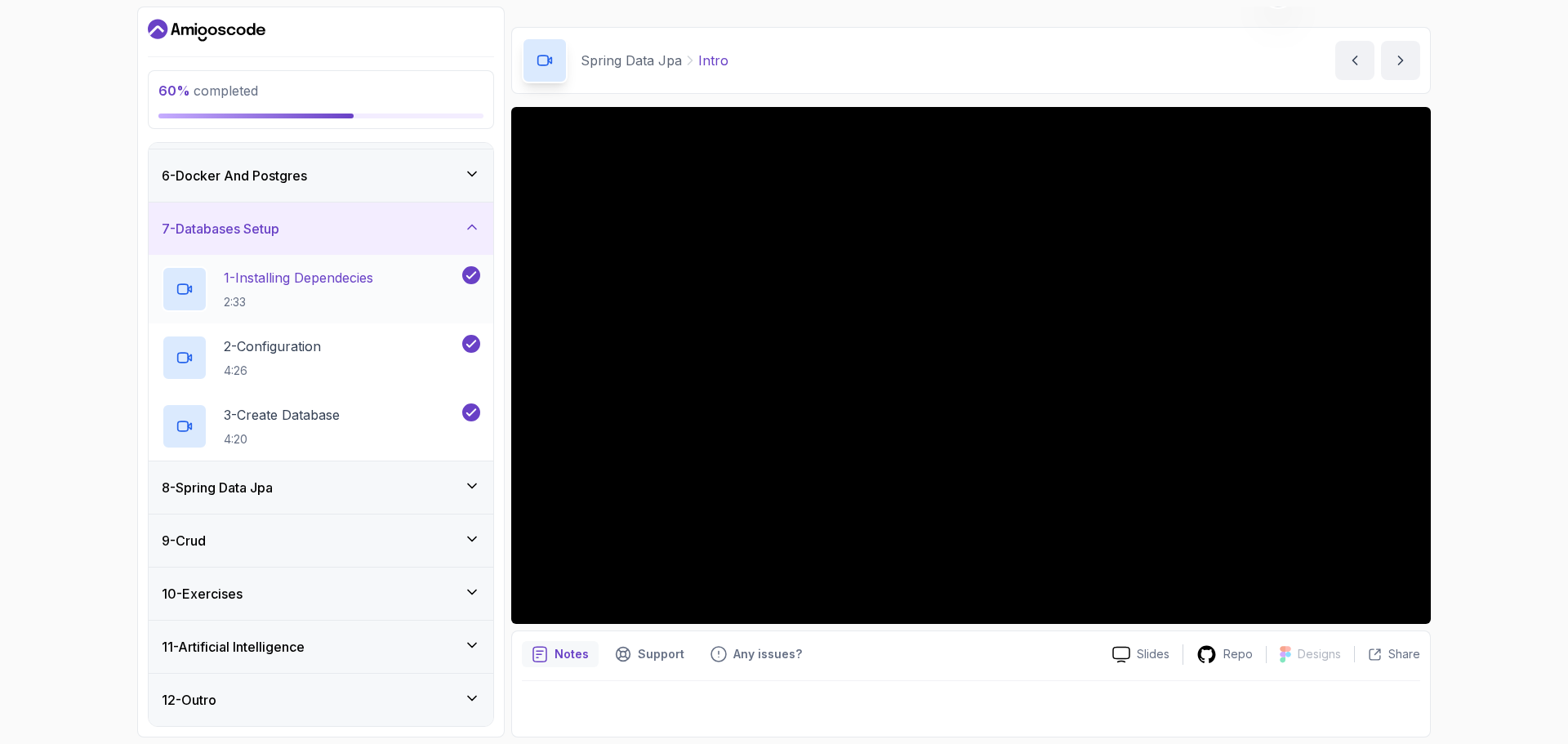
click at [309, 277] on p "1 - Installing Dependecies" at bounding box center [299, 277] width 149 height 20
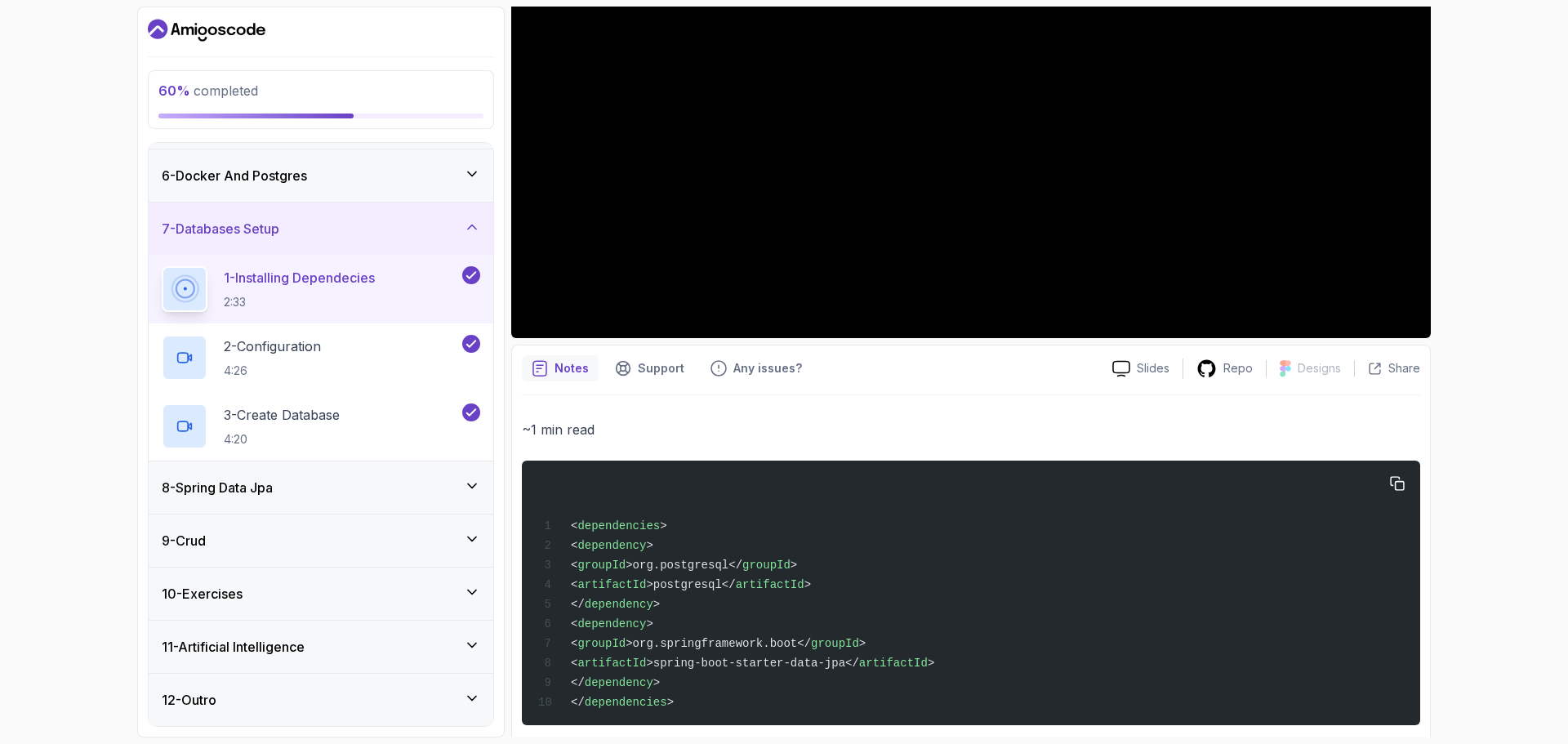
scroll to position [354, 0]
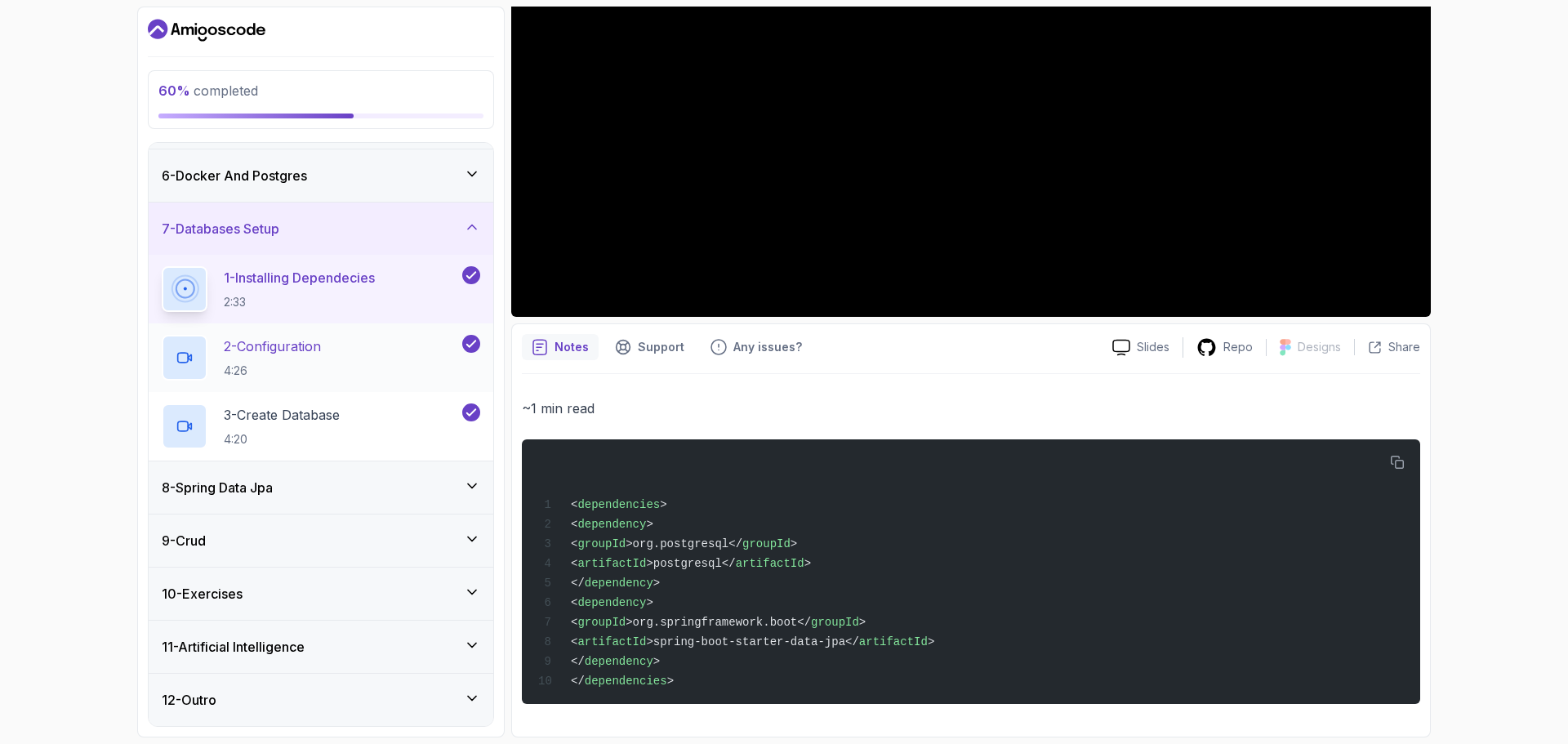
click at [282, 353] on p "2 - Configuration" at bounding box center [272, 346] width 98 height 20
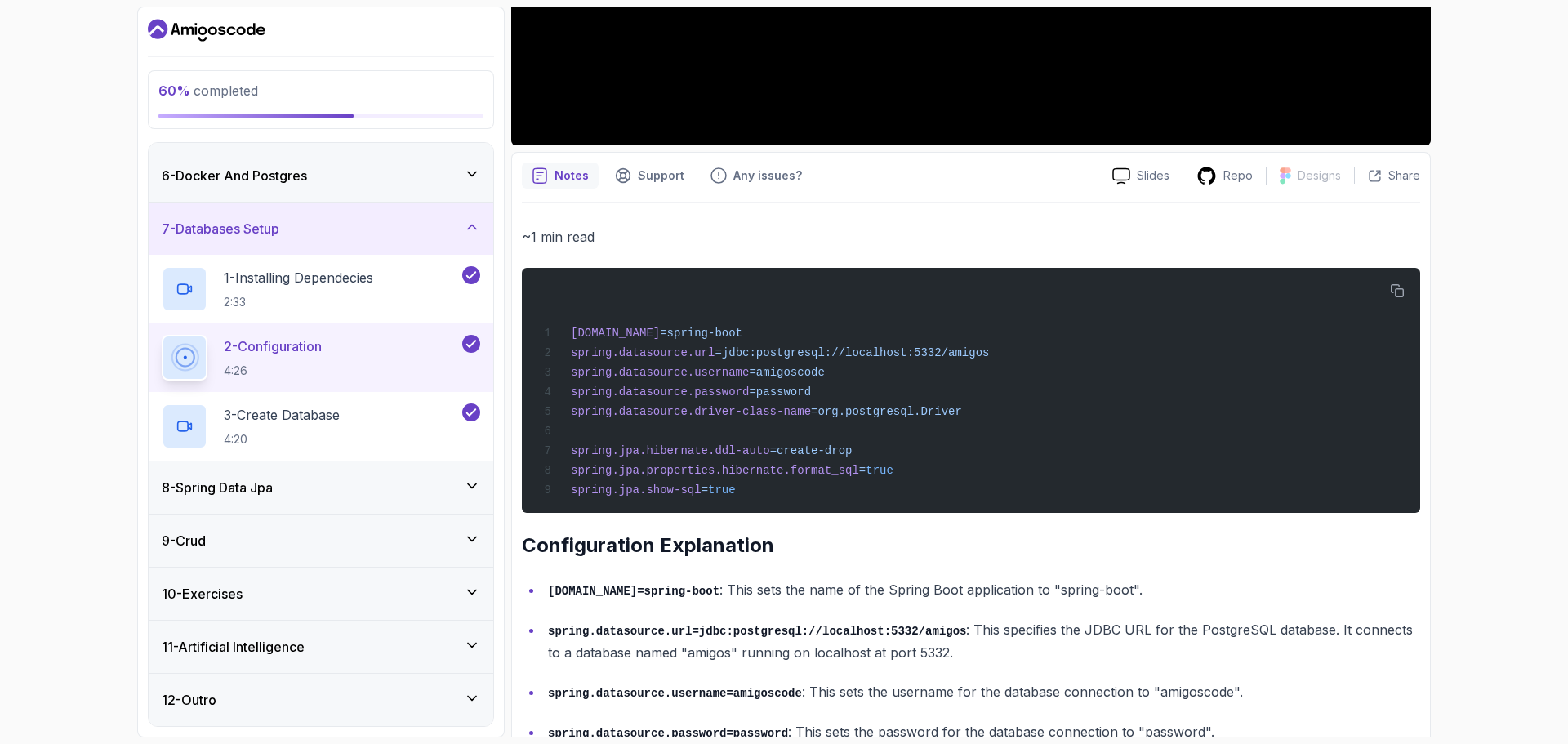
scroll to position [762, 0]
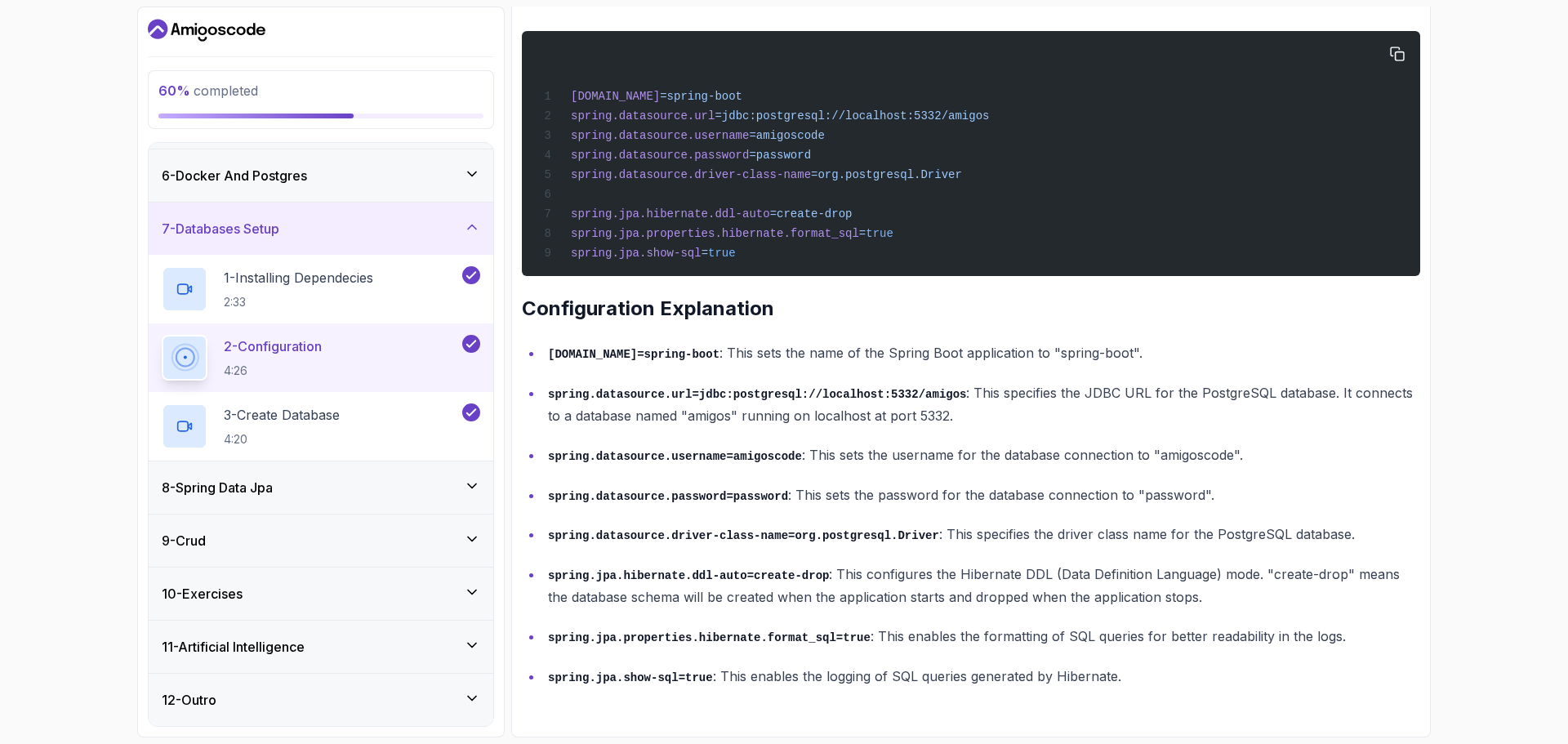
click at [823, 77] on div "spring.application.name =spring-boot spring.datasource.url =jdbc:postgresql://l…" at bounding box center [971, 154] width 873 height 226
click at [778, 129] on span "=amigoscode" at bounding box center [786, 135] width 75 height 13
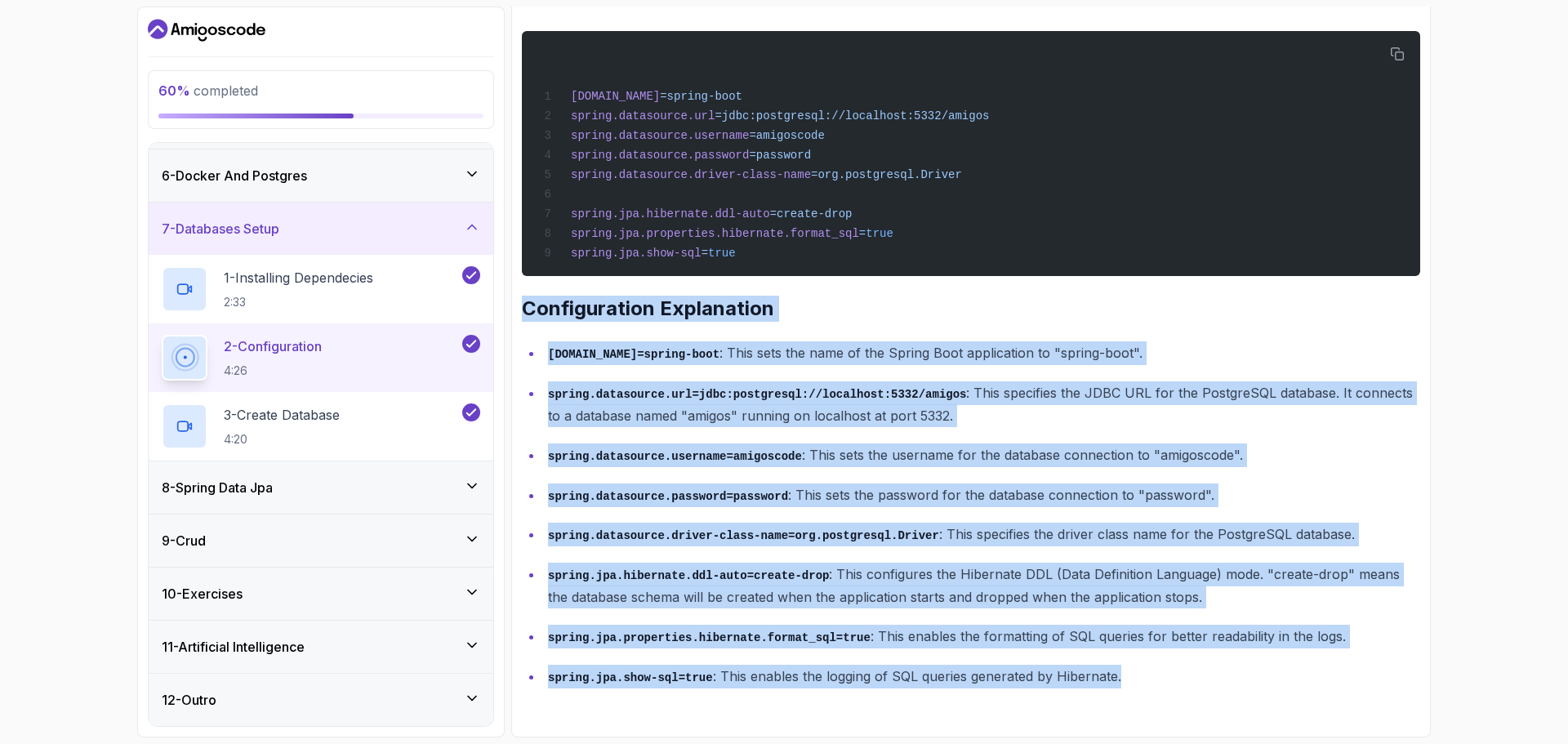
drag, startPoint x: 1119, startPoint y: 682, endPoint x: 520, endPoint y: 314, distance: 703.0
click at [520, 314] on div "Notes Support Any issues? Slides Repo Designs Design not available Share ~1 min…" at bounding box center [971, 327] width 919 height 823
copy div "Configuration Explanation spring.application.name=spring-boot : This sets the n…"
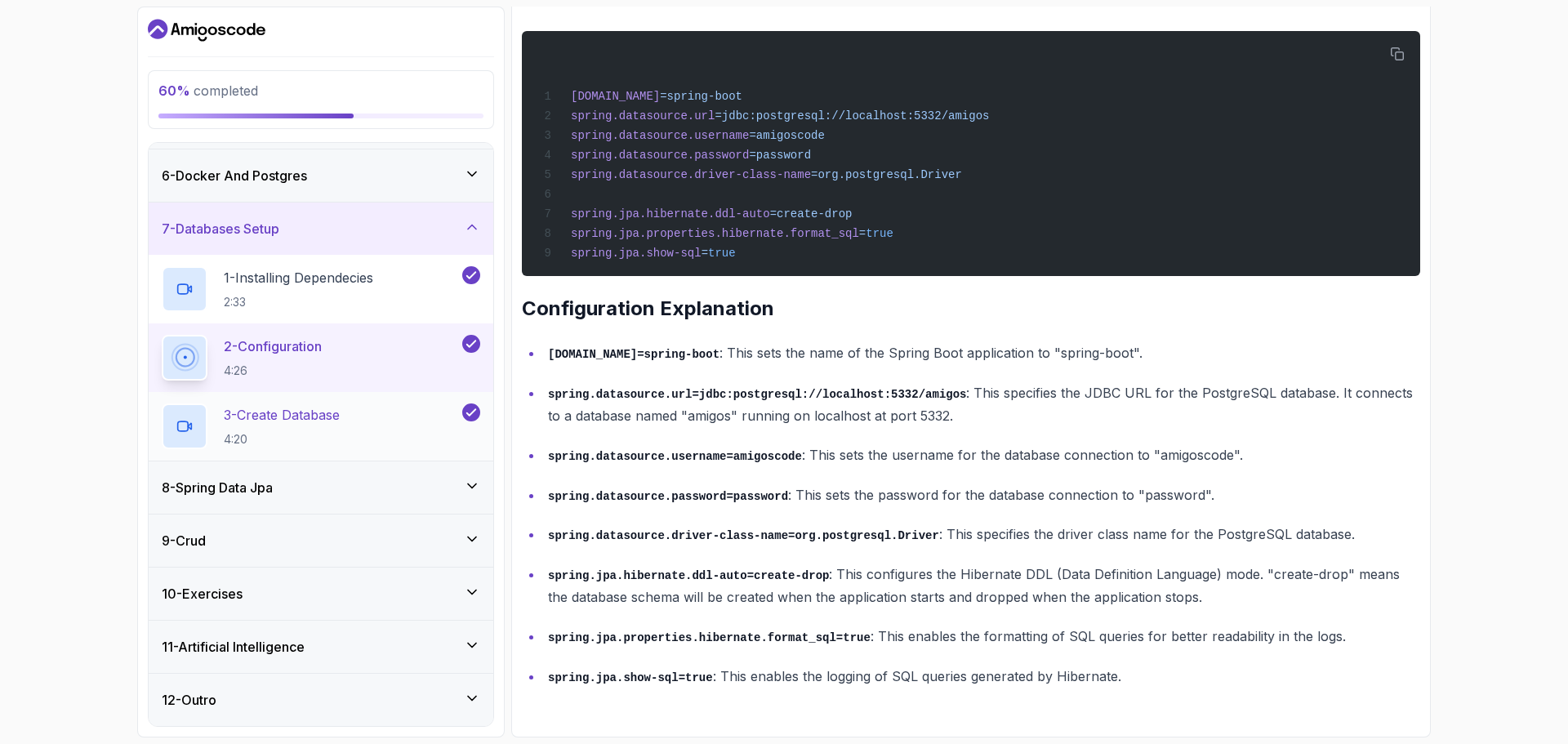
click at [336, 396] on div "3 - Create Database 4:20" at bounding box center [321, 426] width 344 height 69
click at [315, 408] on p "3 - Create Database" at bounding box center [282, 415] width 116 height 20
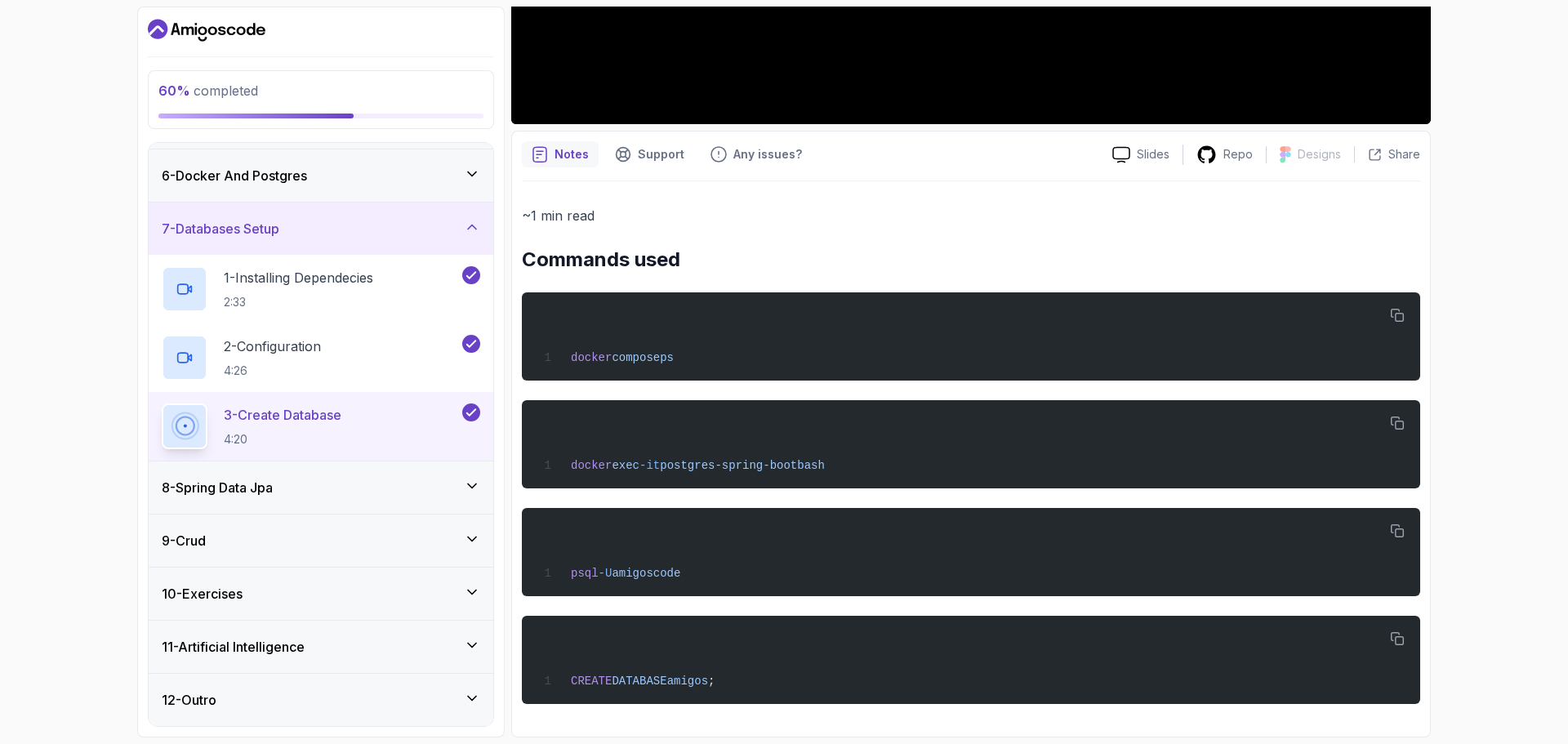
scroll to position [542, 0]
click at [323, 498] on div "8 - Spring Data Jpa" at bounding box center [321, 488] width 344 height 53
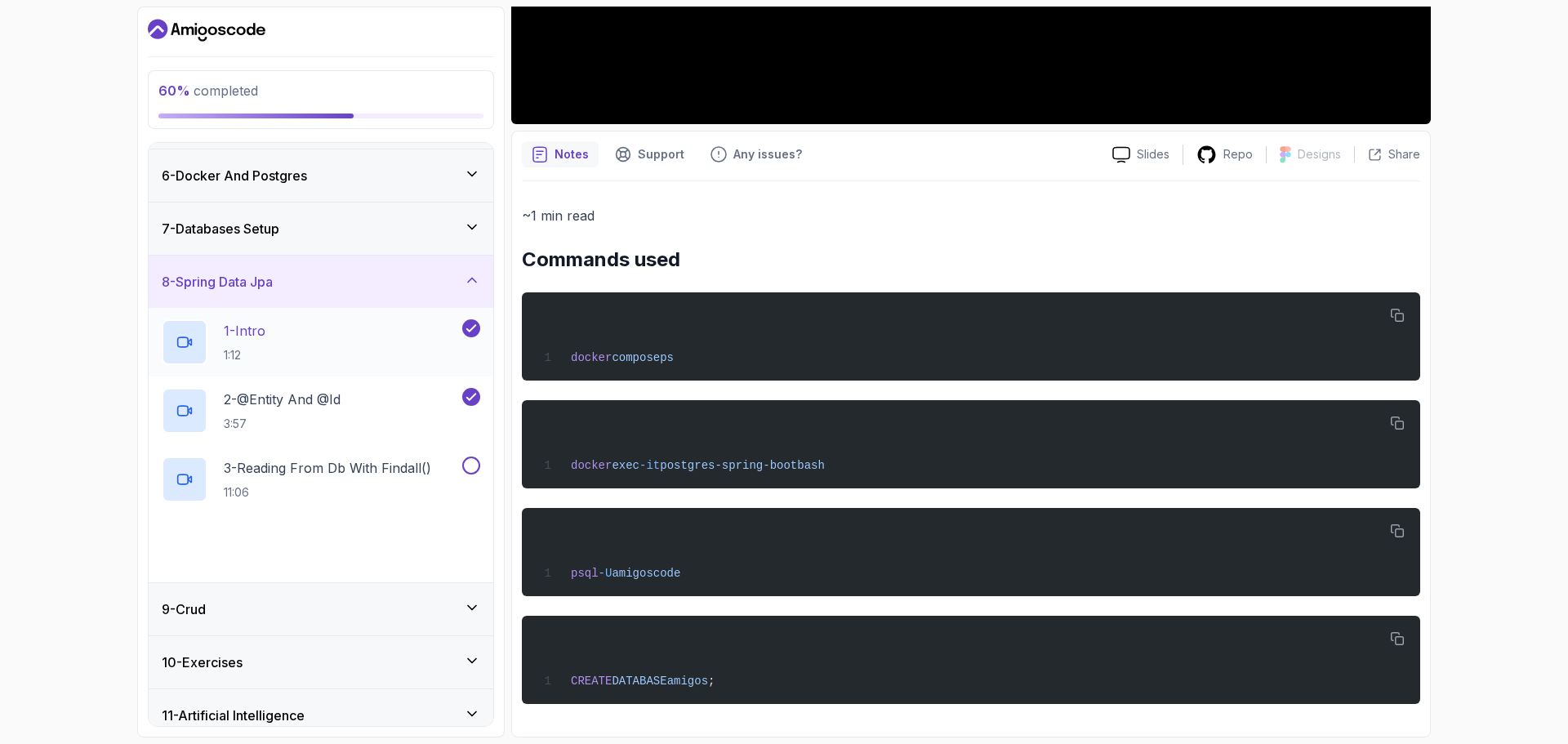
click at [291, 335] on div "1 - Intro 1:12" at bounding box center [310, 343] width 298 height 46
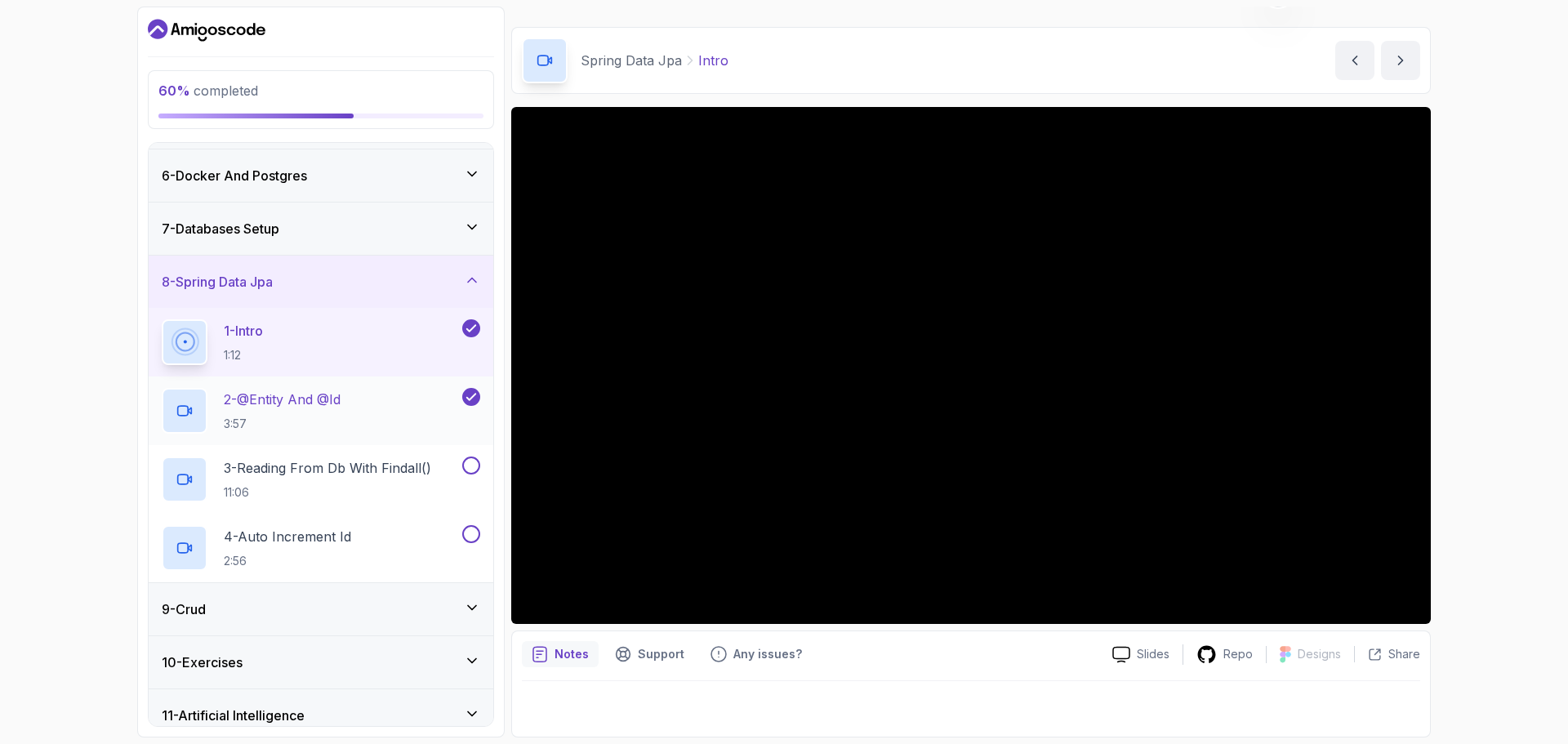
drag, startPoint x: 382, startPoint y: 413, endPoint x: 436, endPoint y: 411, distance: 54.0
click at [383, 412] on div "2 - @Entity And @Id 3:57" at bounding box center [310, 411] width 298 height 46
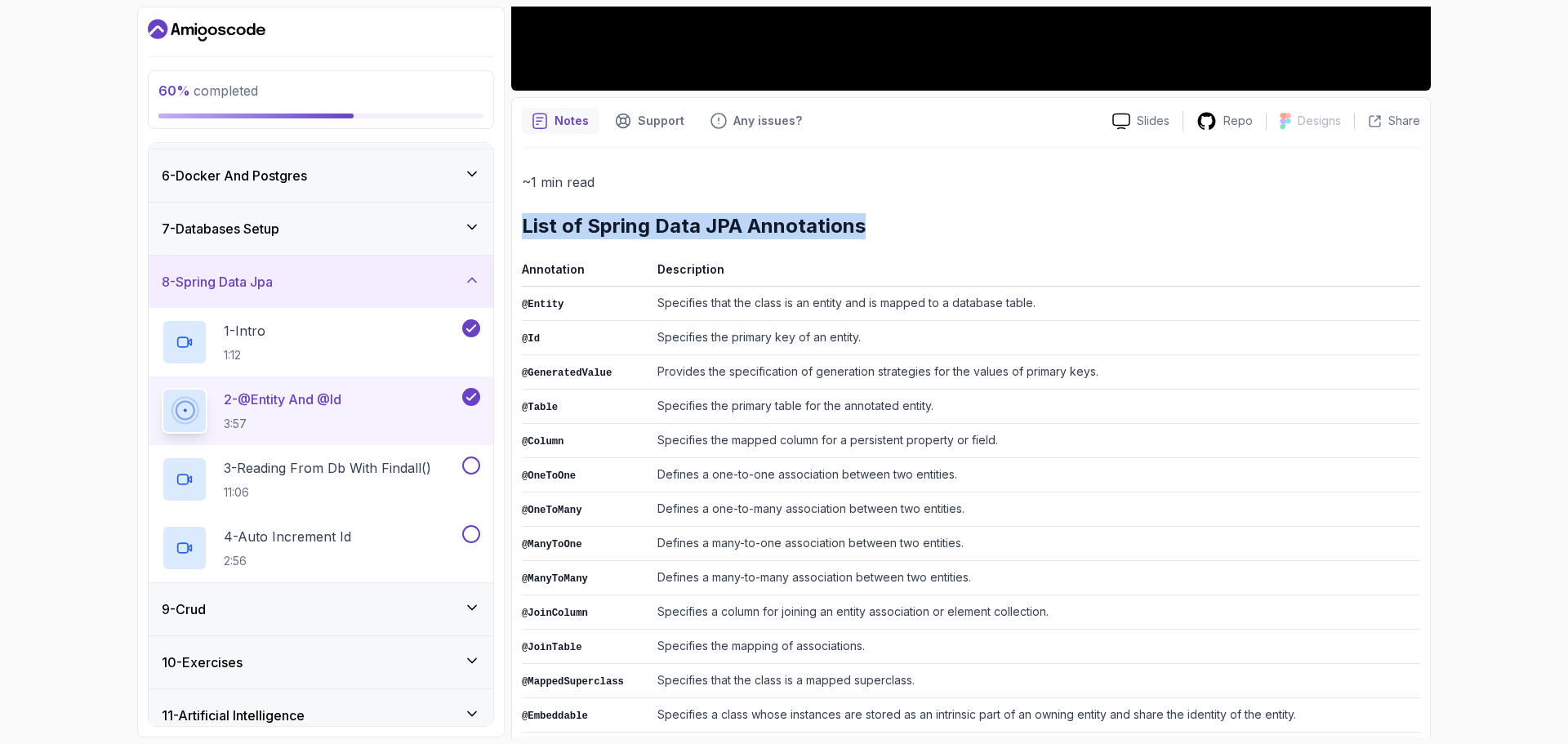
scroll to position [690, 0]
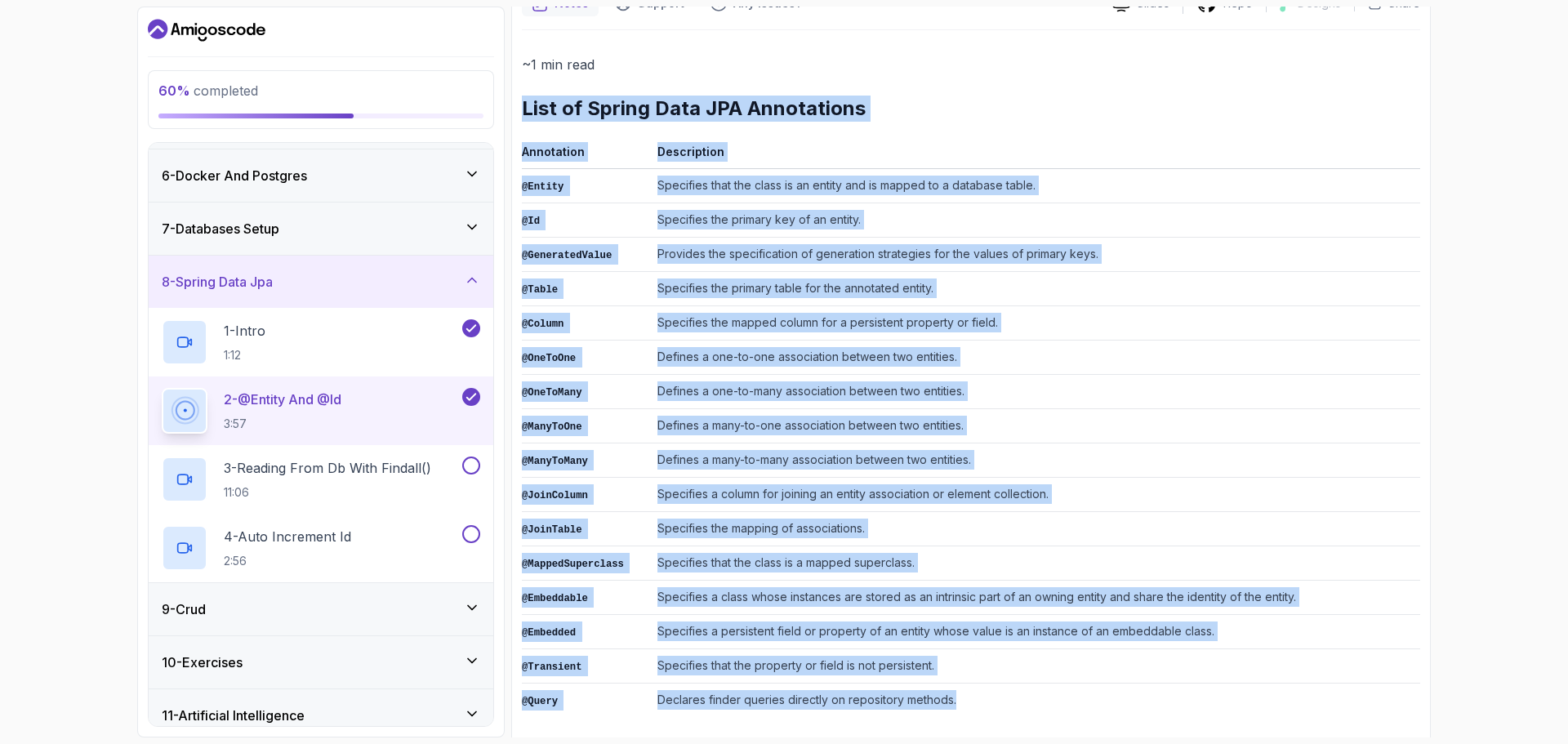
drag, startPoint x: 519, startPoint y: 231, endPoint x: 956, endPoint y: 689, distance: 633.0
click at [956, 689] on div "Notes Support Any issues? Slides Repo Designs Design not available Share ~1 min…" at bounding box center [971, 365] width 919 height 771
copy div "List of Spring Data JPA Annotations Annotation Description @Entity Specifies th…"
click at [760, 132] on div "~1 min read List of Spring Data JPA Annotations Annotation Description @Entity …" at bounding box center [970, 385] width 898 height 664
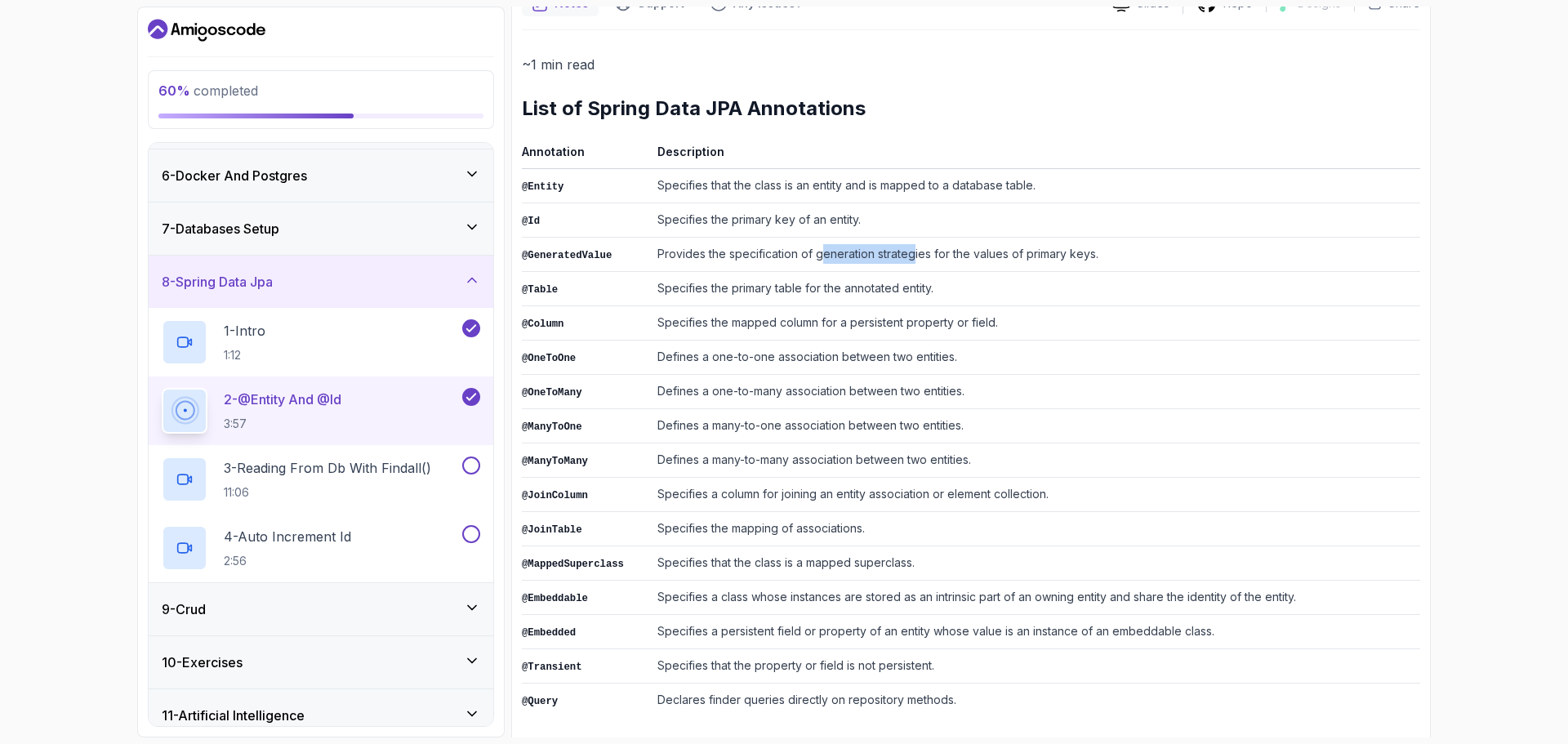
drag, startPoint x: 817, startPoint y: 258, endPoint x: 904, endPoint y: 257, distance: 87.0
click at [903, 257] on td "Provides the specification of generation strategies for the values of primary k…" at bounding box center [1035, 255] width 769 height 34
drag, startPoint x: 942, startPoint y: 257, endPoint x: 1069, endPoint y: 258, distance: 127.0
click at [1069, 258] on td "Provides the specification of generation strategies for the values of primary k…" at bounding box center [1035, 255] width 769 height 34
drag, startPoint x: 669, startPoint y: 291, endPoint x: 826, endPoint y: 288, distance: 157.0
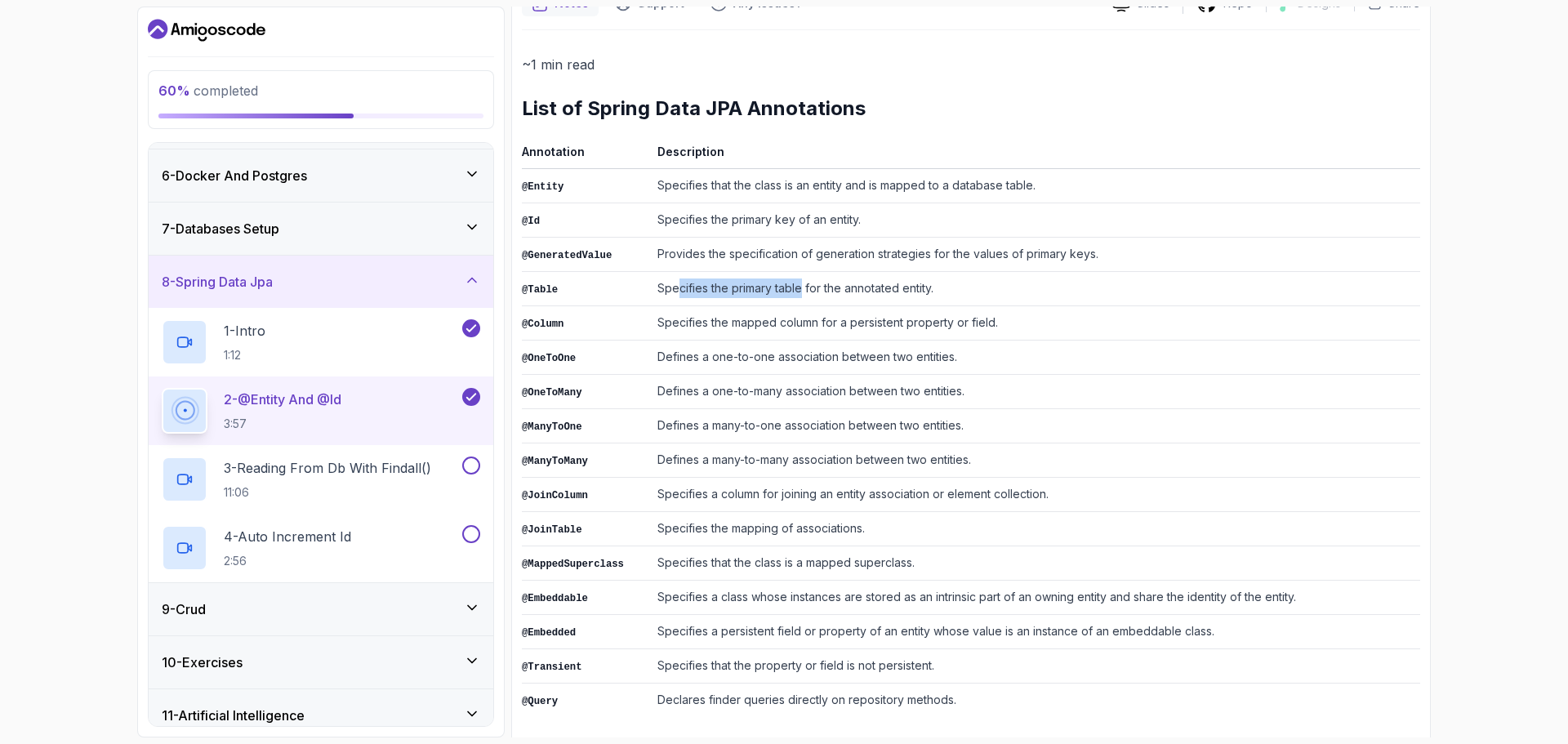
click at [801, 288] on td "Specifies the primary table for the annotated entity." at bounding box center [1035, 289] width 769 height 34
drag, startPoint x: 857, startPoint y: 288, endPoint x: 962, endPoint y: 292, distance: 105.1
click at [962, 292] on td "Specifies the primary table for the annotated entity." at bounding box center [1035, 289] width 769 height 34
drag, startPoint x: 671, startPoint y: 325, endPoint x: 815, endPoint y: 322, distance: 144.0
click at [815, 322] on td "Specifies the mapped column for a persistent property or field." at bounding box center [1035, 323] width 769 height 34
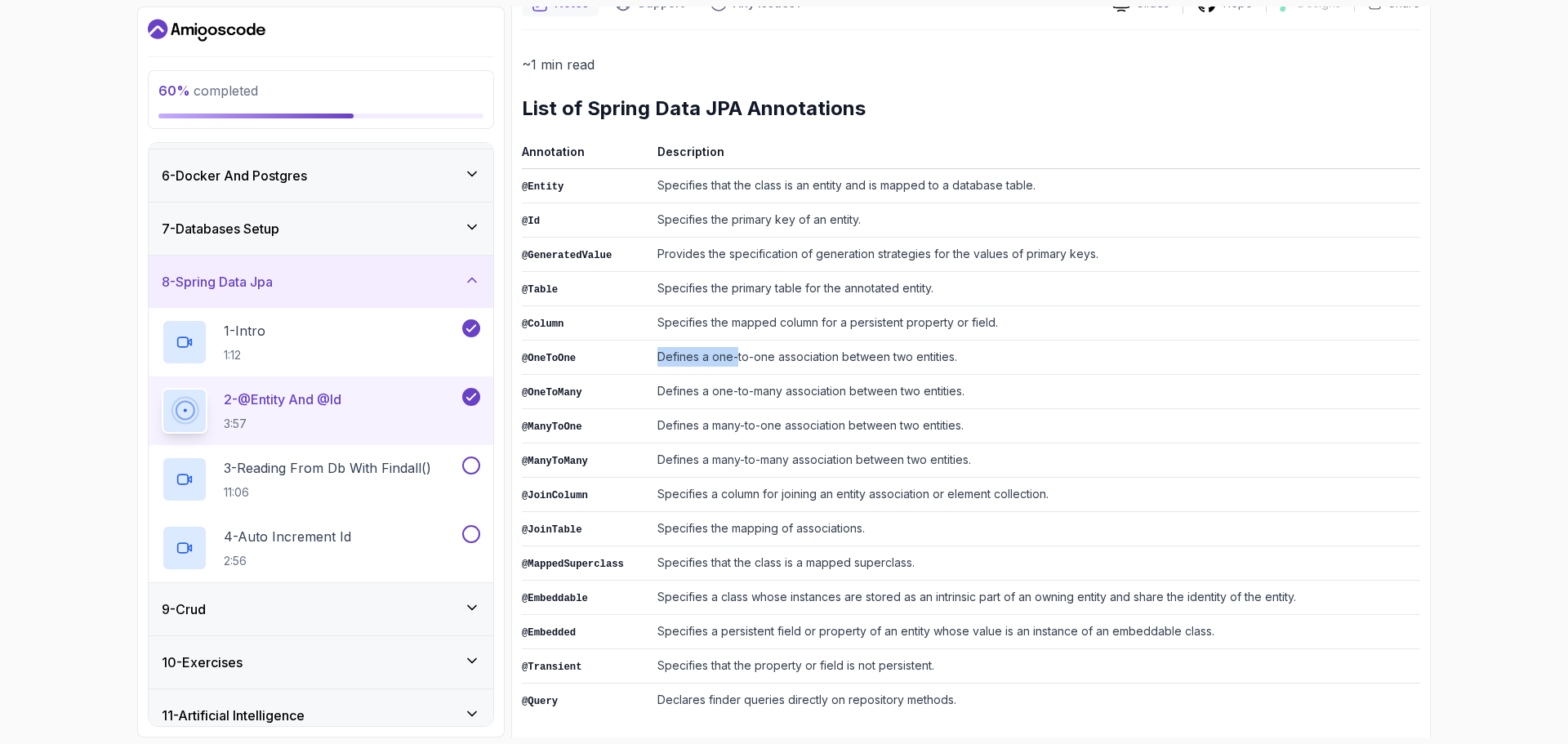
drag, startPoint x: 670, startPoint y: 355, endPoint x: 728, endPoint y: 355, distance: 58.0
click at [728, 355] on td "Defines a one-to-one association between two entities." at bounding box center [1035, 358] width 769 height 34
drag, startPoint x: 652, startPoint y: 485, endPoint x: 681, endPoint y: 488, distance: 29.2
click at [678, 488] on td "Specifies a column for joining an entity association or element collection." at bounding box center [1035, 495] width 769 height 34
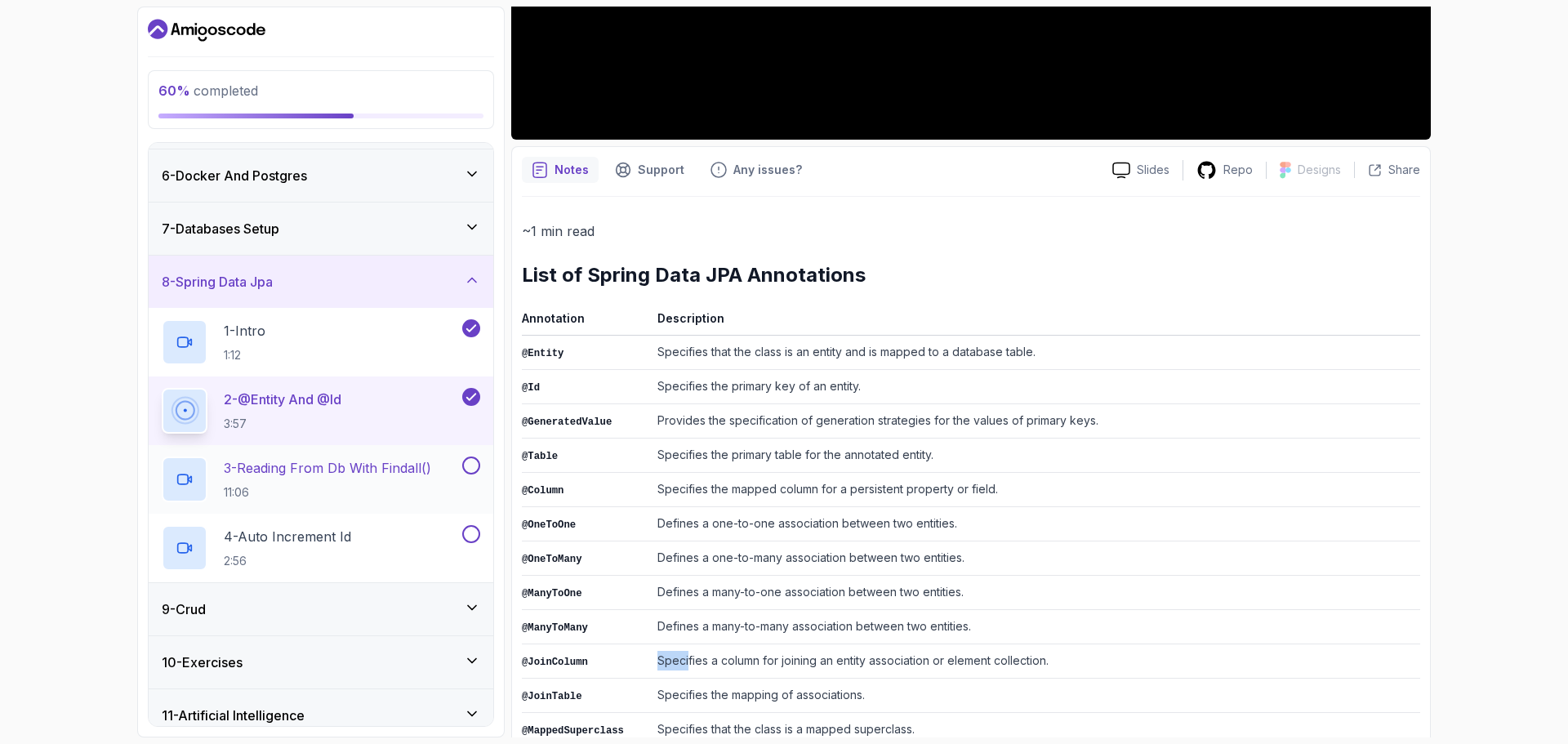
scroll to position [526, 0]
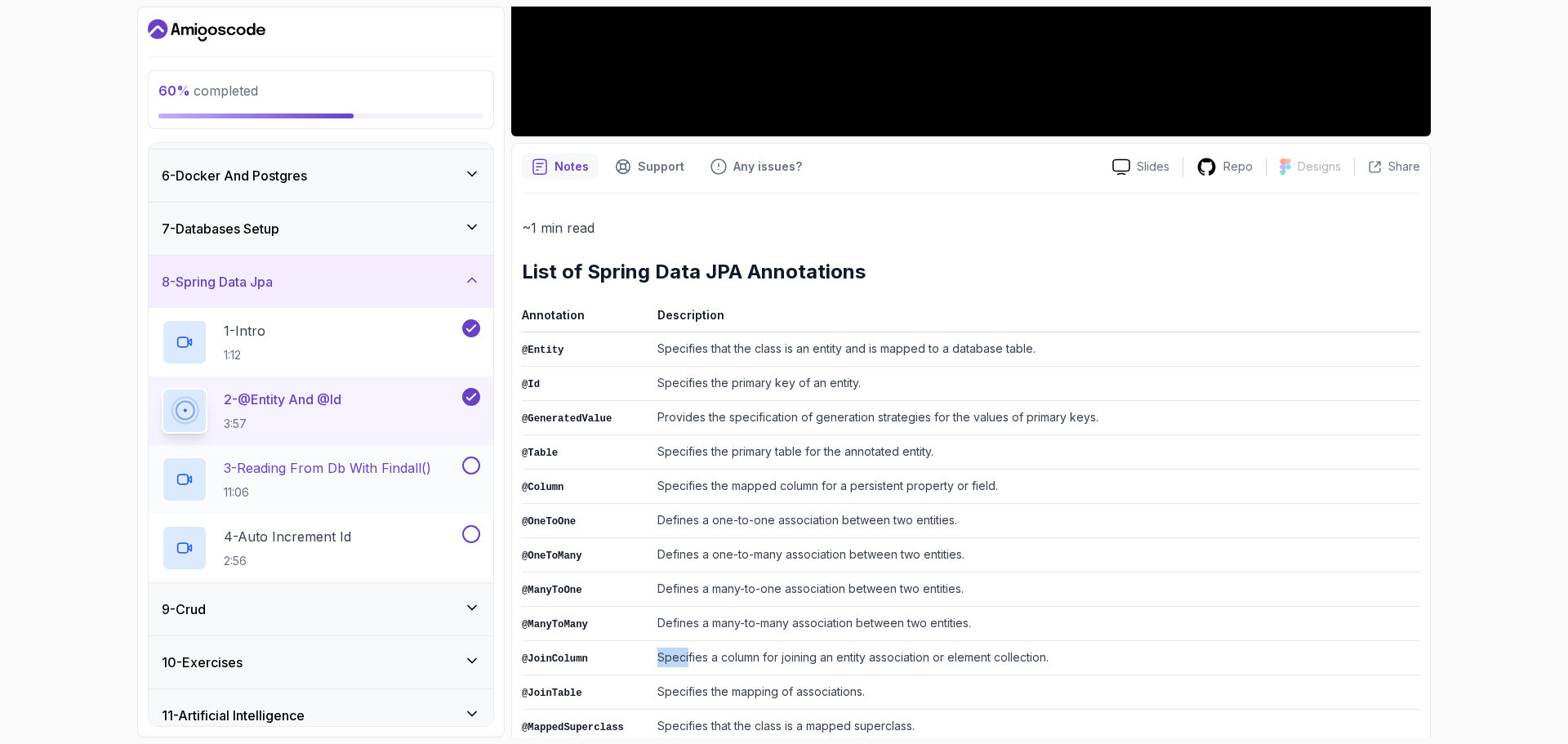
click at [338, 473] on p "3 - Reading From Db With Findall()" at bounding box center [327, 467] width 208 height 20
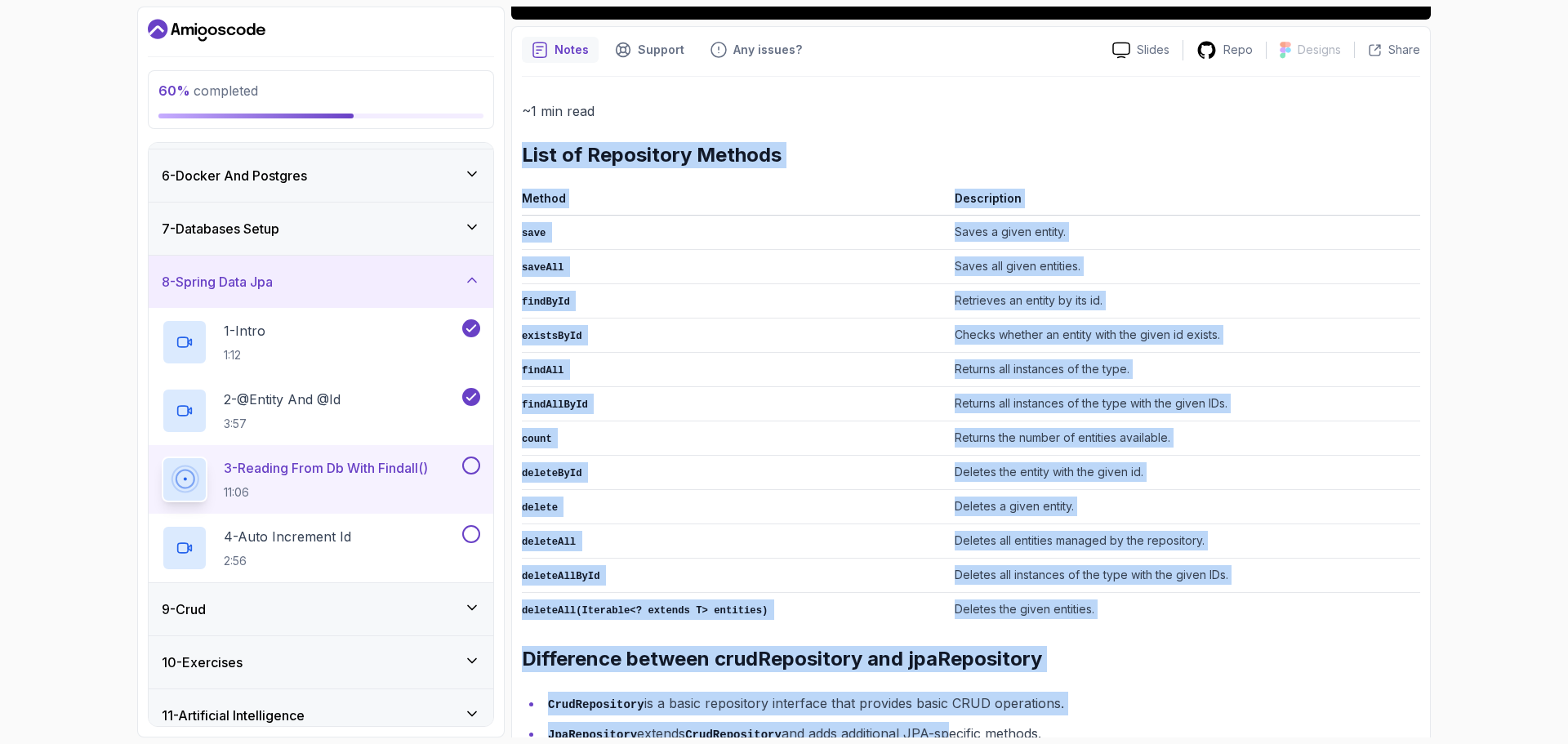
scroll to position [680, 0]
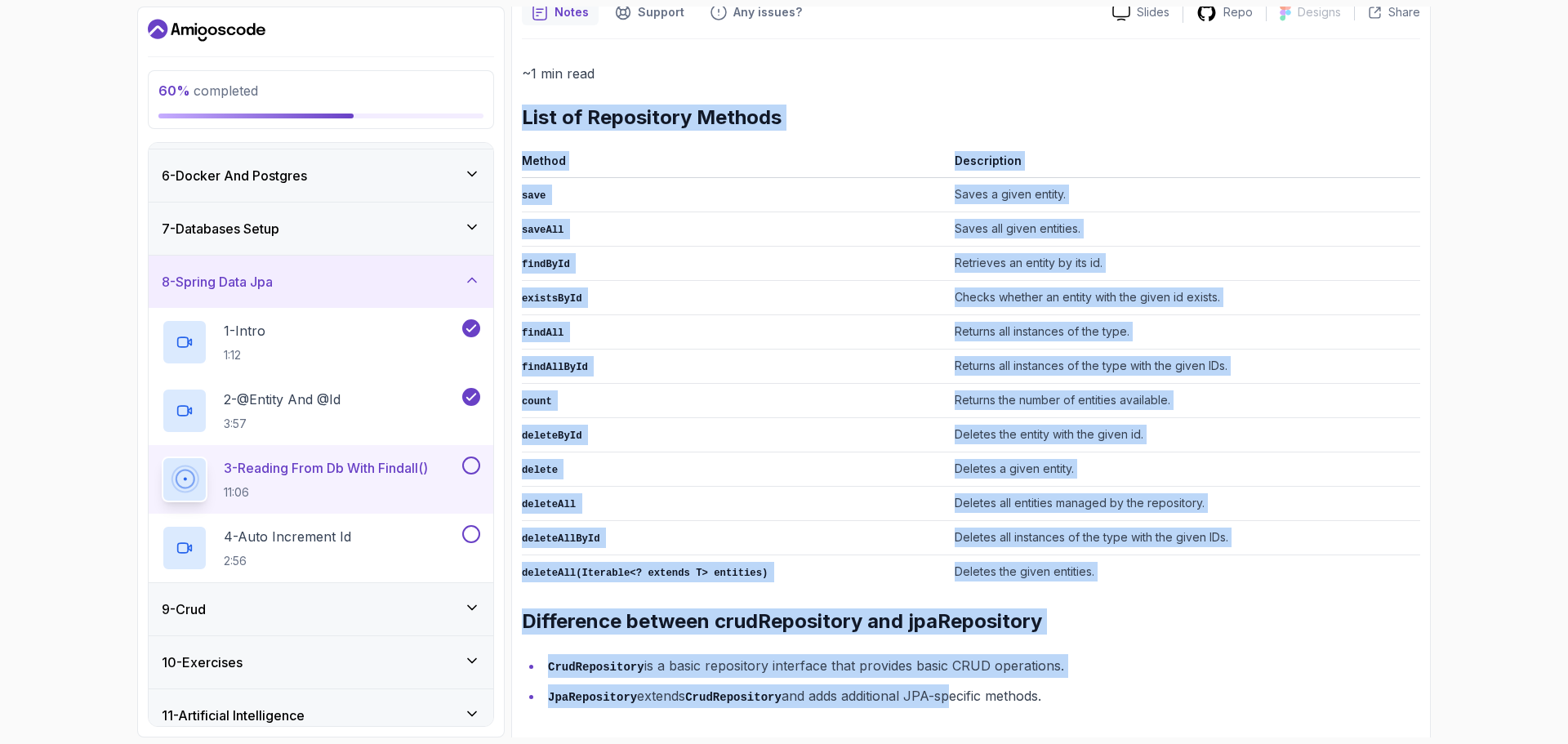
drag, startPoint x: 522, startPoint y: 304, endPoint x: 1071, endPoint y: 676, distance: 663.2
click at [1092, 684] on div "~1 min read List of Repository Methods Method Description save Saves a given en…" at bounding box center [970, 384] width 898 height 646
copy div "List of Repository Methods Method Description save Saves a given entity. saveAl…"
click at [849, 265] on td "findById" at bounding box center [734, 264] width 427 height 34
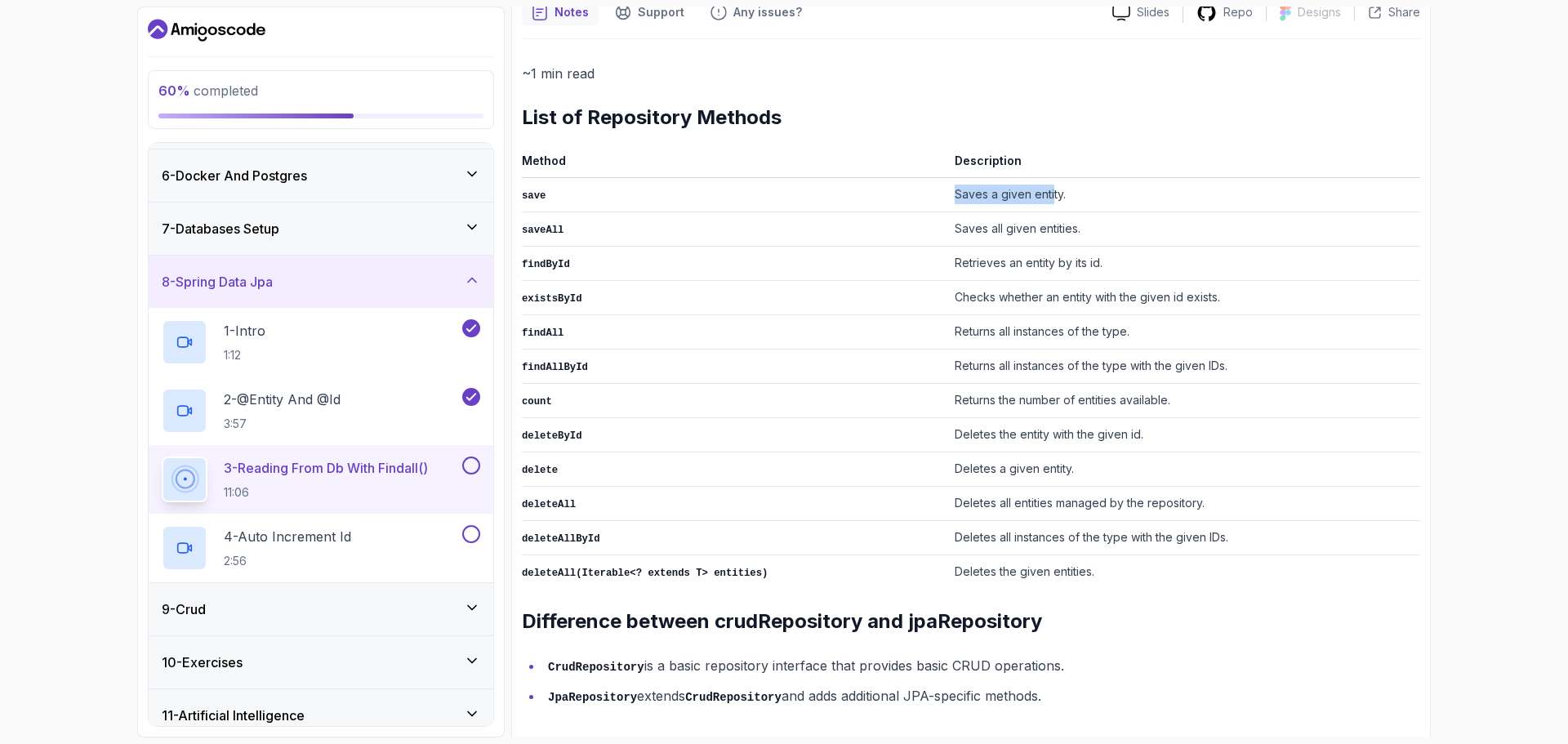
drag, startPoint x: 934, startPoint y: 204, endPoint x: 1030, endPoint y: 198, distance: 96.2
click at [1030, 198] on td "Saves a given entity." at bounding box center [1184, 195] width 472 height 34
drag, startPoint x: 935, startPoint y: 233, endPoint x: 1049, endPoint y: 222, distance: 114.5
click at [1049, 222] on td "Saves all given entities." at bounding box center [1184, 229] width 472 height 34
drag, startPoint x: 953, startPoint y: 268, endPoint x: 1028, endPoint y: 260, distance: 75.4
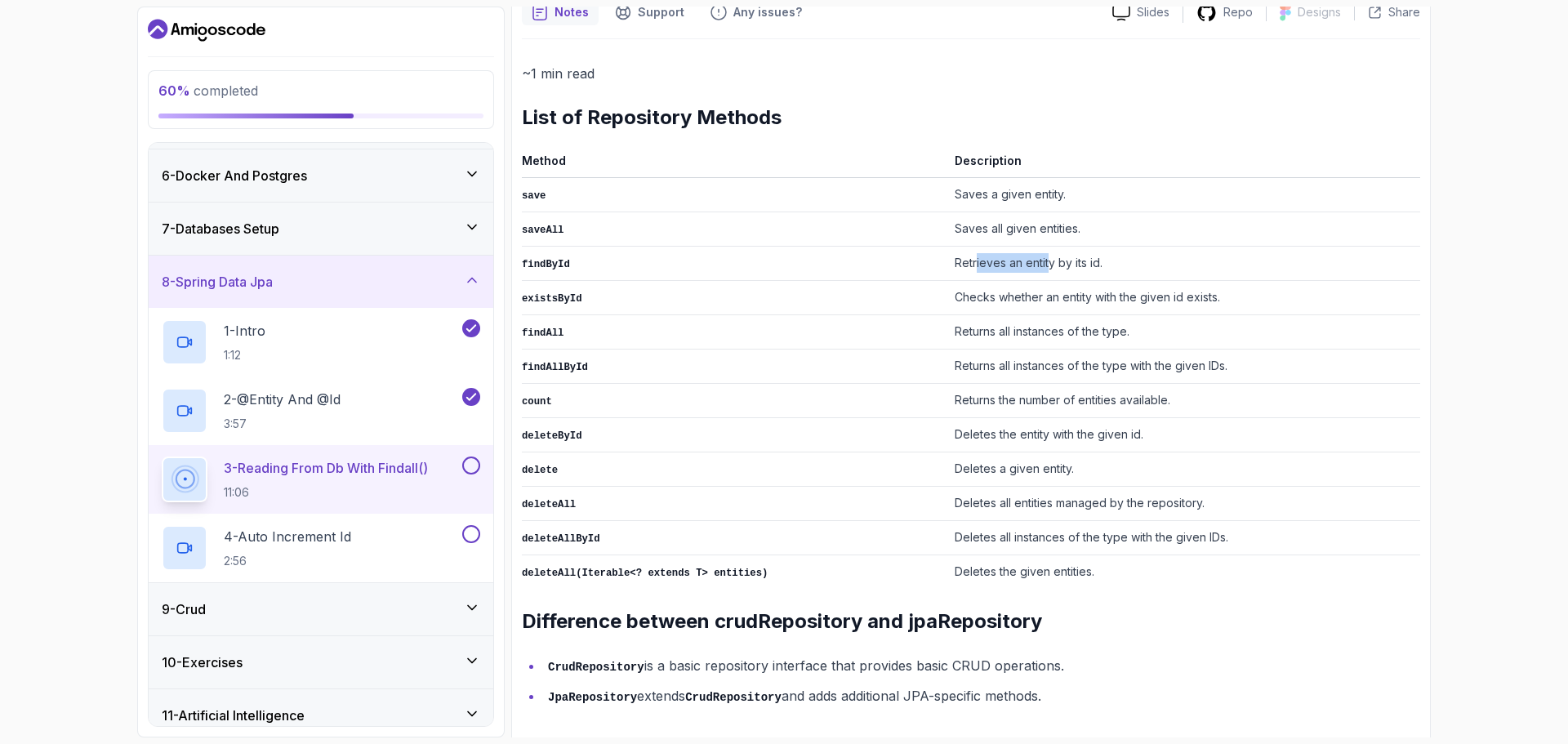
click at [1028, 260] on td "Retrieves an entity by its id." at bounding box center [1184, 264] width 472 height 34
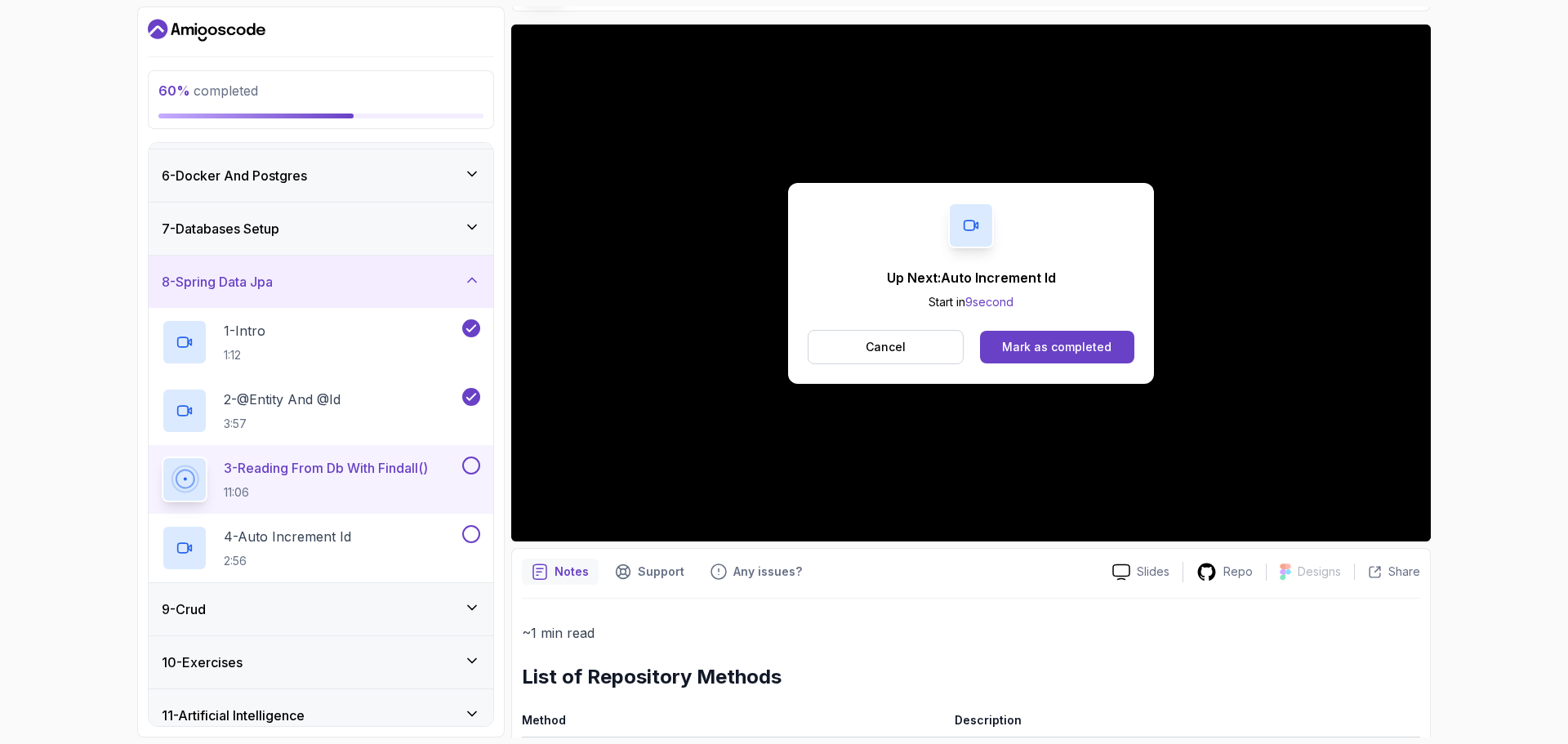
scroll to position [27, 0]
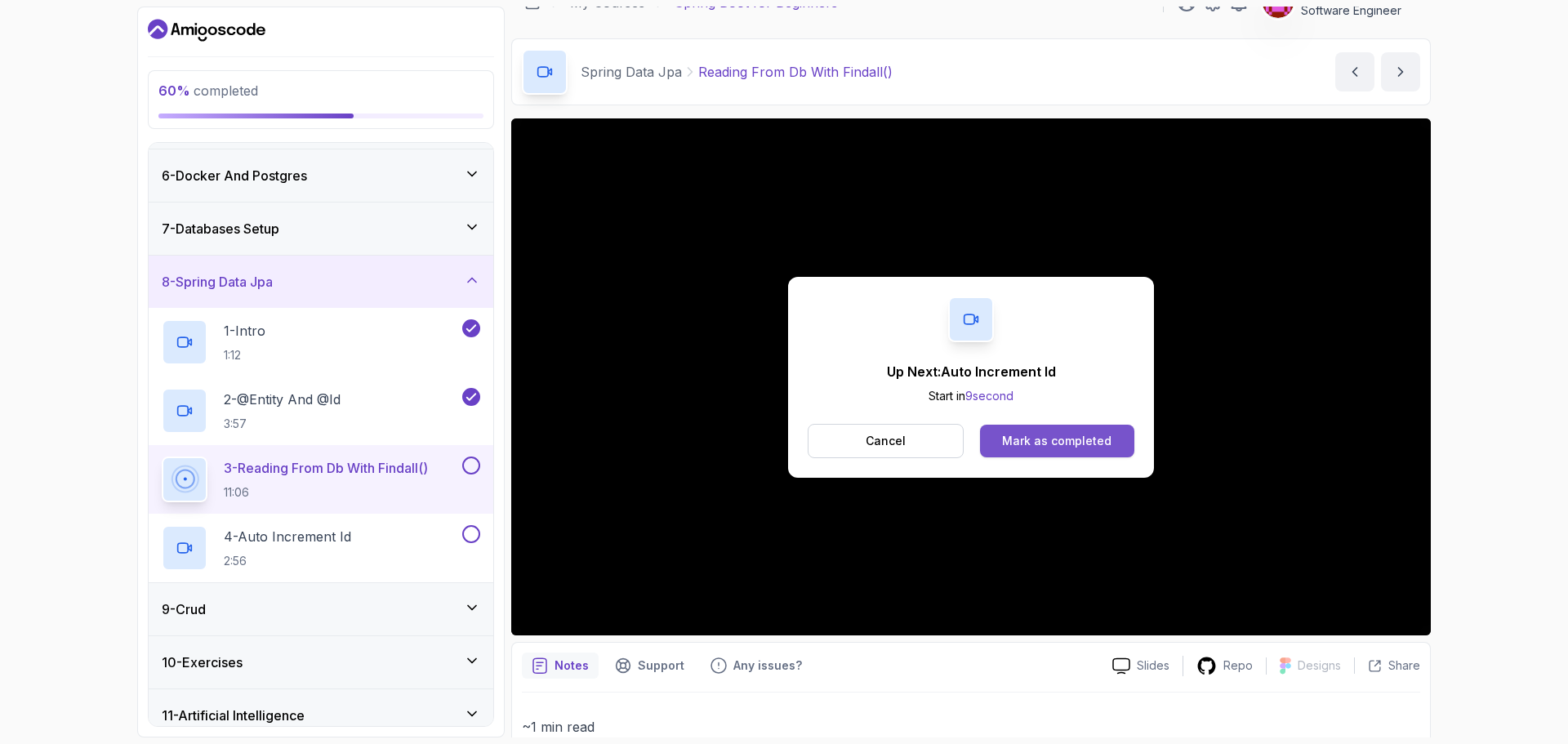
click at [1042, 448] on div "Mark as completed" at bounding box center [1057, 440] width 109 height 16
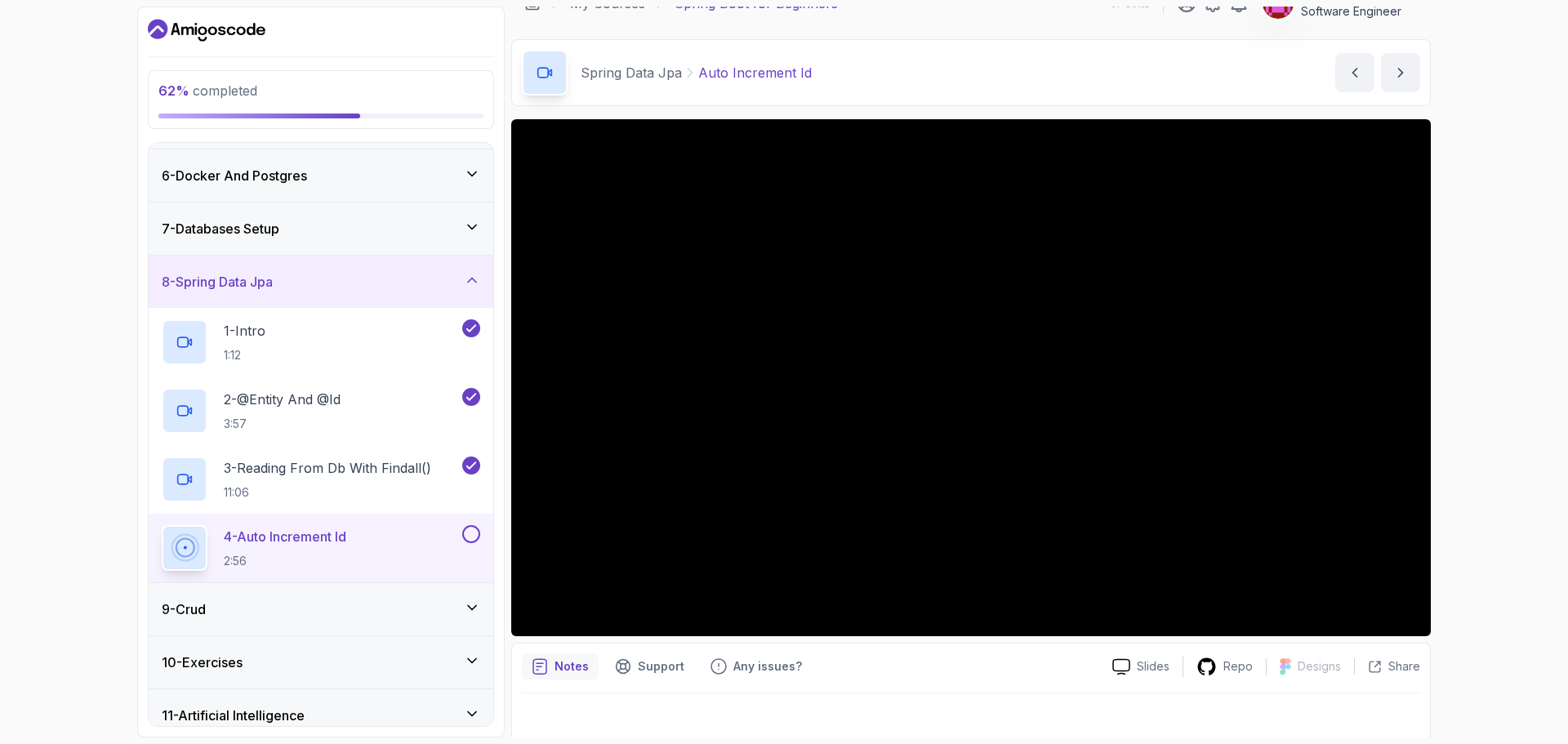
scroll to position [38, 0]
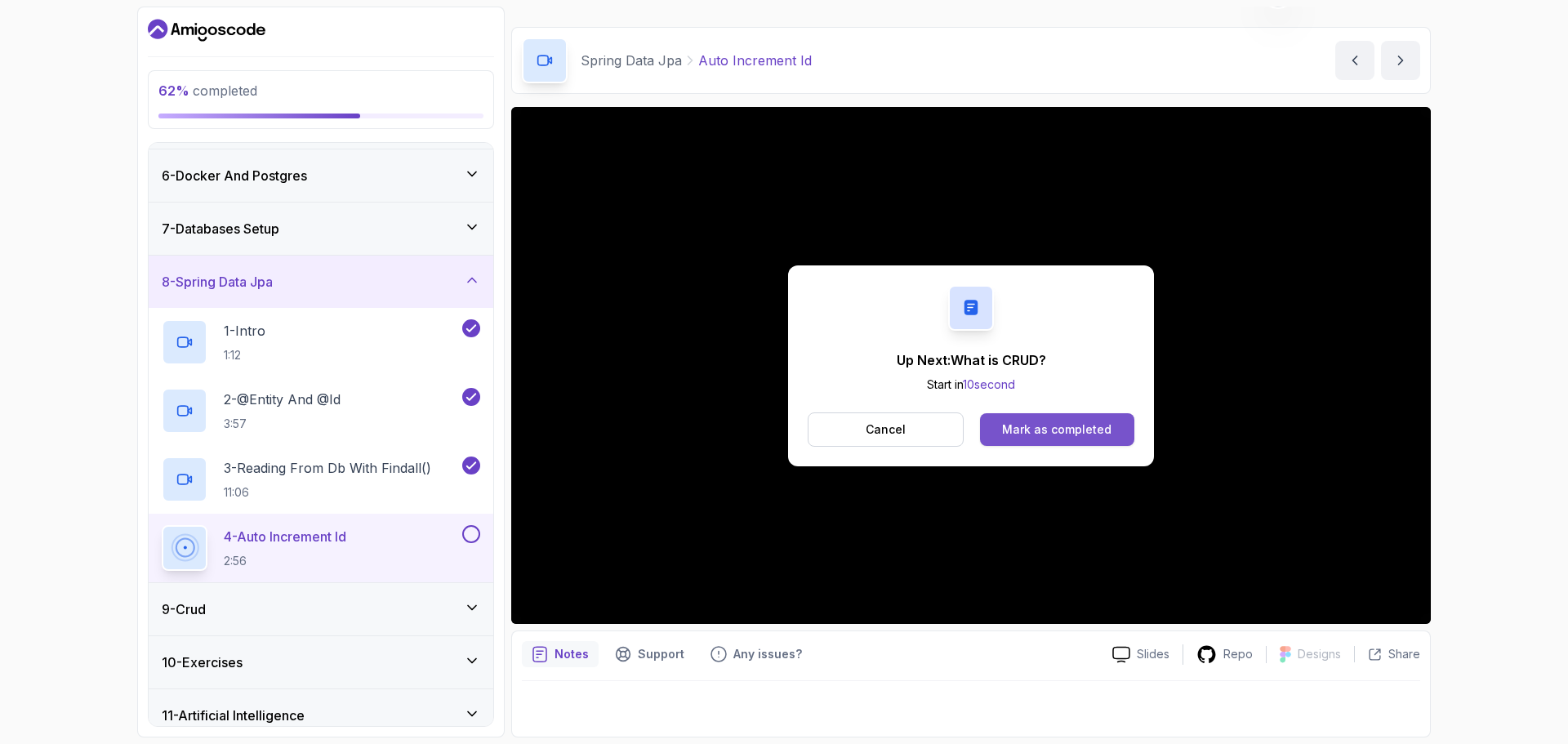
click at [1030, 426] on div "Mark as completed" at bounding box center [1057, 429] width 109 height 16
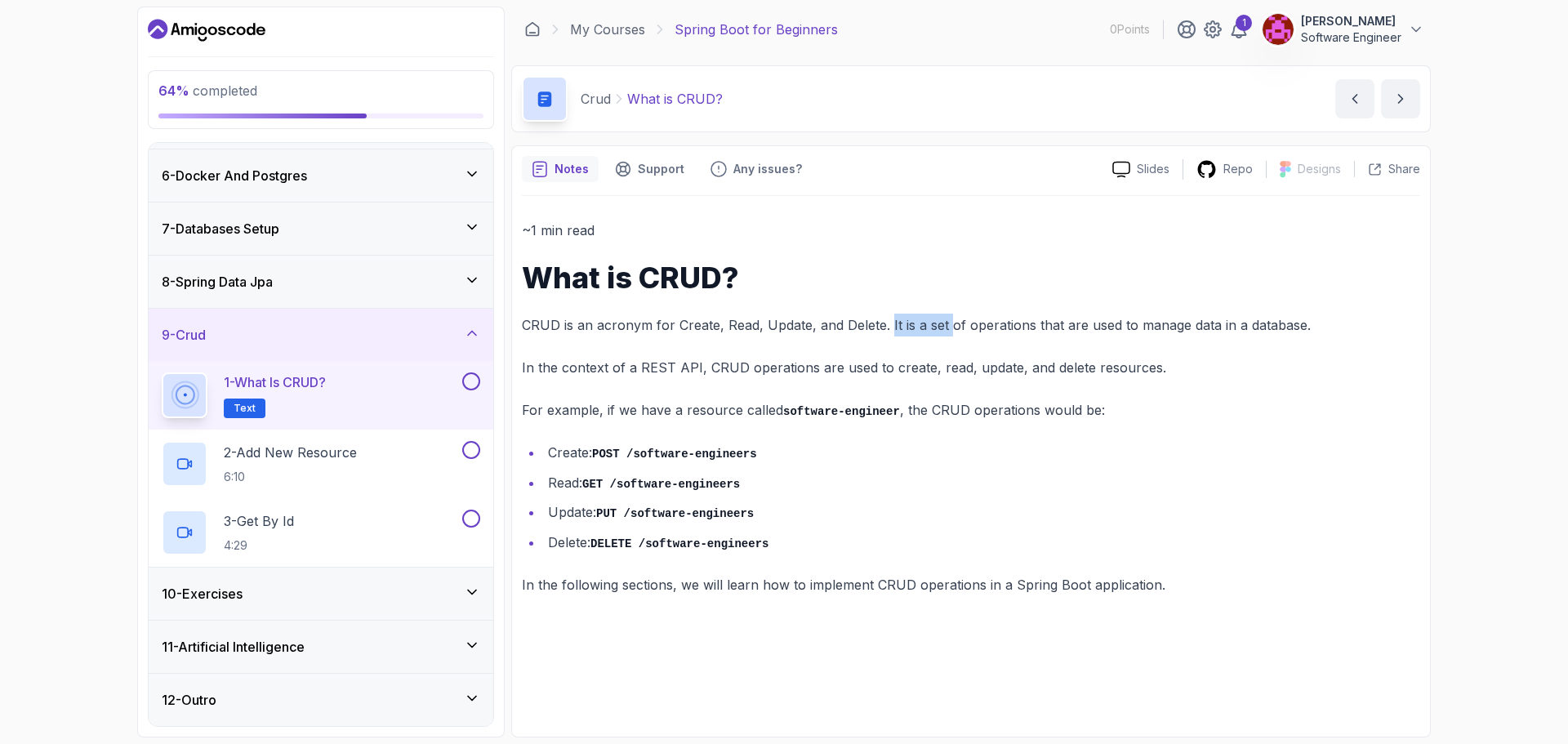
drag, startPoint x: 887, startPoint y: 326, endPoint x: 959, endPoint y: 326, distance: 72.0
click at [947, 326] on p "CRUD is an acronym for Create, Read, Update, and Delete. It is a set of operati…" at bounding box center [970, 325] width 898 height 23
click at [1035, 336] on p "CRUD is an acronym for Create, Read, Update, and Delete. It is a set of operati…" at bounding box center [970, 325] width 898 height 23
drag, startPoint x: 1085, startPoint y: 327, endPoint x: 1295, endPoint y: 332, distance: 210.1
click at [1295, 332] on p "CRUD is an acronym for Create, Read, Update, and Delete. It is a set of operati…" at bounding box center [970, 325] width 898 height 23
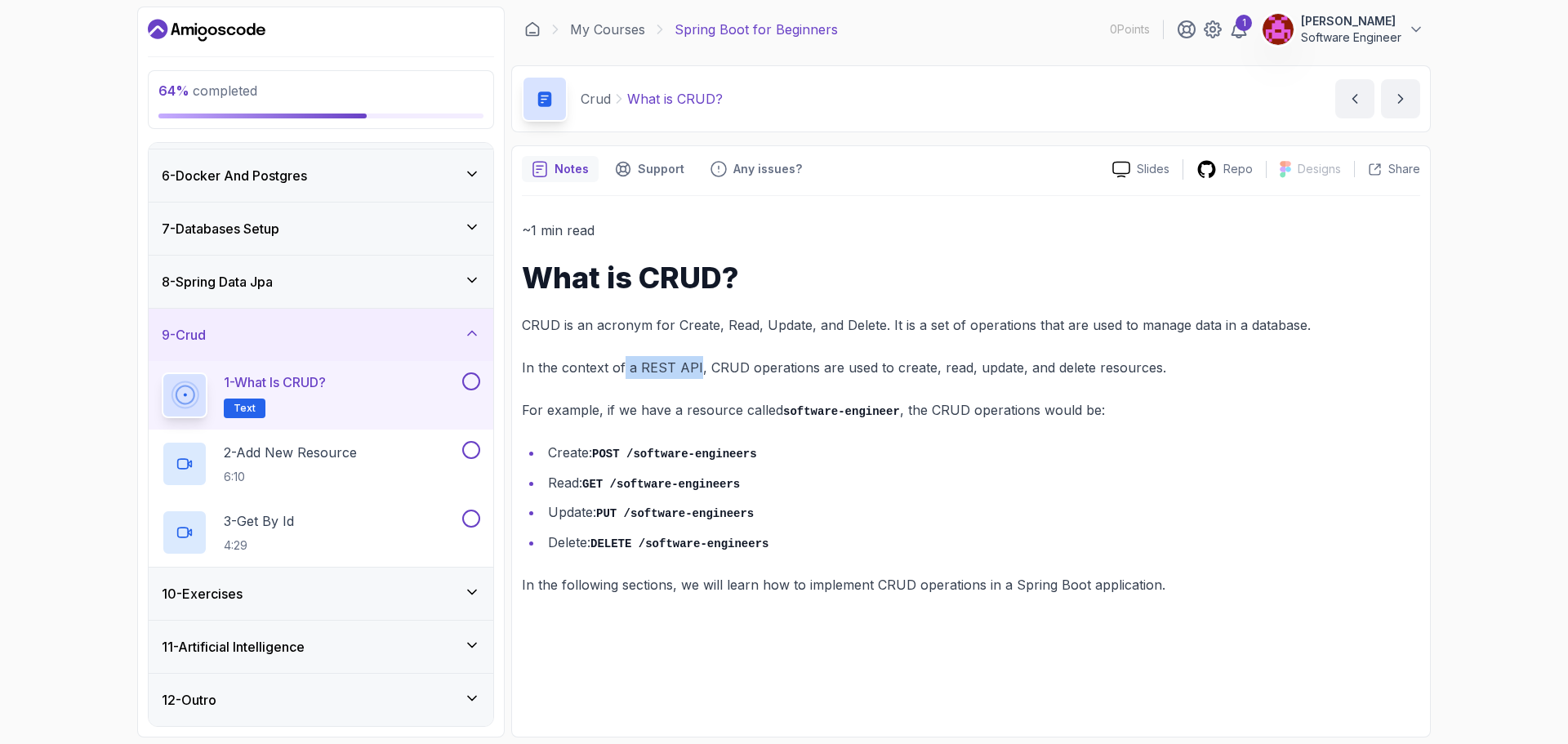
drag, startPoint x: 633, startPoint y: 369, endPoint x: 717, endPoint y: 362, distance: 84.3
click at [696, 365] on p "In the context of a REST API, CRUD operations are used to create, read, update,…" at bounding box center [970, 367] width 898 height 23
drag, startPoint x: 906, startPoint y: 369, endPoint x: 939, endPoint y: 364, distance: 33.4
click at [922, 366] on p "In the context of a REST API, CRUD operations are used to create, read, update,…" at bounding box center [970, 367] width 898 height 23
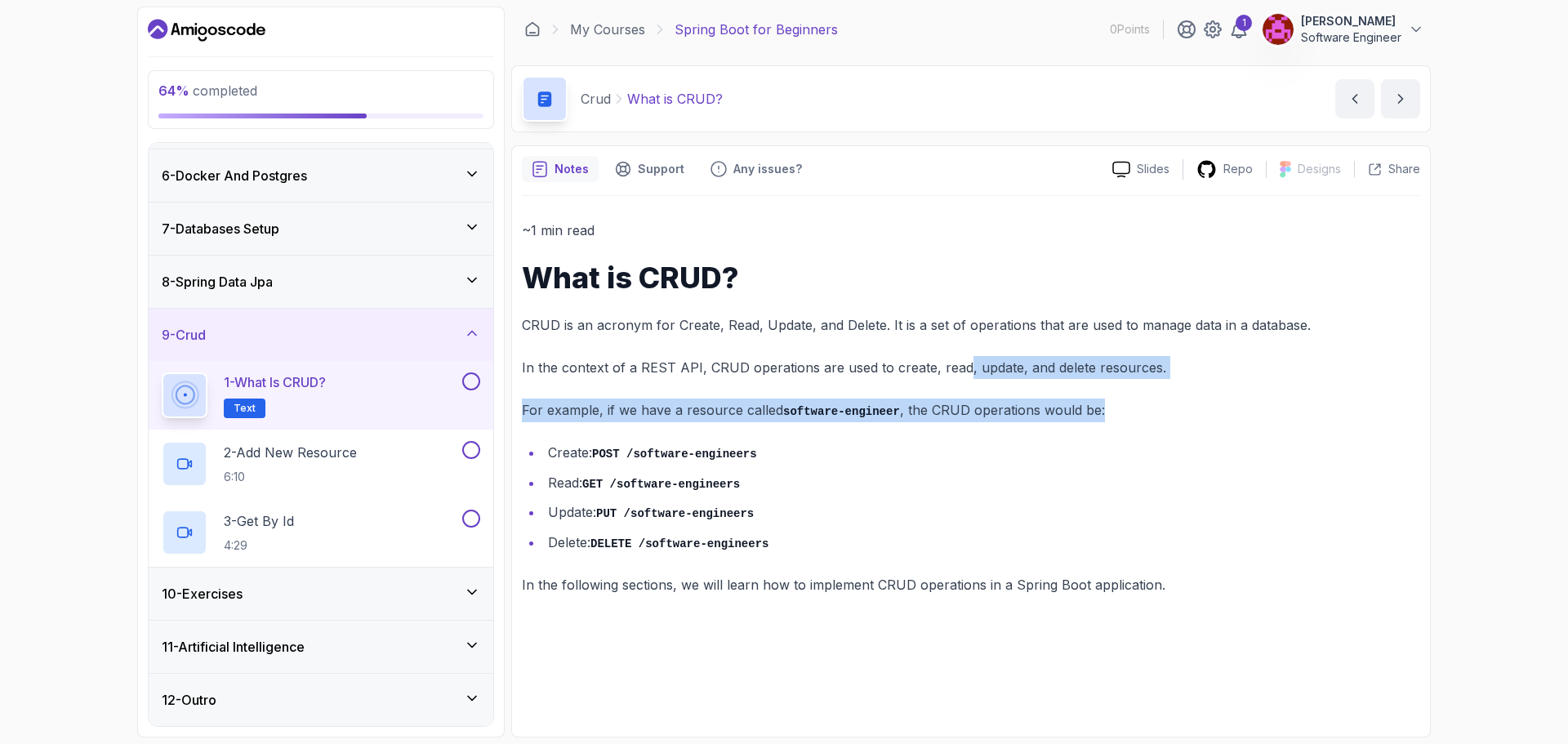
drag, startPoint x: 961, startPoint y: 364, endPoint x: 1161, endPoint y: 381, distance: 200.7
click at [1161, 381] on div "~1 min read What is CRUD? CRUD is an acronym for Create, Read, Update, and Dele…" at bounding box center [970, 407] width 898 height 378
drag, startPoint x: 742, startPoint y: 394, endPoint x: 729, endPoint y: 394, distance: 13.0
click at [741, 394] on div "~1 min read What is CRUD? CRUD is an acronym for Create, Read, Update, and Dele…" at bounding box center [970, 407] width 898 height 378
click at [618, 408] on p "For example, if we have a resource called software-engineer , the CRUD operatio…" at bounding box center [970, 411] width 898 height 24
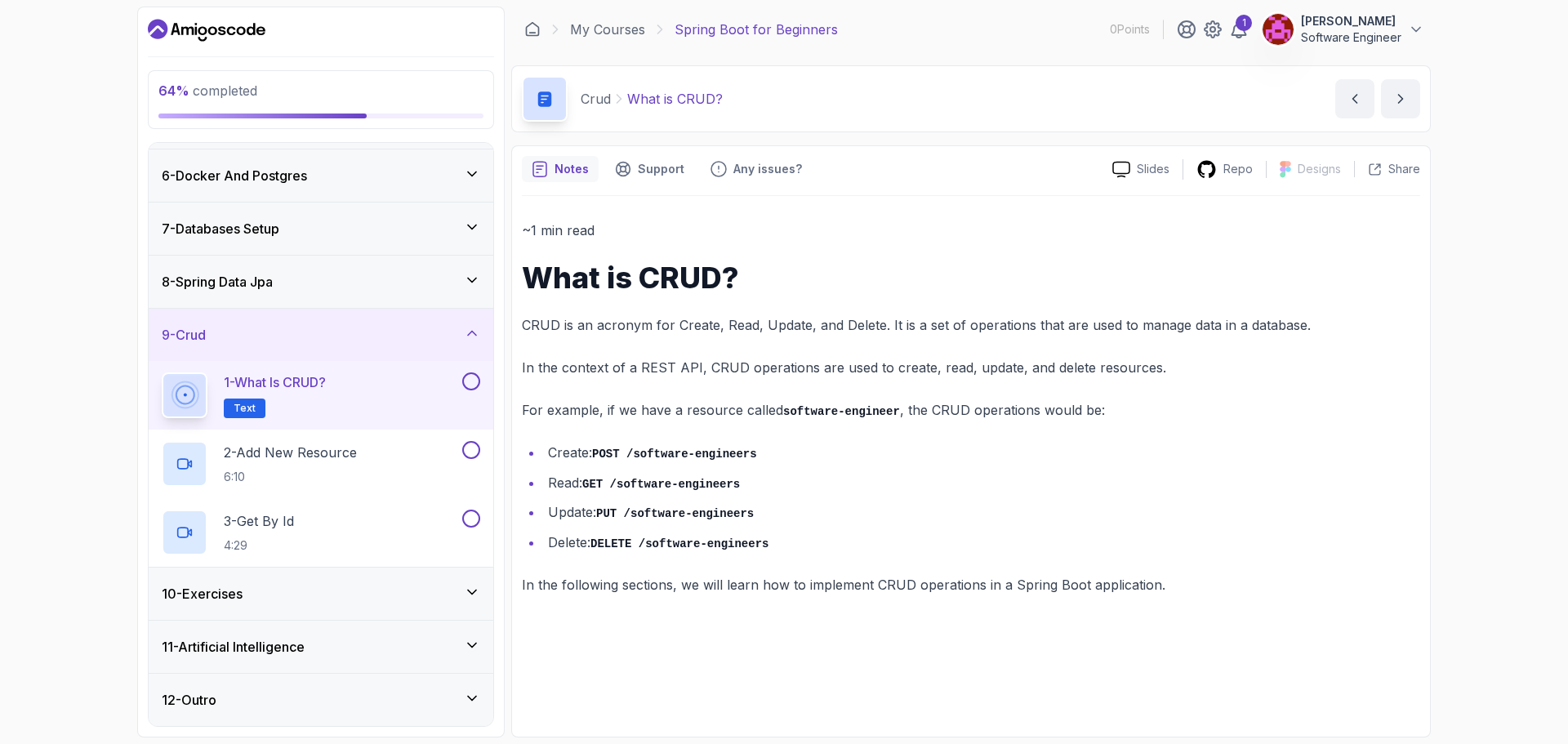
click at [463, 381] on button at bounding box center [471, 381] width 18 height 18
click at [335, 462] on h2 "2 - Add New Resource 6:10" at bounding box center [290, 464] width 133 height 42
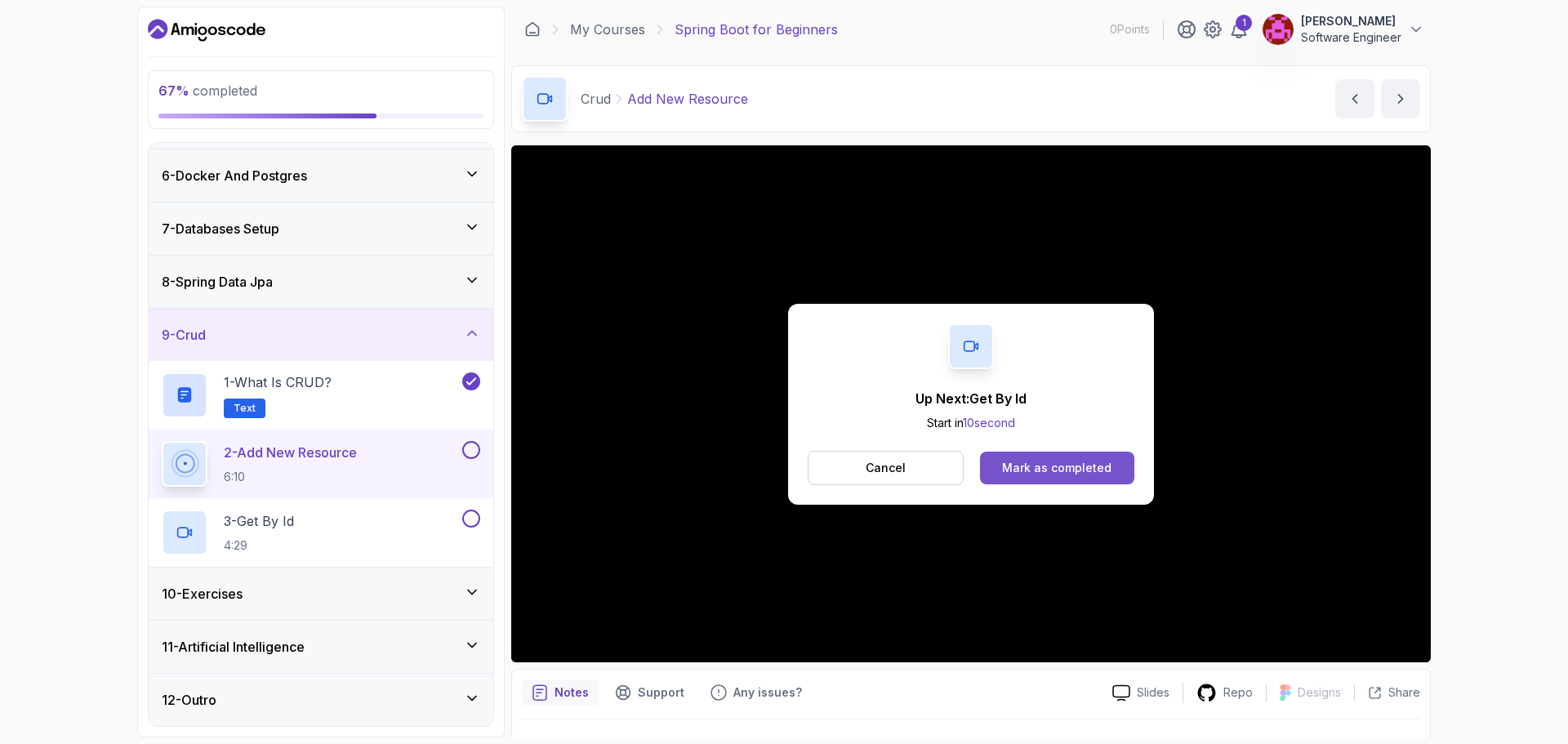
click at [1075, 467] on div "Mark as completed" at bounding box center [1057, 467] width 109 height 16
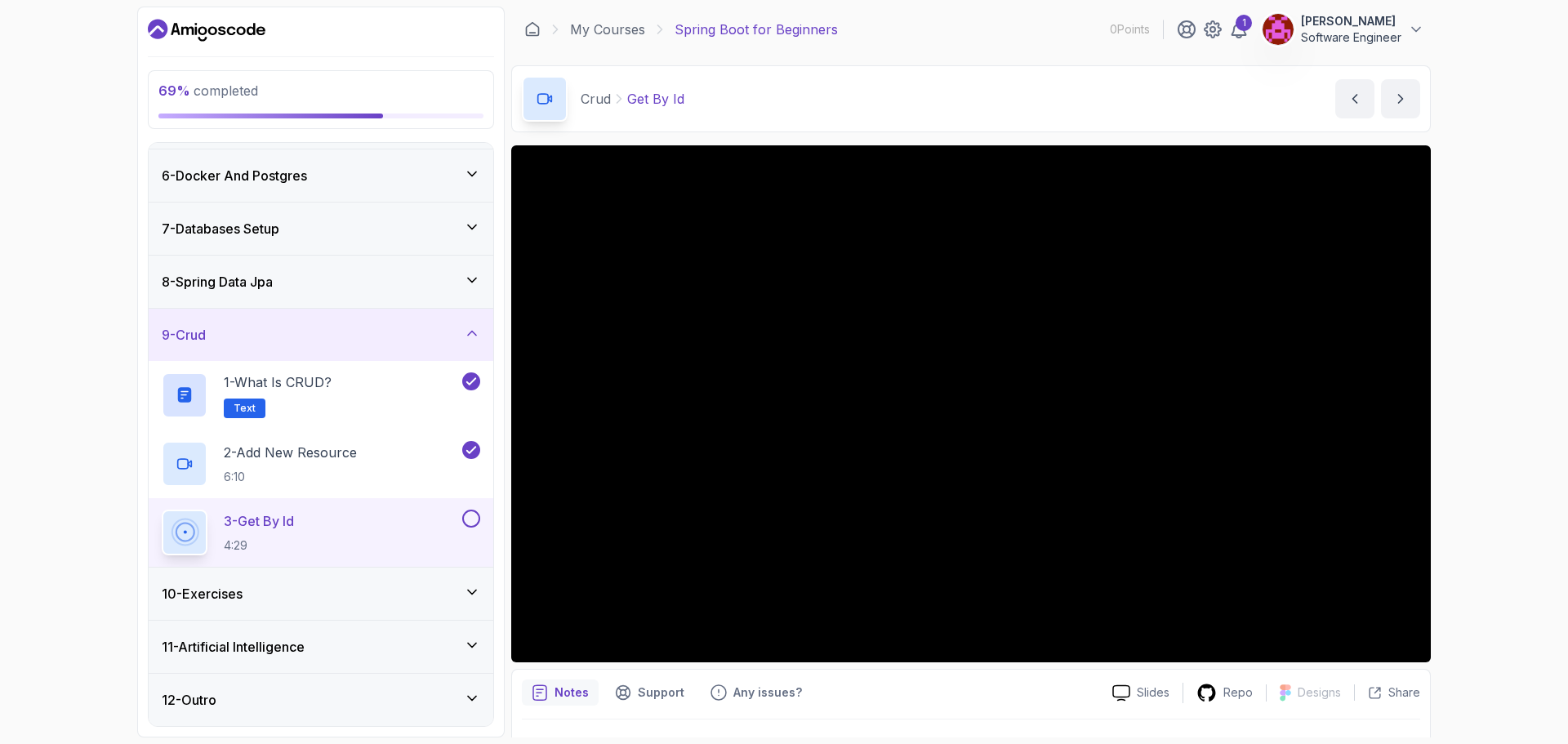
scroll to position [38, 0]
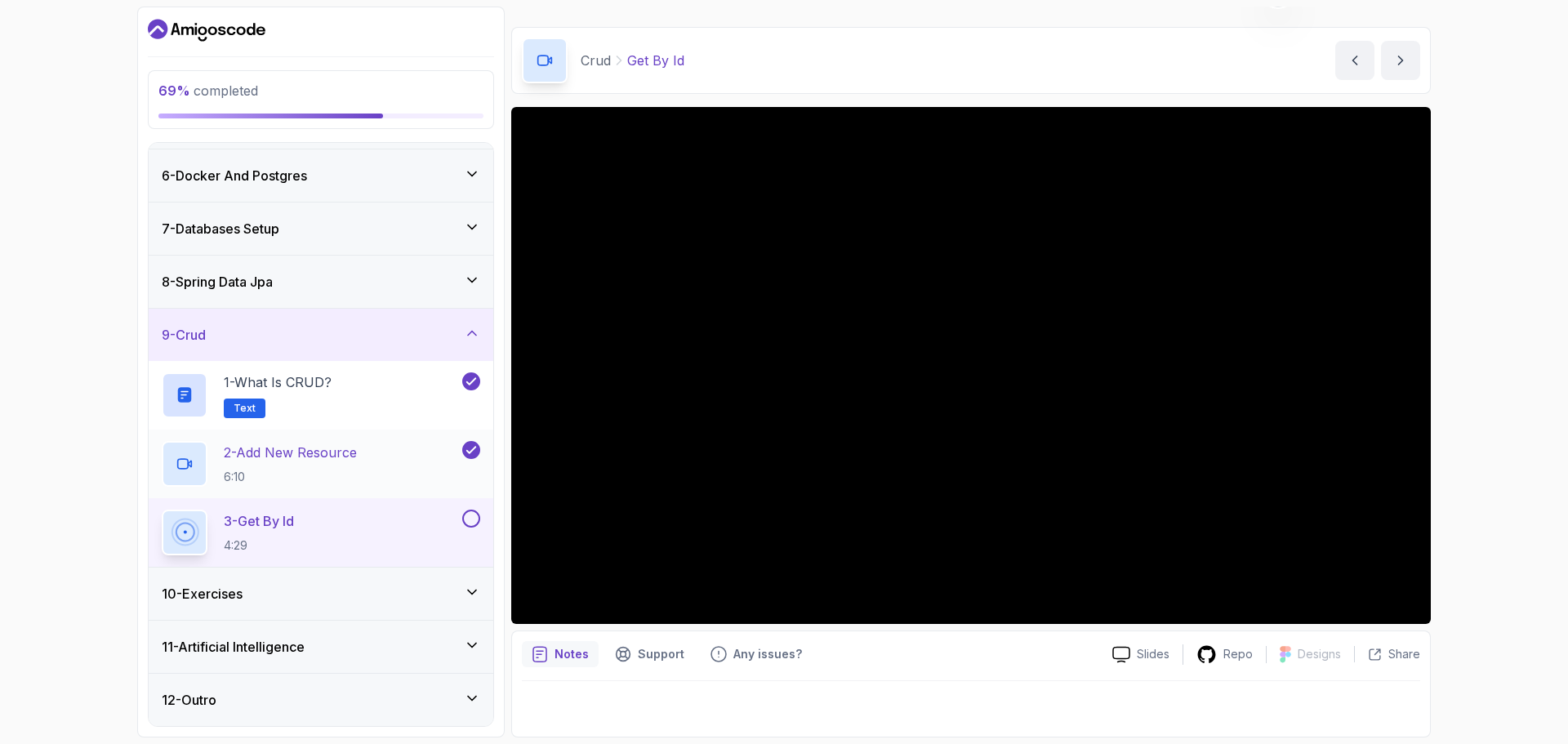
click at [357, 462] on h2 "2 - Add New Resource 6:10" at bounding box center [290, 464] width 133 height 42
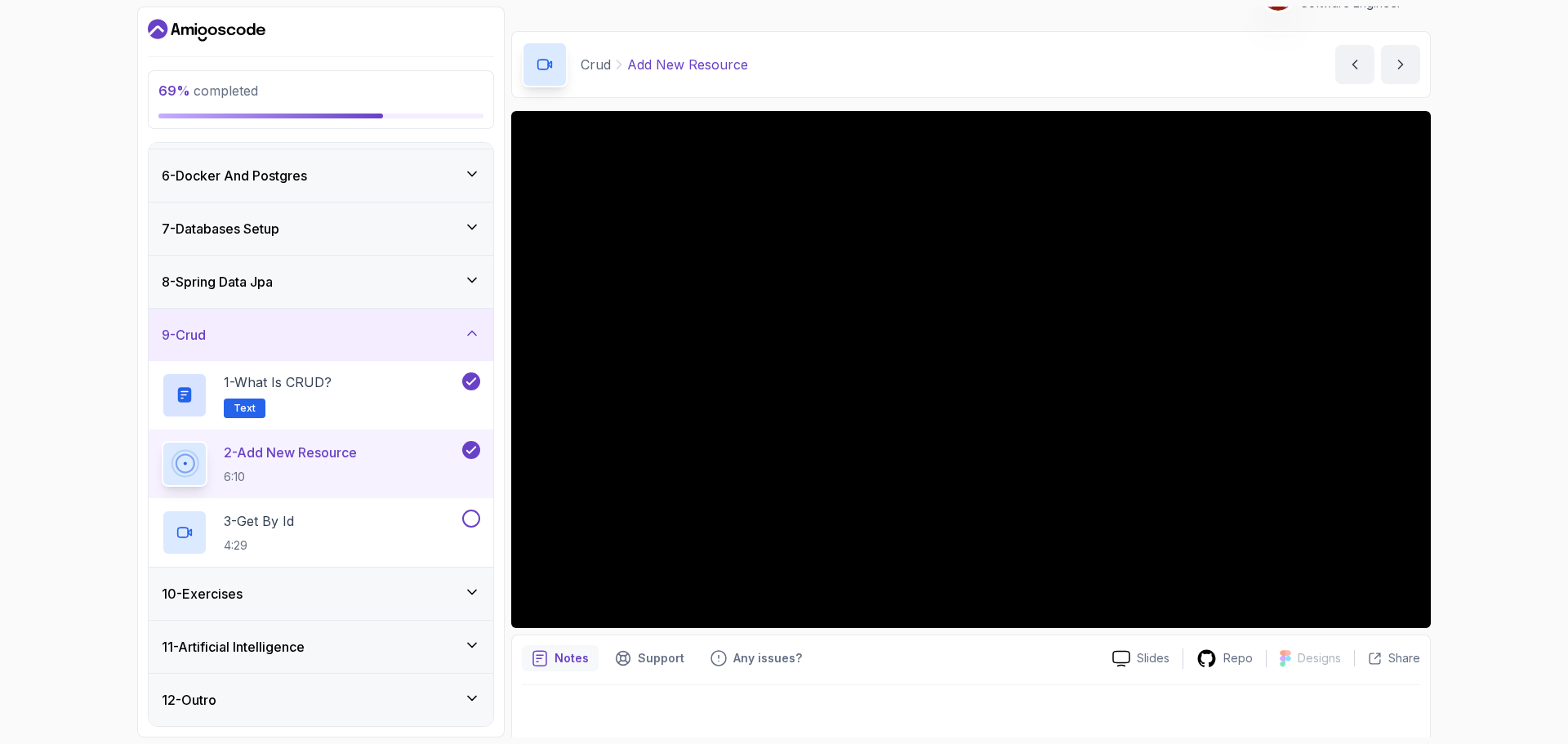
scroll to position [38, 0]
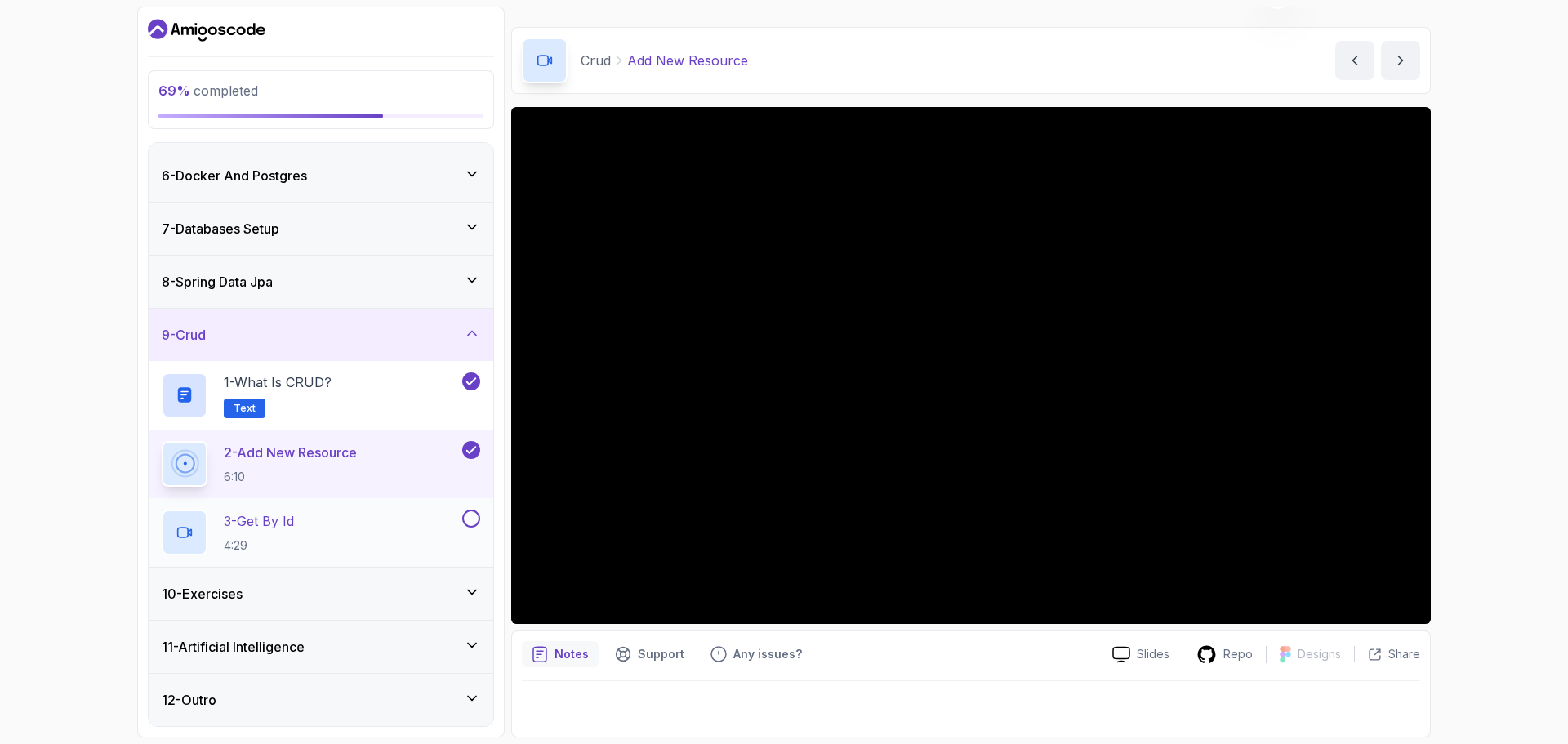
click at [338, 524] on div "3 - Get By Id 4:29" at bounding box center [310, 533] width 298 height 46
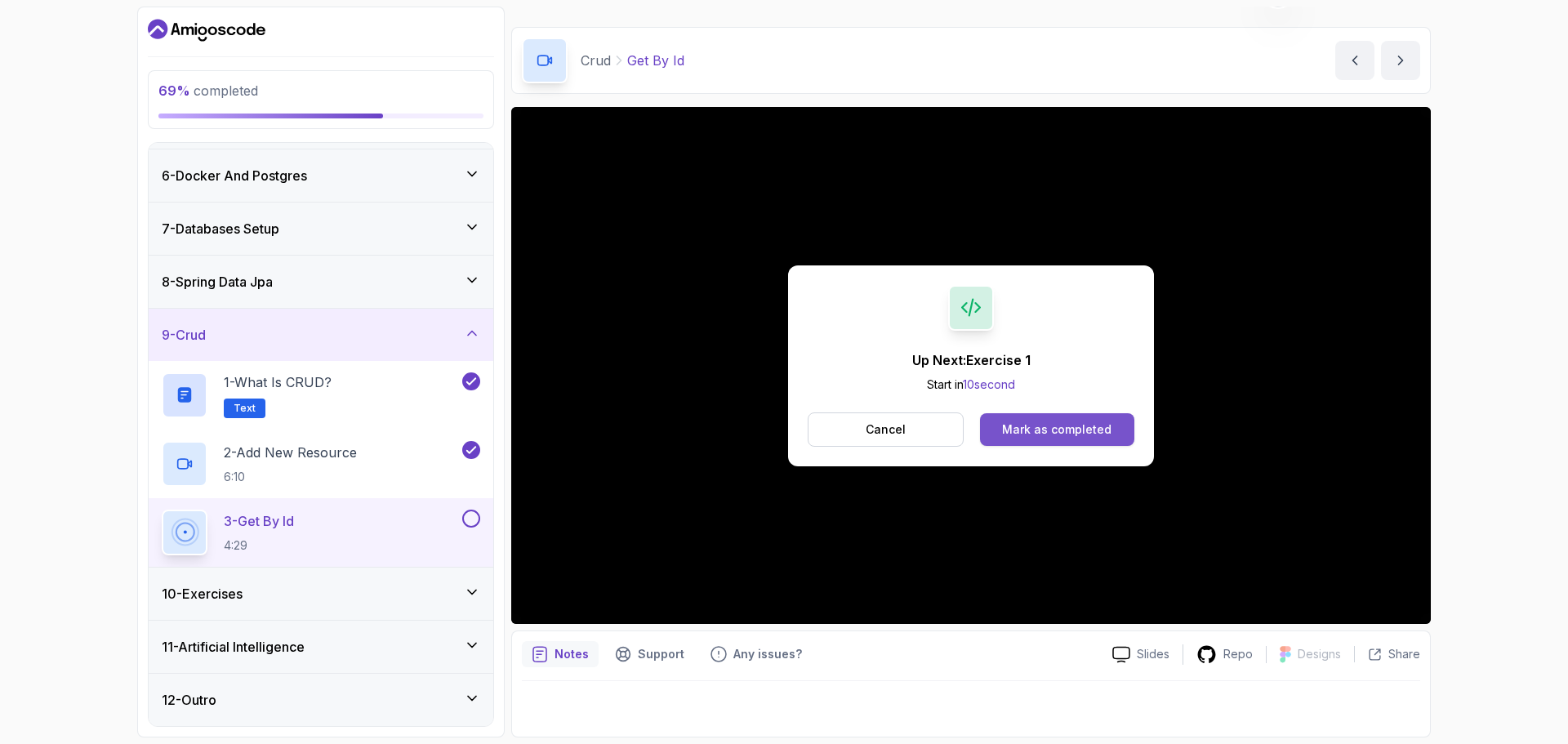
click at [996, 429] on button "Mark as completed" at bounding box center [1057, 429] width 154 height 33
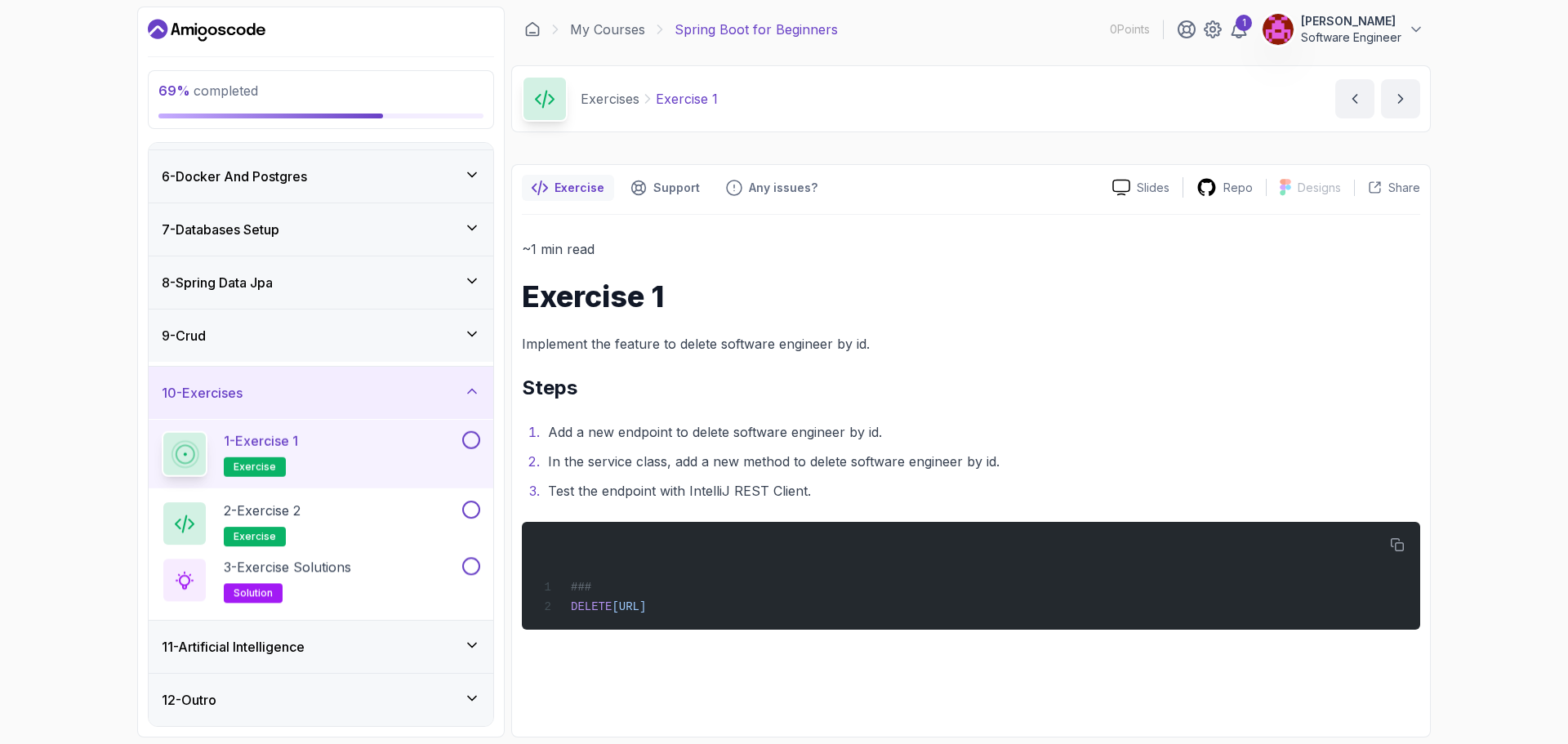
scroll to position [259, 0]
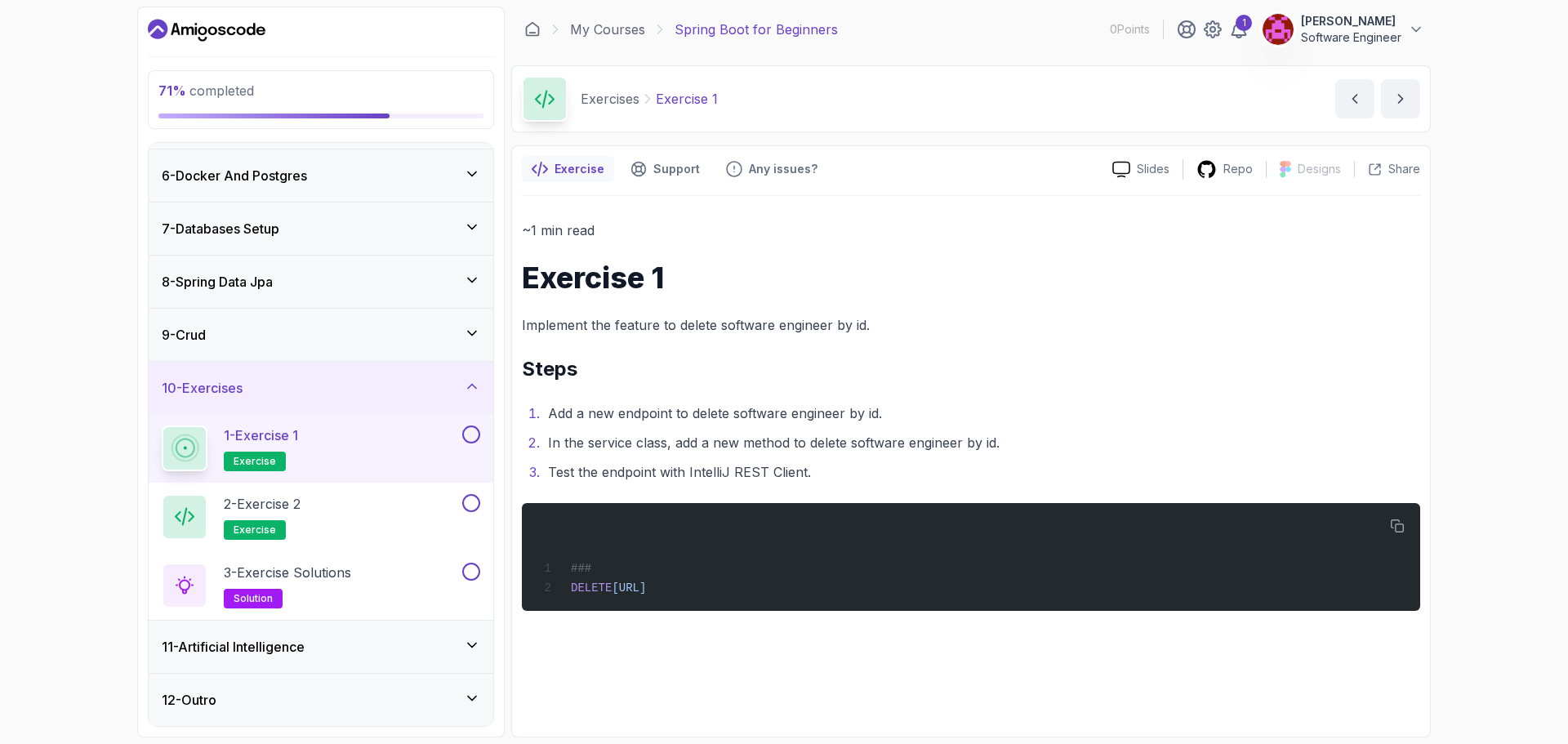
click at [467, 434] on button at bounding box center [471, 434] width 18 height 18
click at [371, 523] on div "2 - Exercise 2 exercise" at bounding box center [310, 517] width 298 height 46
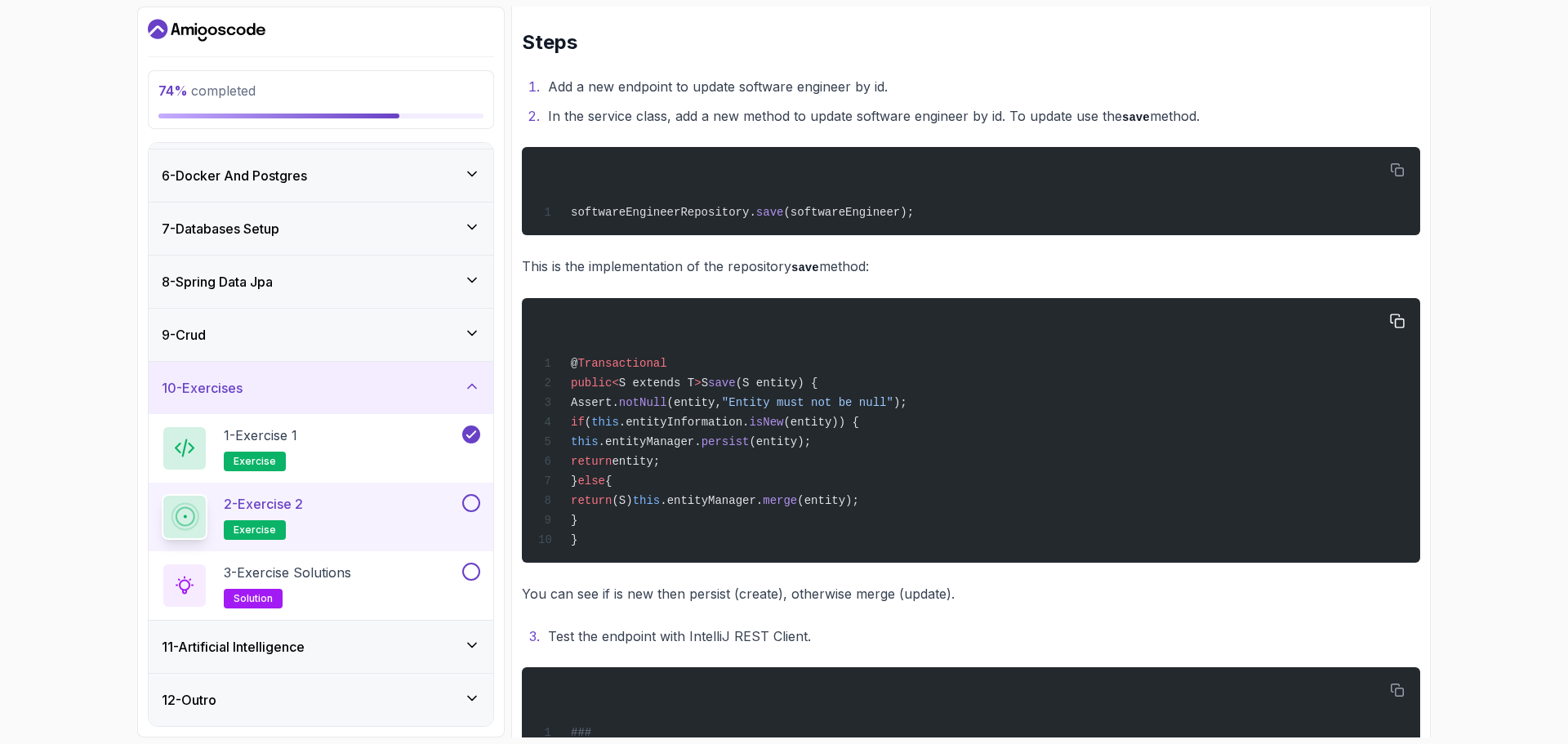
scroll to position [164, 0]
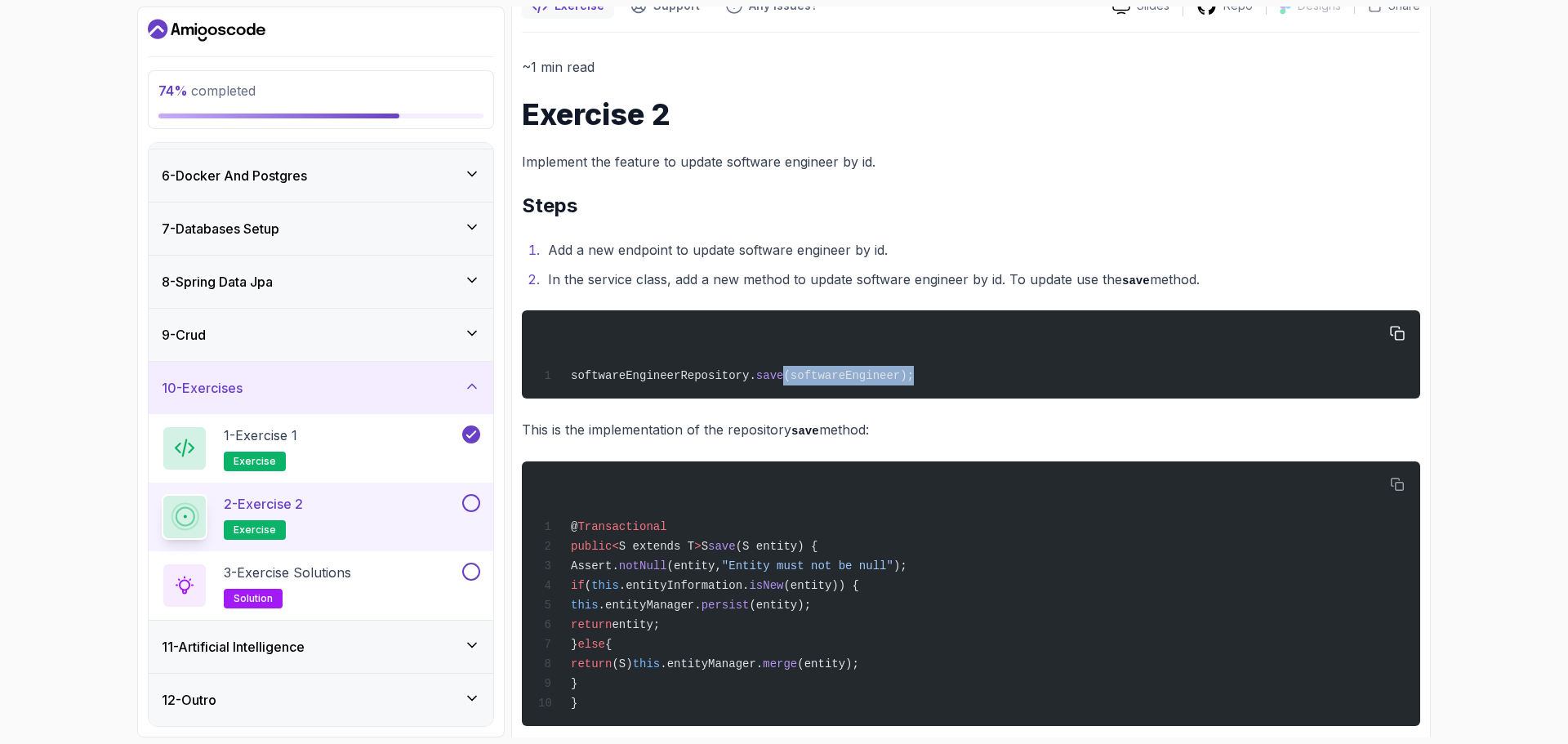
drag, startPoint x: 813, startPoint y: 371, endPoint x: 886, endPoint y: 368, distance: 73.1
click at [886, 368] on div "softwareEngineerRepository. save (softwareEngineer);" at bounding box center [971, 355] width 873 height 69
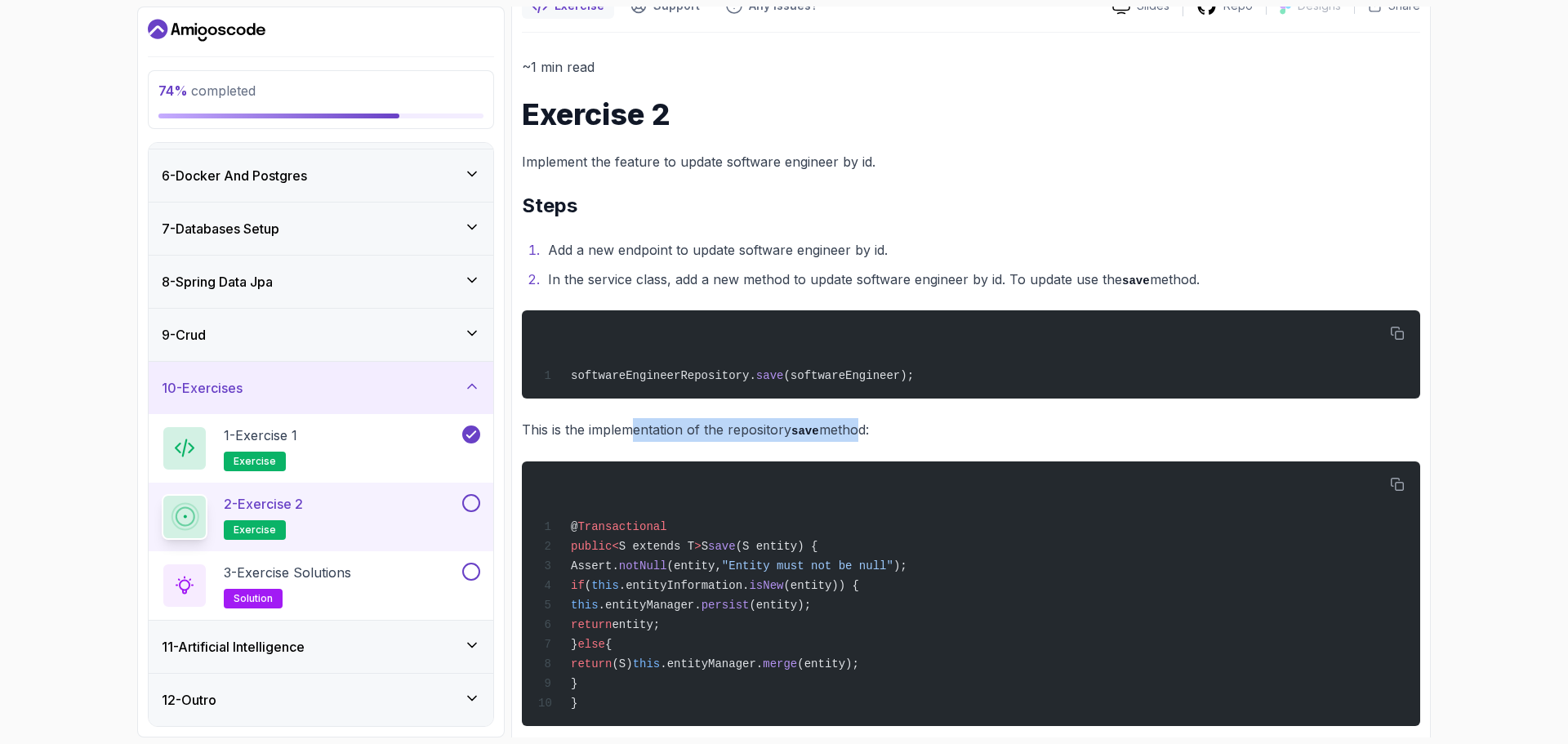
drag, startPoint x: 633, startPoint y: 441, endPoint x: 857, endPoint y: 414, distance: 225.6
click at [857, 414] on div "~1 min read Exercise 2 Implement the feature to update software engineer by id.…" at bounding box center [970, 556] width 898 height 1001
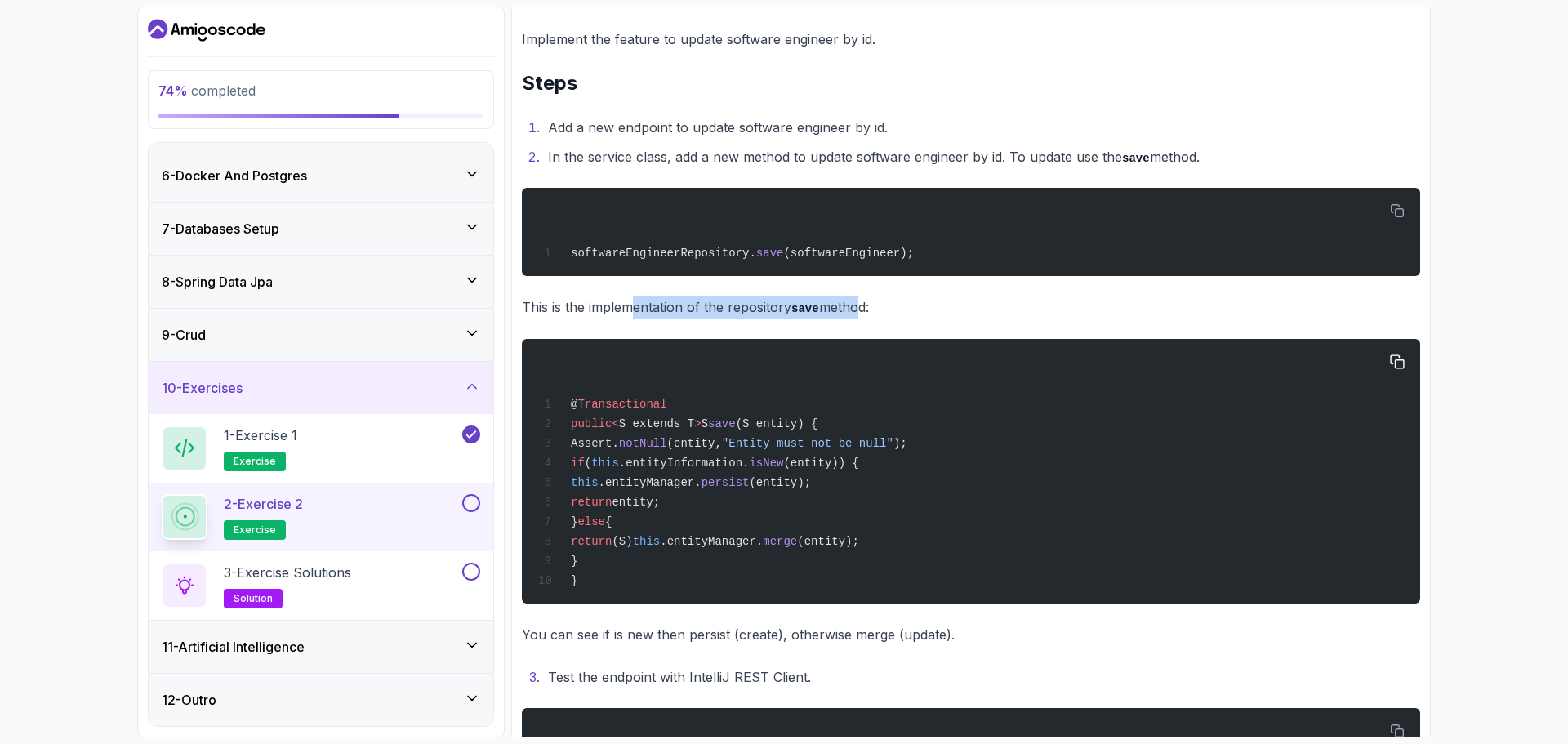
scroll to position [531, 0]
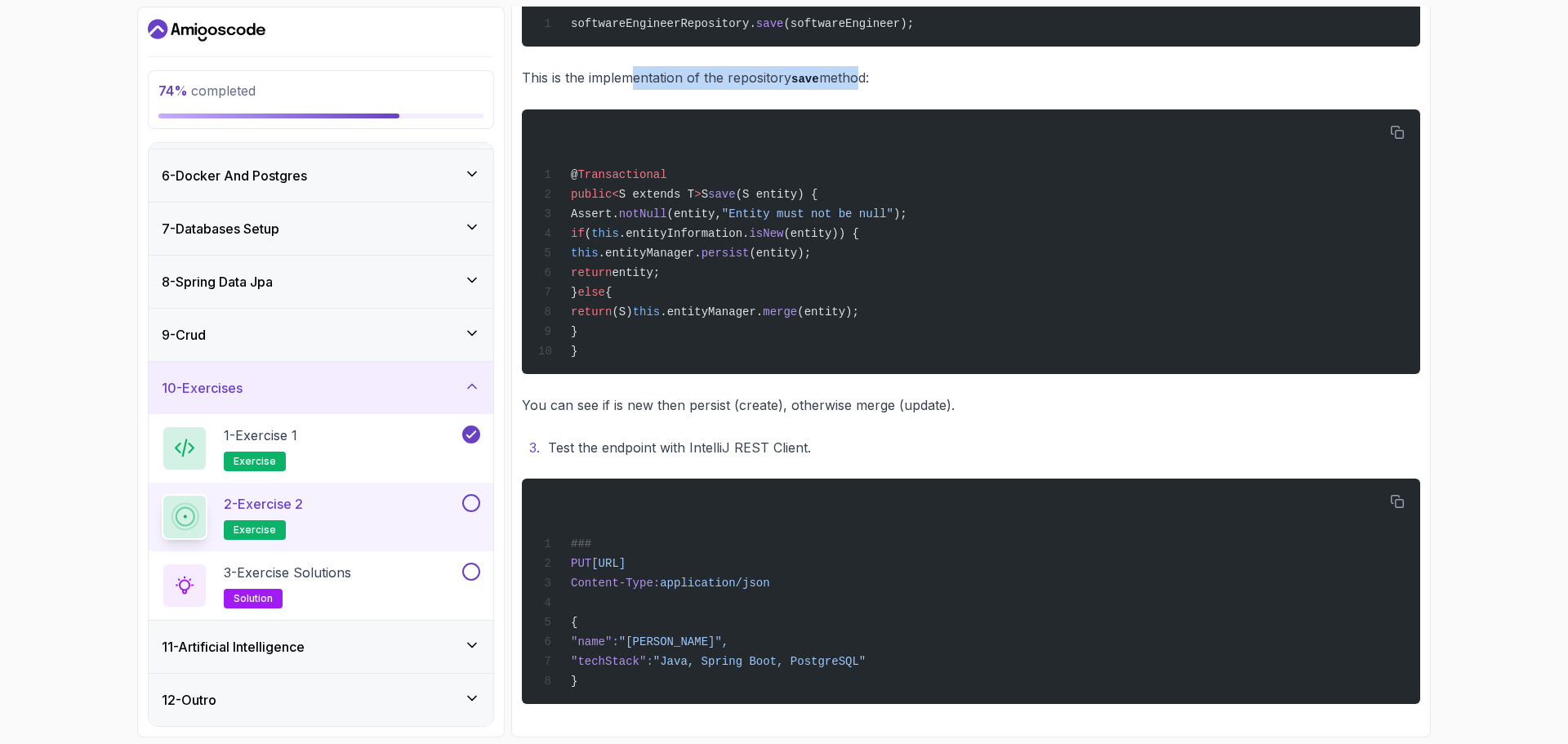
click at [471, 502] on button at bounding box center [471, 503] width 18 height 18
drag, startPoint x: 394, startPoint y: 579, endPoint x: 477, endPoint y: 530, distance: 96.4
click at [395, 579] on div "3 - Exercise Solutions solution" at bounding box center [310, 586] width 298 height 46
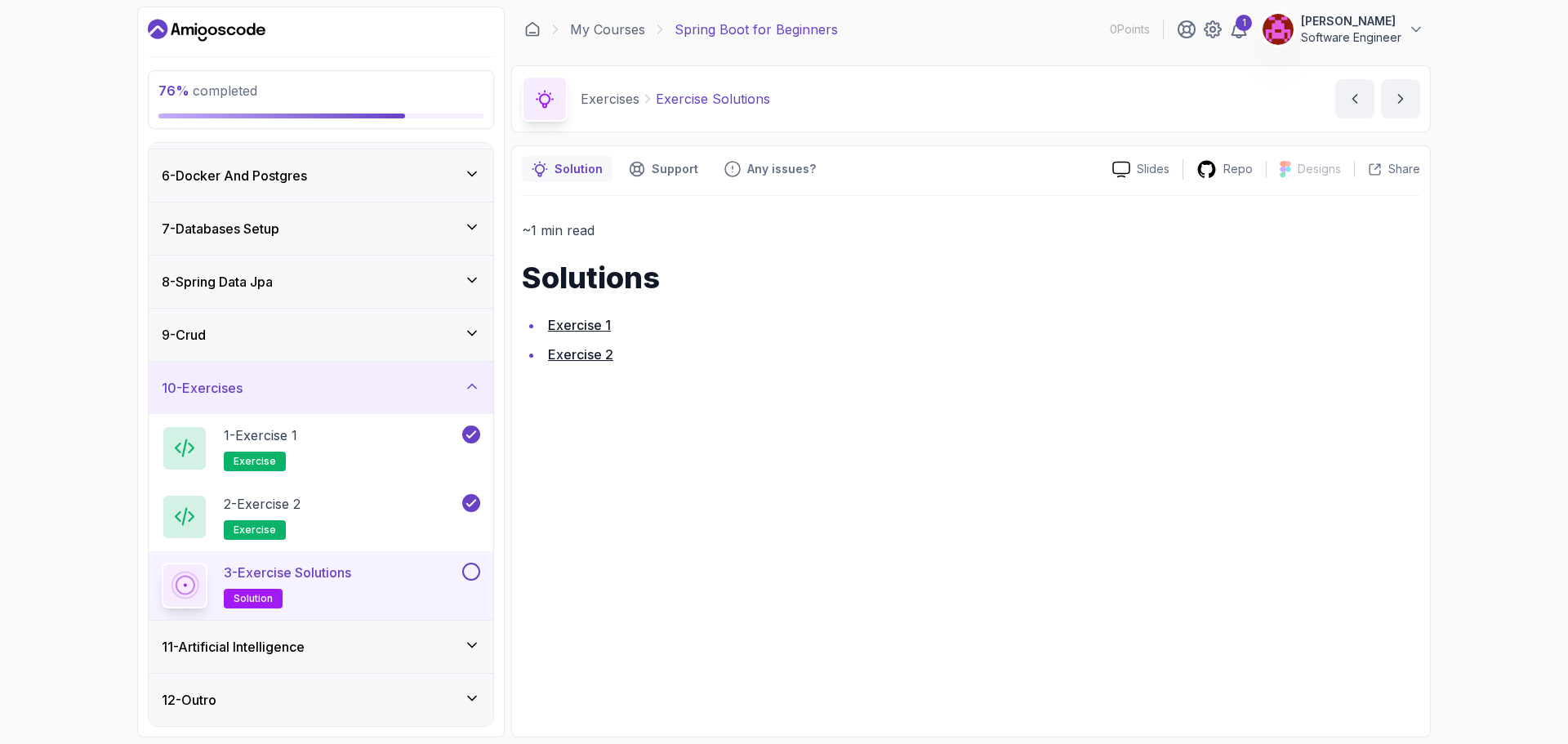
click at [566, 324] on link "Exercise 1" at bounding box center [579, 325] width 63 height 16
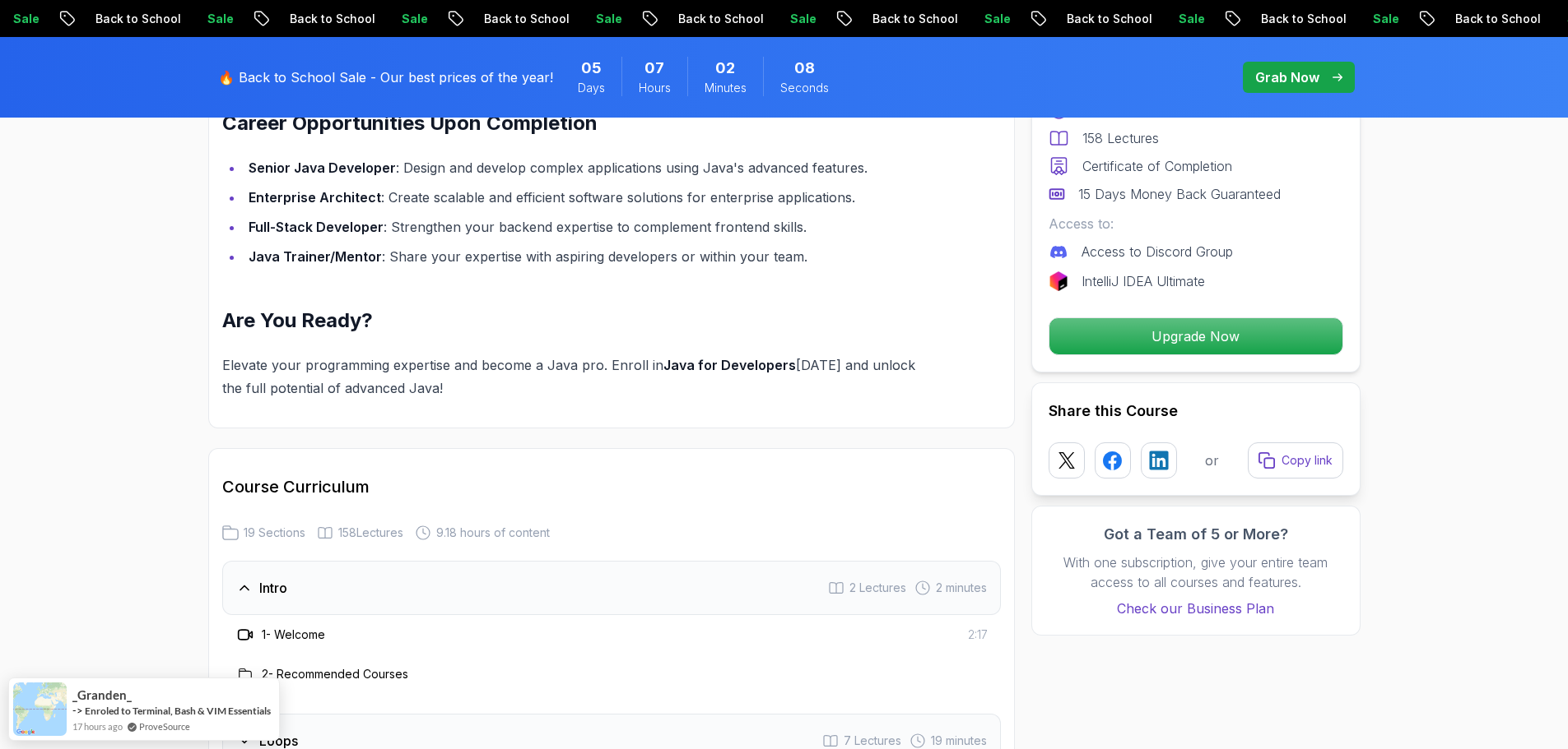
scroll to position [2467, 0]
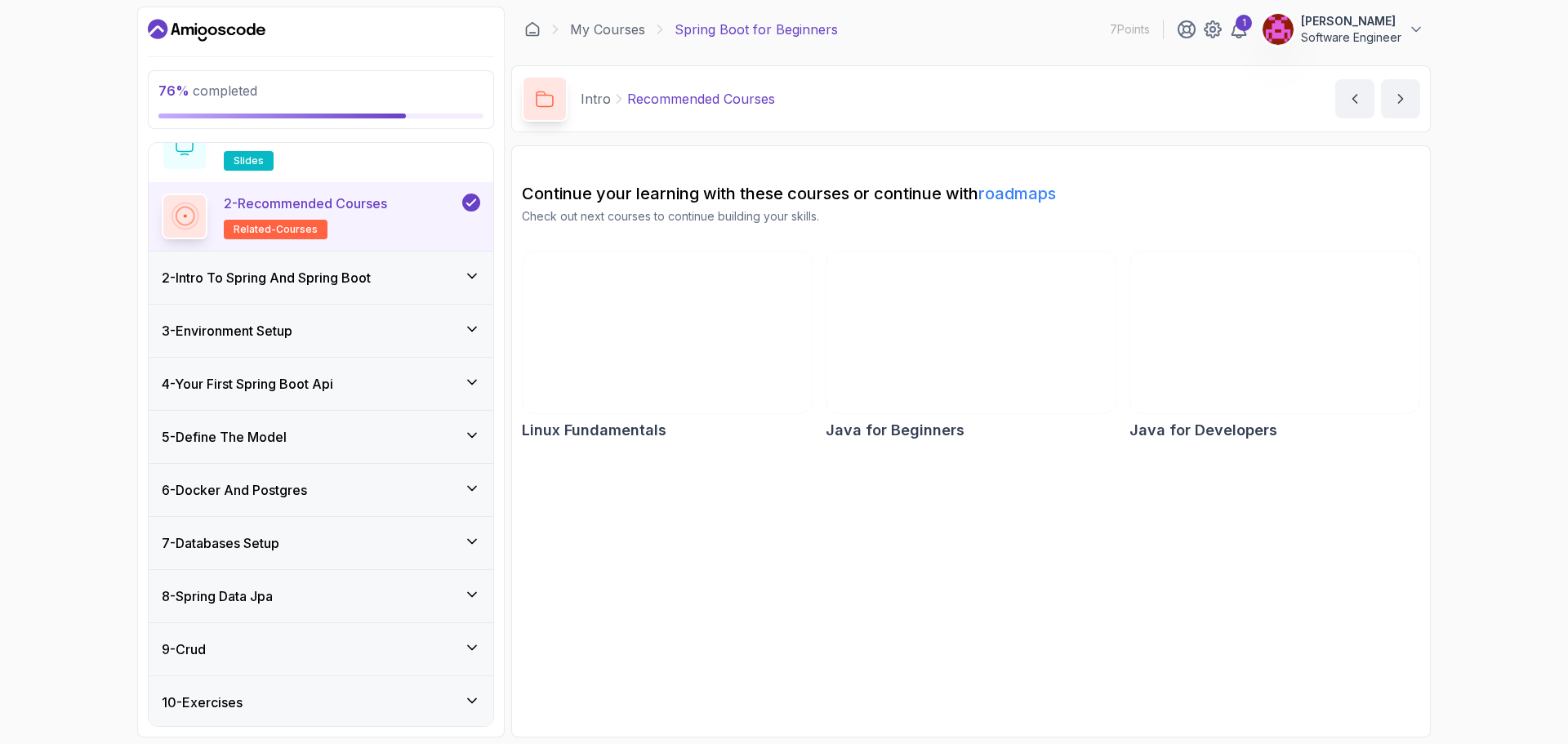
scroll to position [190, 0]
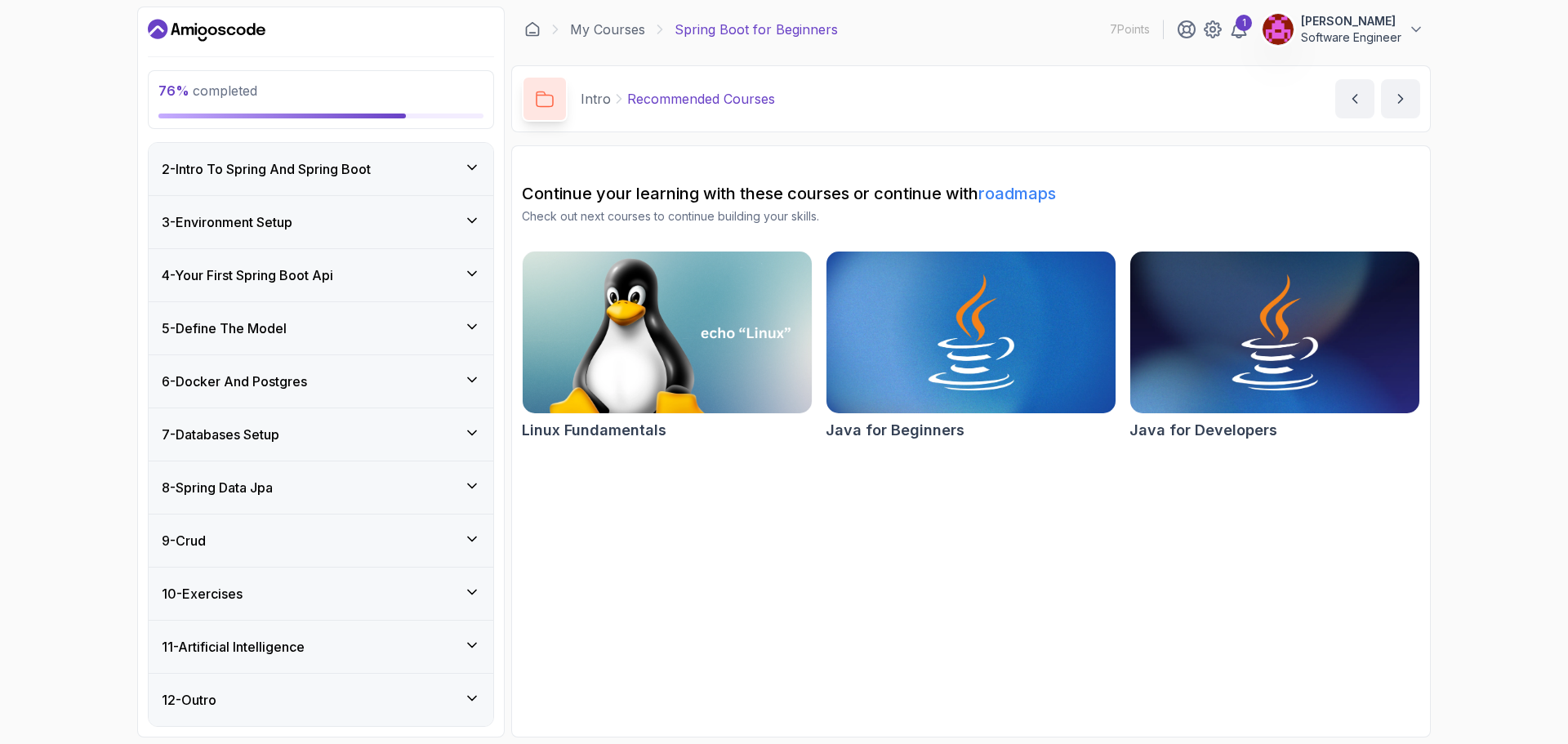
click at [258, 549] on div "9 - Crud" at bounding box center [321, 540] width 319 height 20
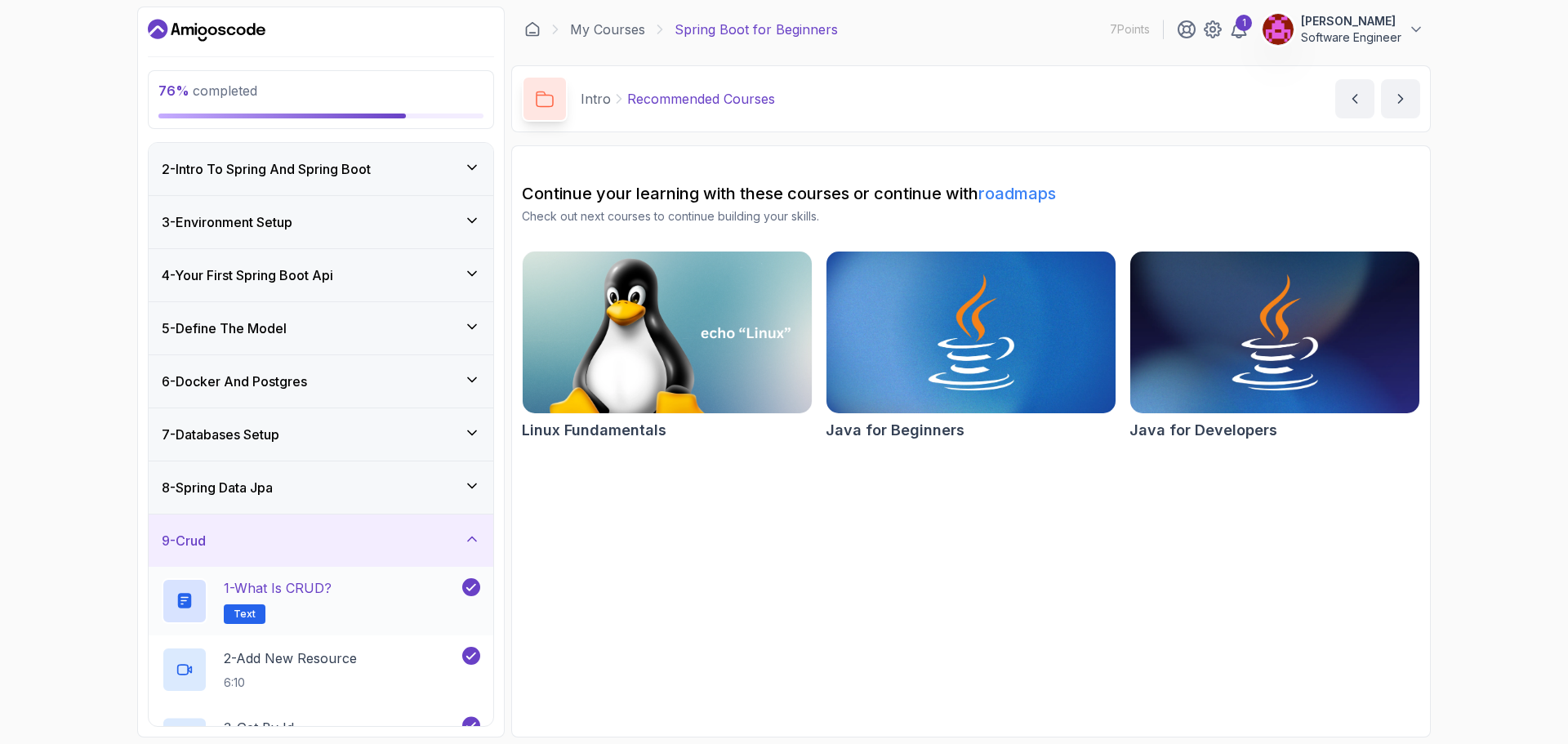
scroll to position [259, 0]
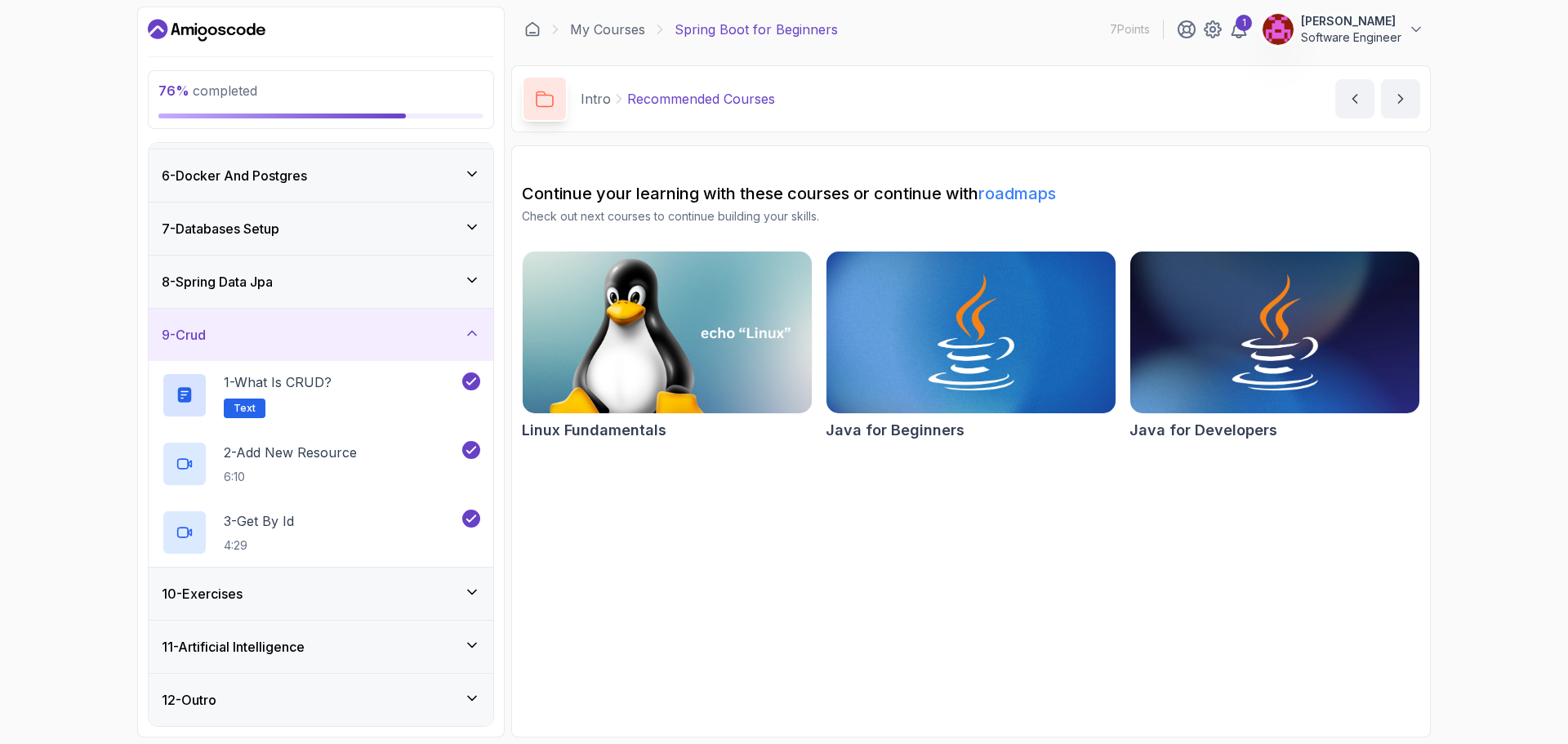
click at [274, 582] on div "10 - Exercises" at bounding box center [321, 594] width 344 height 53
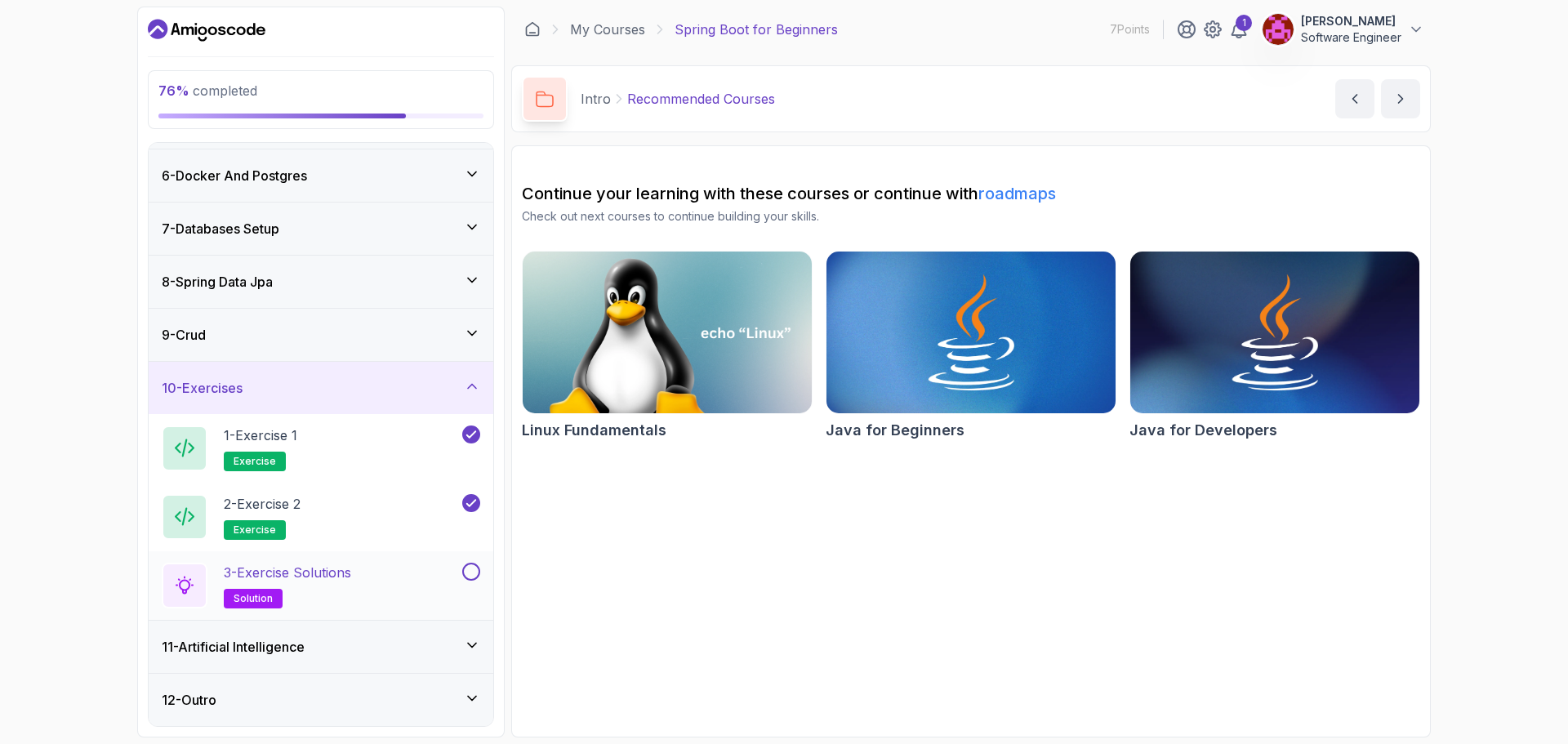
click at [387, 580] on div "3 - Exercise Solutions solution" at bounding box center [310, 586] width 298 height 46
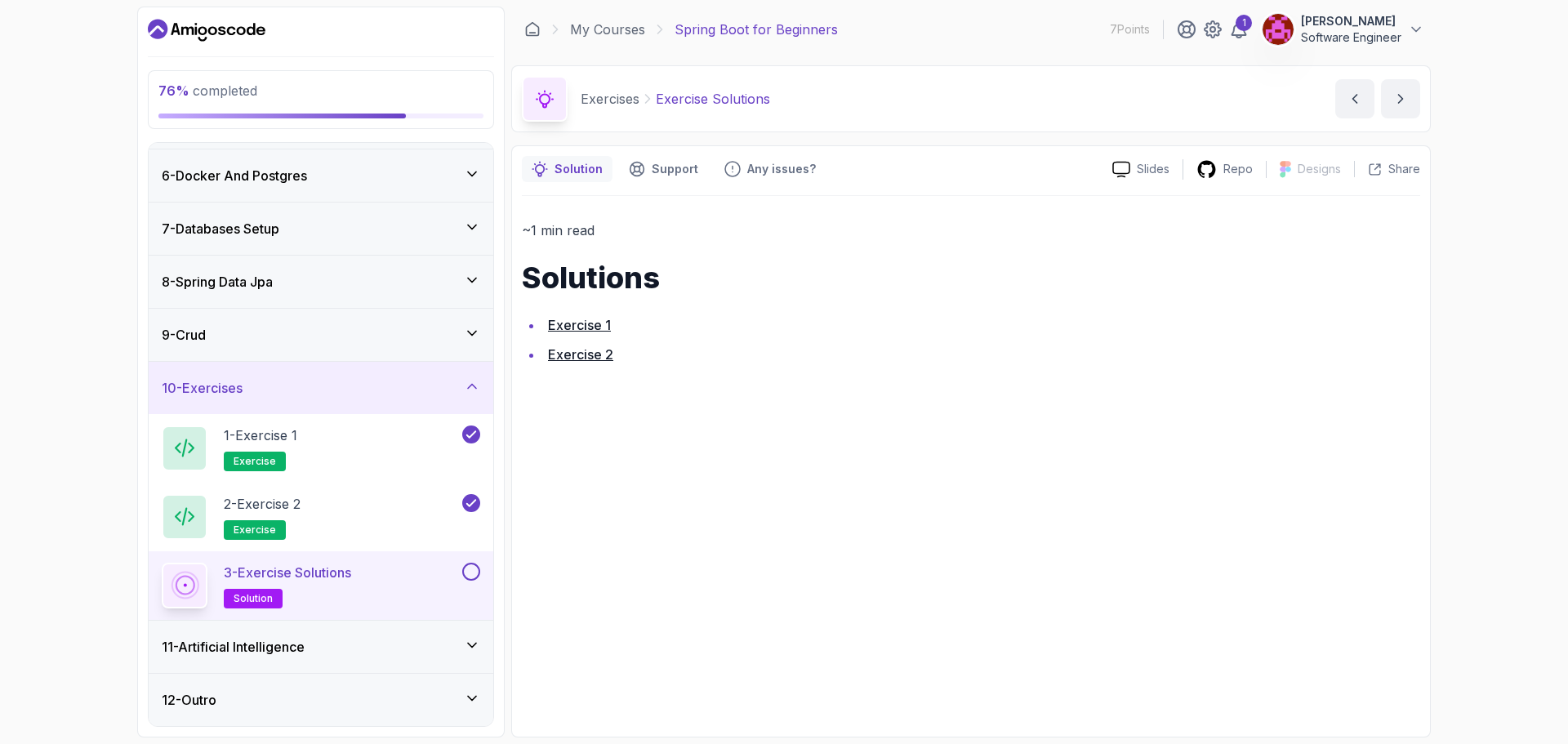
click at [460, 570] on div at bounding box center [469, 572] width 21 height 18
click at [466, 573] on button at bounding box center [471, 572] width 18 height 18
click at [456, 637] on div "11 - Artificial Intelligence" at bounding box center [321, 646] width 319 height 20
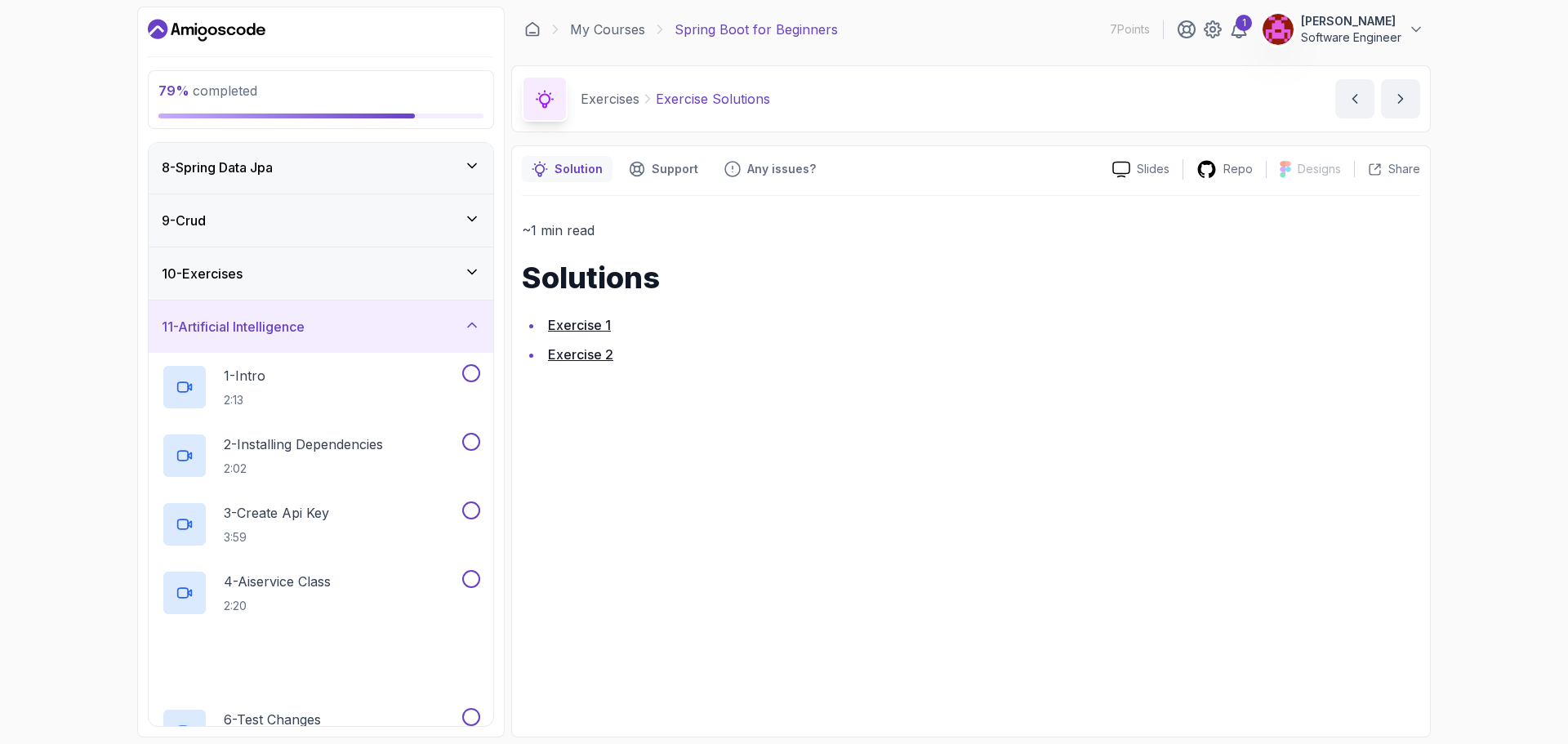
scroll to position [534, 0]
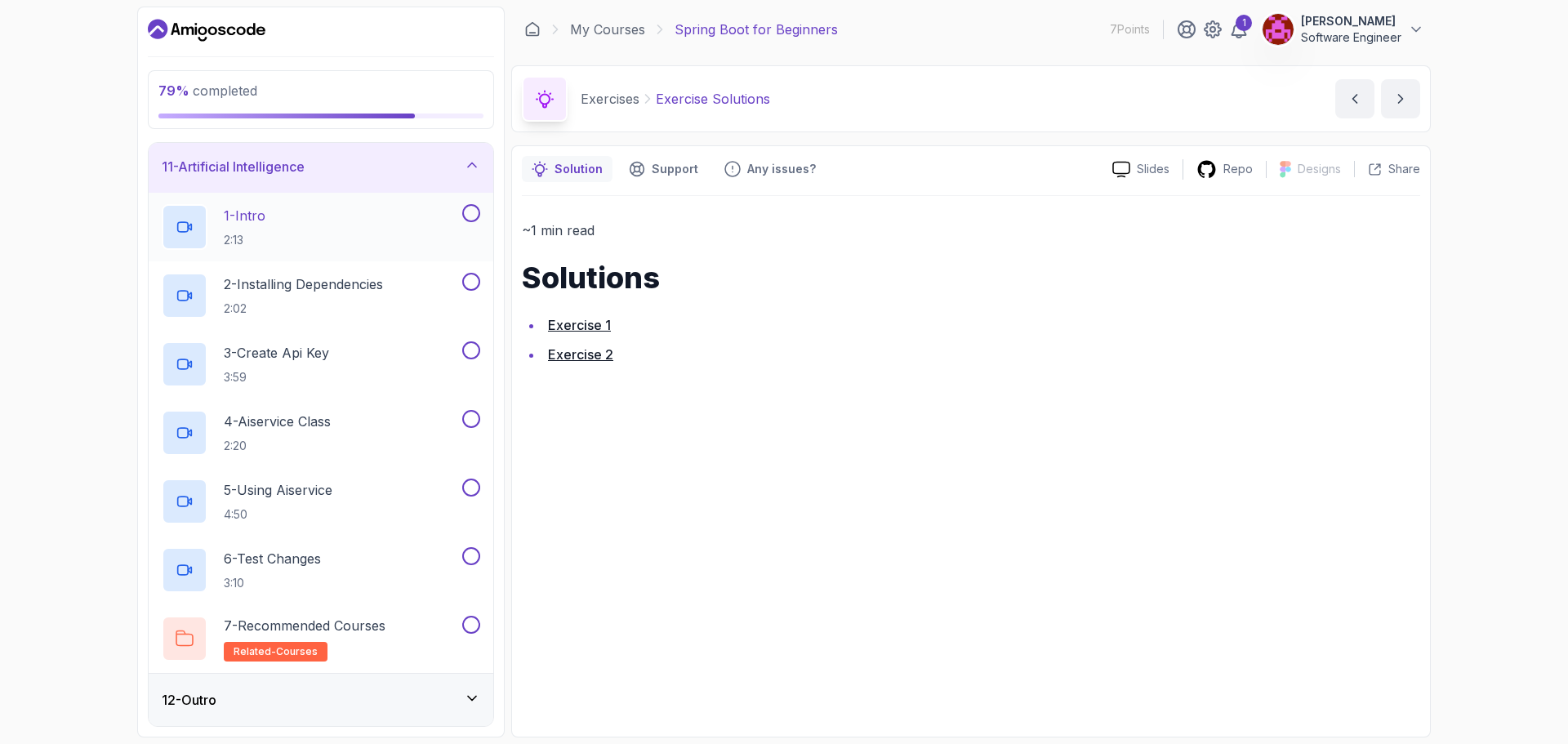
click at [290, 235] on div "1 - Intro 2:13" at bounding box center [310, 227] width 298 height 46
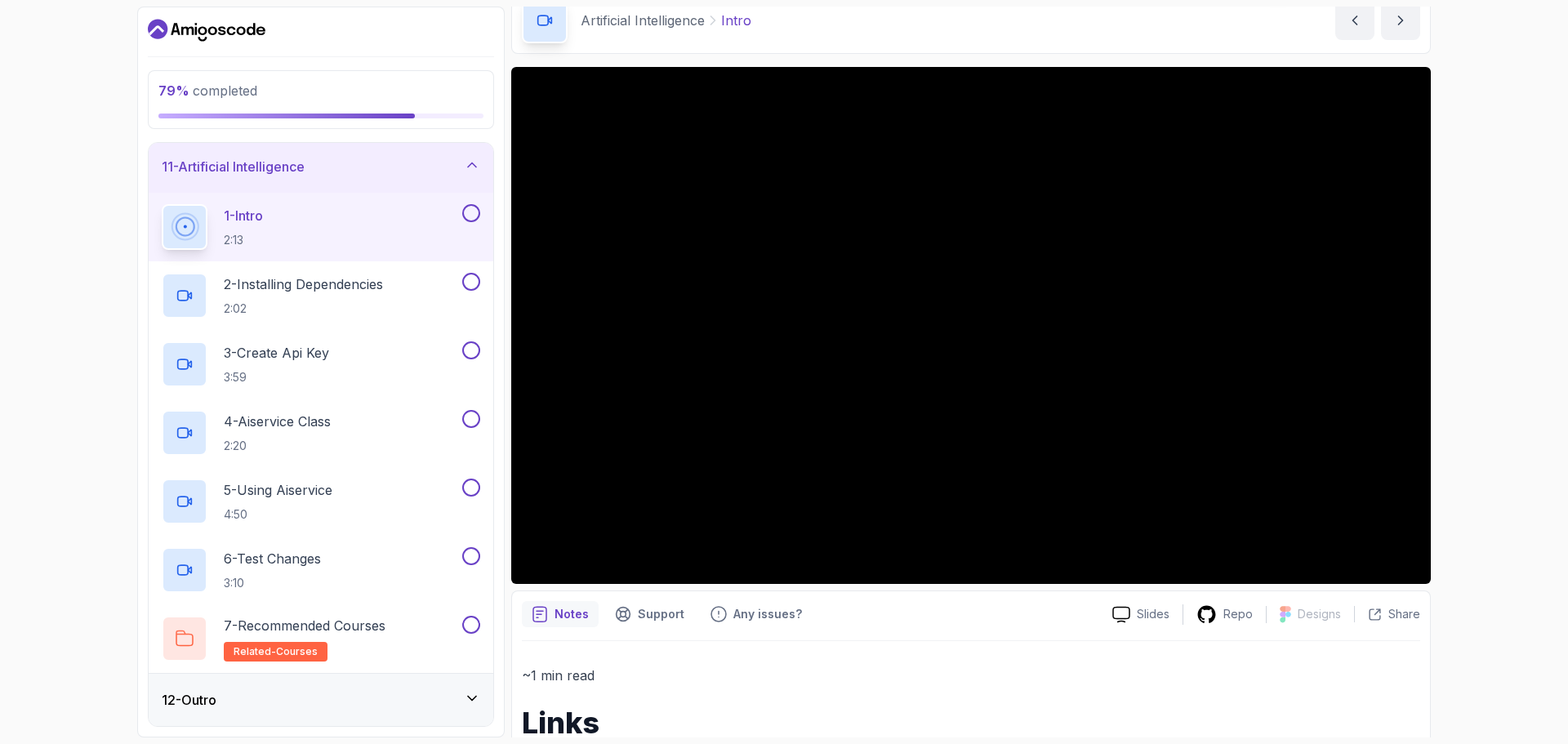
scroll to position [163, 0]
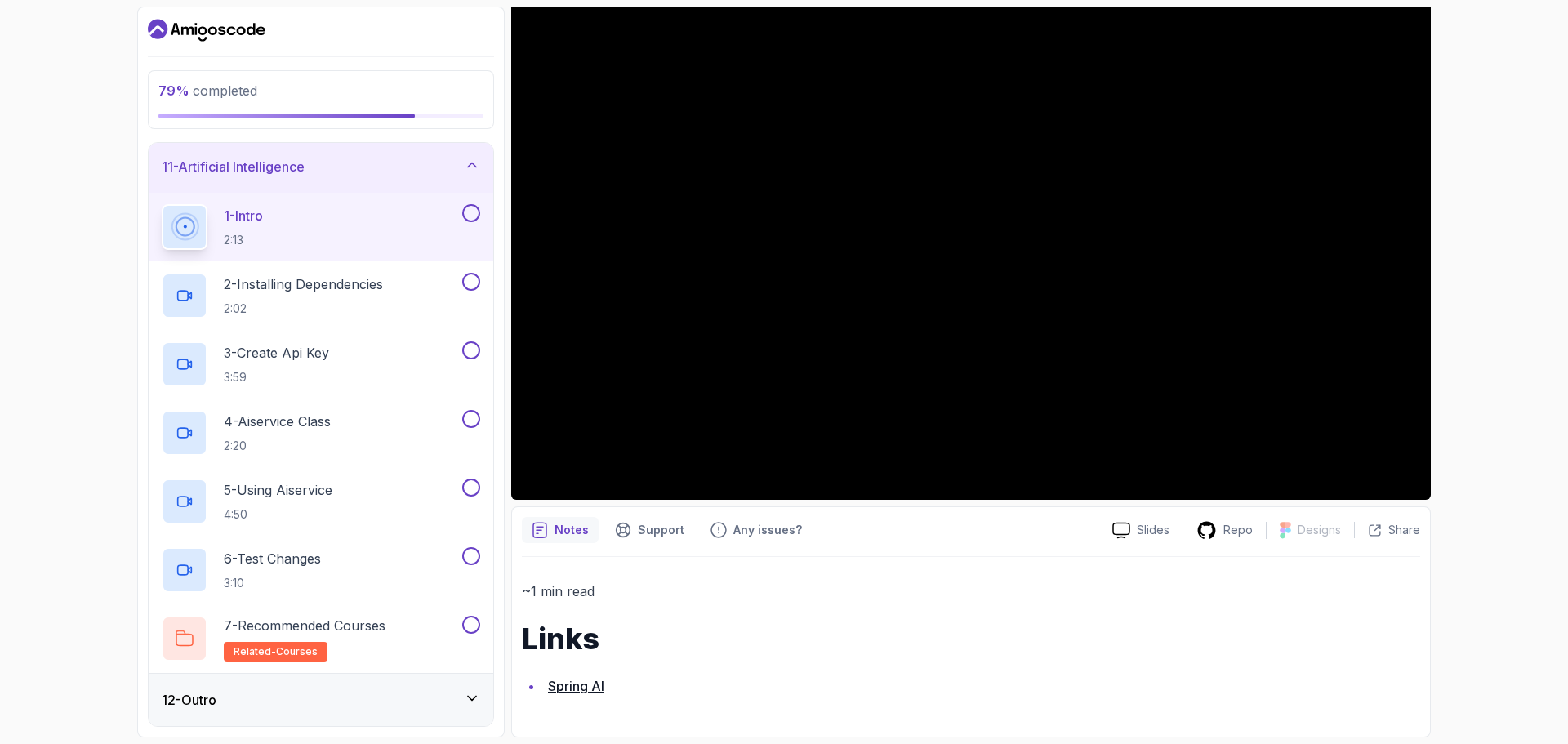
click at [578, 684] on link "Spring AI" at bounding box center [576, 685] width 56 height 16
